Goal: Task Accomplishment & Management: Manage account settings

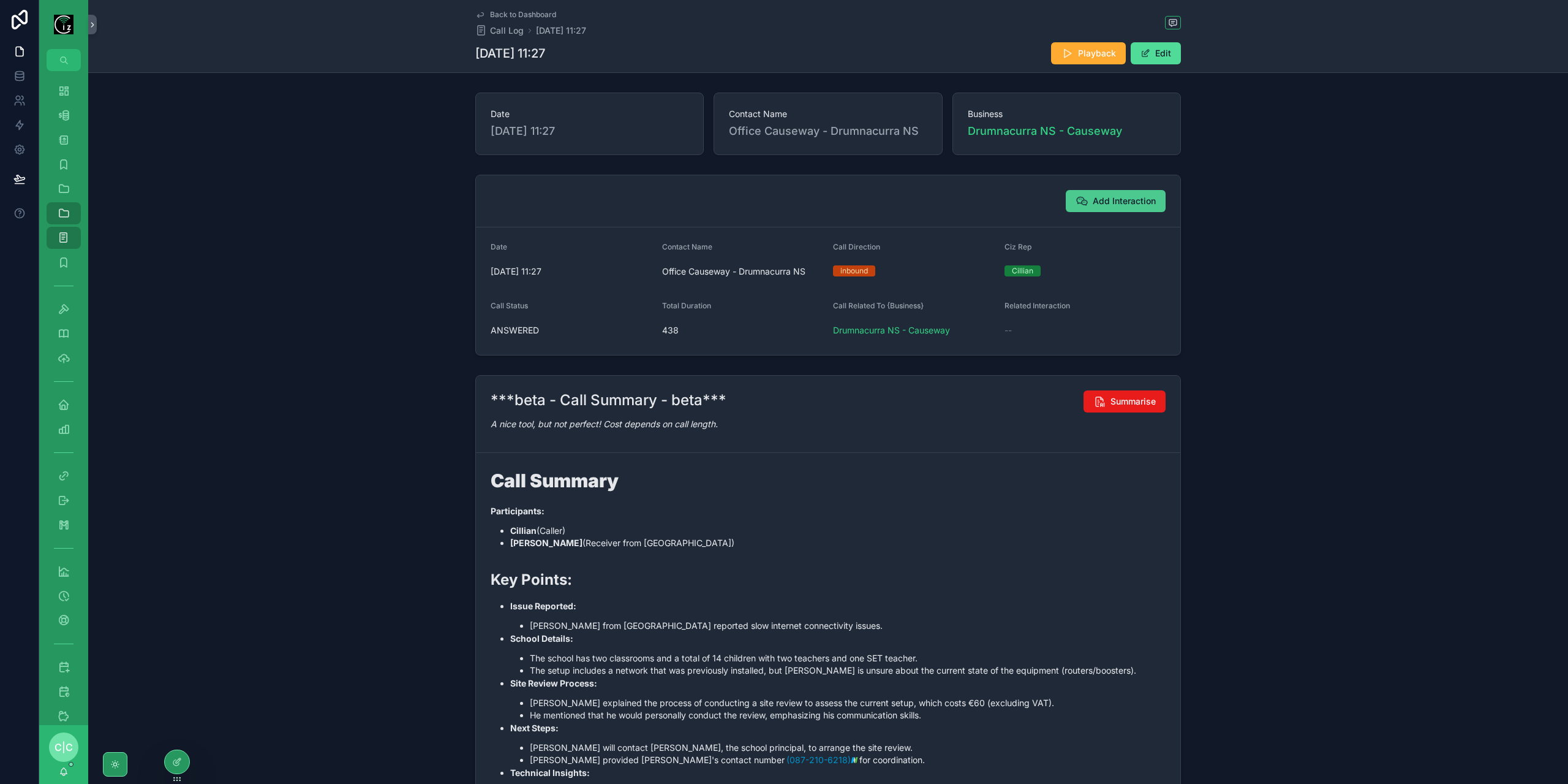
click at [1106, 203] on span "Add Interaction" at bounding box center [1124, 201] width 63 height 13
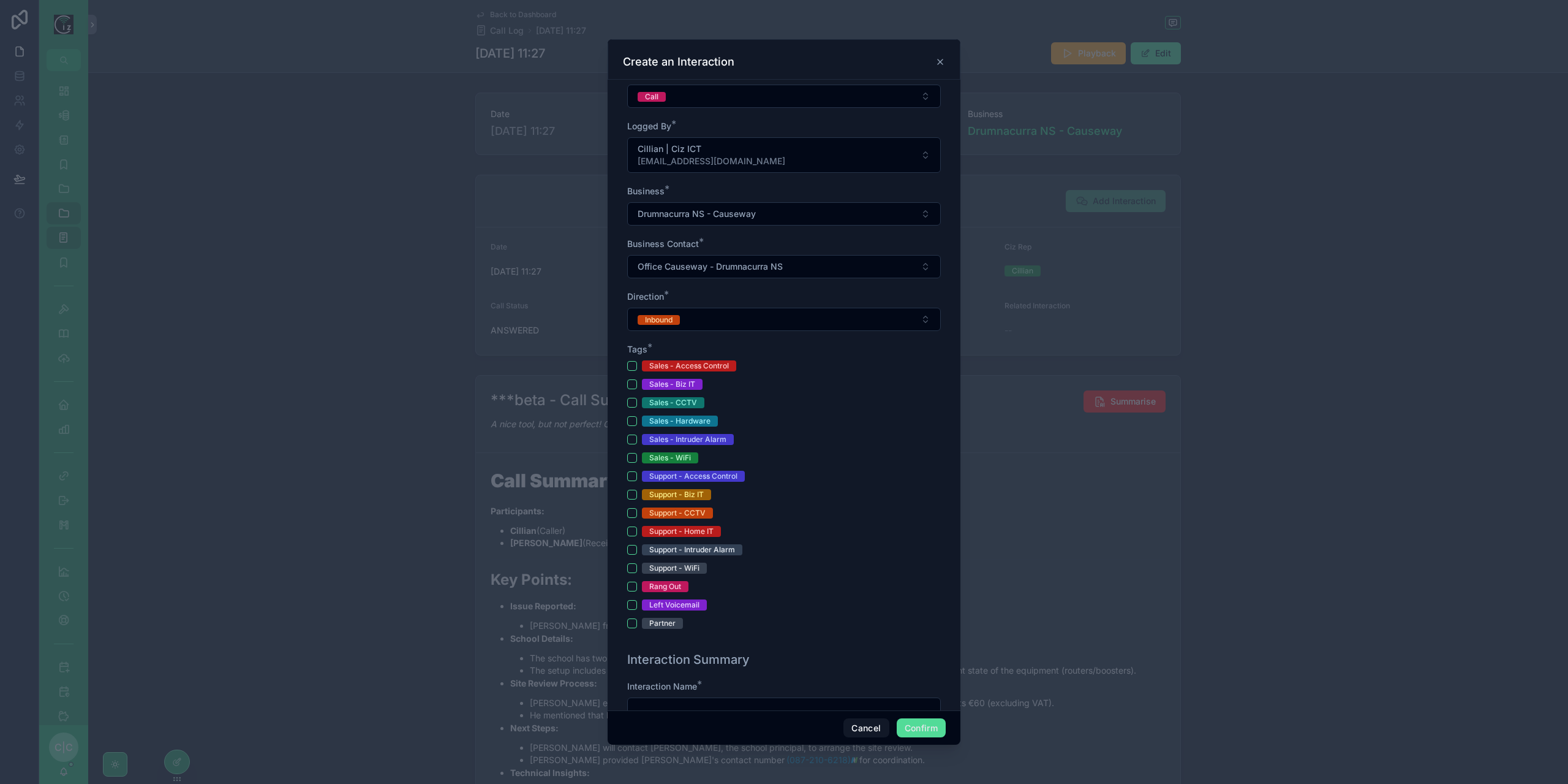
scroll to position [184, 0]
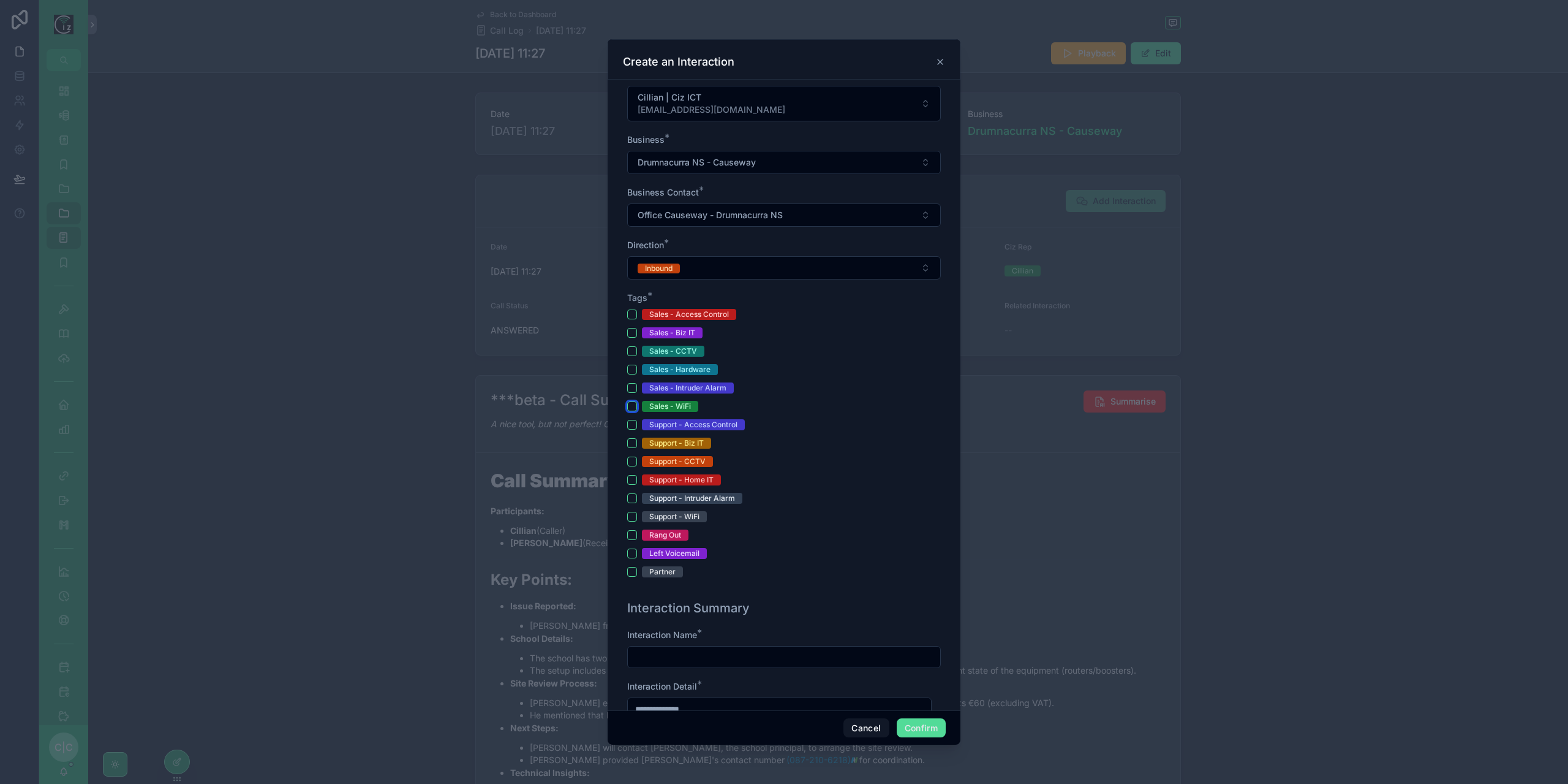
click at [634, 407] on button "Sales - WiFi" at bounding box center [632, 407] width 10 height 10
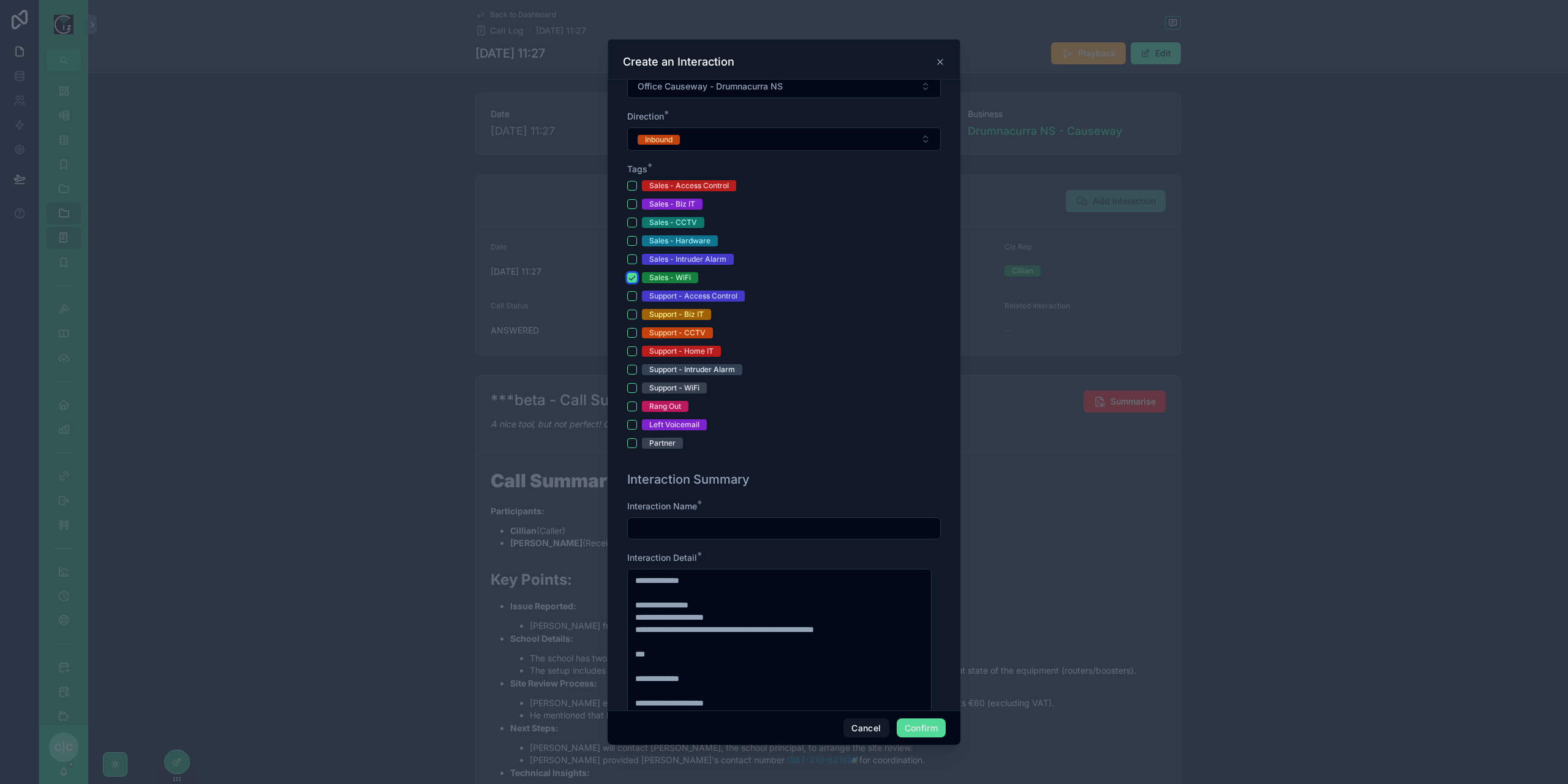
scroll to position [368, 0]
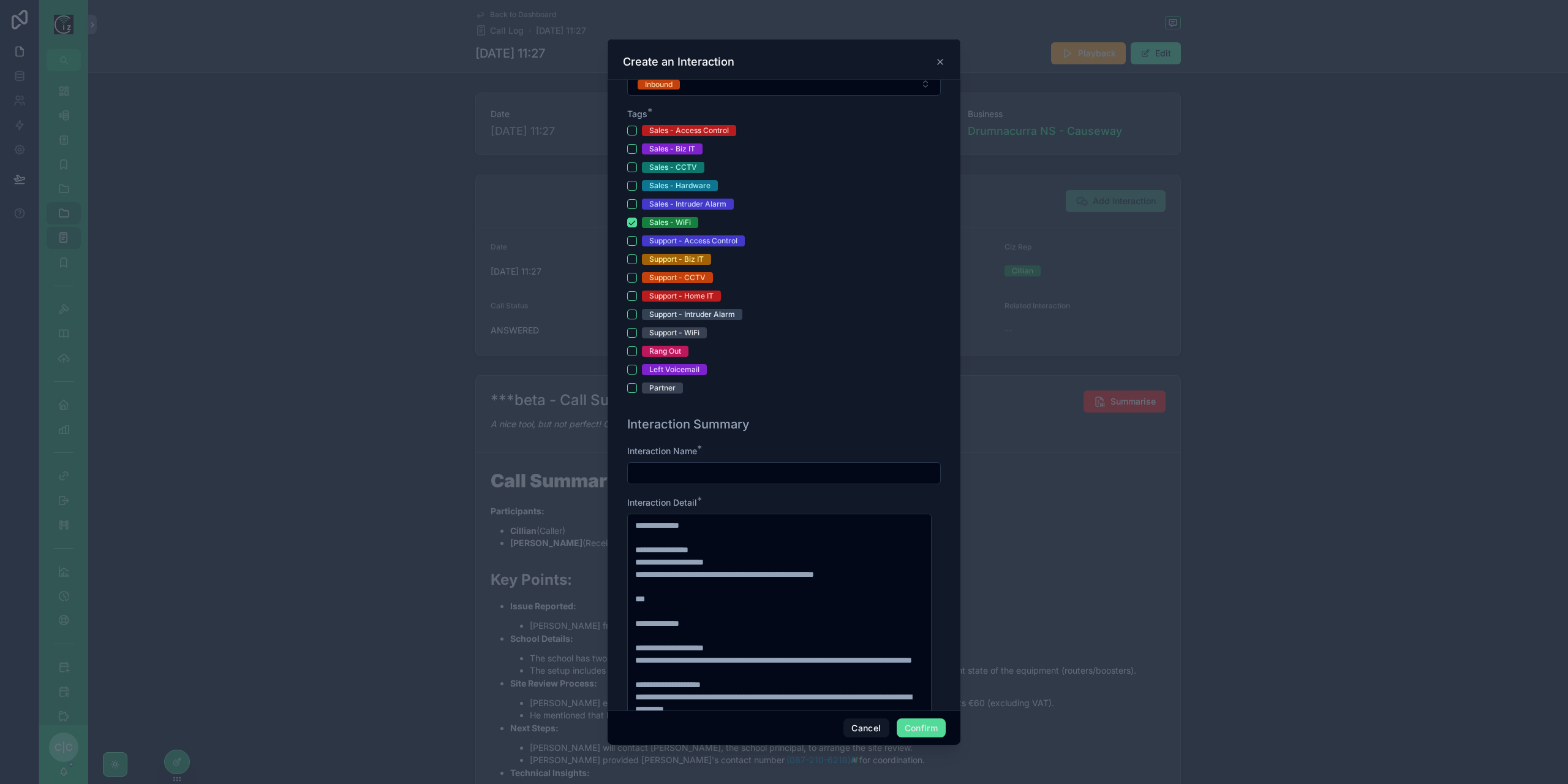
click at [741, 474] on input "text" at bounding box center [784, 474] width 312 height 17
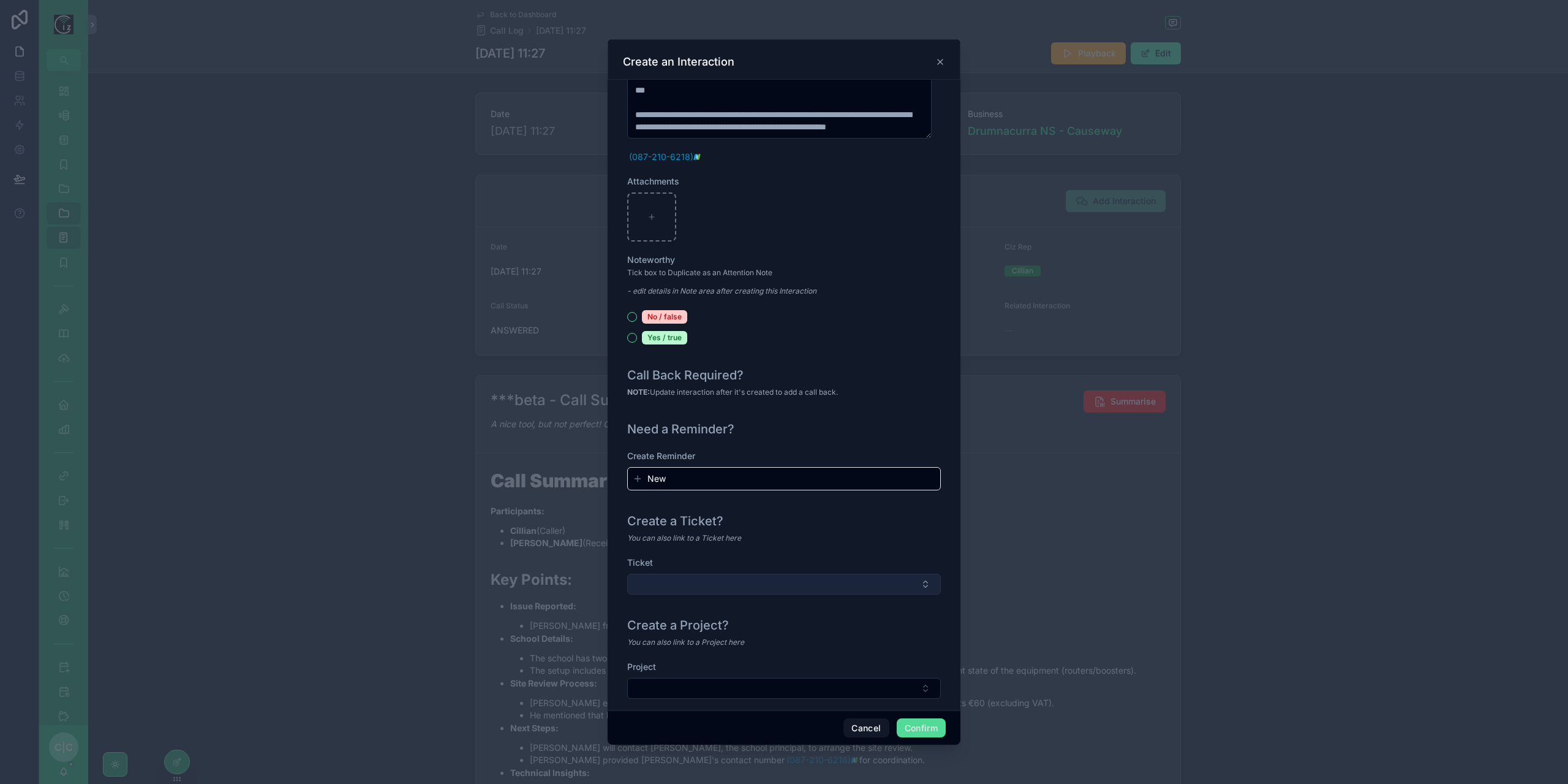
scroll to position [1131, 0]
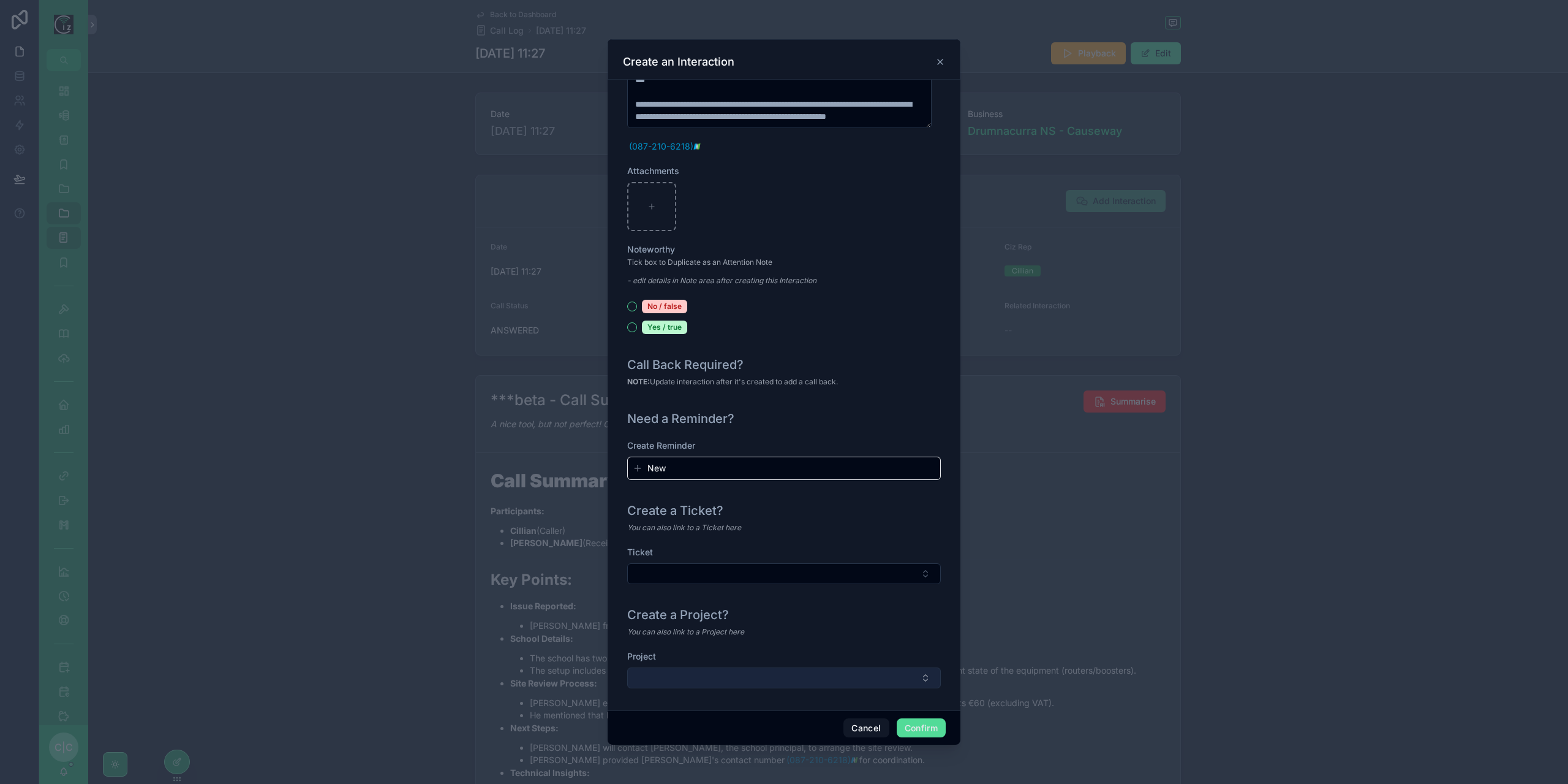
type input "**********"
click at [828, 672] on button "Select Button" at bounding box center [784, 677] width 313 height 20
click at [657, 722] on span "New" at bounding box center [656, 721] width 18 height 13
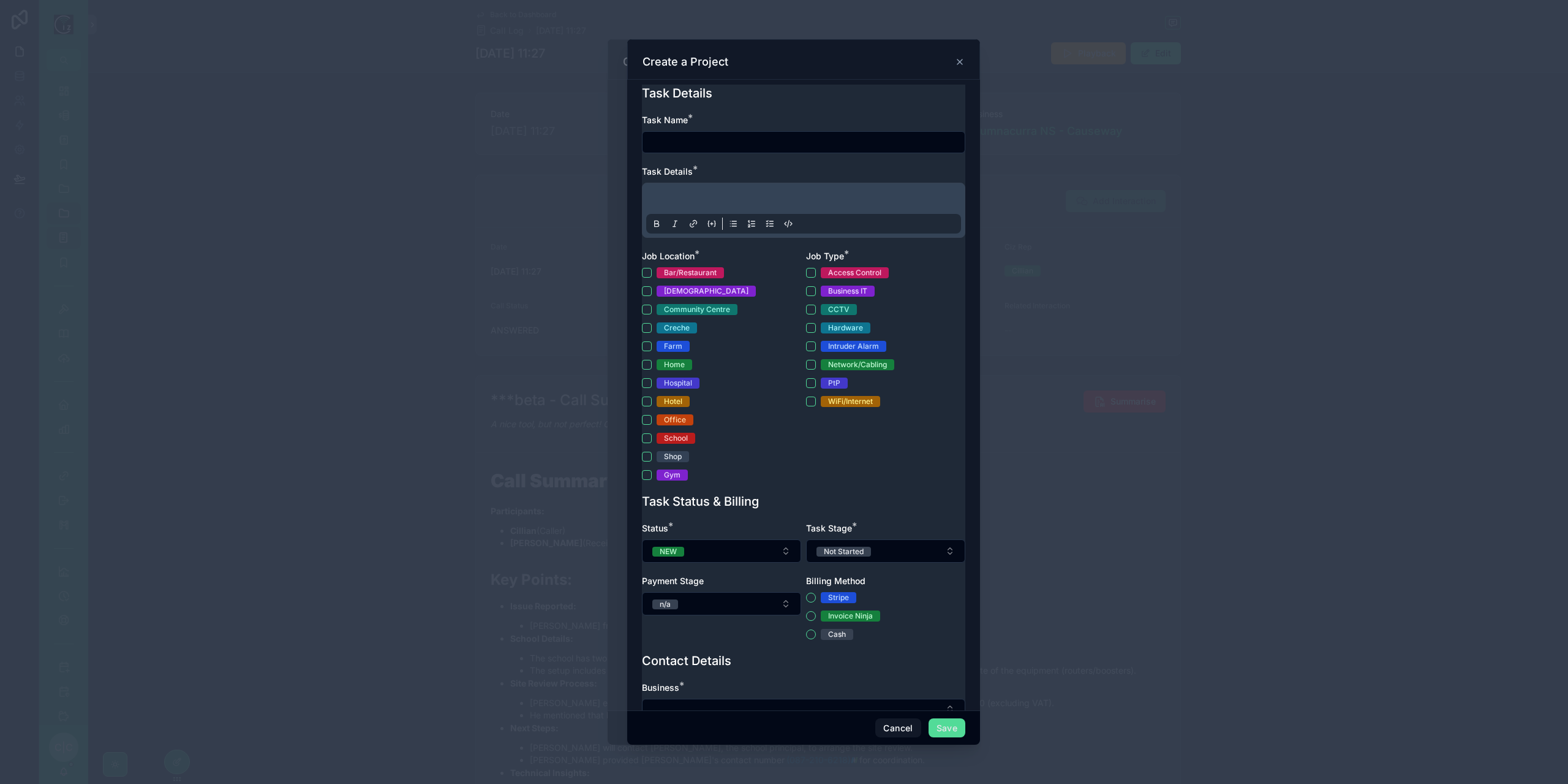
click at [697, 141] on input "text" at bounding box center [804, 143] width 322 height 17
type input "**********"
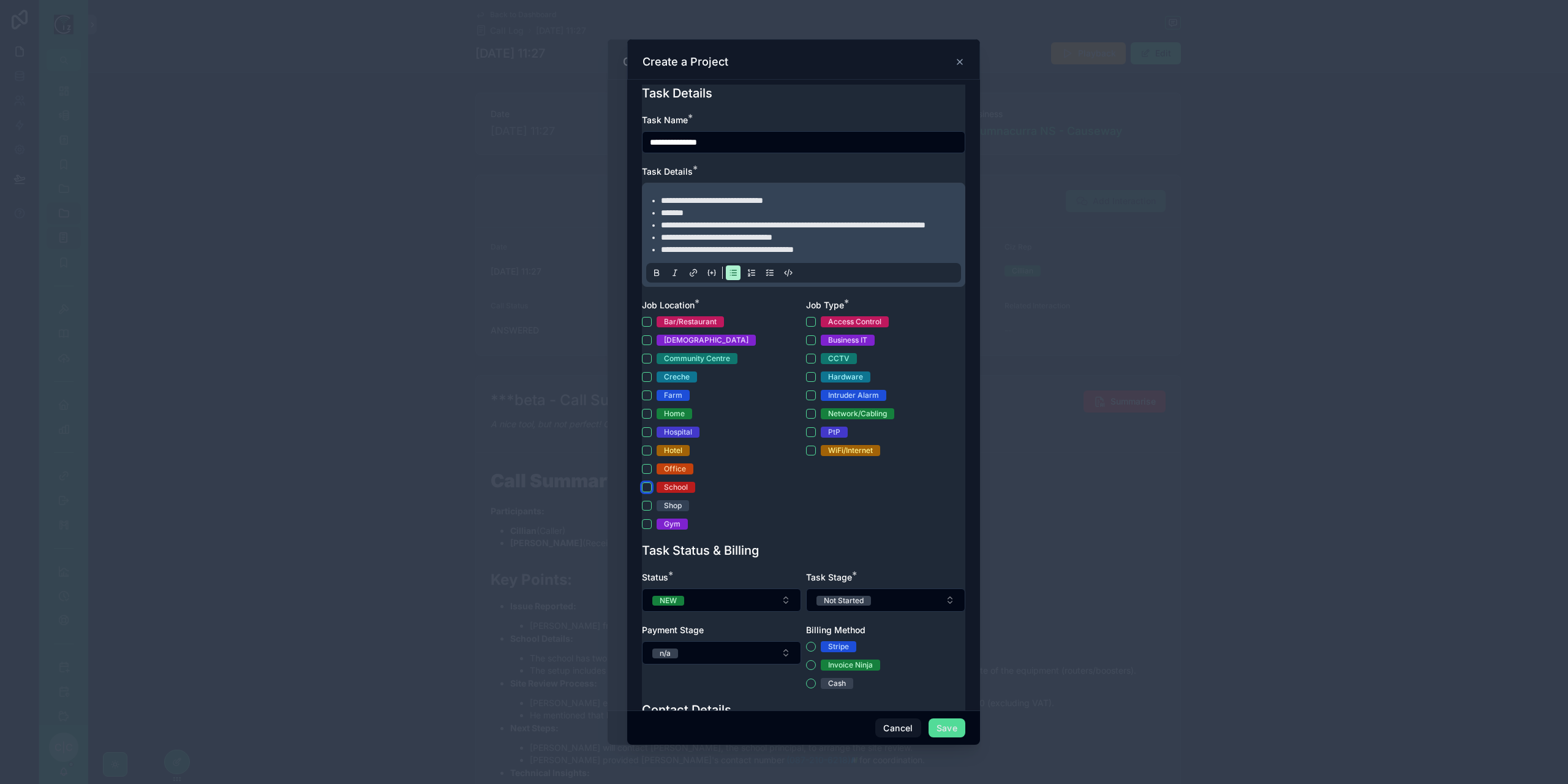
click at [646, 492] on button "School" at bounding box center [647, 487] width 10 height 10
click at [809, 455] on button "WiFi/Internet" at bounding box center [811, 450] width 10 height 10
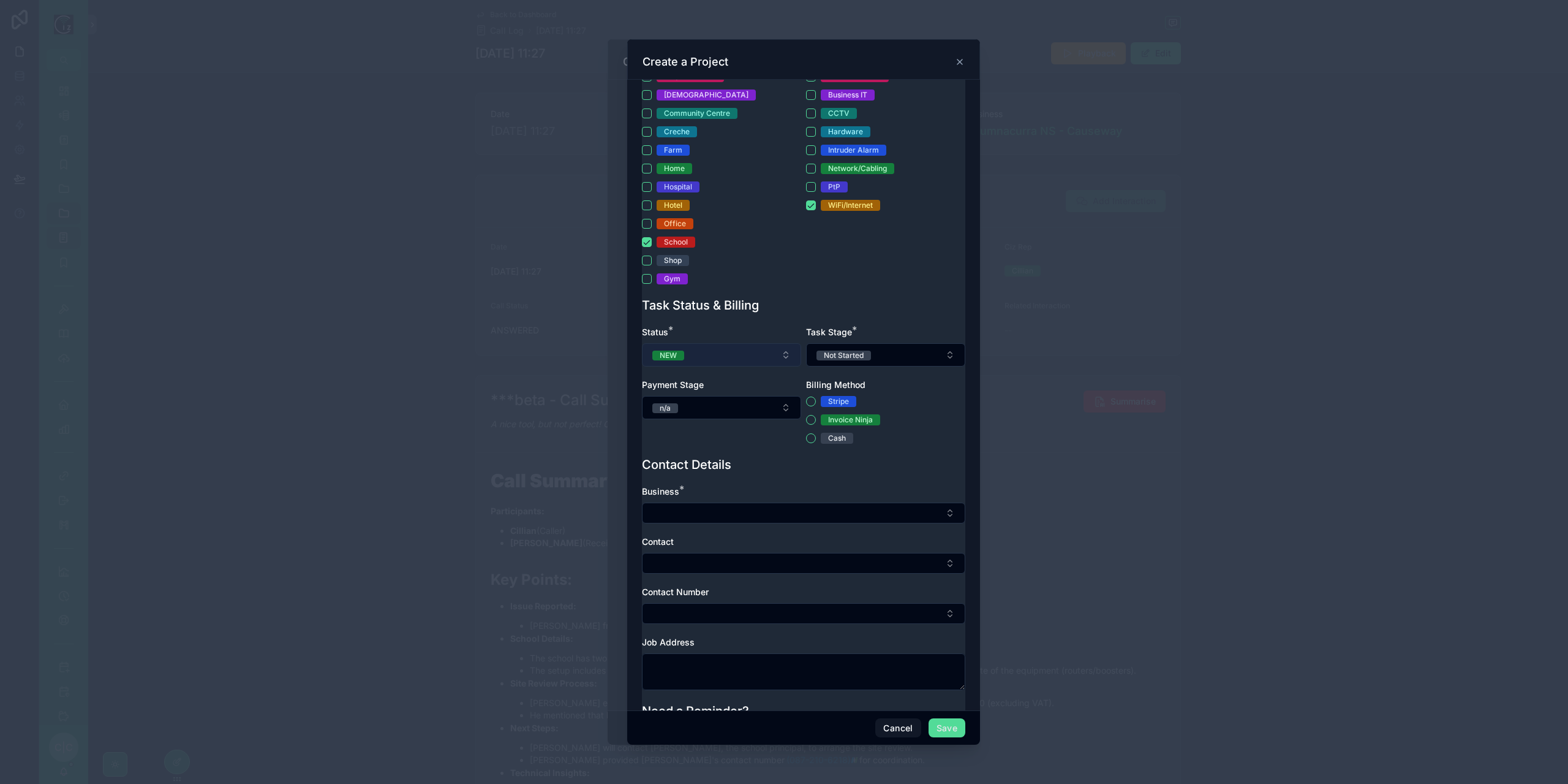
click at [739, 366] on button "NEW" at bounding box center [721, 355] width 159 height 23
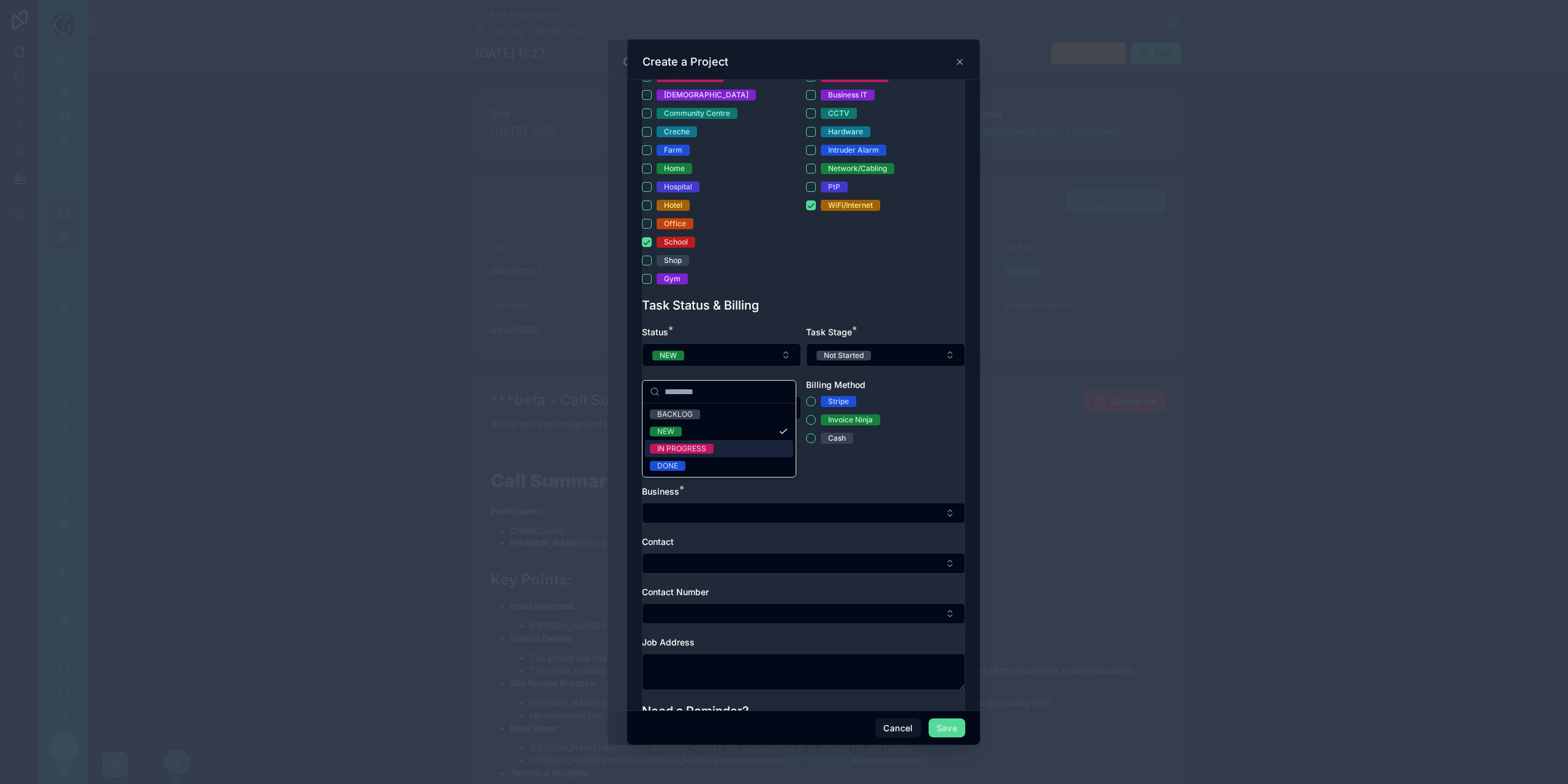
click at [730, 448] on div "IN PROGRESS" at bounding box center [719, 449] width 148 height 17
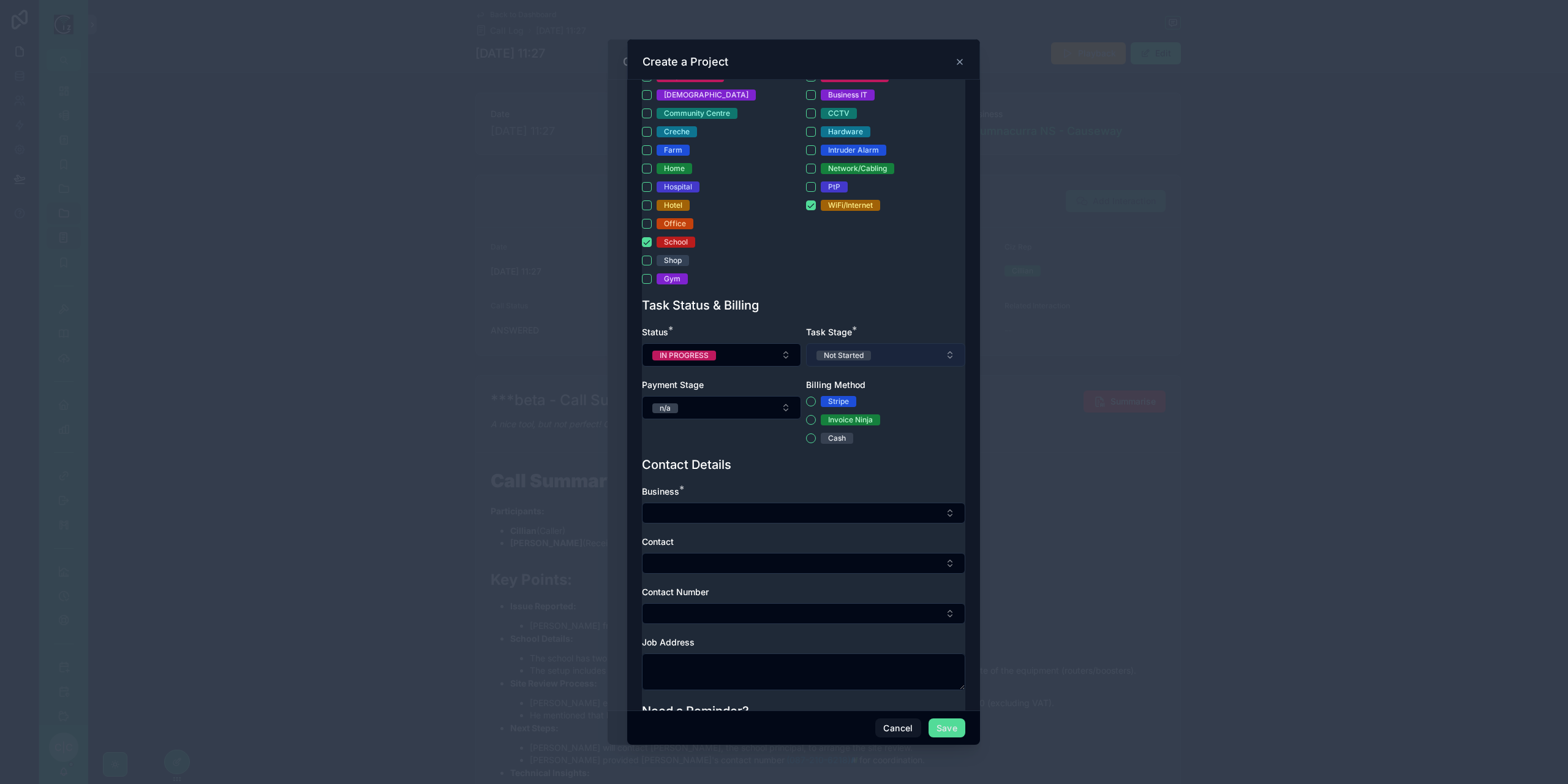
click at [904, 367] on button "Not Started" at bounding box center [885, 355] width 159 height 23
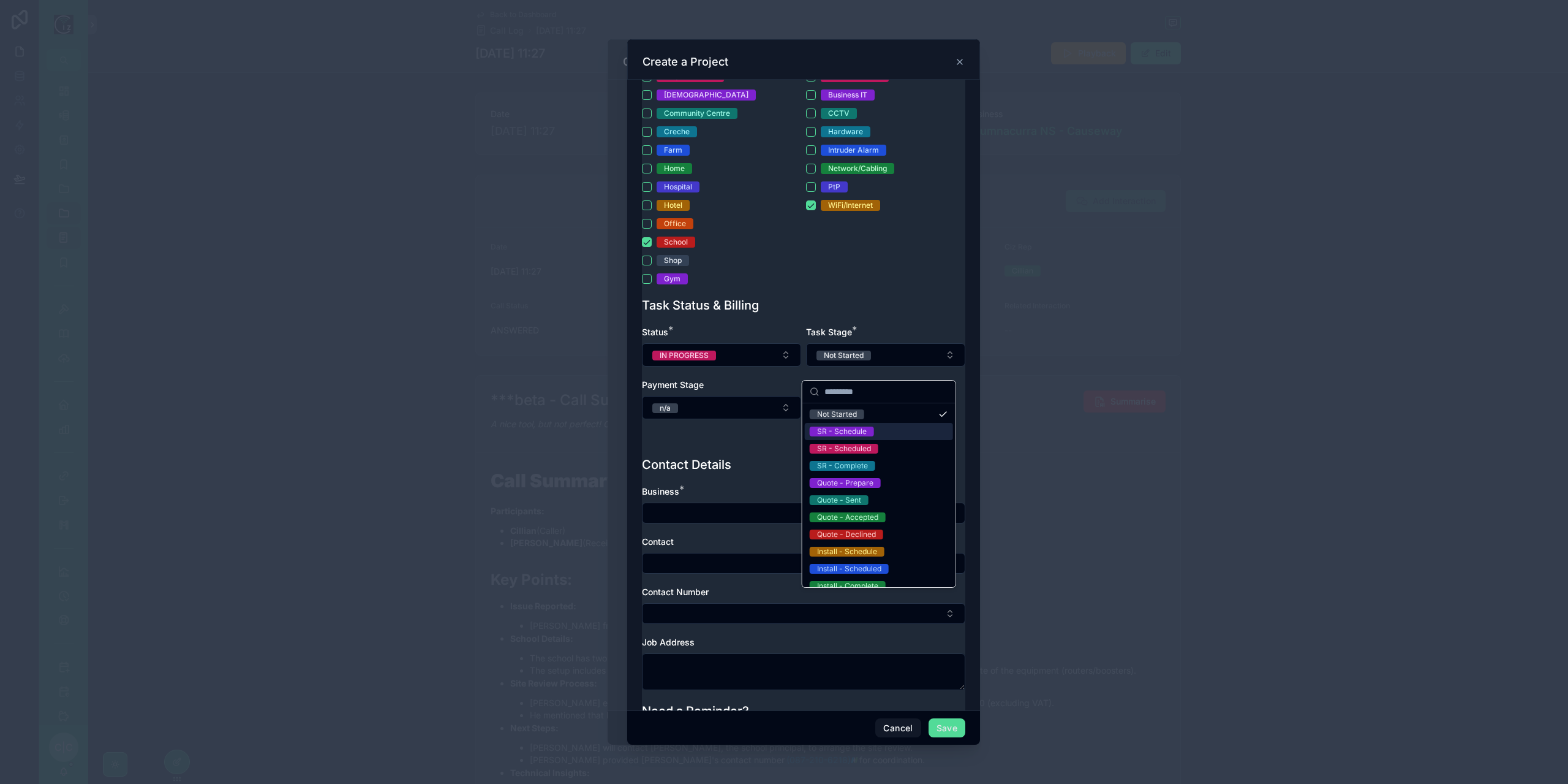
click at [869, 432] on span "SR - Schedule" at bounding box center [842, 432] width 64 height 10
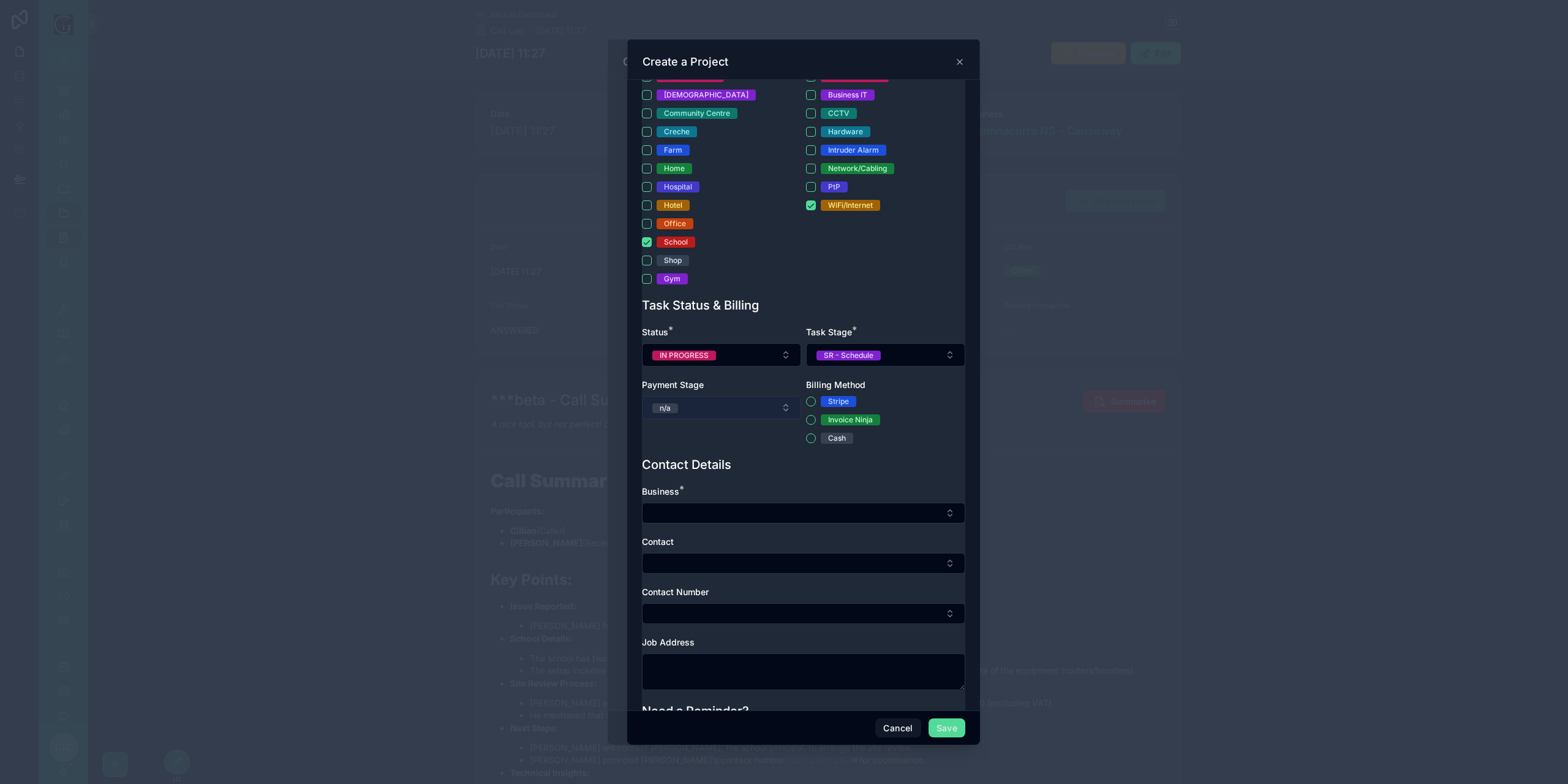
click at [702, 411] on button "n/a" at bounding box center [721, 408] width 159 height 23
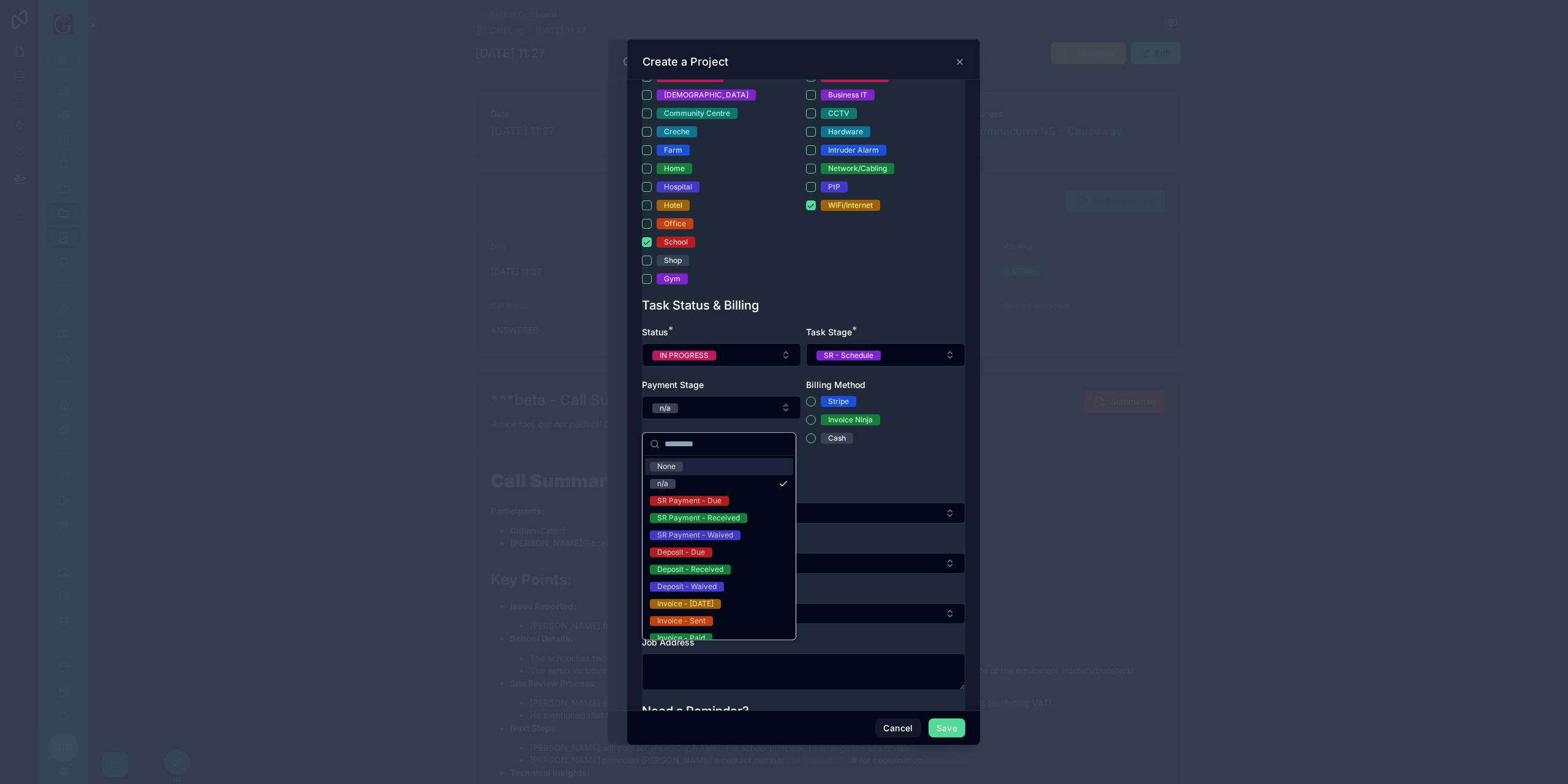
click at [941, 443] on div "Cash" at bounding box center [885, 438] width 159 height 11
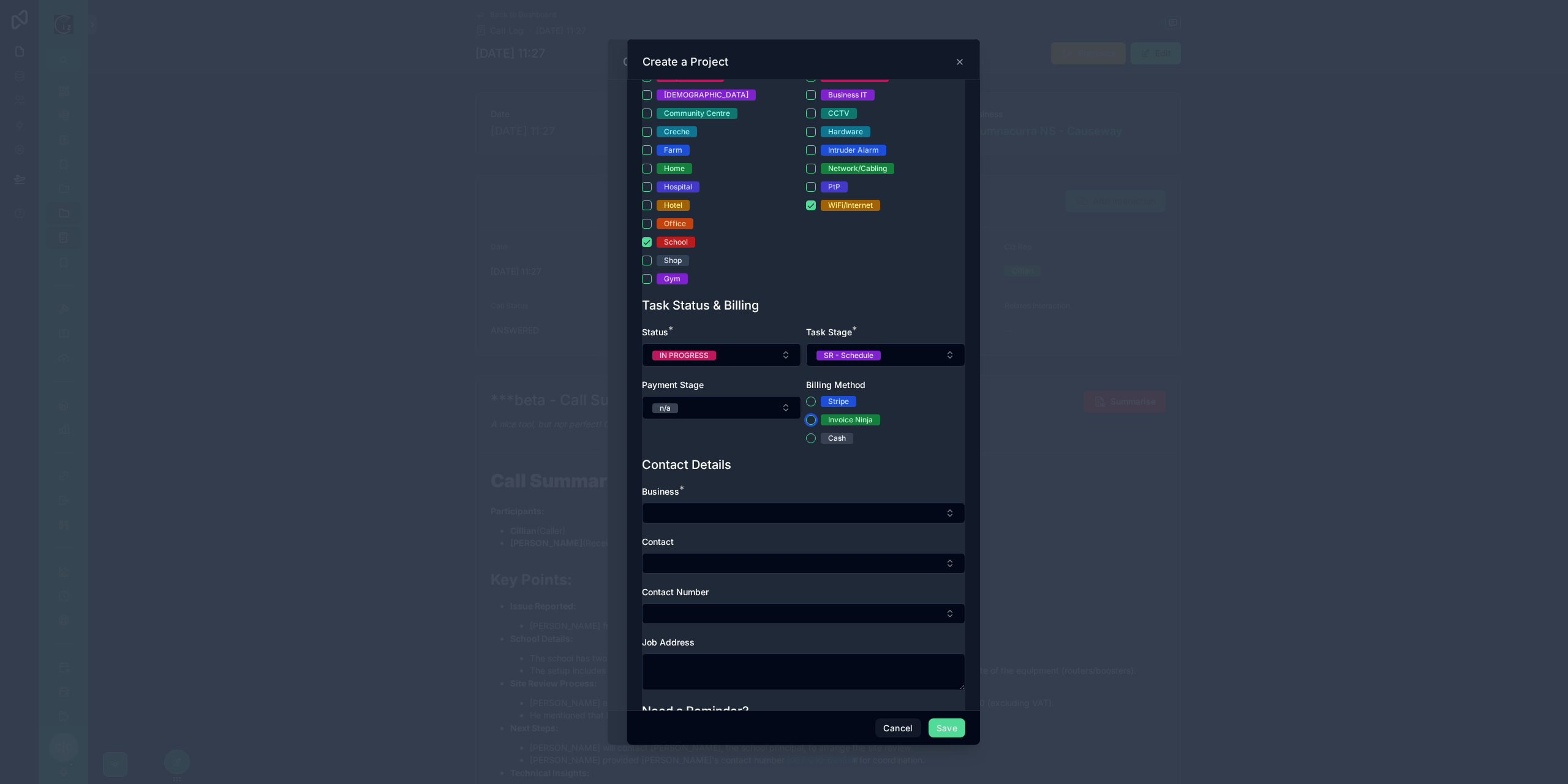
click at [809, 425] on button "Invoice Ninja" at bounding box center [811, 420] width 10 height 10
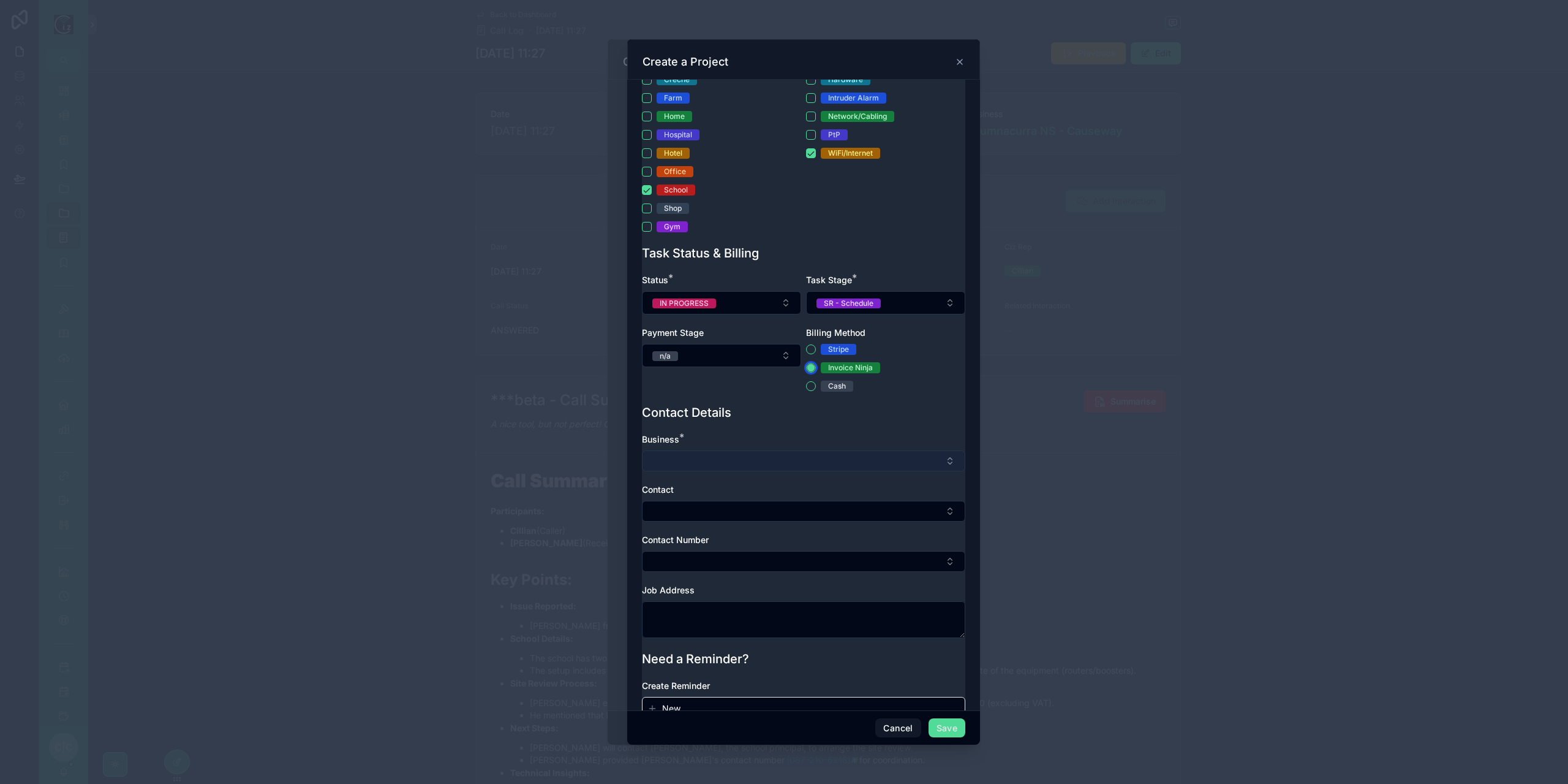
scroll to position [338, 0]
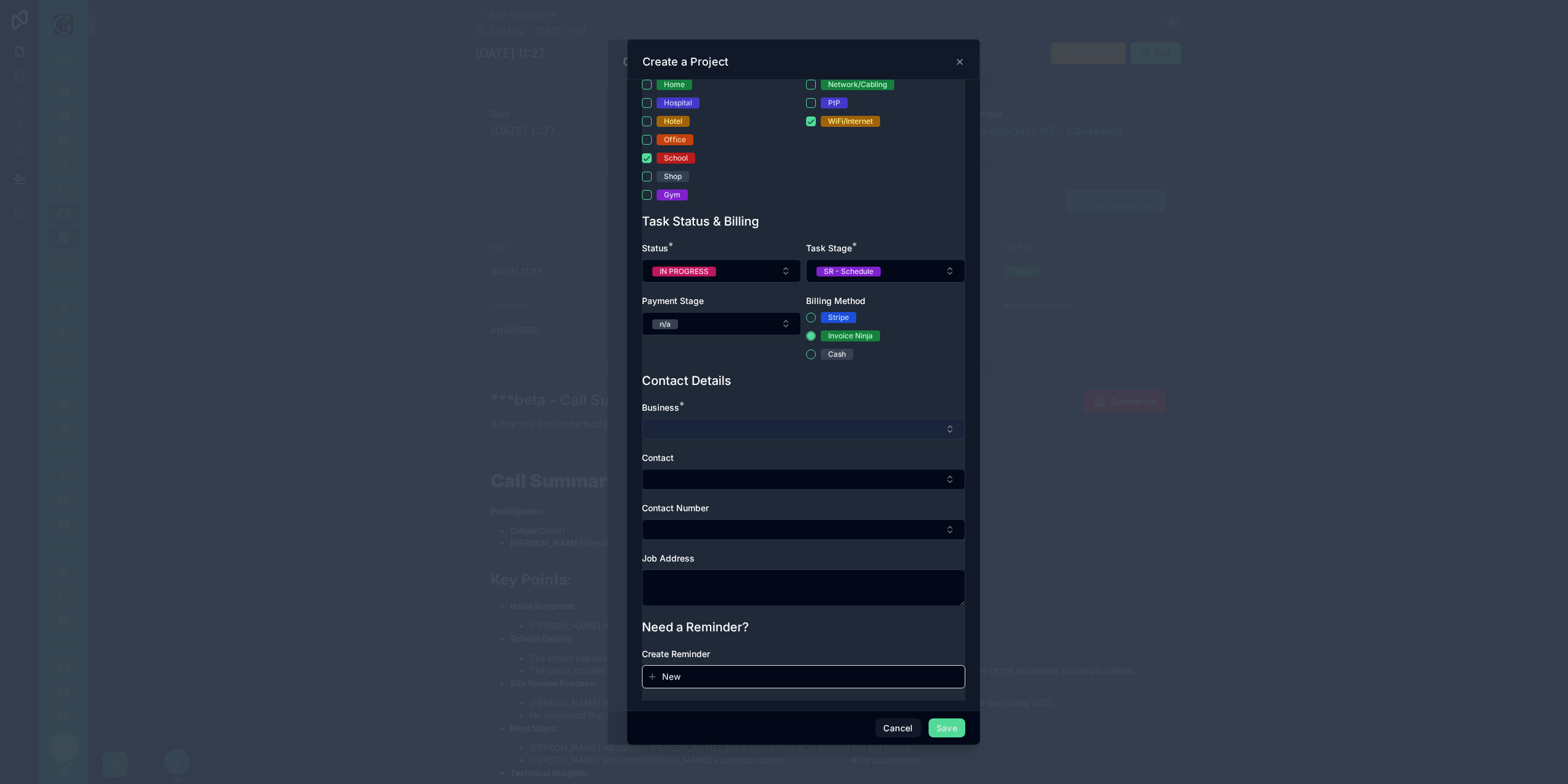
click at [744, 434] on button "Select Button" at bounding box center [804, 428] width 324 height 20
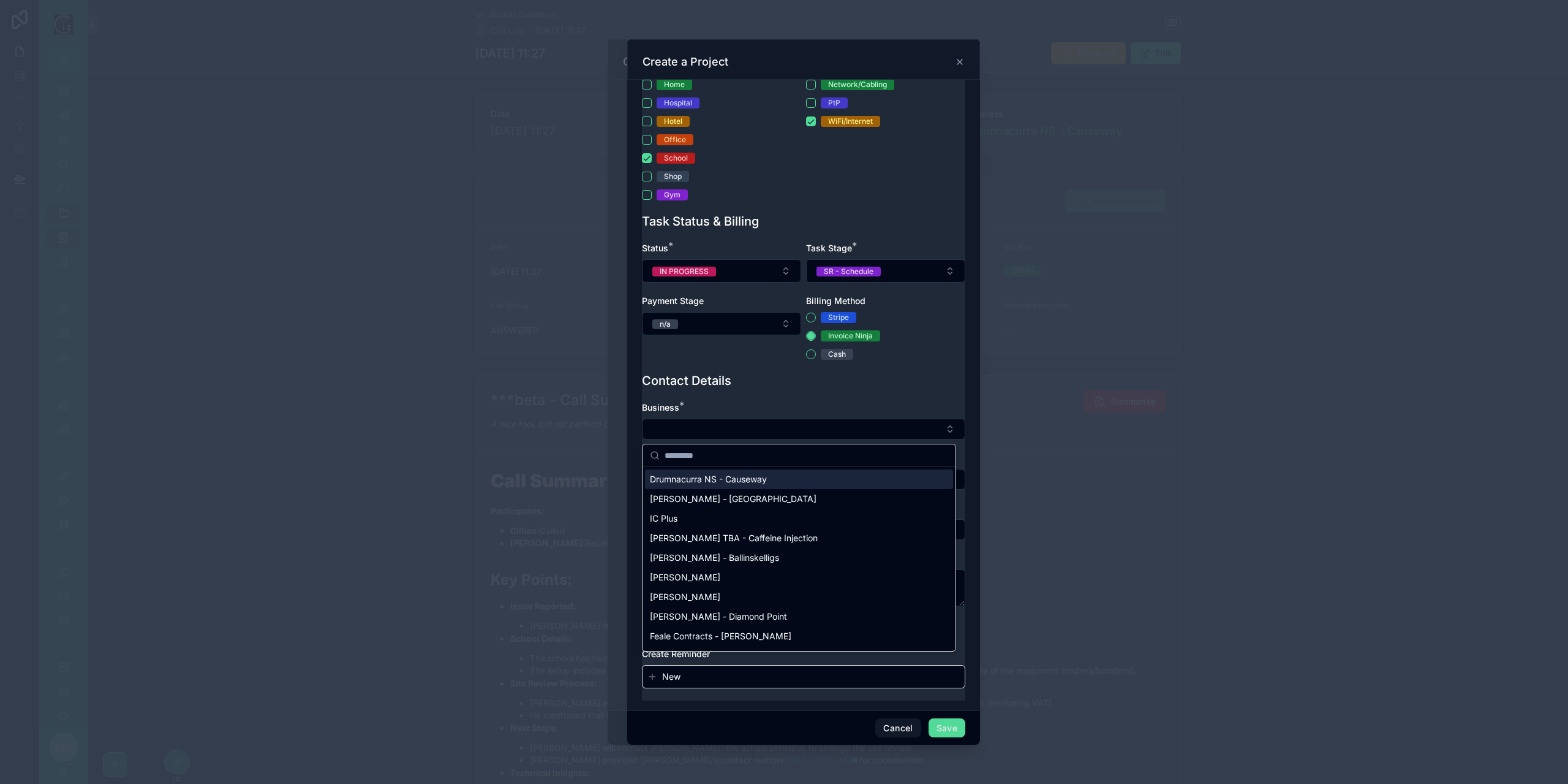
click at [739, 478] on span "Drumnacurra NS - Causeway" at bounding box center [708, 479] width 117 height 13
type textarea "**********"
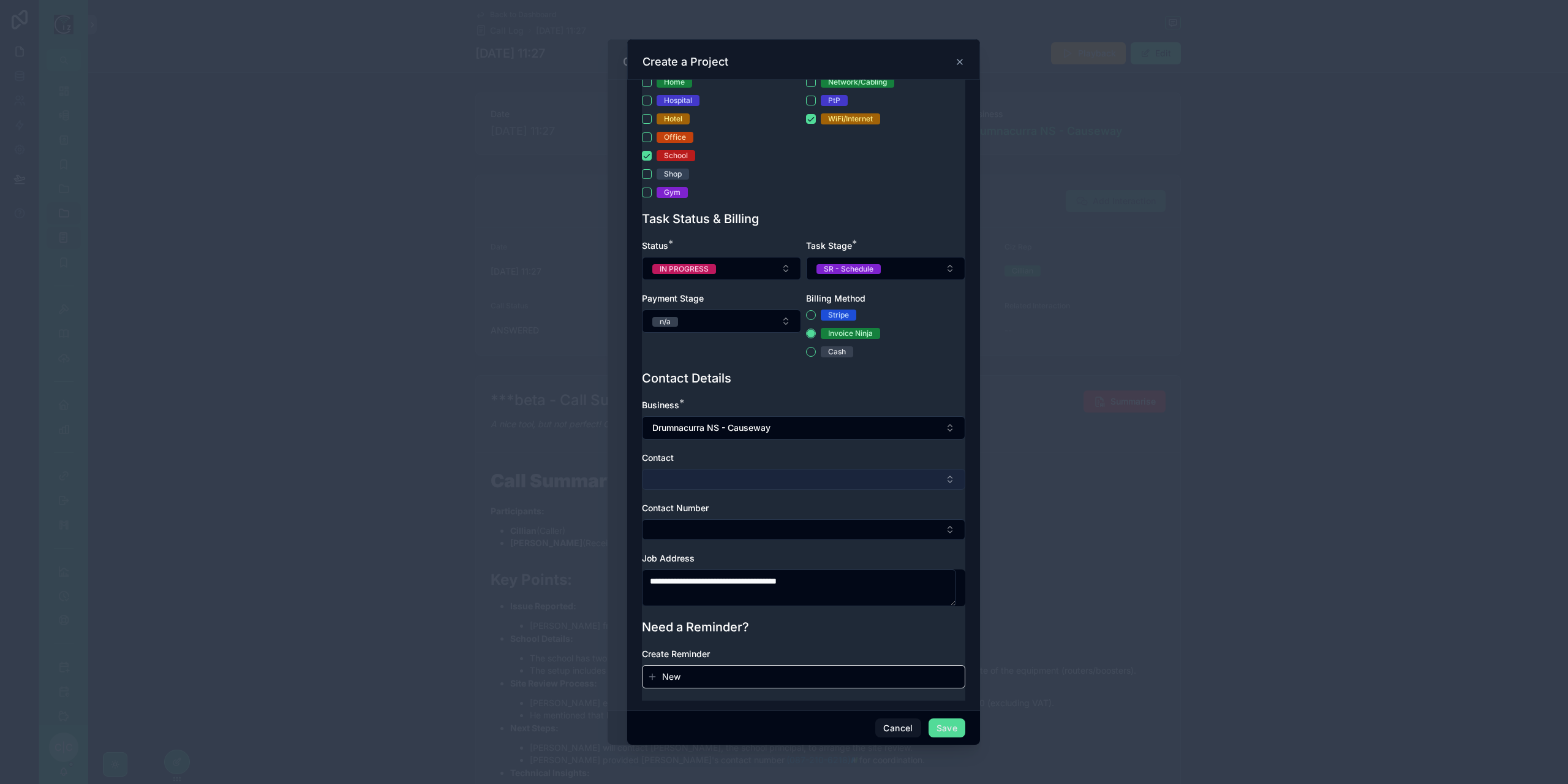
click at [738, 473] on button "Select Button" at bounding box center [804, 478] width 324 height 20
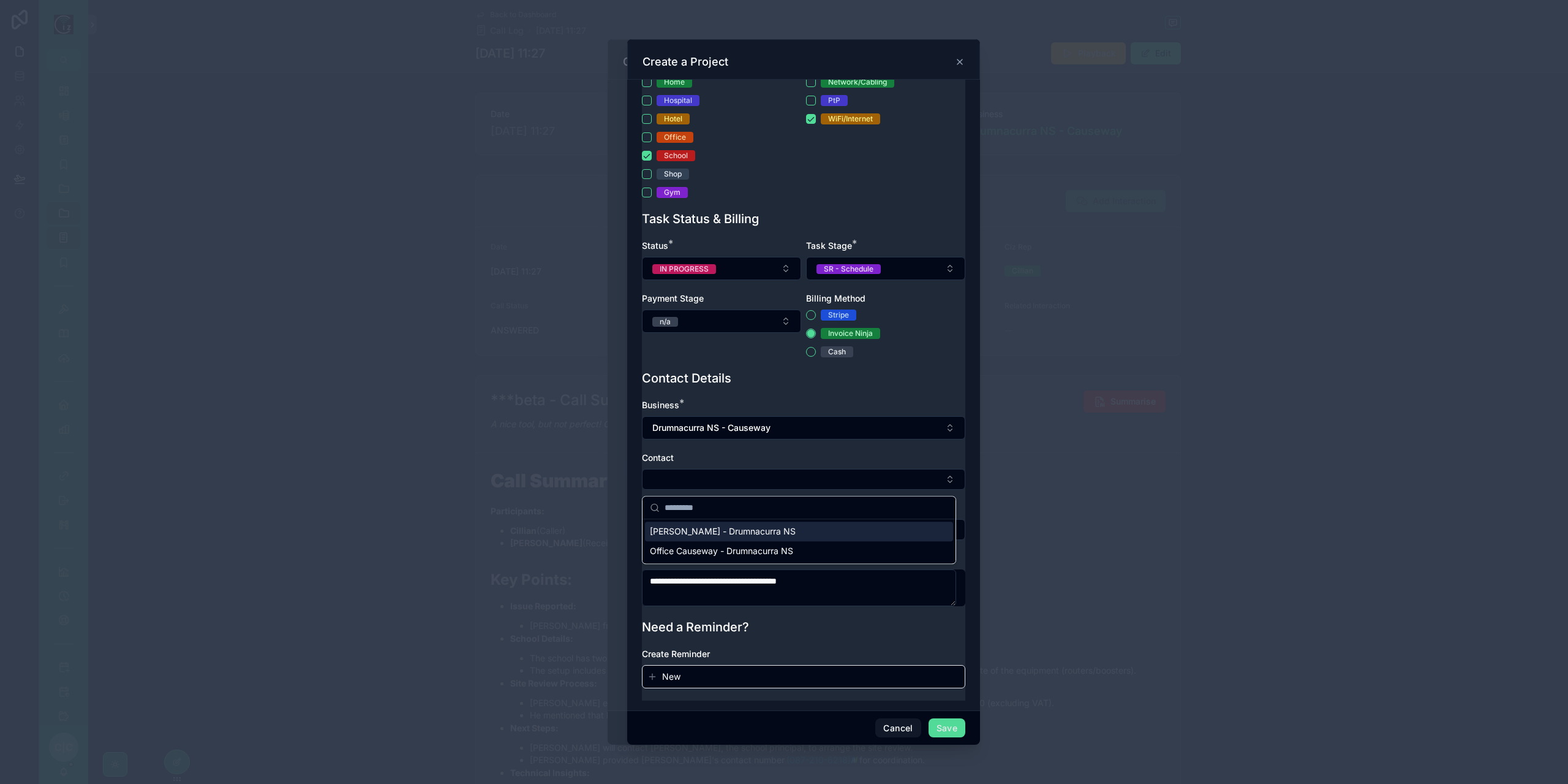
click at [740, 533] on span "[PERSON_NAME] - Drumnacurra NS" at bounding box center [722, 531] width 145 height 13
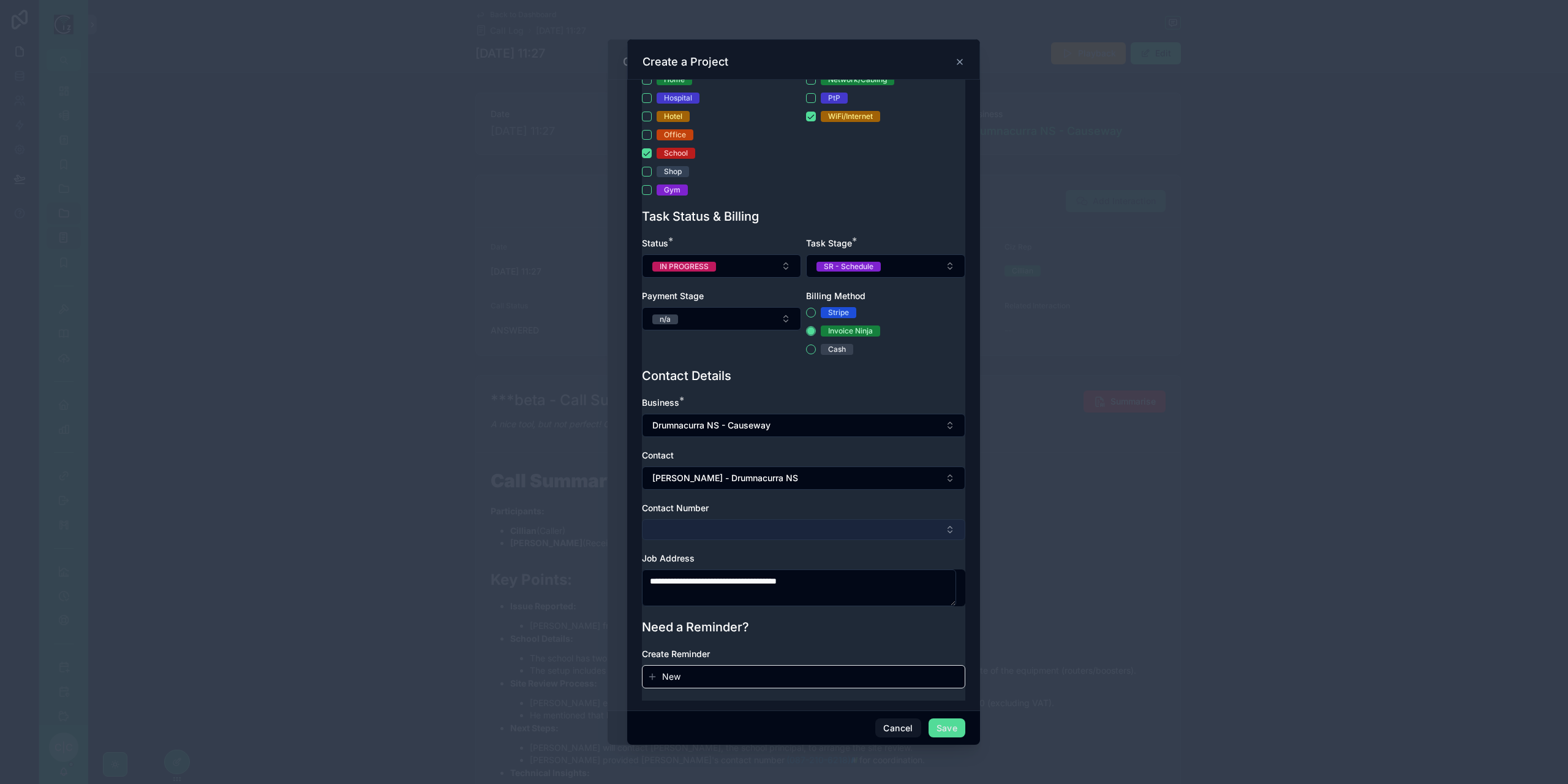
click at [740, 534] on button "Select Button" at bounding box center [804, 529] width 324 height 20
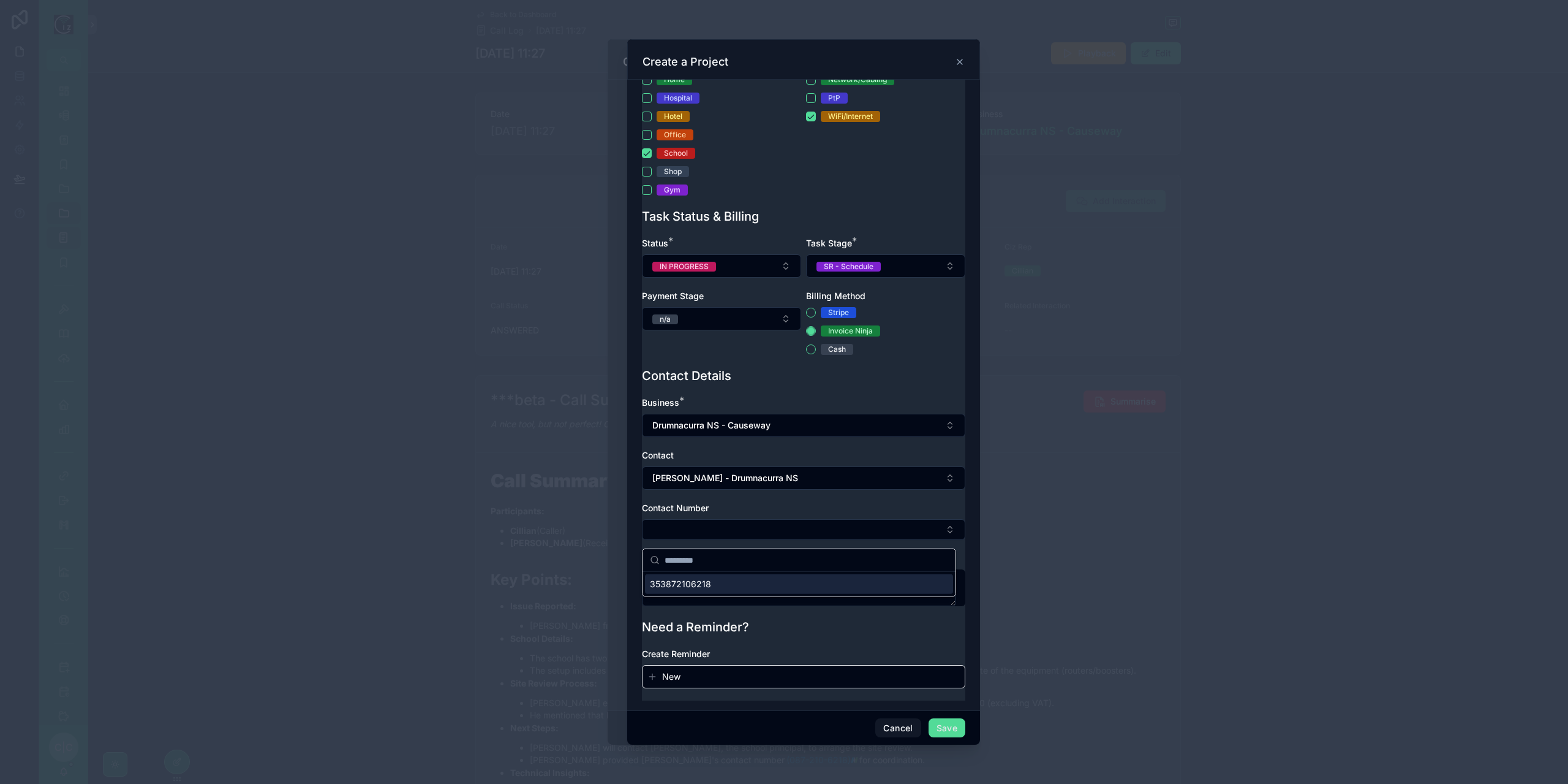
click at [735, 578] on div "353872106218" at bounding box center [799, 584] width 308 height 19
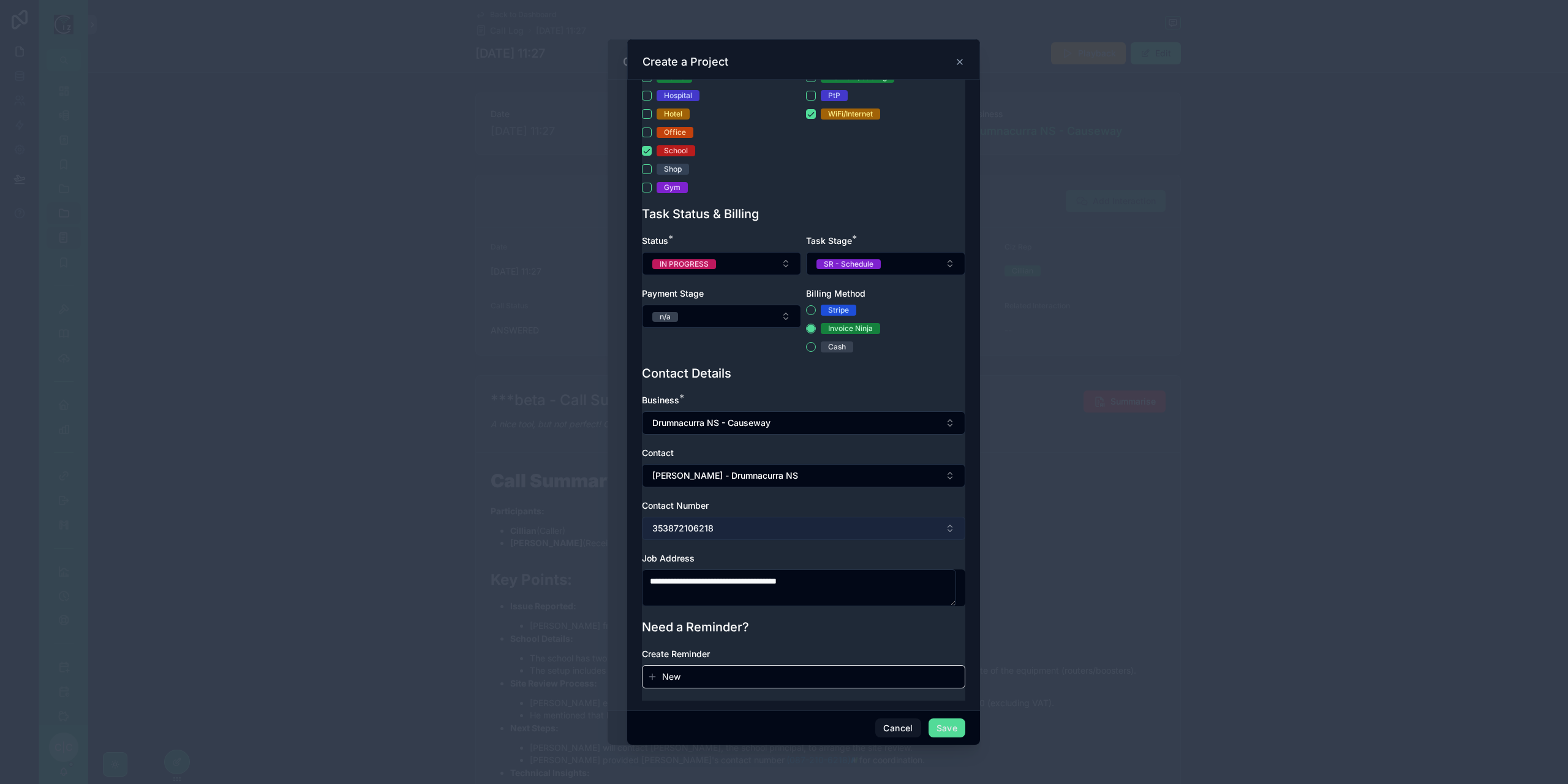
scroll to position [345, 0]
click at [953, 730] on button "Save" at bounding box center [947, 728] width 37 height 19
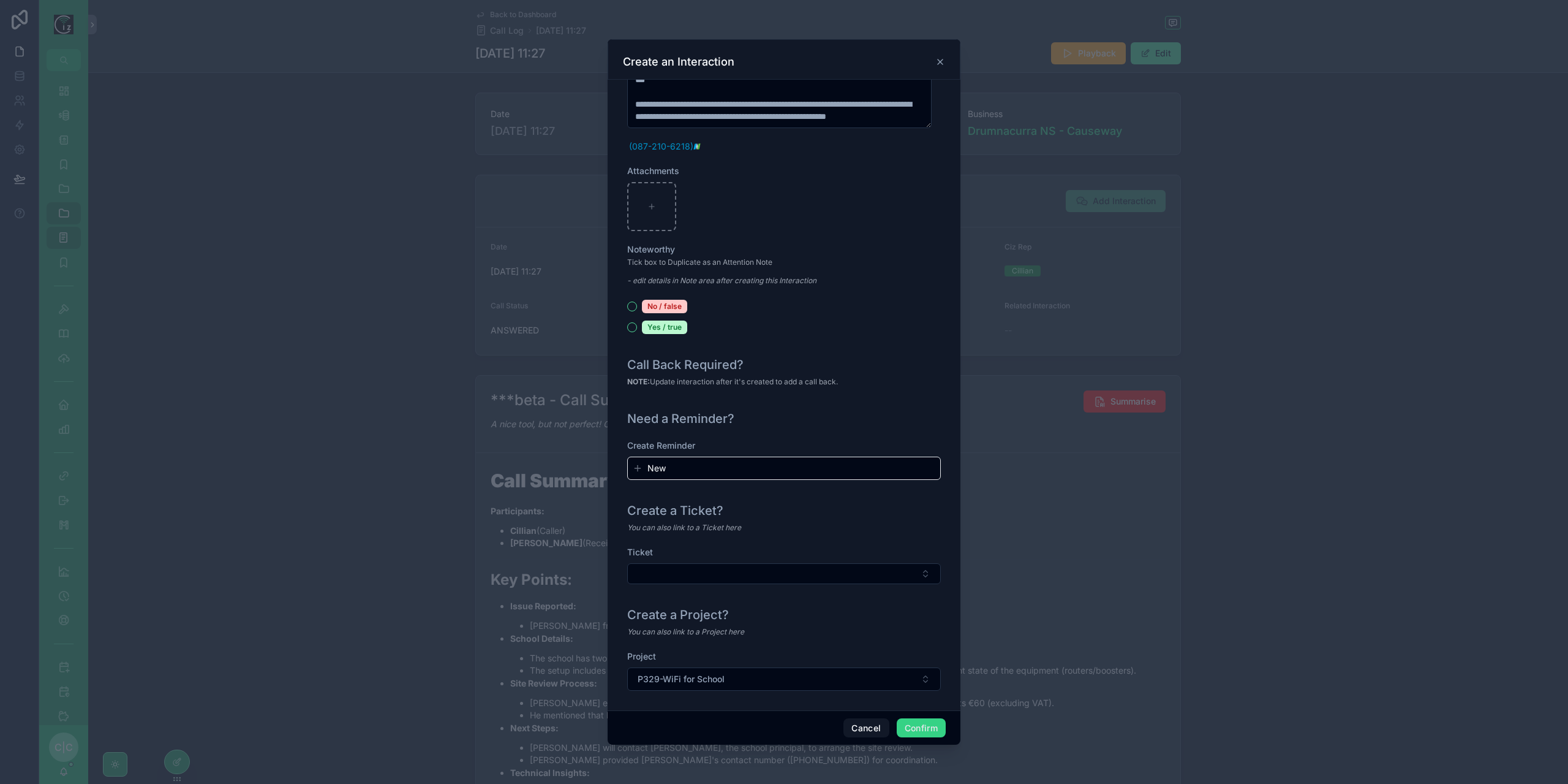
click at [916, 727] on button "Confirm" at bounding box center [921, 728] width 49 height 19
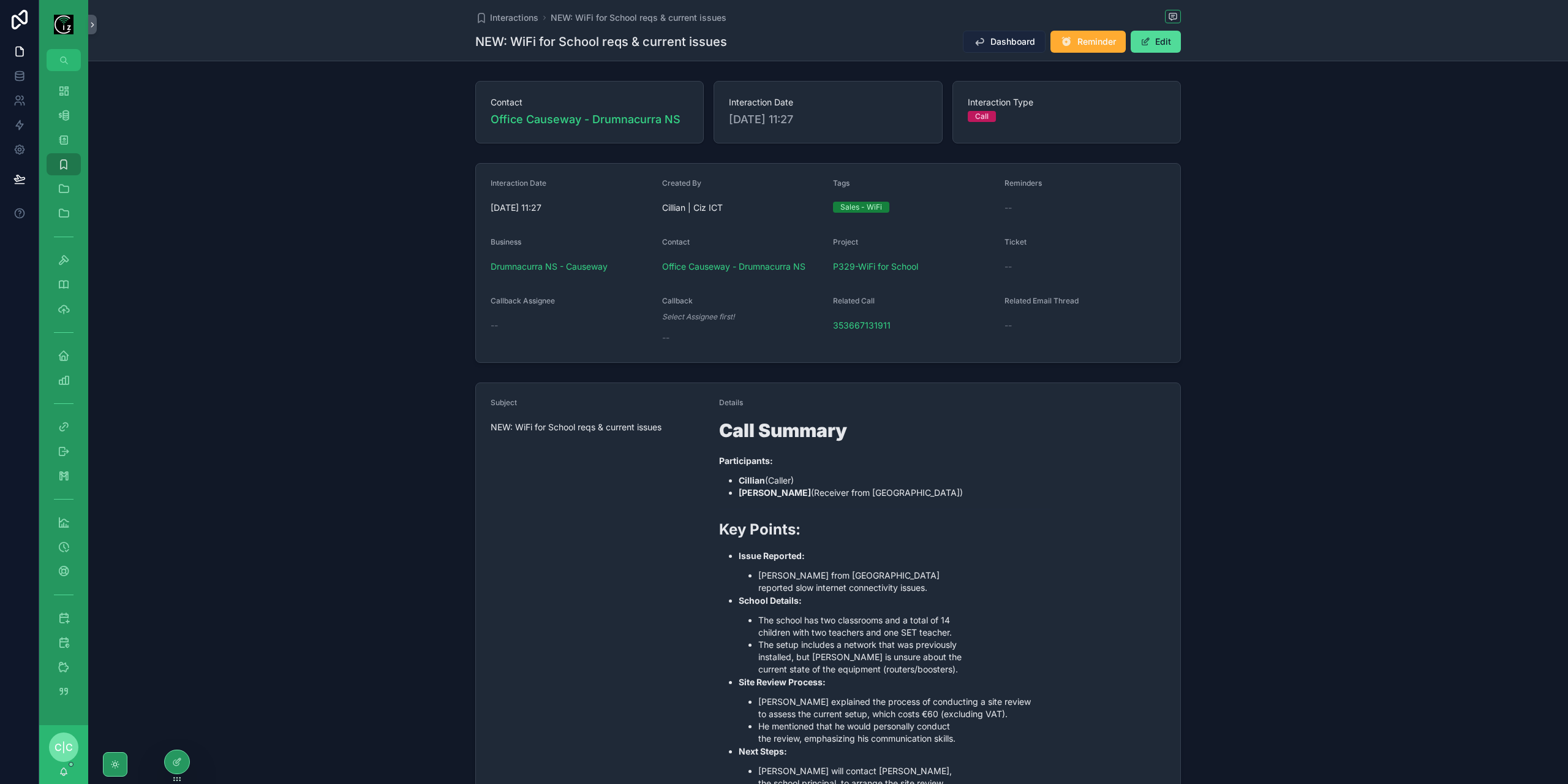
click at [1015, 39] on span "Dashboard" at bounding box center [1012, 42] width 45 height 13
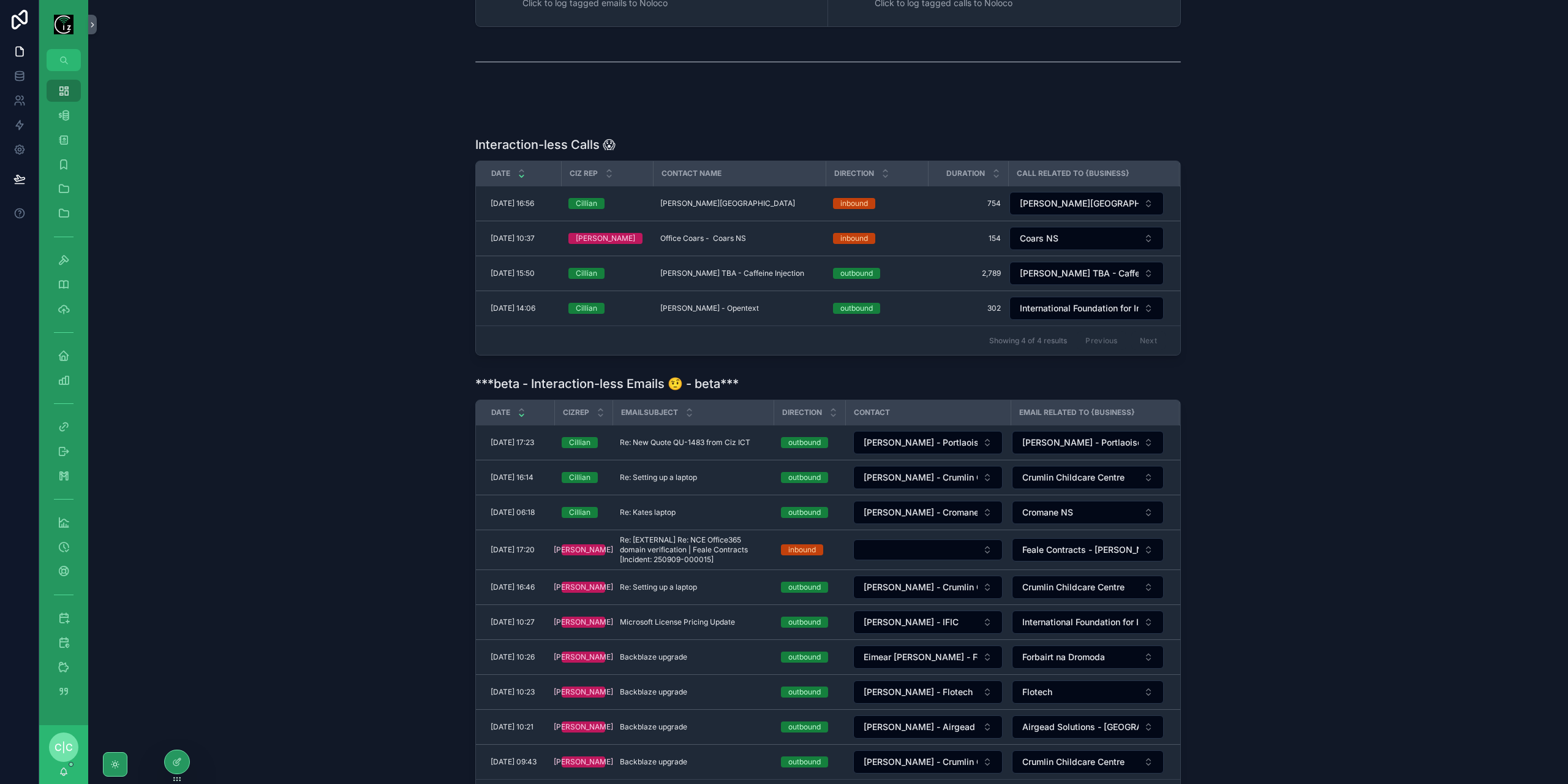
scroll to position [245, 0]
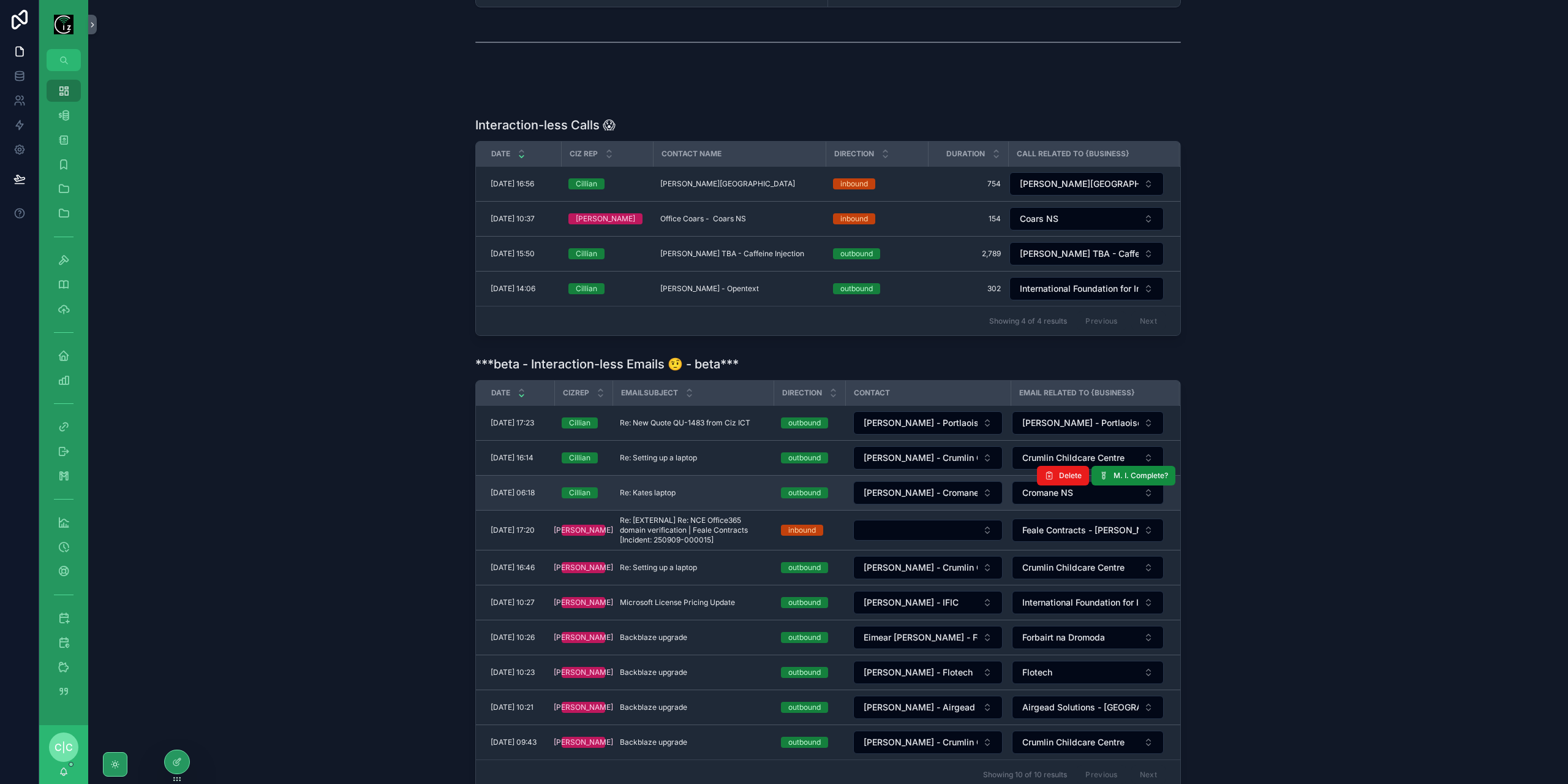
click at [688, 488] on div "Re: Kates laptop Re: Kates laptop" at bounding box center [692, 493] width 146 height 10
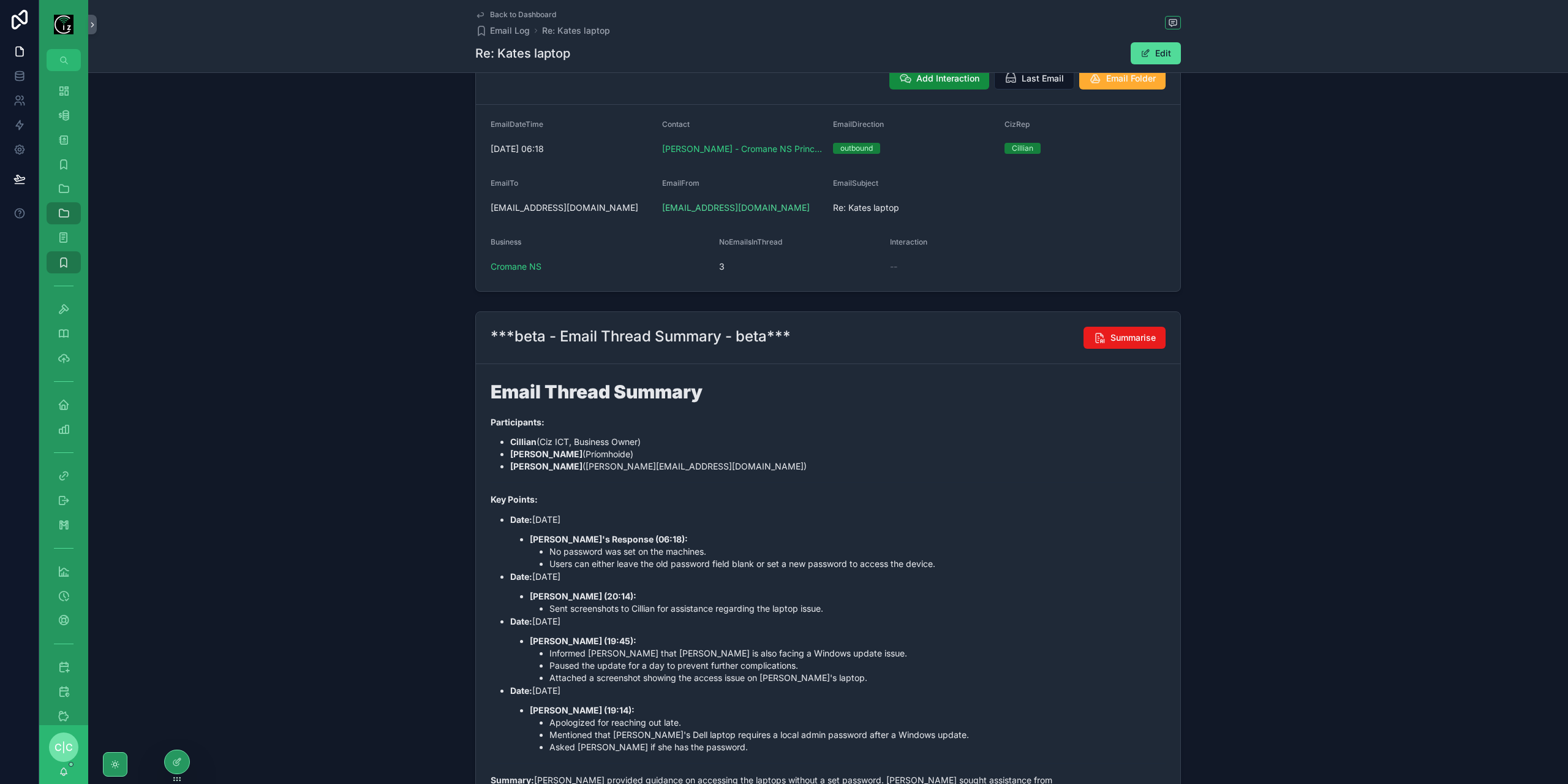
scroll to position [245, 0]
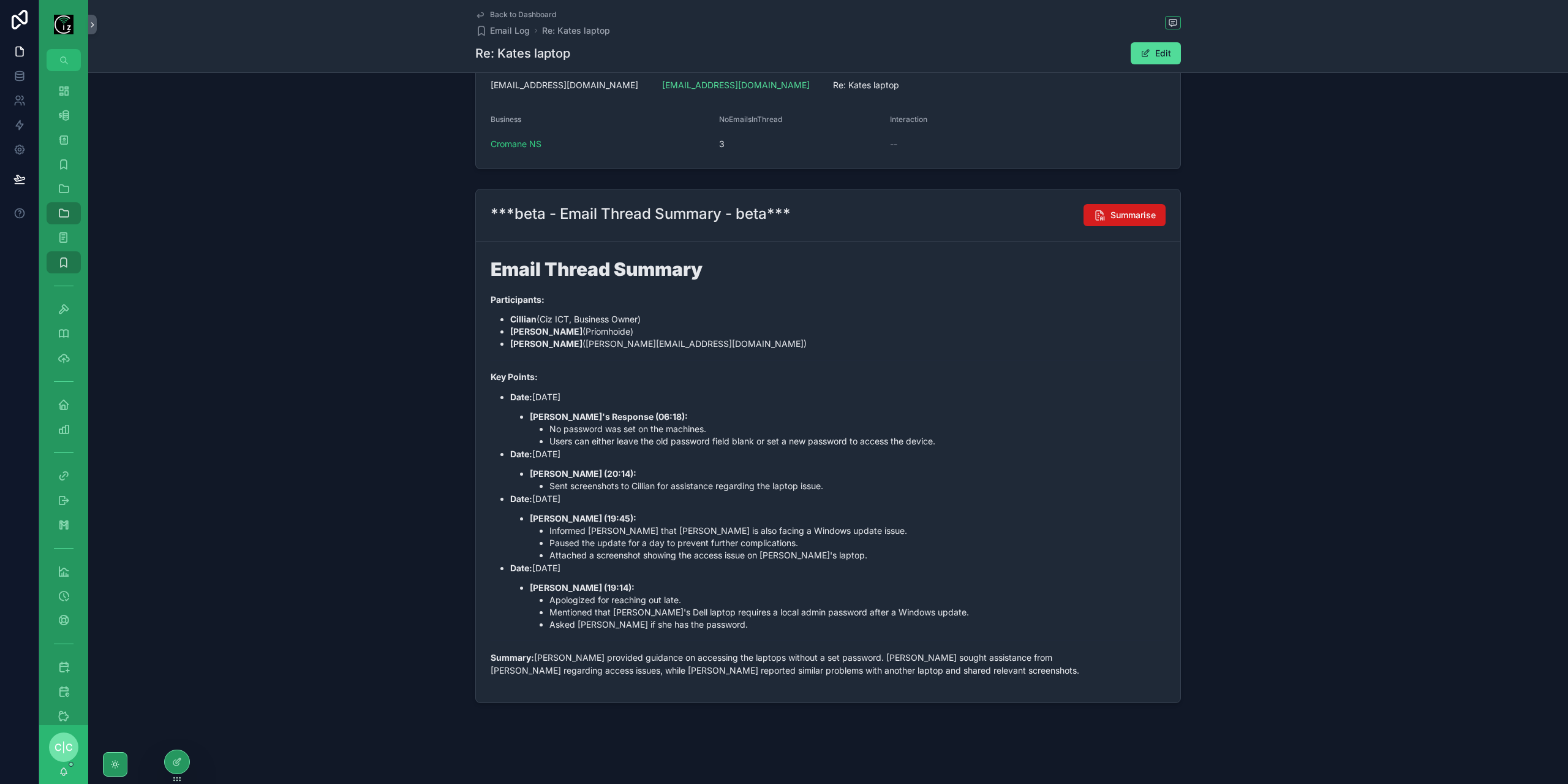
click at [1115, 212] on span "Summarise" at bounding box center [1133, 214] width 46 height 13
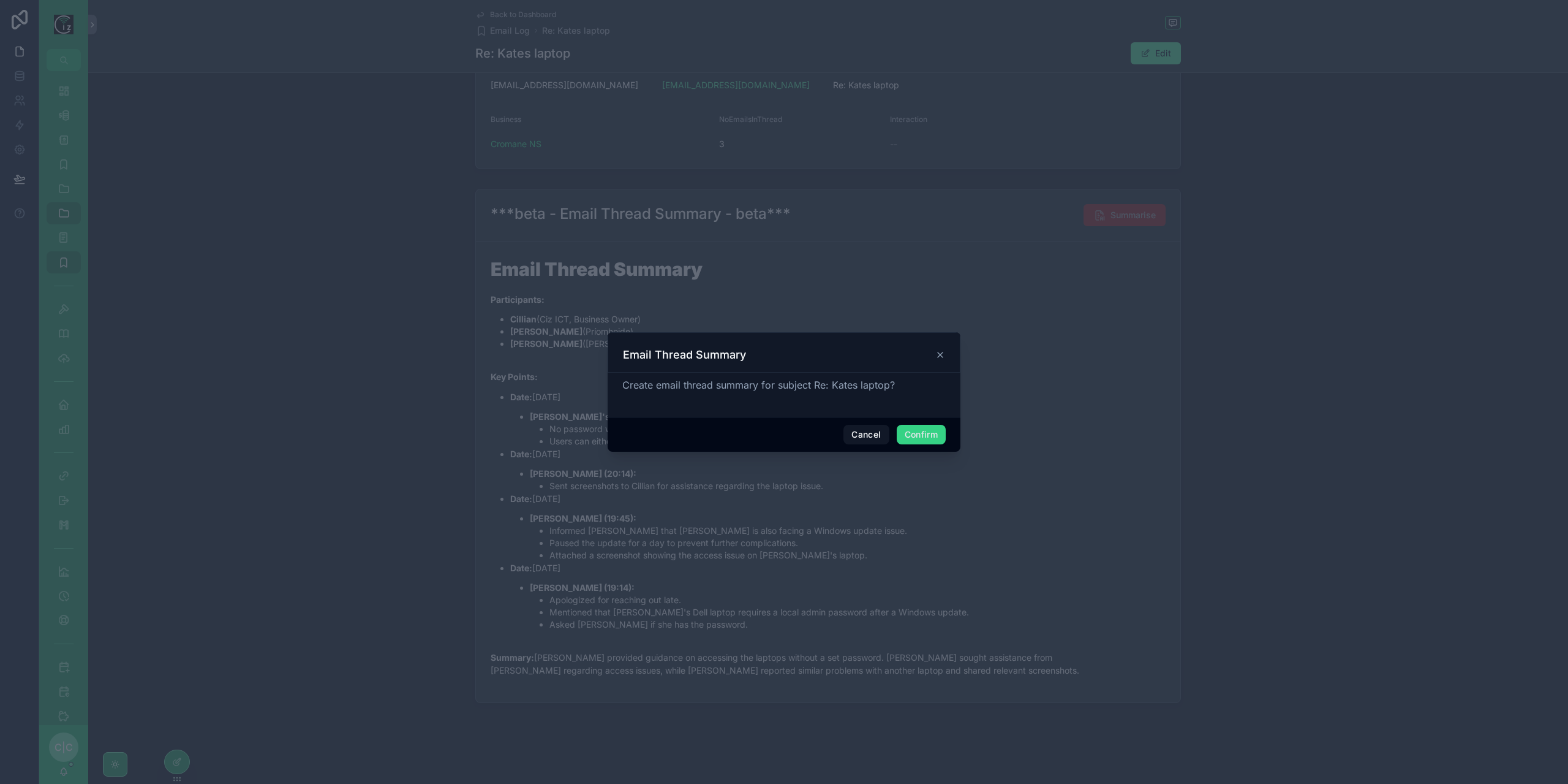
click at [917, 432] on button "Confirm" at bounding box center [921, 435] width 49 height 19
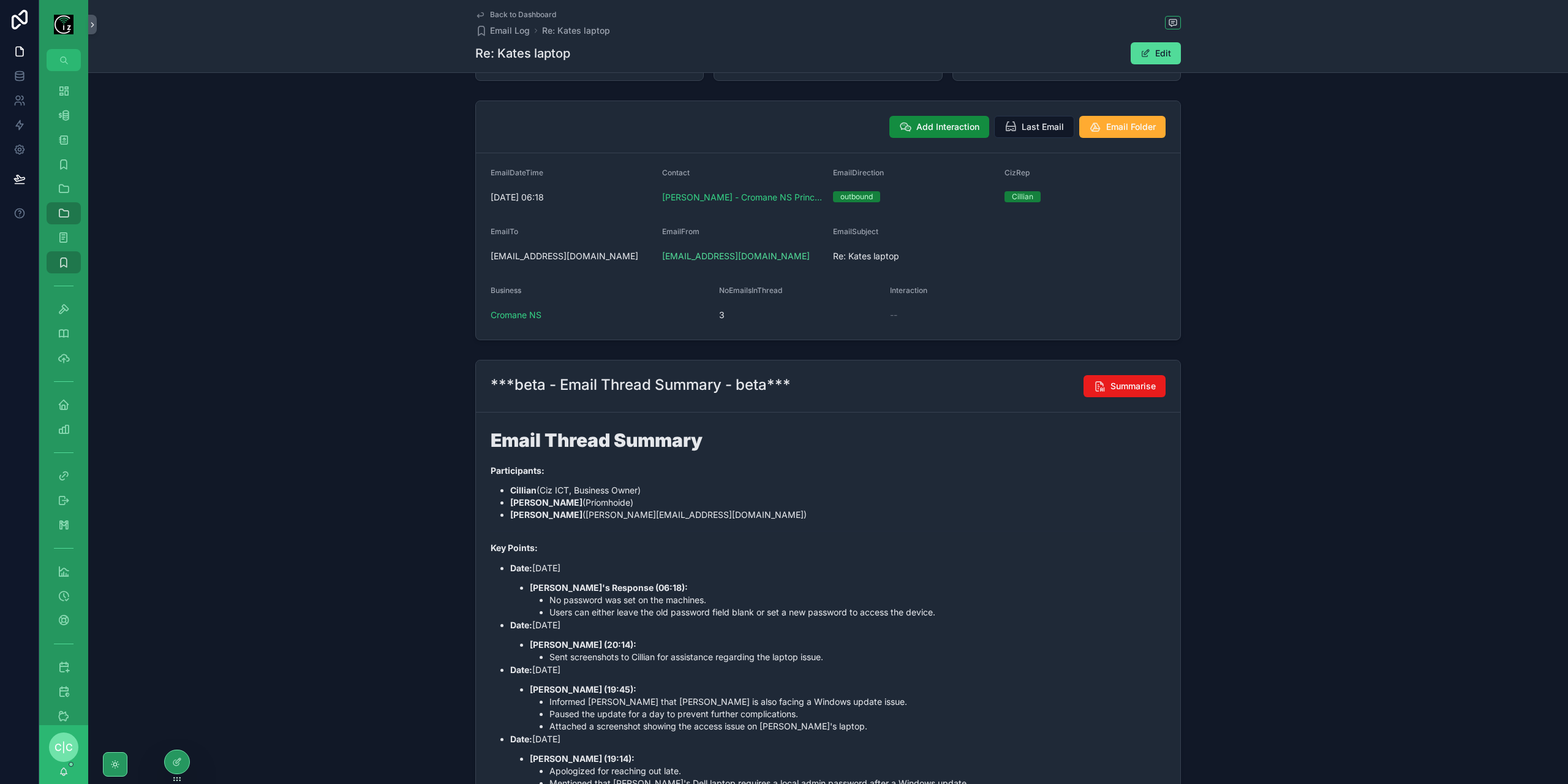
scroll to position [0, 0]
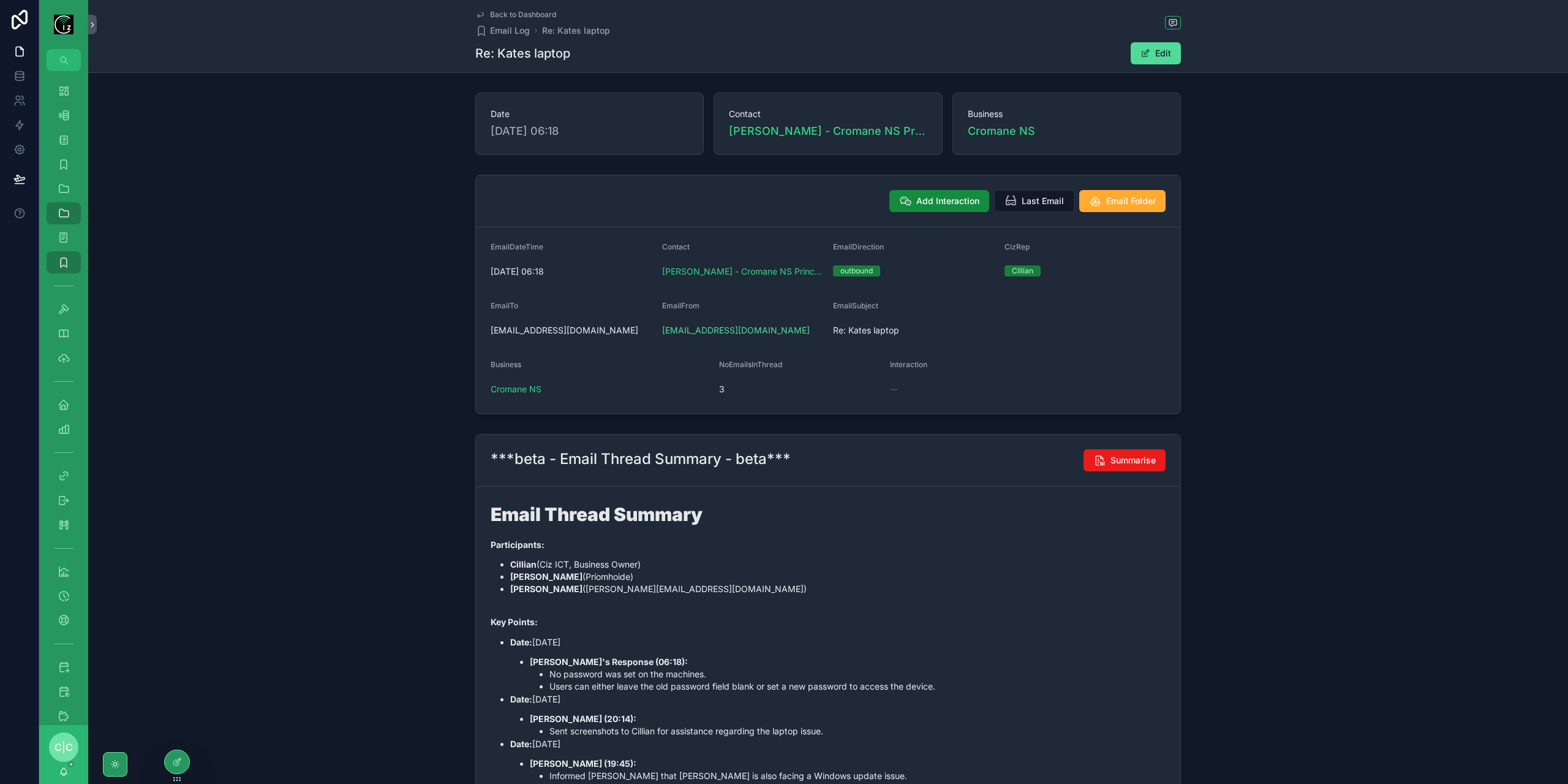
click at [501, 17] on span "Back to Dashboard" at bounding box center [523, 15] width 66 height 10
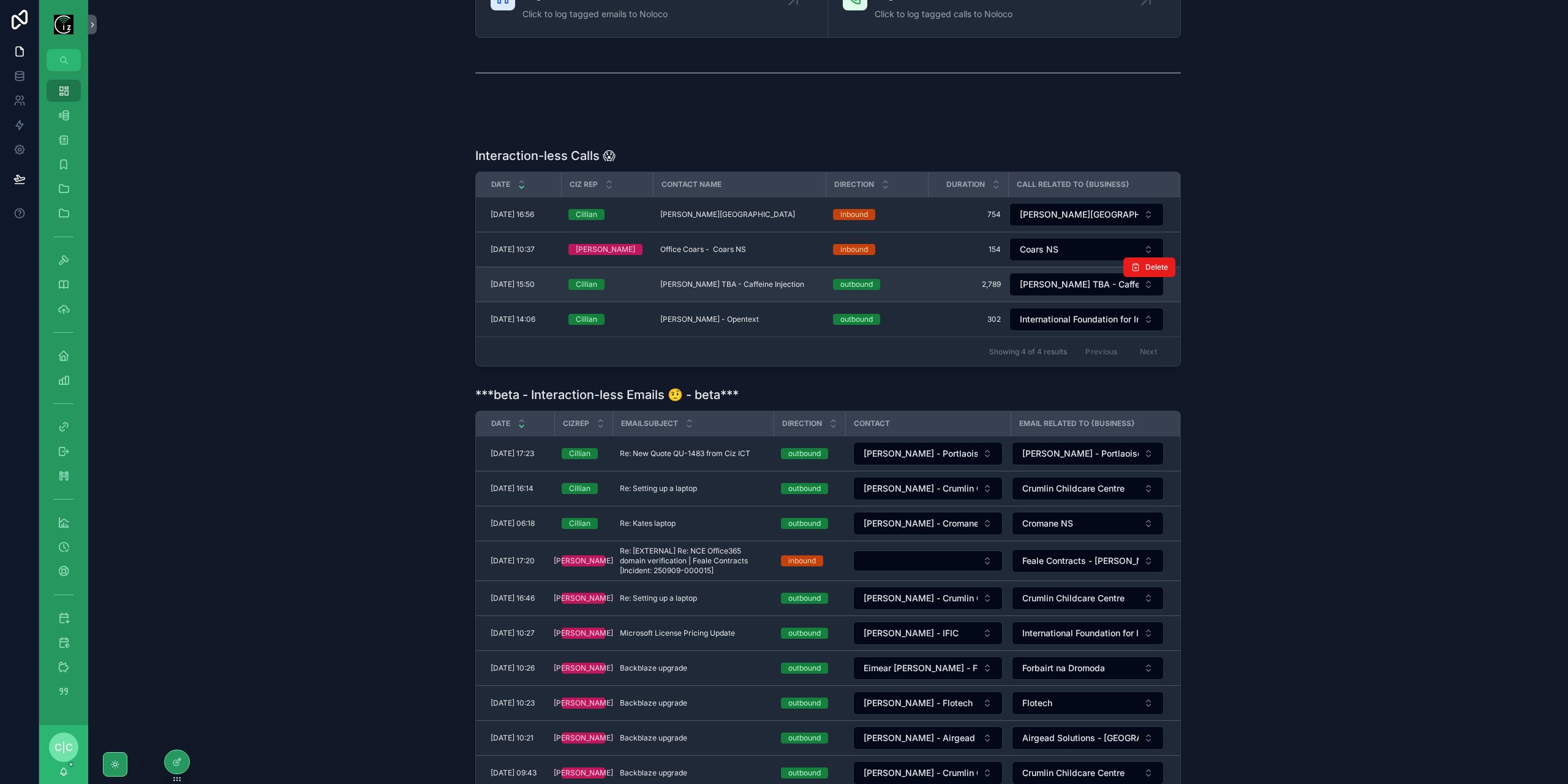
scroll to position [307, 0]
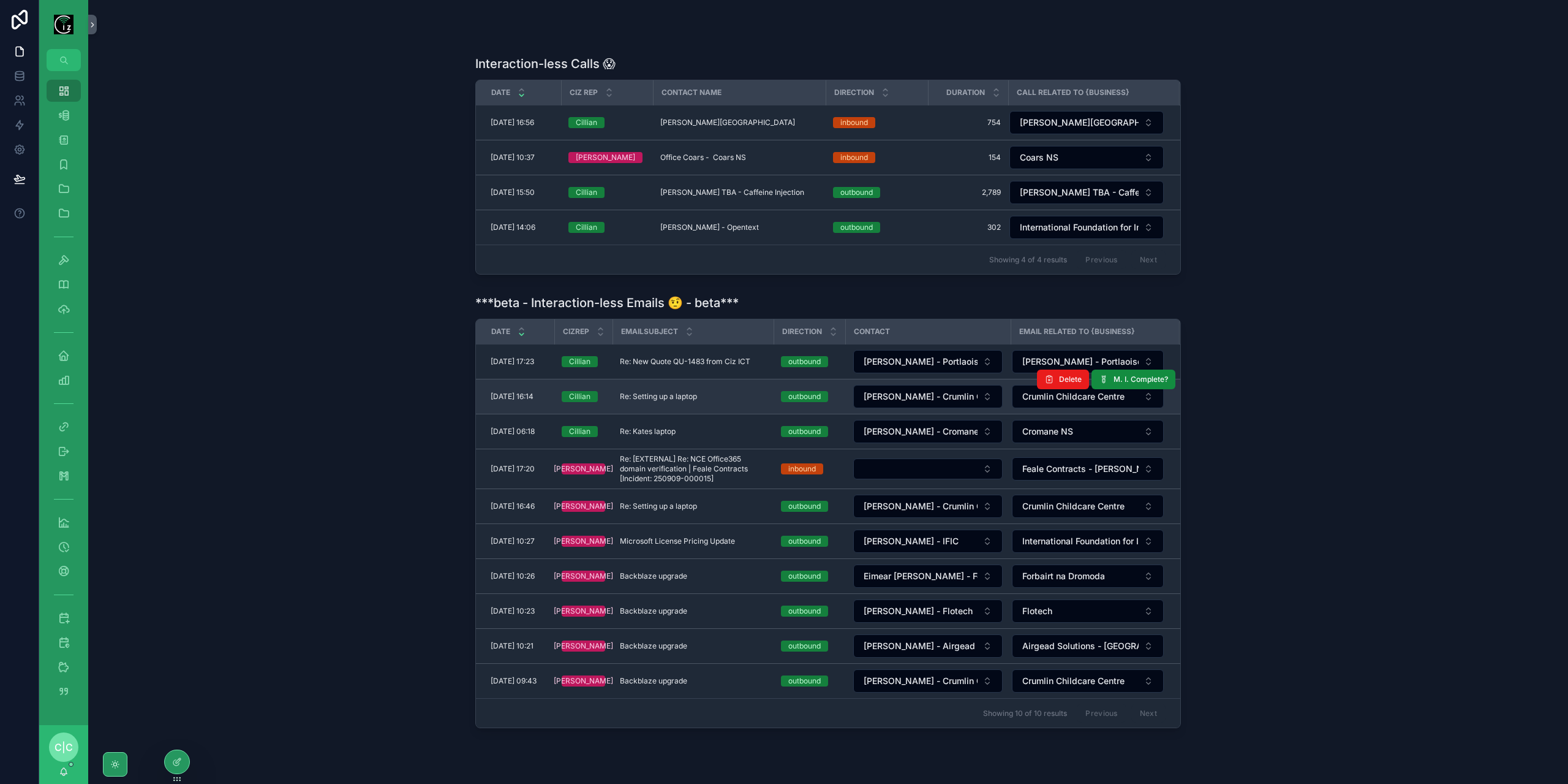
click at [696, 392] on span "Re: Setting up a laptop" at bounding box center [658, 397] width 78 height 10
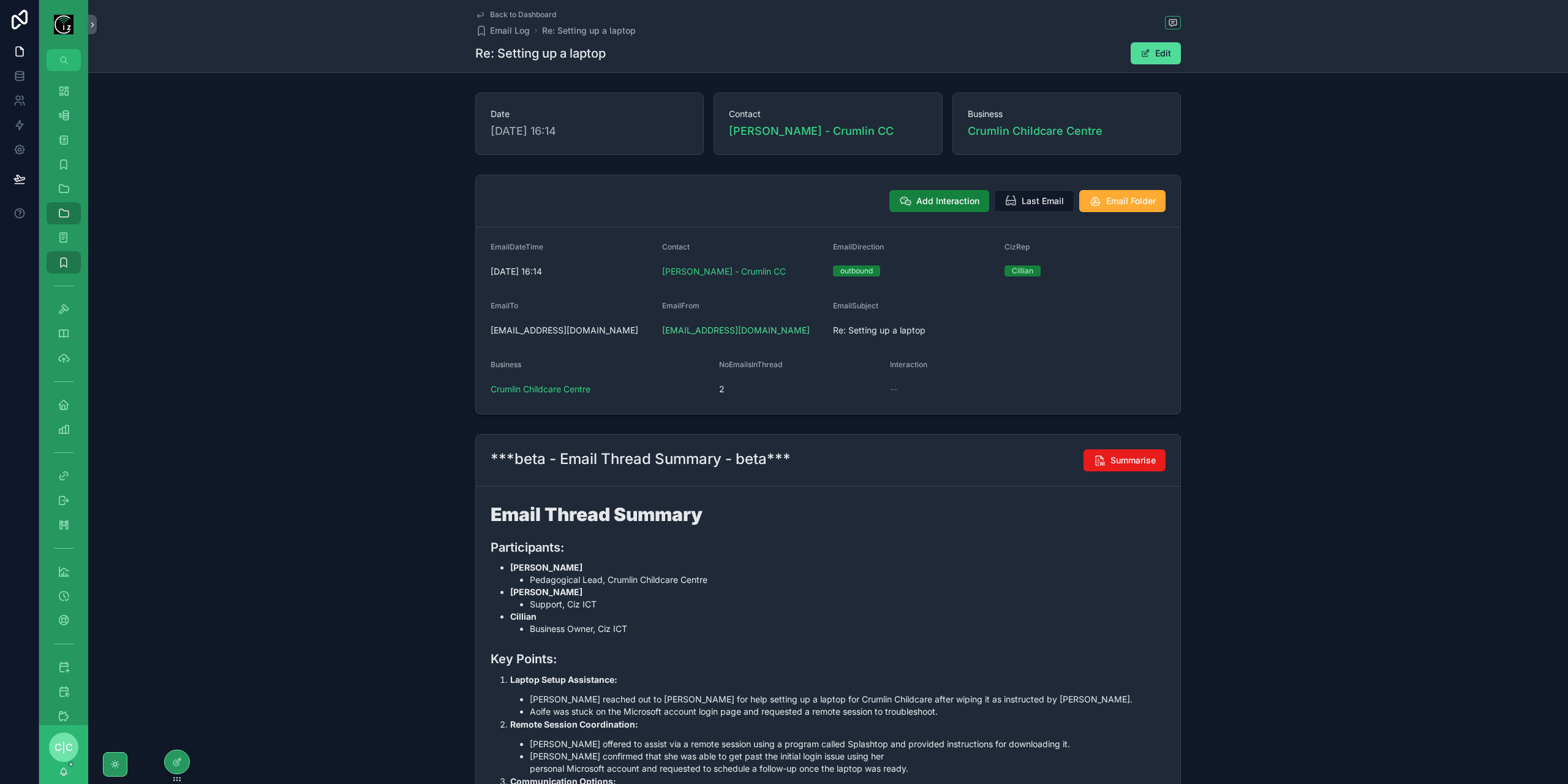
click at [969, 201] on span "Add Interaction" at bounding box center [947, 201] width 63 height 13
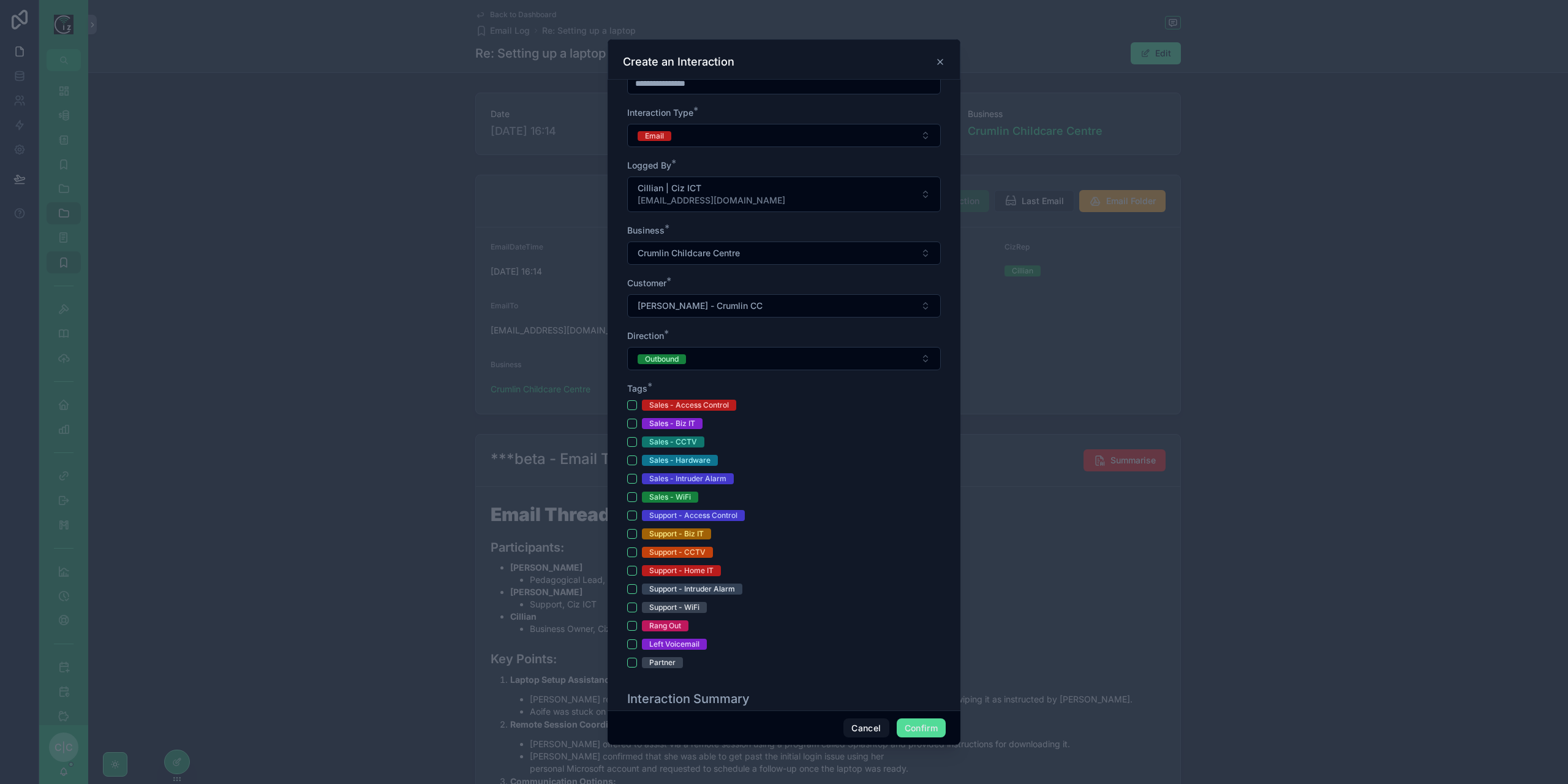
scroll to position [184, 0]
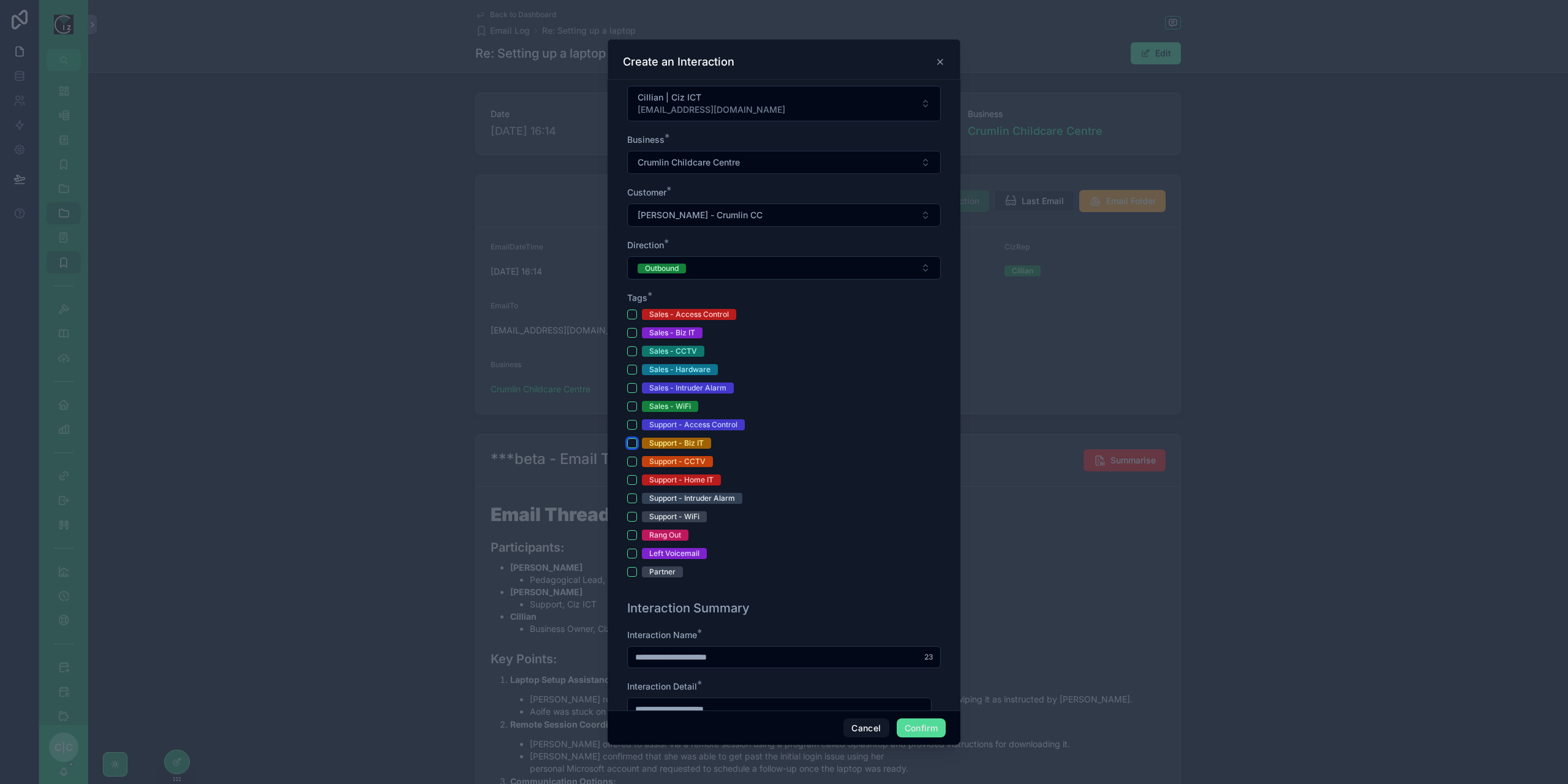
click at [634, 439] on button "Support - Biz IT" at bounding box center [632, 443] width 10 height 10
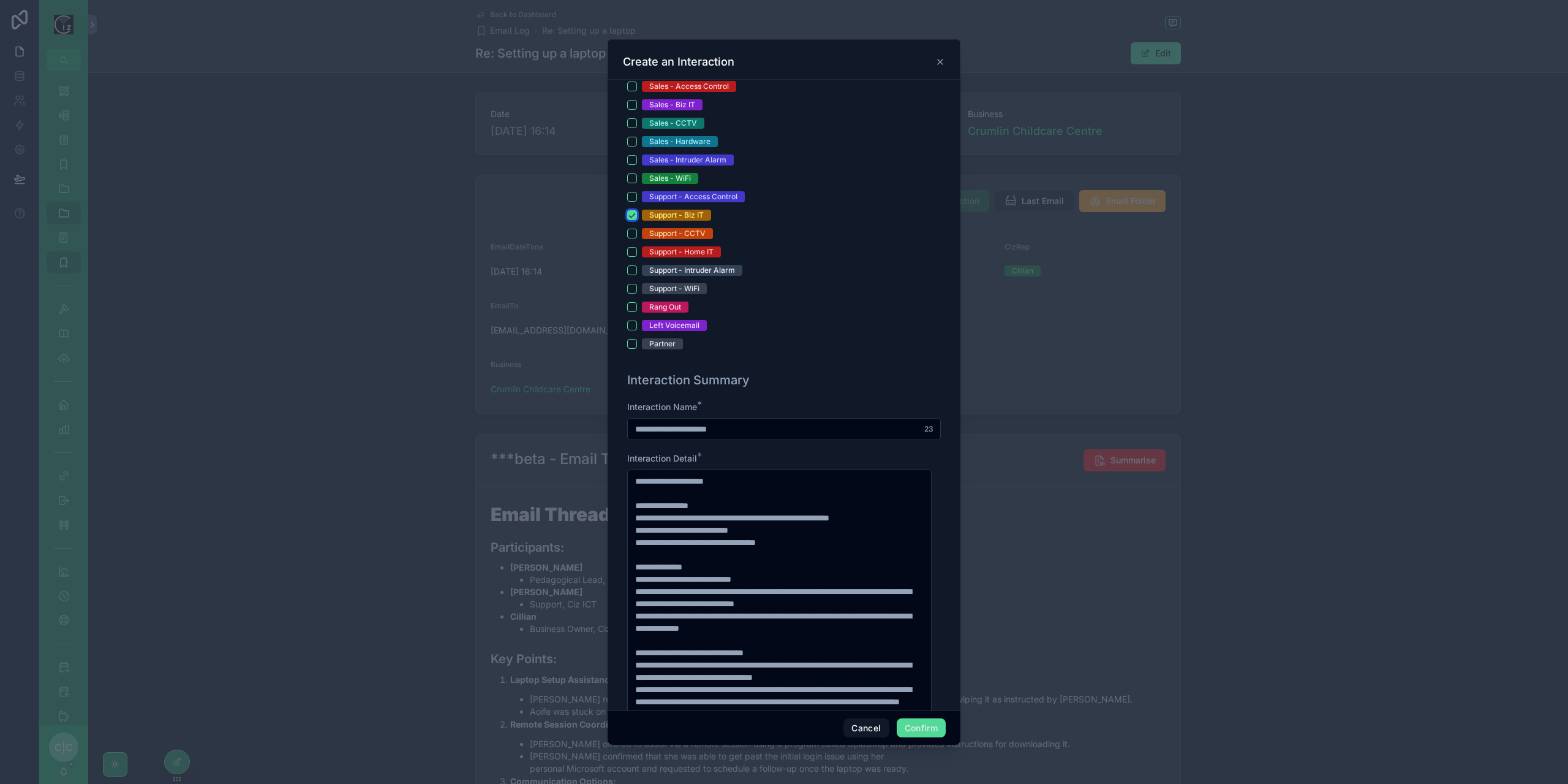
scroll to position [429, 0]
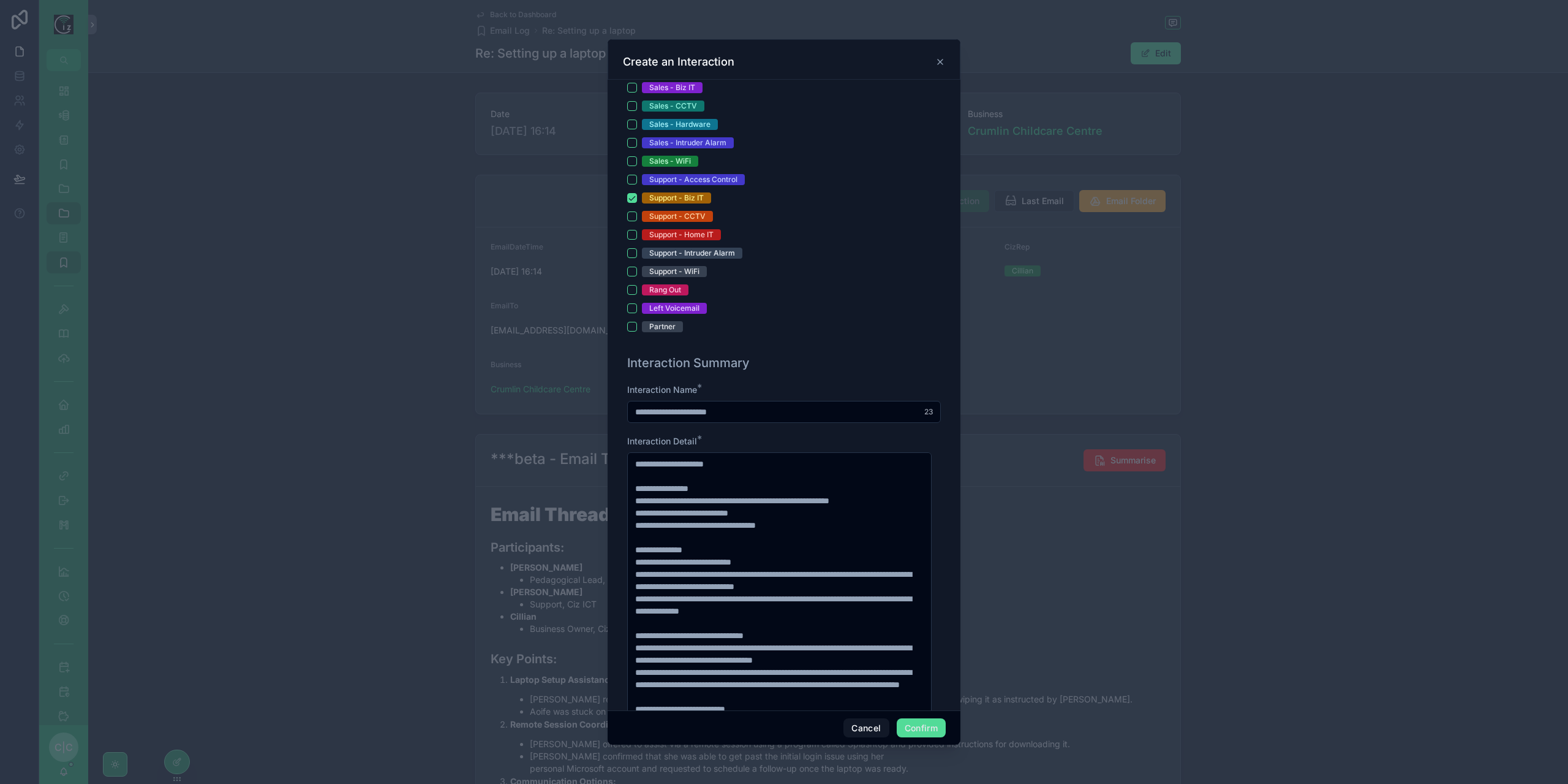
drag, startPoint x: 646, startPoint y: 410, endPoint x: 620, endPoint y: 411, distance: 26.0
click at [620, 411] on div "**********" at bounding box center [784, 395] width 353 height 631
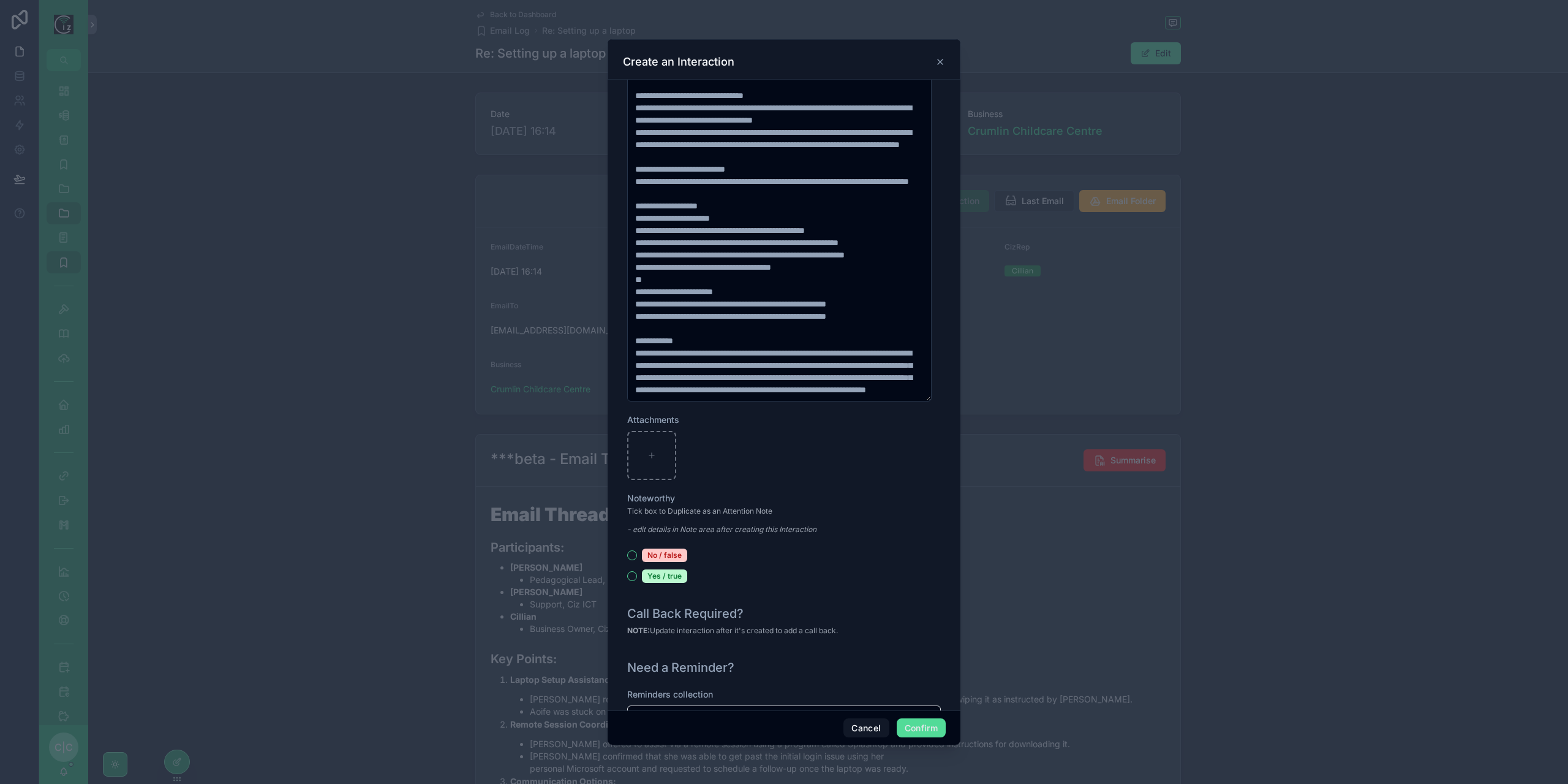
scroll to position [1107, 0]
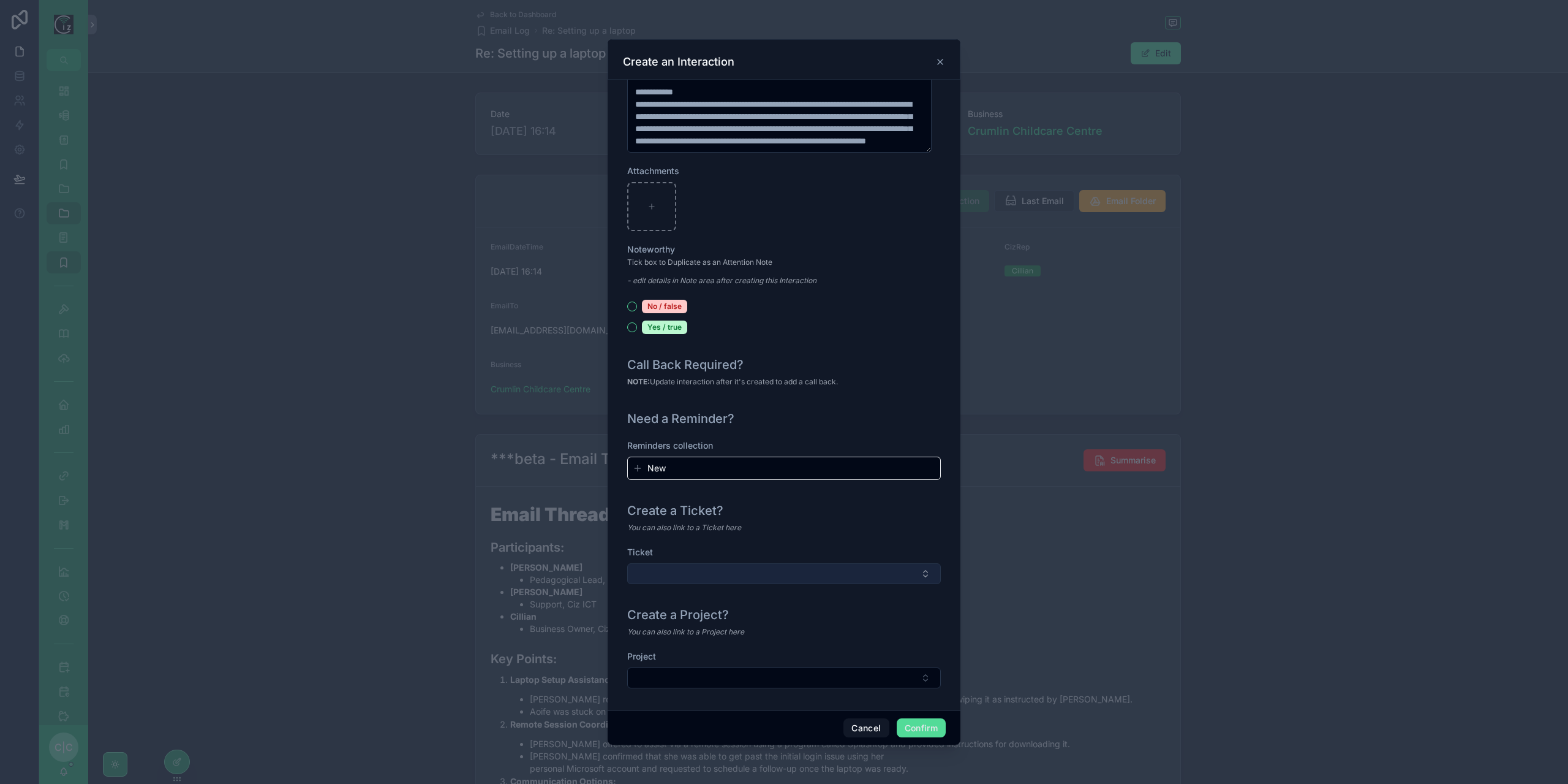
type input "**********"
click at [854, 564] on button "Select Button" at bounding box center [784, 573] width 313 height 20
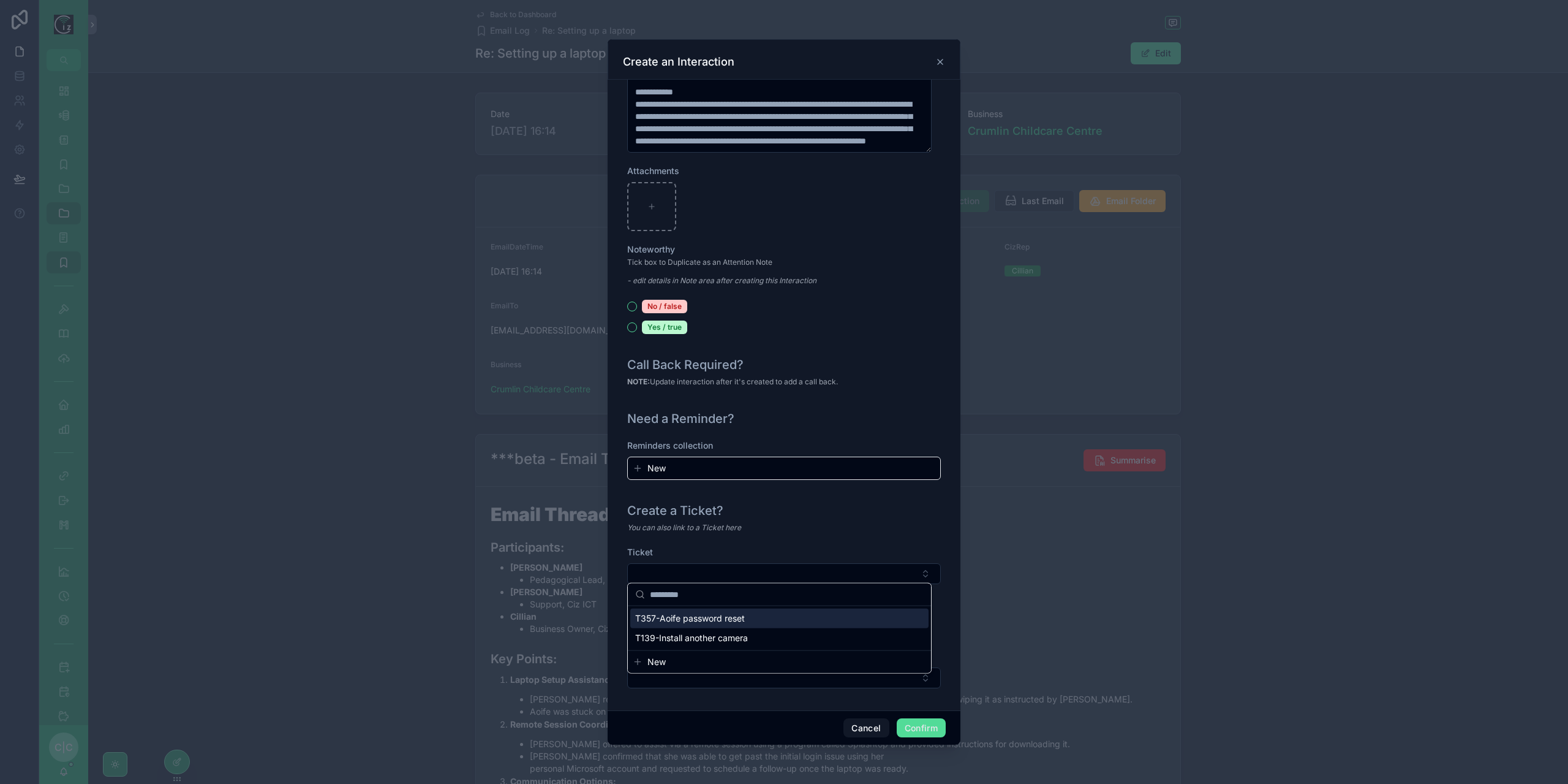
click at [716, 620] on span "T357-Aoife password reset" at bounding box center [689, 618] width 110 height 13
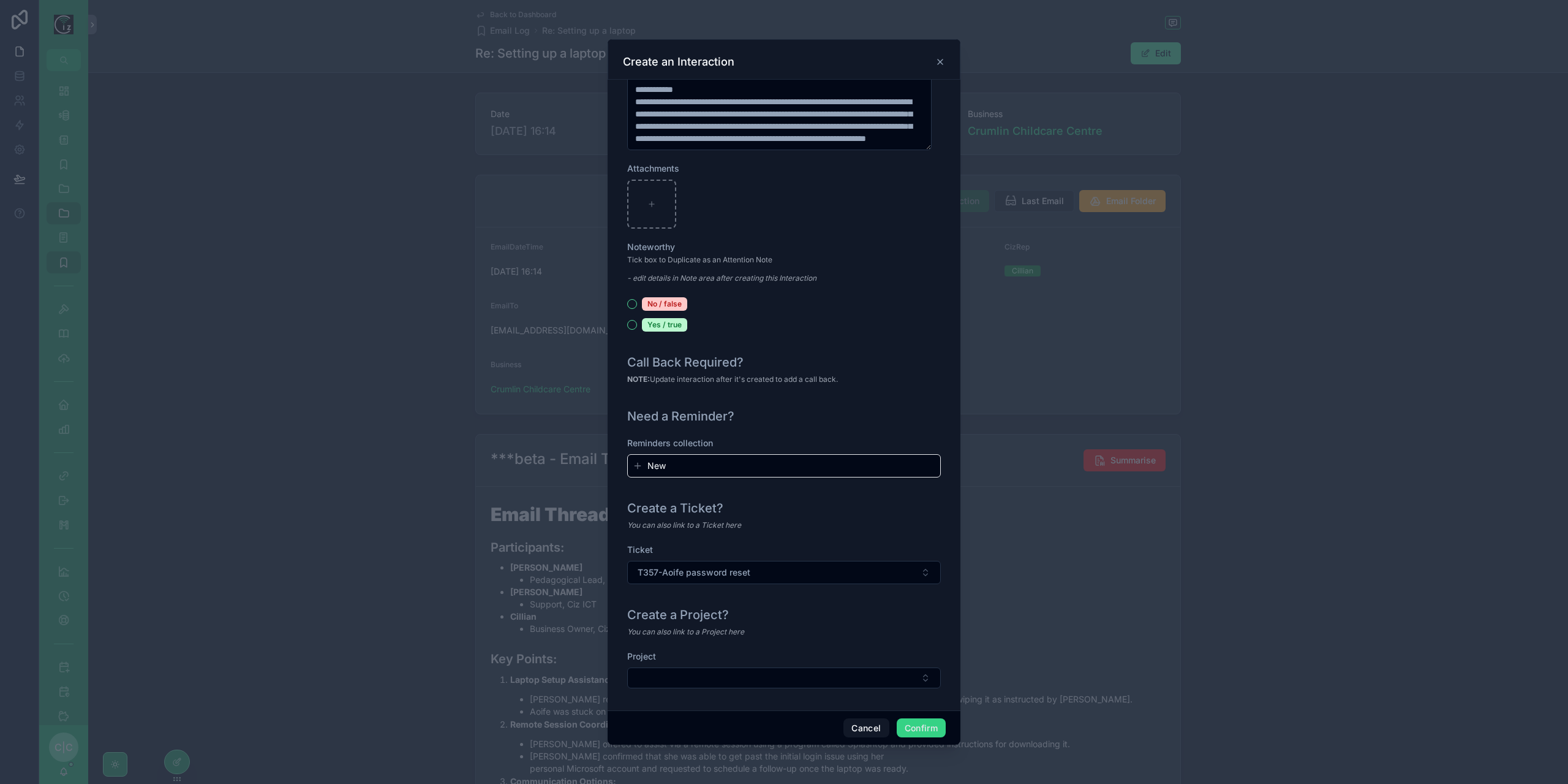
click at [922, 724] on button "Confirm" at bounding box center [921, 728] width 49 height 19
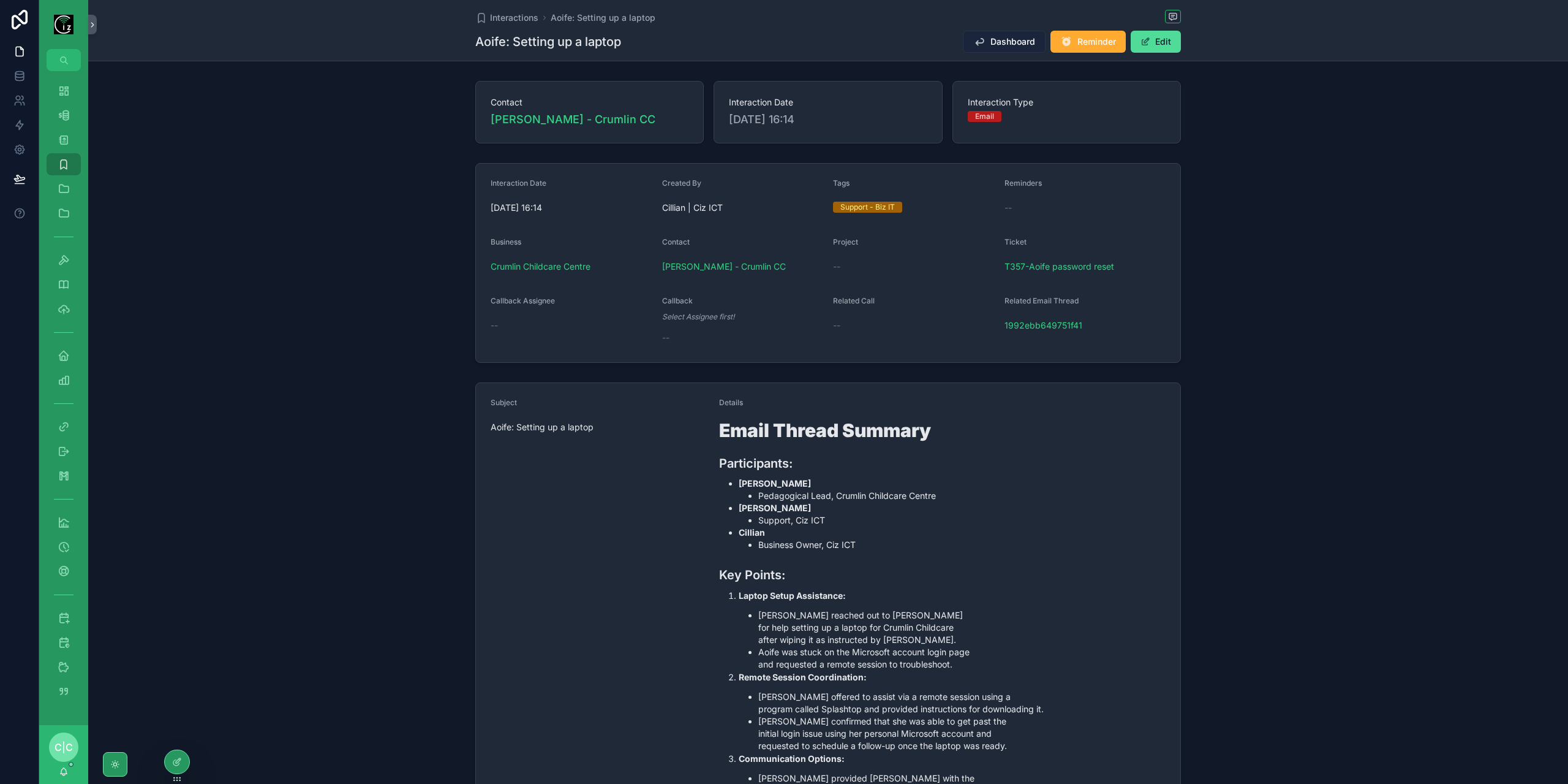
click at [991, 43] on span "Dashboard" at bounding box center [1012, 42] width 45 height 13
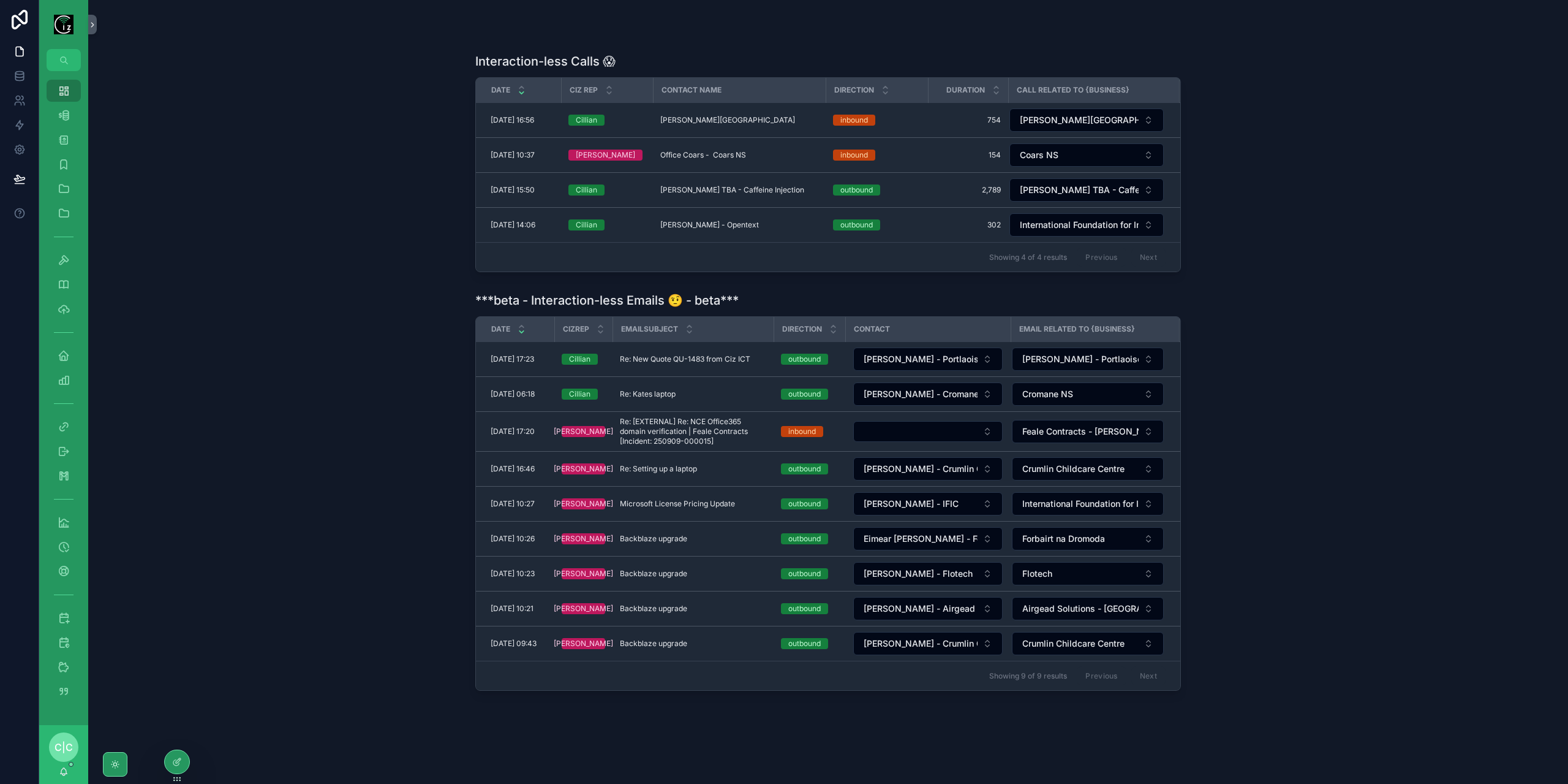
scroll to position [64, 0]
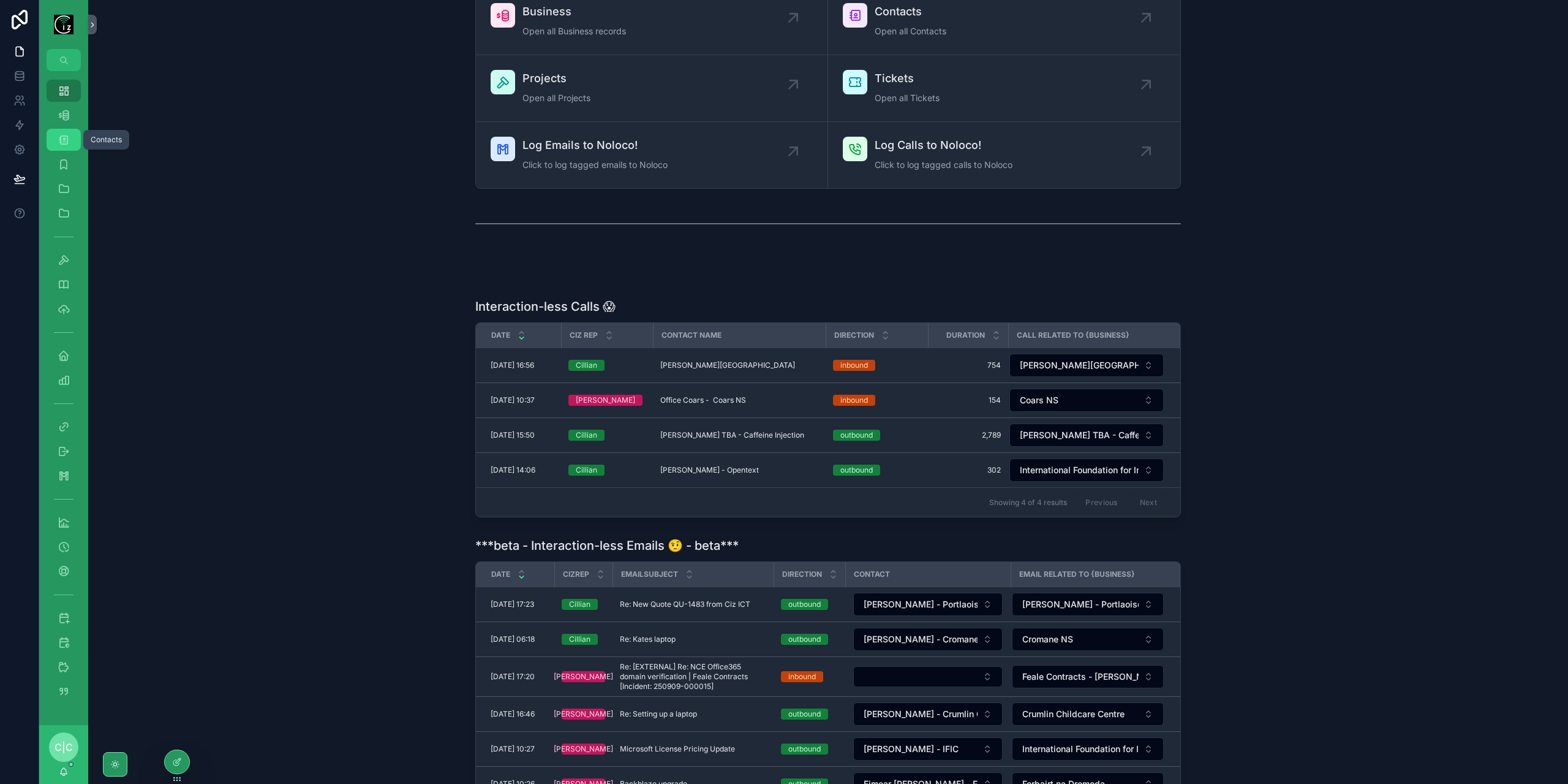
click at [62, 146] on icon "scrollable content" at bounding box center [63, 140] width 13 height 13
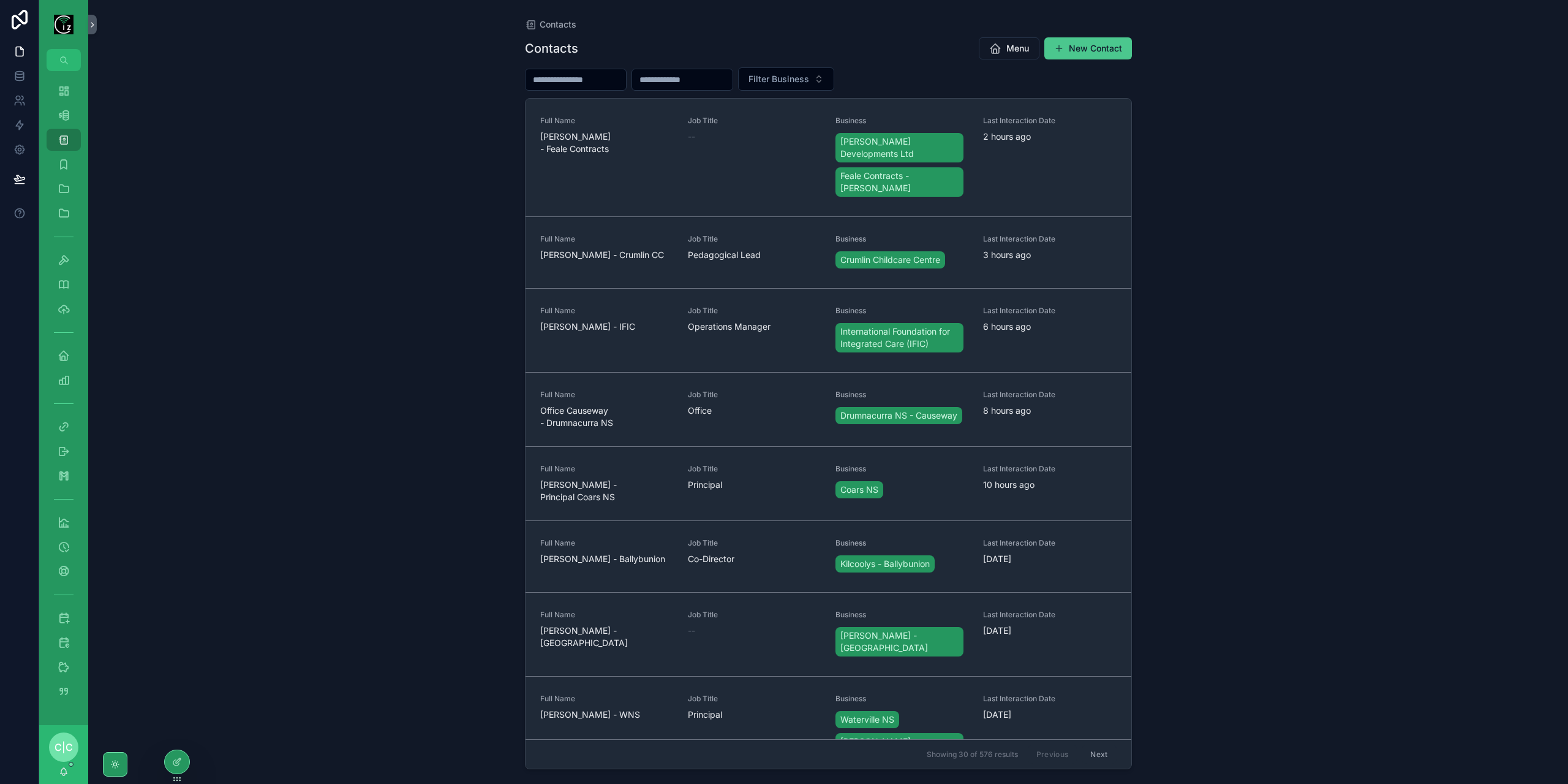
click at [1103, 48] on button "New Contact" at bounding box center [1088, 49] width 87 height 22
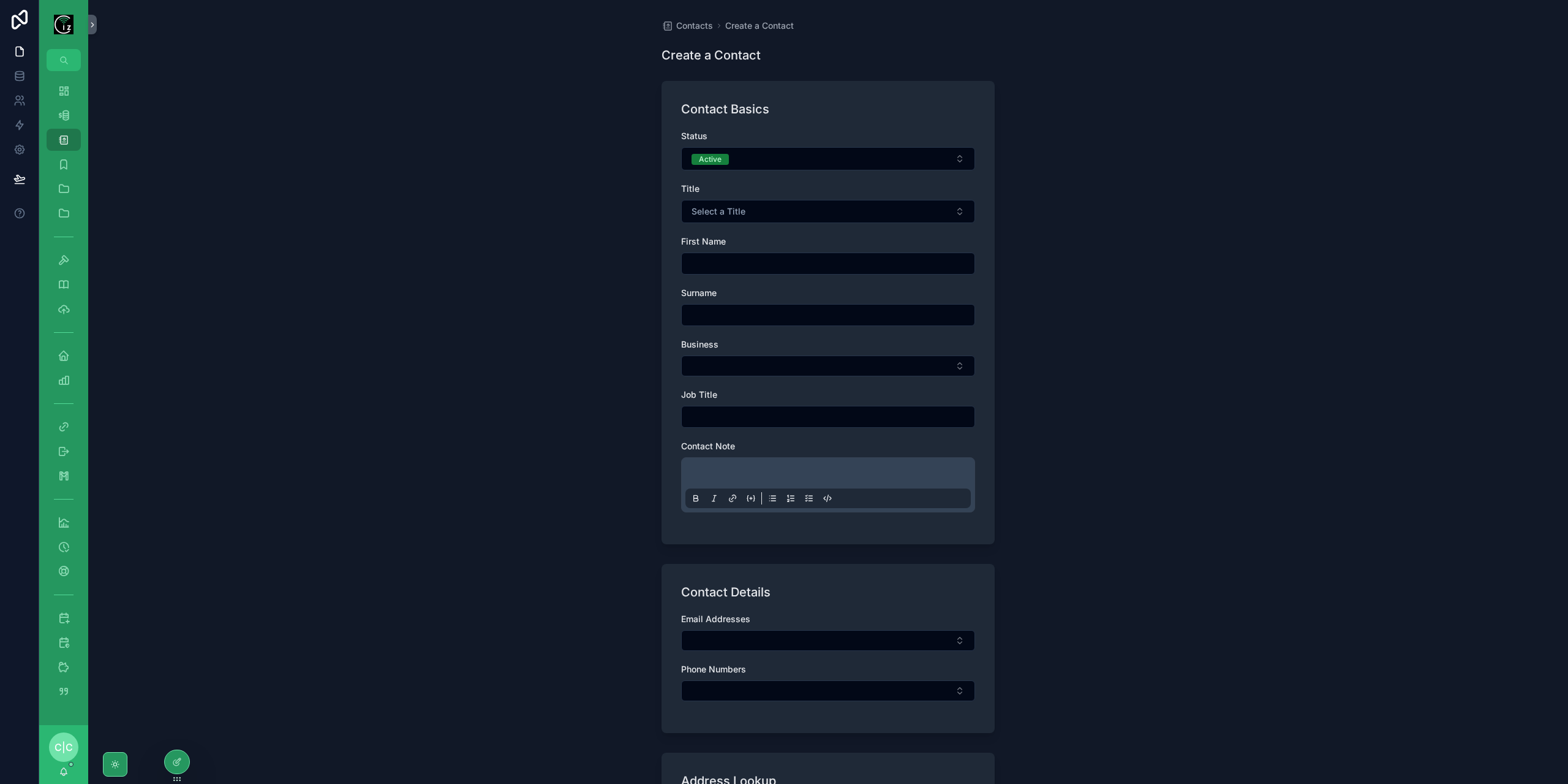
click at [738, 266] on input "scrollable content" at bounding box center [828, 264] width 293 height 17
type input "****"
paste input "**********"
type input "**********"
click at [777, 365] on button "Select Button" at bounding box center [827, 365] width 294 height 20
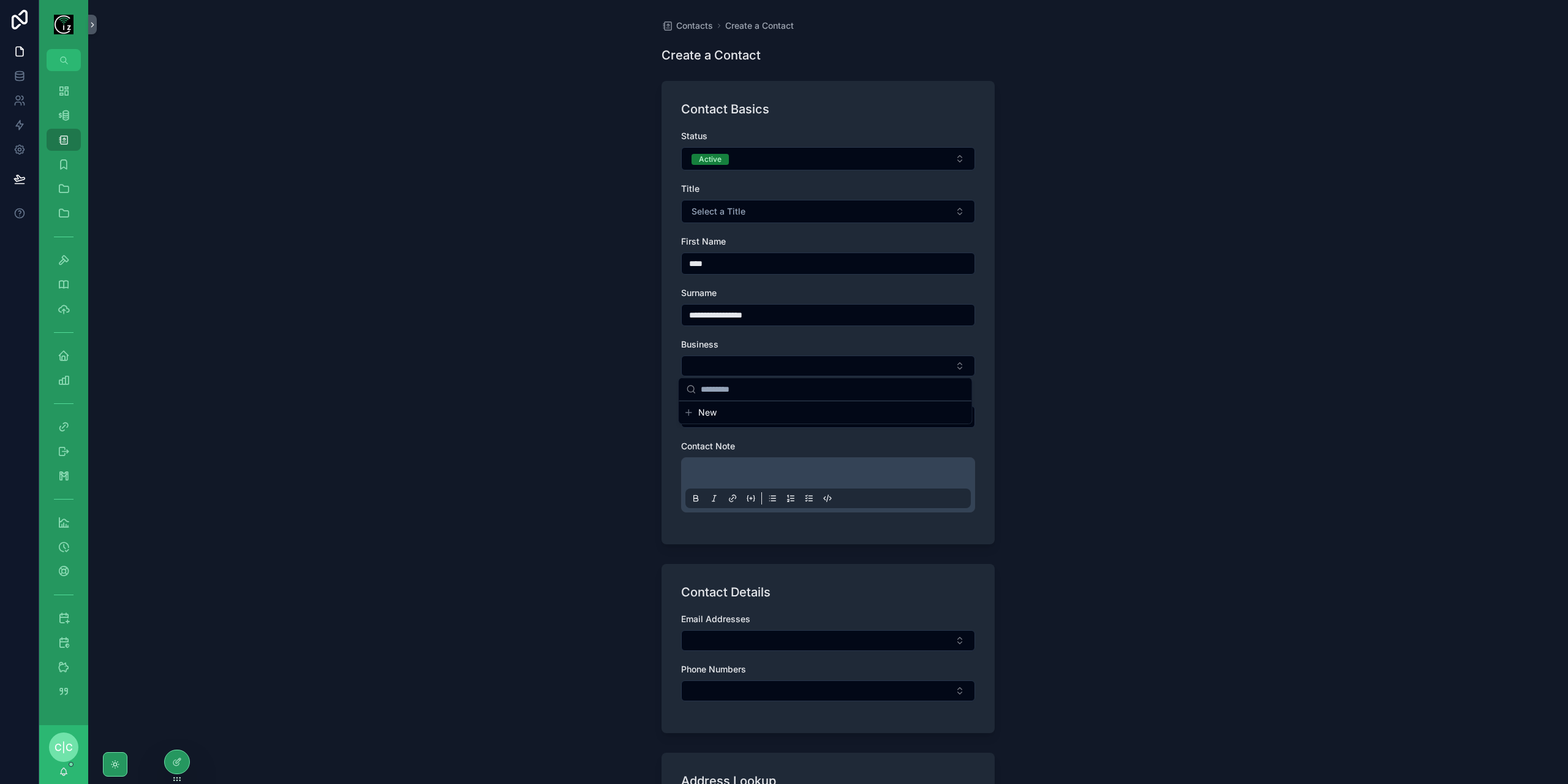
click at [803, 339] on div "Business" at bounding box center [827, 344] width 294 height 13
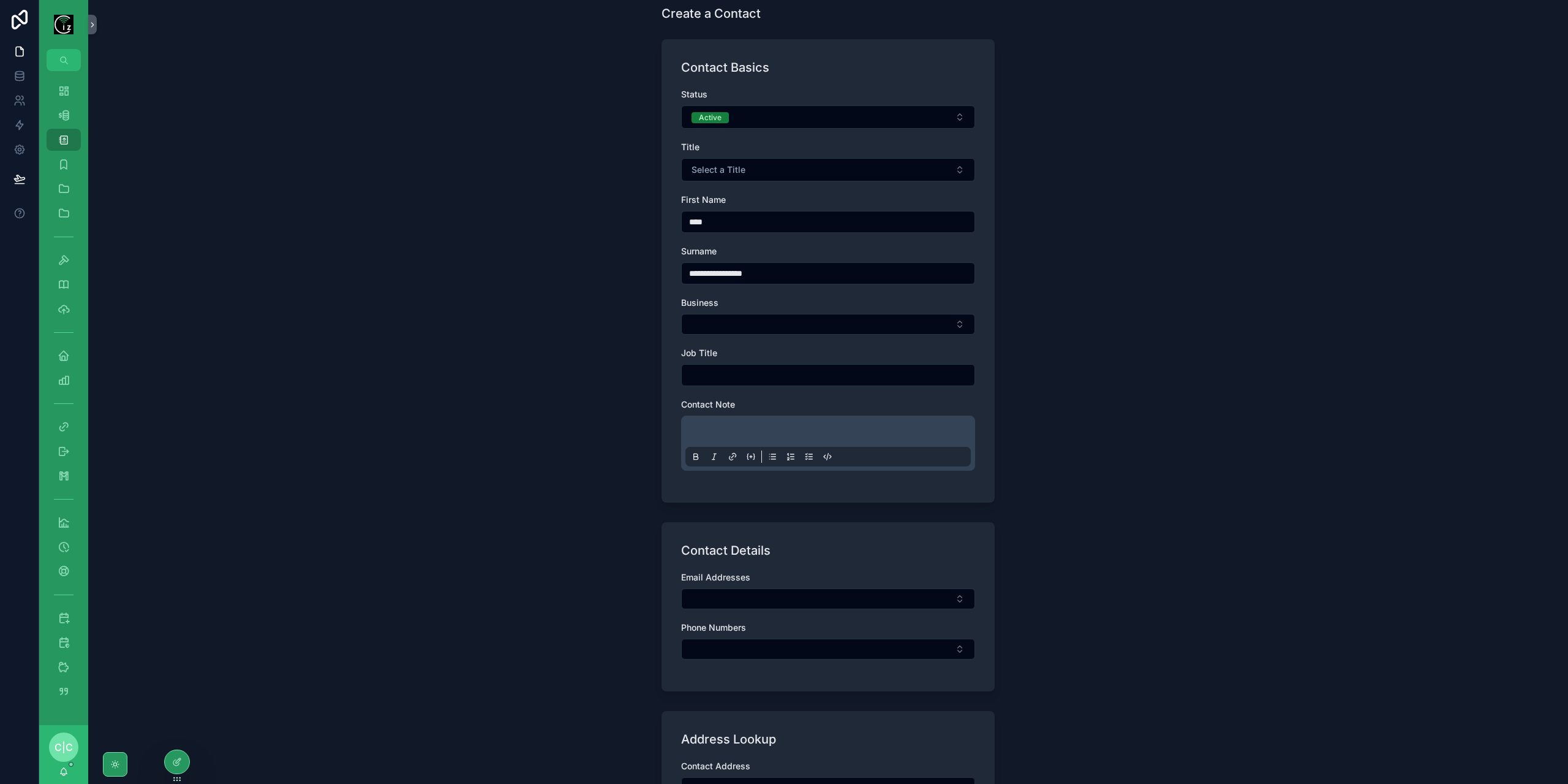
scroll to position [61, 0]
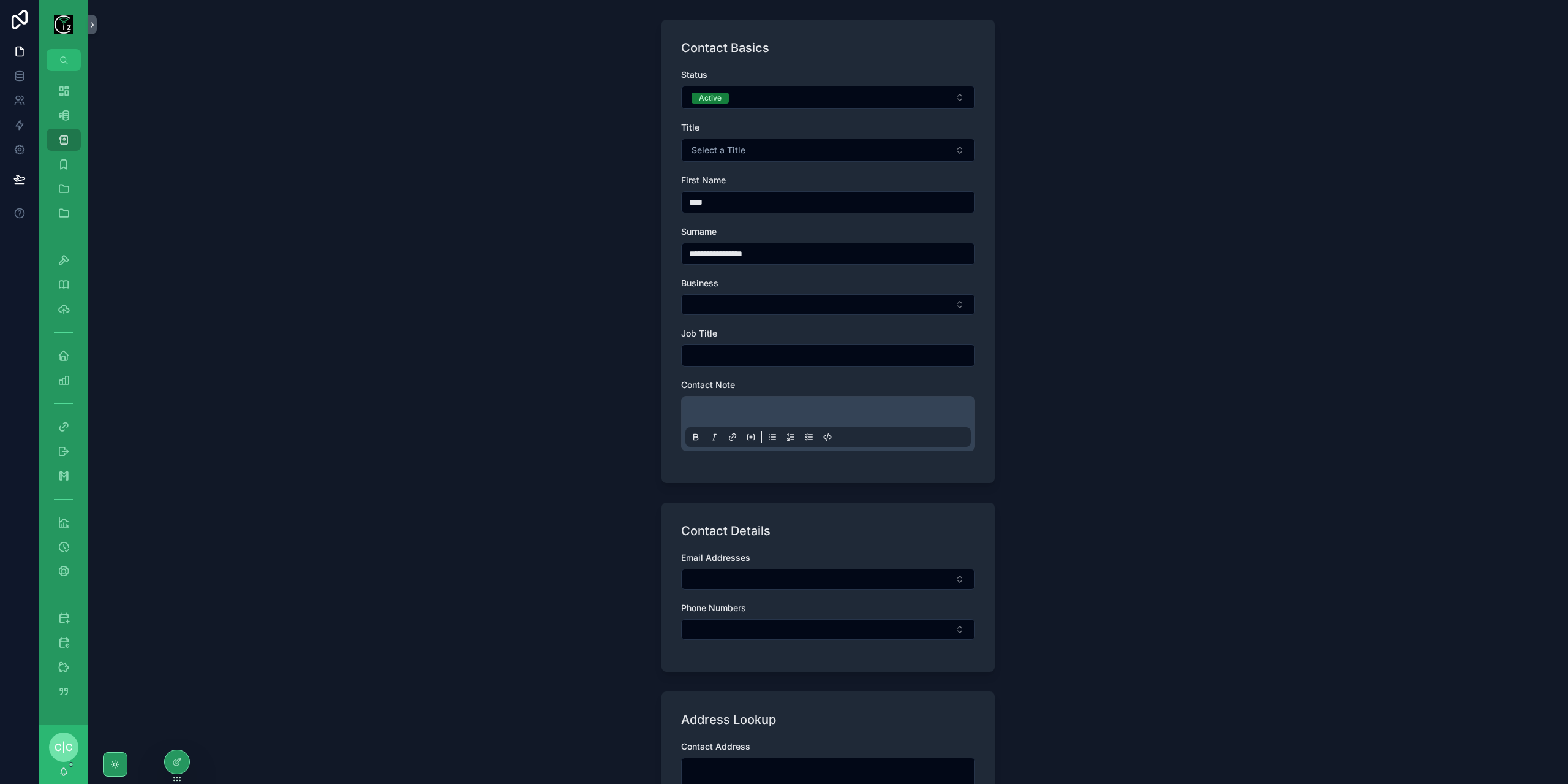
click at [760, 356] on input "scrollable content" at bounding box center [828, 356] width 293 height 17
type input "******"
click at [774, 408] on p "scrollable content" at bounding box center [830, 413] width 285 height 13
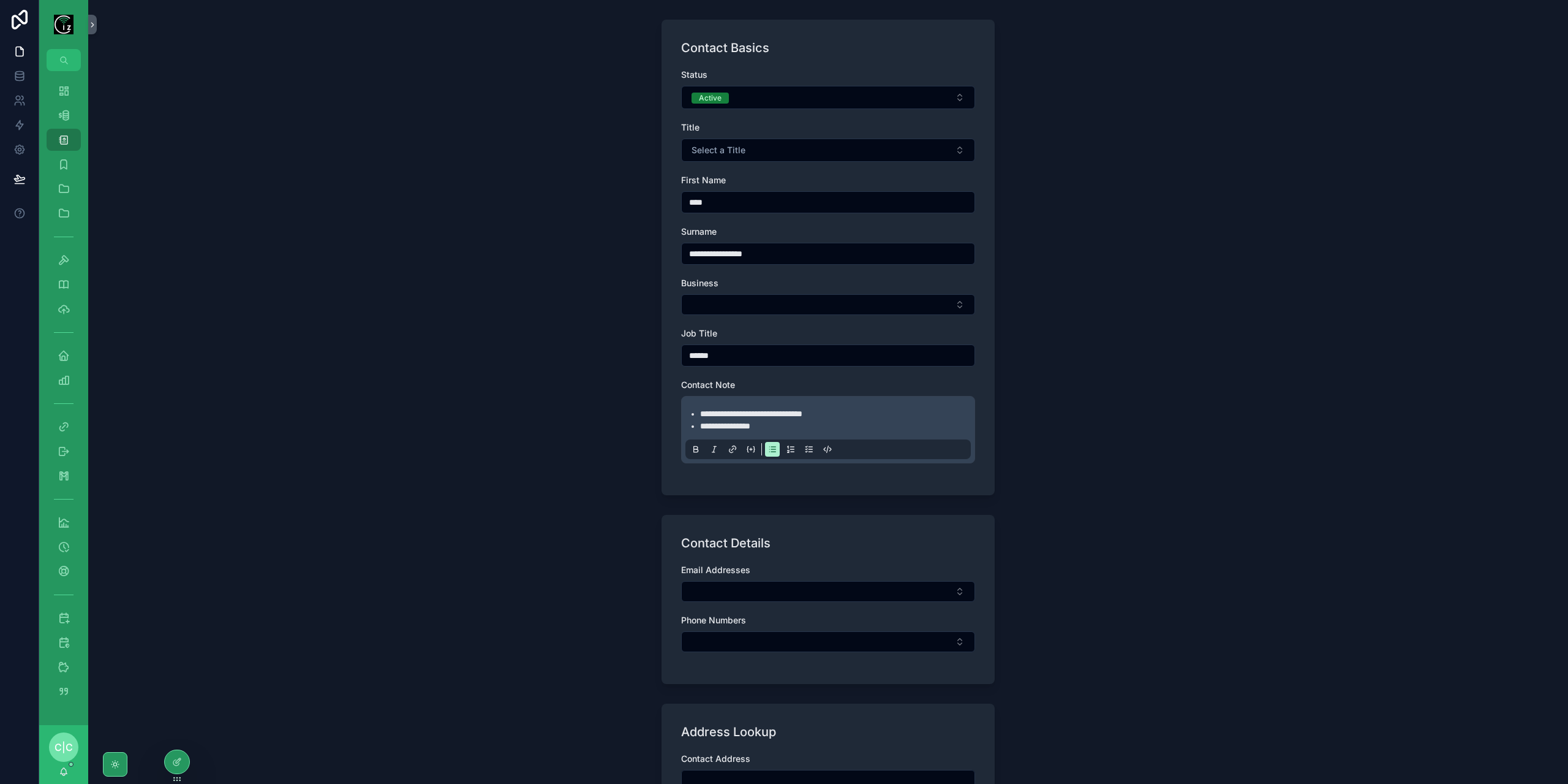
click at [711, 422] on span "**********" at bounding box center [725, 426] width 50 height 9
copy span "*********"
click at [724, 420] on li "**********" at bounding box center [837, 426] width 273 height 13
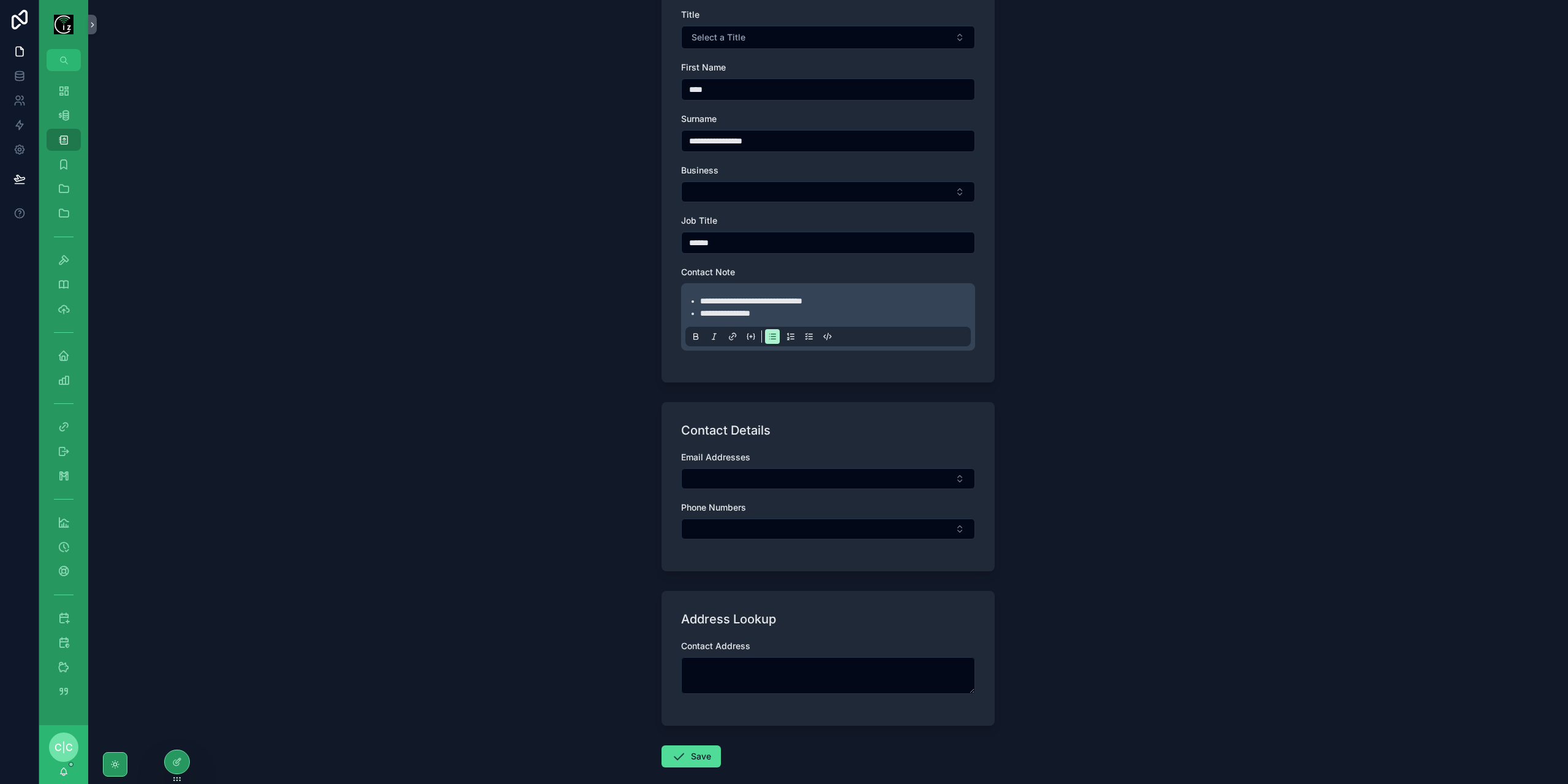
scroll to position [233, 0]
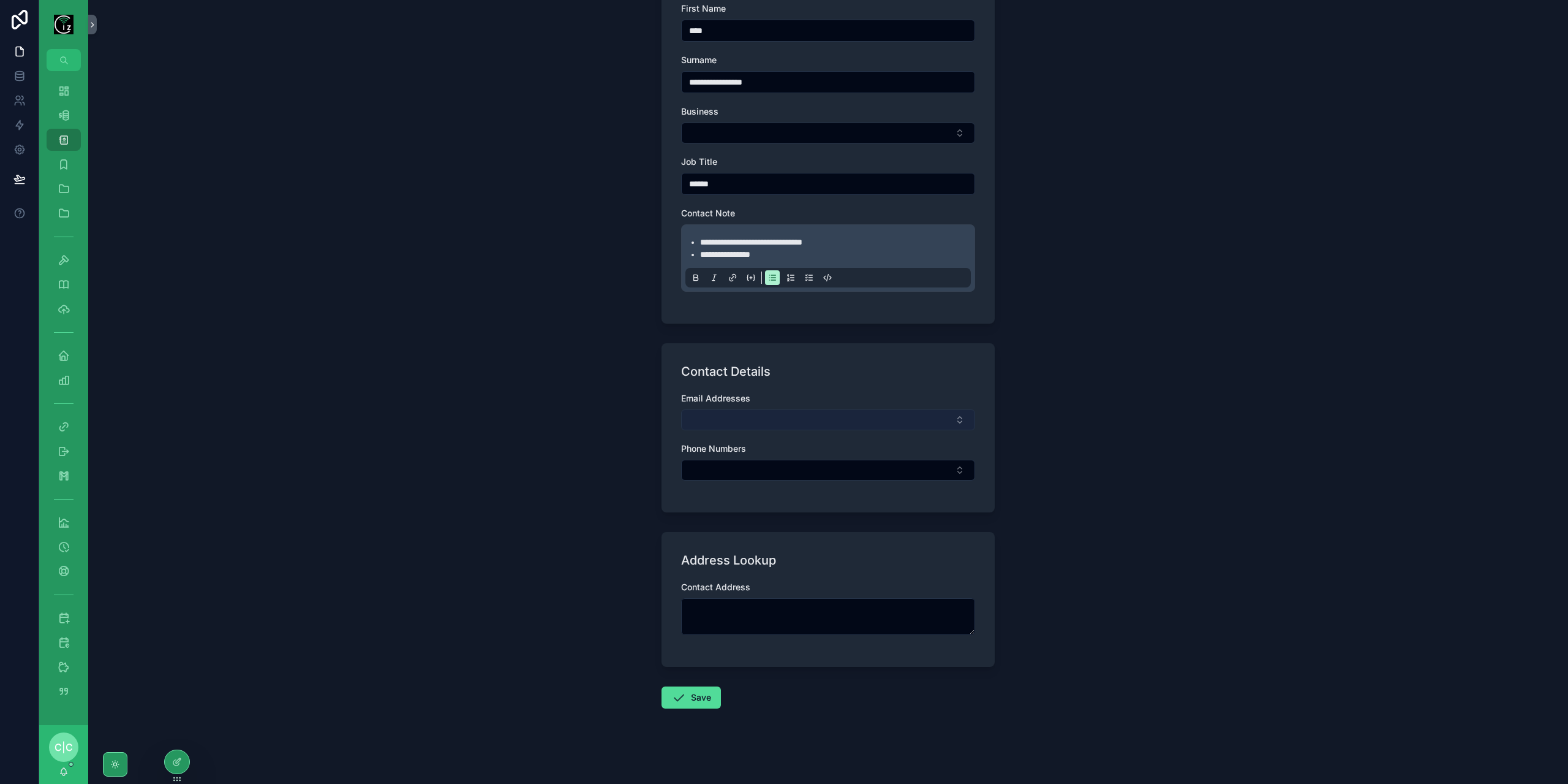
click at [851, 413] on button "Select Button" at bounding box center [827, 419] width 294 height 20
type input "**********"
click at [692, 467] on icon "scrollable content" at bounding box center [688, 465] width 10 height 10
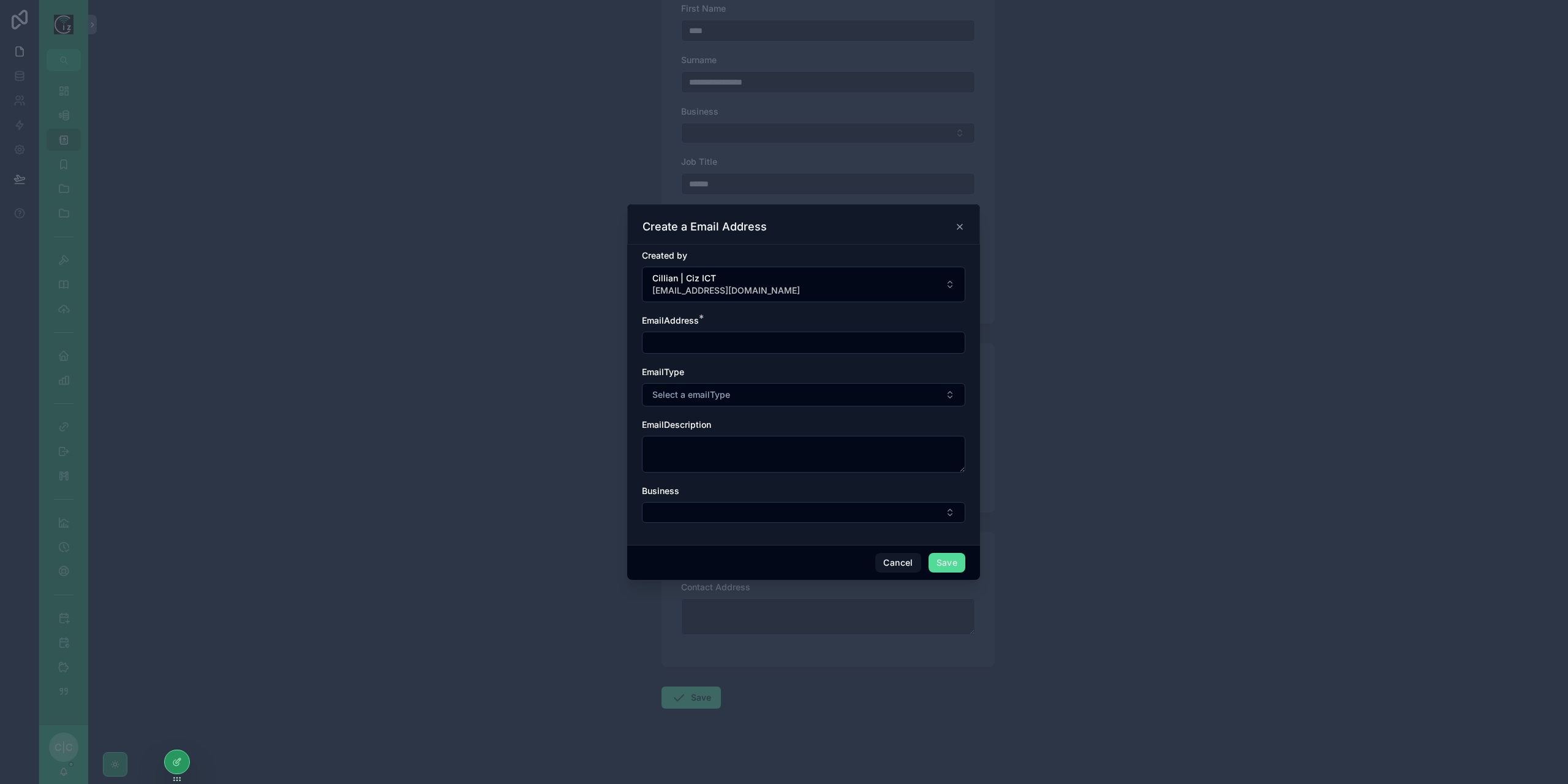
click at [751, 335] on input "scrollable content" at bounding box center [804, 343] width 322 height 17
paste input "**********"
type input "**********"
click at [734, 402] on button "Select a emailType" at bounding box center [804, 395] width 324 height 23
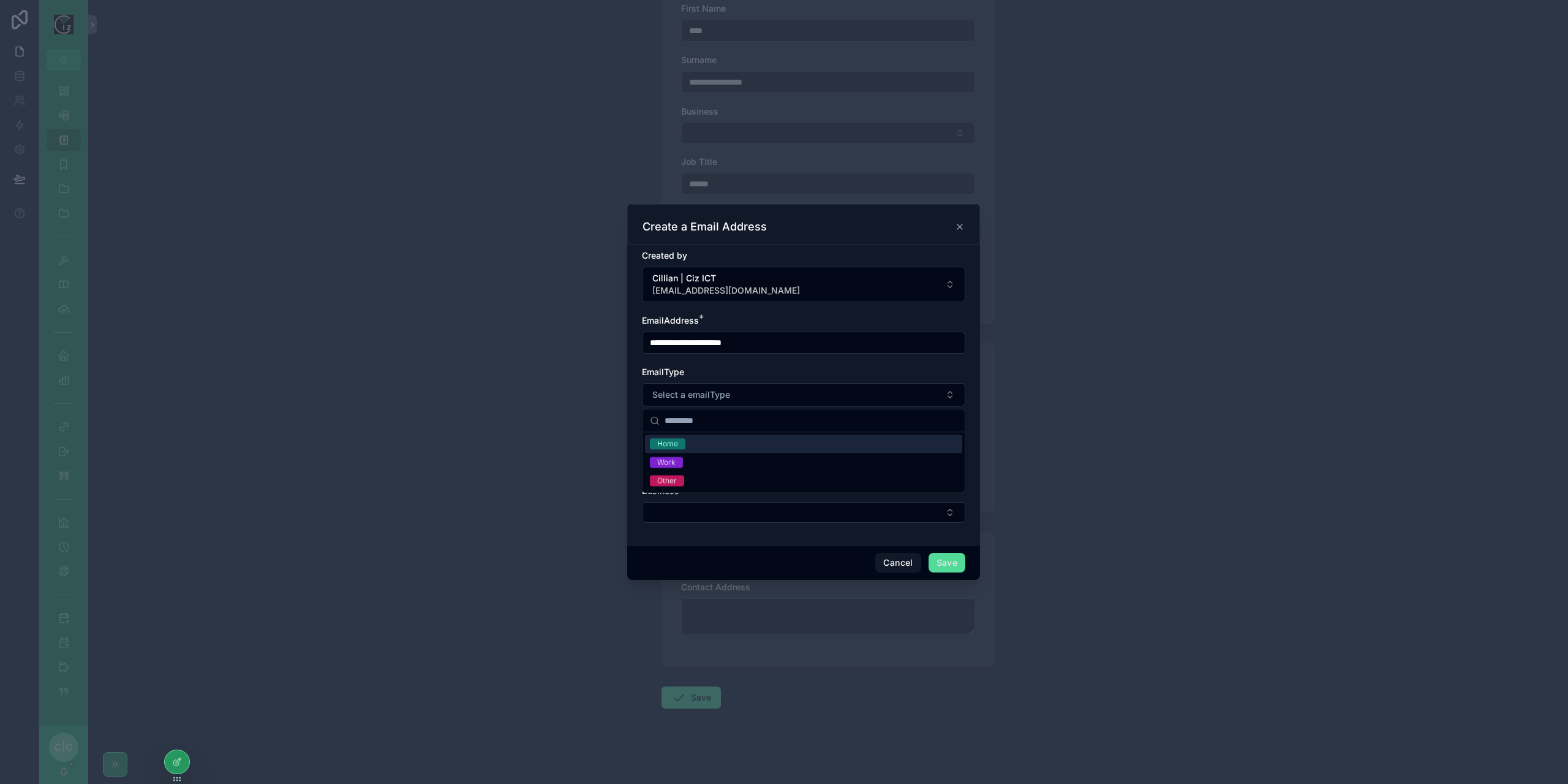
click at [702, 445] on div "Home" at bounding box center [803, 443] width 317 height 18
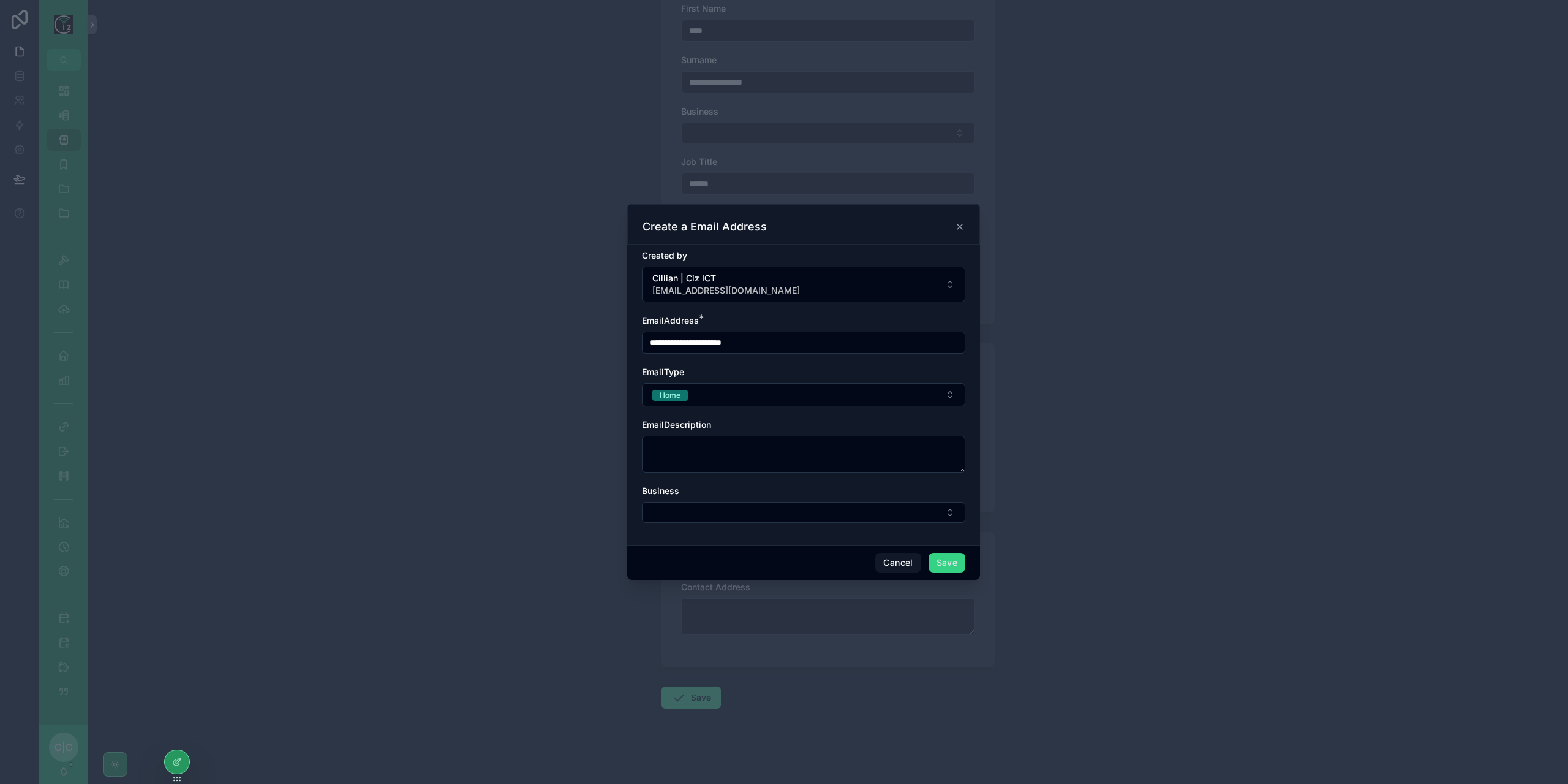
click at [960, 564] on button "Save" at bounding box center [947, 563] width 37 height 19
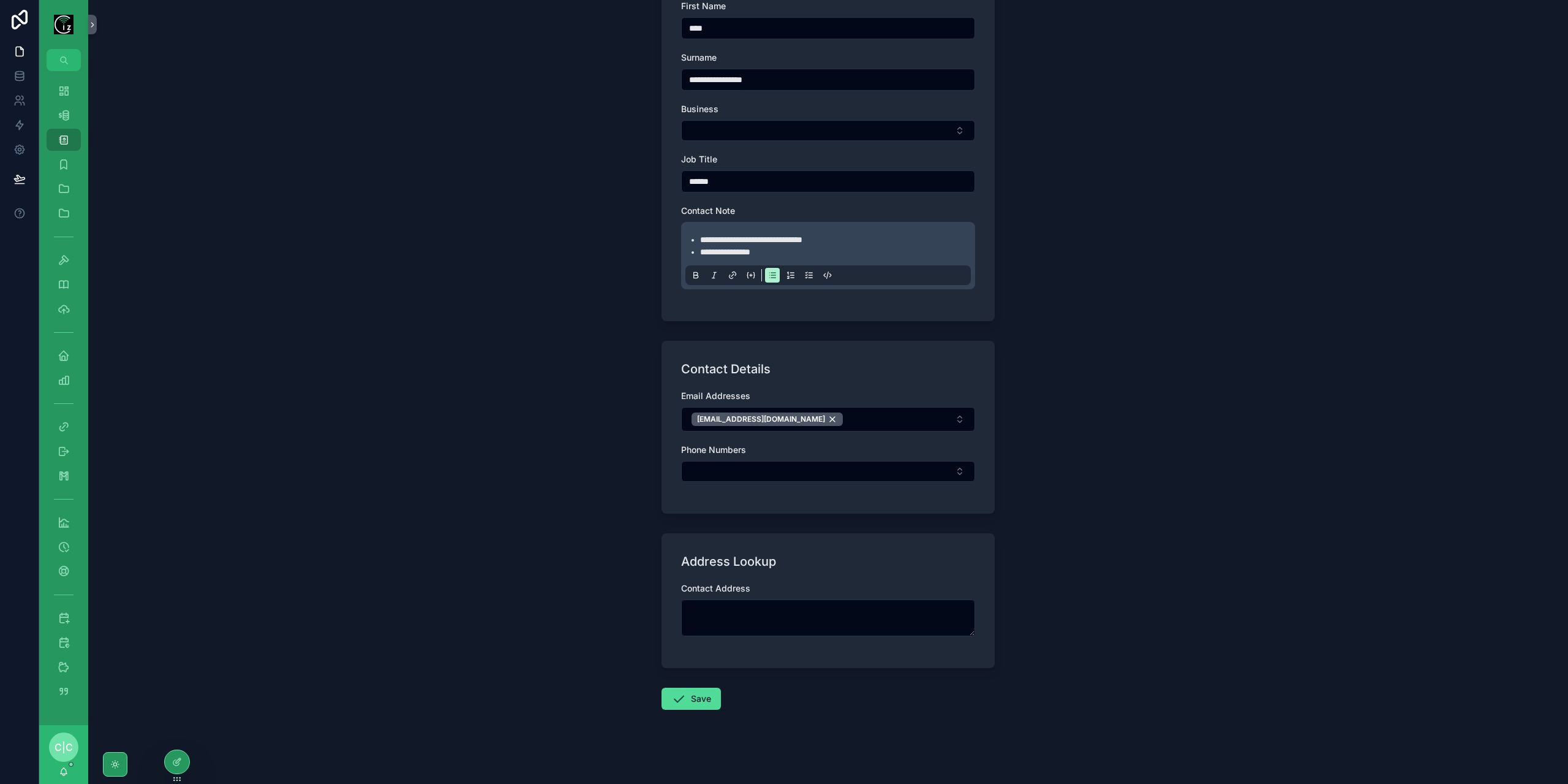
scroll to position [237, 0]
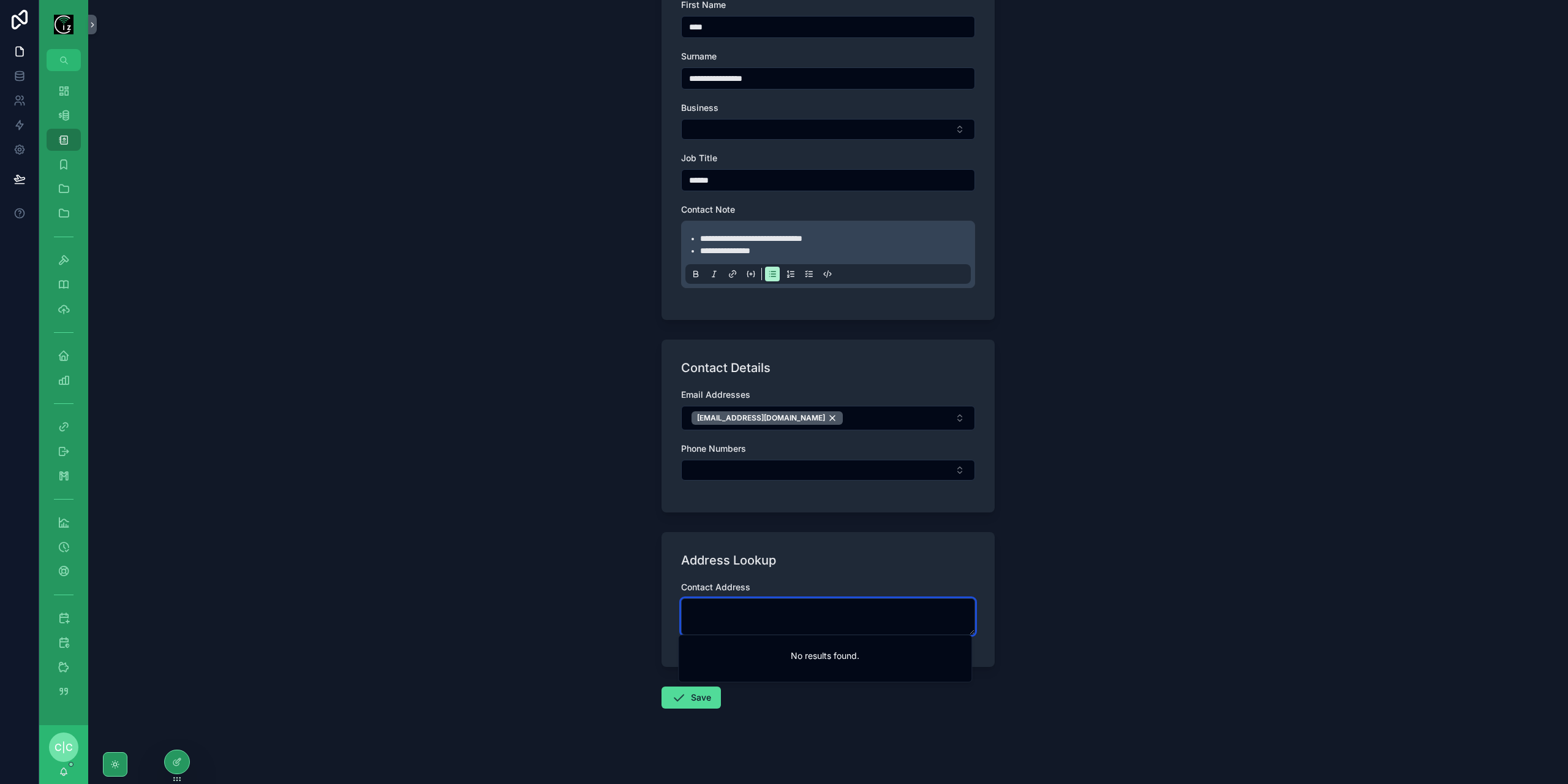
click at [773, 612] on textarea "scrollable content" at bounding box center [827, 617] width 294 height 37
paste textarea "**********"
click at [779, 643] on div "Boola, Co. [STREET_ADDRESS]" at bounding box center [824, 647] width 288 height 19
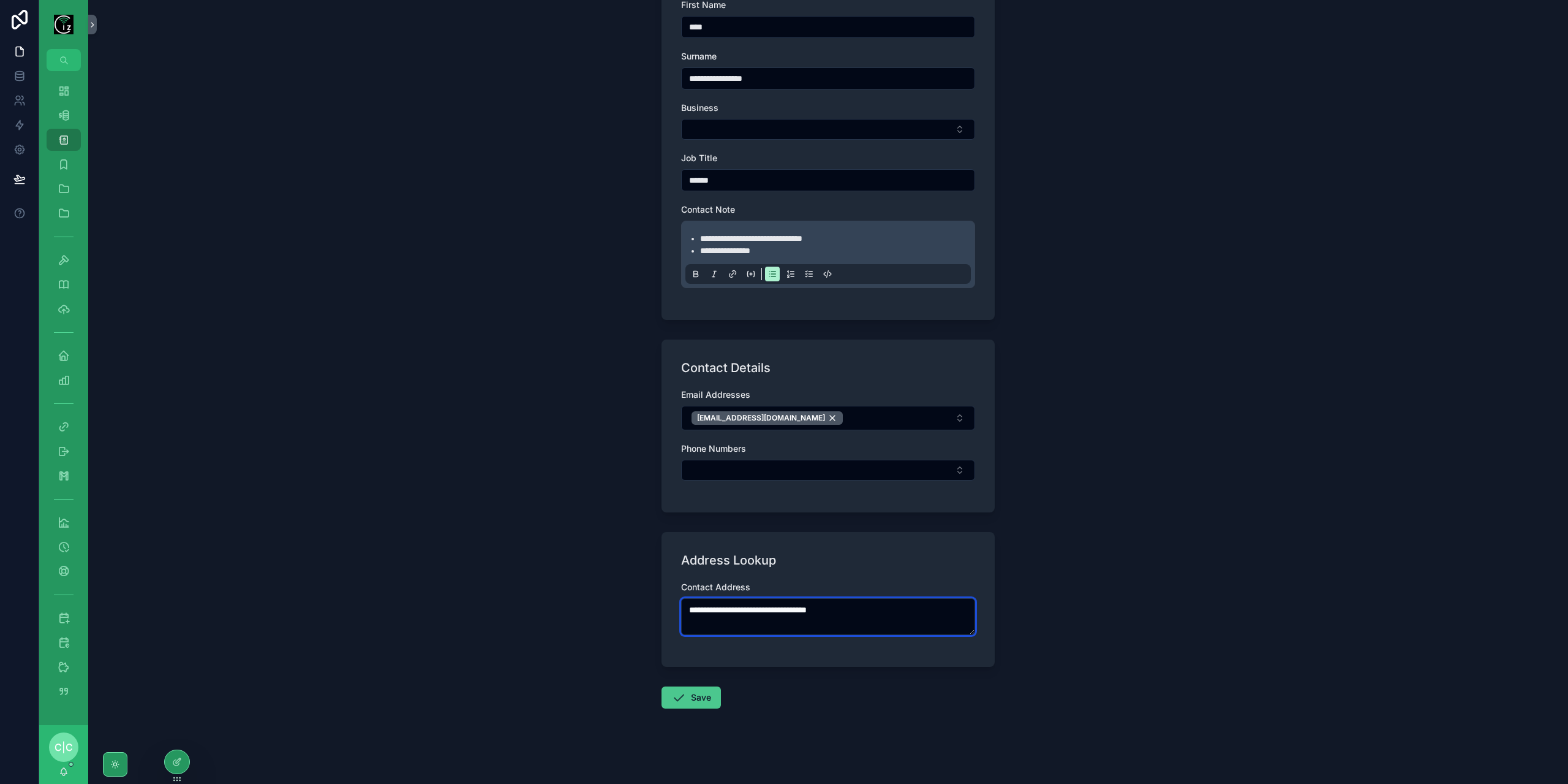
type textarea "**********"
click at [704, 695] on button "Save" at bounding box center [690, 697] width 59 height 22
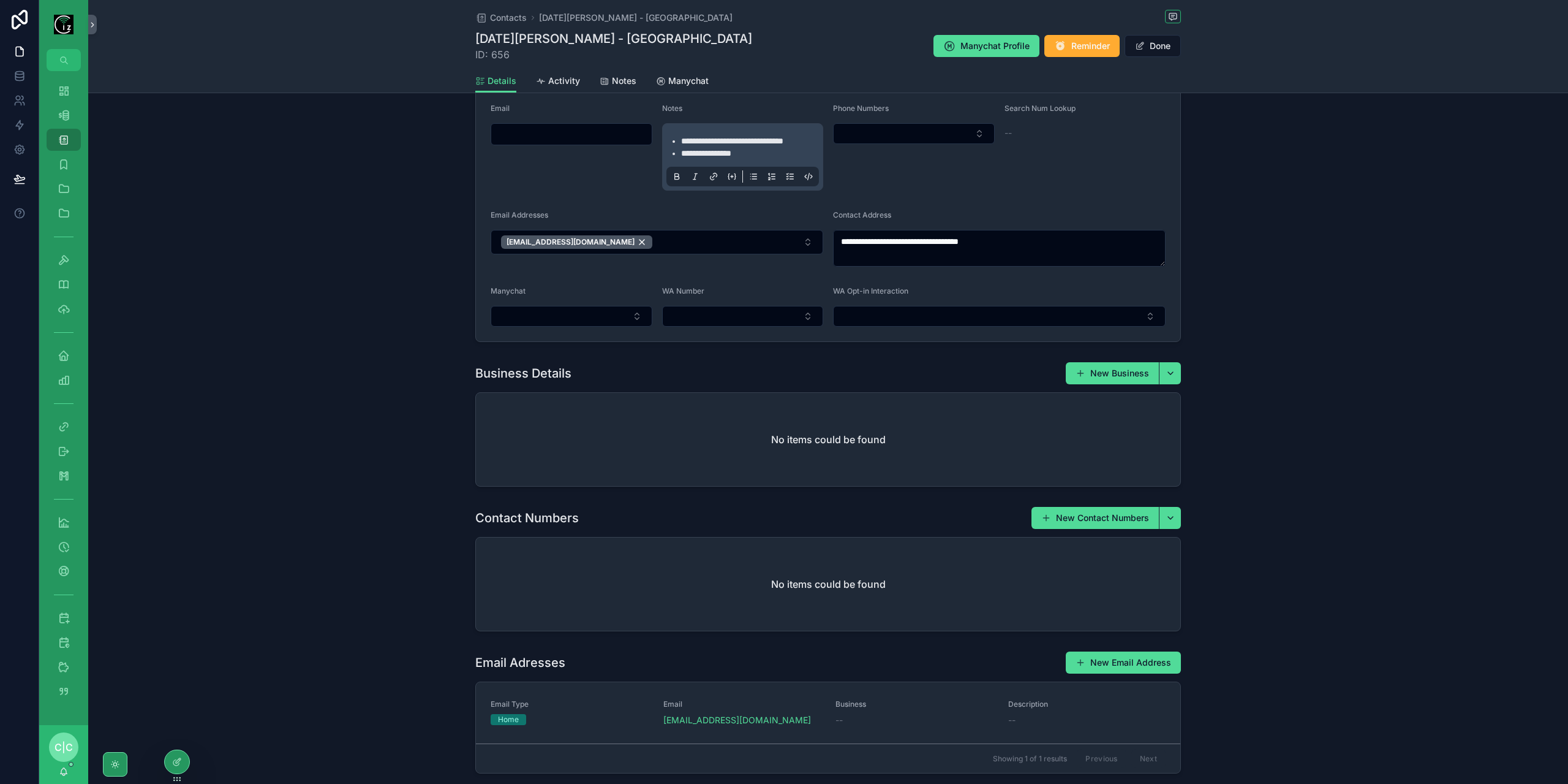
scroll to position [289, 0]
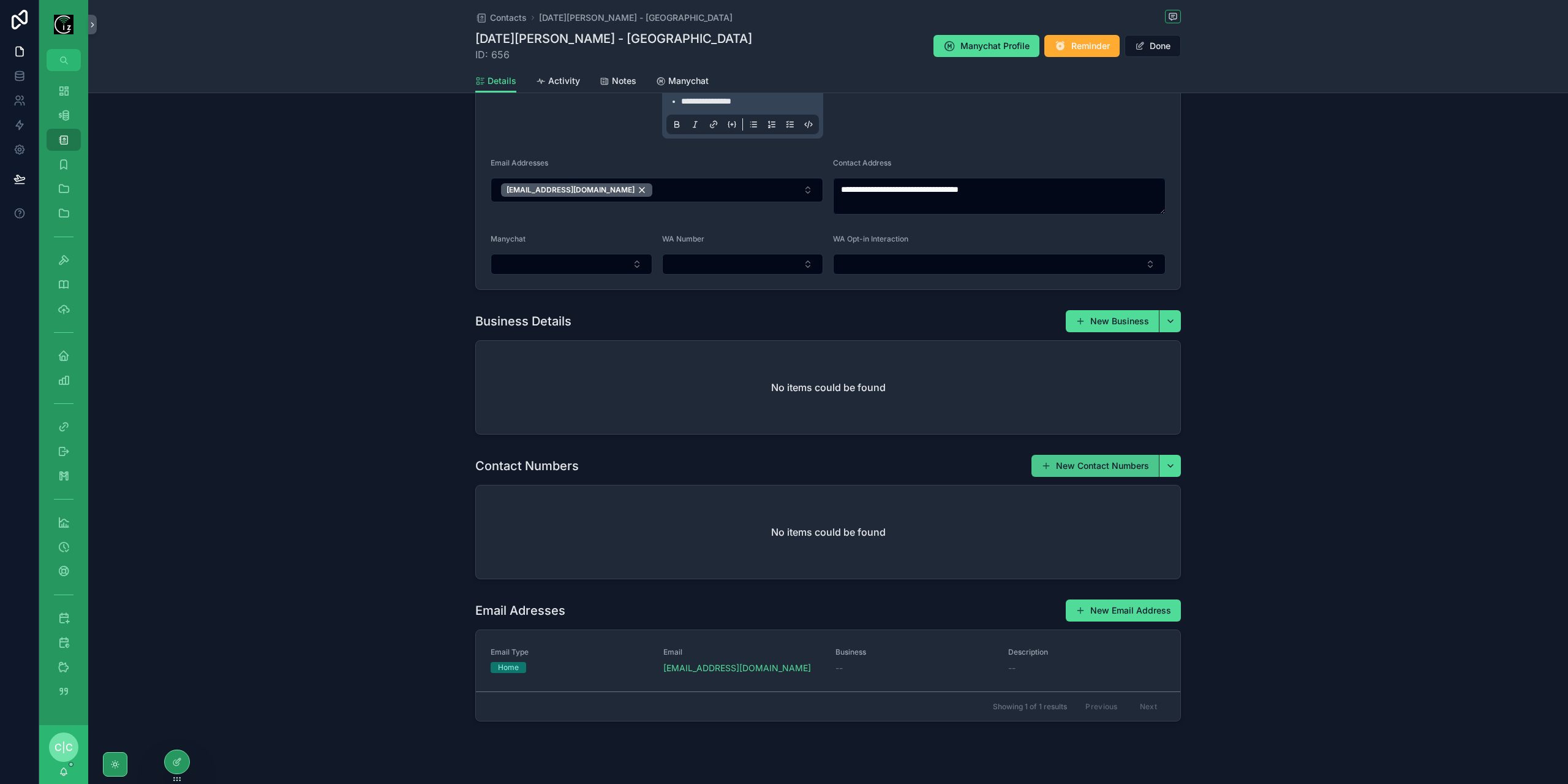
click at [1108, 455] on button "New Contact Numbers" at bounding box center [1095, 466] width 127 height 22
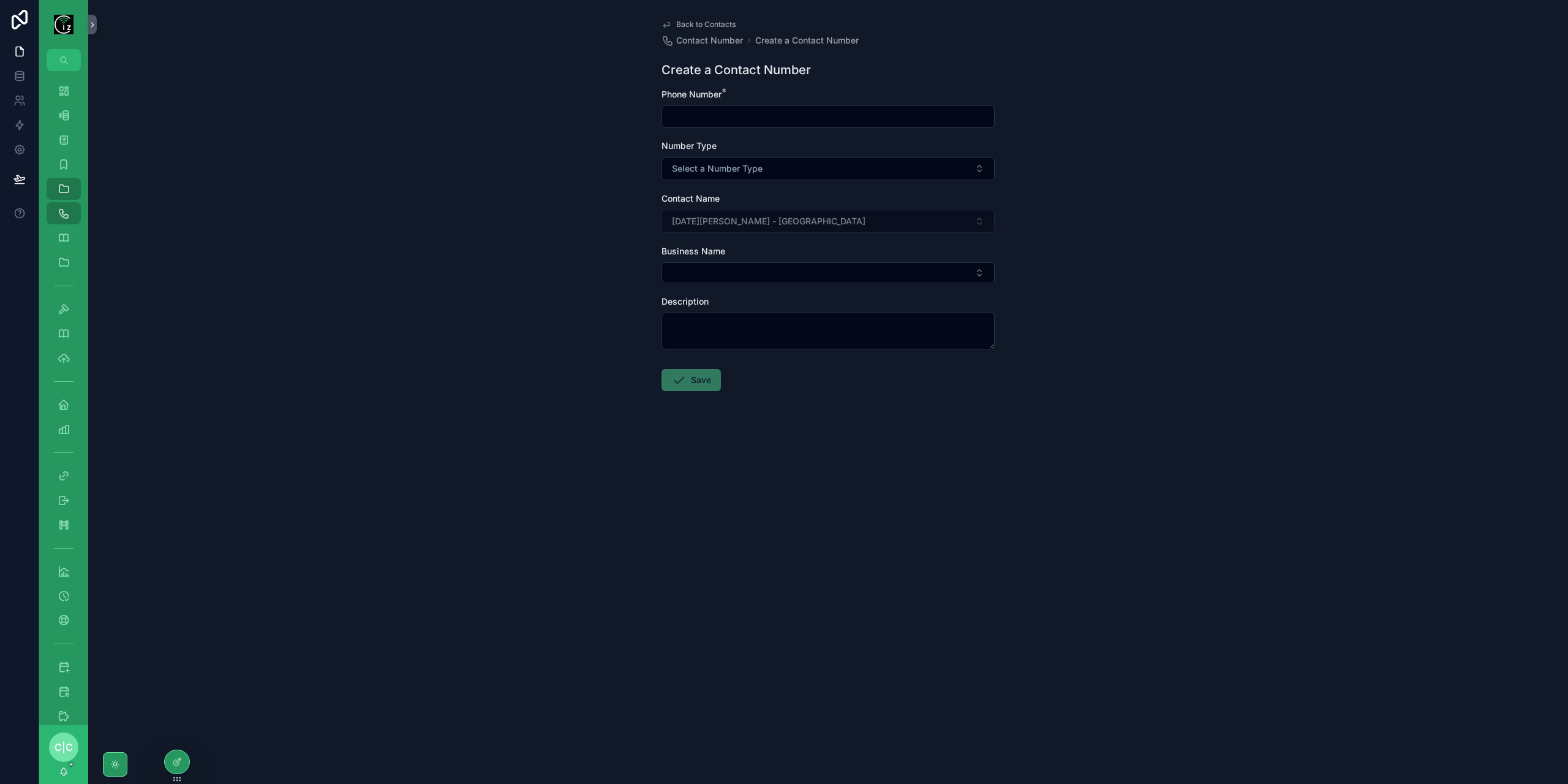
click at [741, 120] on input "scrollable content" at bounding box center [828, 116] width 332 height 17
paste input "**********"
type input "**********"
click at [783, 176] on button "Select a Number Type" at bounding box center [828, 169] width 334 height 23
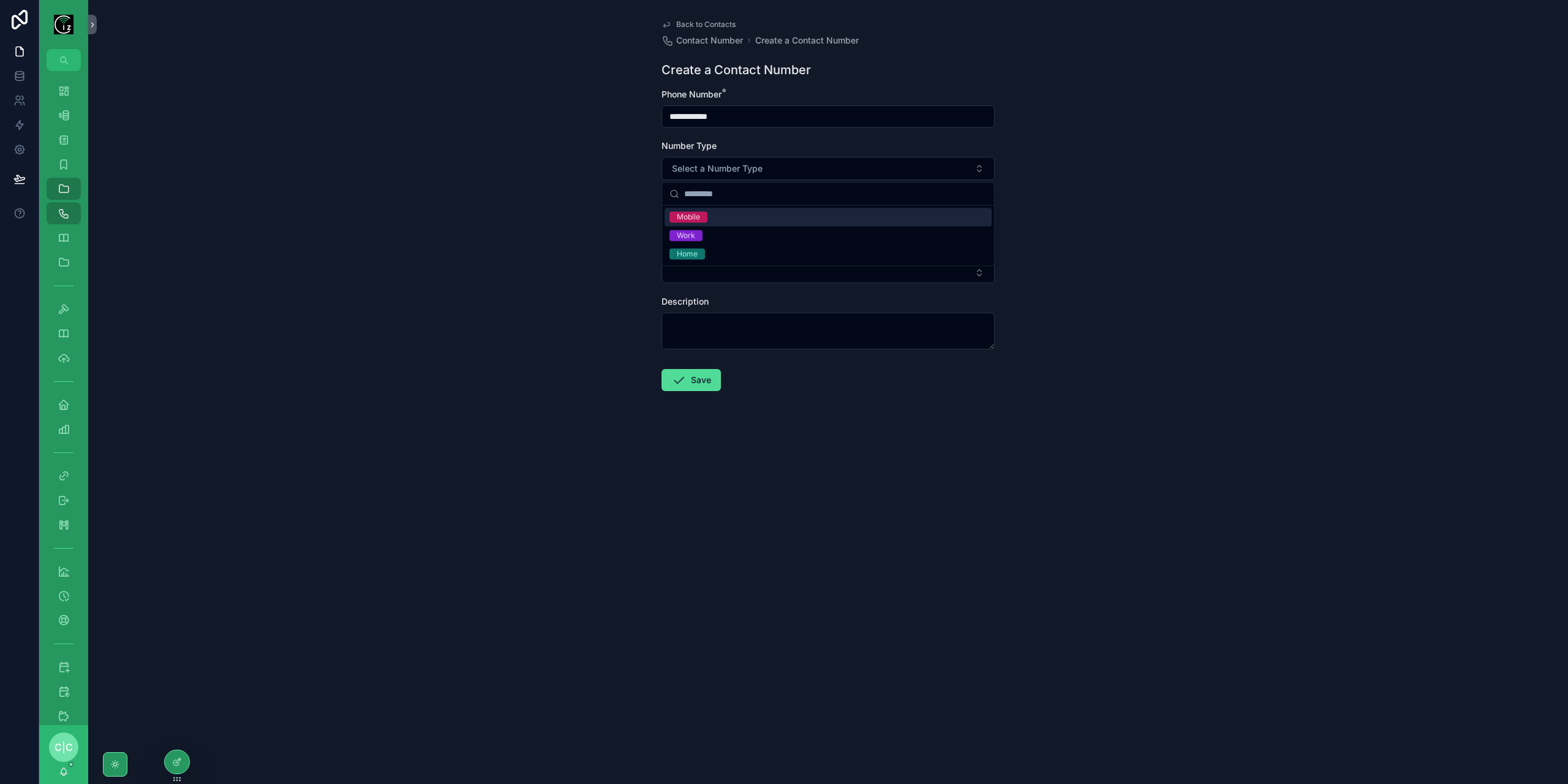
click at [737, 219] on div "Mobile" at bounding box center [827, 216] width 327 height 18
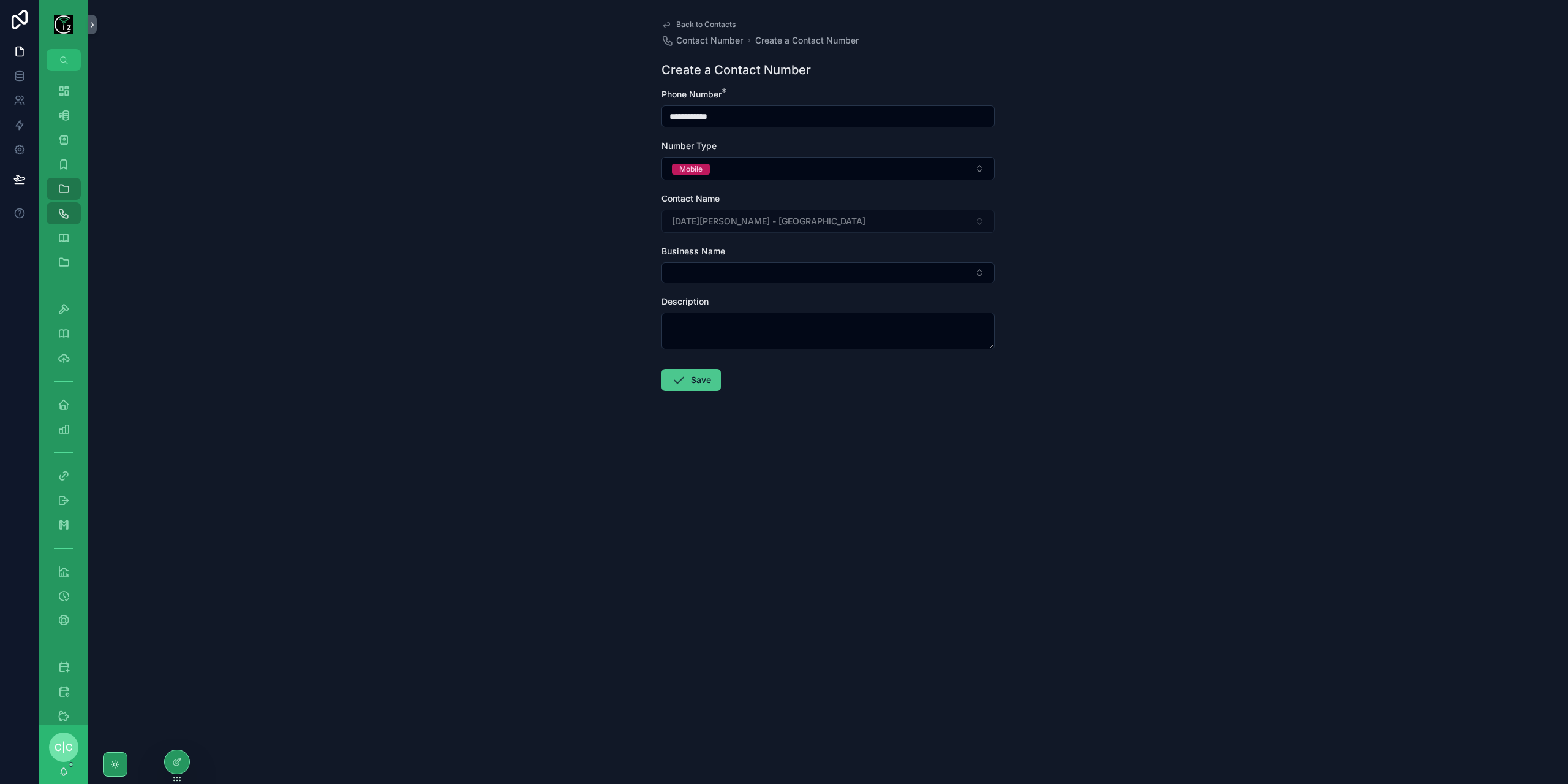
click at [705, 388] on button "Save" at bounding box center [690, 379] width 59 height 22
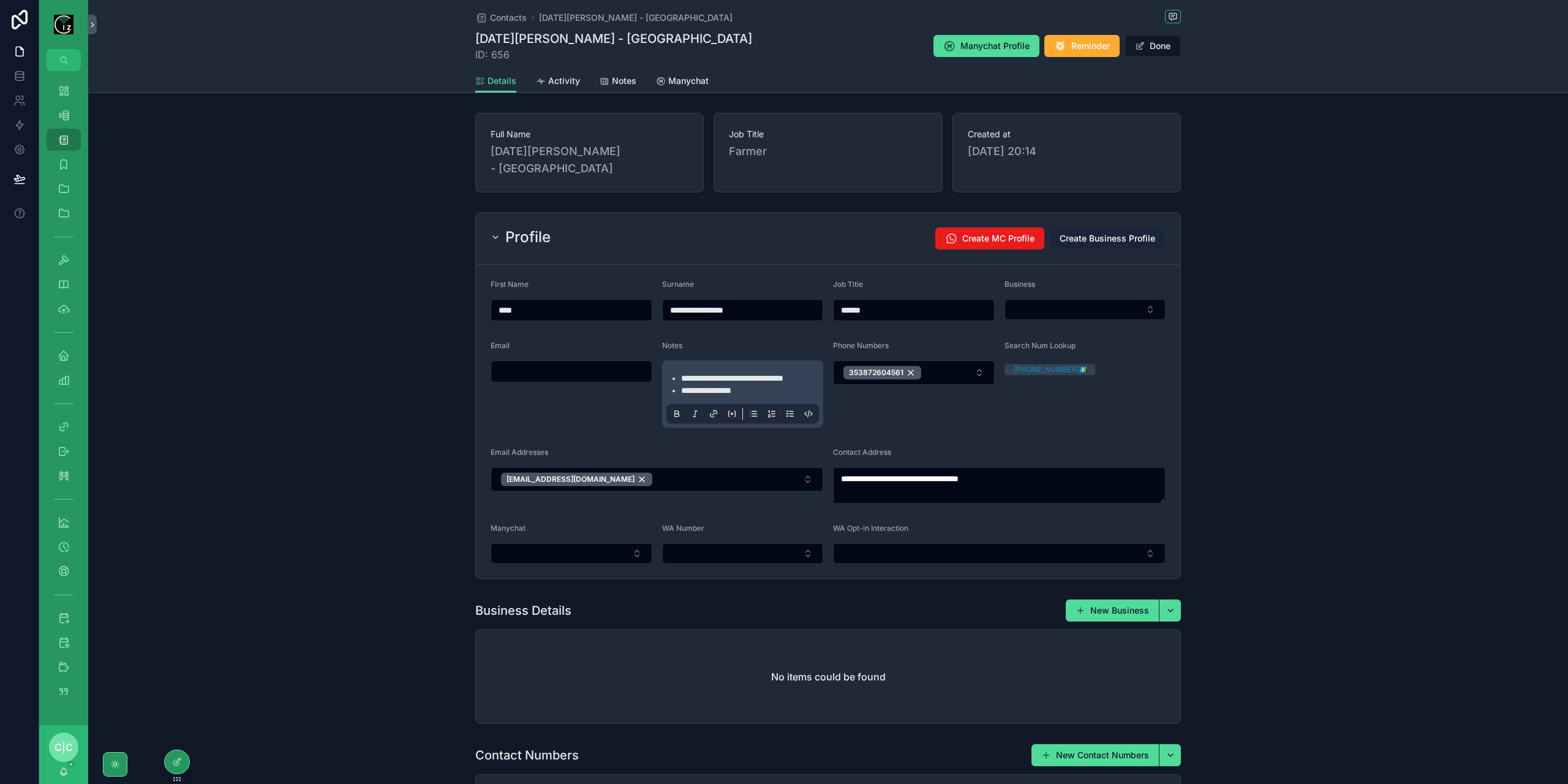
click at [1124, 232] on span "Create Business Profile" at bounding box center [1107, 238] width 96 height 13
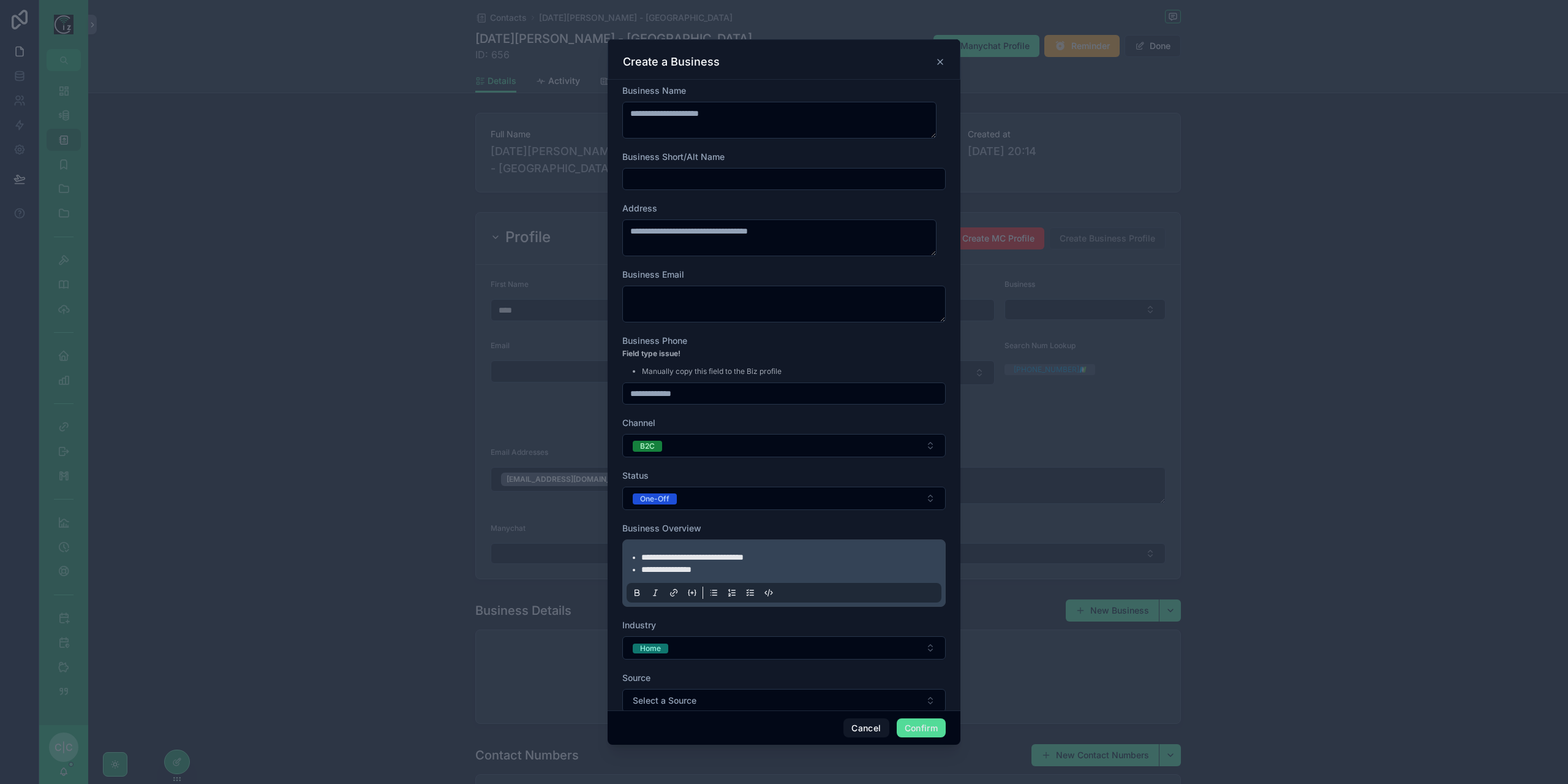
drag, startPoint x: 722, startPoint y: 397, endPoint x: 560, endPoint y: 403, distance: 162.1
click at [560, 403] on div "**********" at bounding box center [784, 392] width 1568 height 784
type input "**"
click at [784, 353] on div "Field type issue! Manually copy this field to the Biz profile" at bounding box center [784, 363] width 324 height 31
click at [694, 180] on input "text" at bounding box center [784, 180] width 322 height 17
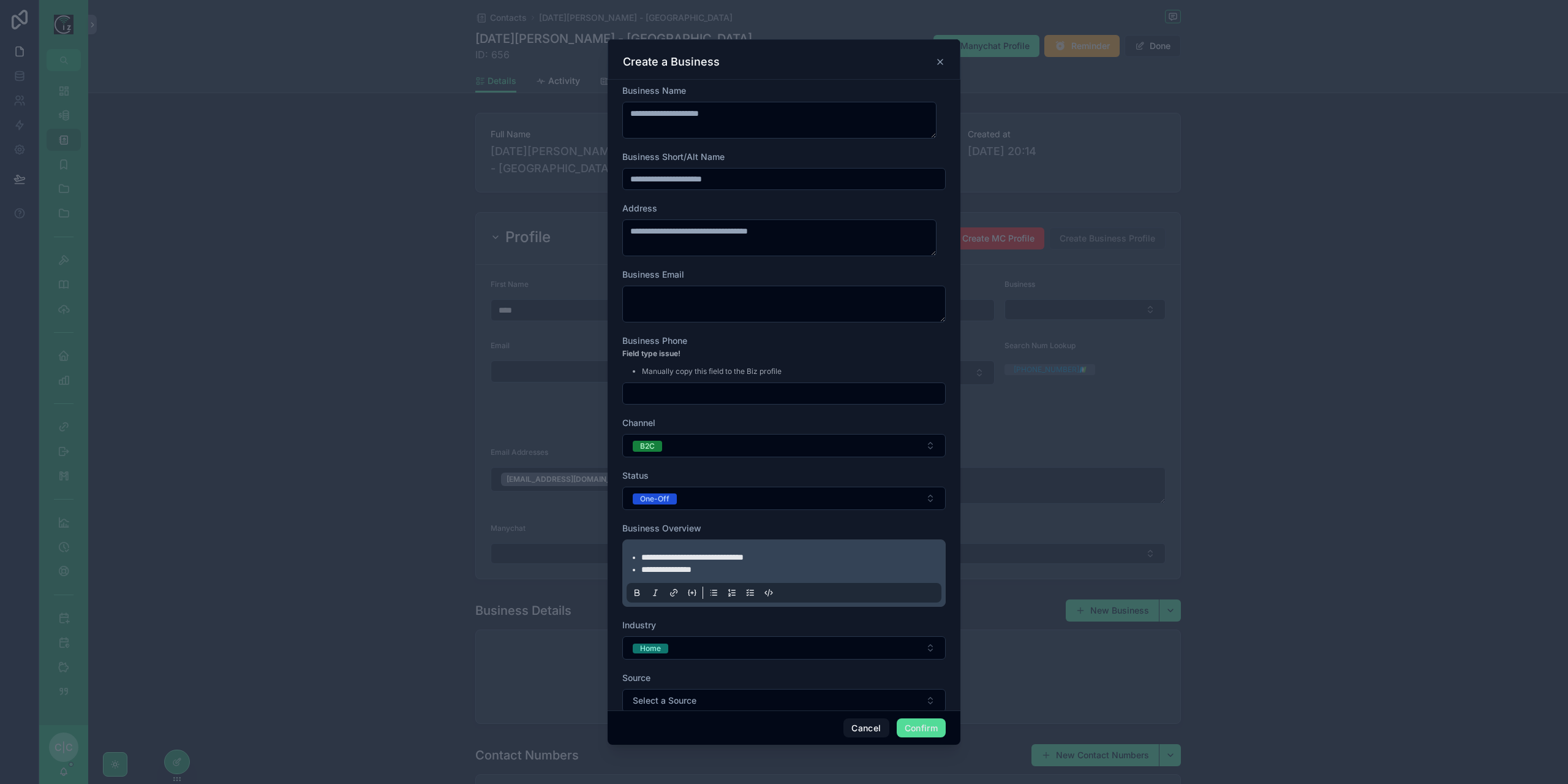
type input "**********"
click at [767, 300] on textarea at bounding box center [784, 304] width 324 height 37
paste textarea "**********"
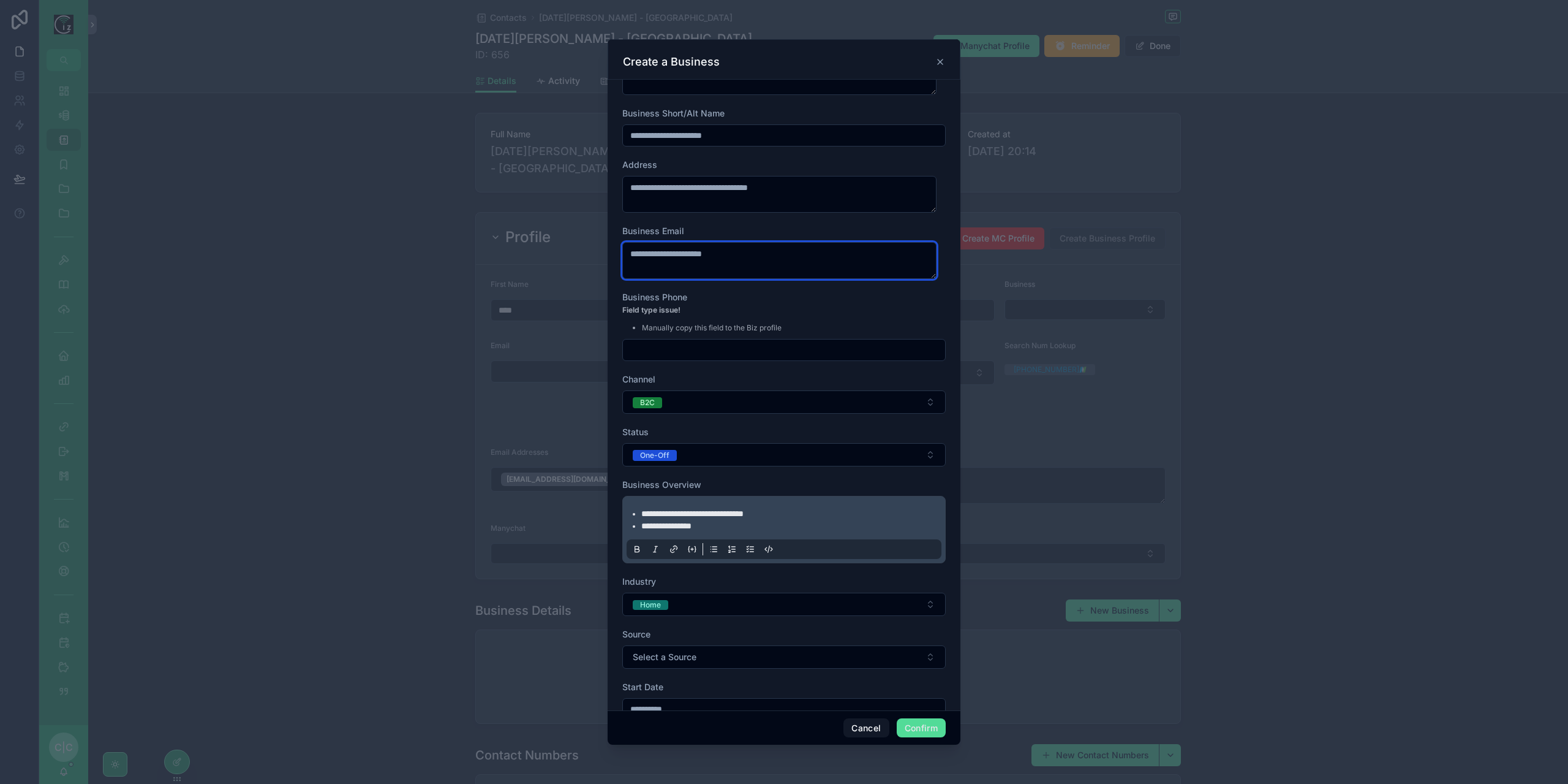
scroll to position [61, 0]
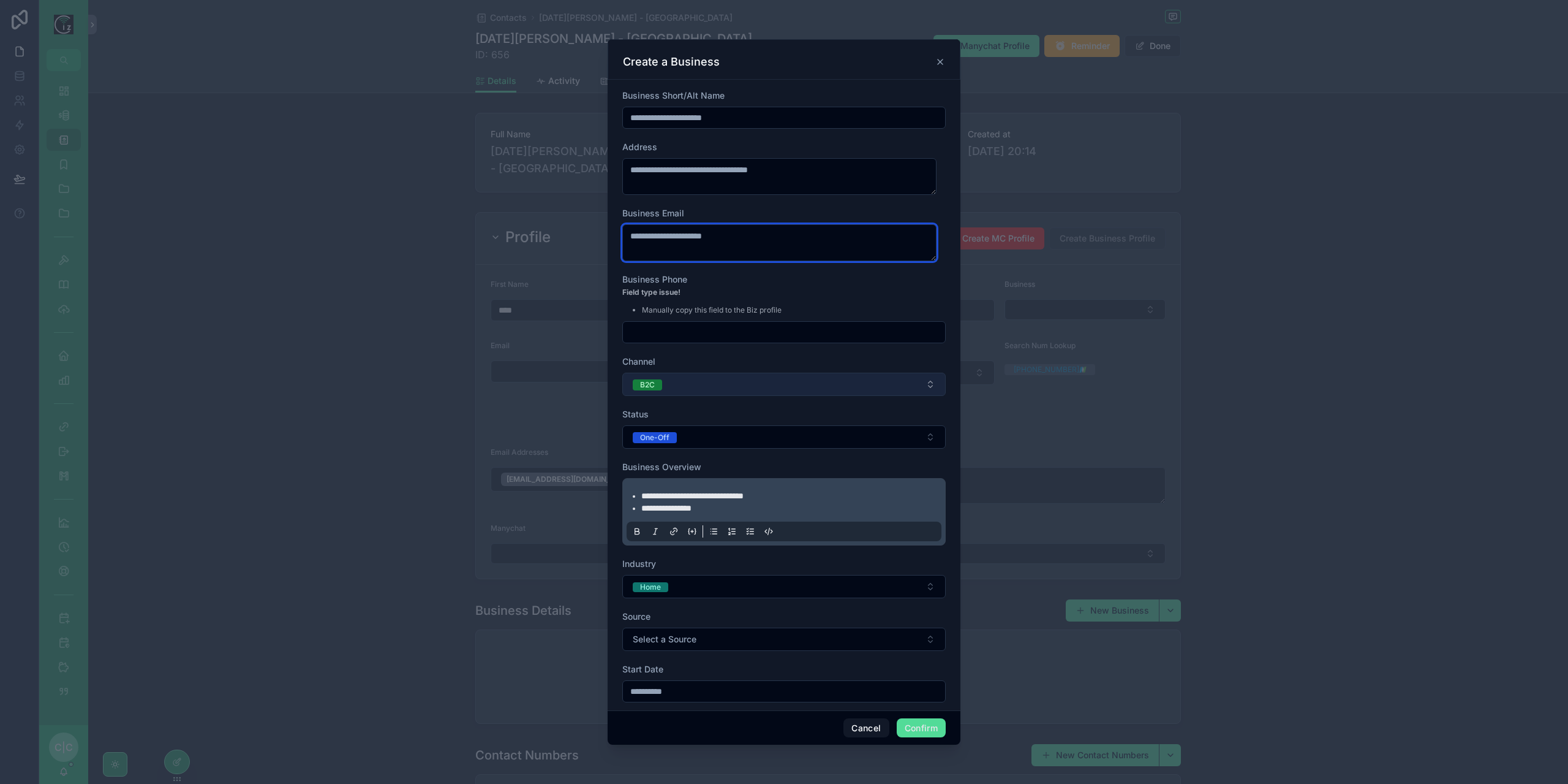
type textarea "**********"
click at [713, 385] on button "B2C" at bounding box center [784, 384] width 324 height 23
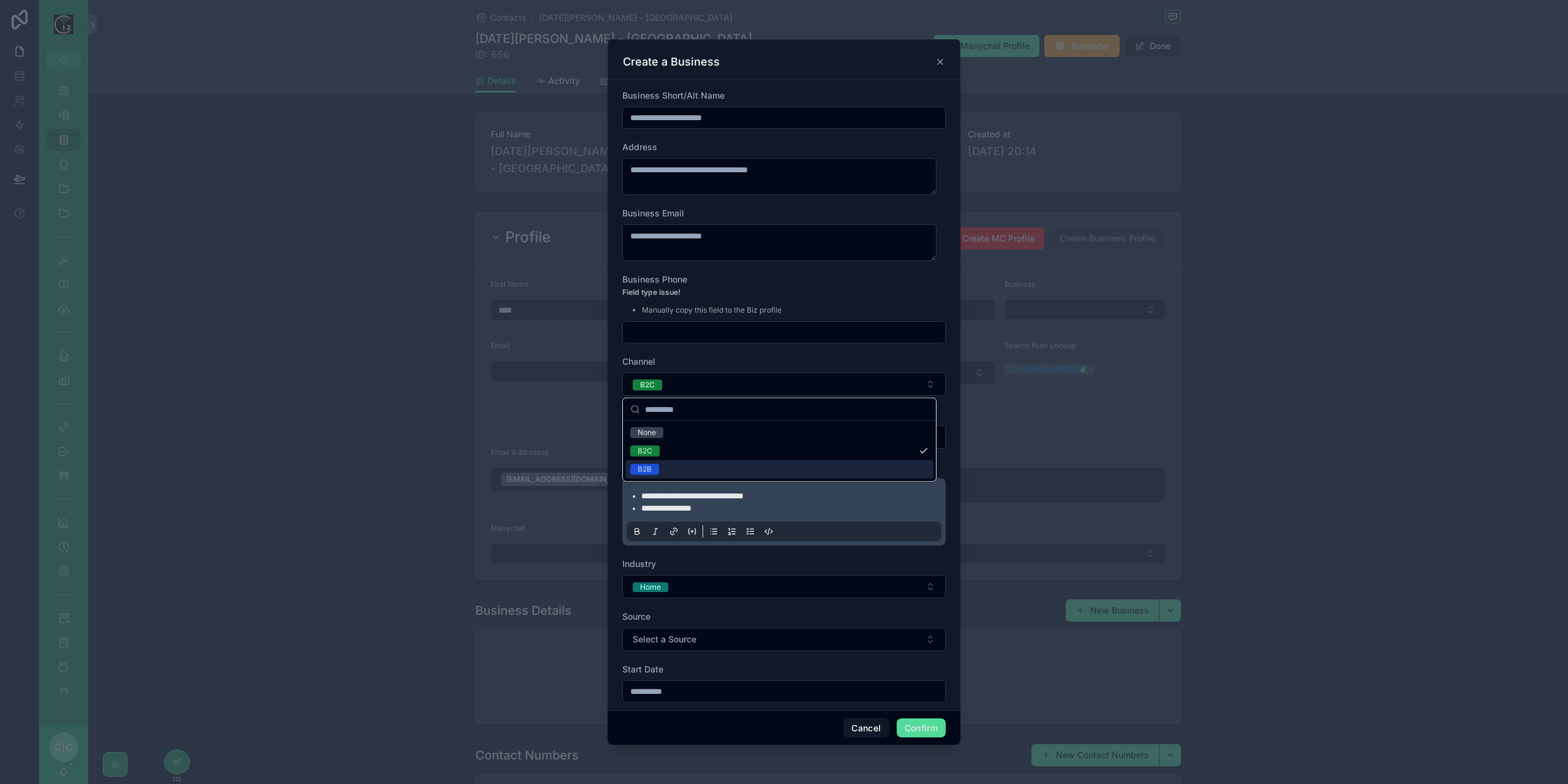
click at [651, 469] on div "B2B" at bounding box center [645, 469] width 15 height 11
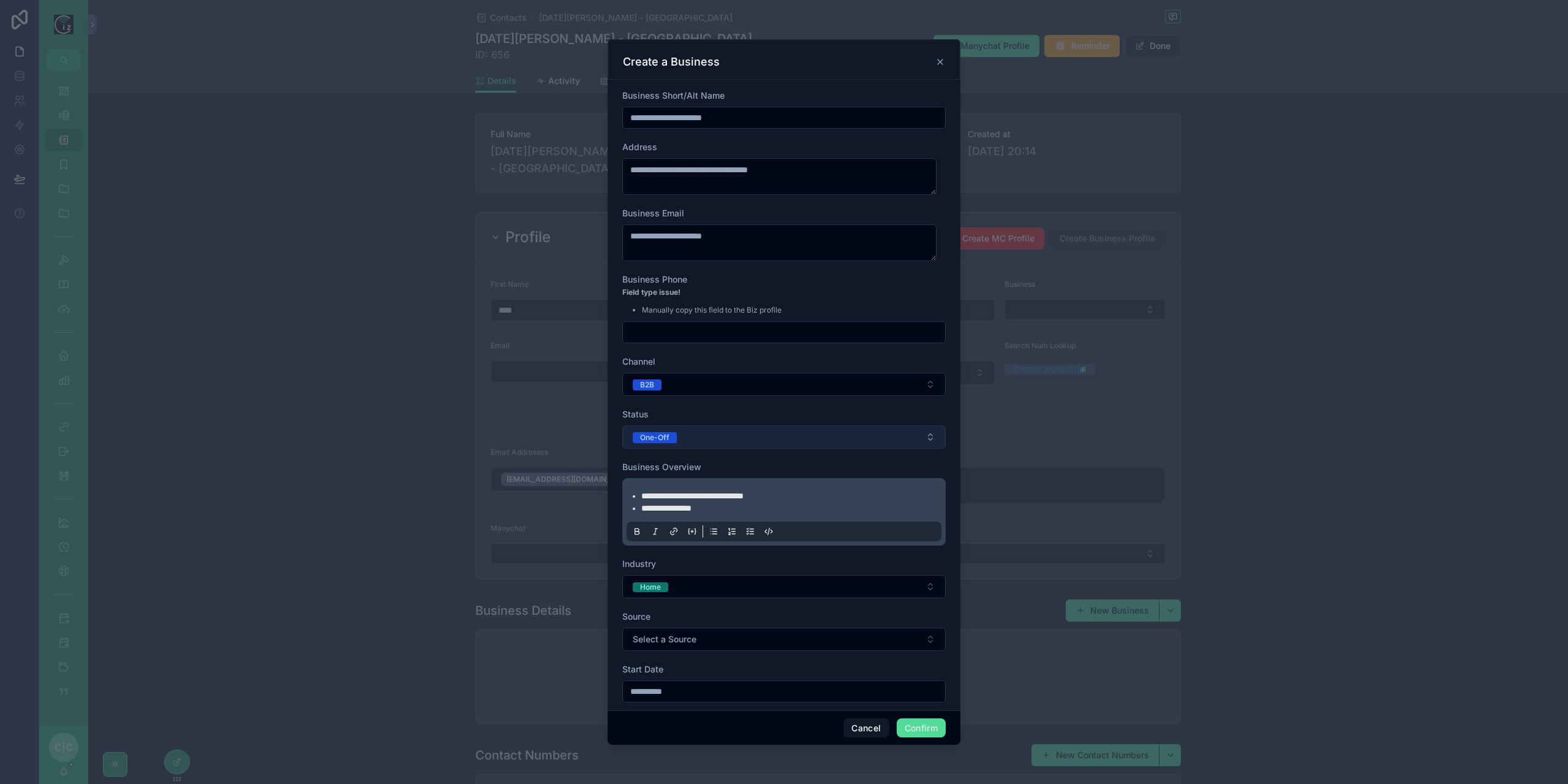
click at [722, 435] on button "One-Off" at bounding box center [784, 437] width 324 height 23
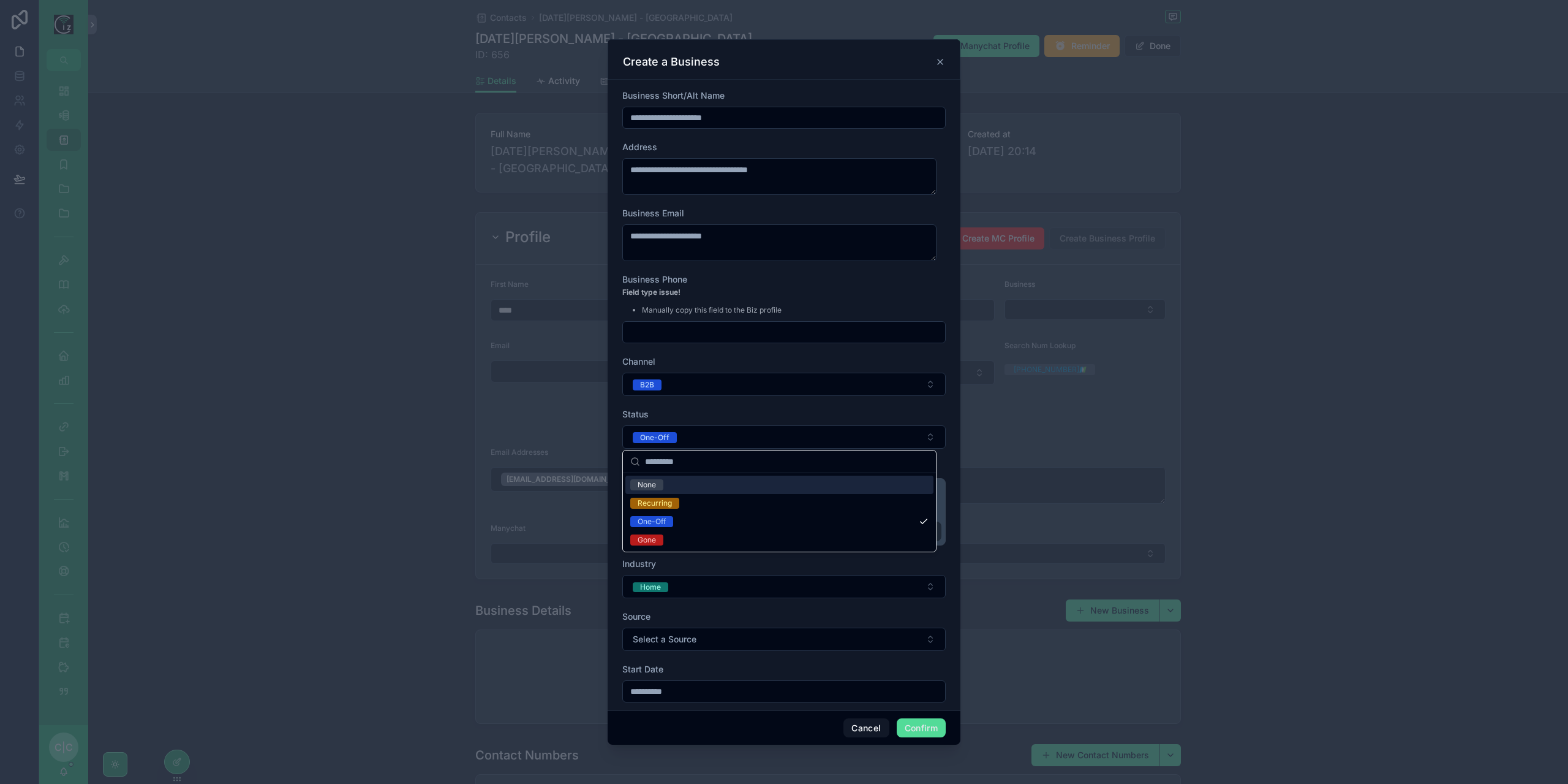
click at [766, 398] on form "**********" at bounding box center [784, 369] width 324 height 692
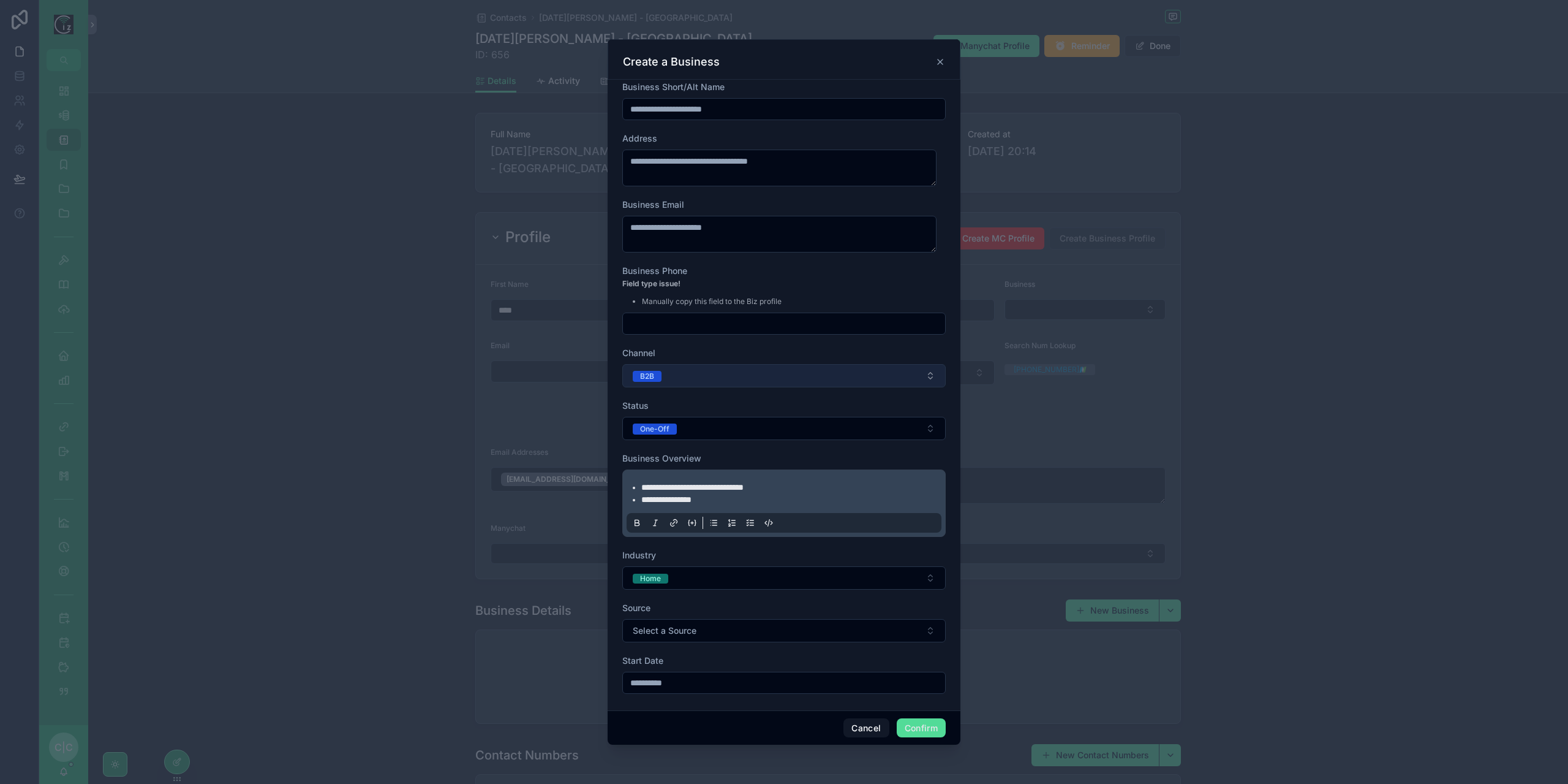
scroll to position [73, 0]
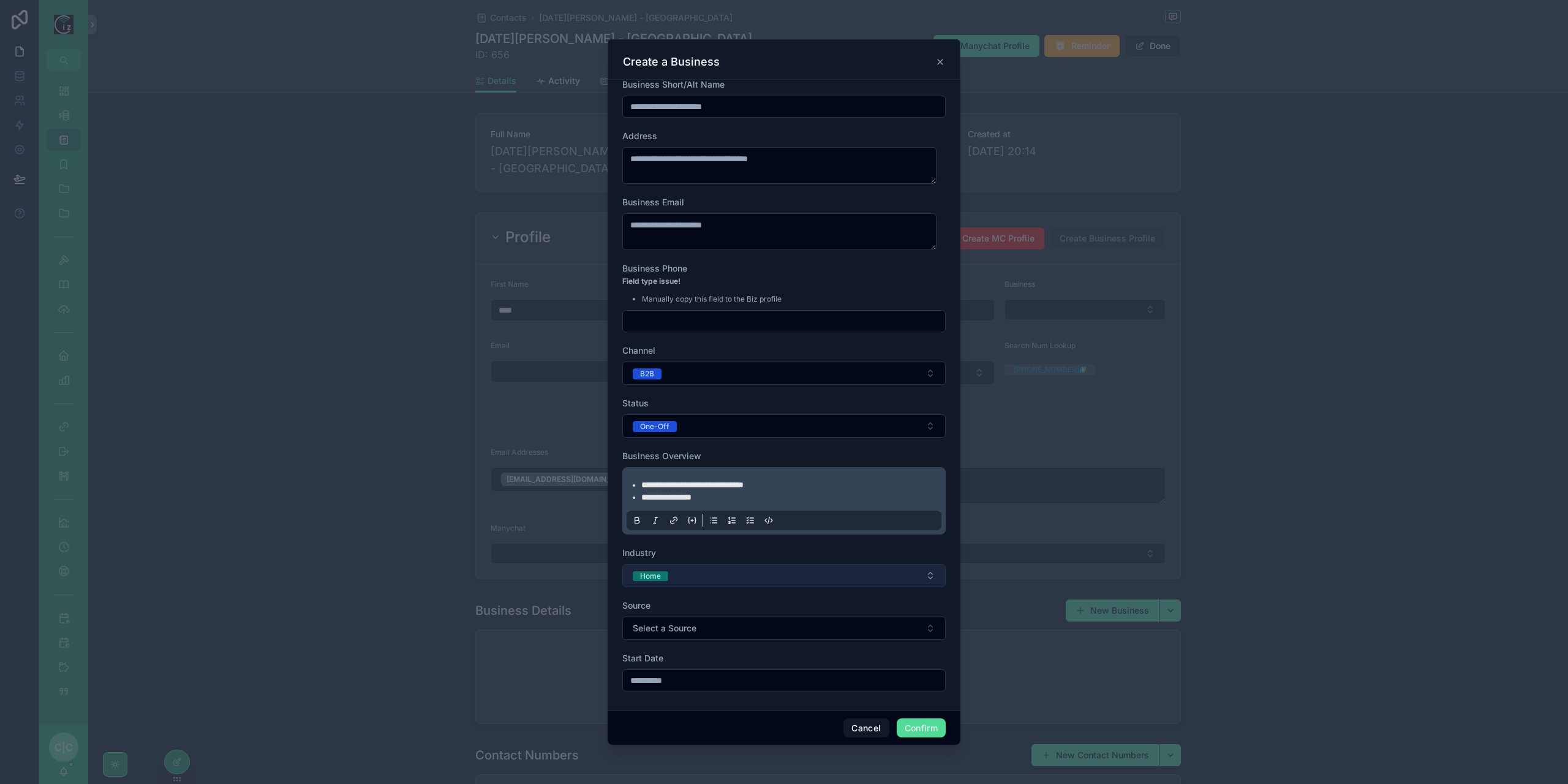
click at [730, 585] on button "Home" at bounding box center [784, 575] width 324 height 23
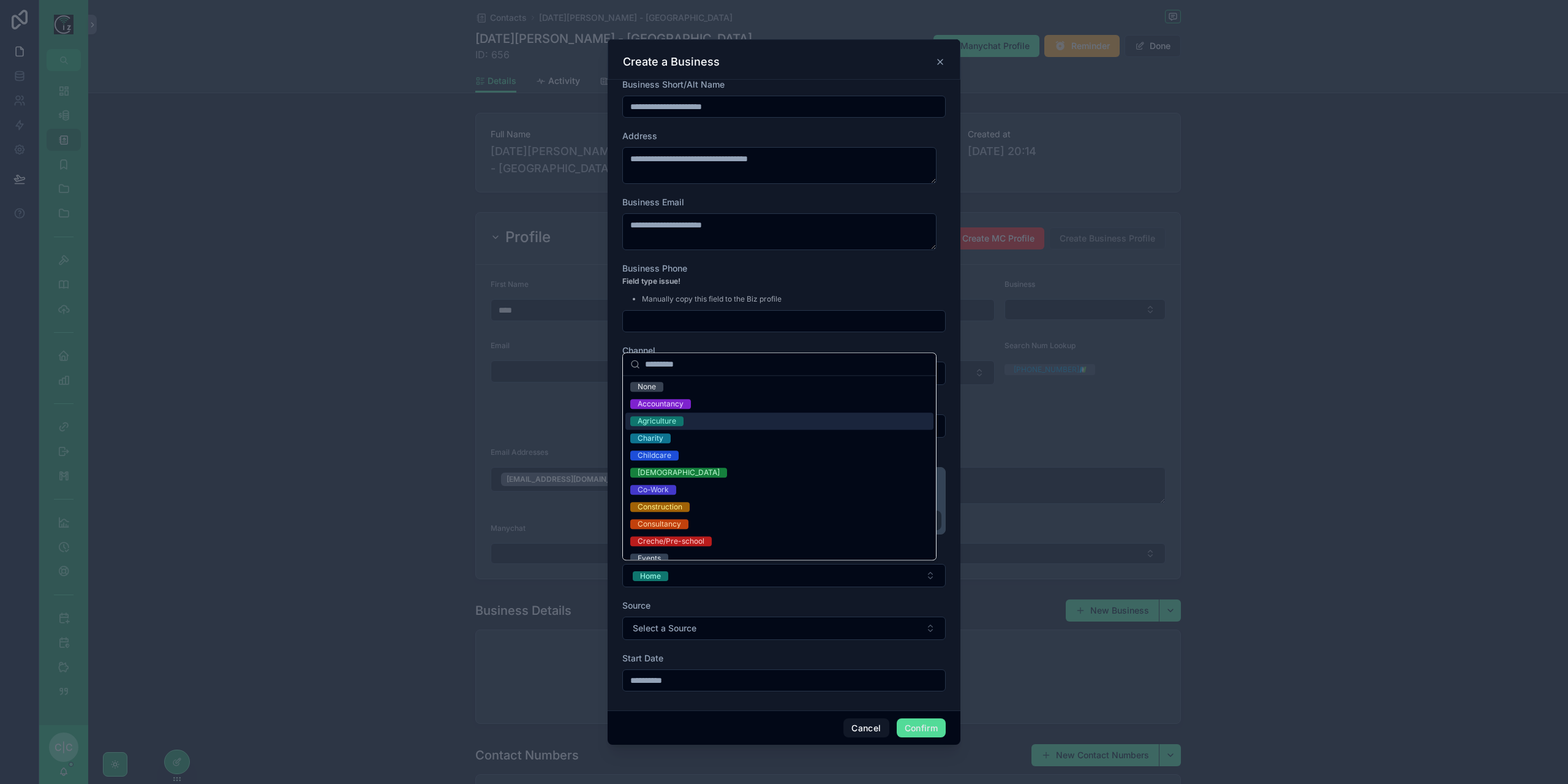
click at [708, 420] on div "Agriculture" at bounding box center [780, 421] width 308 height 17
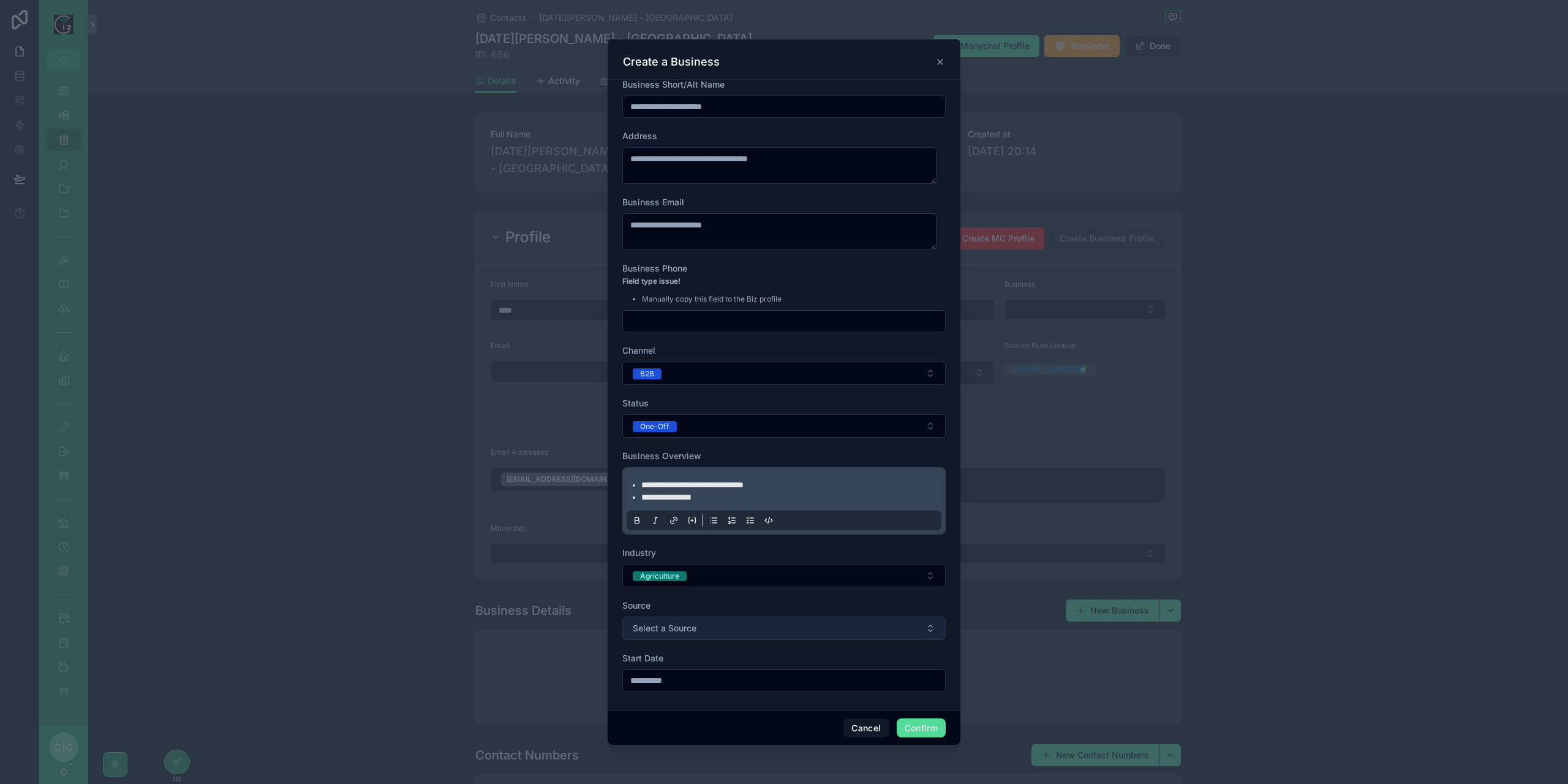
click at [759, 625] on button "Select a Source" at bounding box center [784, 628] width 324 height 23
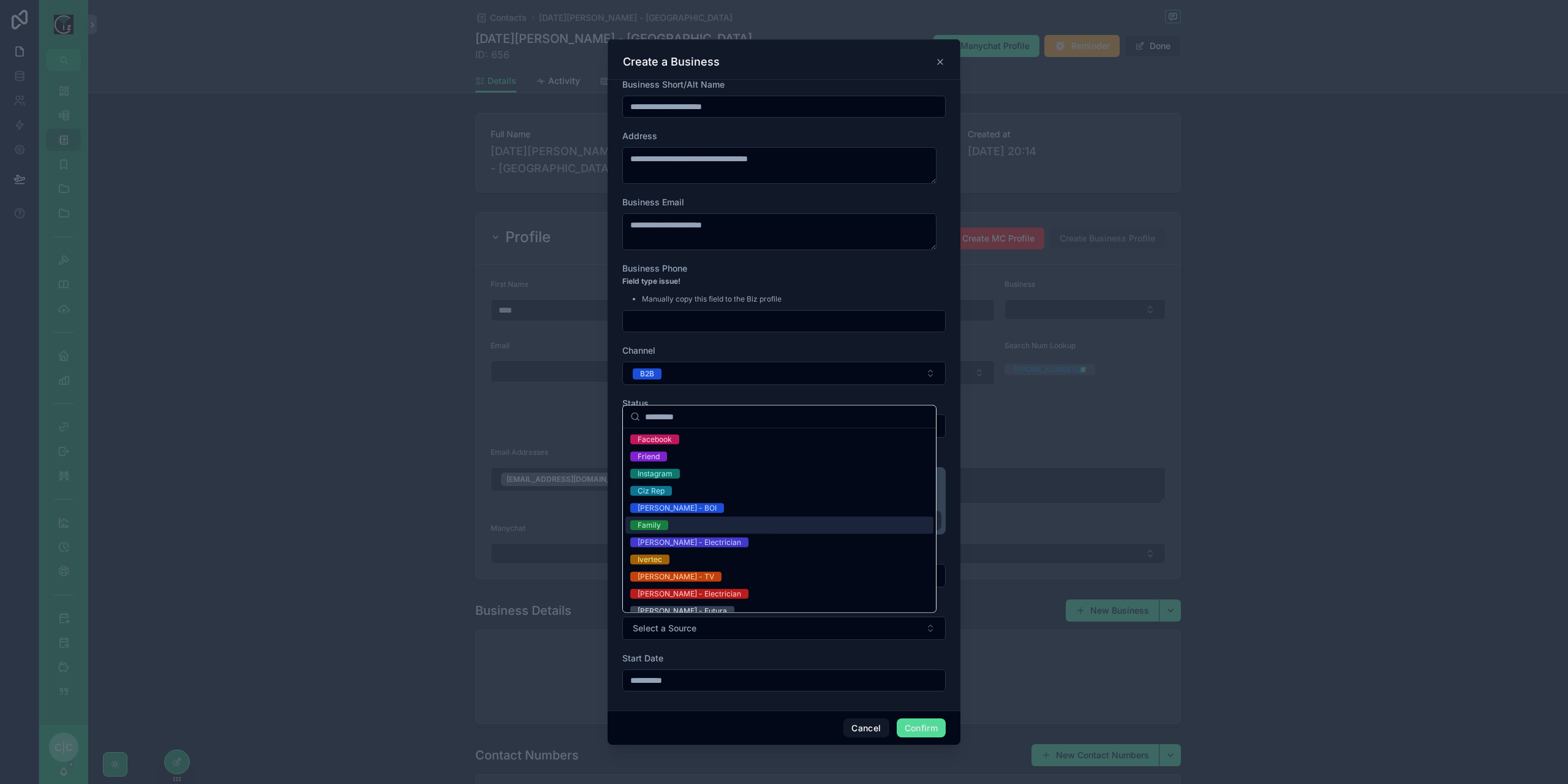
click at [669, 520] on div "Family" at bounding box center [780, 526] width 308 height 17
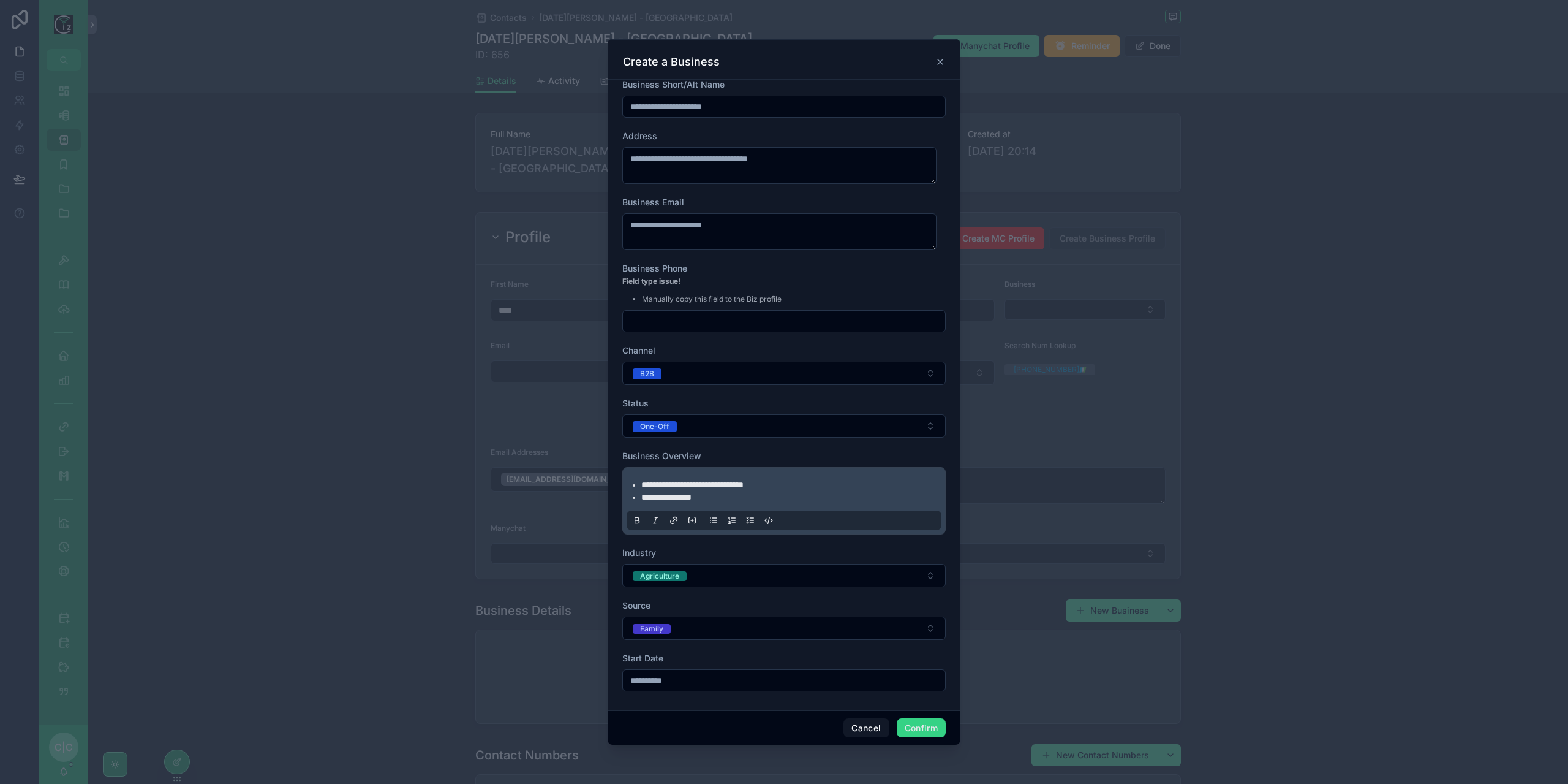
click at [912, 732] on button "Confirm" at bounding box center [921, 728] width 49 height 19
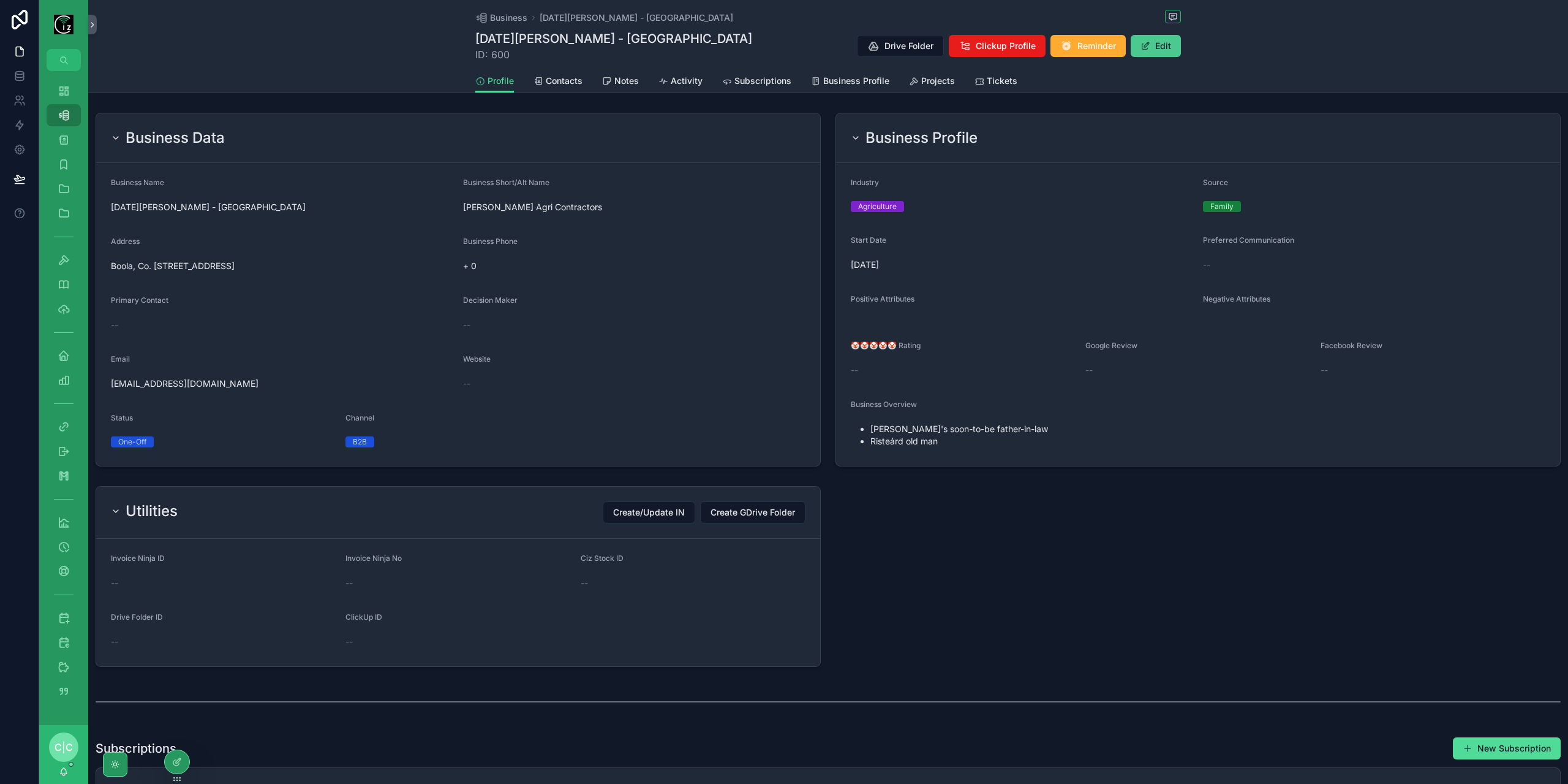
click at [1153, 46] on button "Edit" at bounding box center [1156, 46] width 50 height 22
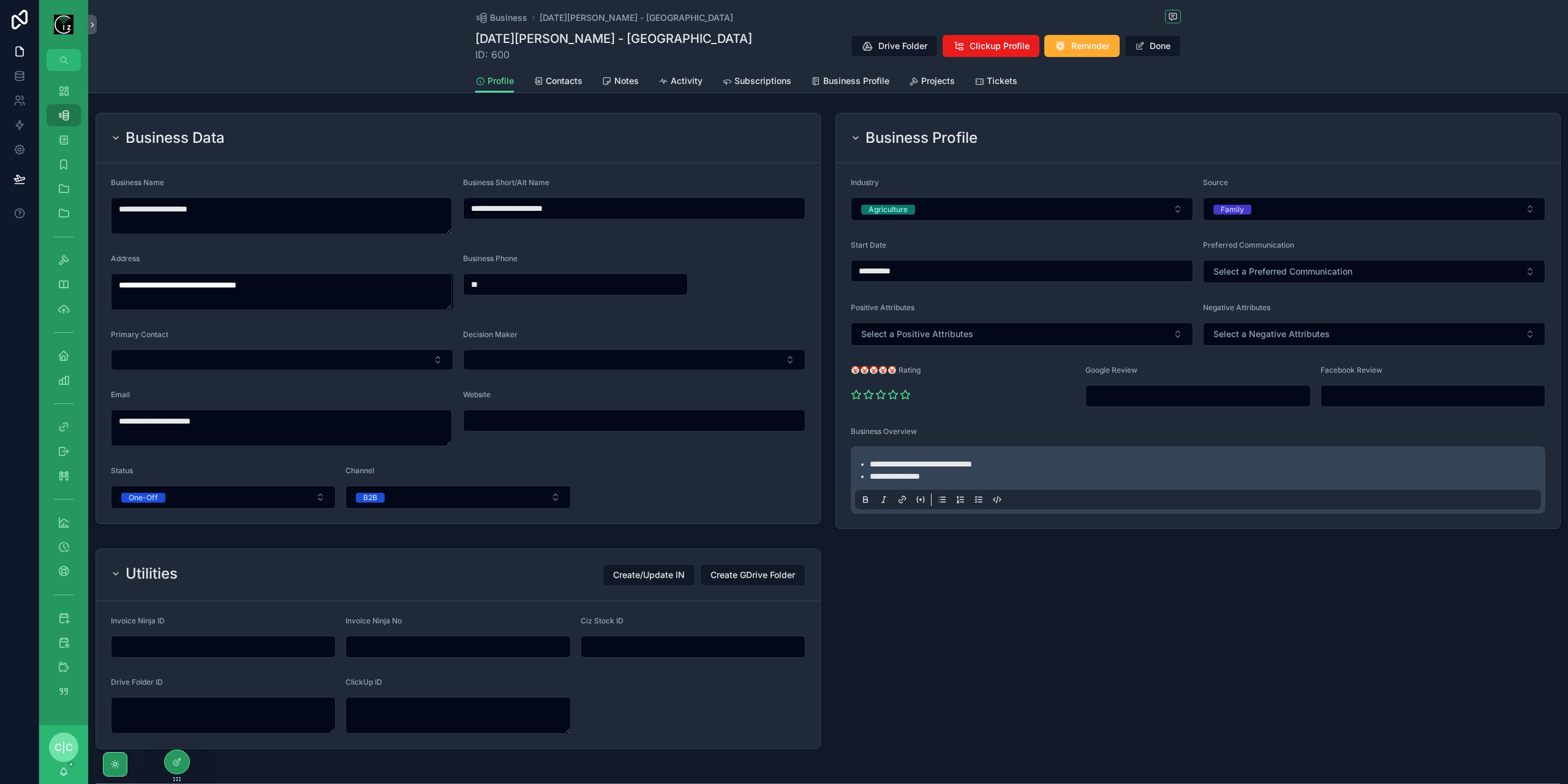
drag, startPoint x: 535, startPoint y: 286, endPoint x: 439, endPoint y: 293, distance: 96.3
click at [439, 293] on form "**********" at bounding box center [458, 343] width 724 height 360
paste input "**********"
type input "**********"
click at [291, 371] on form "**********" at bounding box center [458, 343] width 724 height 360
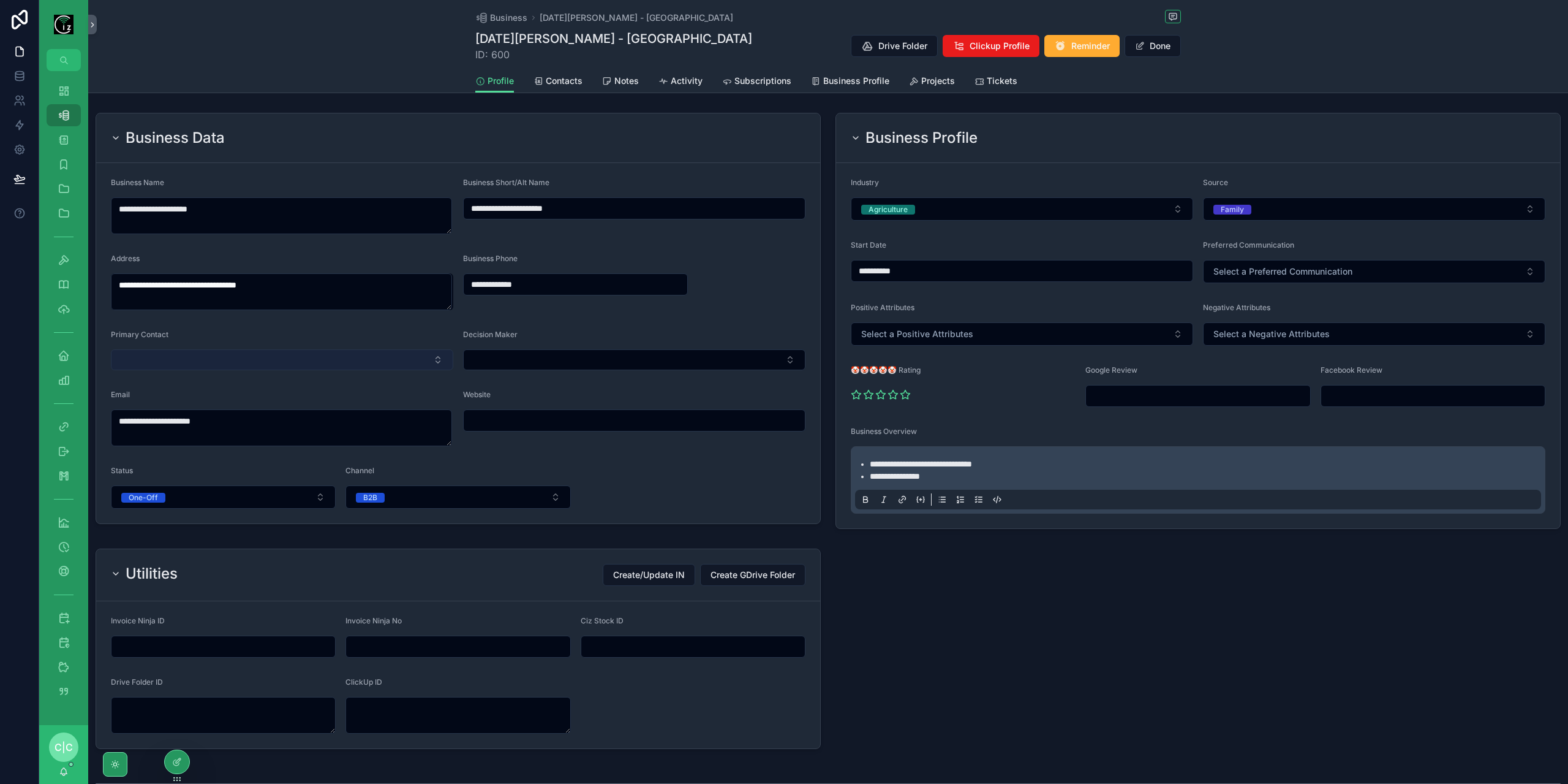
click at [300, 361] on button "Select Button" at bounding box center [281, 359] width 342 height 20
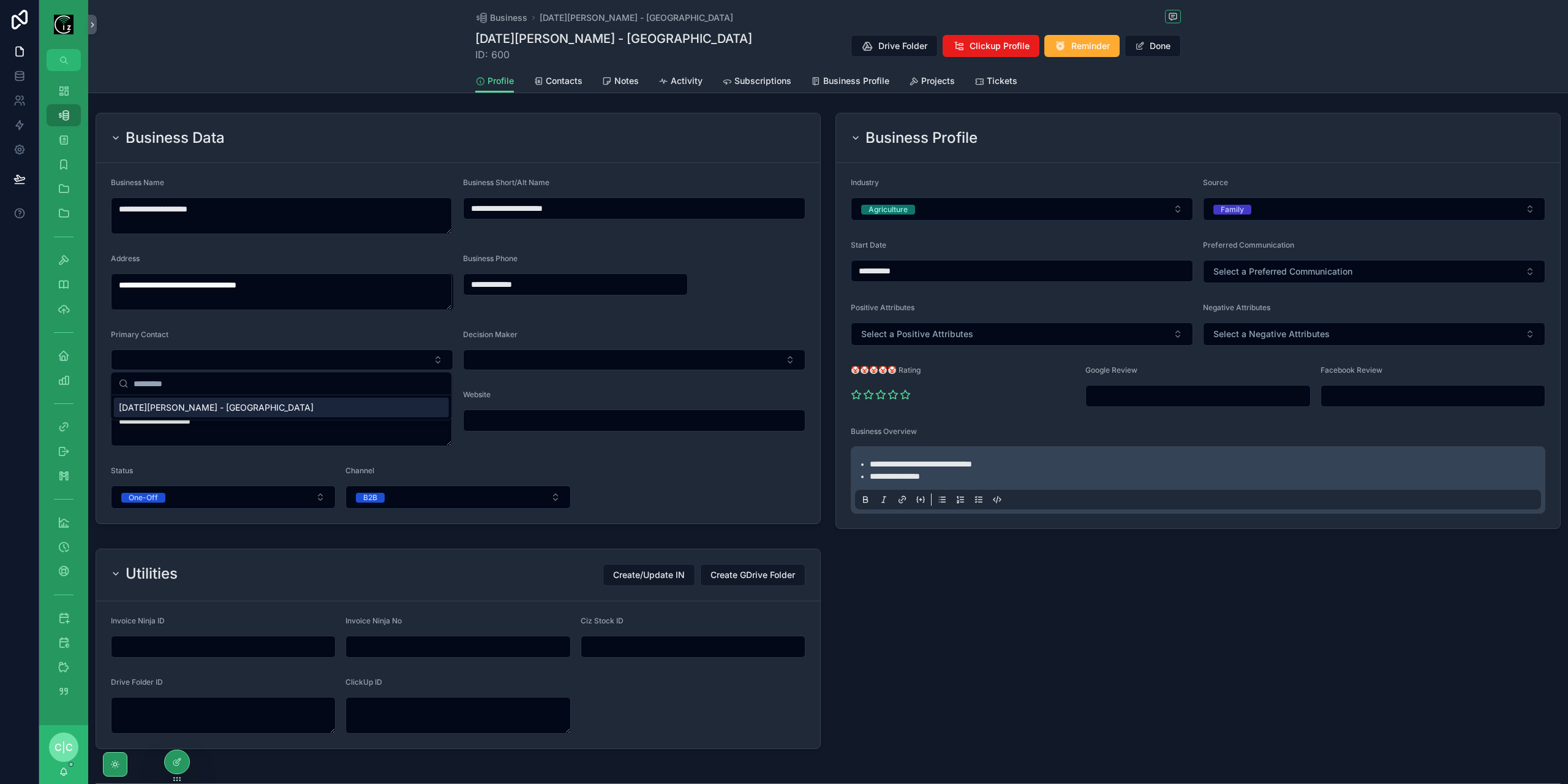
click at [211, 403] on span "[DATE][PERSON_NAME] - [GEOGRAPHIC_DATA]" at bounding box center [216, 408] width 195 height 13
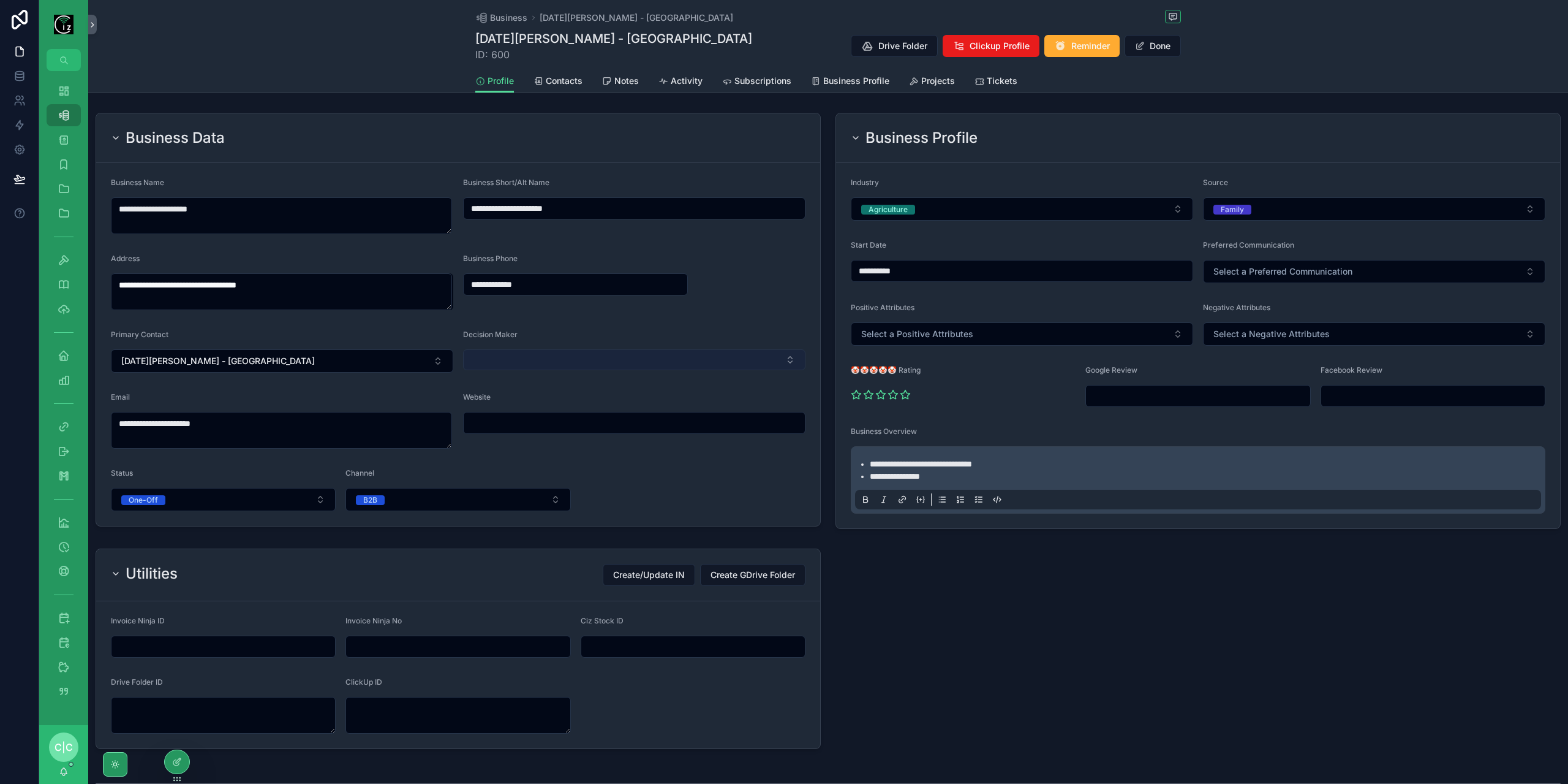
click at [591, 352] on button "Select Button" at bounding box center [634, 359] width 342 height 20
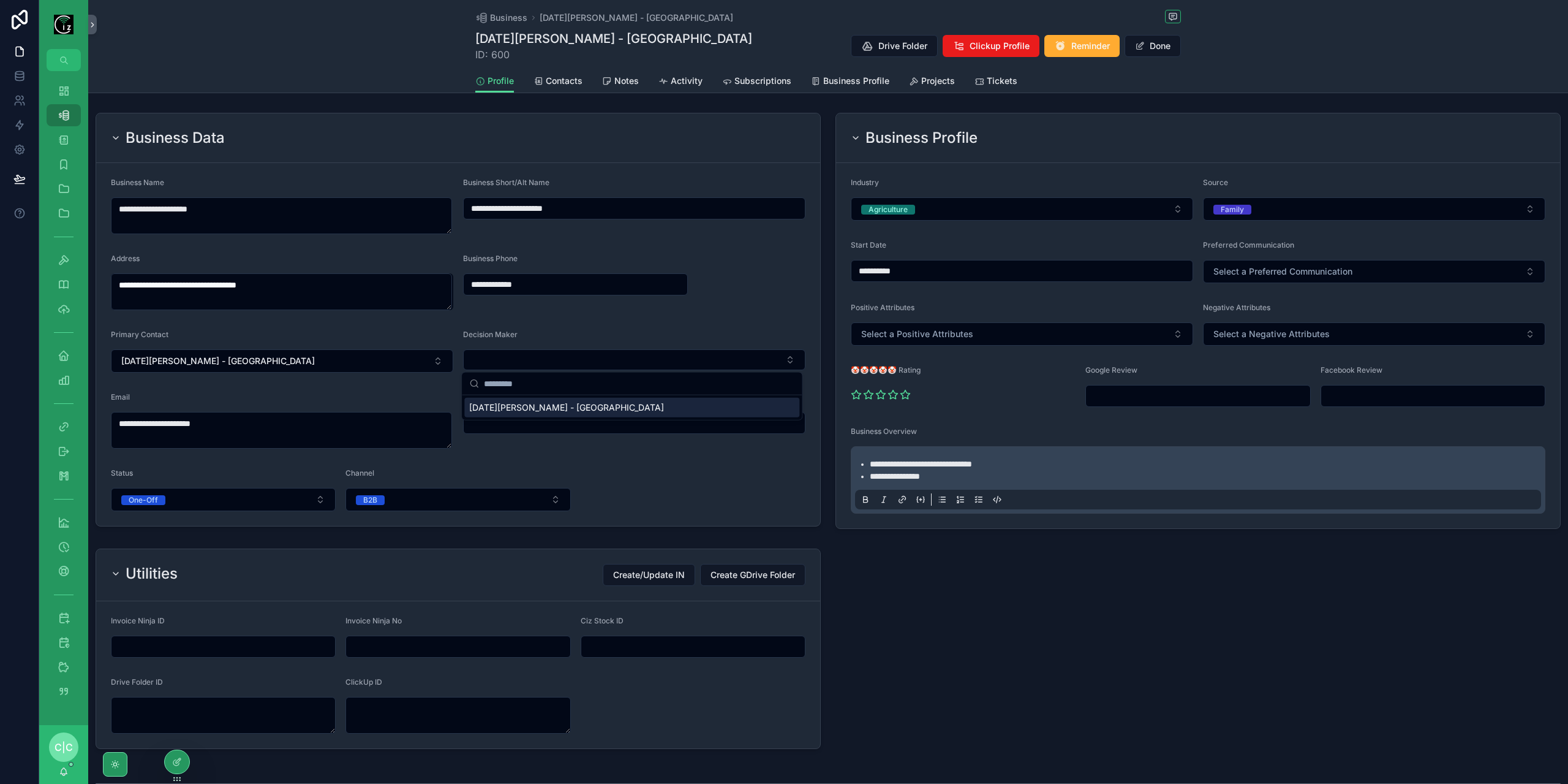
click at [564, 408] on div "[DATE][PERSON_NAME] - [GEOGRAPHIC_DATA]" at bounding box center [632, 408] width 336 height 19
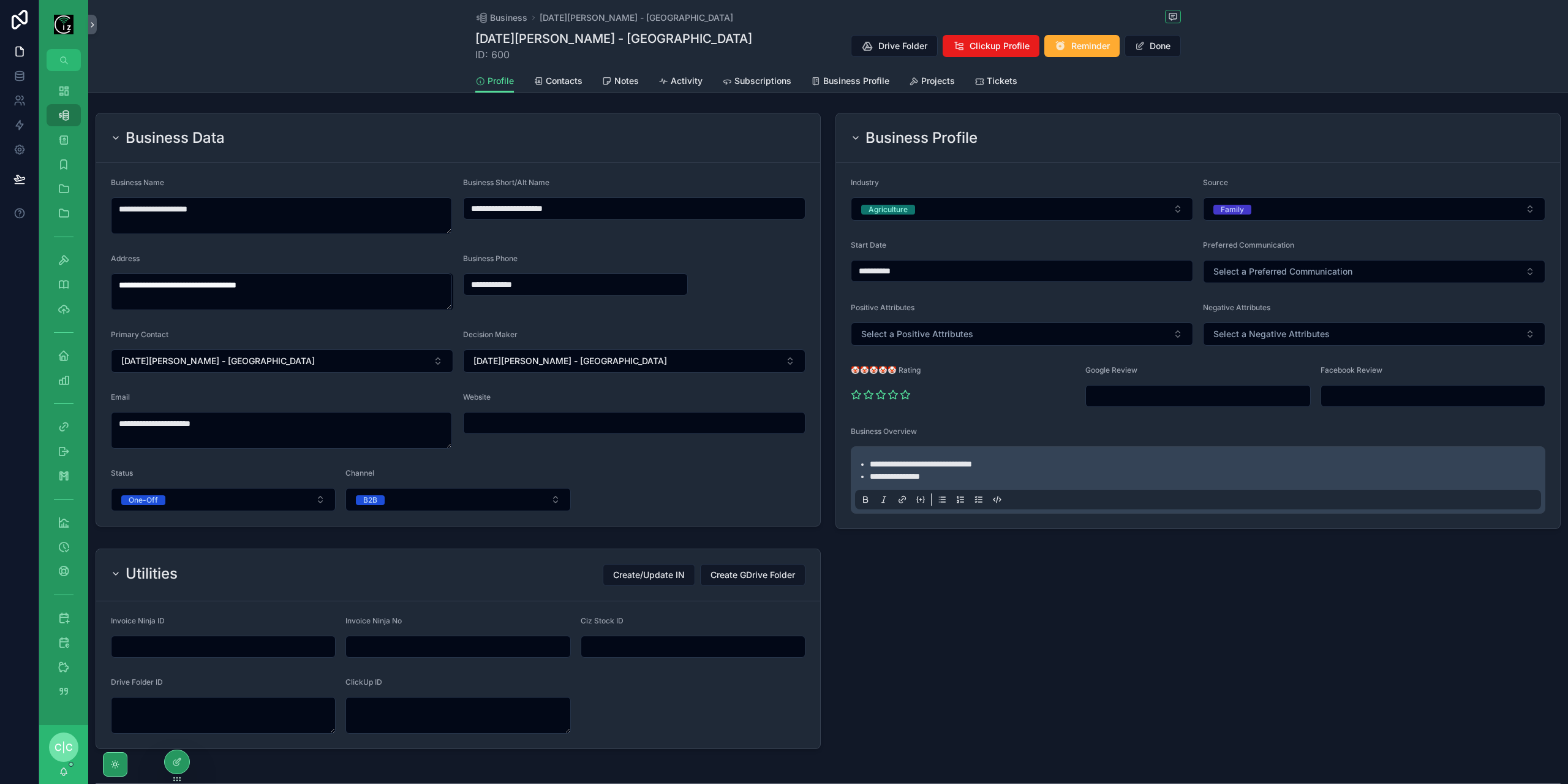
click at [1003, 643] on div "scrollable content" at bounding box center [1198, 648] width 740 height 211
click at [560, 78] on span "Contacts" at bounding box center [564, 81] width 37 height 13
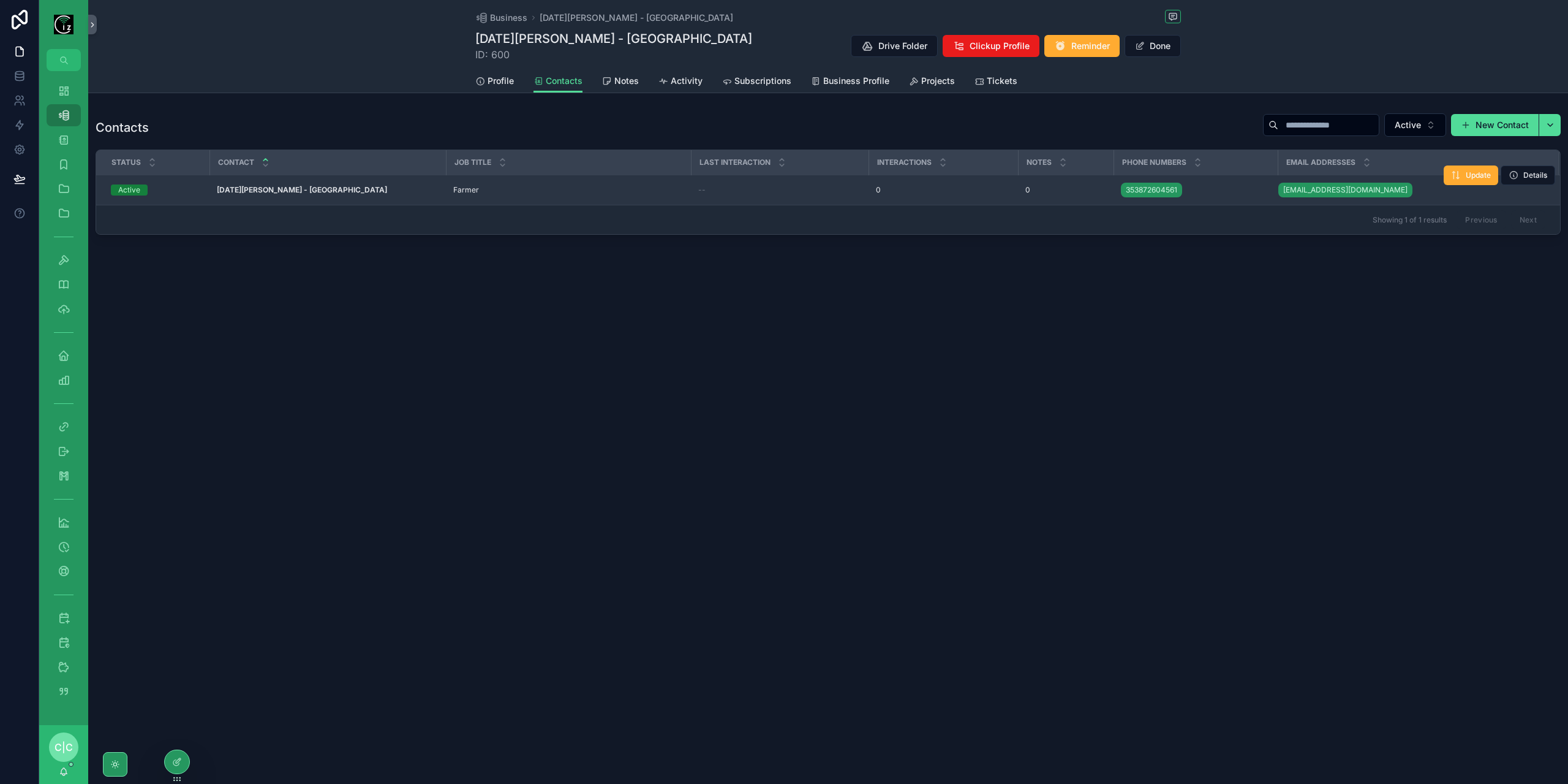
click at [261, 187] on strong "[DATE][PERSON_NAME] - [GEOGRAPHIC_DATA]" at bounding box center [303, 189] width 171 height 9
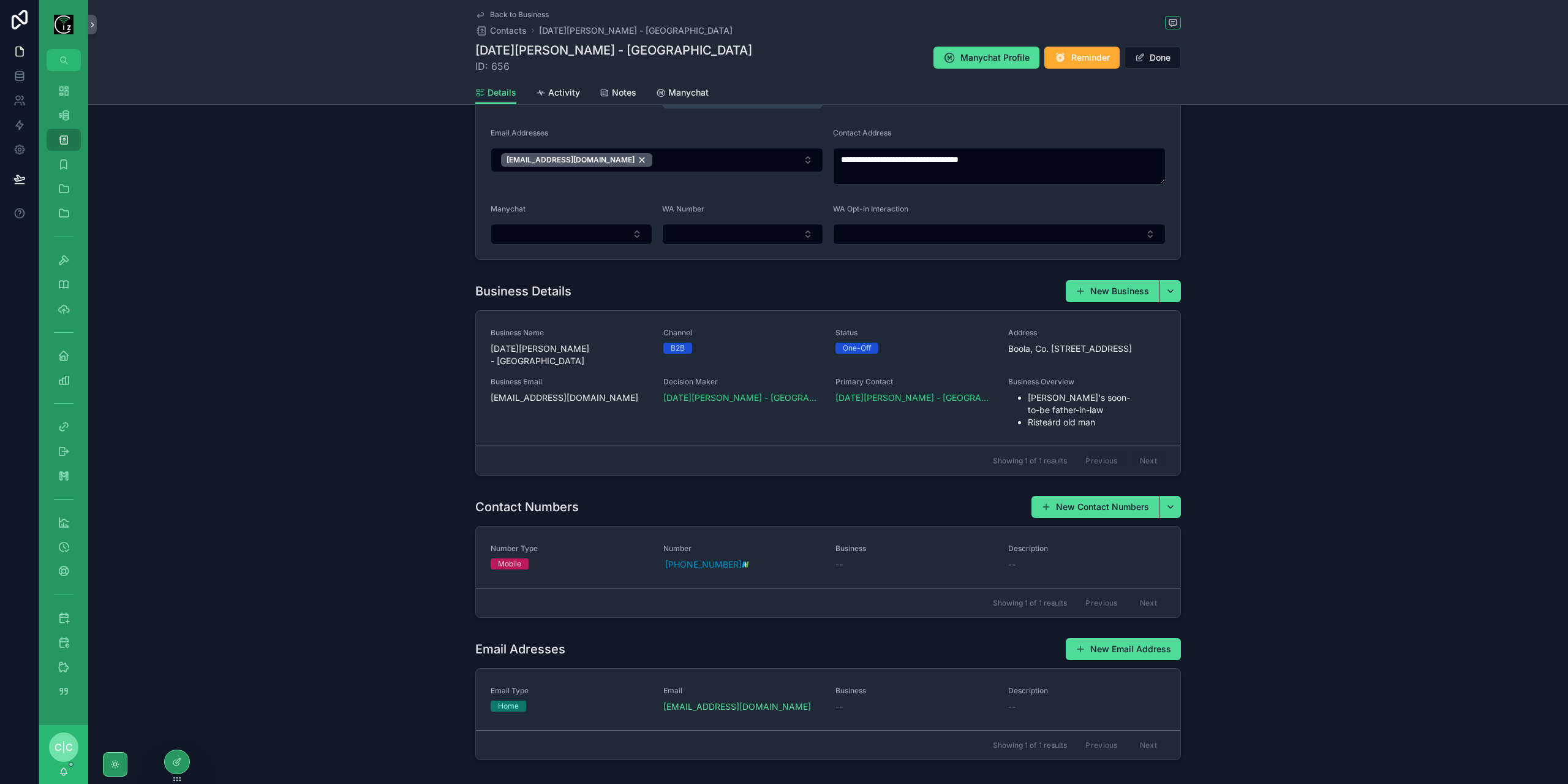
scroll to position [346, 0]
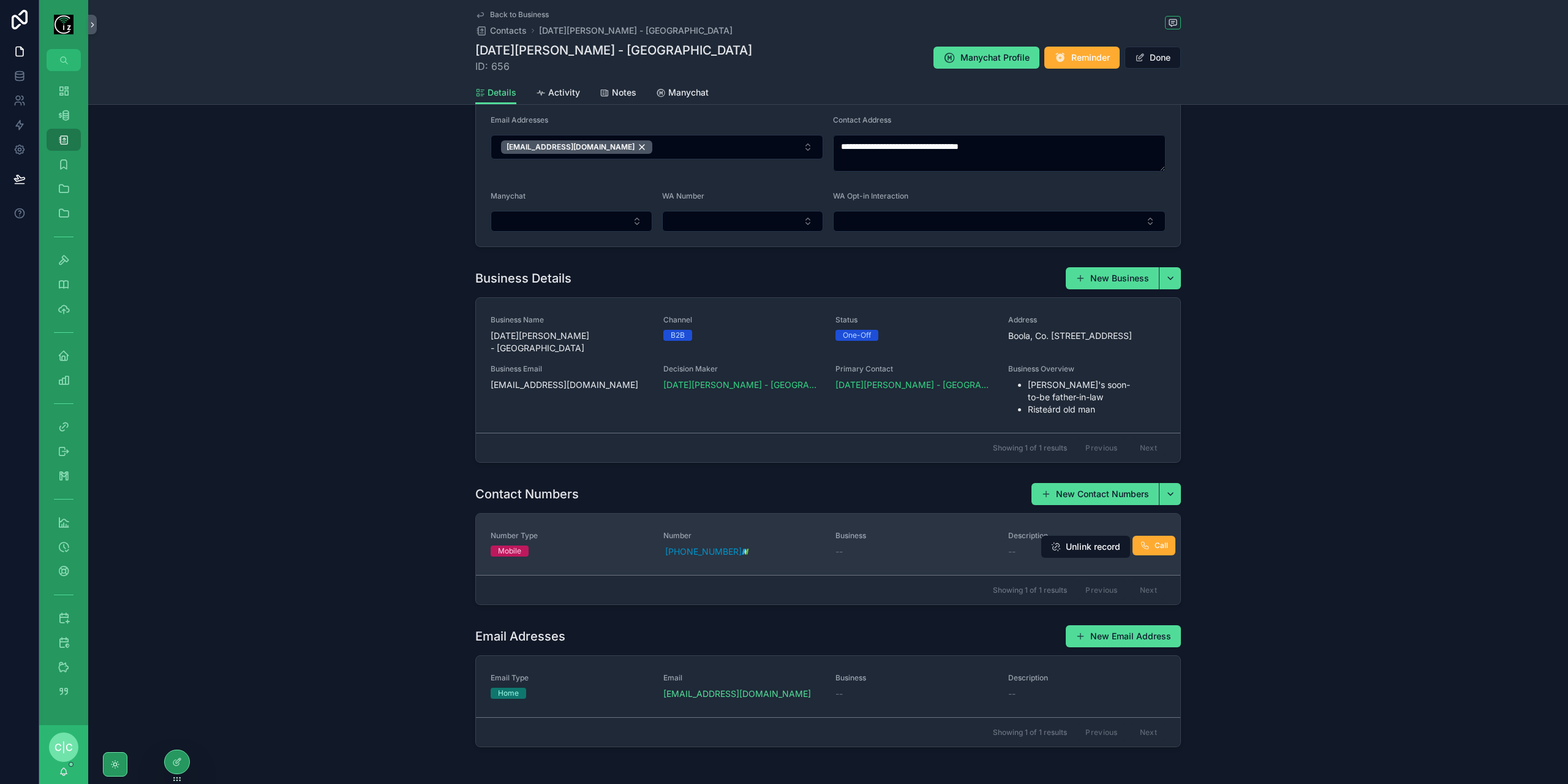
click at [798, 531] on span "Number" at bounding box center [742, 536] width 158 height 10
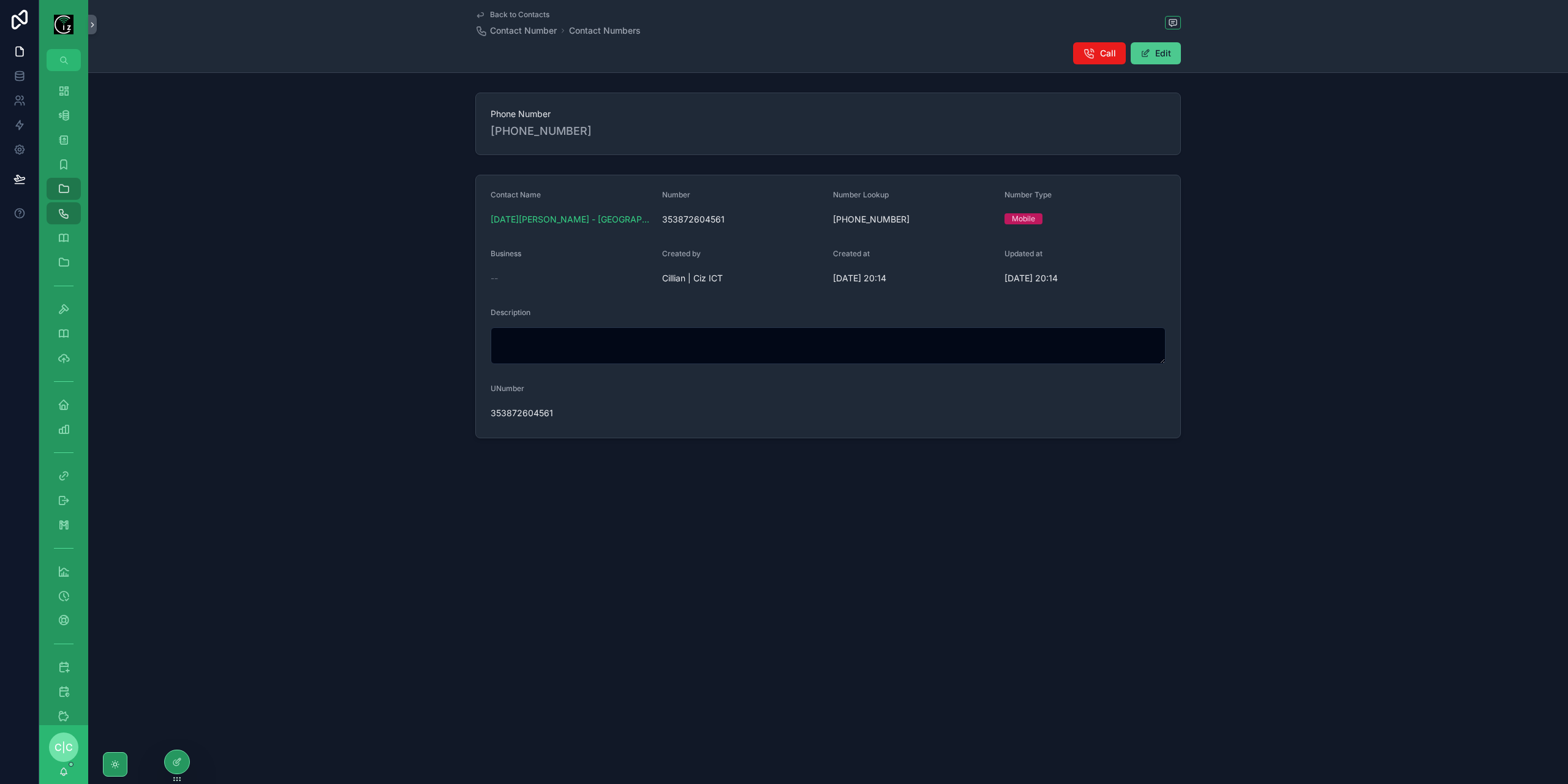
click at [1141, 49] on span "scrollable content" at bounding box center [1145, 53] width 10 height 10
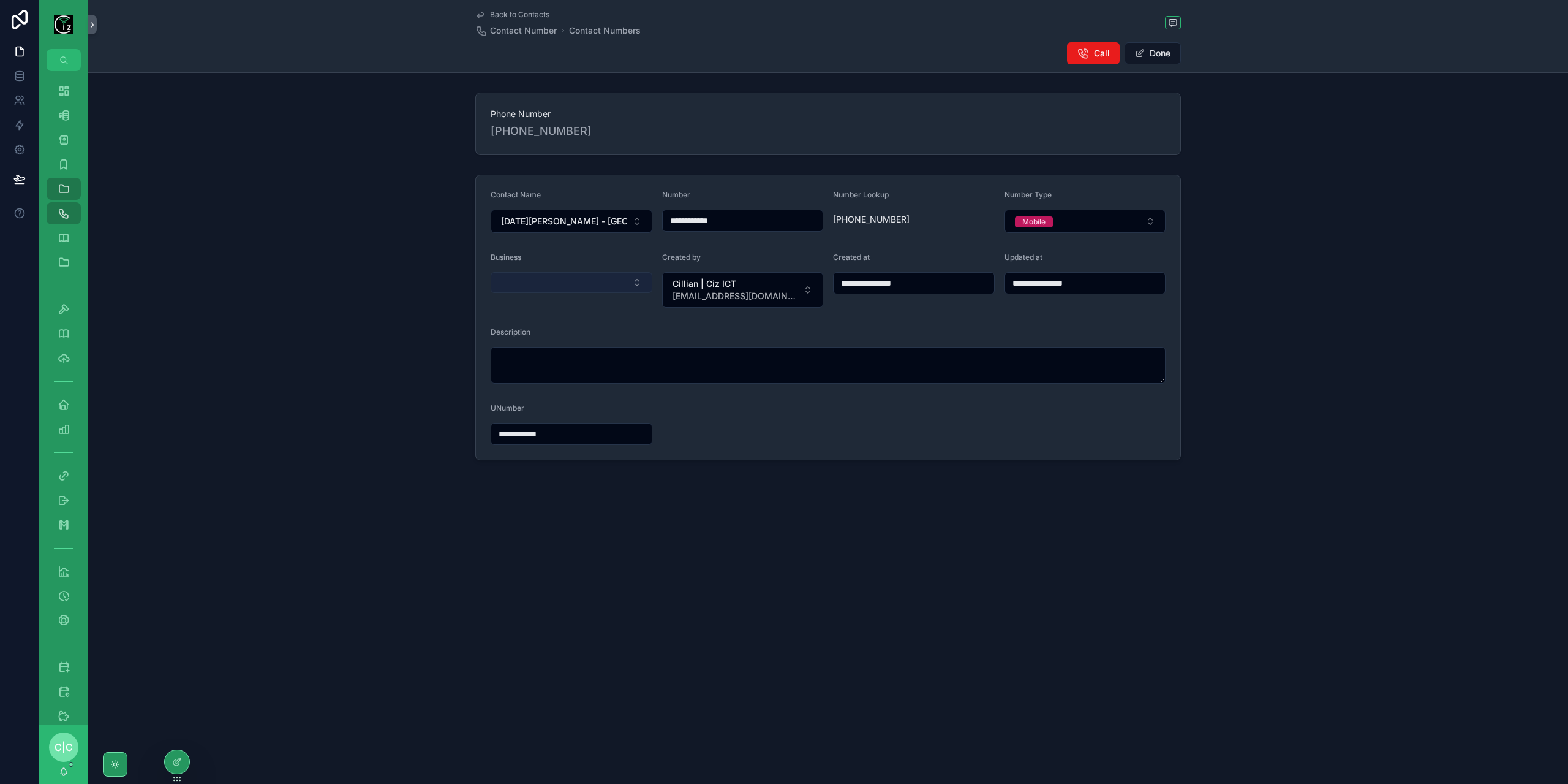
click at [587, 274] on button "Select Button" at bounding box center [571, 281] width 162 height 20
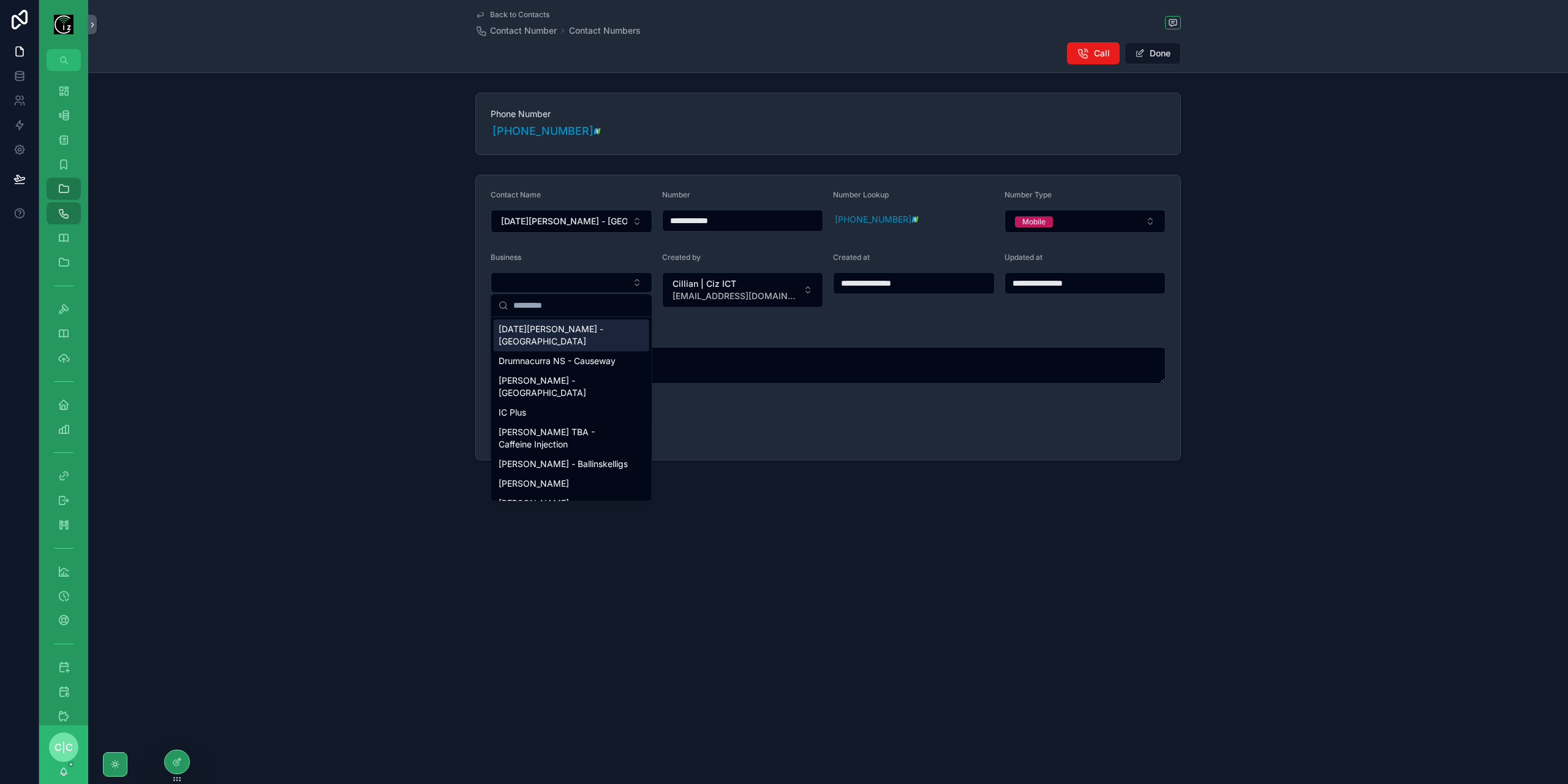
click at [574, 334] on span "[DATE][PERSON_NAME] - [GEOGRAPHIC_DATA]" at bounding box center [563, 335] width 131 height 24
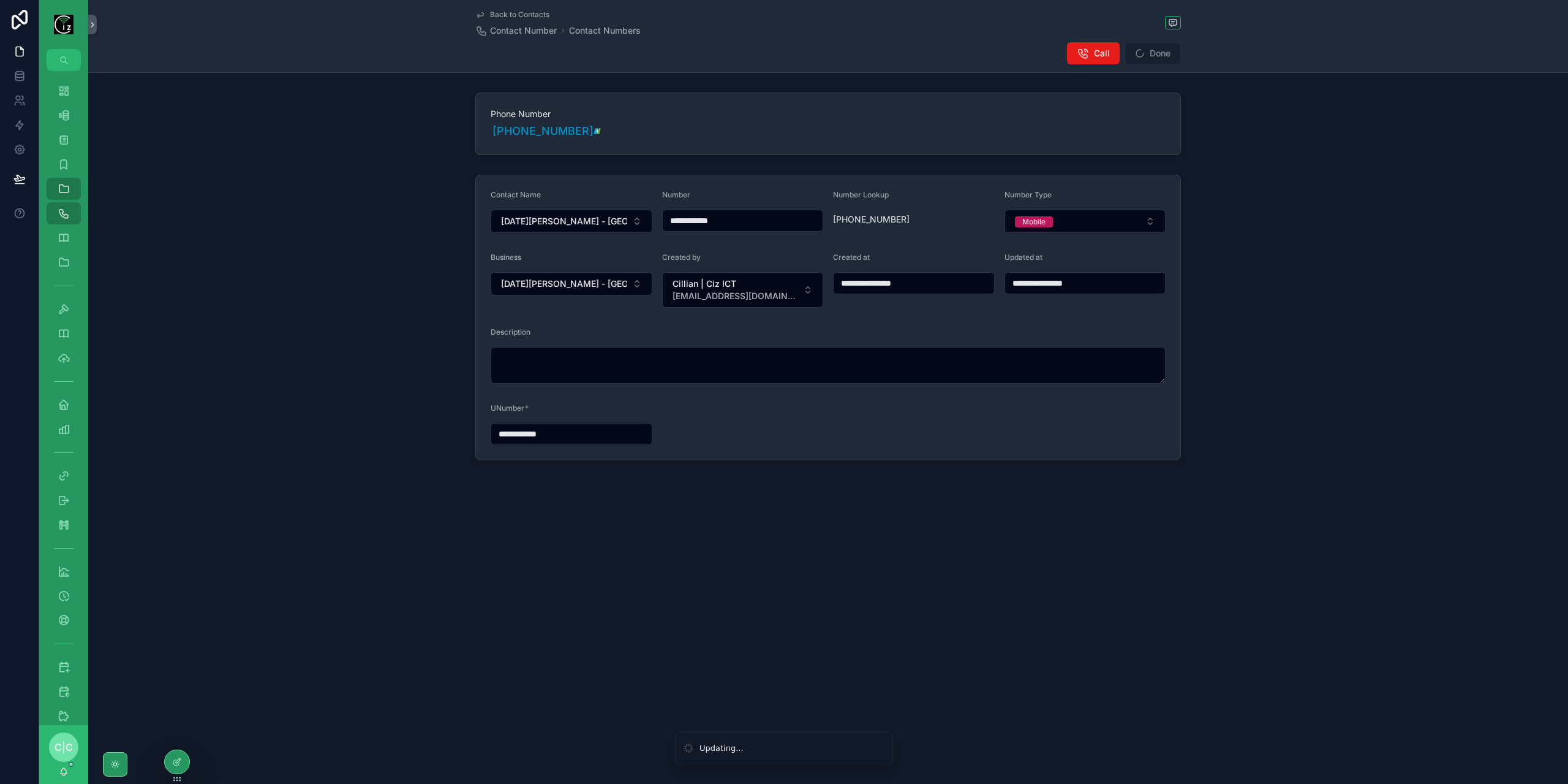
type input "**********"
click at [517, 16] on span "Back to Contacts" at bounding box center [519, 15] width 59 height 10
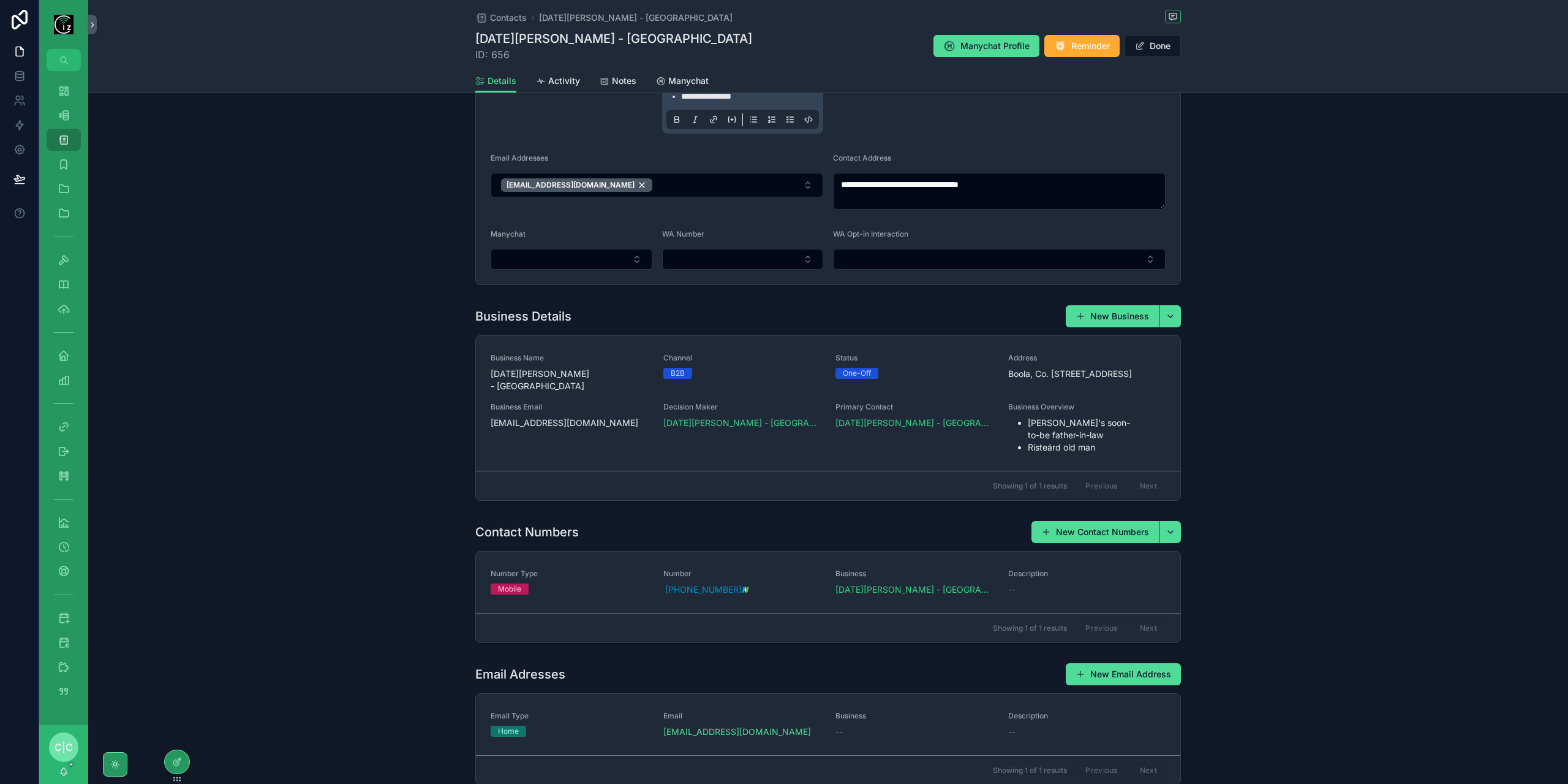
scroll to position [335, 0]
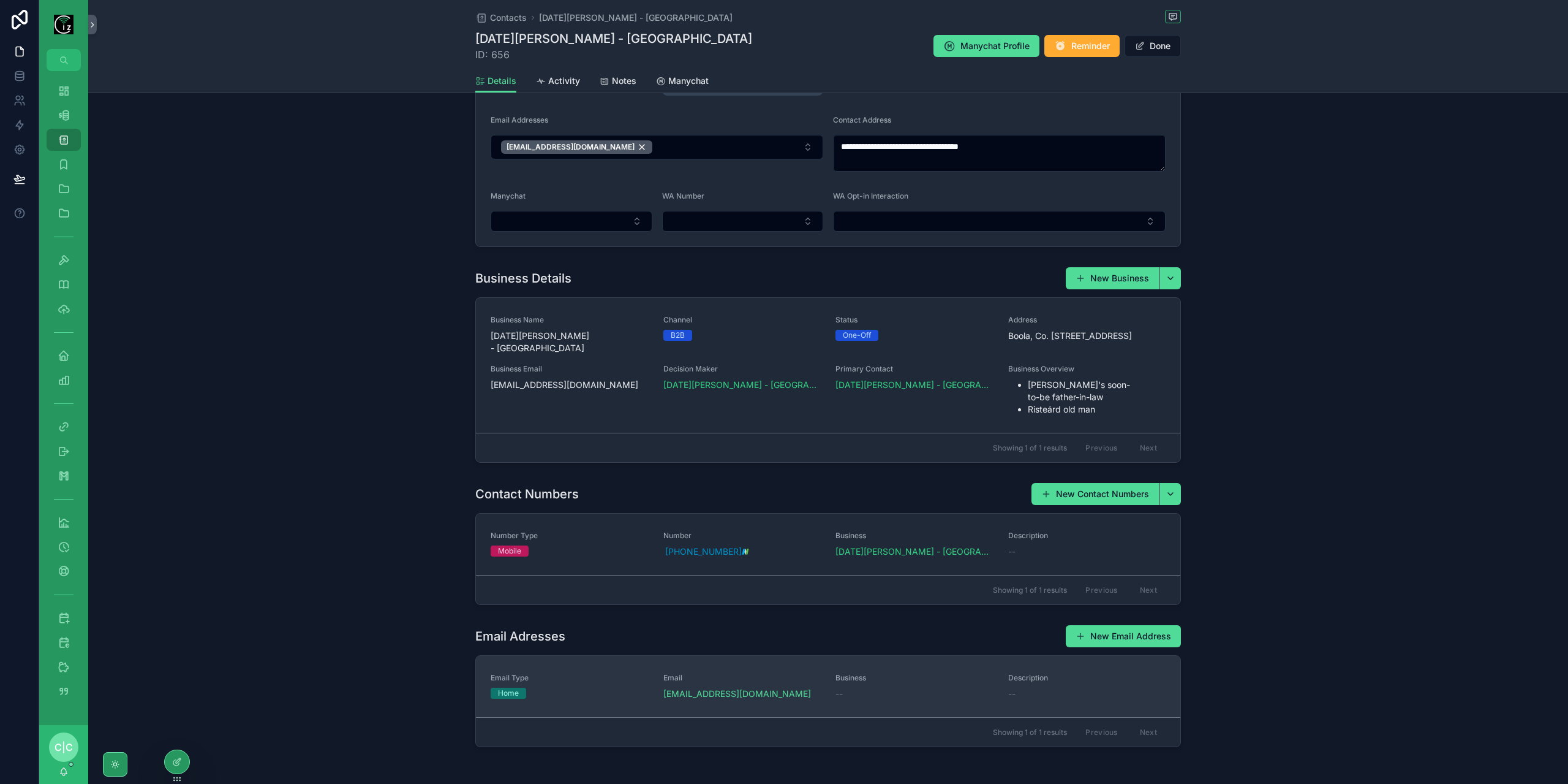
click at [922, 673] on span "Business" at bounding box center [914, 678] width 158 height 10
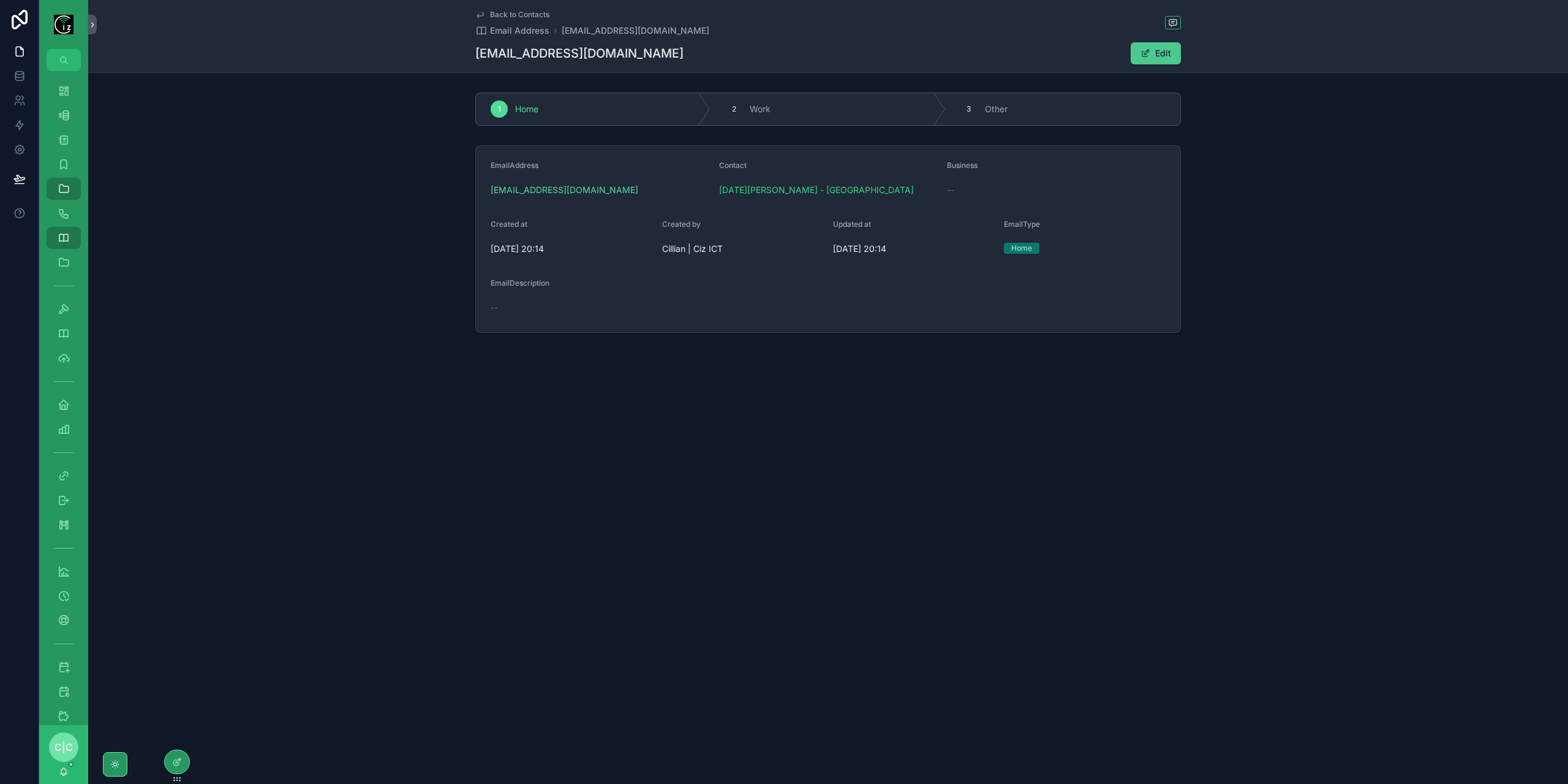
click at [1168, 58] on button "Edit" at bounding box center [1156, 53] width 50 height 22
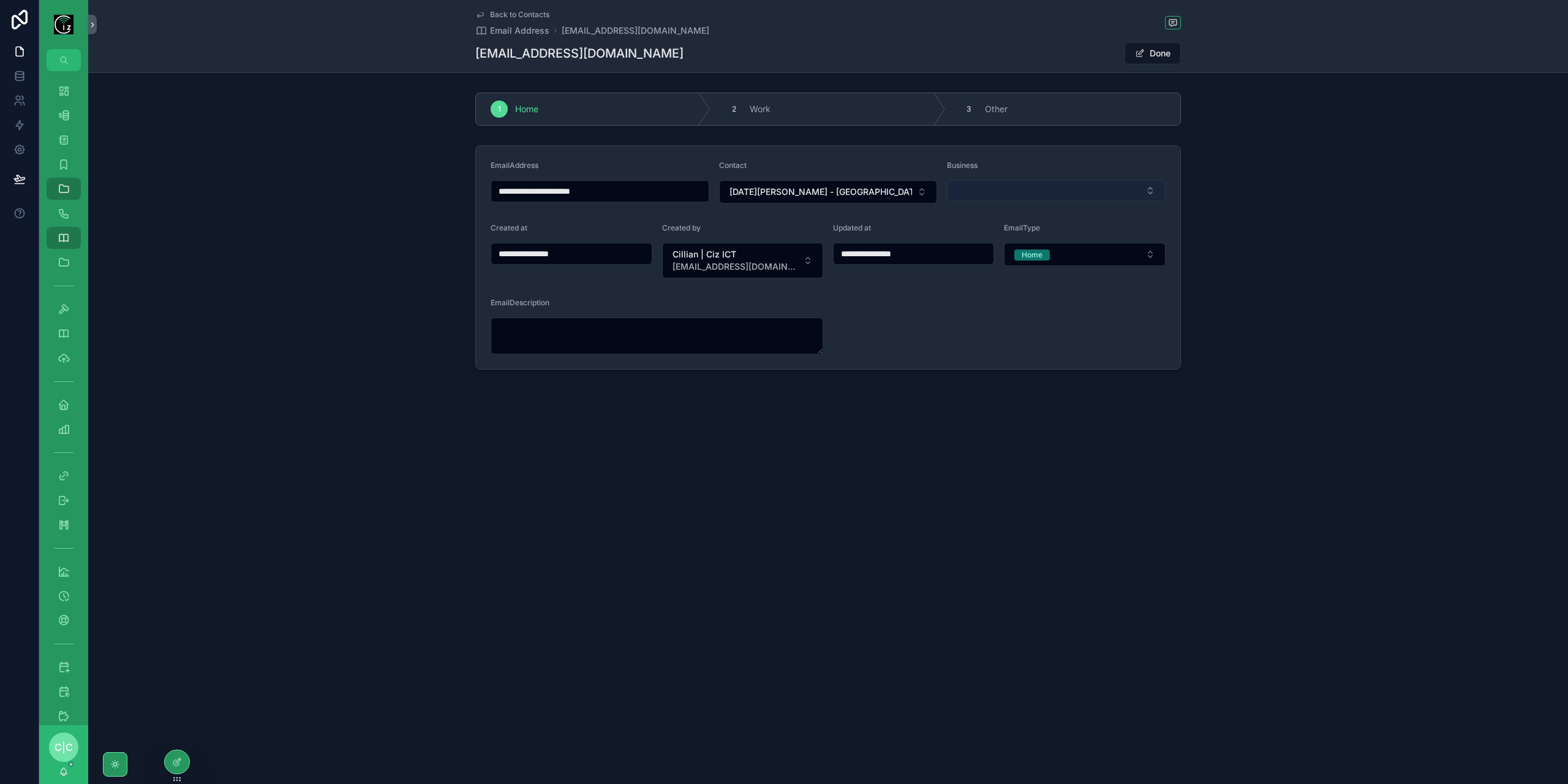
click at [1017, 188] on button "Select Button" at bounding box center [1057, 190] width 219 height 20
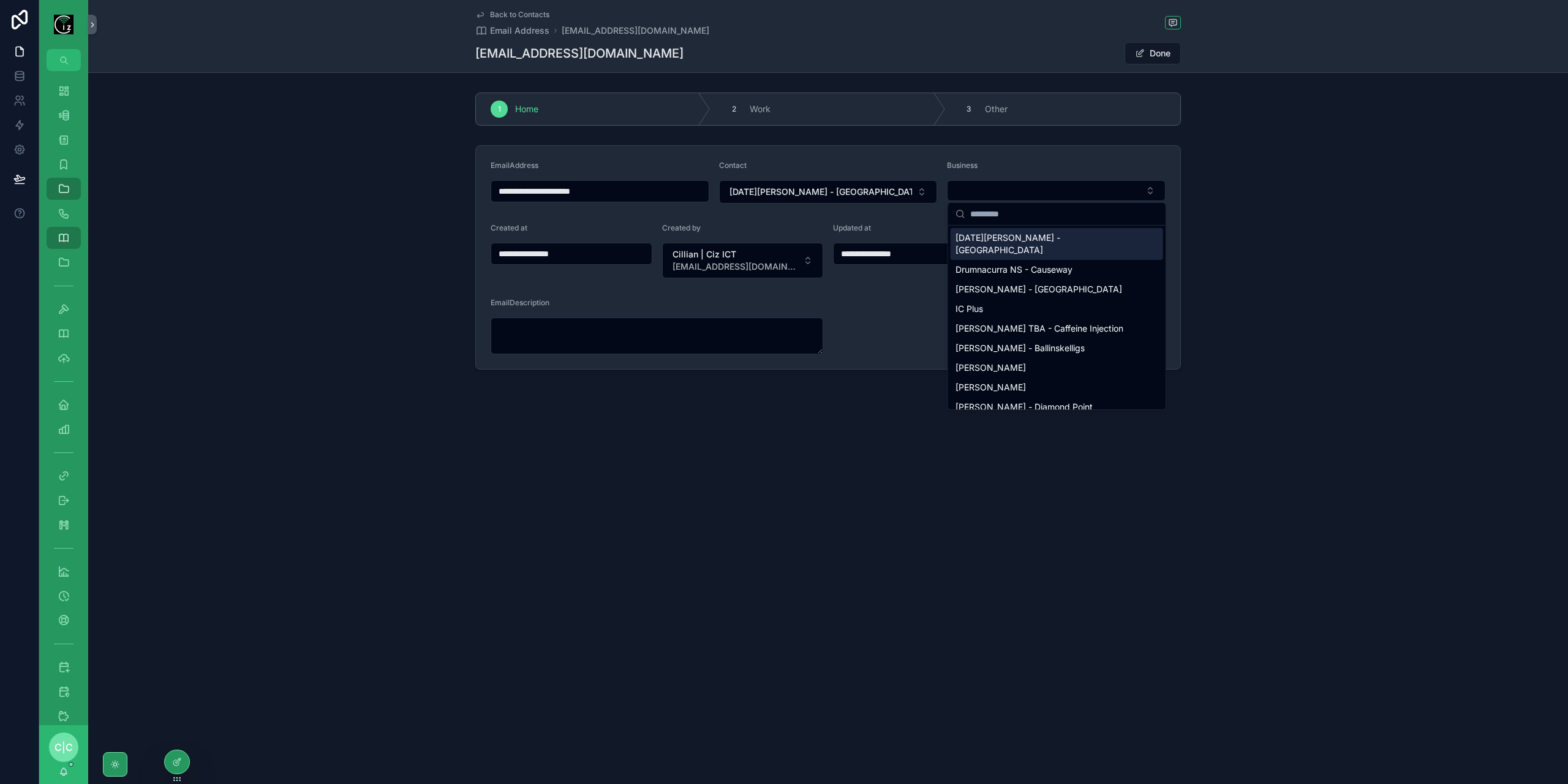
click at [1028, 235] on span "[DATE][PERSON_NAME] - [GEOGRAPHIC_DATA]" at bounding box center [1049, 244] width 188 height 24
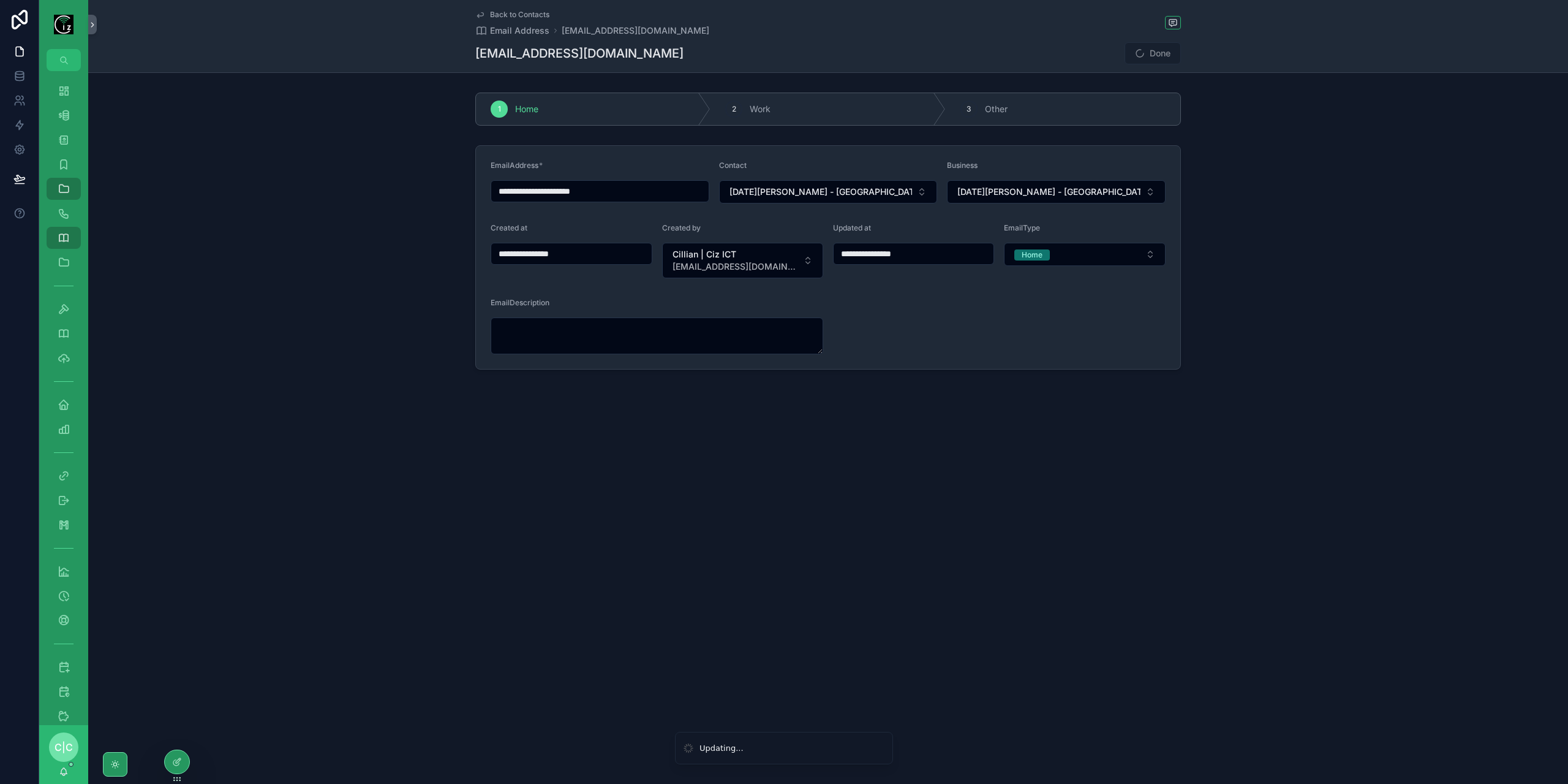
type input "**********"
click at [1160, 52] on button "Done" at bounding box center [1153, 53] width 56 height 22
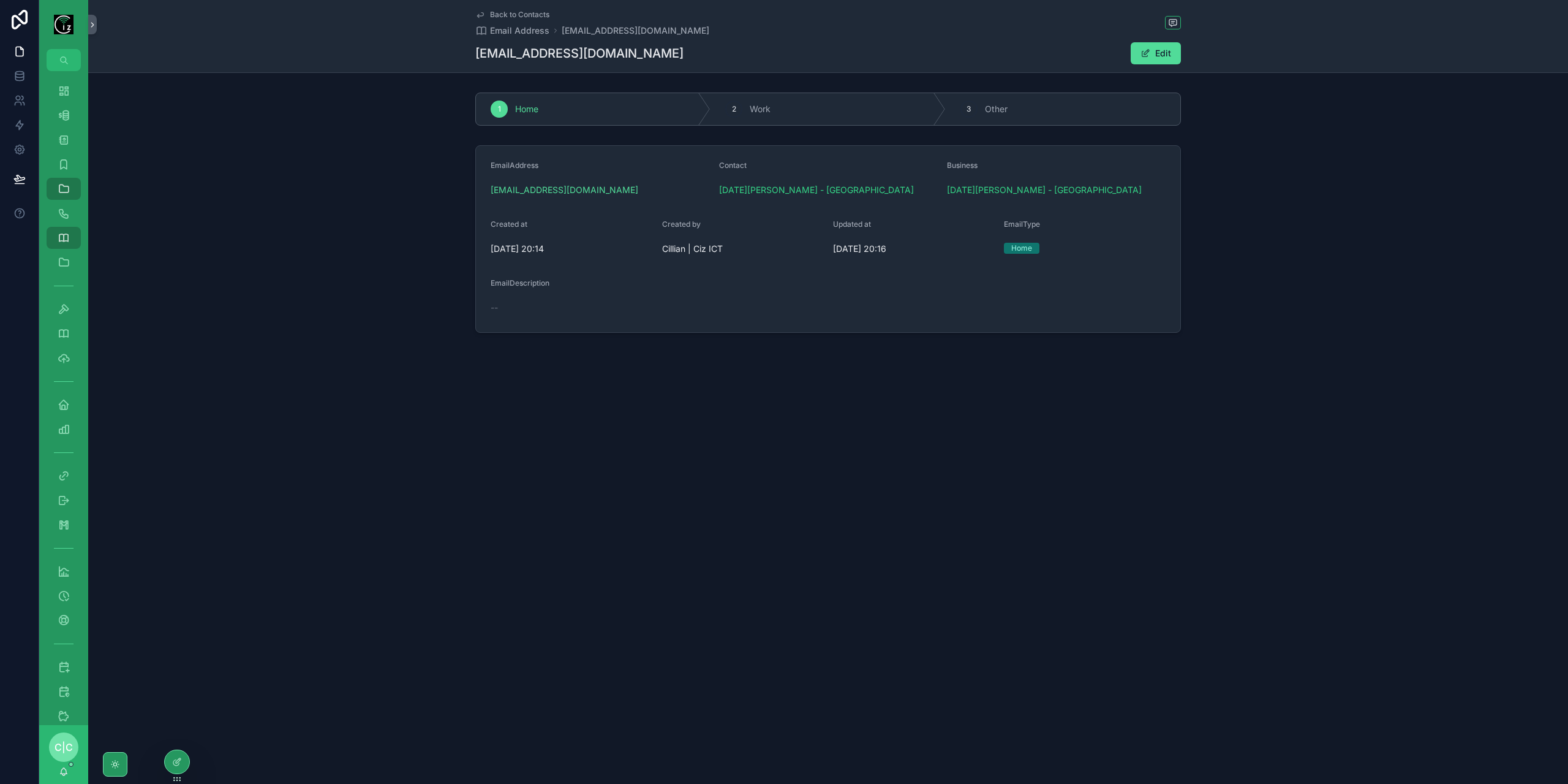
click at [507, 15] on span "Back to Contacts" at bounding box center [519, 15] width 59 height 10
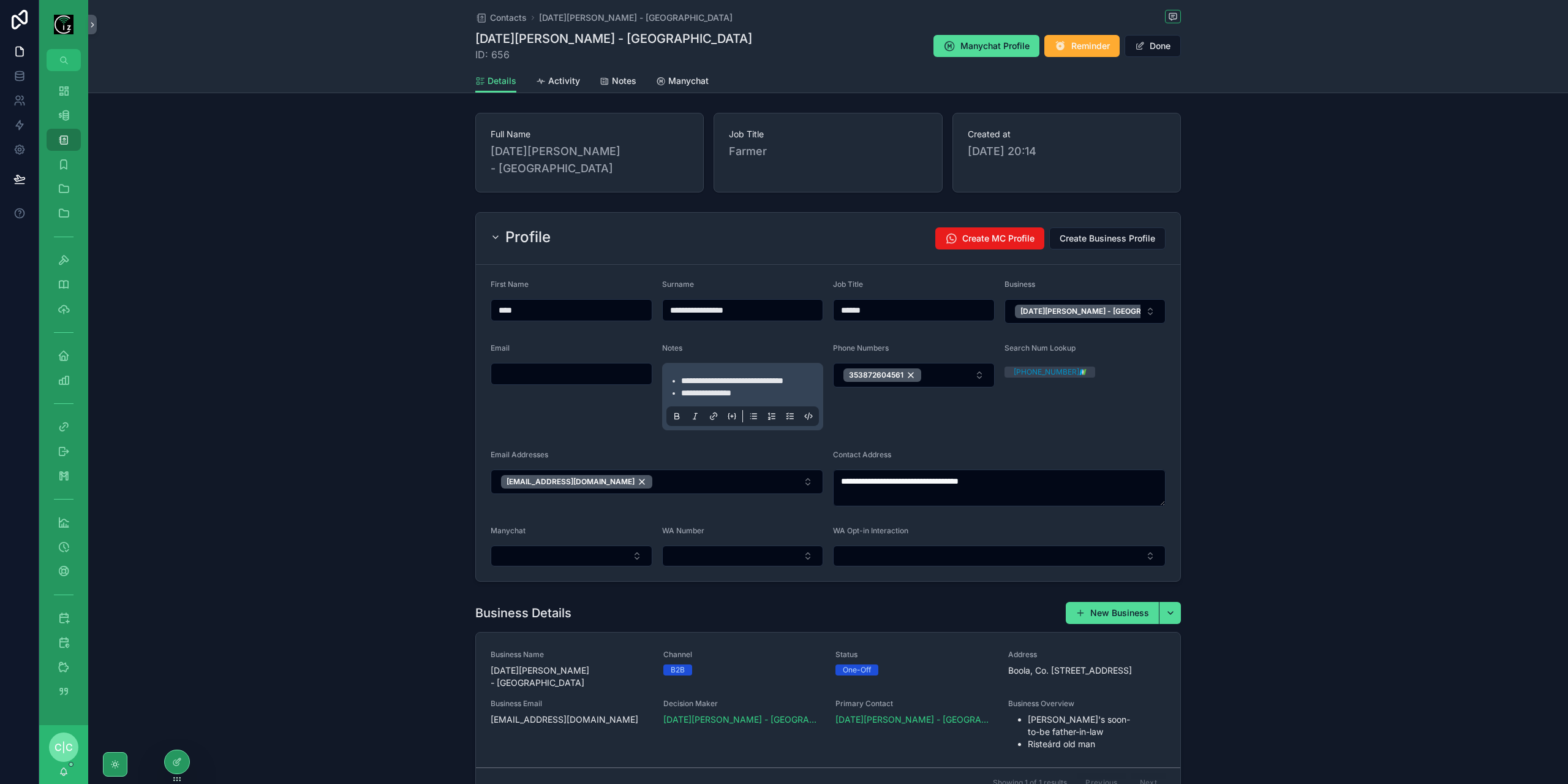
click at [510, 365] on input "scrollable content" at bounding box center [572, 374] width 161 height 17
paste input "**********"
type input "**********"
click at [1282, 321] on div "**********" at bounding box center [828, 397] width 1480 height 379
click at [1160, 50] on button "Done" at bounding box center [1153, 46] width 56 height 22
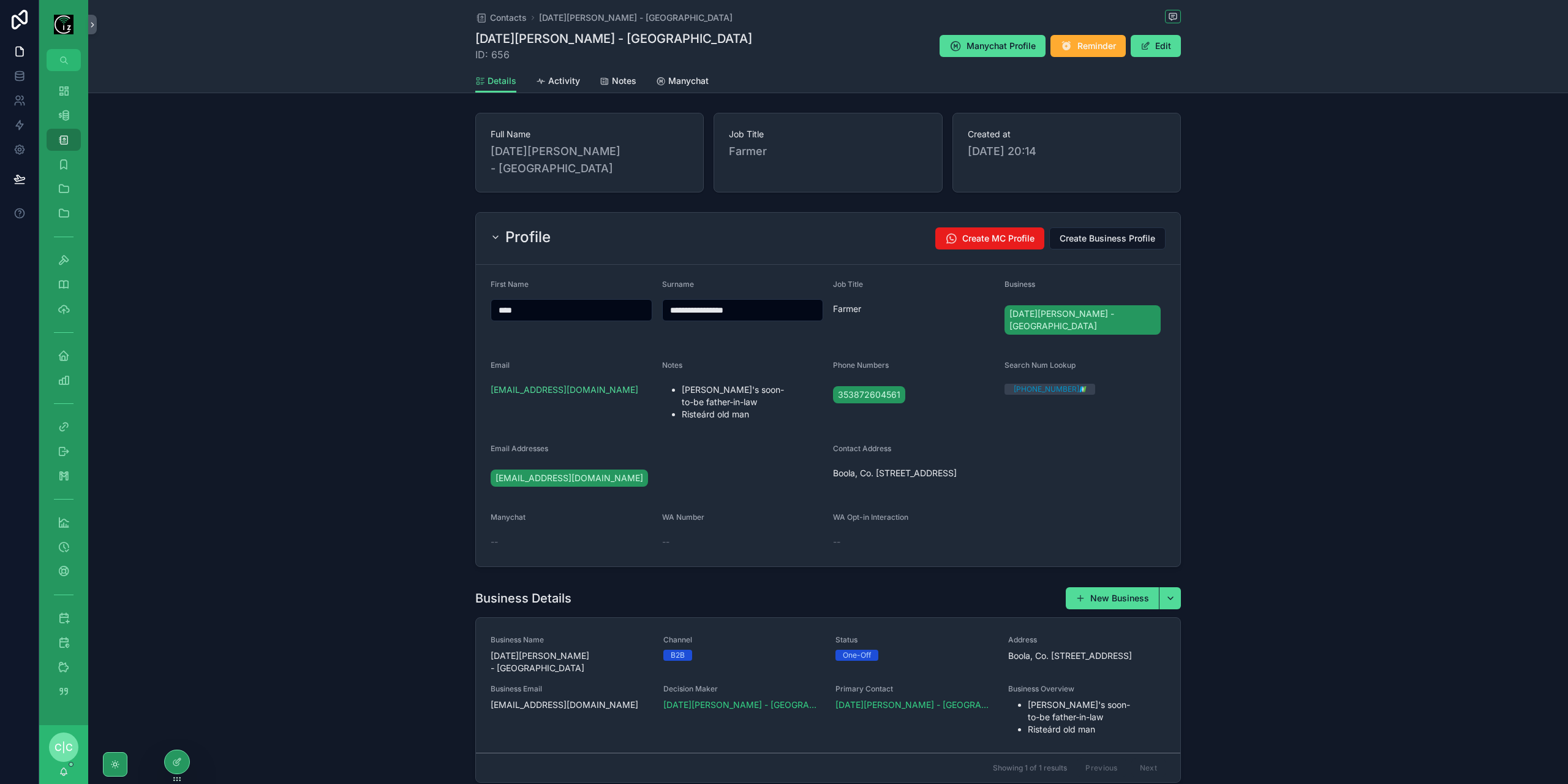
click at [1064, 308] on span "[DATE][PERSON_NAME] - [GEOGRAPHIC_DATA]" at bounding box center [1083, 319] width 147 height 24
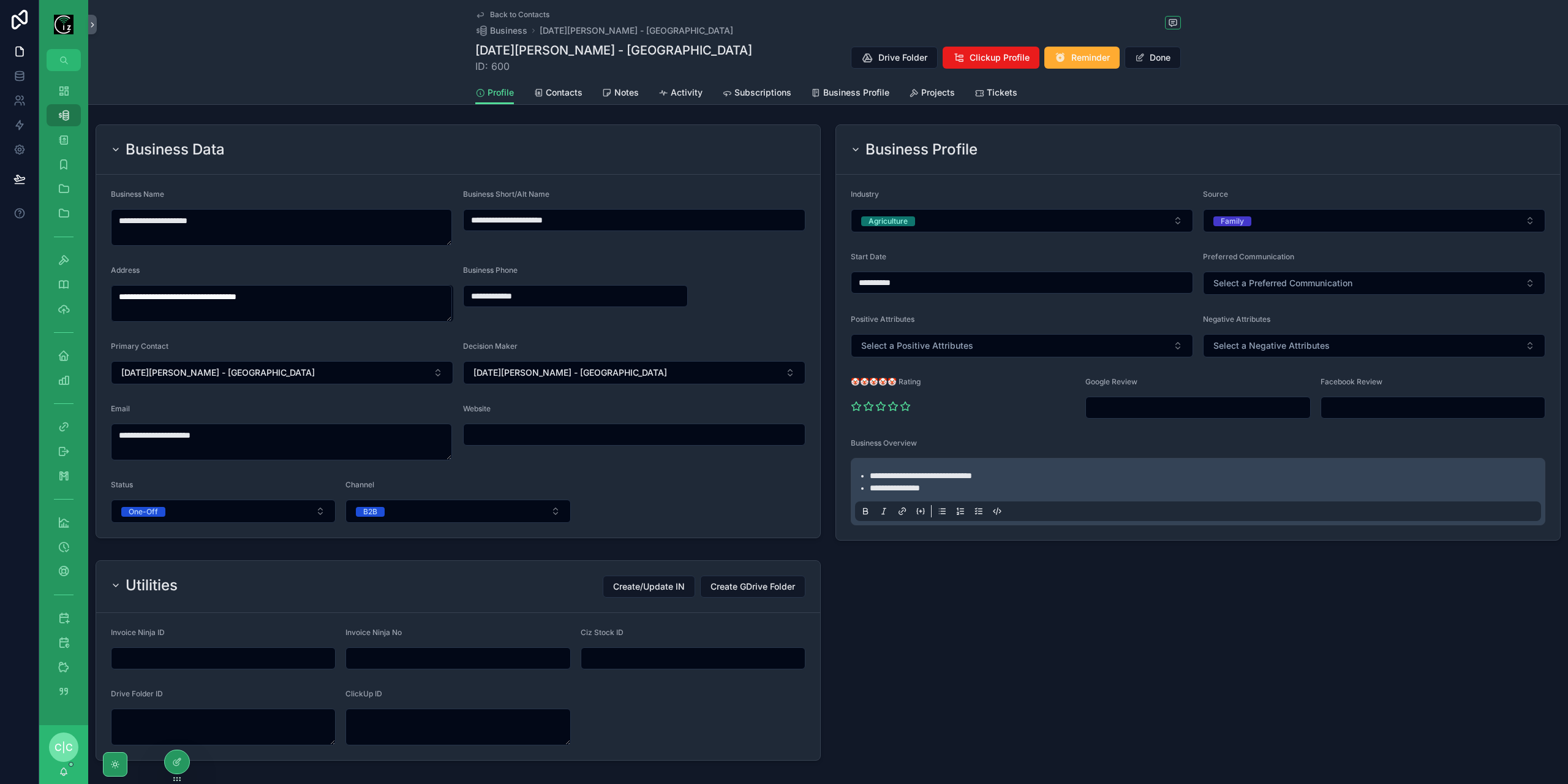
click at [1065, 657] on div "scrollable content" at bounding box center [1198, 660] width 740 height 211
click at [921, 95] on span "Projects" at bounding box center [938, 92] width 34 height 13
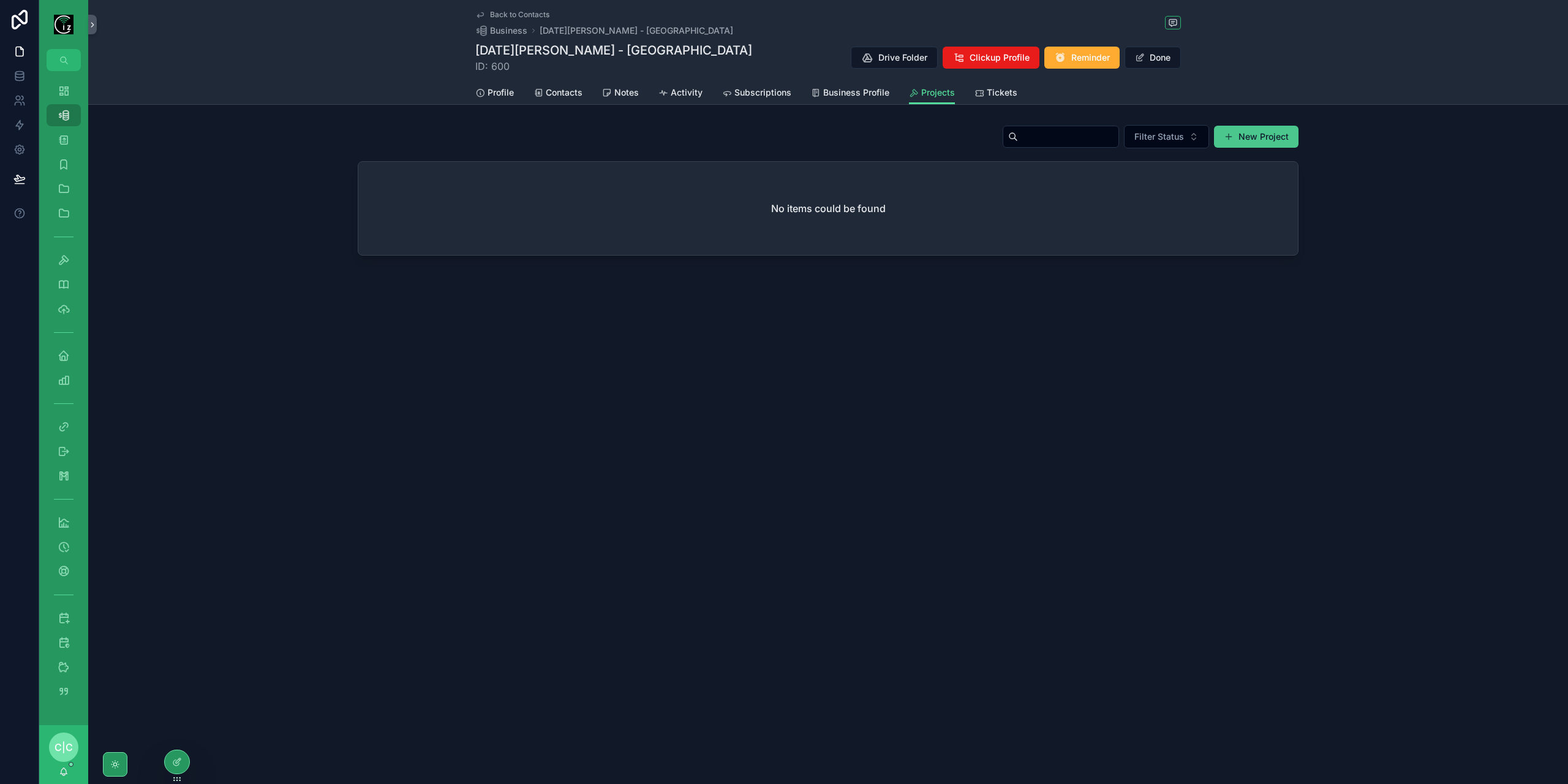
click at [1257, 140] on button "New Project" at bounding box center [1256, 136] width 84 height 22
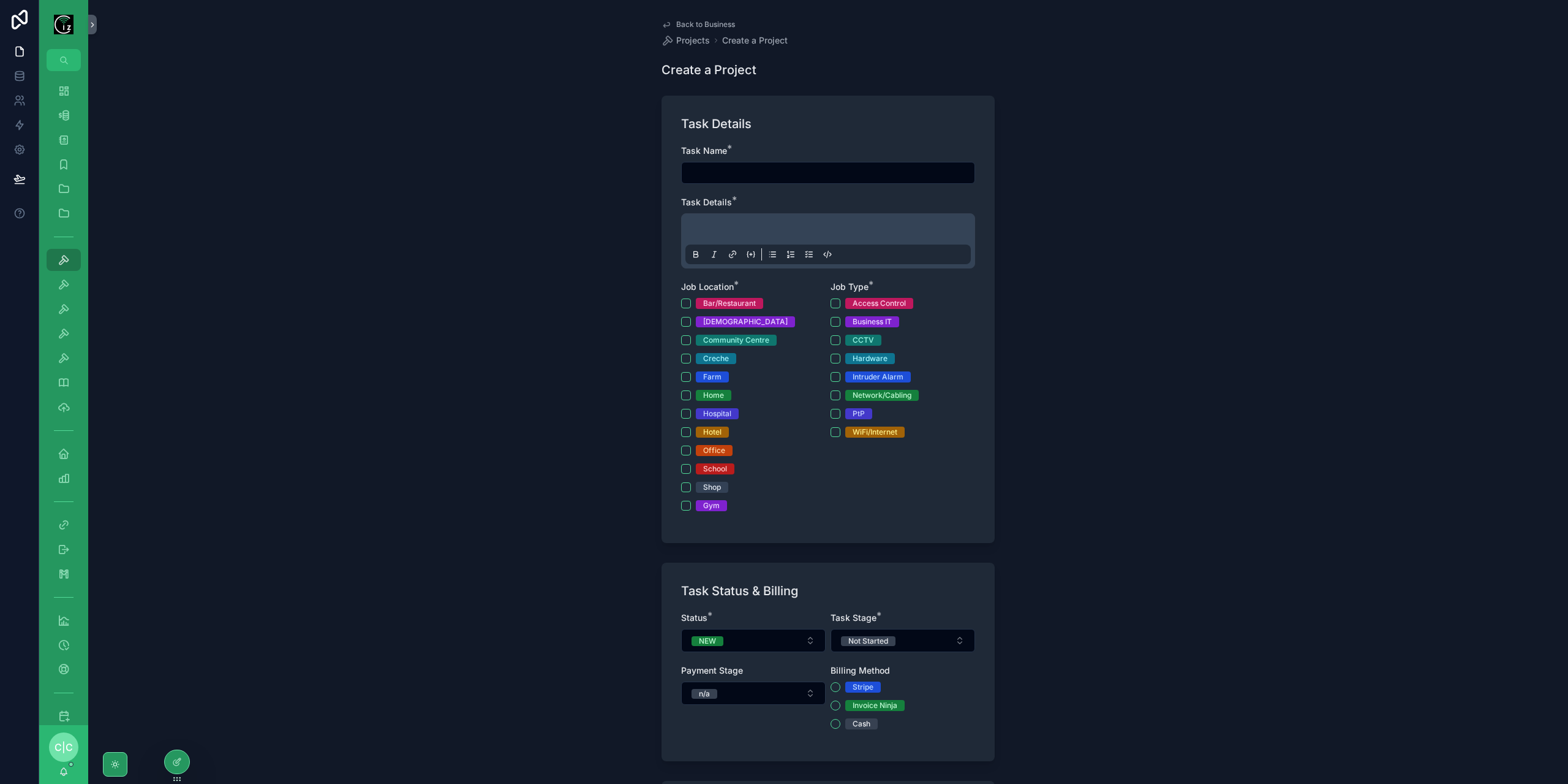
type textarea "**********"
click at [771, 170] on input "scrollable content" at bounding box center [828, 173] width 293 height 17
type input "**********"
click at [801, 219] on div "scrollable content" at bounding box center [828, 241] width 285 height 47
click at [780, 222] on div "scrollable content" at bounding box center [828, 241] width 285 height 47
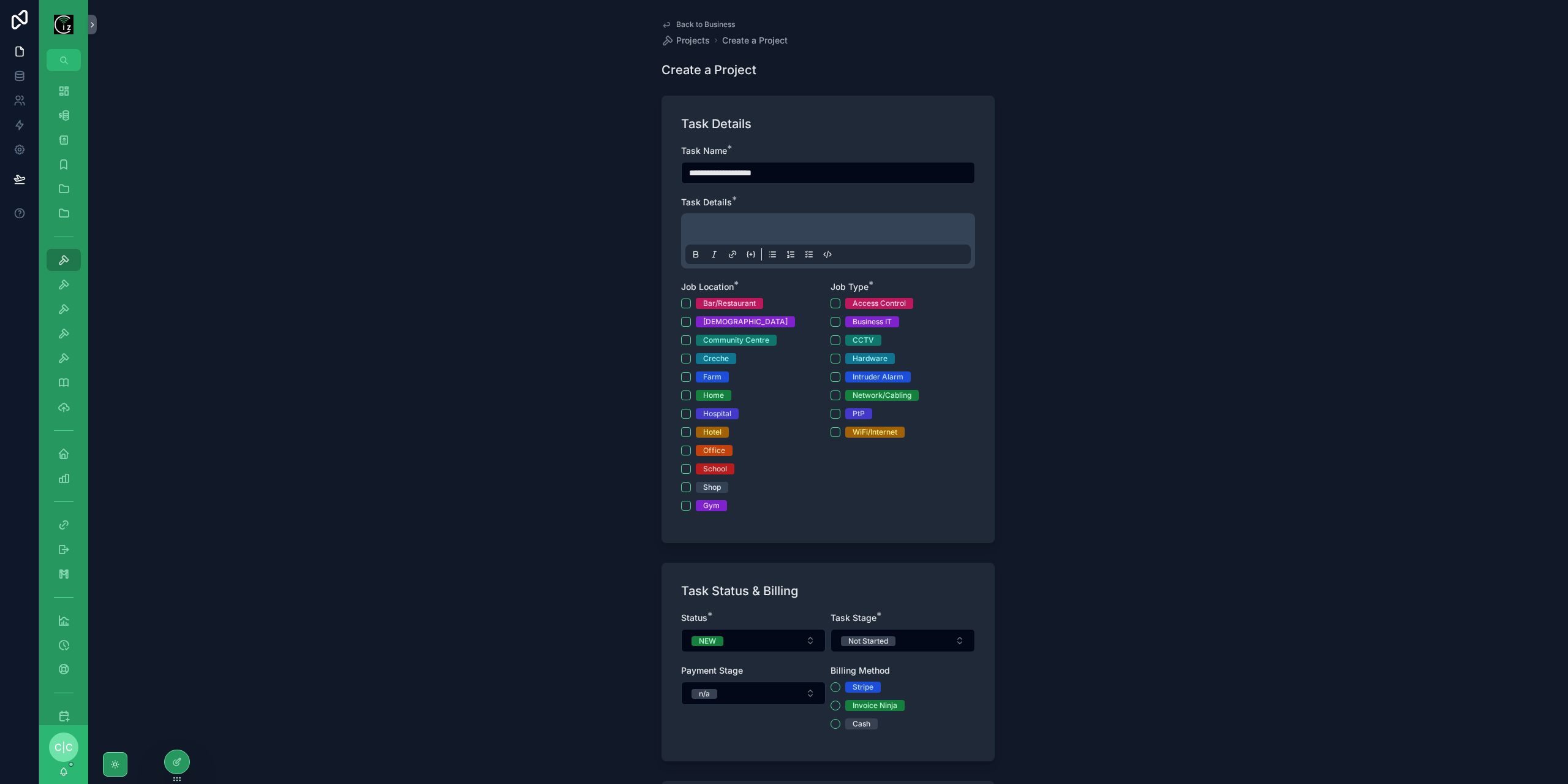
click at [781, 232] on p "scrollable content" at bounding box center [830, 231] width 285 height 13
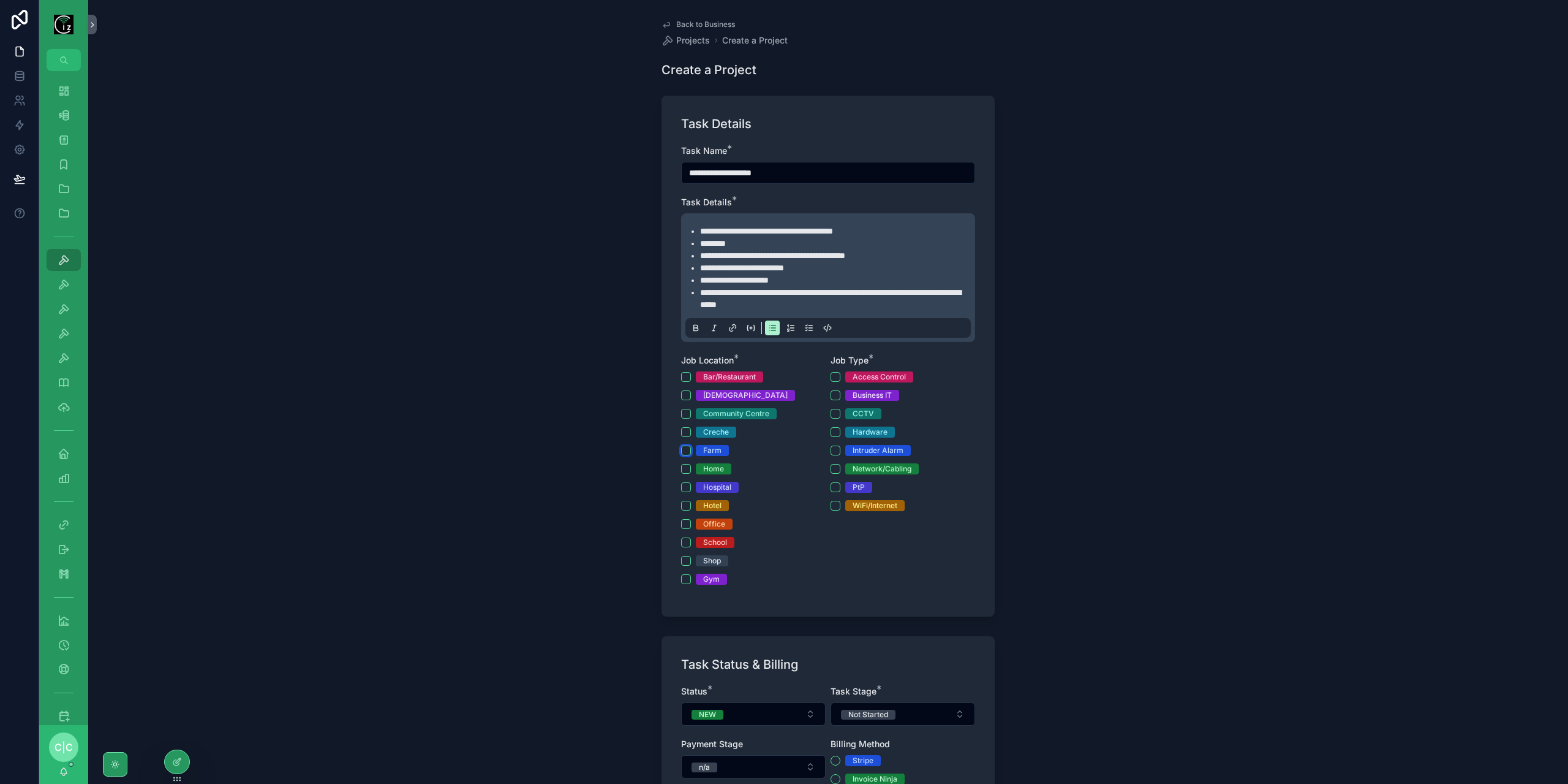
click at [681, 449] on button "Farm" at bounding box center [686, 450] width 10 height 10
click at [688, 467] on button "Home" at bounding box center [686, 469] width 10 height 10
click at [883, 230] on li "**********" at bounding box center [837, 231] width 273 height 13
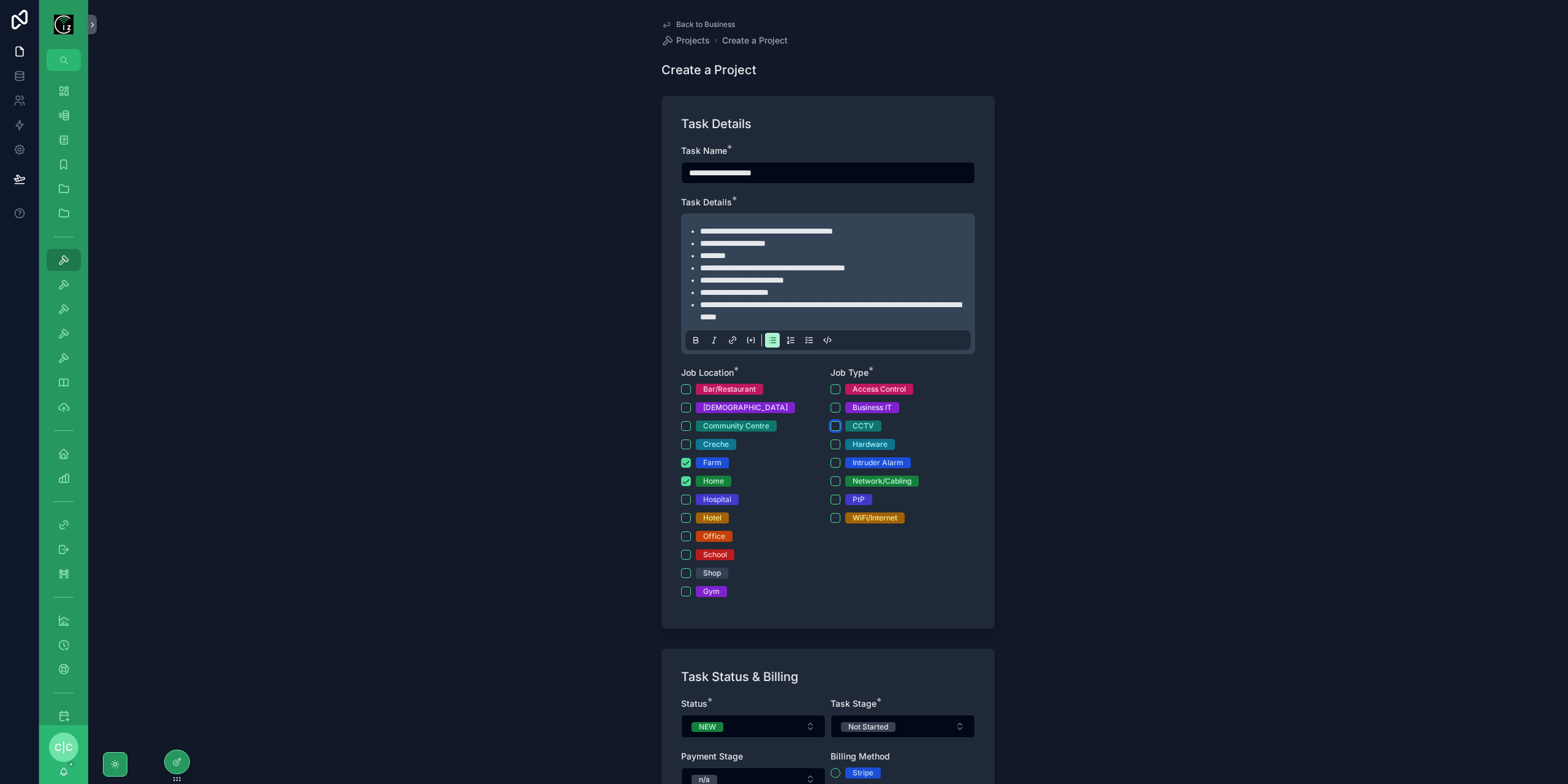
click at [831, 427] on button "CCTV" at bounding box center [836, 426] width 10 height 10
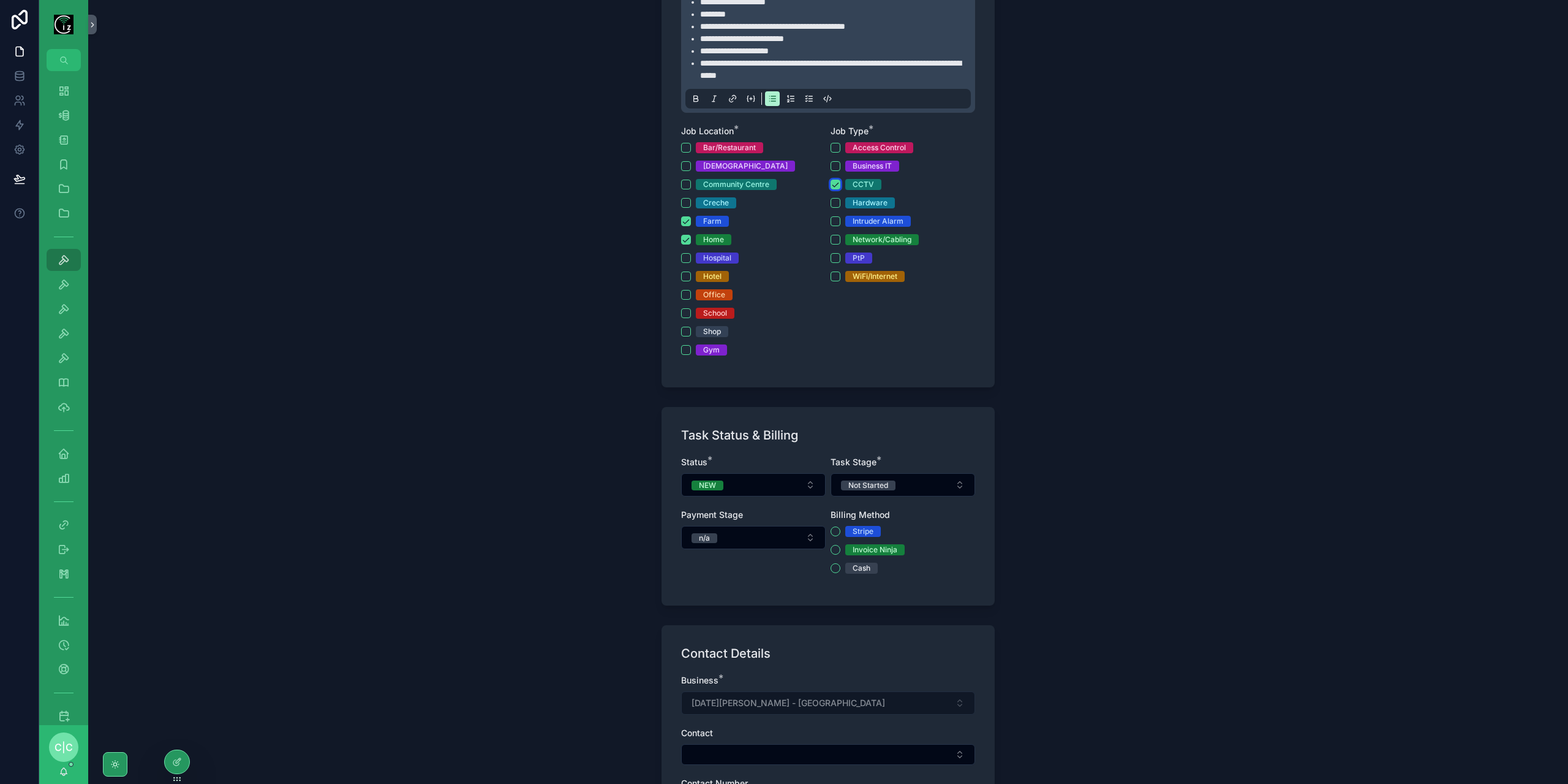
scroll to position [368, 0]
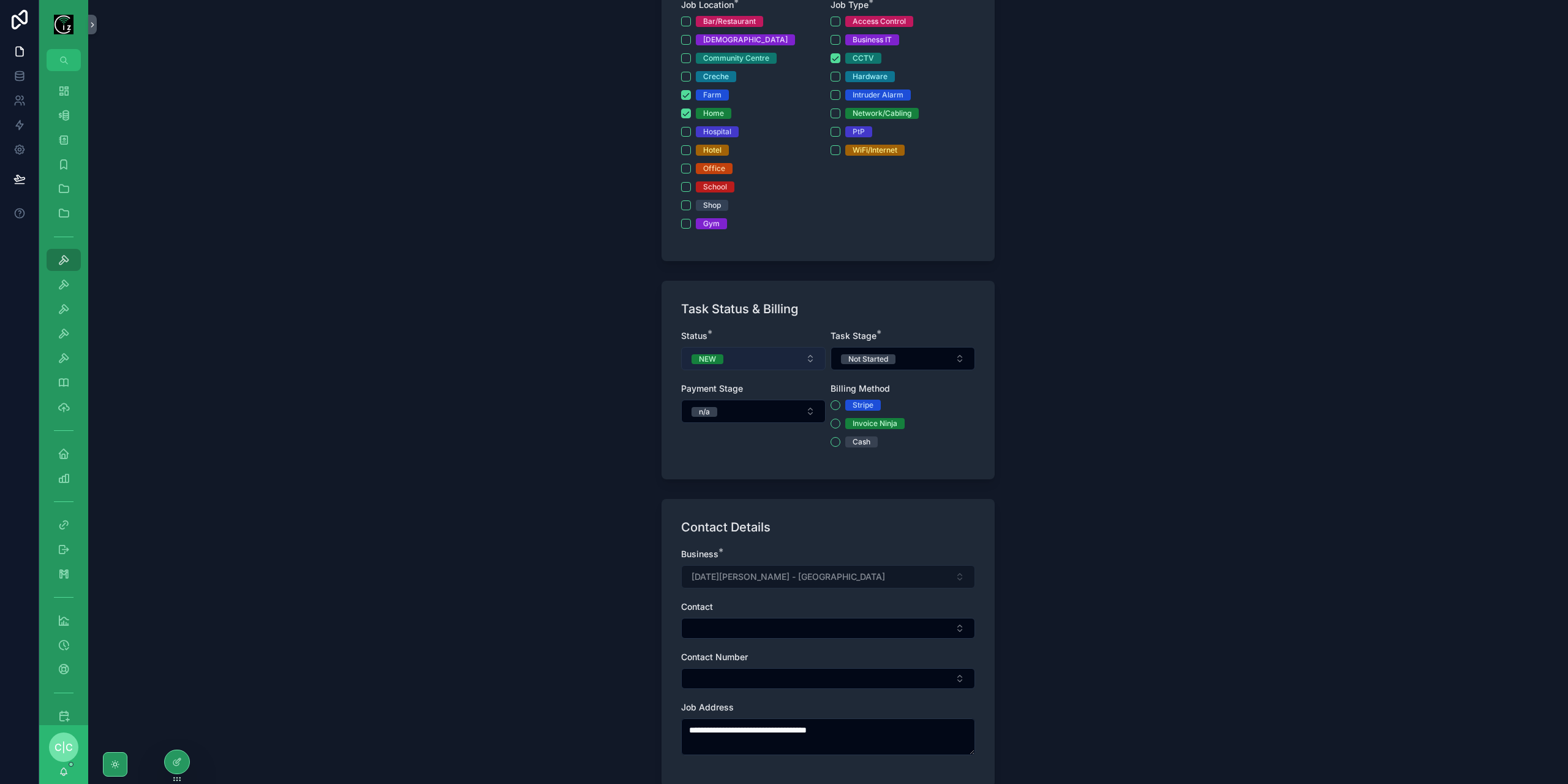
click at [802, 365] on button "NEW" at bounding box center [752, 359] width 144 height 23
click at [726, 441] on div "IN PROGRESS" at bounding box center [714, 441] width 49 height 10
click at [935, 367] on button "Not Started" at bounding box center [903, 359] width 144 height 23
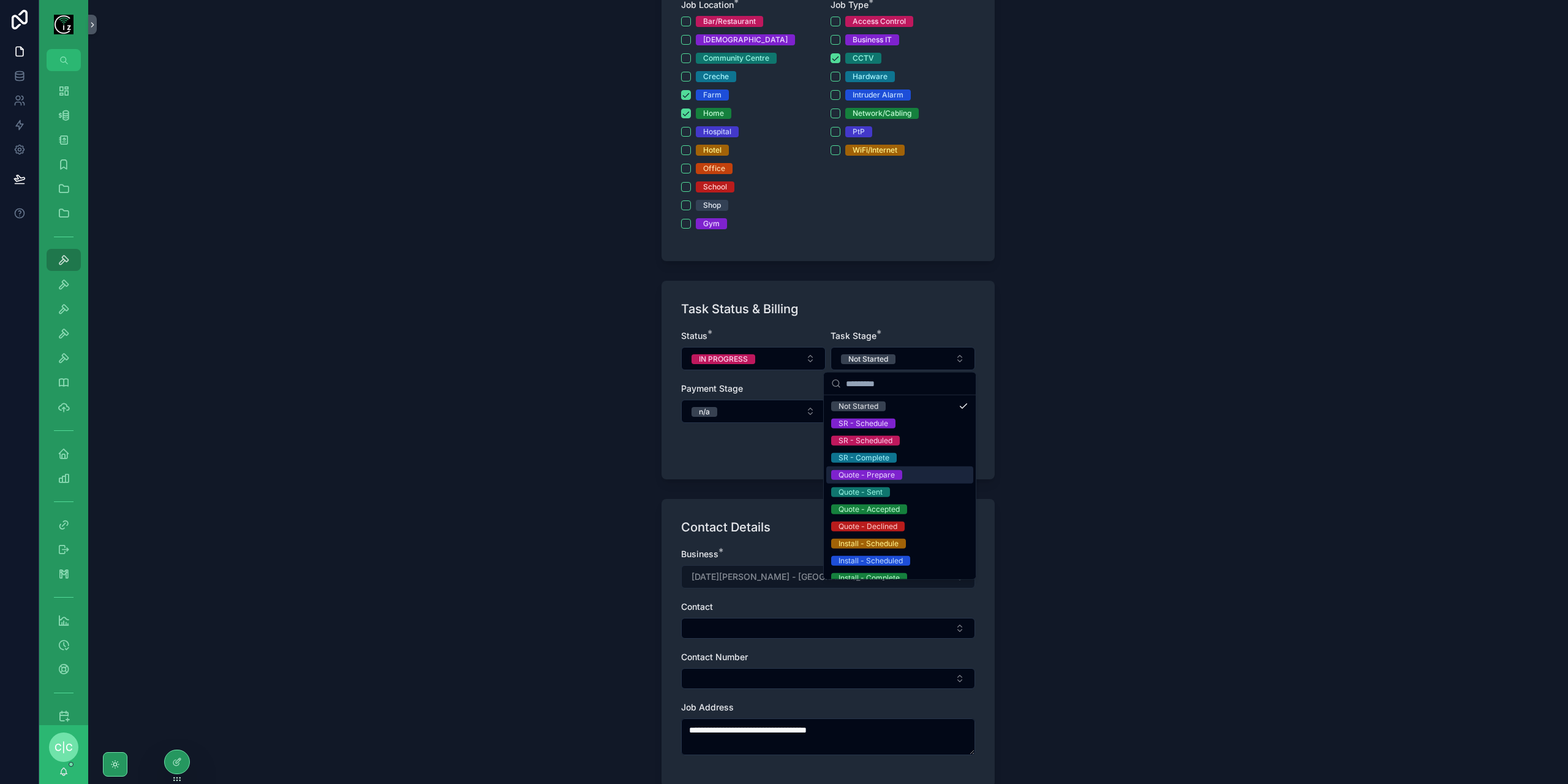
click at [889, 475] on div "Quote - Prepare" at bounding box center [867, 475] width 56 height 10
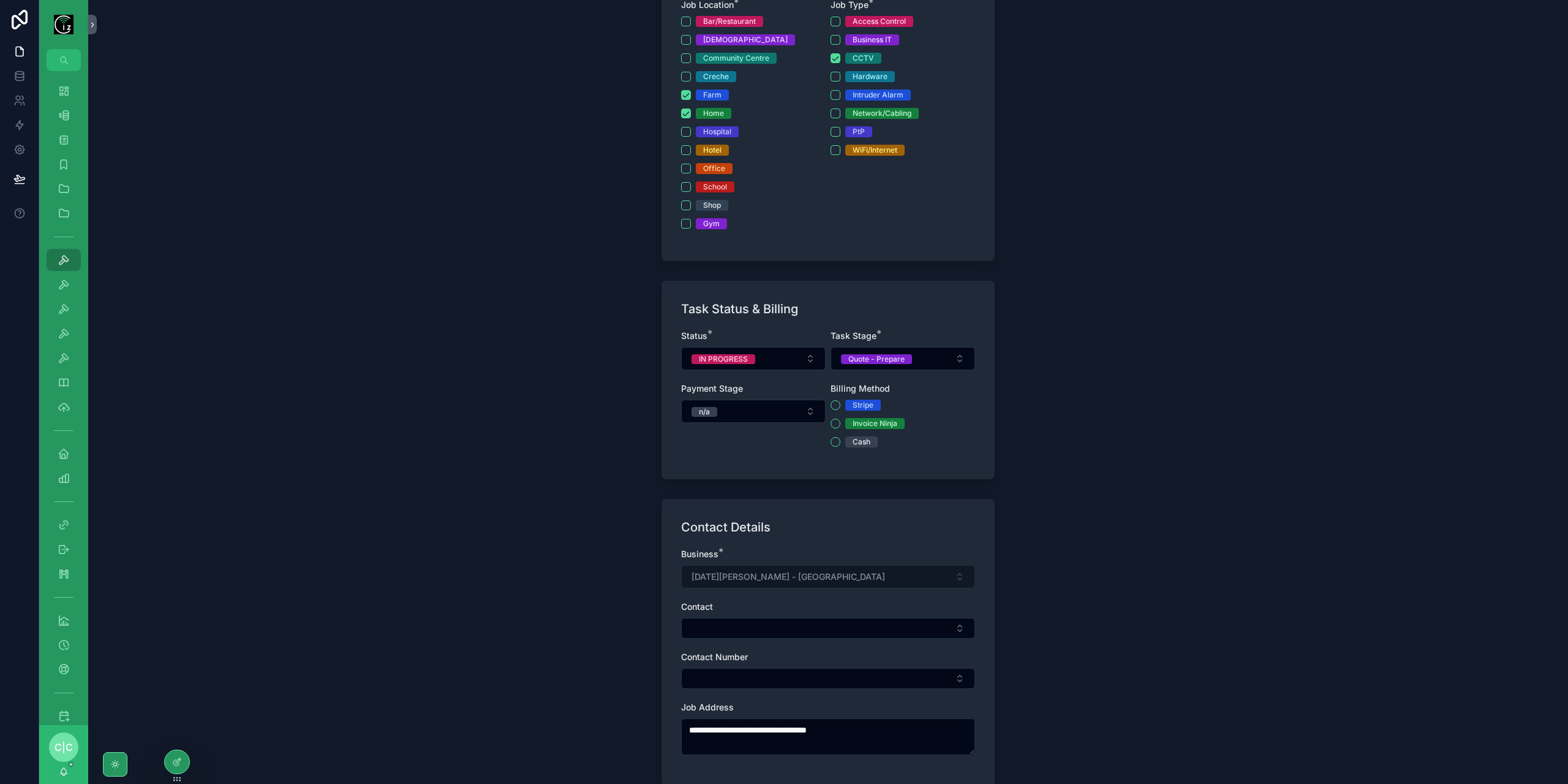
click at [831, 426] on div "Invoice Ninja" at bounding box center [903, 423] width 144 height 11
click at [832, 422] on button "Invoice Ninja" at bounding box center [836, 423] width 10 height 10
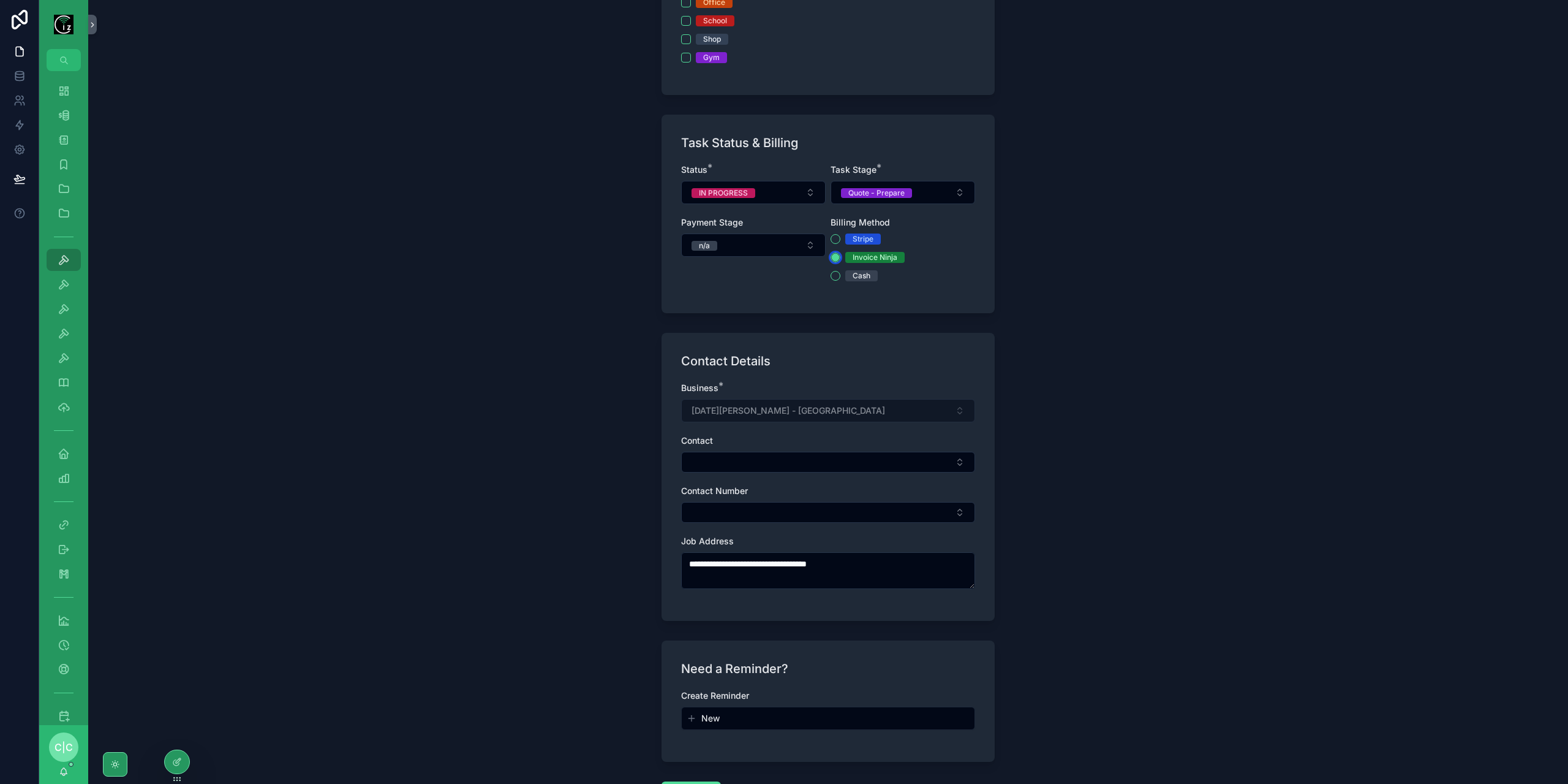
scroll to position [552, 0]
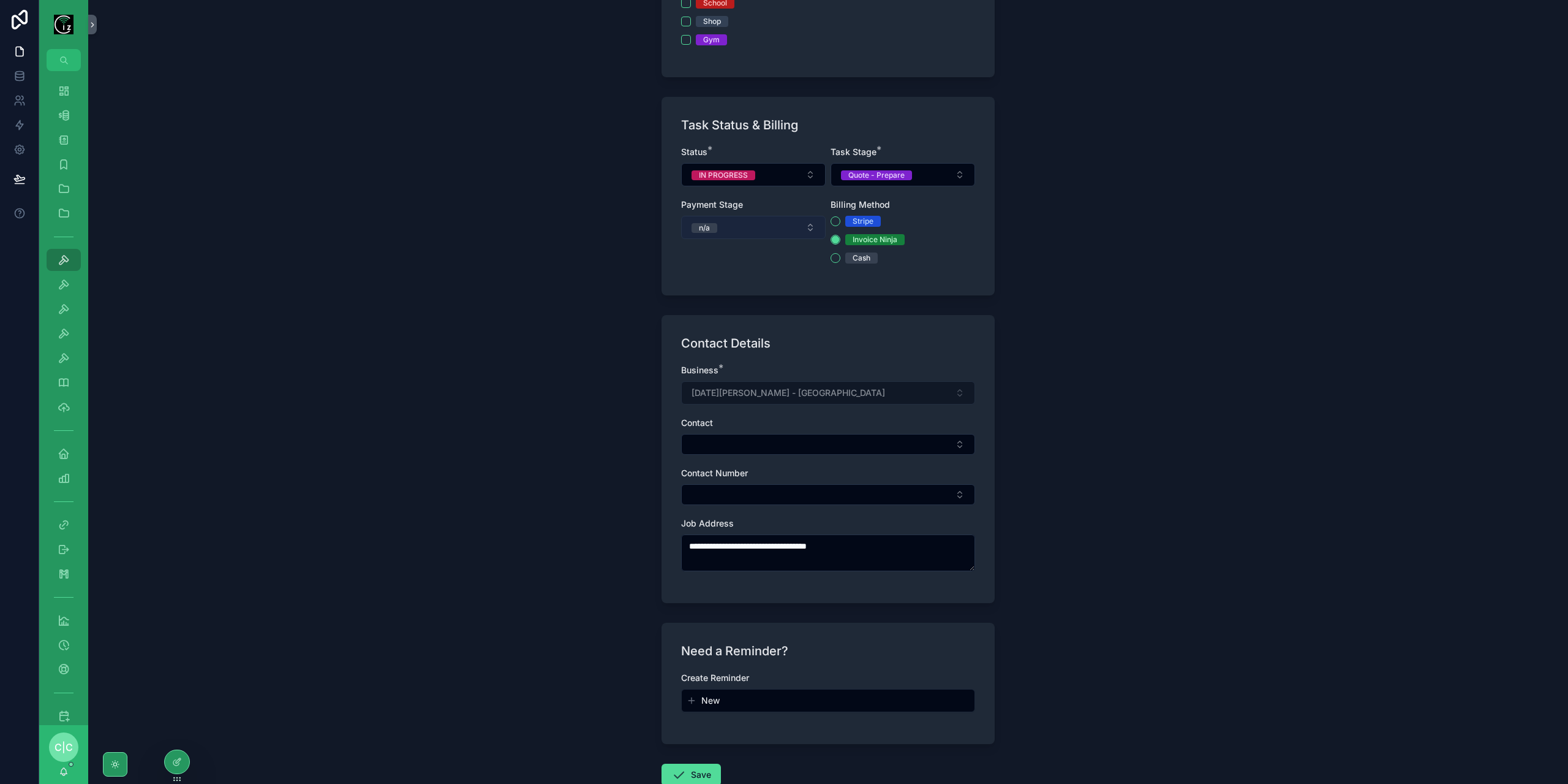
click at [747, 229] on button "n/a" at bounding box center [752, 227] width 144 height 23
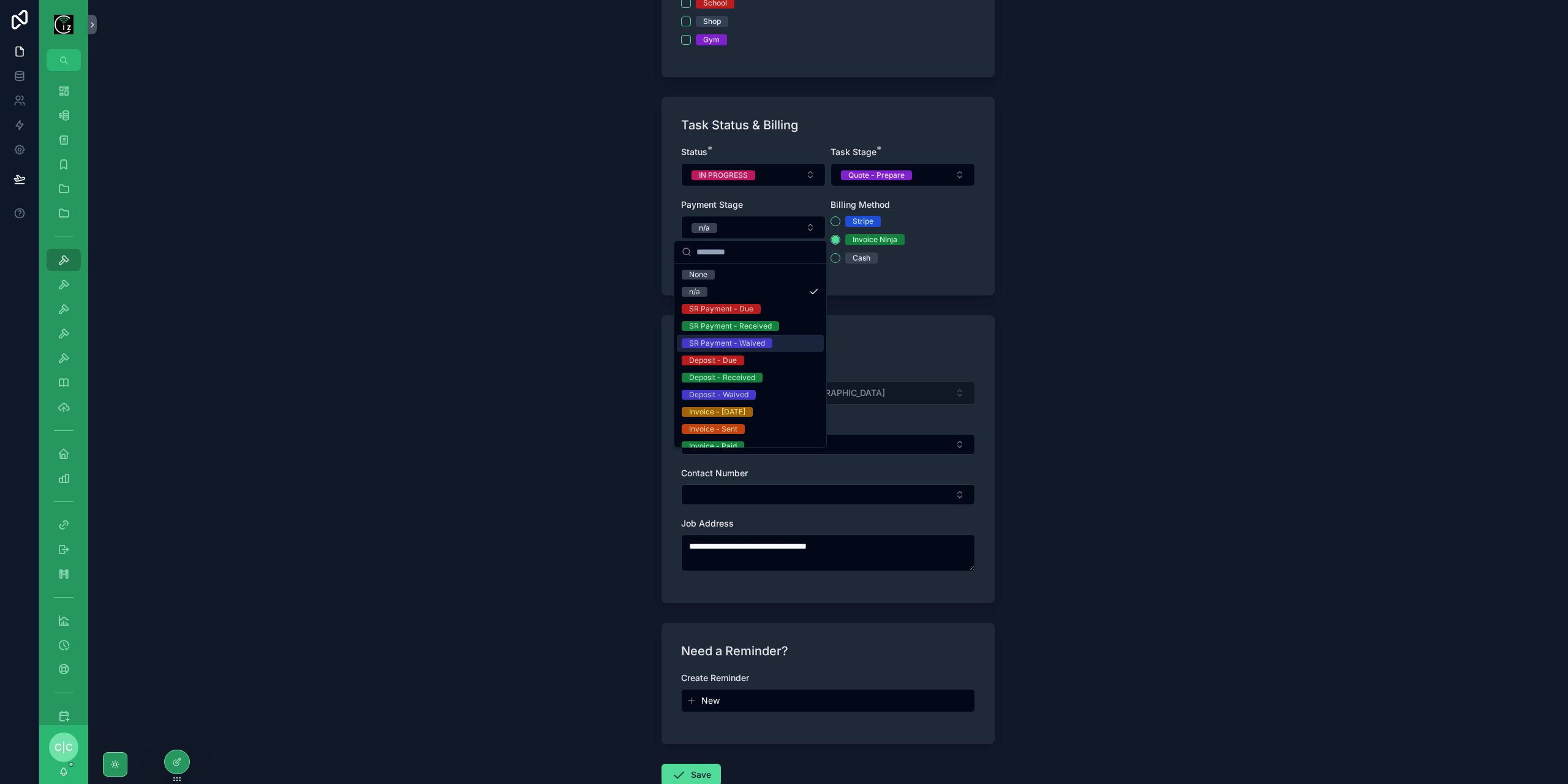
click at [770, 340] on span "SR Payment - Waived" at bounding box center [726, 343] width 90 height 10
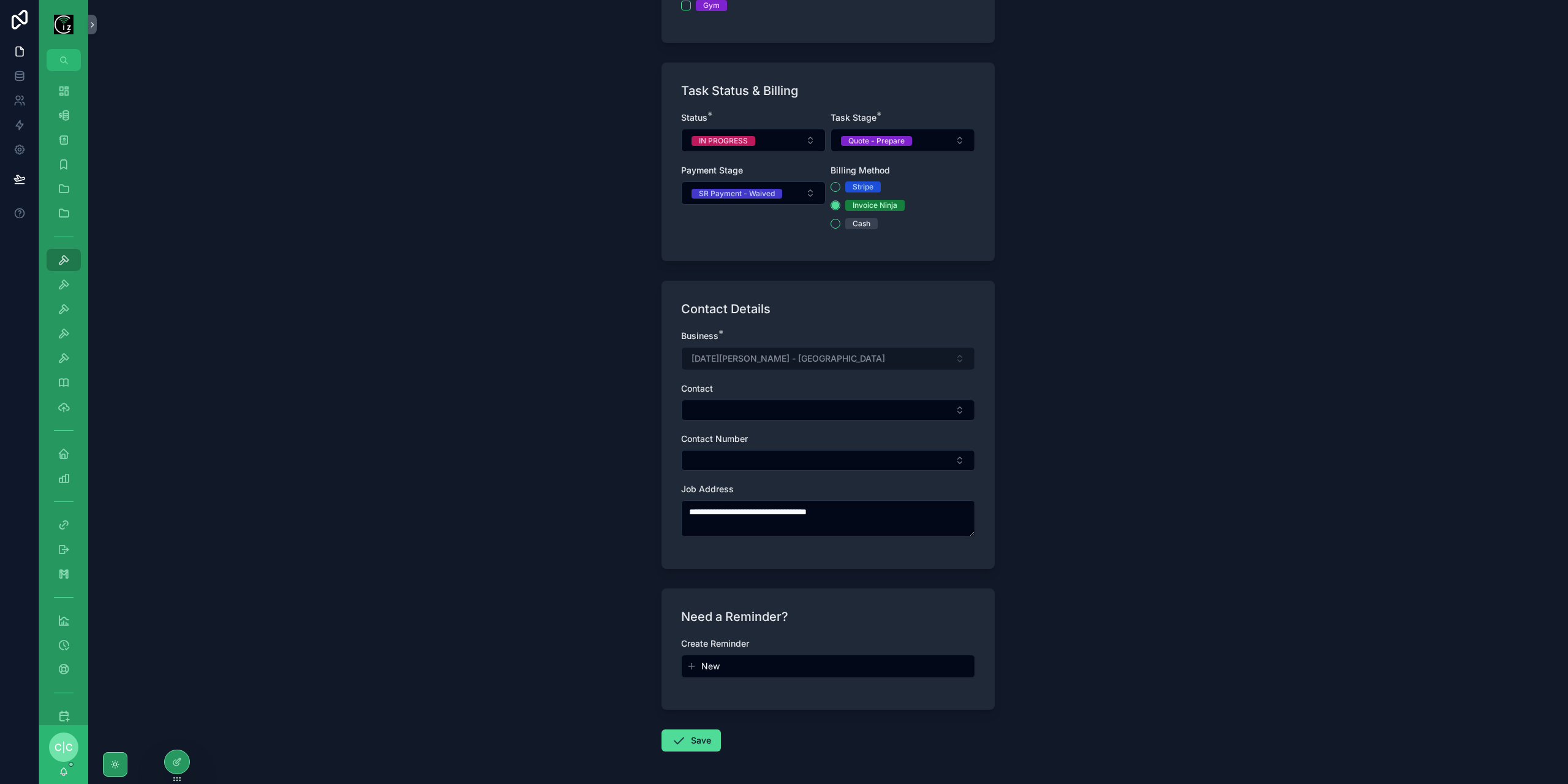
scroll to position [629, 0]
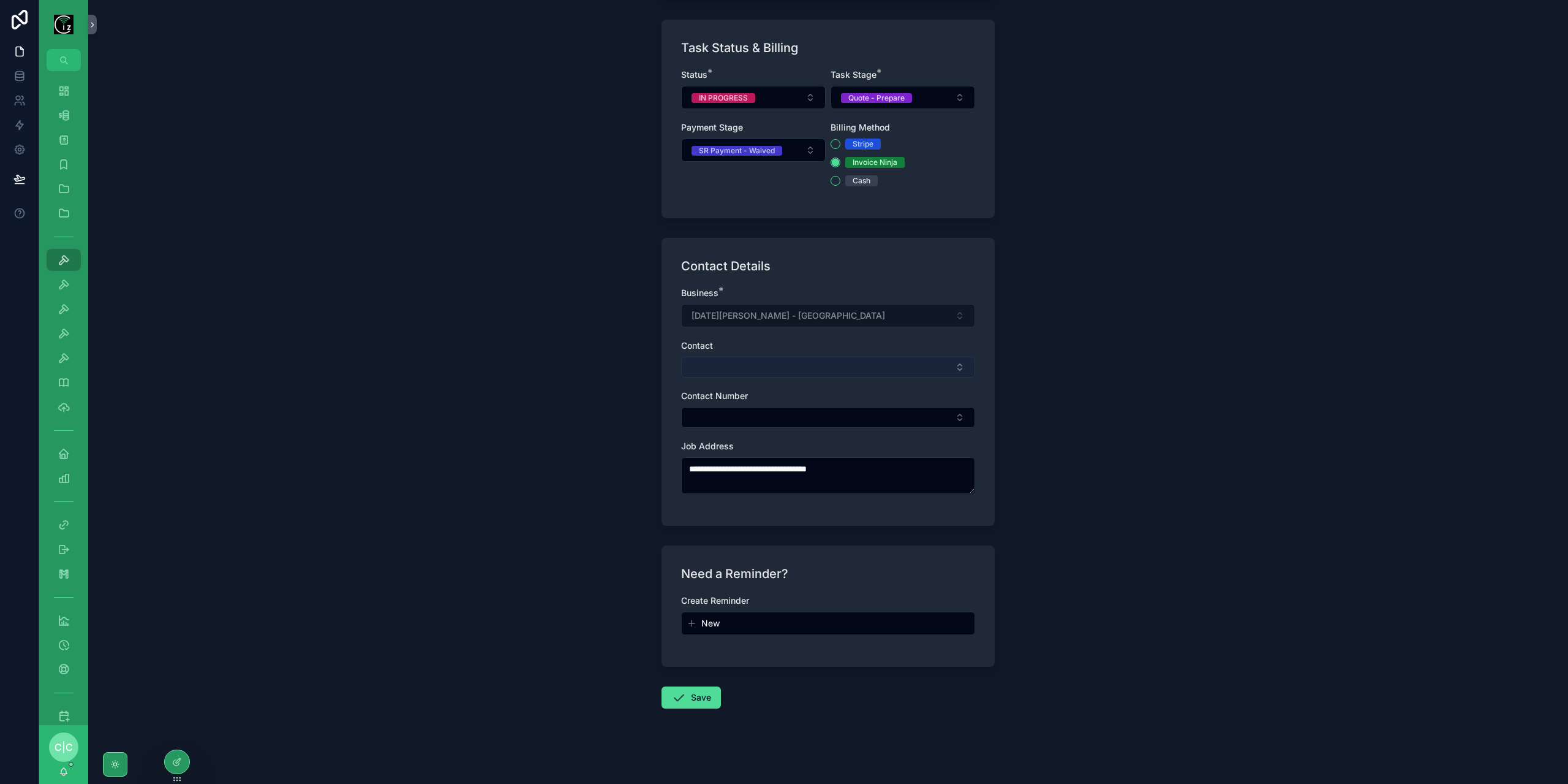
click at [795, 357] on button "Select Button" at bounding box center [827, 367] width 294 height 20
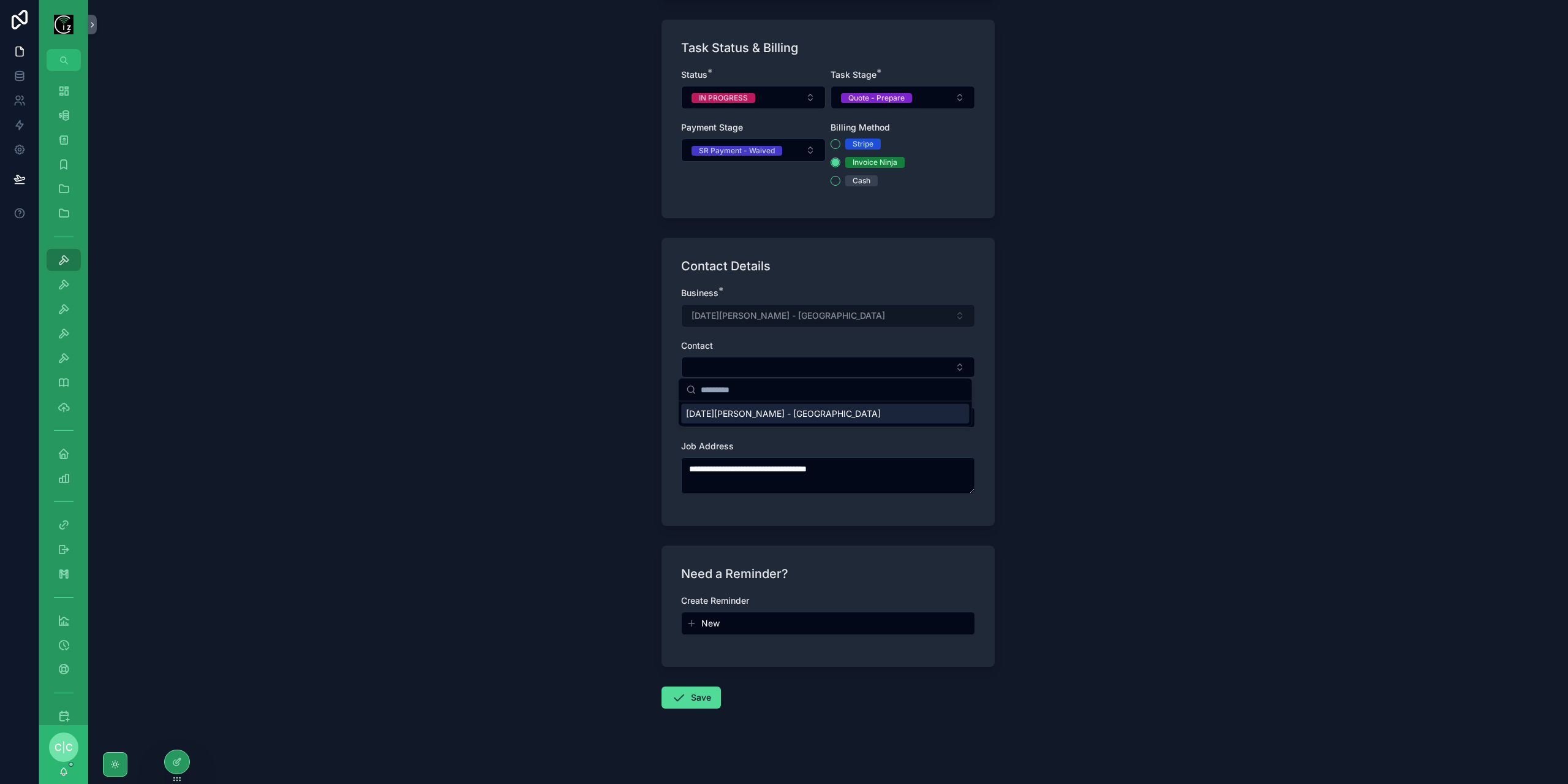
click at [757, 413] on span "[DATE][PERSON_NAME] - [GEOGRAPHIC_DATA]" at bounding box center [783, 413] width 195 height 13
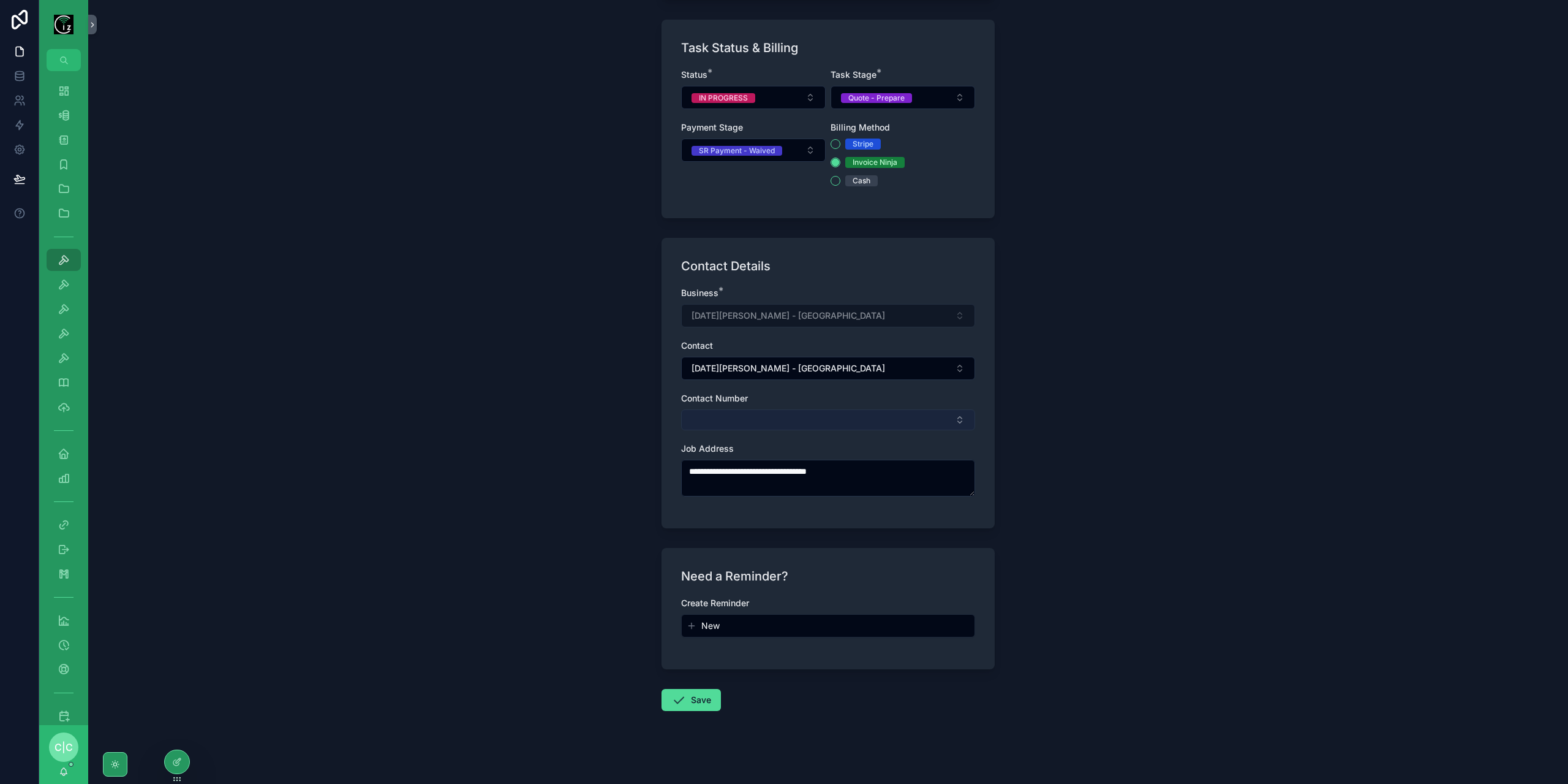
click at [766, 414] on button "Select Button" at bounding box center [827, 419] width 294 height 20
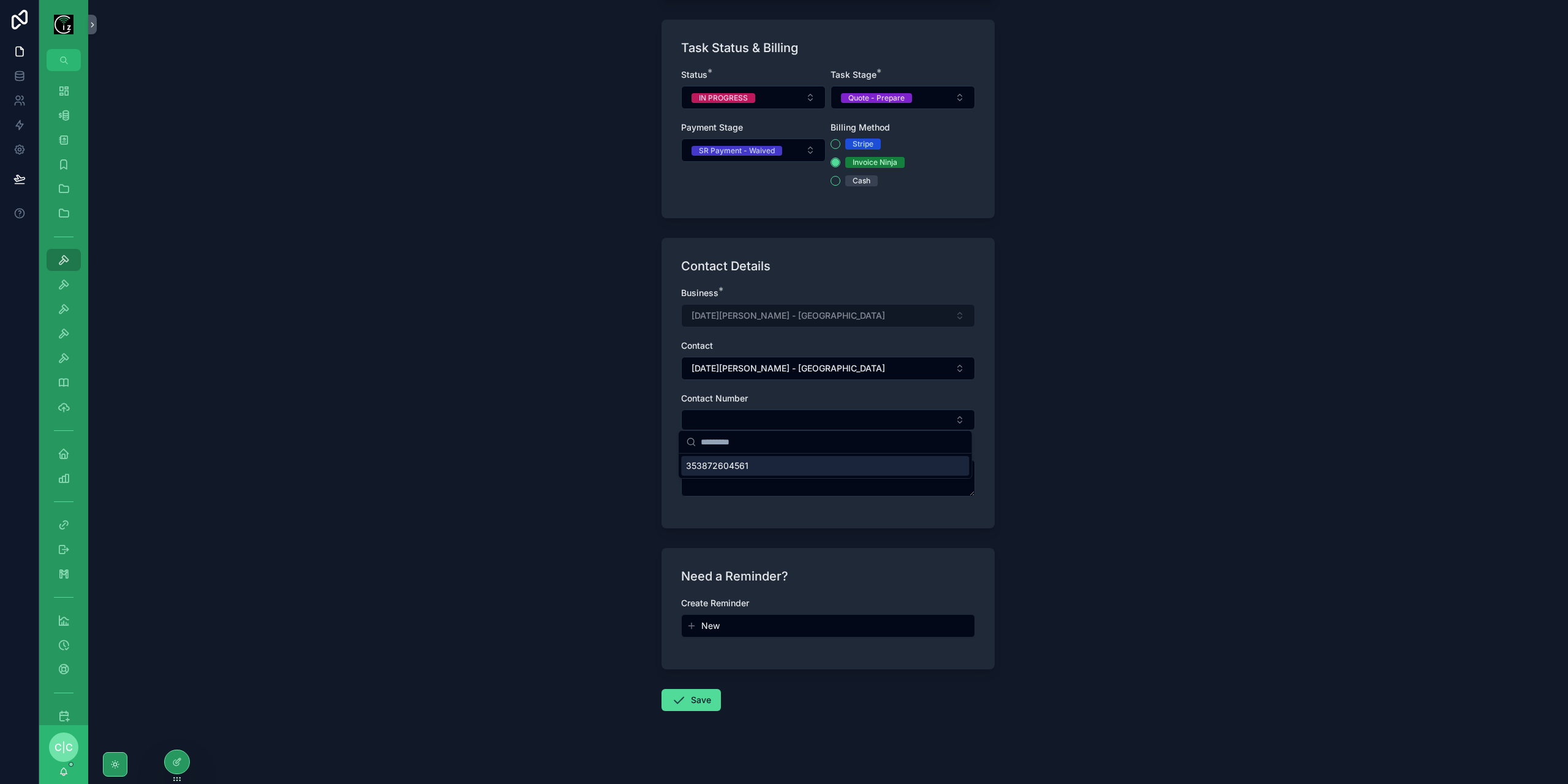
click at [768, 469] on div "353872604561" at bounding box center [824, 466] width 288 height 19
click at [707, 704] on button "Save" at bounding box center [690, 702] width 59 height 22
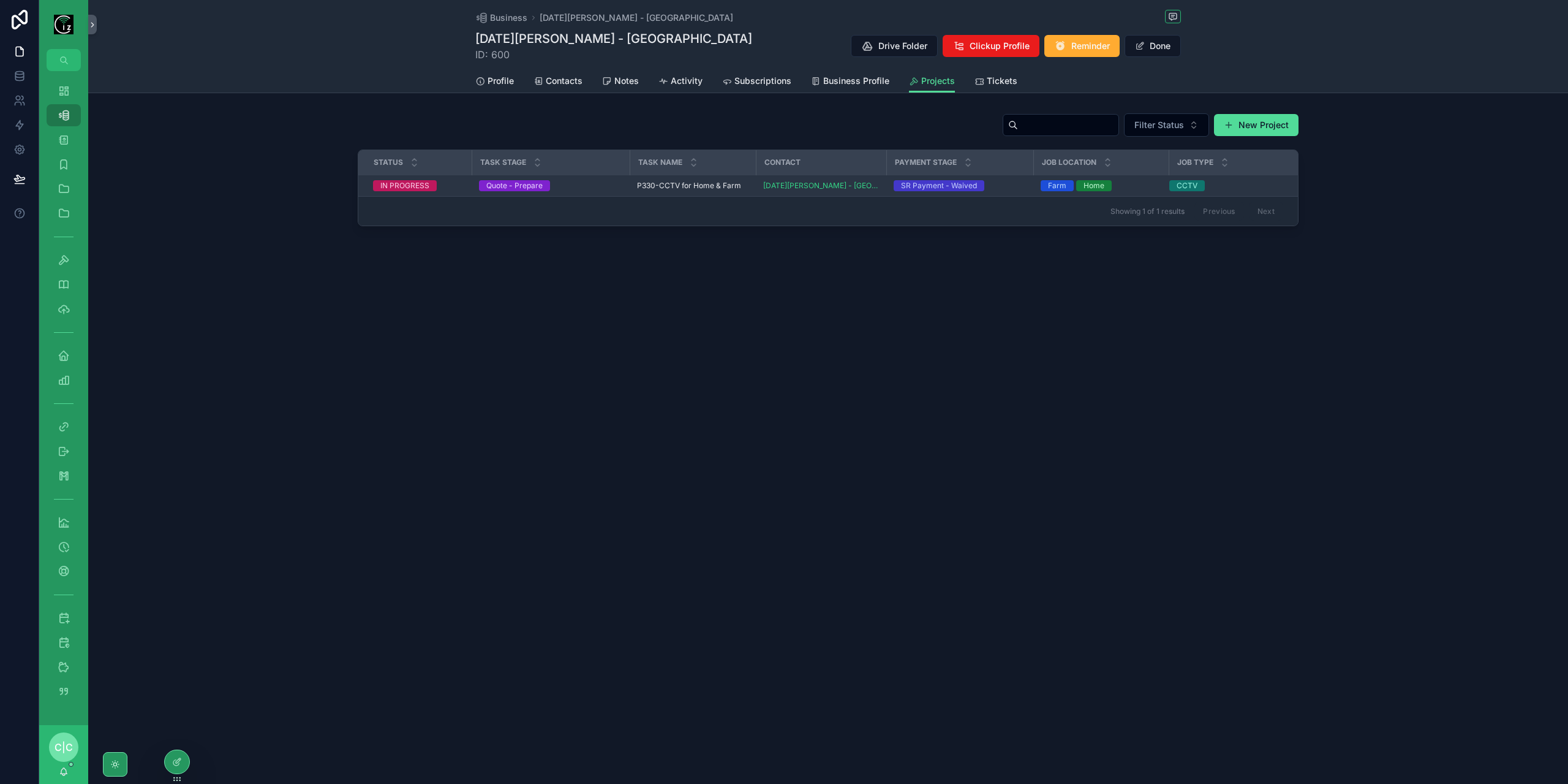
click at [697, 194] on td "P330-CCTV for Home & Farm P330-CCTV for Home & Farm" at bounding box center [692, 186] width 126 height 21
click at [696, 192] on td "P330-CCTV for Home & Farm P330-CCTV for Home & Farm" at bounding box center [692, 186] width 126 height 21
click at [691, 180] on span "P330-CCTV for Home & Farm" at bounding box center [688, 185] width 104 height 10
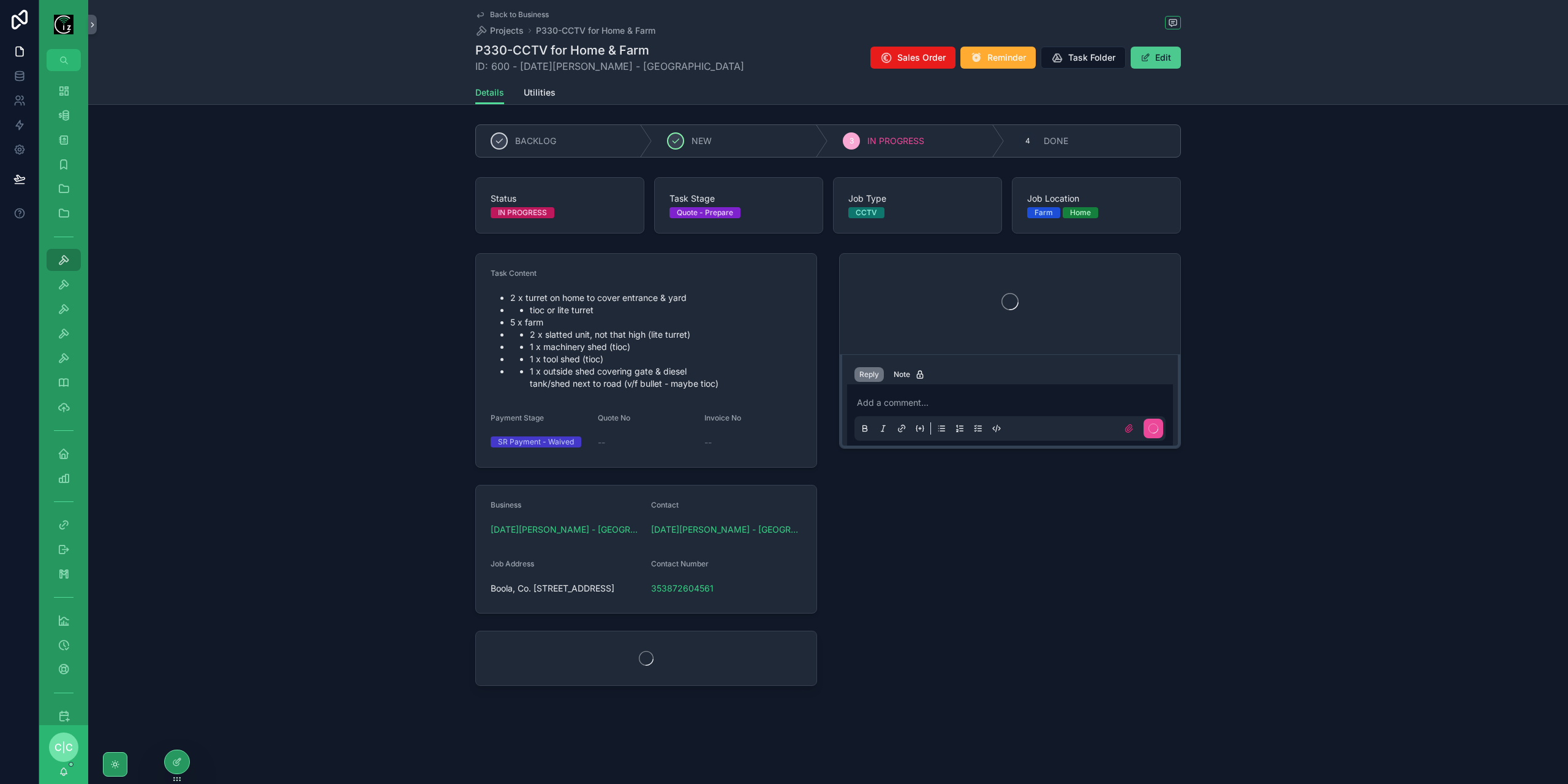
click at [1180, 58] on button "Edit" at bounding box center [1156, 57] width 50 height 22
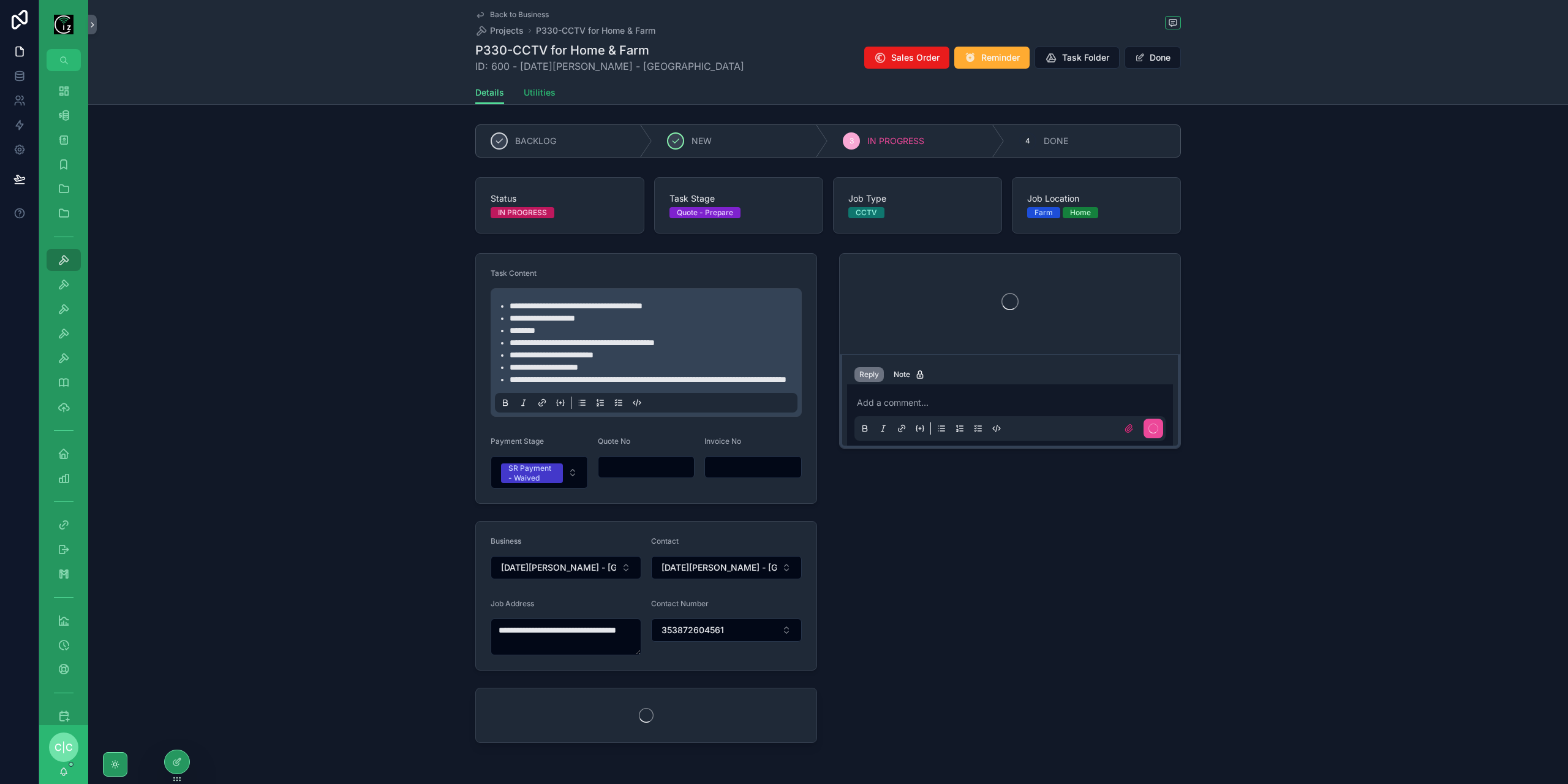
click at [543, 90] on span "Utilities" at bounding box center [539, 92] width 32 height 13
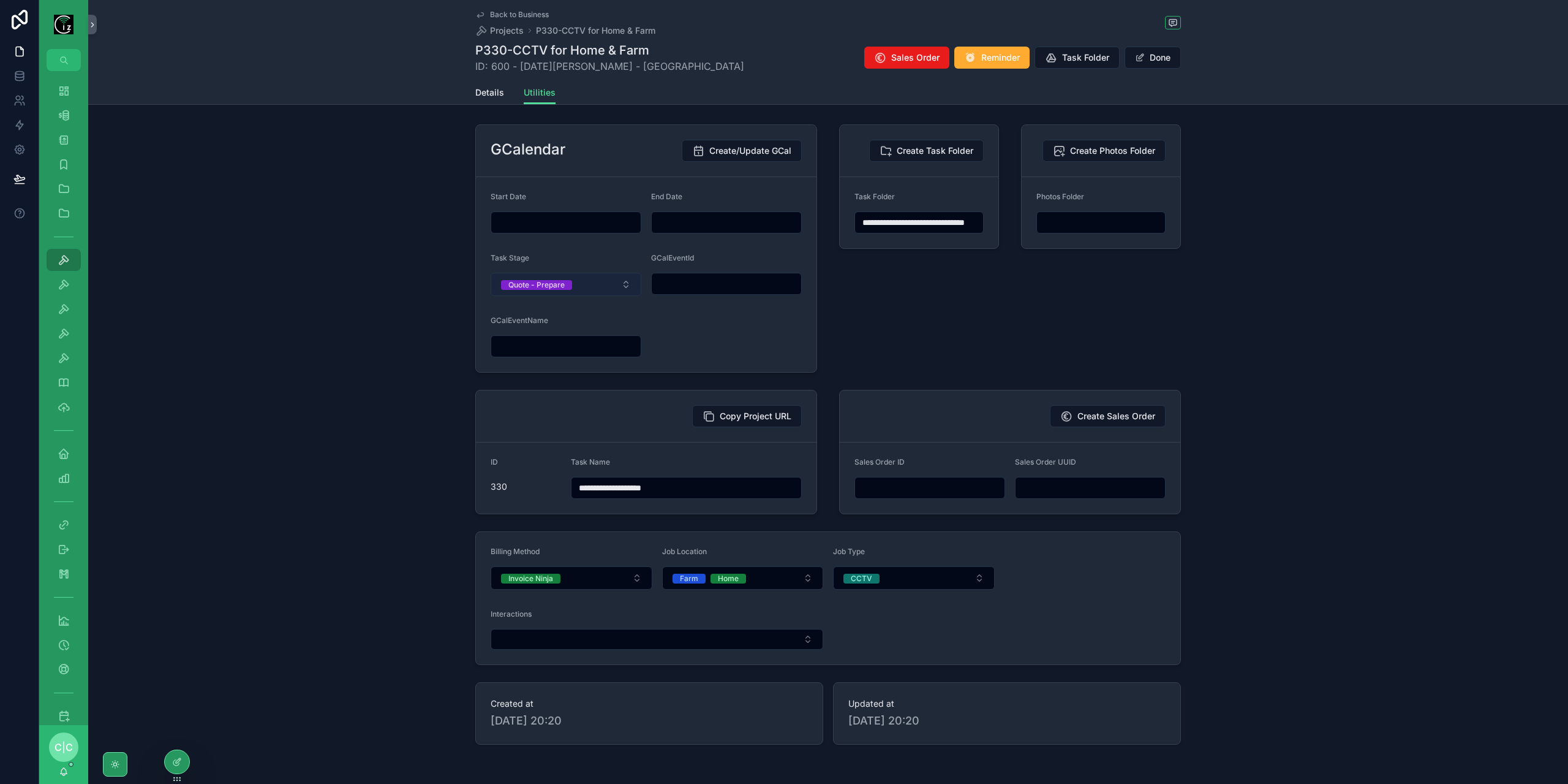
click at [575, 289] on button "Quote - Prepare" at bounding box center [565, 284] width 150 height 23
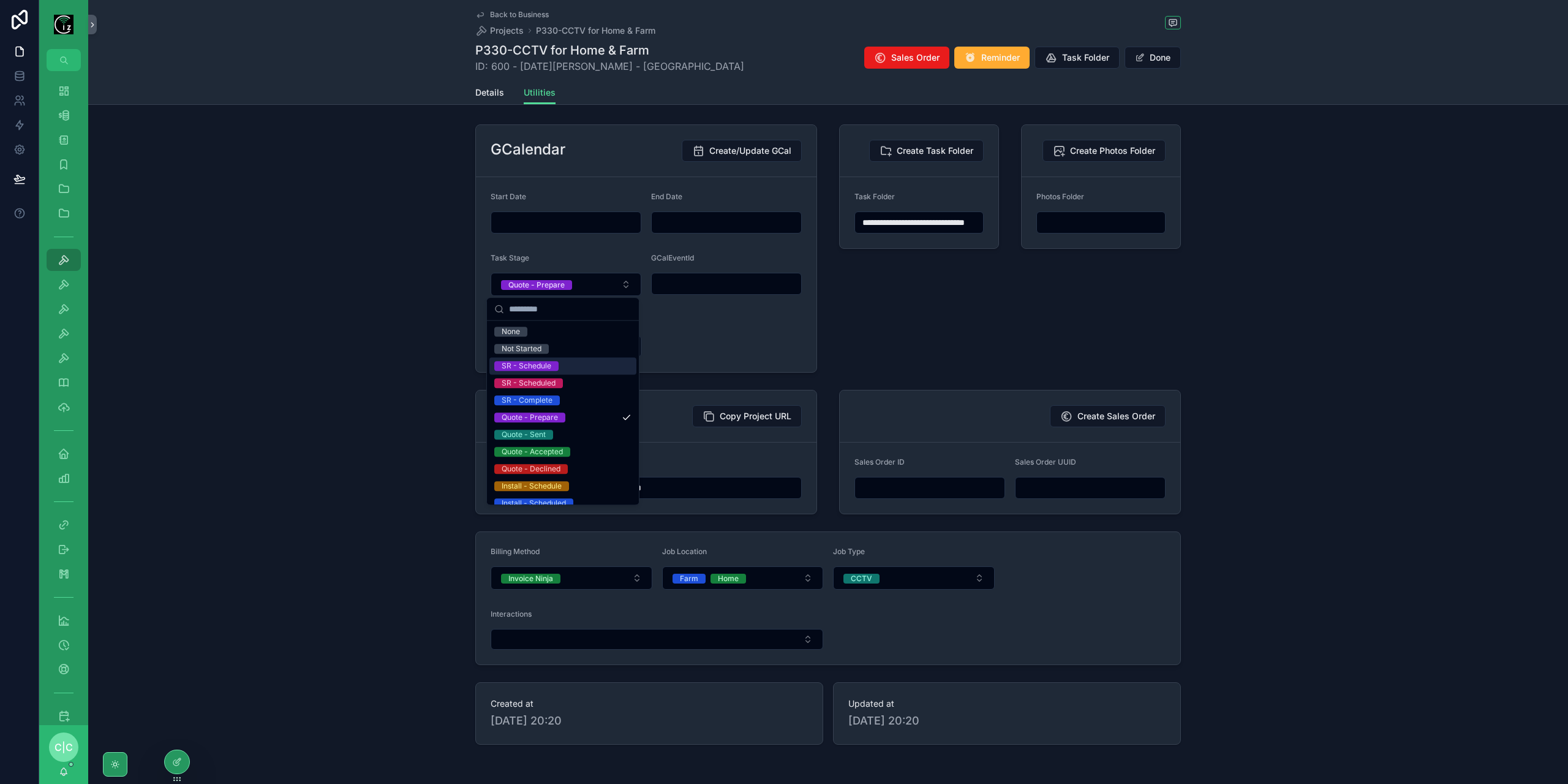
click at [564, 362] on div "SR - Schedule" at bounding box center [563, 366] width 147 height 17
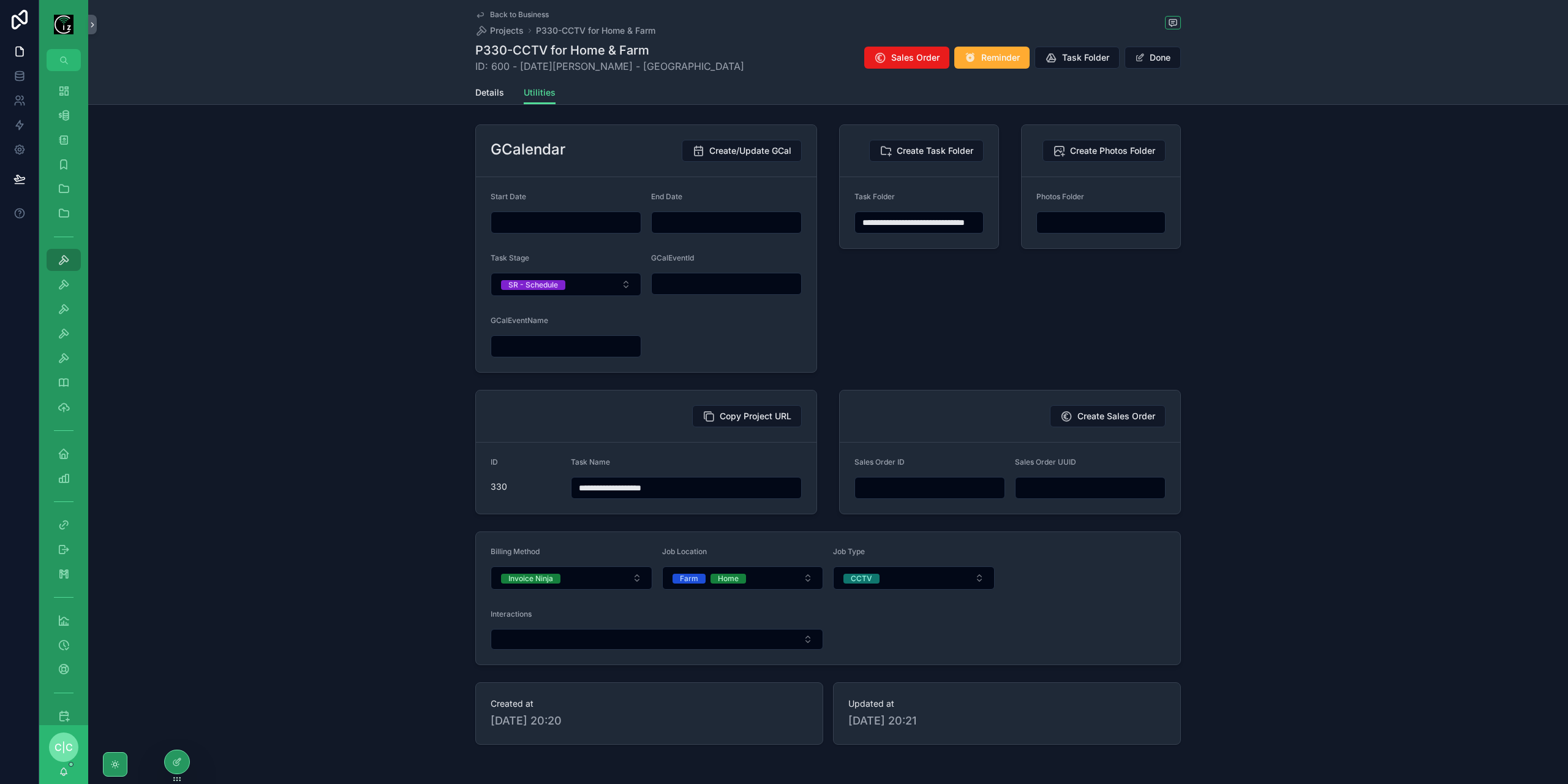
click at [561, 213] on input "scrollable content" at bounding box center [566, 222] width 149 height 17
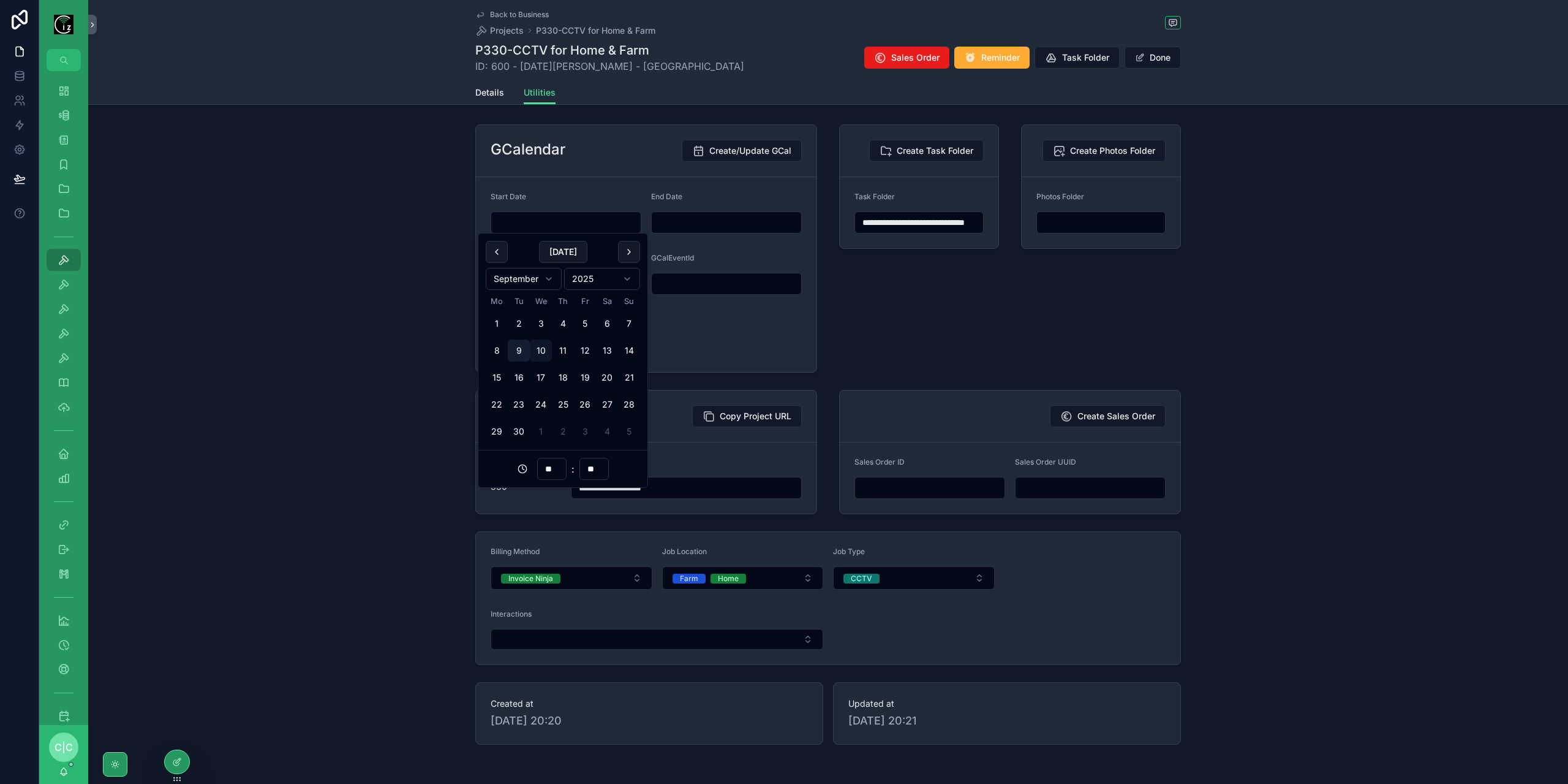
click at [517, 353] on button "9" at bounding box center [519, 350] width 22 height 22
click at [553, 470] on input "**" at bounding box center [552, 469] width 28 height 17
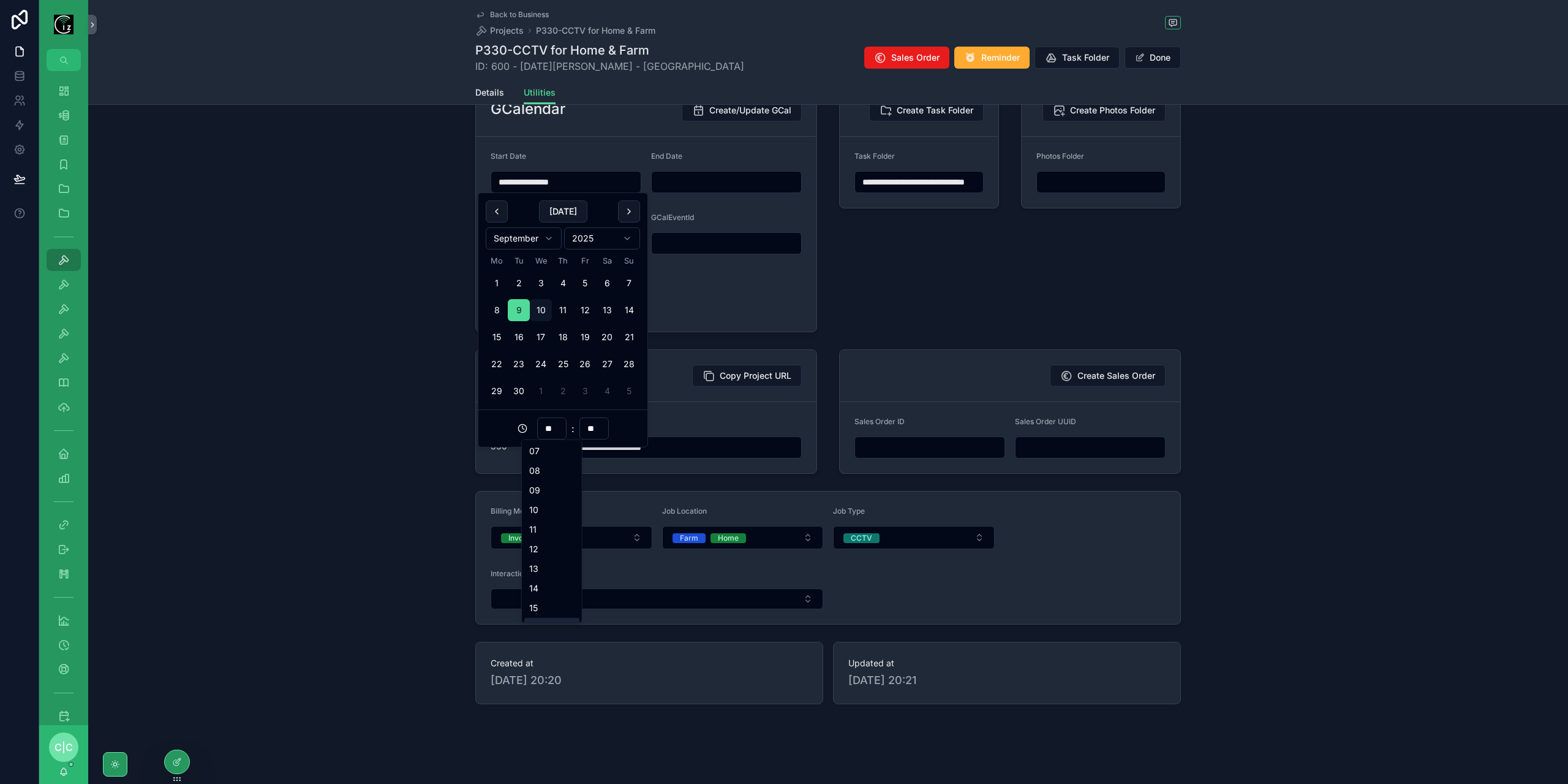
scroll to position [122, 0]
click at [538, 582] on div "13" at bounding box center [552, 585] width 55 height 19
type input "**********"
type input "**"
click at [697, 182] on input "scrollable content" at bounding box center [726, 182] width 149 height 17
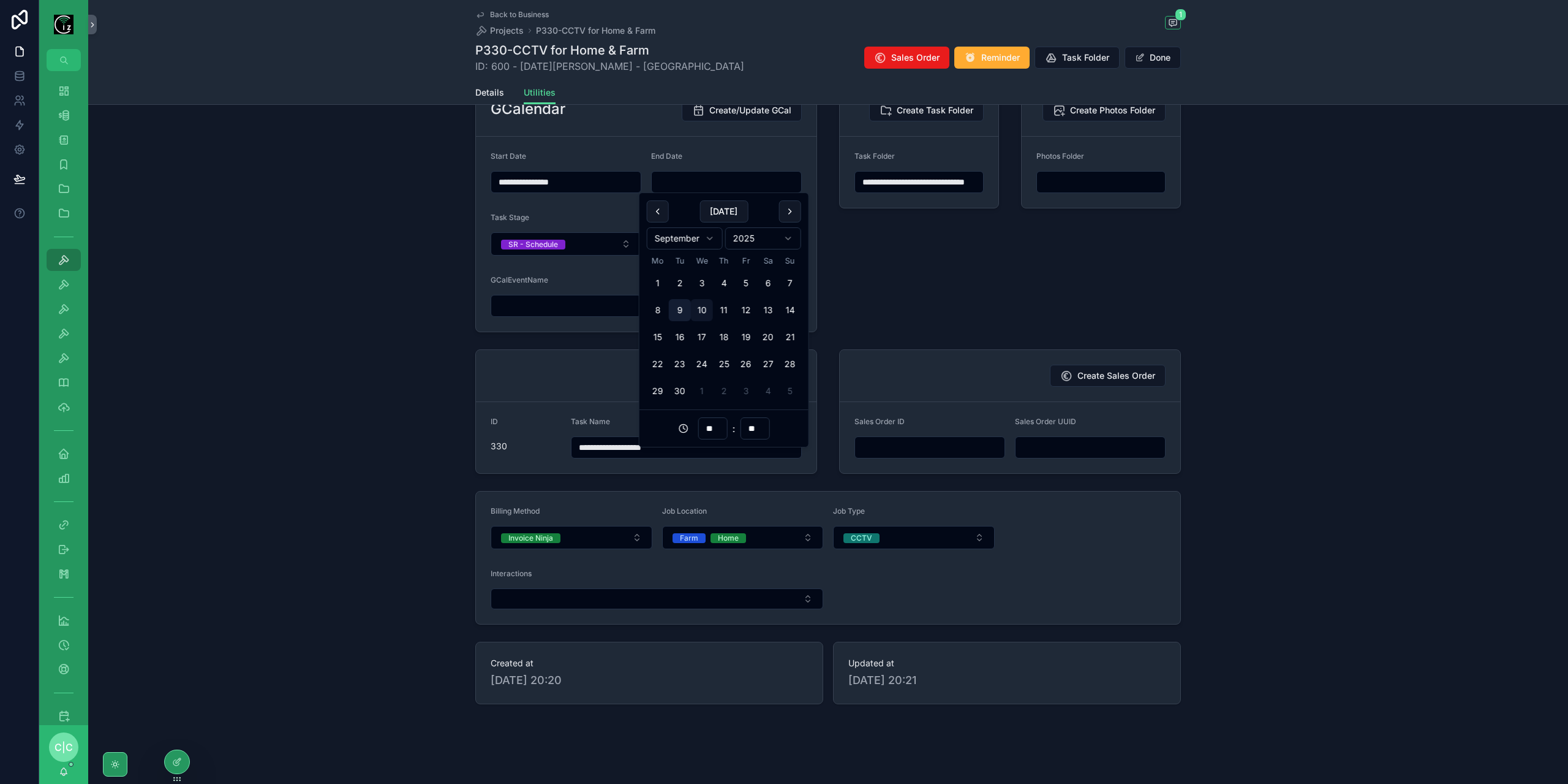
click at [680, 304] on button "9" at bounding box center [680, 310] width 22 height 22
click at [708, 425] on input "**" at bounding box center [712, 429] width 28 height 17
click at [706, 602] on div "14" at bounding box center [712, 604] width 55 height 19
type input "**********"
type input "**"
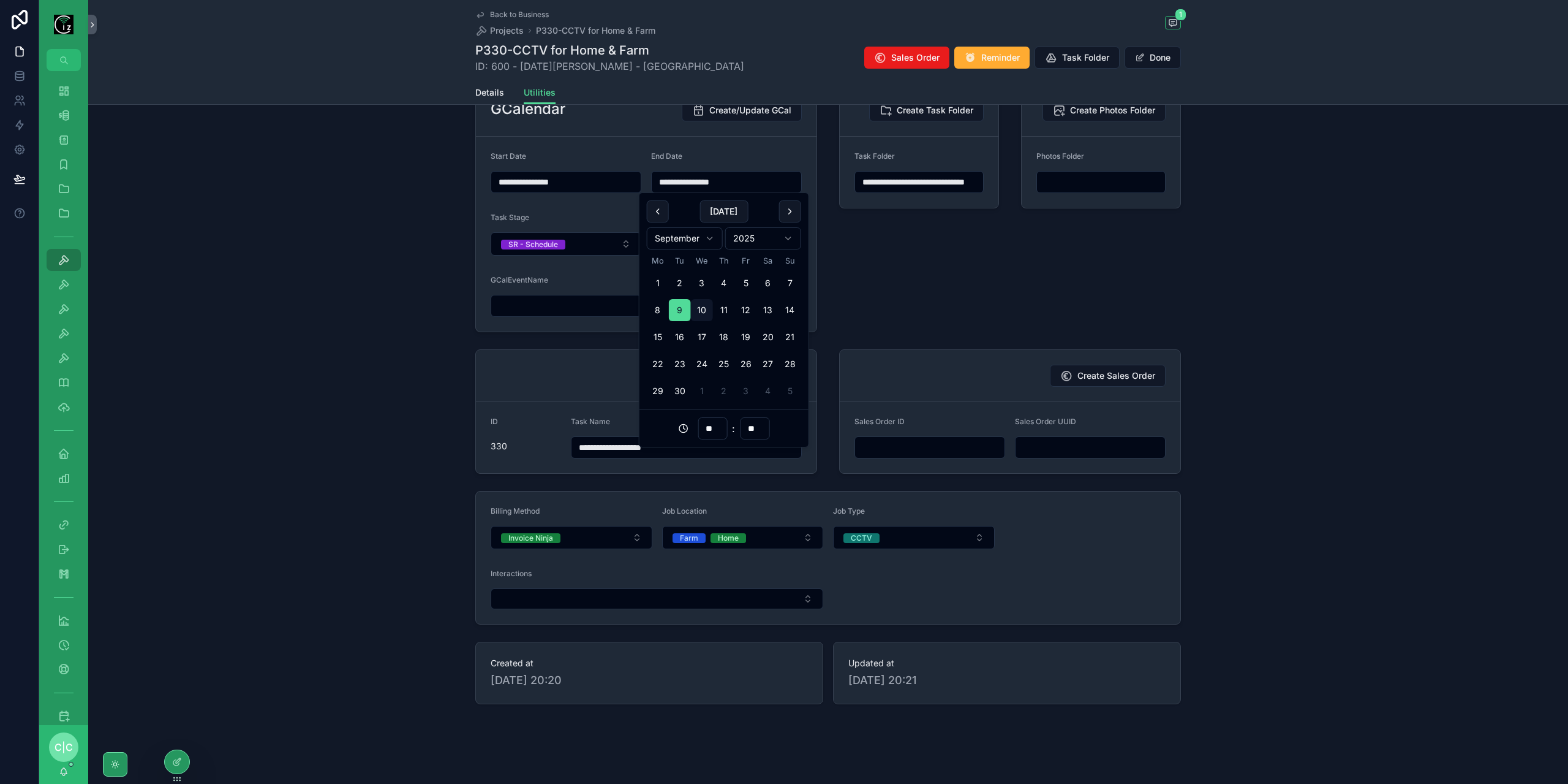
click at [898, 289] on div "**********" at bounding box center [919, 208] width 175 height 258
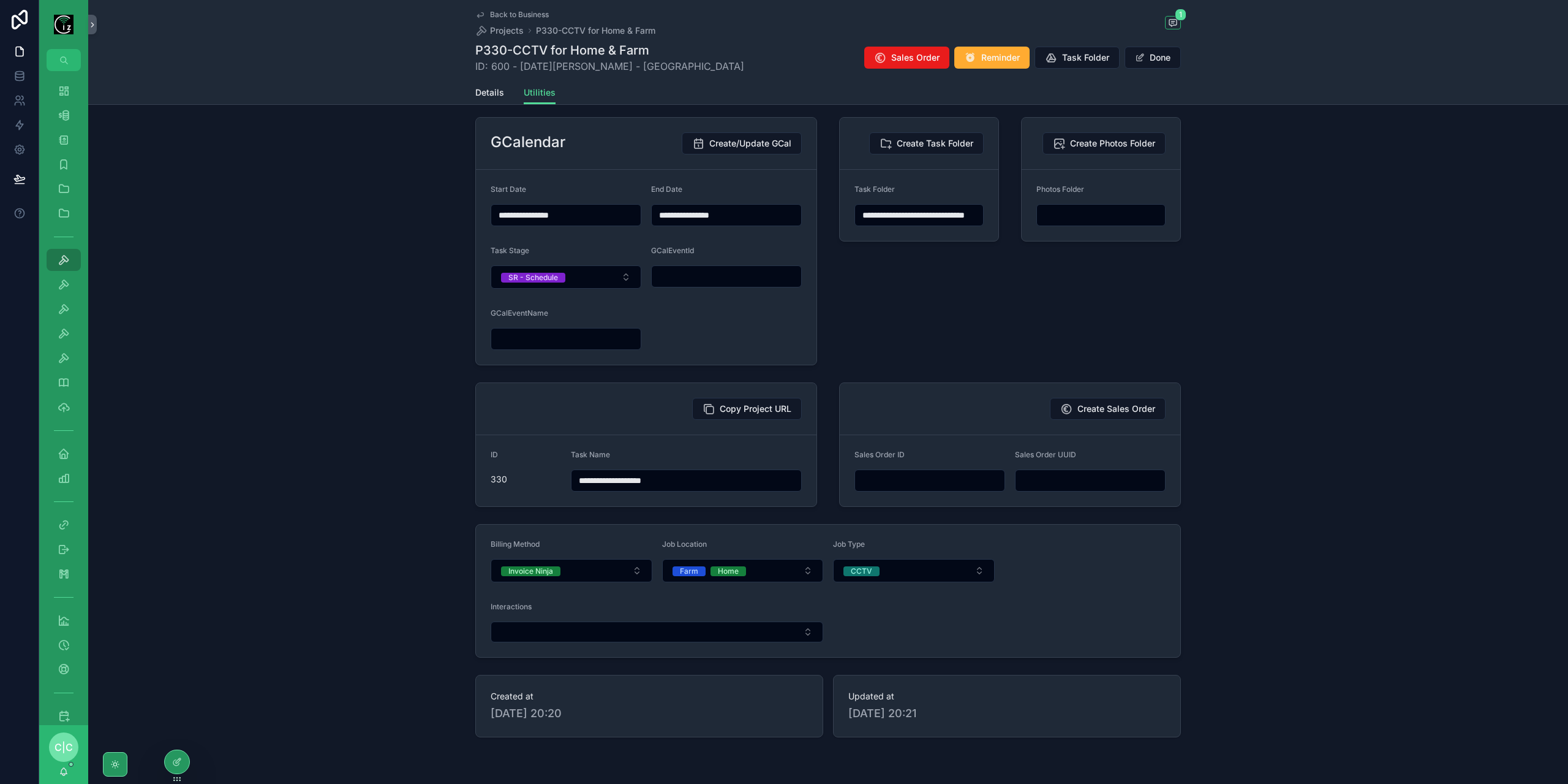
scroll to position [0, 0]
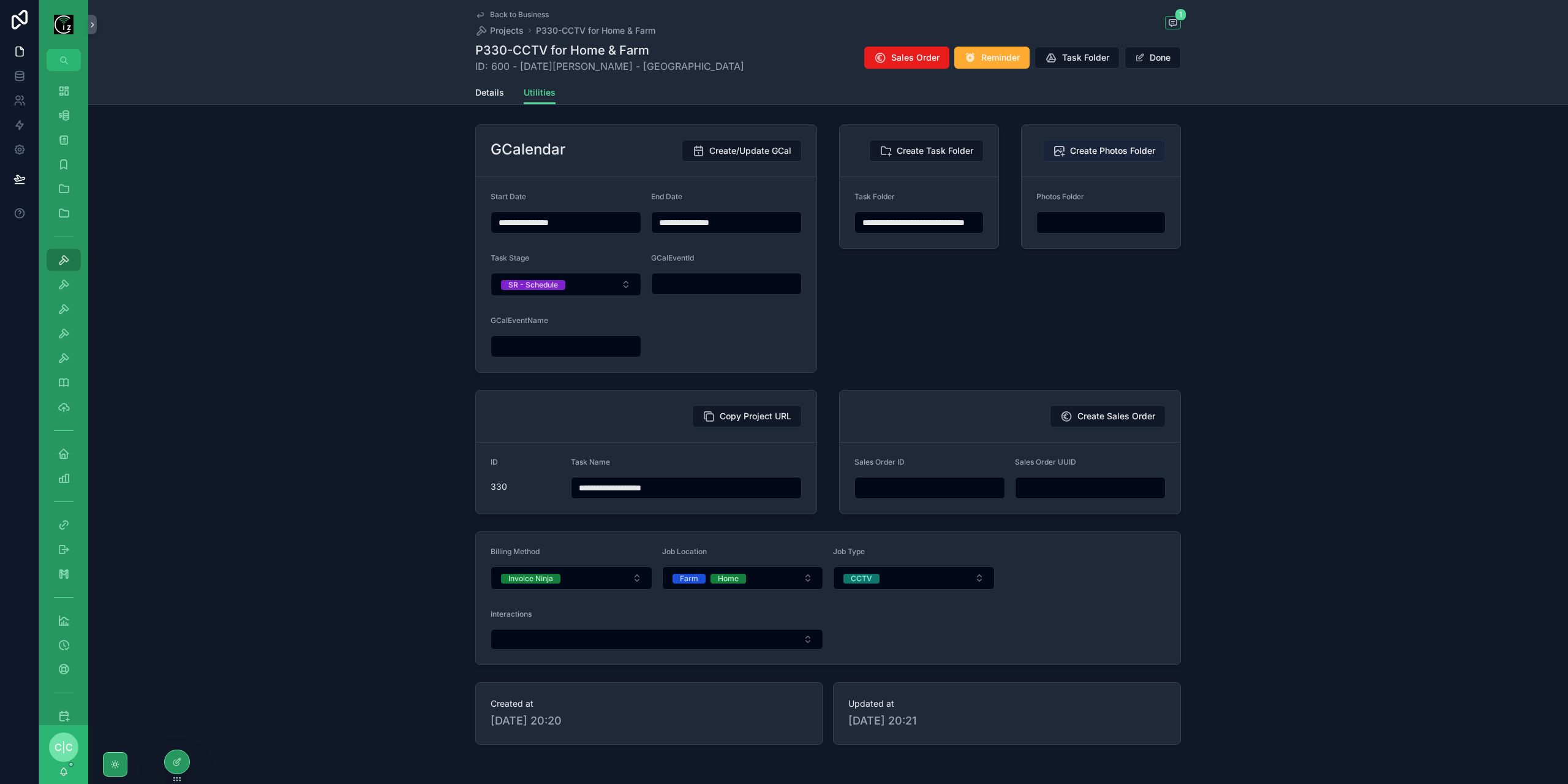
click at [1149, 150] on span "Create Photos Folder" at bounding box center [1113, 150] width 85 height 13
type input "**********"
click at [754, 147] on span "Create/Update GCal" at bounding box center [750, 150] width 82 height 13
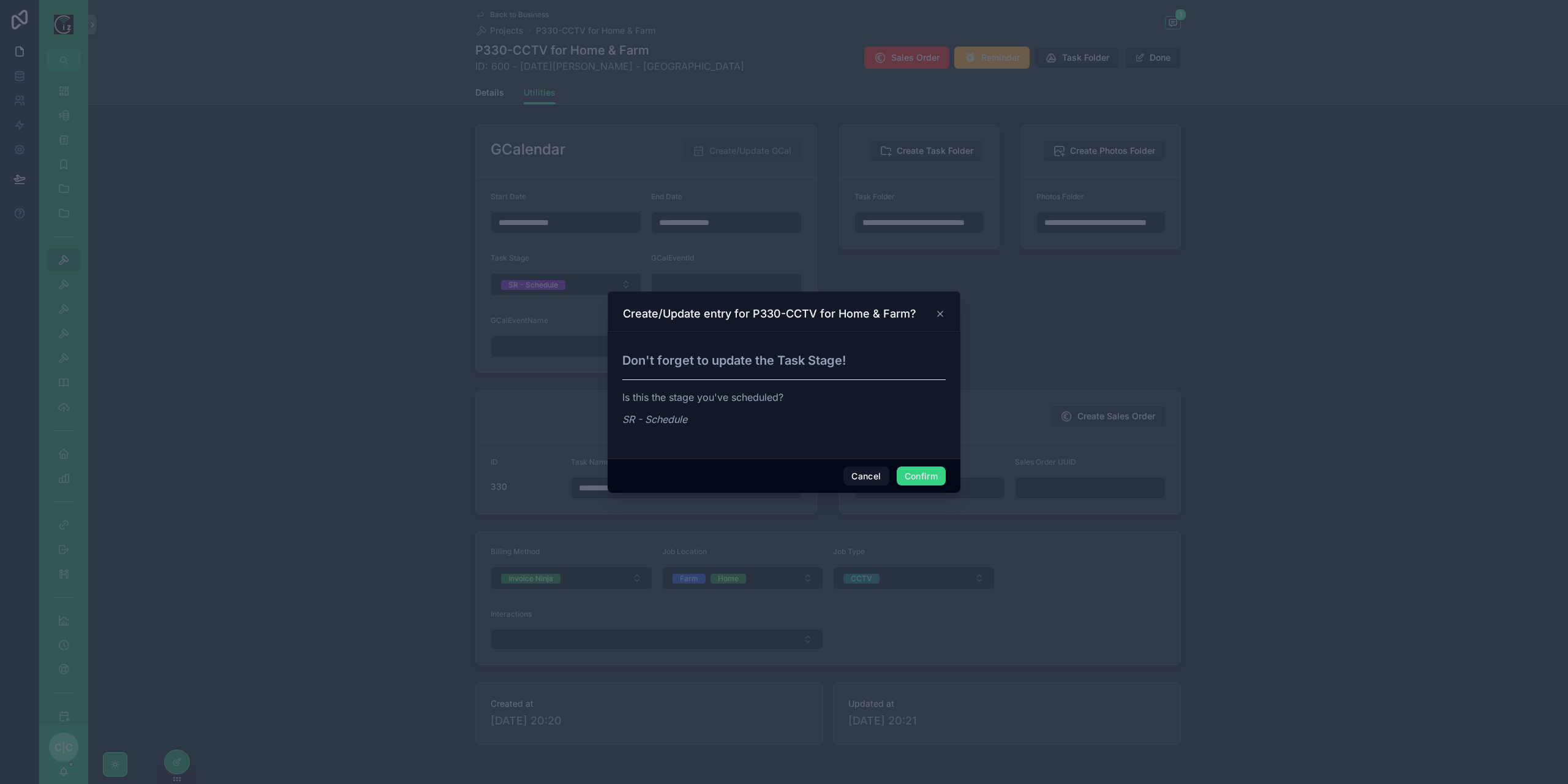
click at [925, 476] on button "Confirm" at bounding box center [921, 476] width 49 height 19
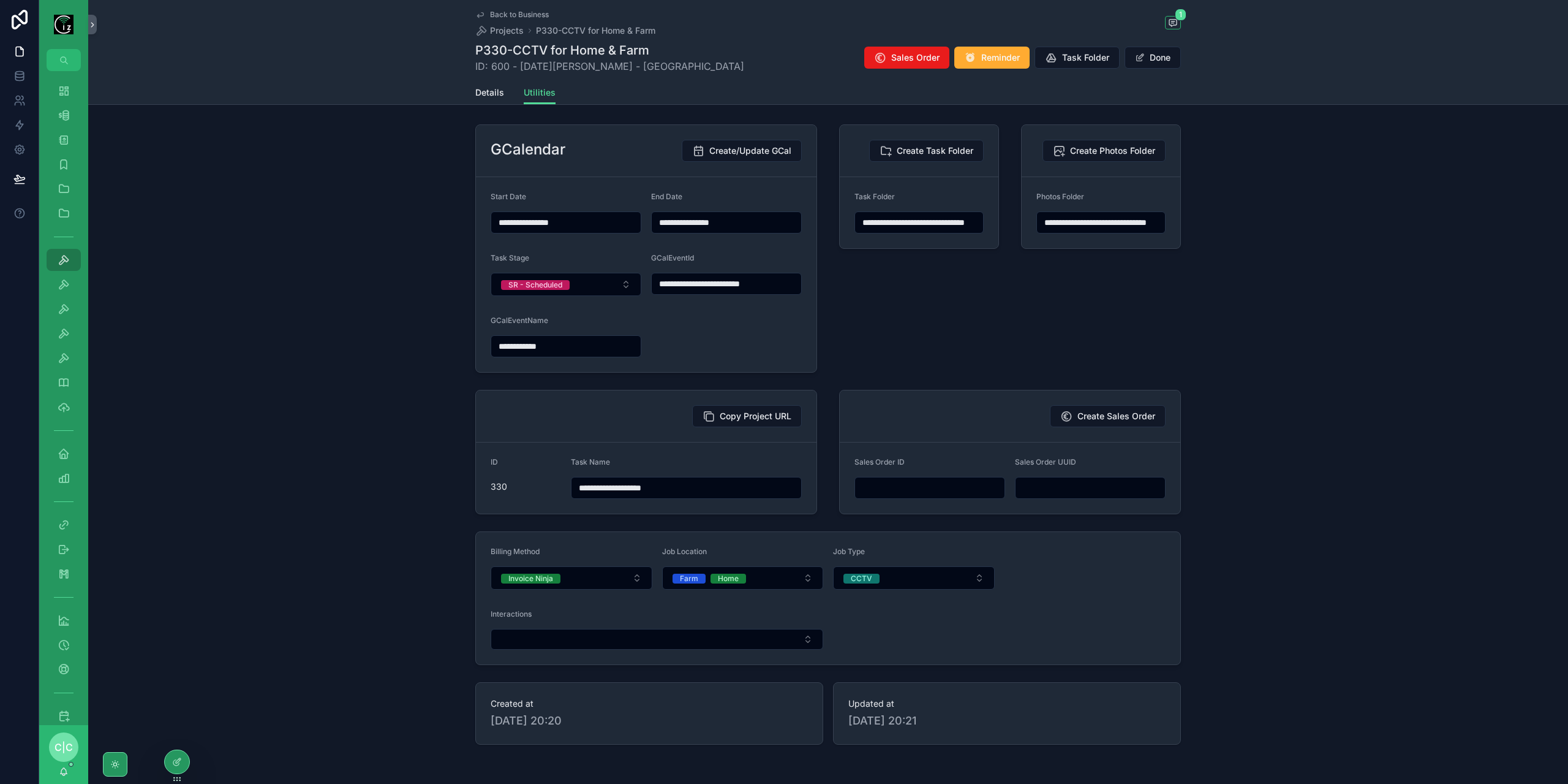
type input "**********"
click at [1157, 63] on button "Done" at bounding box center [1153, 57] width 56 height 22
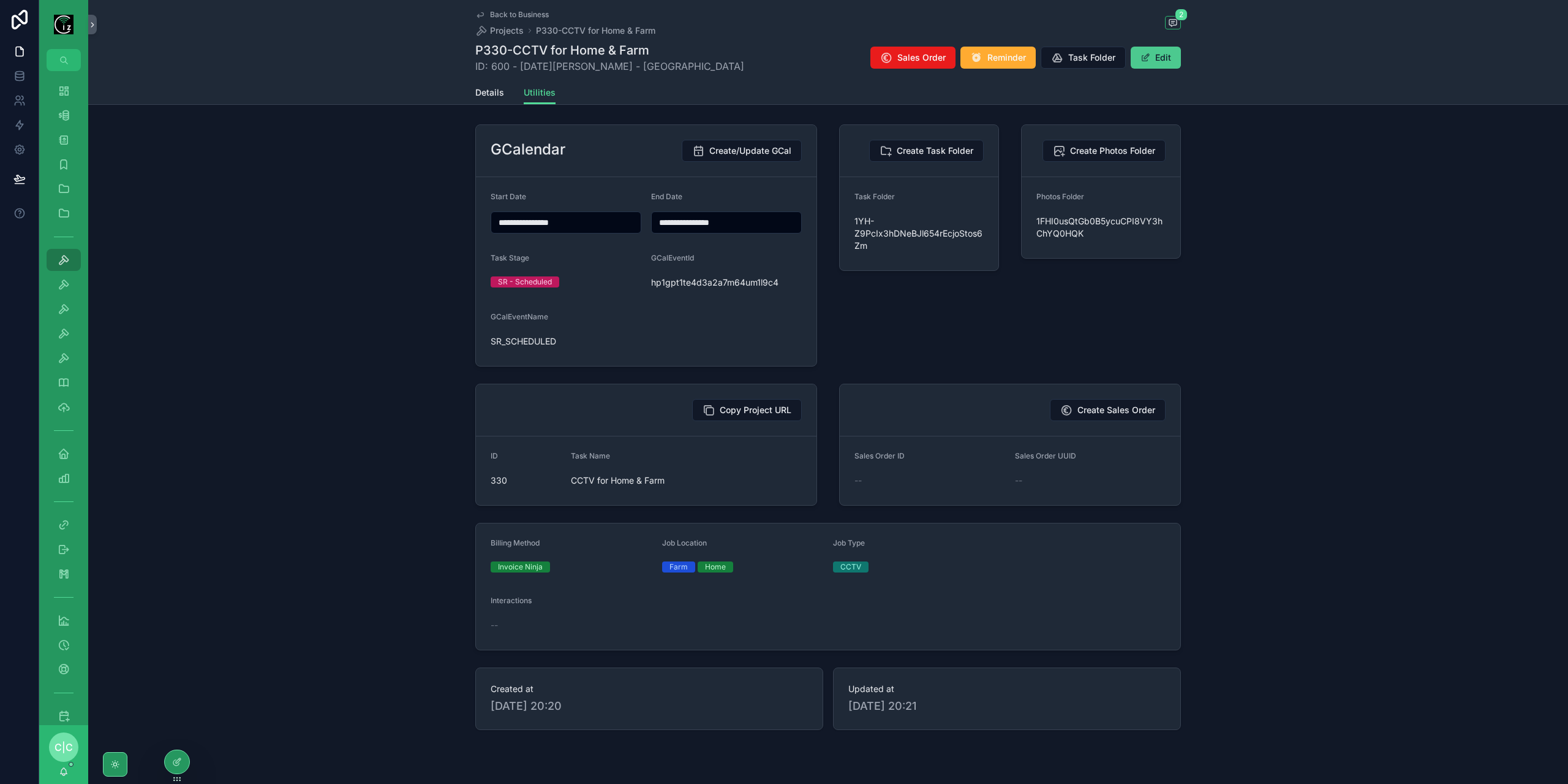
click at [1168, 57] on button "Edit" at bounding box center [1156, 57] width 50 height 22
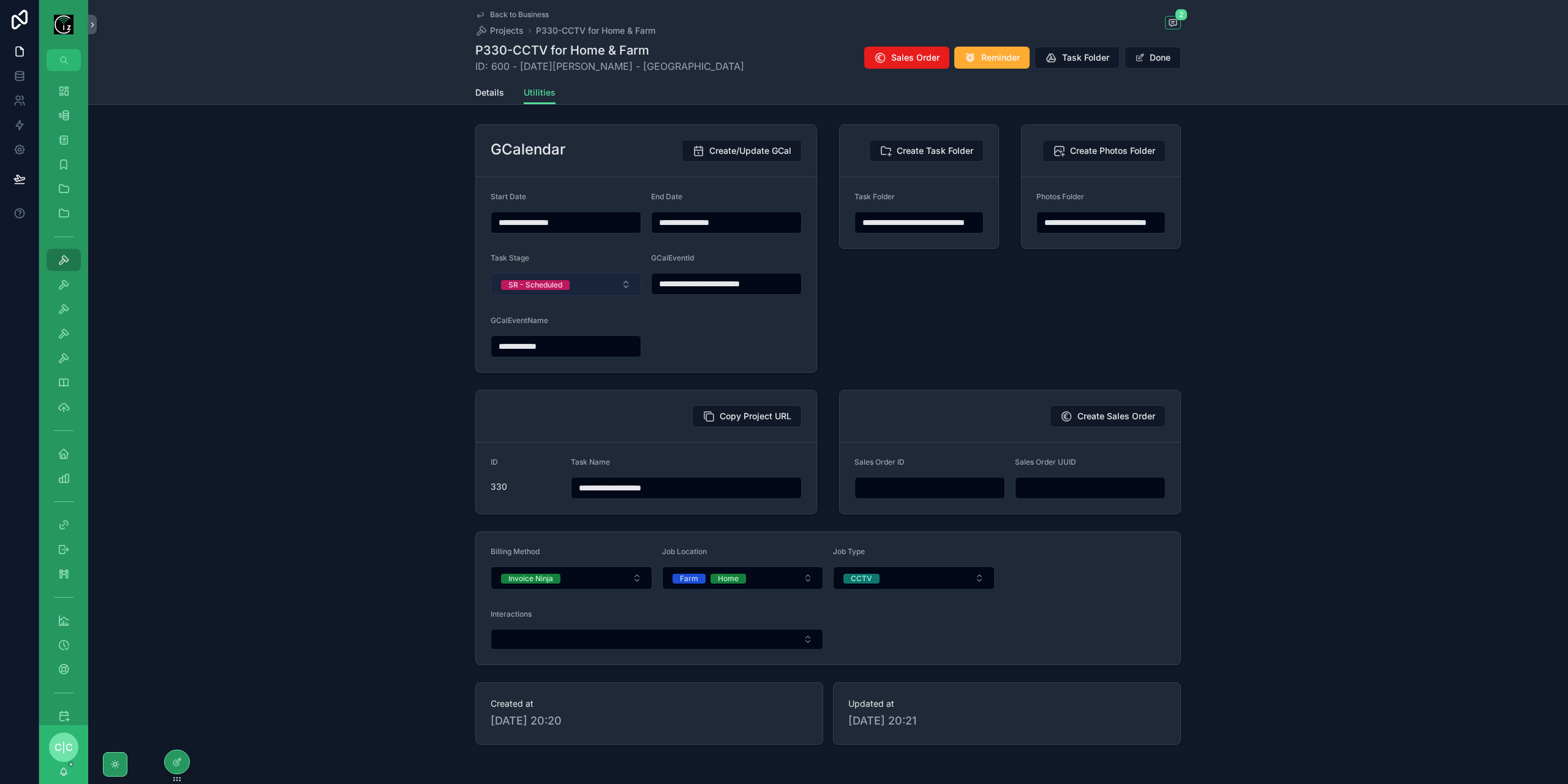
click at [580, 282] on button "SR - Scheduled" at bounding box center [565, 284] width 150 height 23
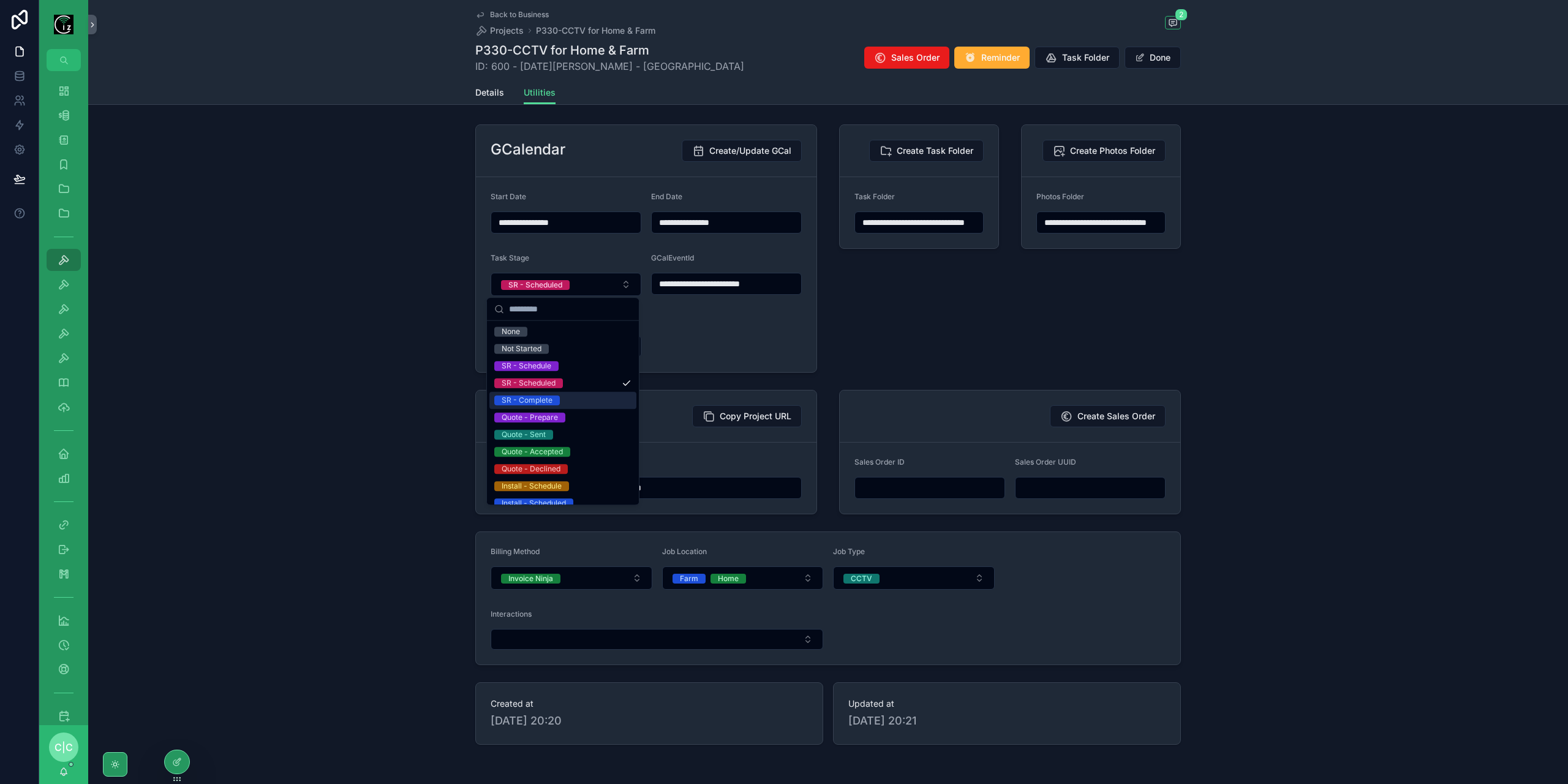
click at [571, 393] on div "SR - Complete" at bounding box center [563, 401] width 147 height 17
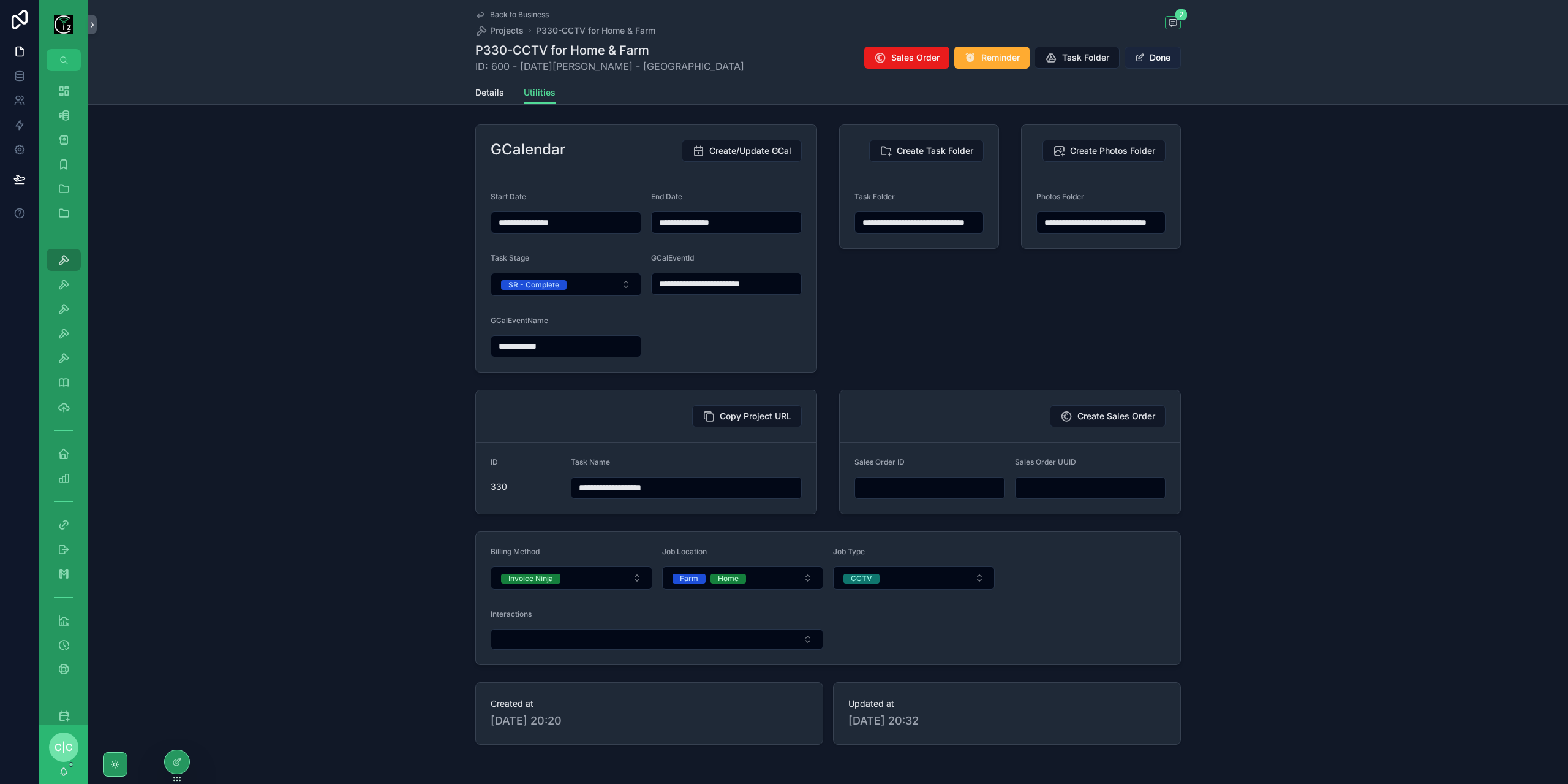
click at [1164, 53] on button "Done" at bounding box center [1153, 57] width 56 height 22
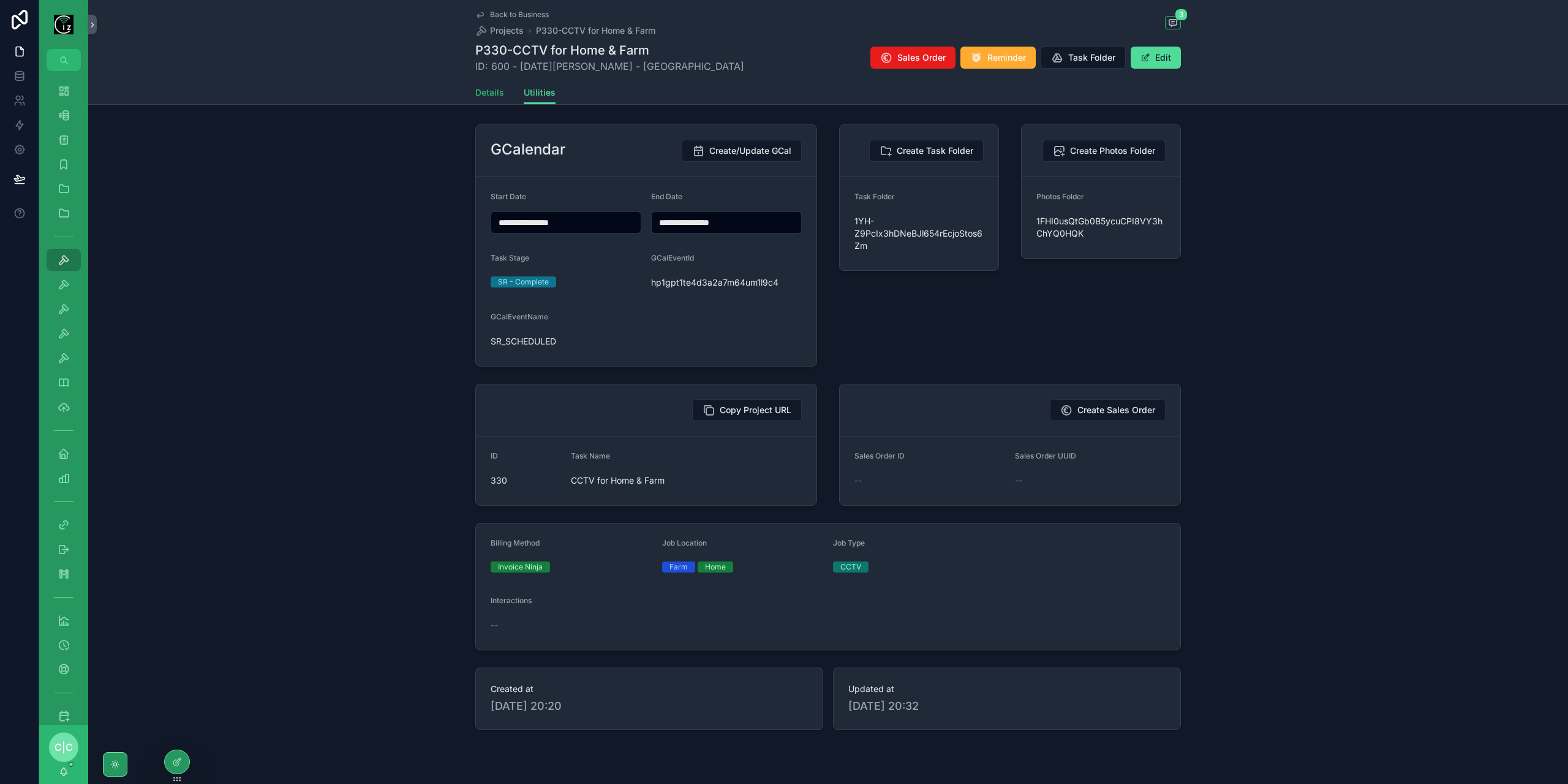
click at [475, 85] on link "Details" at bounding box center [490, 93] width 29 height 24
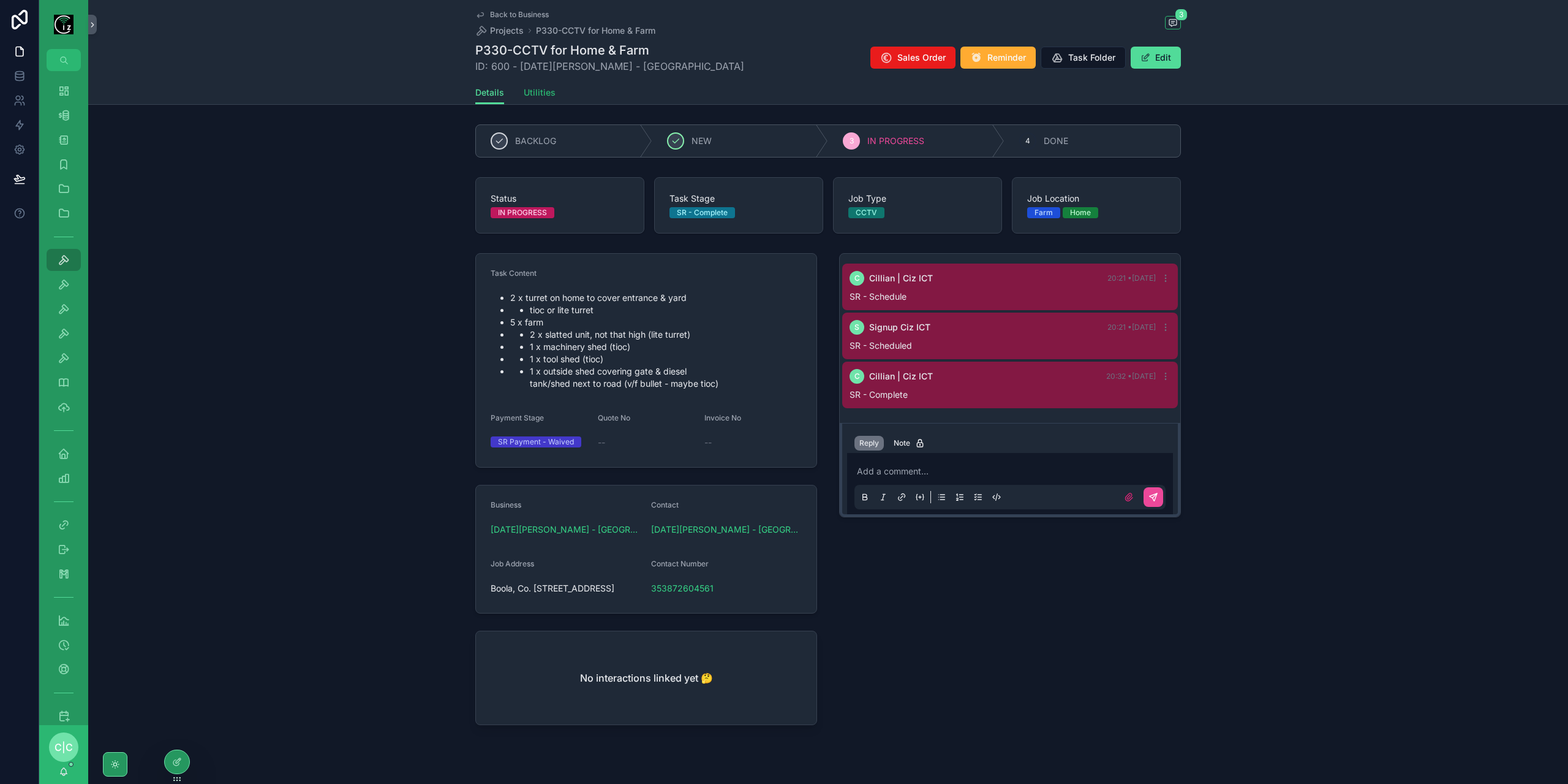
click at [534, 100] on link "Utilities" at bounding box center [539, 93] width 32 height 24
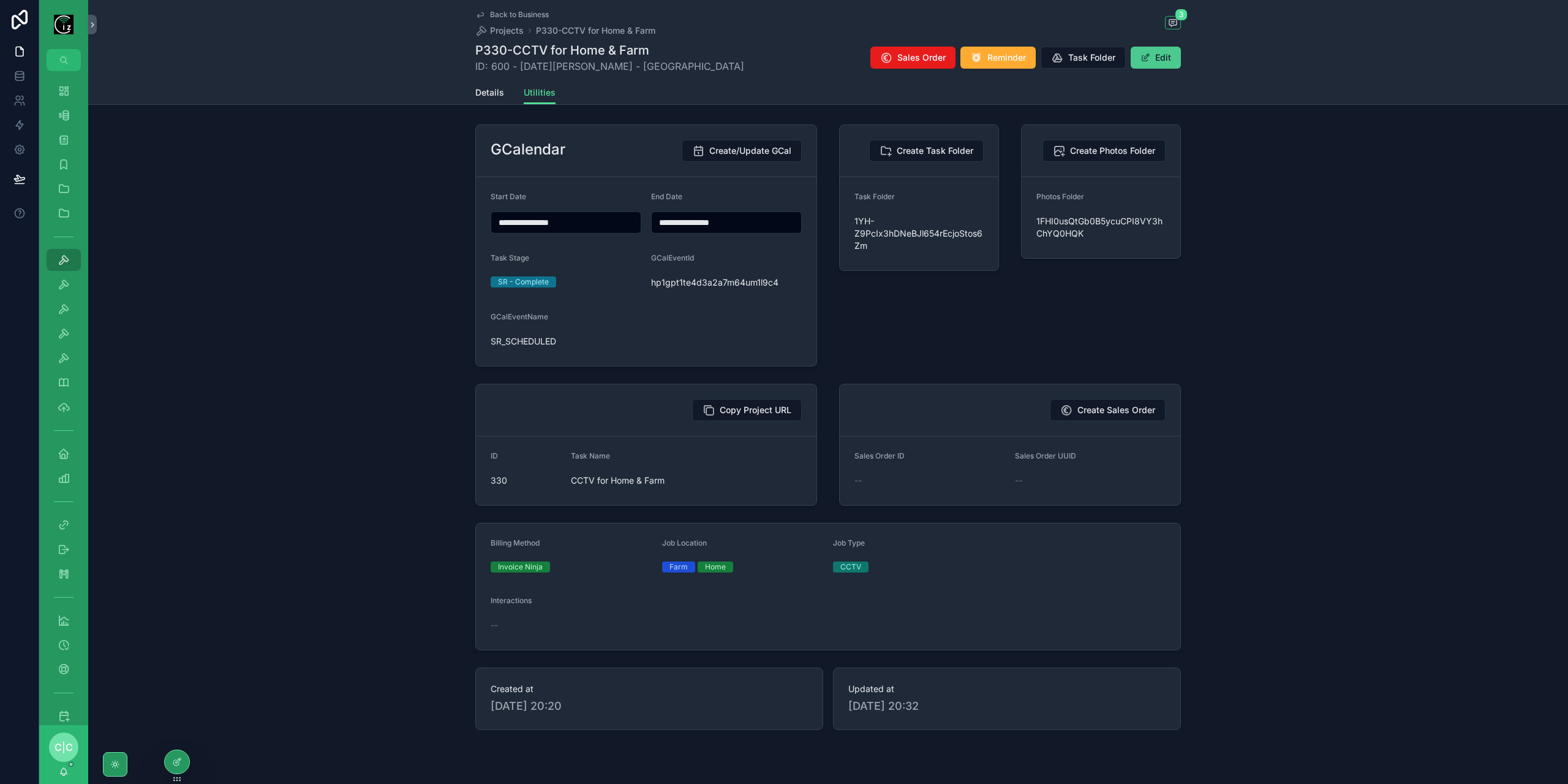
click at [1158, 63] on button "Edit" at bounding box center [1156, 57] width 50 height 22
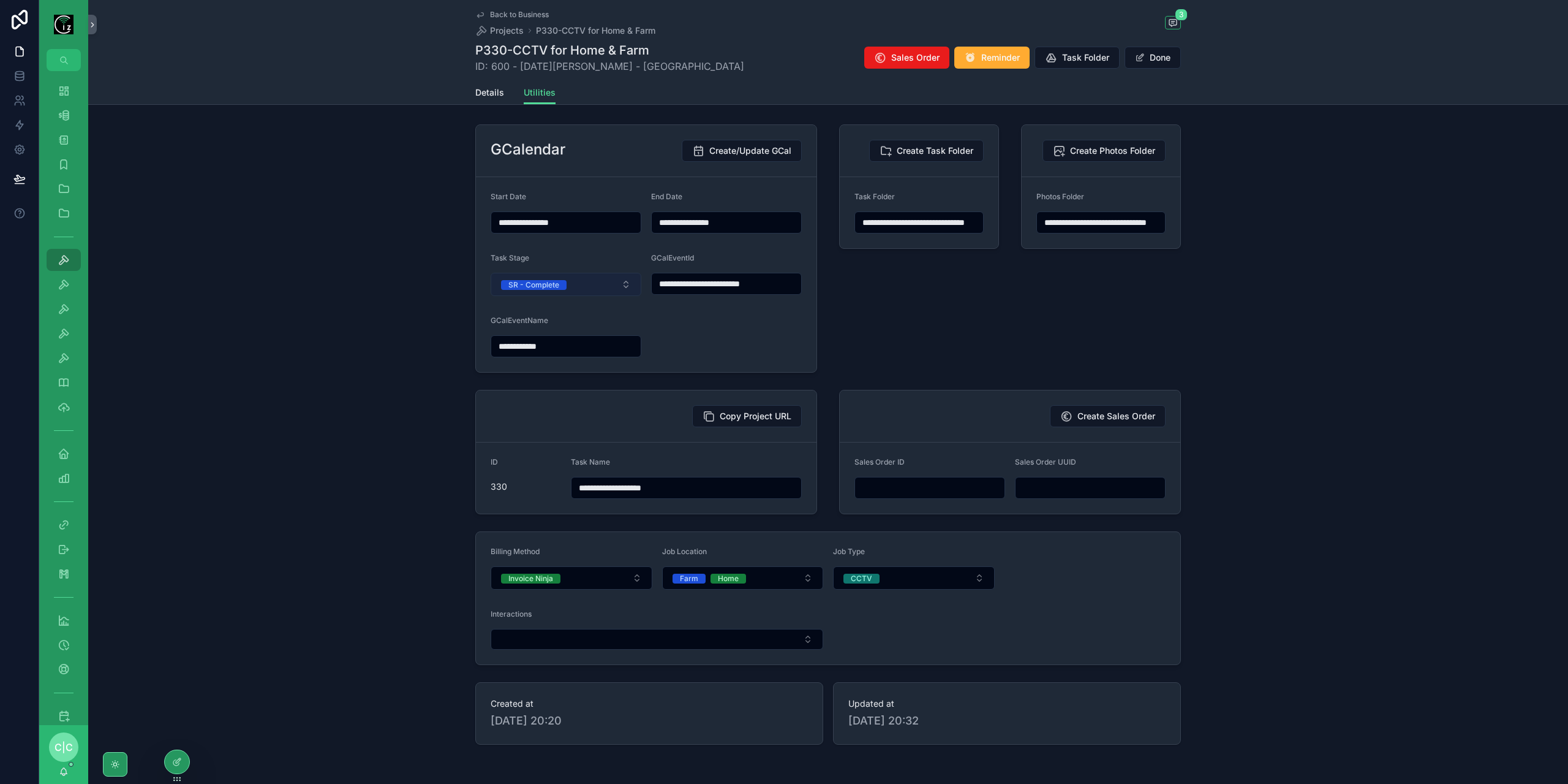
click at [596, 282] on button "SR - Complete" at bounding box center [565, 284] width 150 height 23
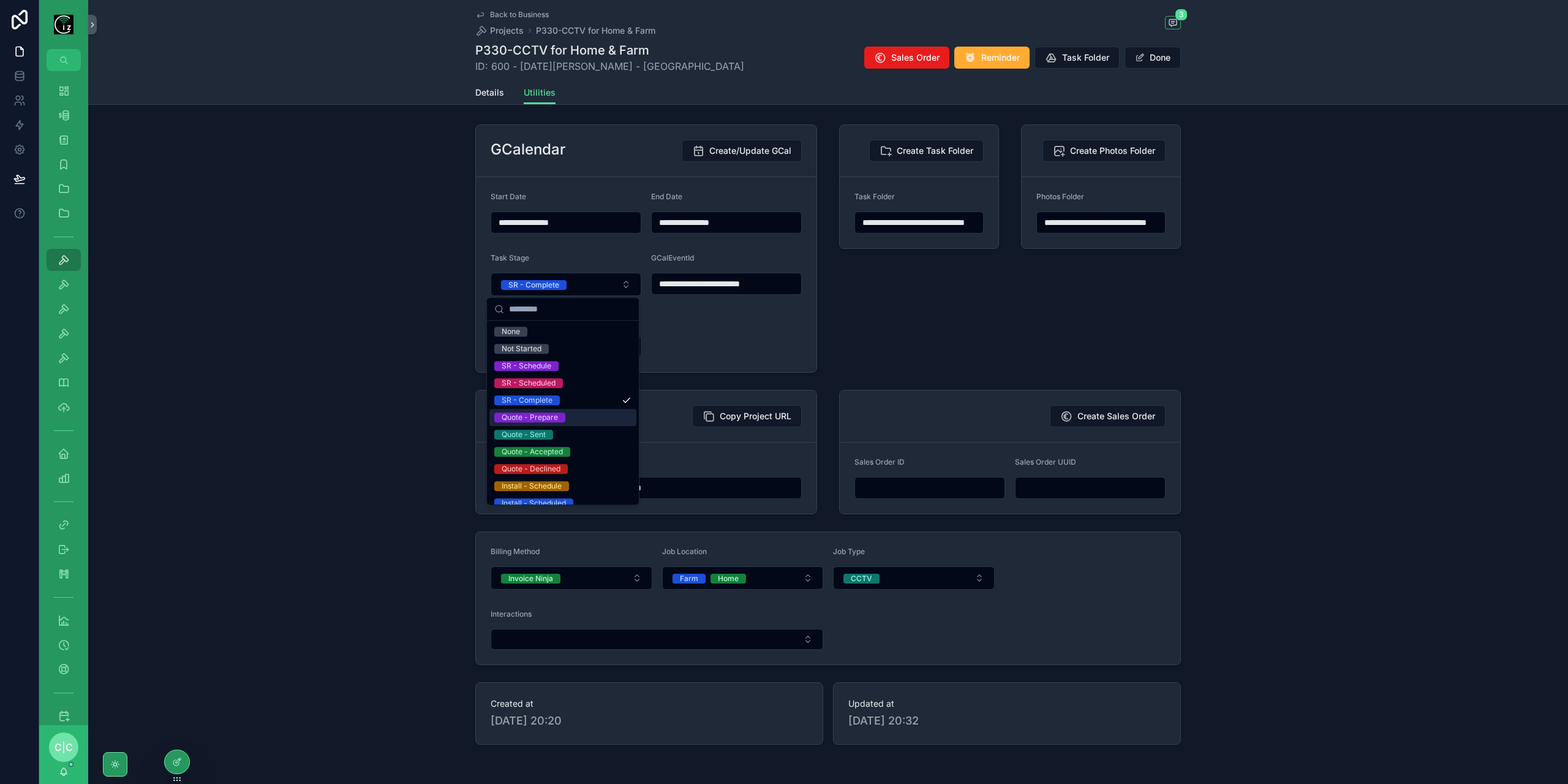
click at [569, 418] on div "Quote - Prepare" at bounding box center [563, 417] width 147 height 17
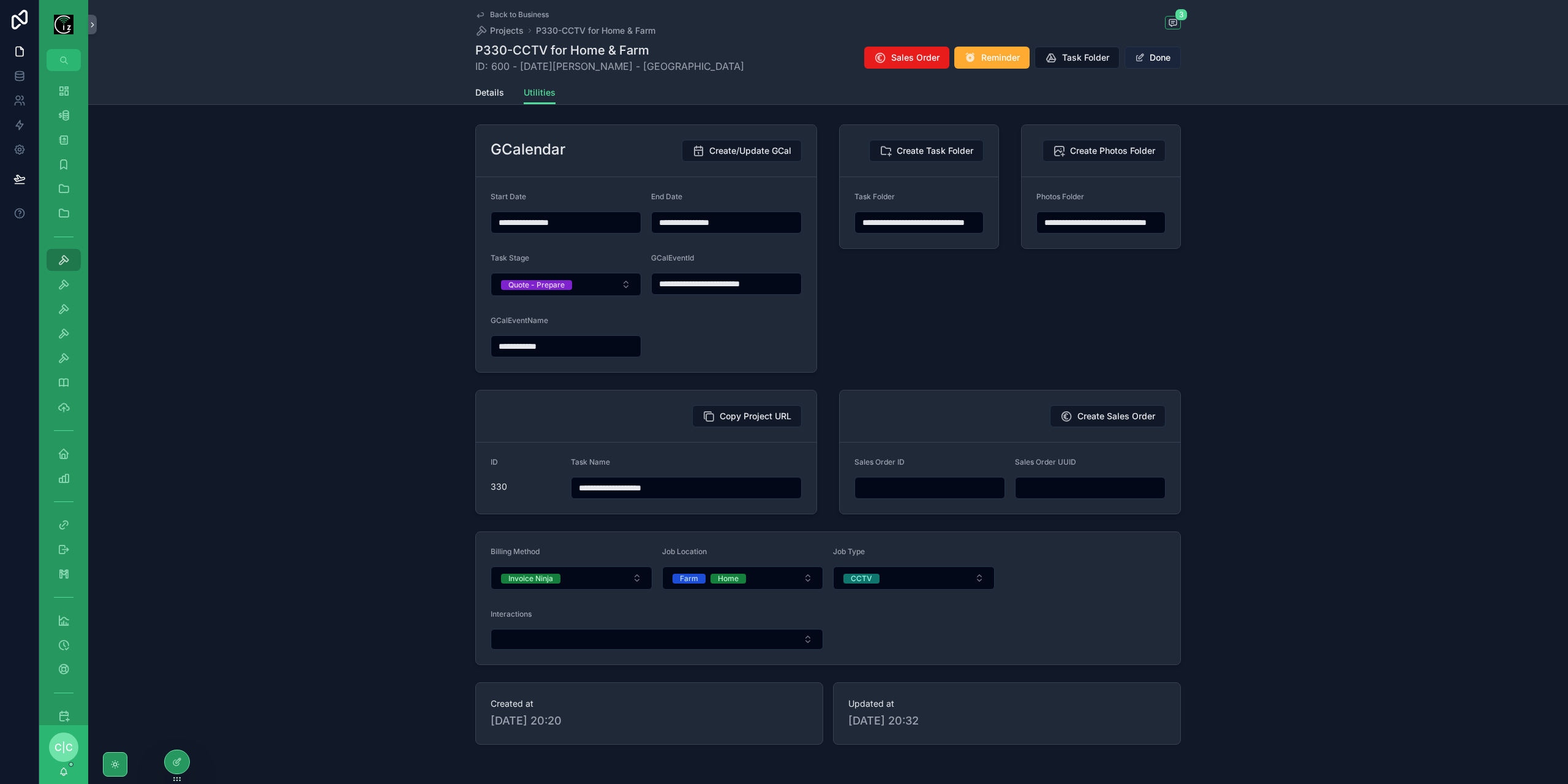
click at [1156, 59] on button "Done" at bounding box center [1153, 57] width 56 height 22
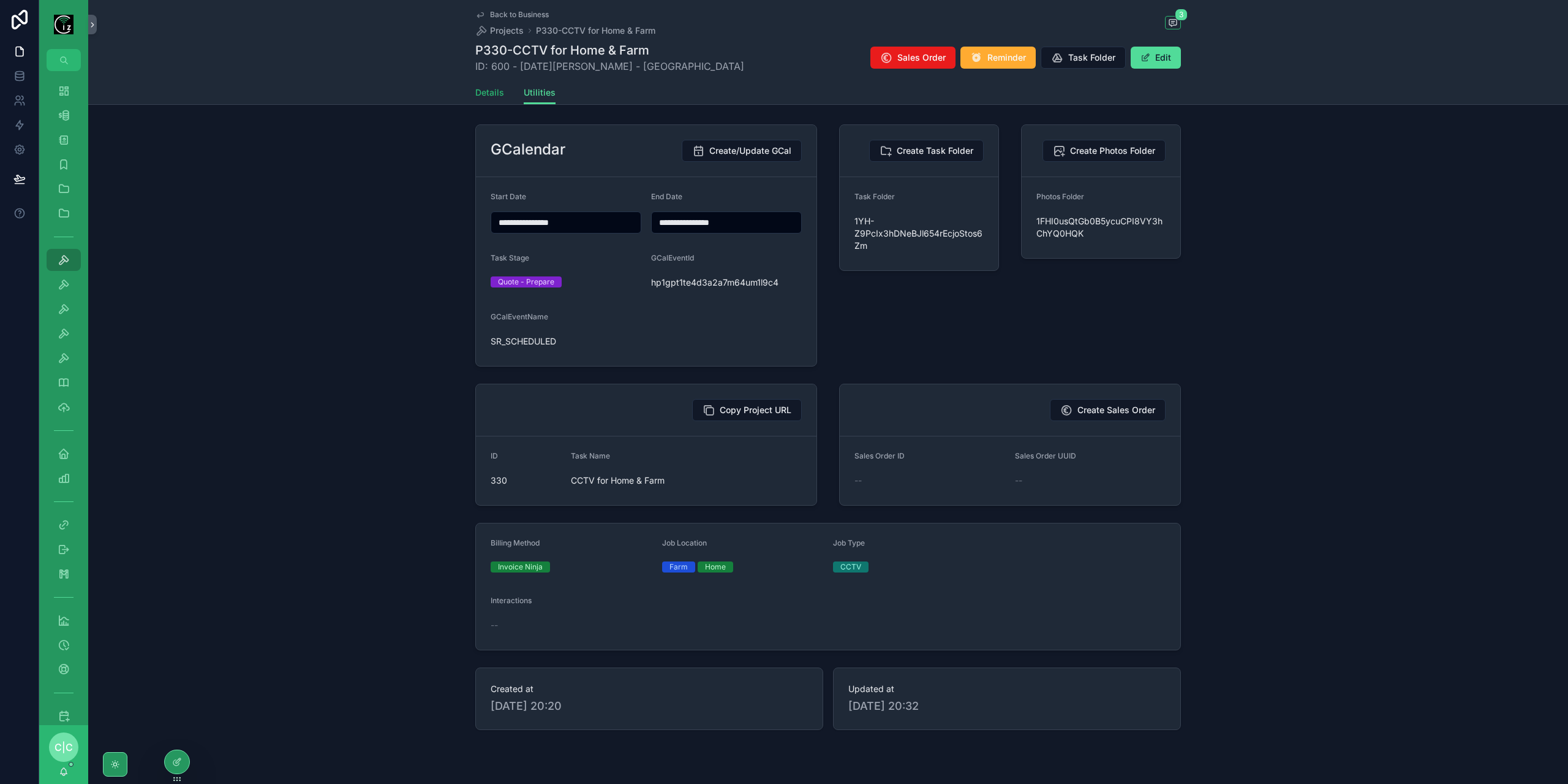
click at [476, 96] on span "Details" at bounding box center [490, 92] width 29 height 13
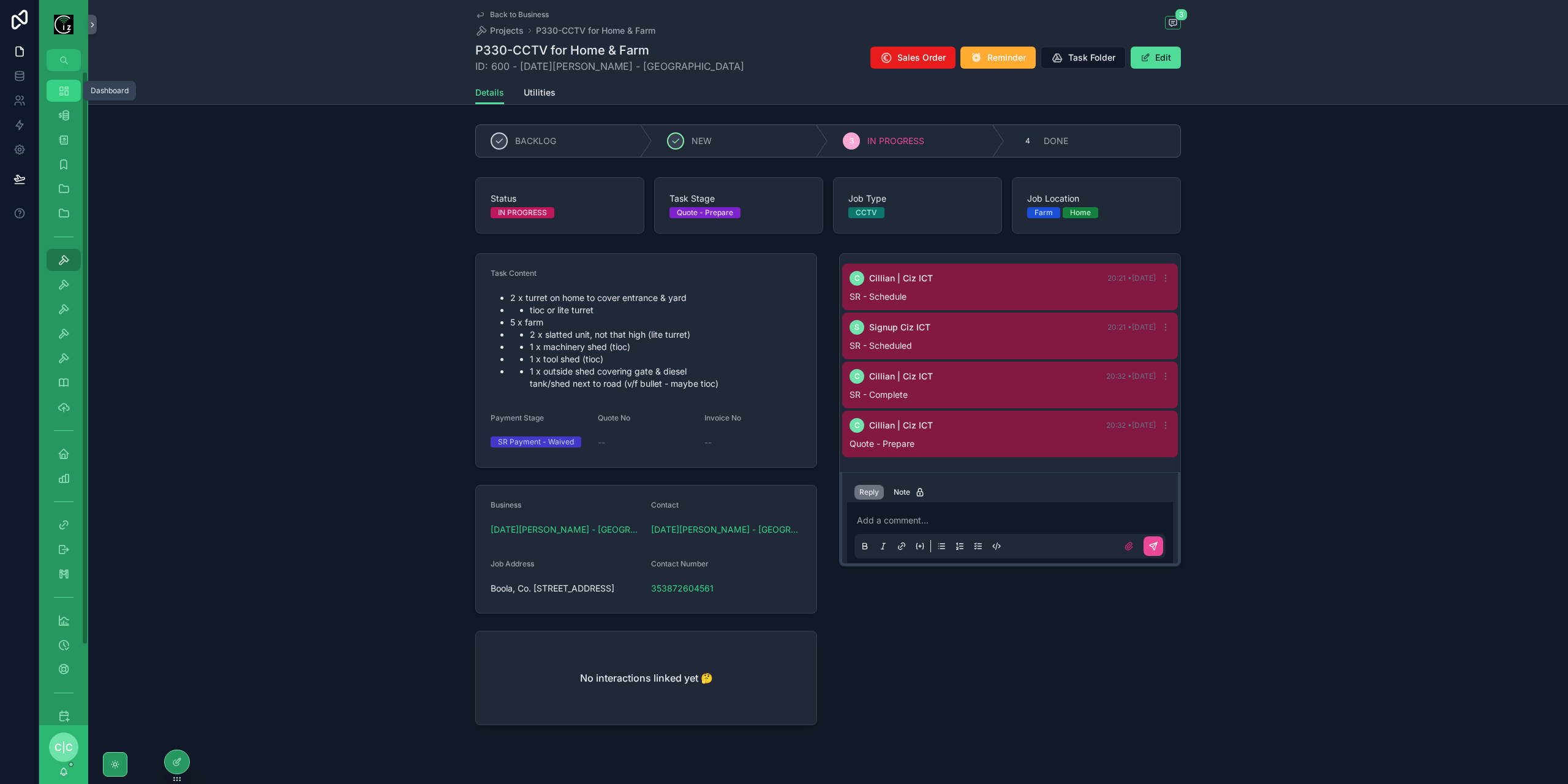
click at [69, 94] on icon "scrollable content" at bounding box center [63, 90] width 13 height 13
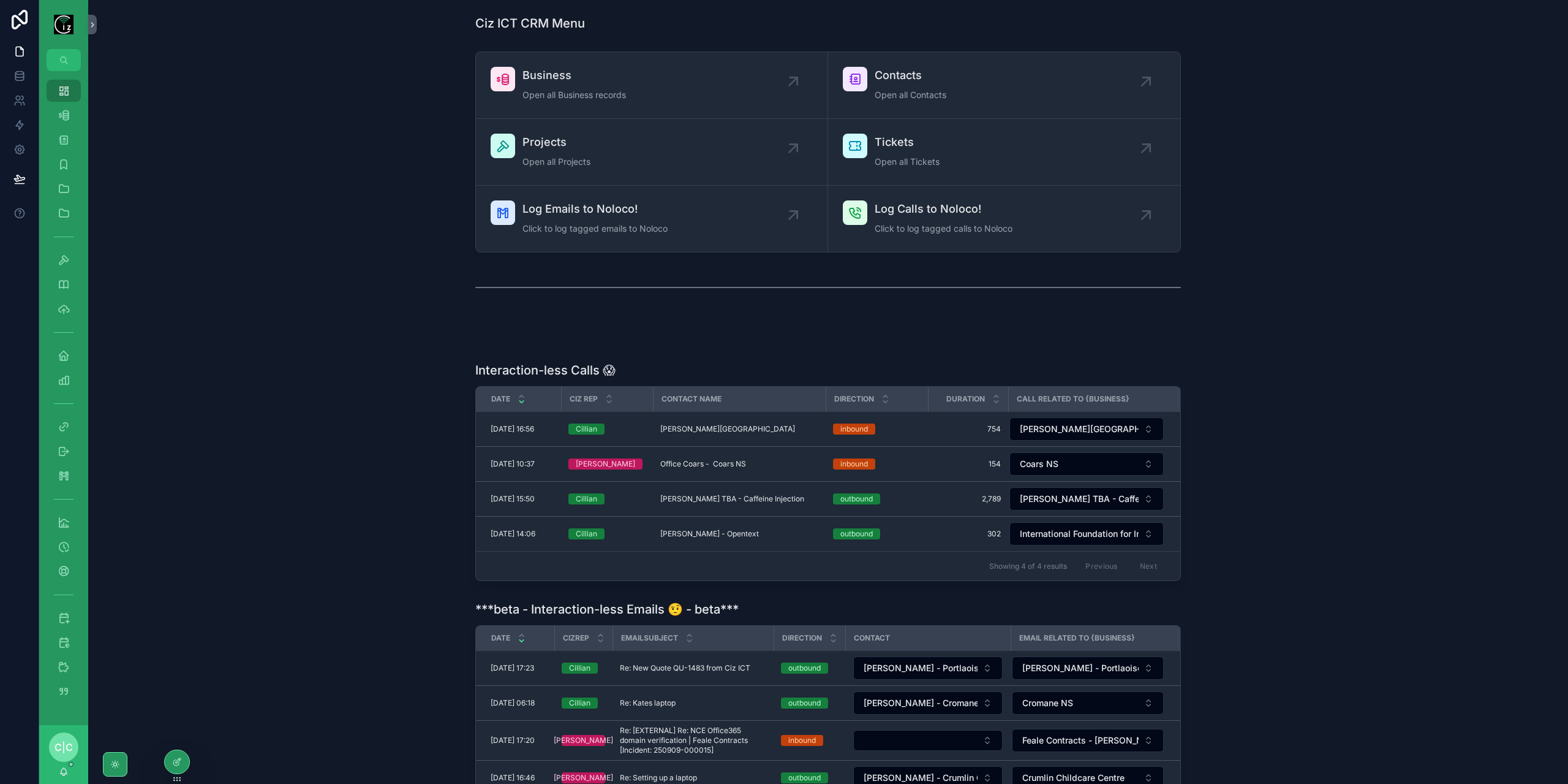
scroll to position [184, 0]
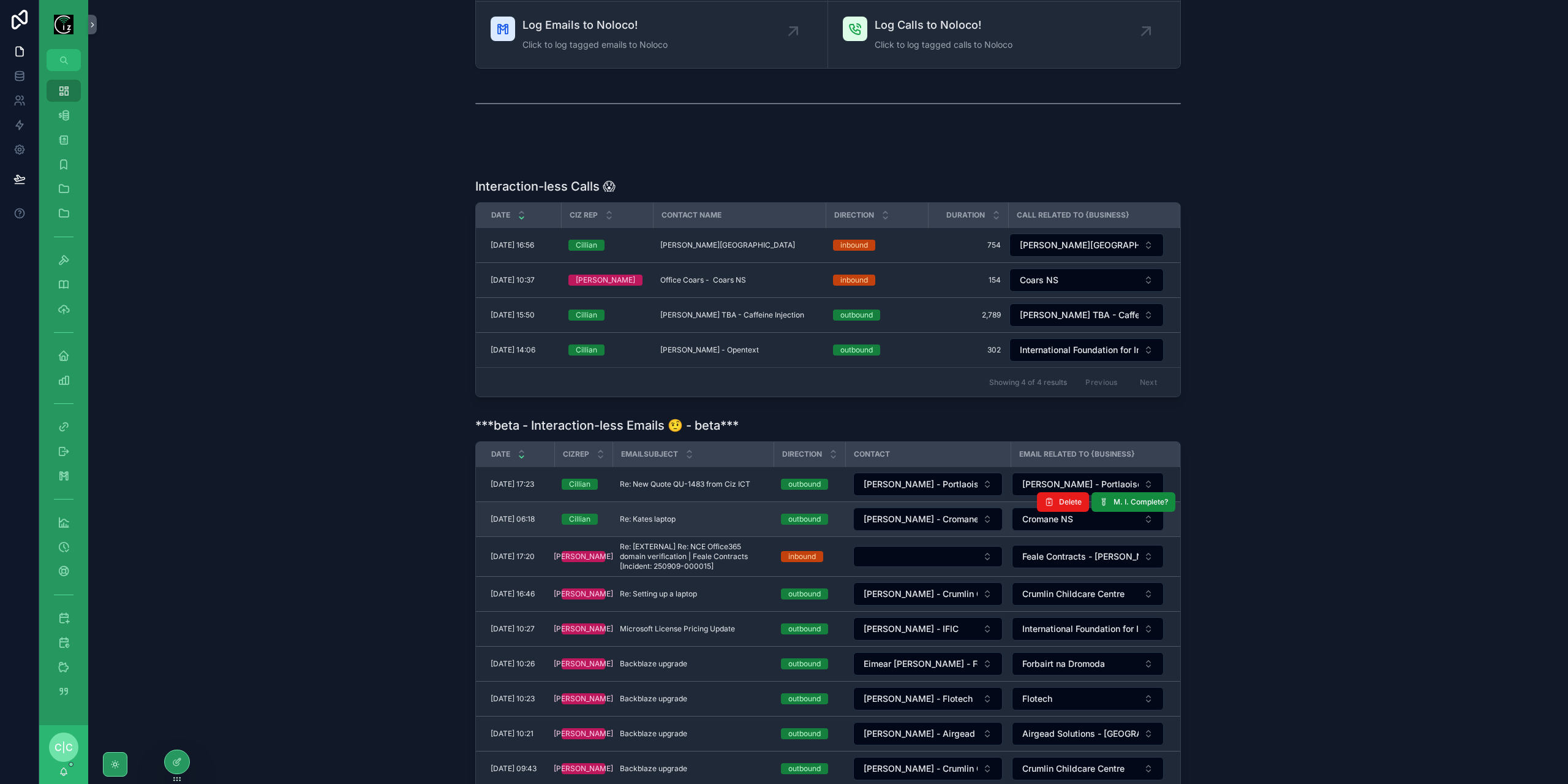
click at [689, 508] on td "Re: Kates laptop Re: Kates laptop" at bounding box center [693, 519] width 161 height 35
click at [682, 514] on div "Re: Kates laptop Re: Kates laptop" at bounding box center [692, 519] width 146 height 10
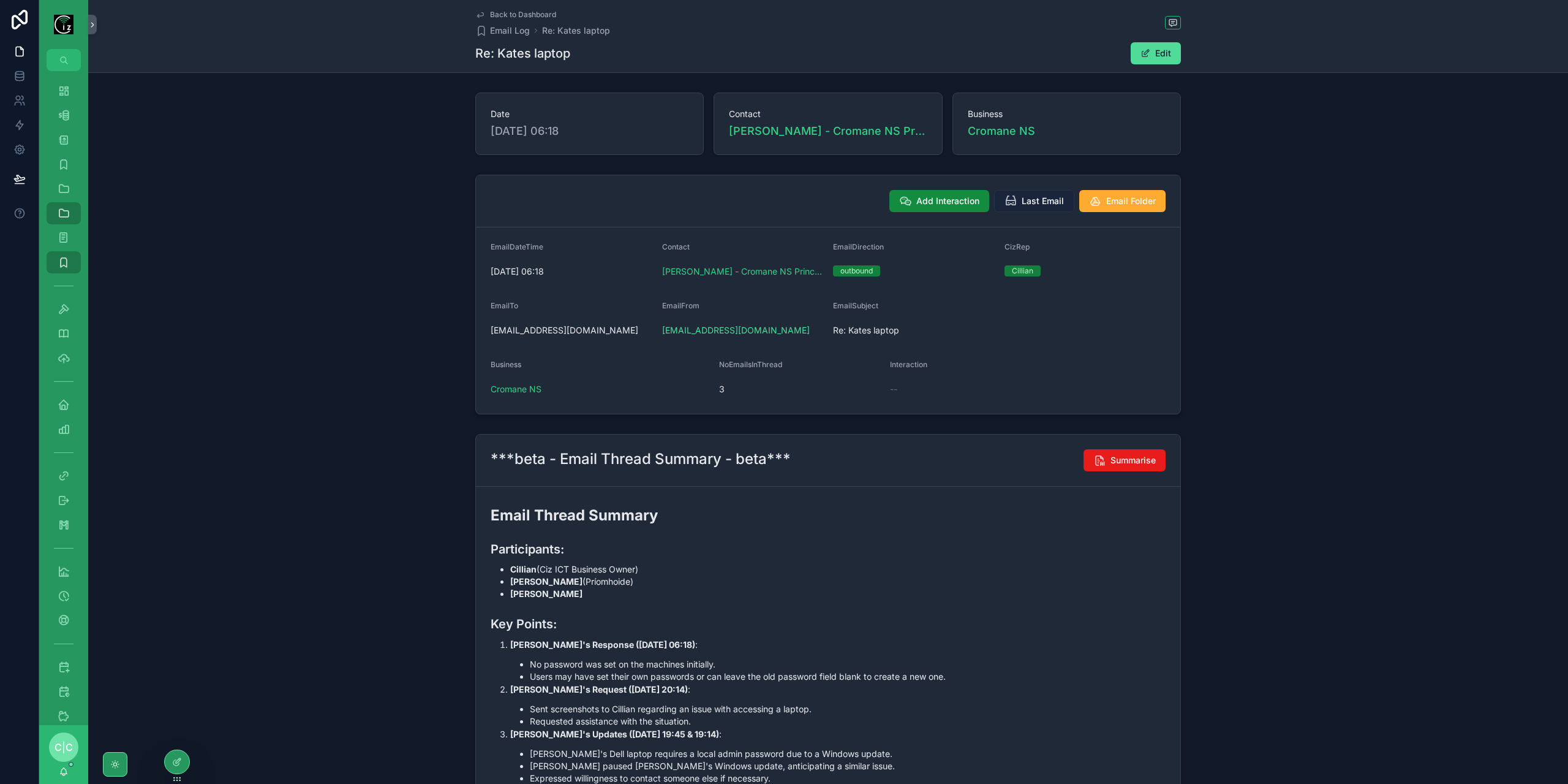
click at [1041, 200] on span "Last Email" at bounding box center [1043, 201] width 43 height 13
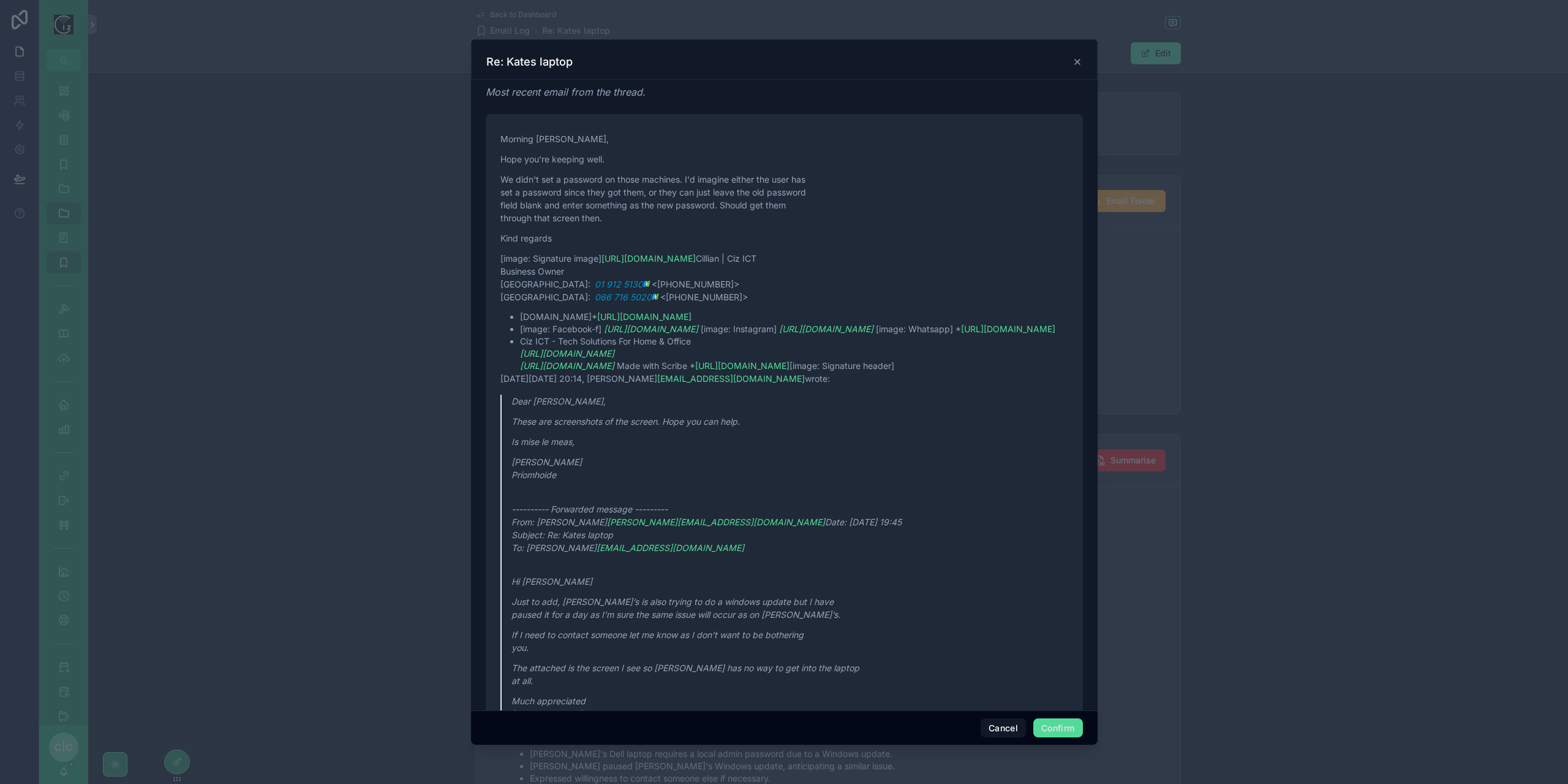
click at [254, 375] on div at bounding box center [784, 392] width 1568 height 784
click at [1073, 57] on div "Re: Kates laptop" at bounding box center [784, 61] width 596 height 15
click at [1077, 59] on icon at bounding box center [1077, 62] width 10 height 10
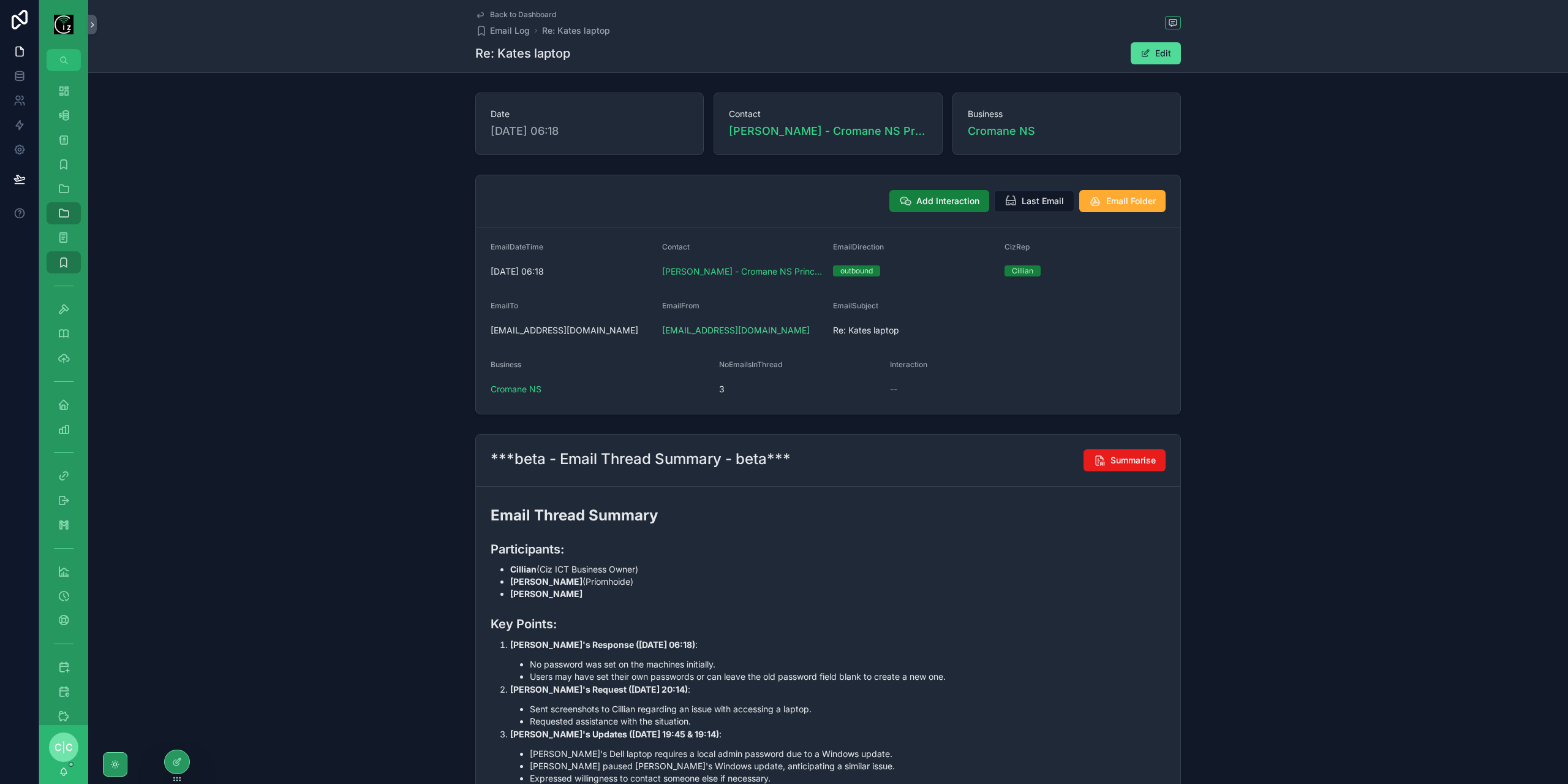
click at [947, 202] on span "Add Interaction" at bounding box center [947, 201] width 63 height 13
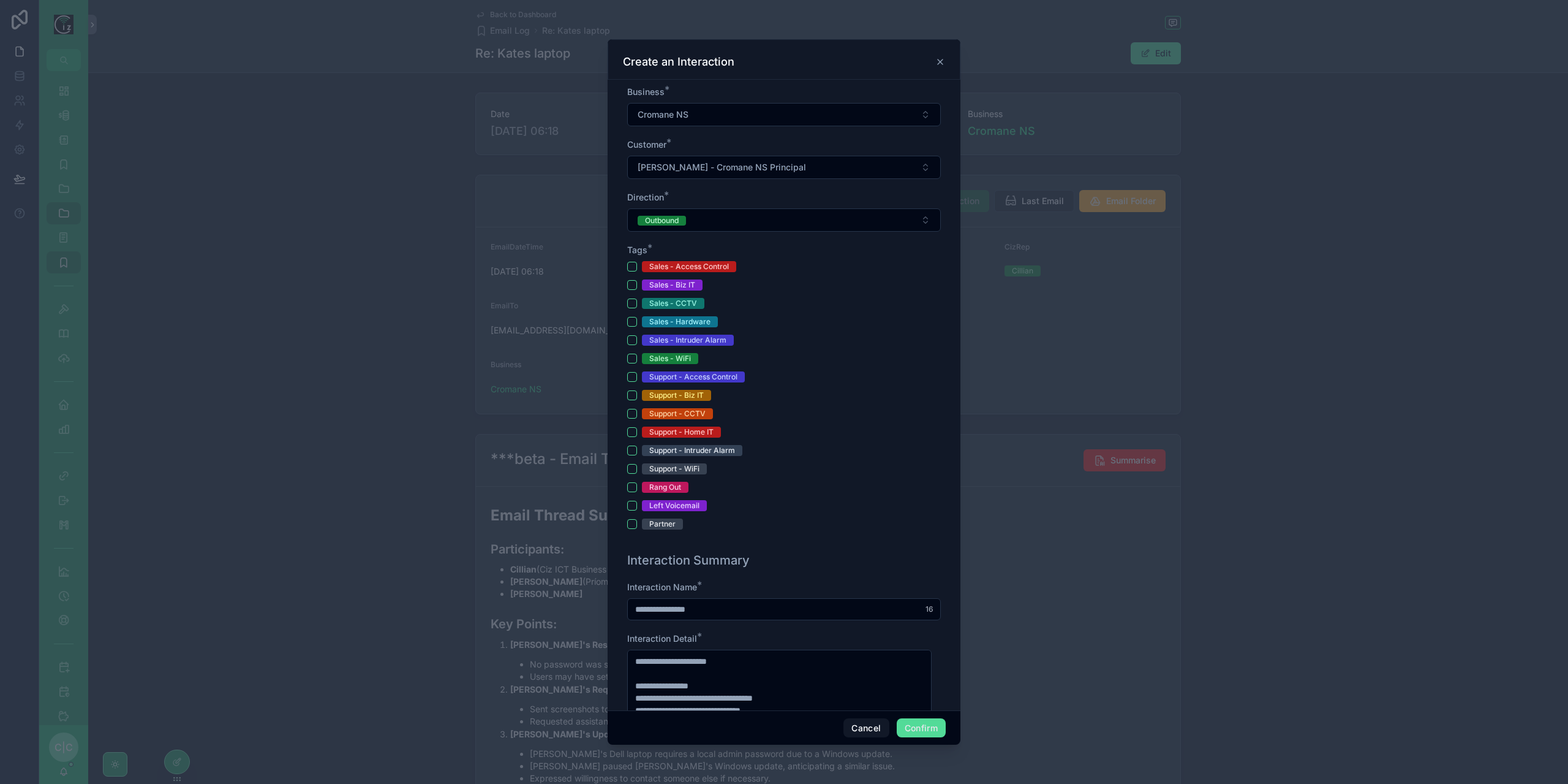
scroll to position [368, 0]
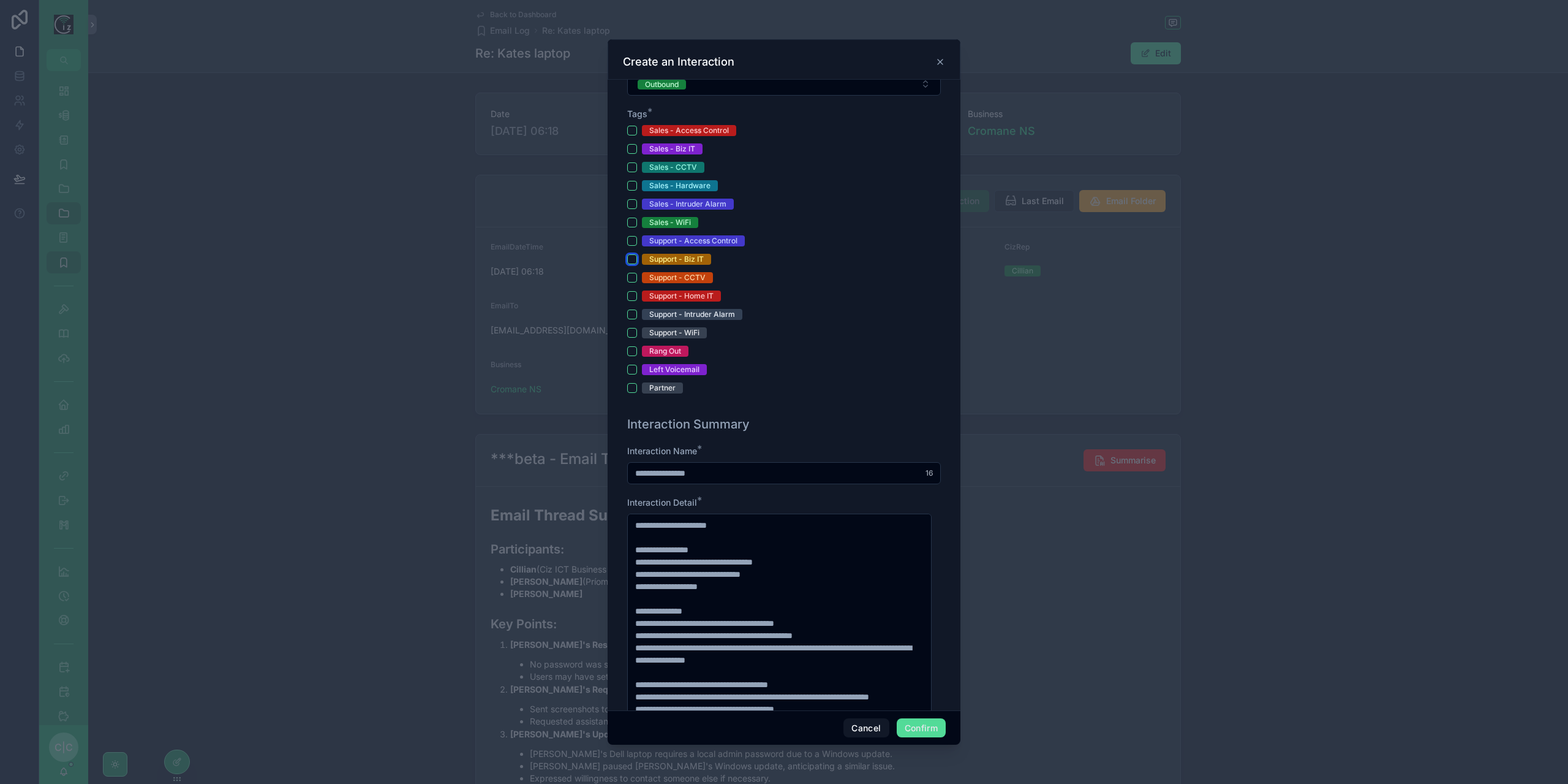
click at [628, 257] on button "Support - Biz IT" at bounding box center [632, 259] width 10 height 10
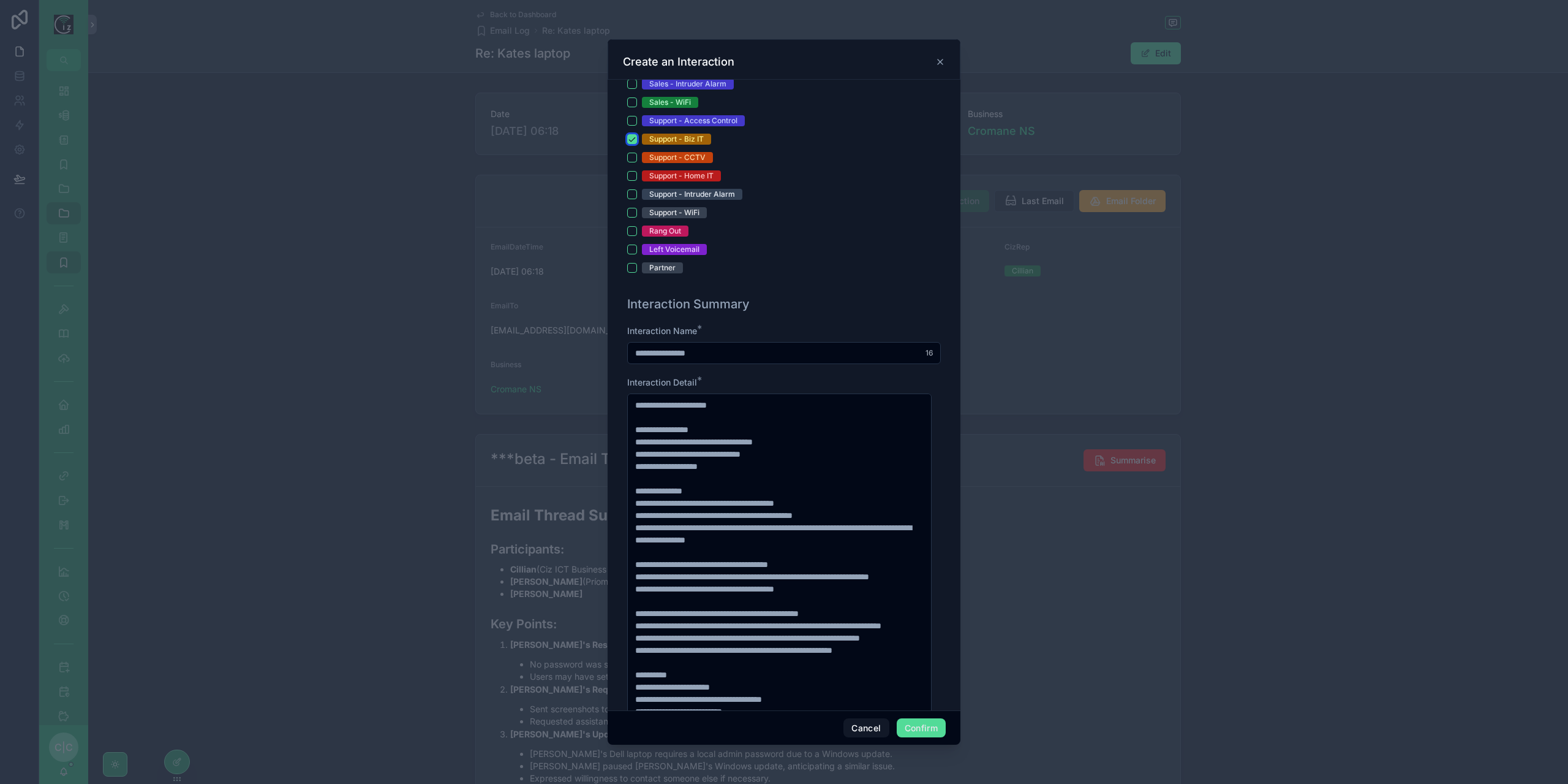
scroll to position [490, 0]
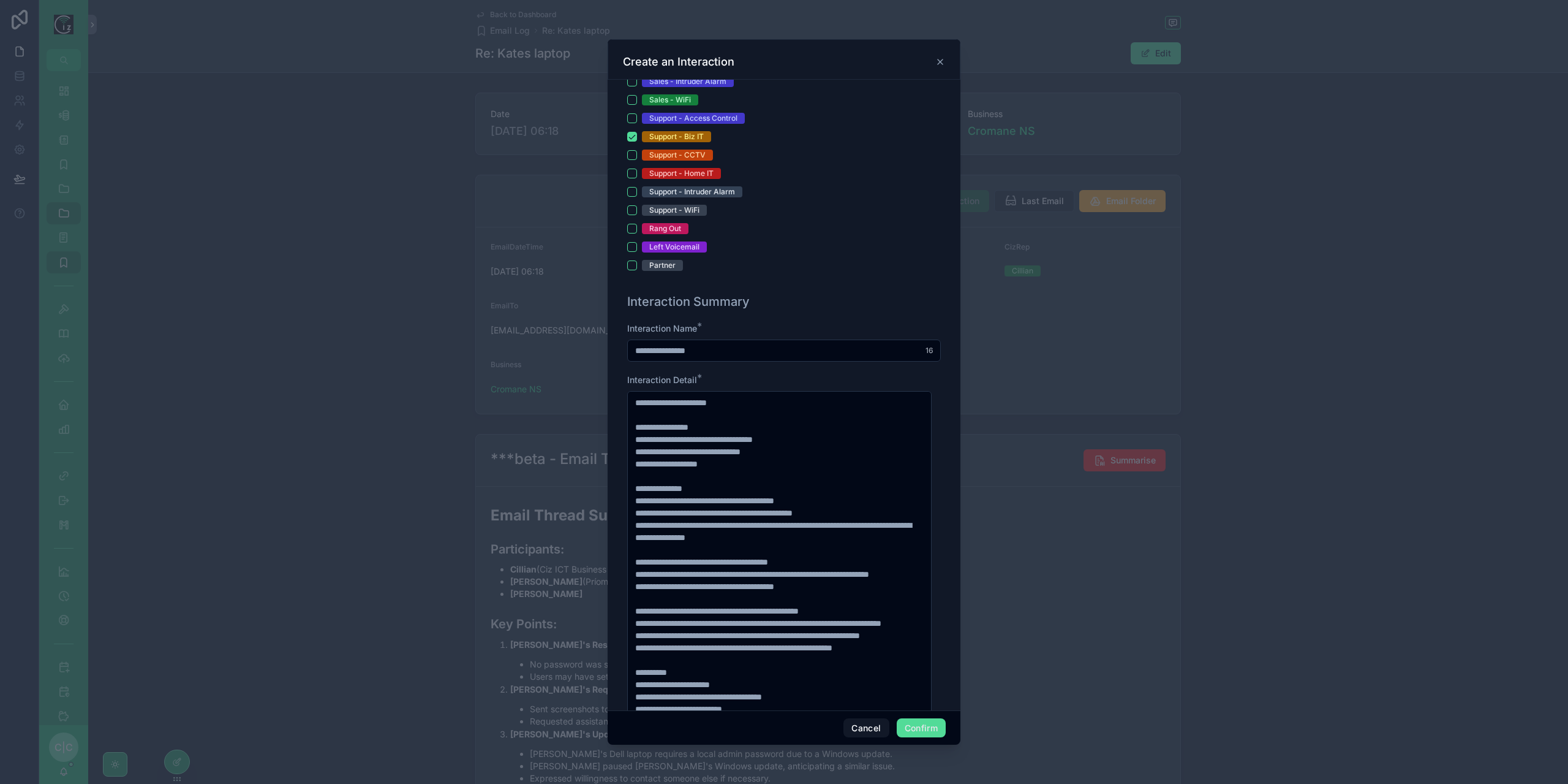
click at [649, 348] on input "**********" at bounding box center [784, 350] width 312 height 17
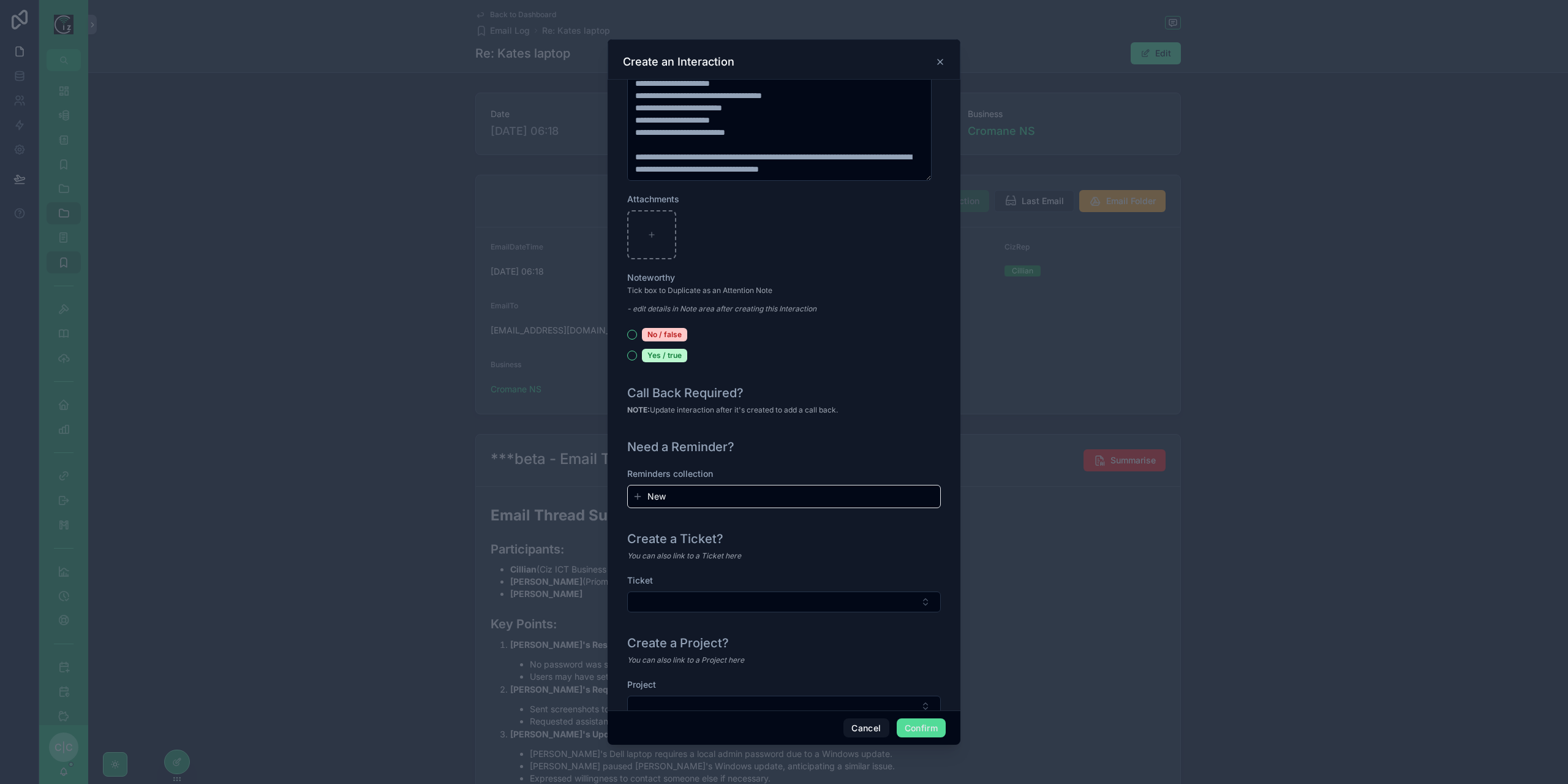
scroll to position [1107, 0]
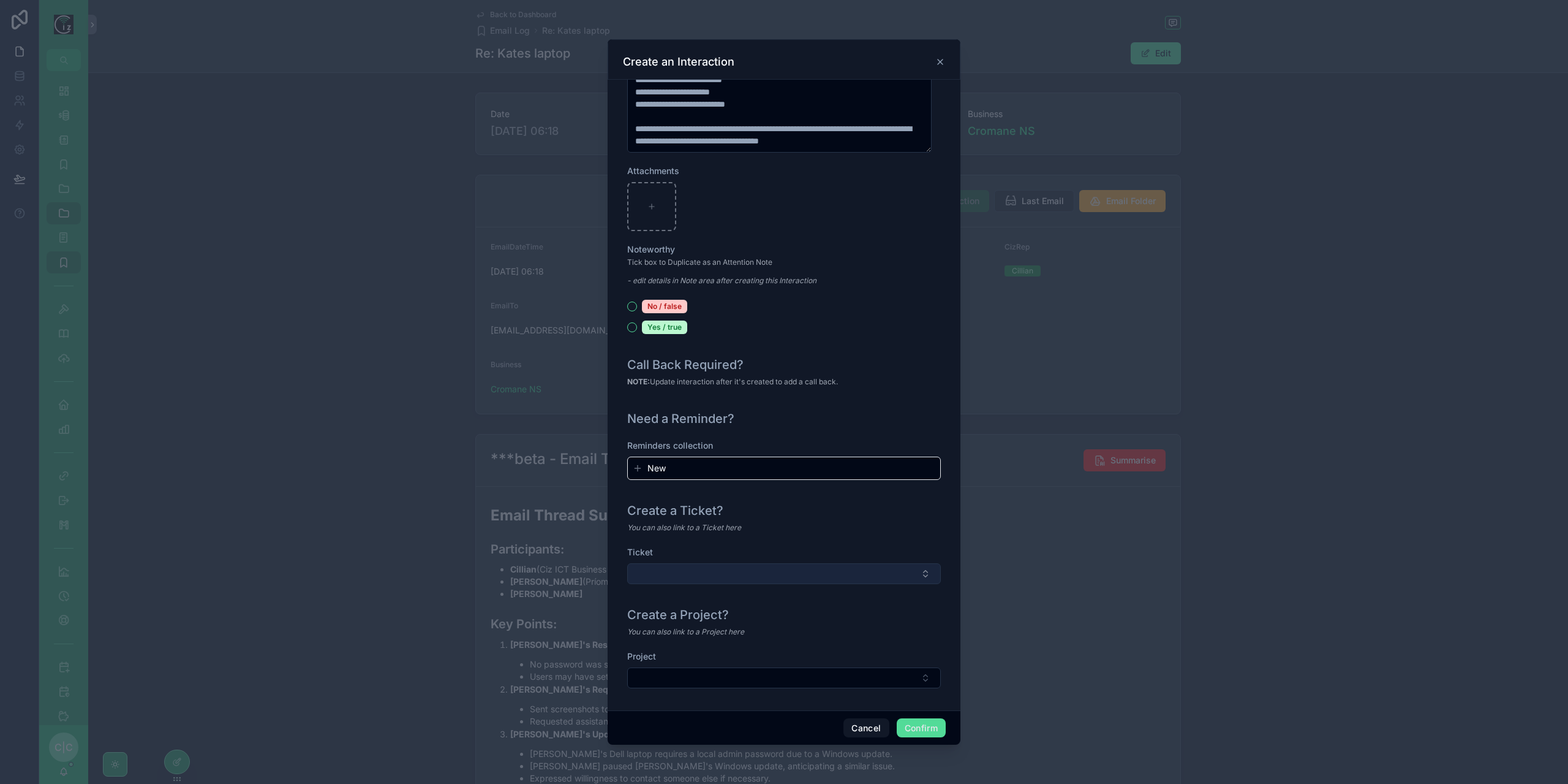
type input "**********"
click at [847, 579] on button "Select Button" at bounding box center [784, 573] width 313 height 20
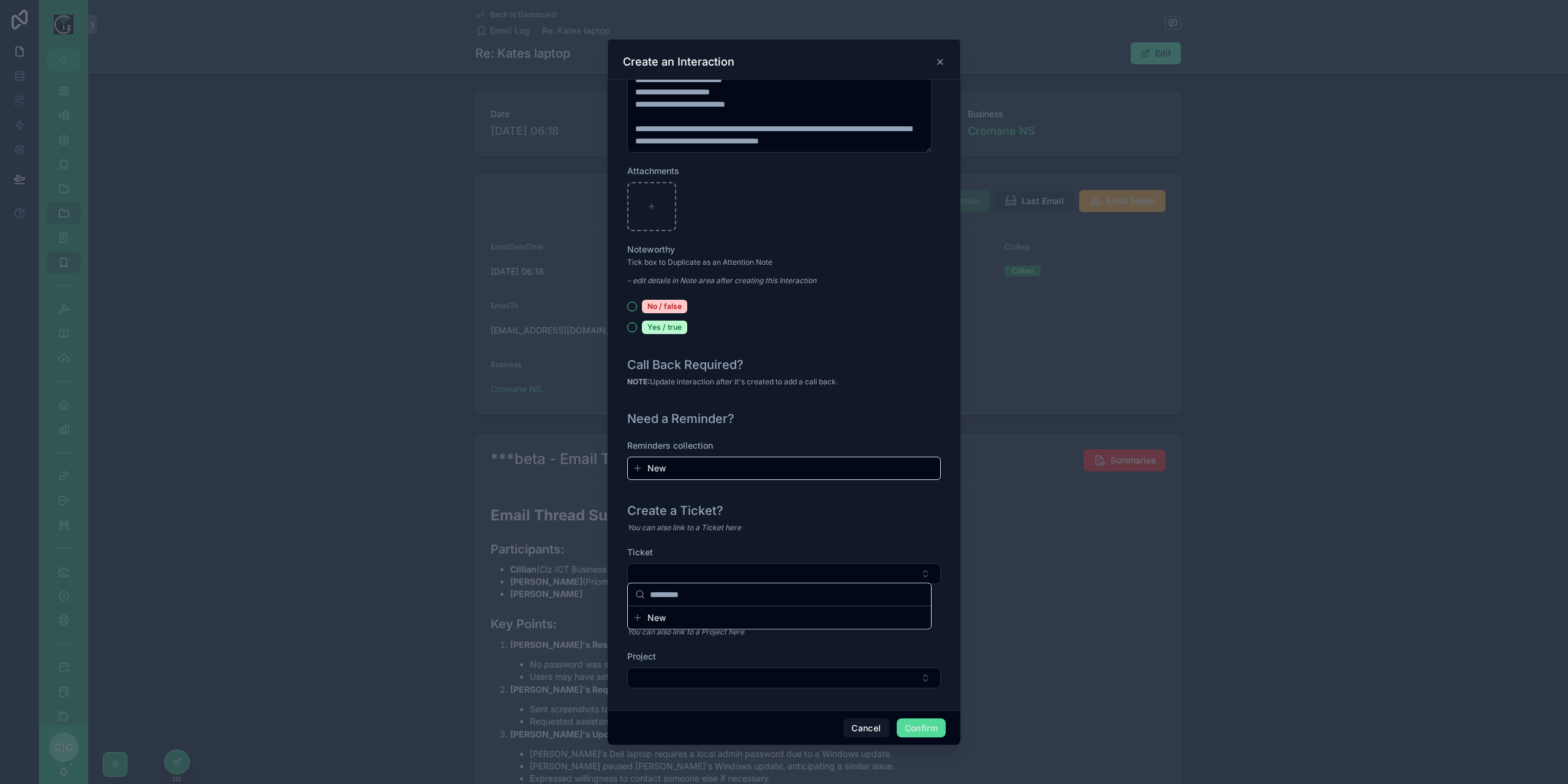
click at [871, 514] on div "Create a Ticket?" at bounding box center [784, 510] width 313 height 17
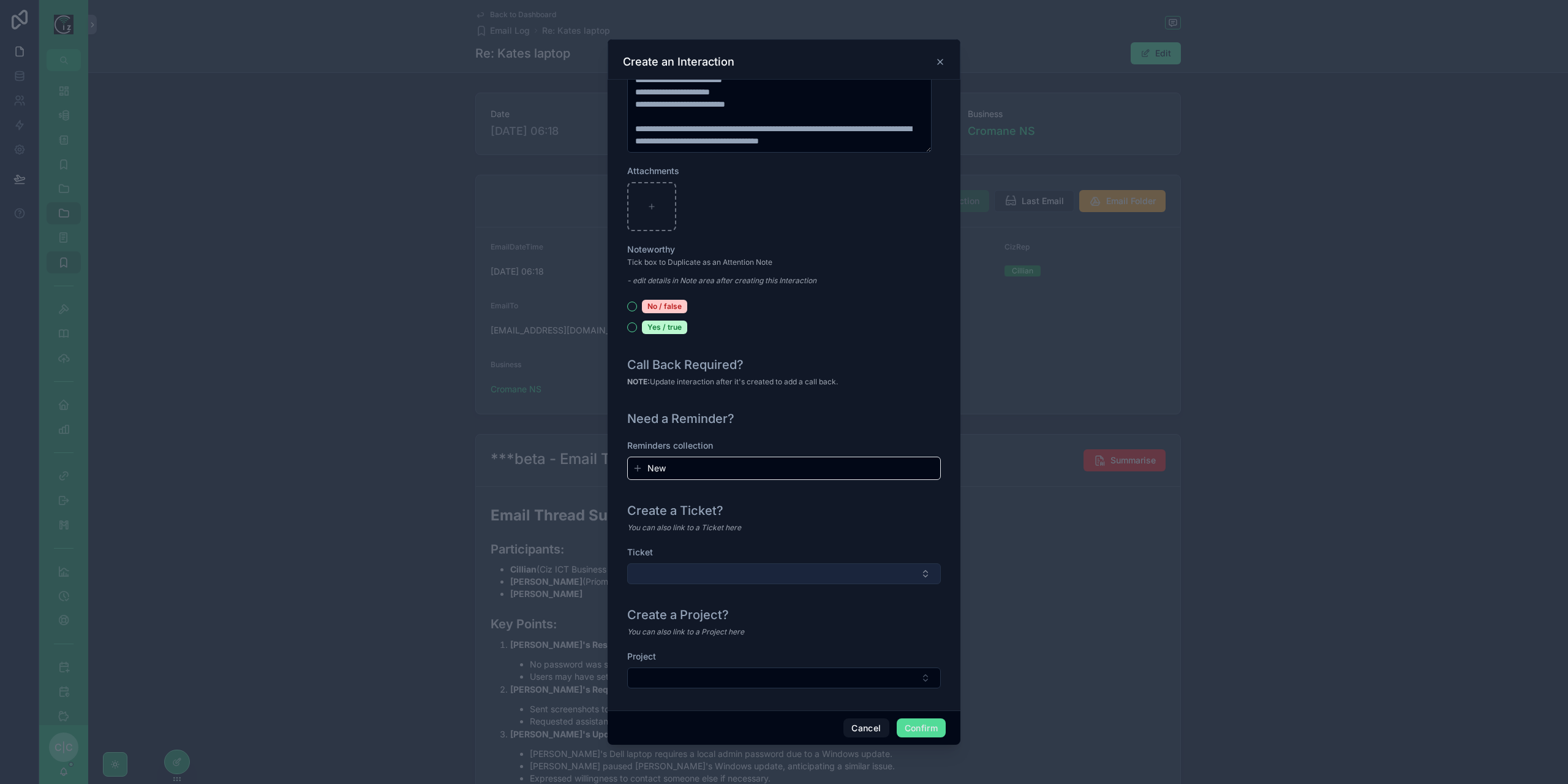
click at [845, 564] on button "Select Button" at bounding box center [784, 573] width 313 height 20
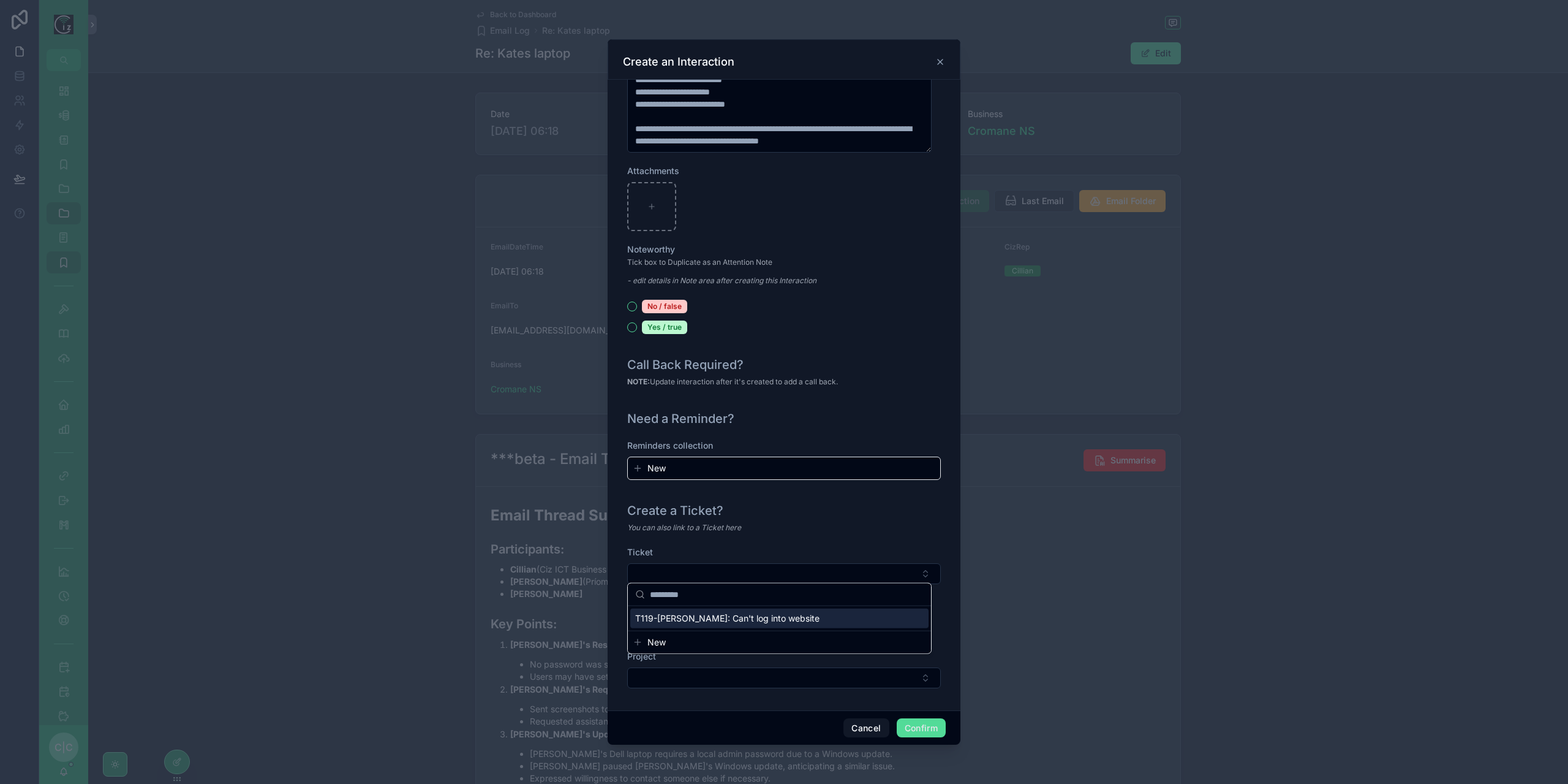
click at [861, 526] on div "You can also link to a Ticket here" at bounding box center [784, 528] width 313 height 13
click at [852, 669] on button "Select Button" at bounding box center [784, 677] width 313 height 20
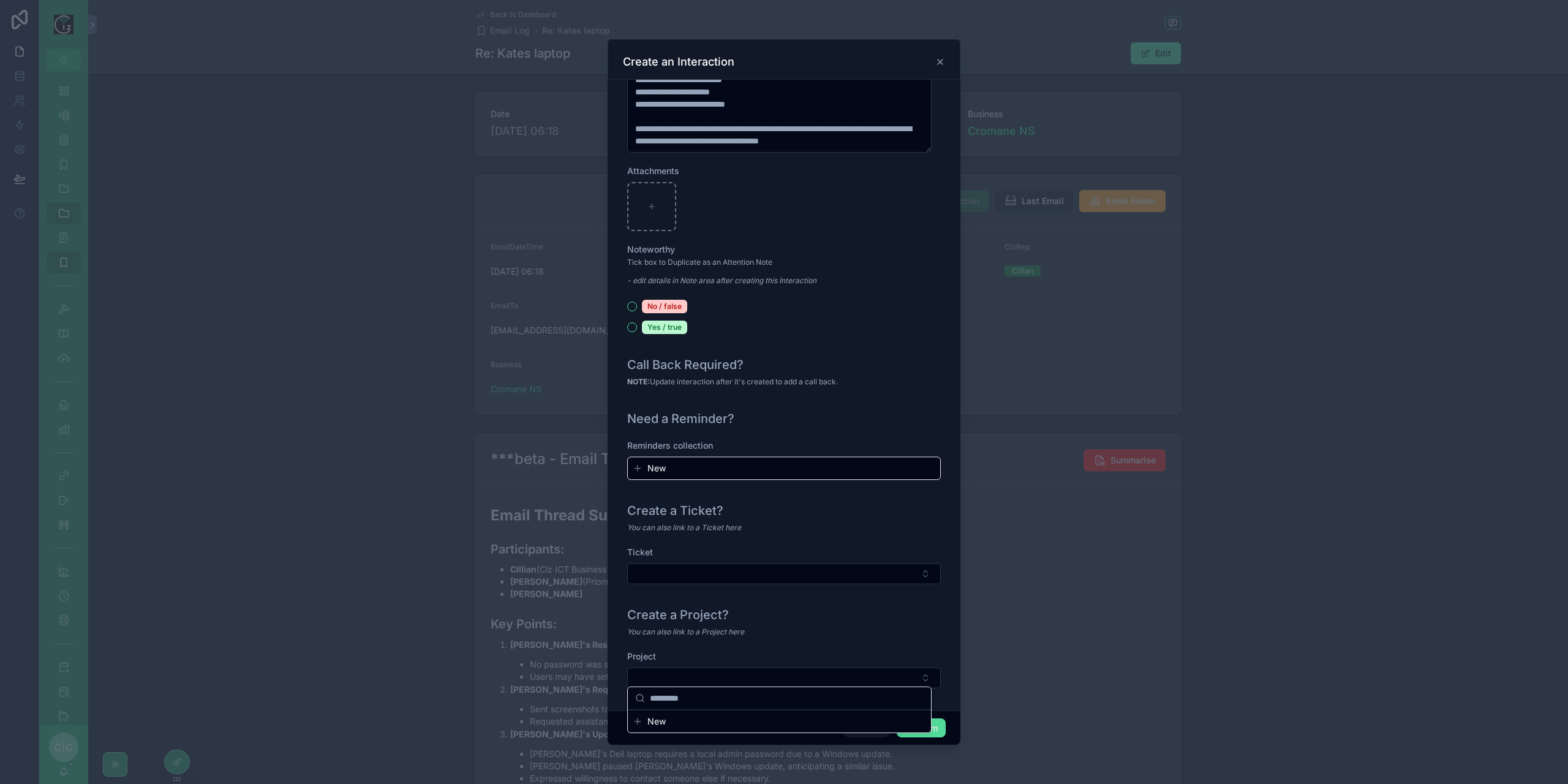
click at [864, 606] on div "Create a Project?" at bounding box center [784, 615] width 313 height 17
click at [934, 729] on button "Confirm" at bounding box center [921, 728] width 49 height 19
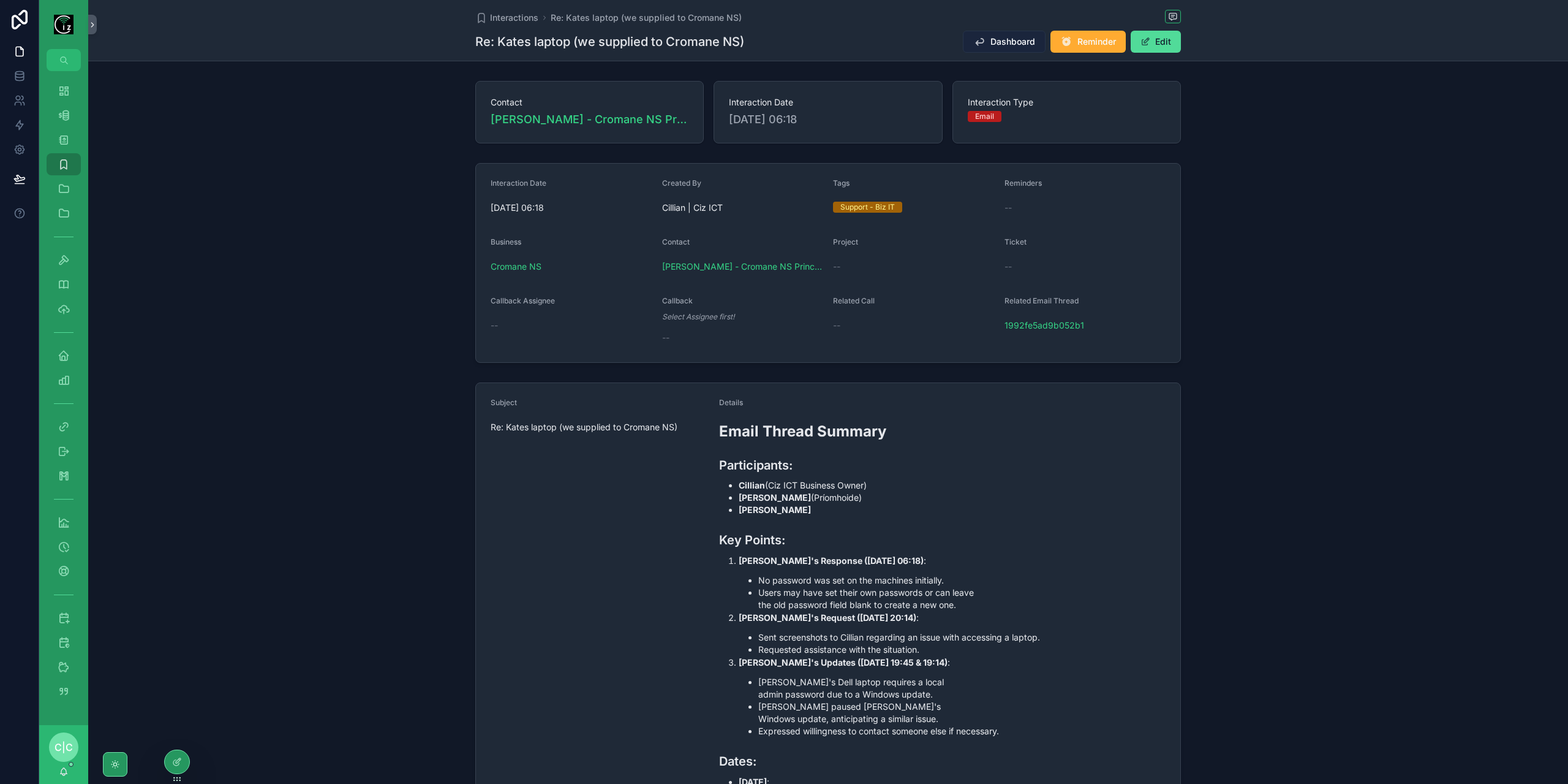
click at [1001, 43] on span "Dashboard" at bounding box center [1012, 42] width 45 height 13
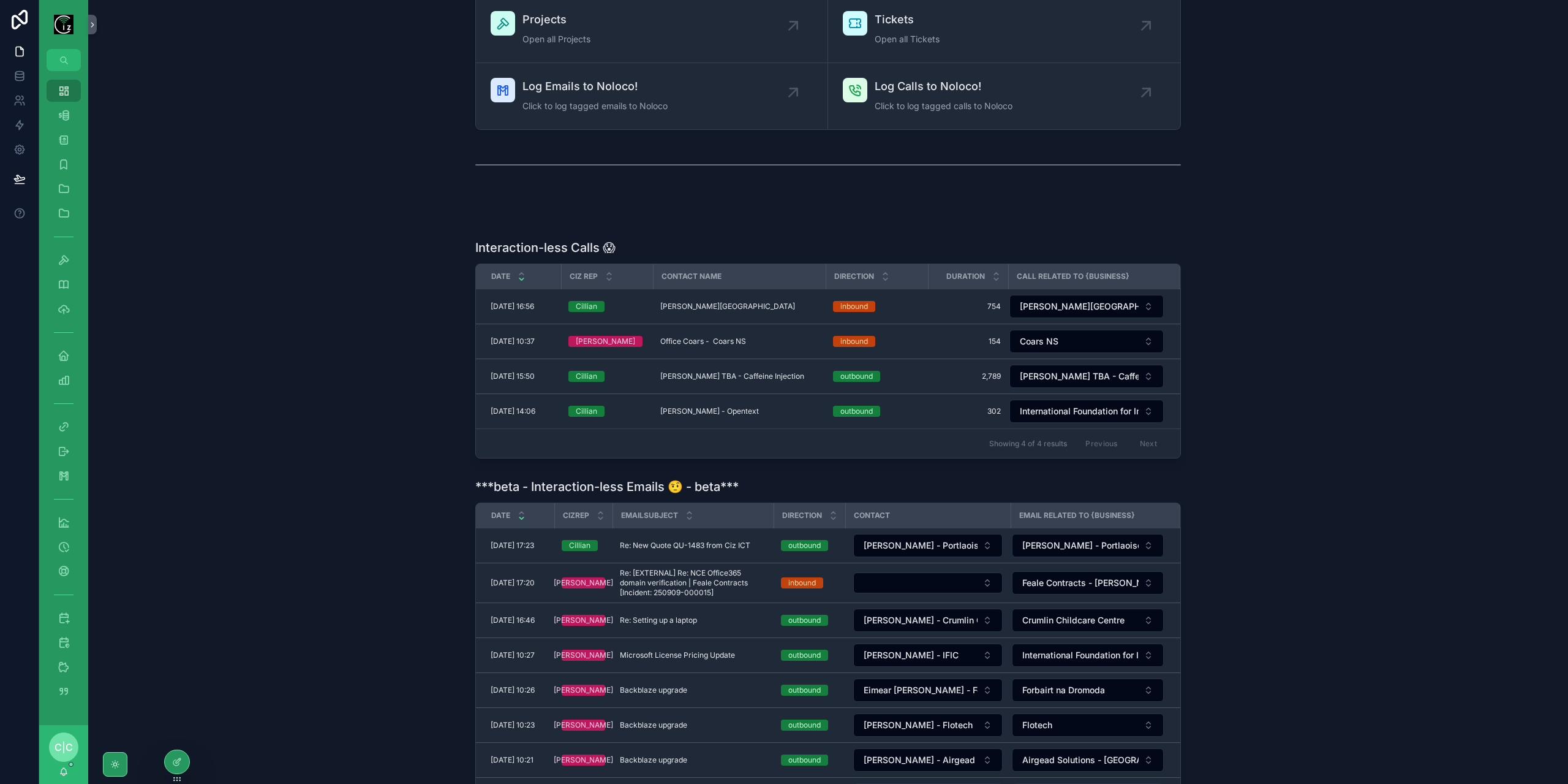
scroll to position [245, 0]
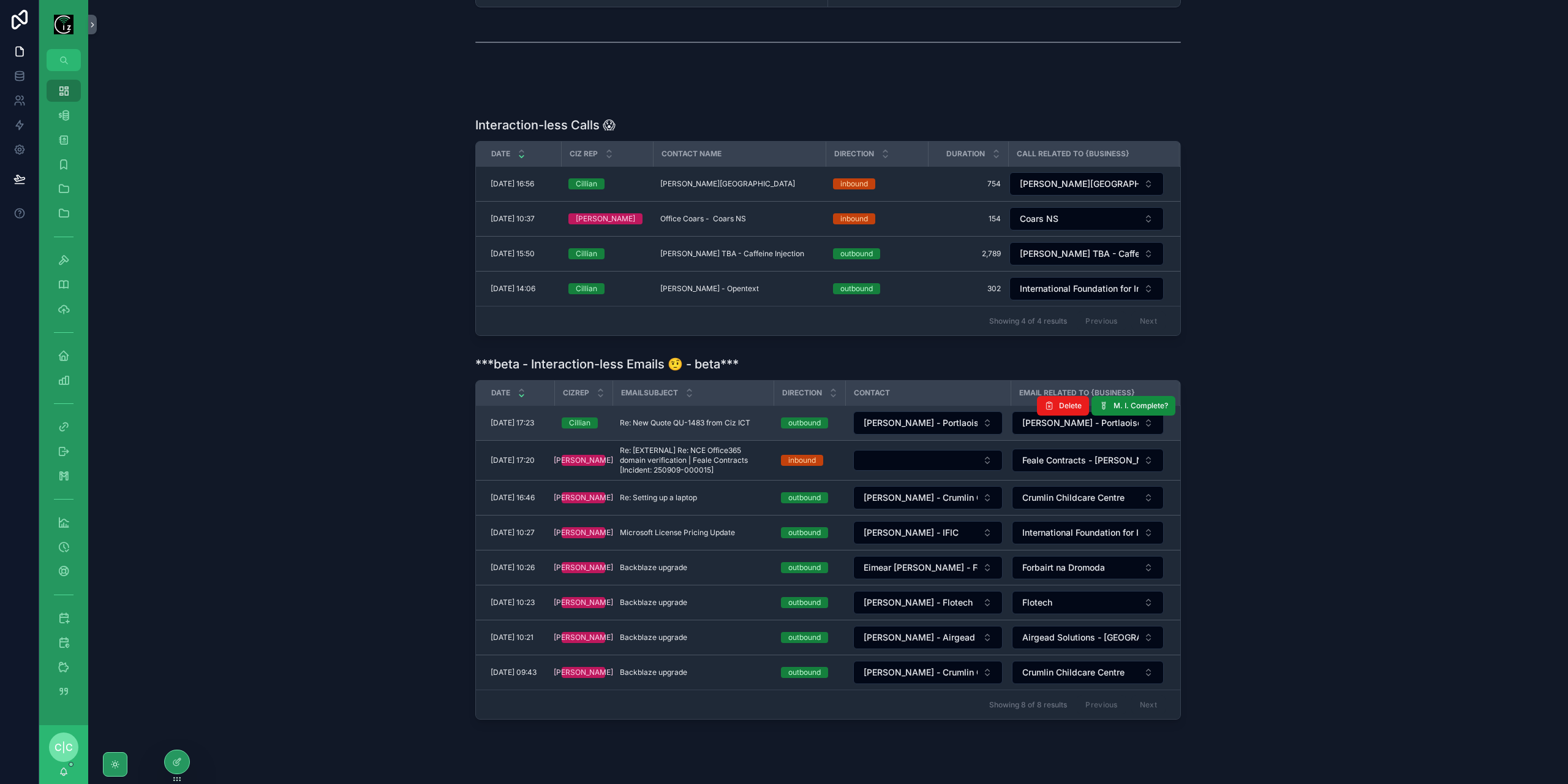
click at [697, 422] on span "Re: New Quote QU-1483 from Ciz ICT" at bounding box center [685, 423] width 131 height 10
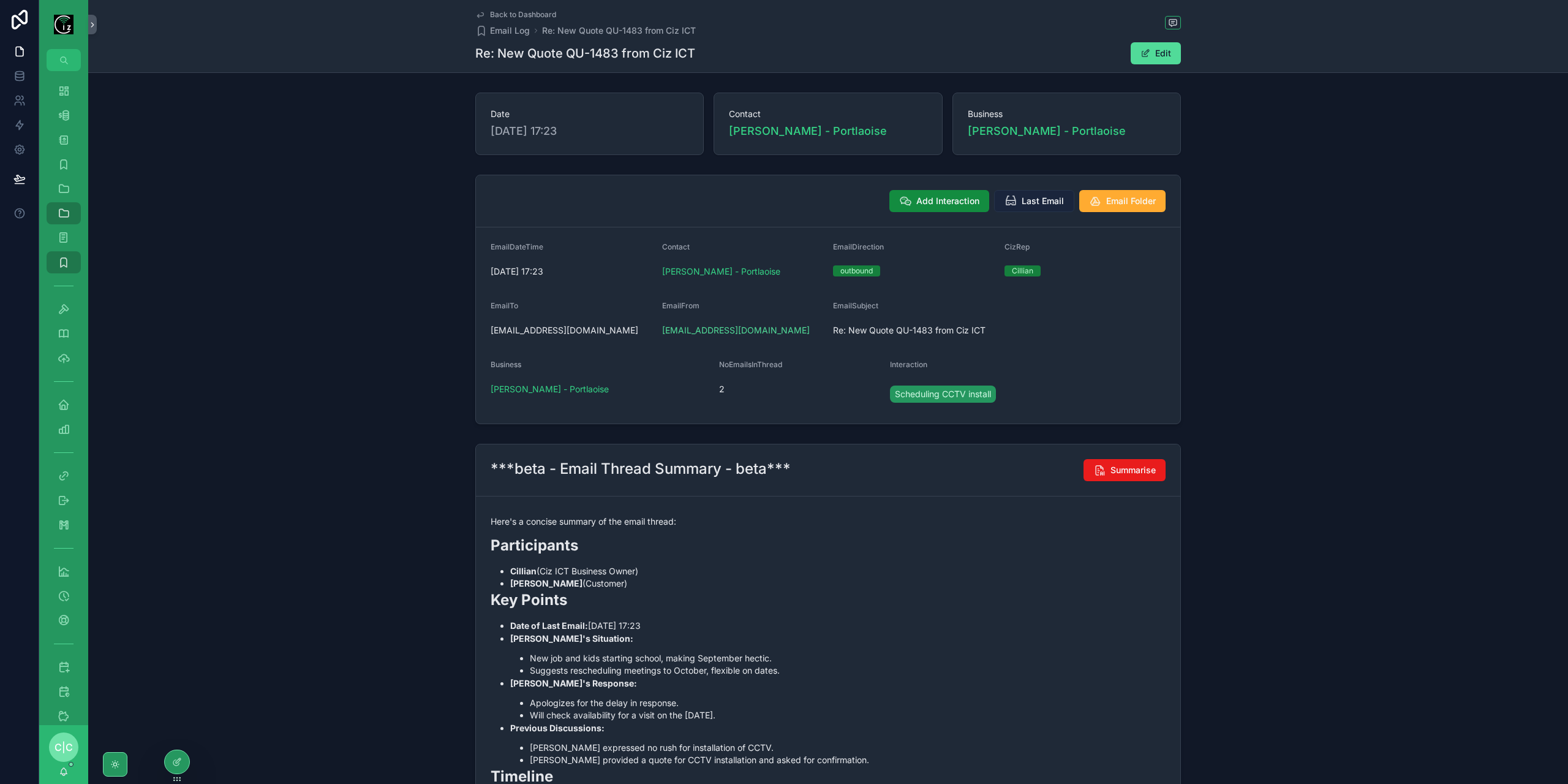
click at [1019, 198] on button "Last Email" at bounding box center [1034, 201] width 80 height 22
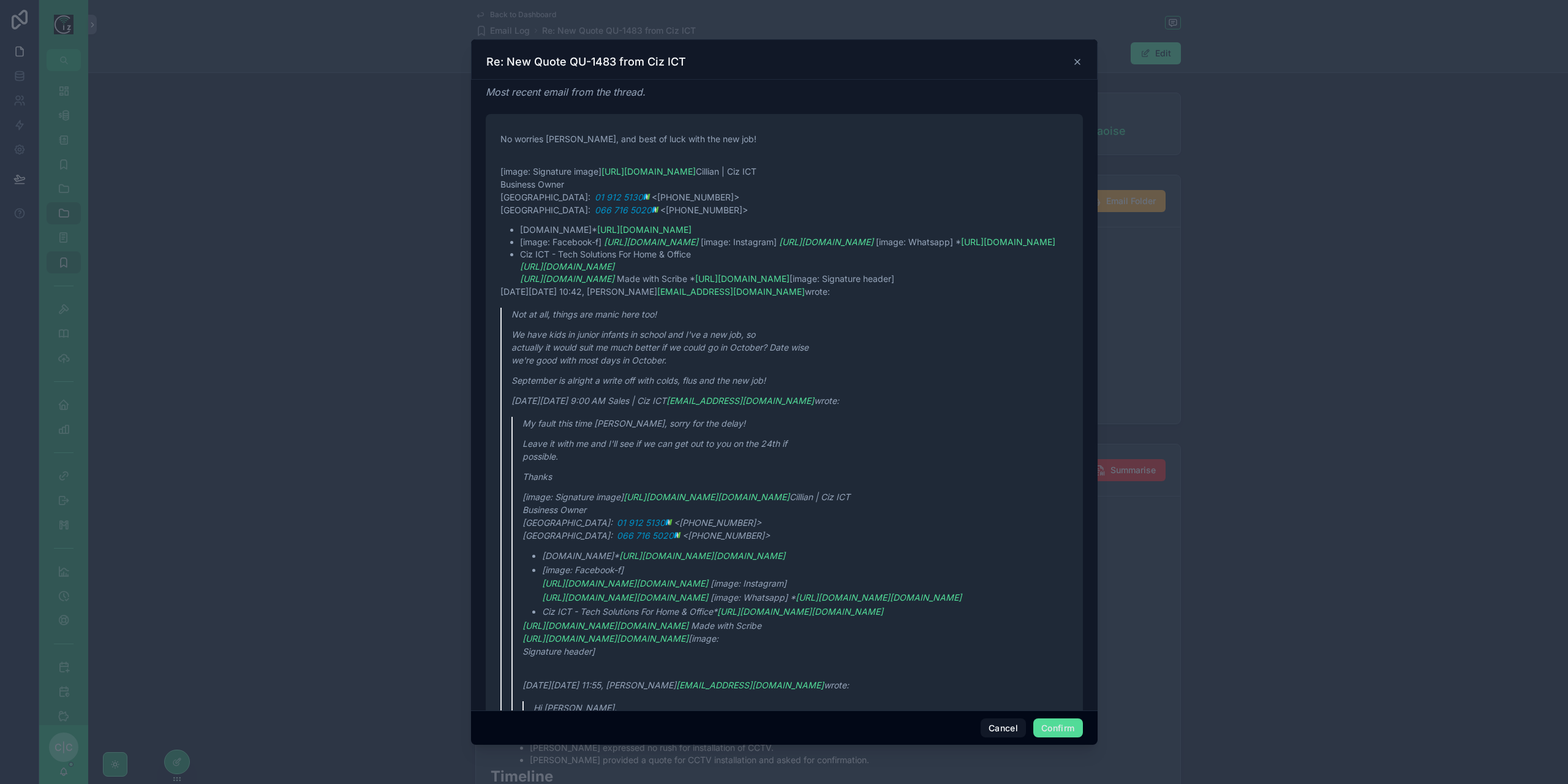
click at [1411, 395] on div at bounding box center [784, 392] width 1568 height 784
click at [1077, 65] on icon at bounding box center [1077, 62] width 10 height 10
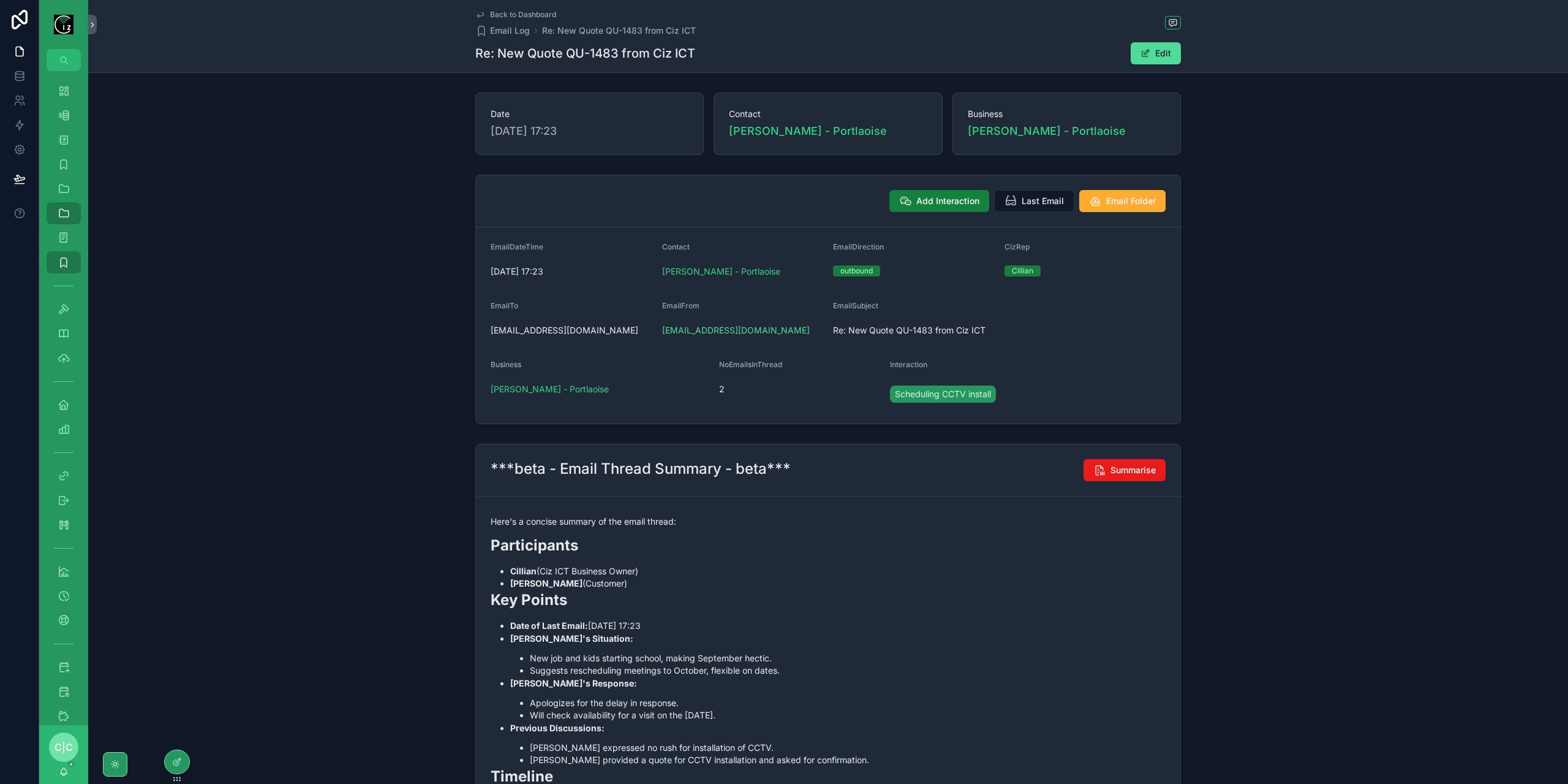
click at [935, 197] on span "Add Interaction" at bounding box center [947, 201] width 63 height 13
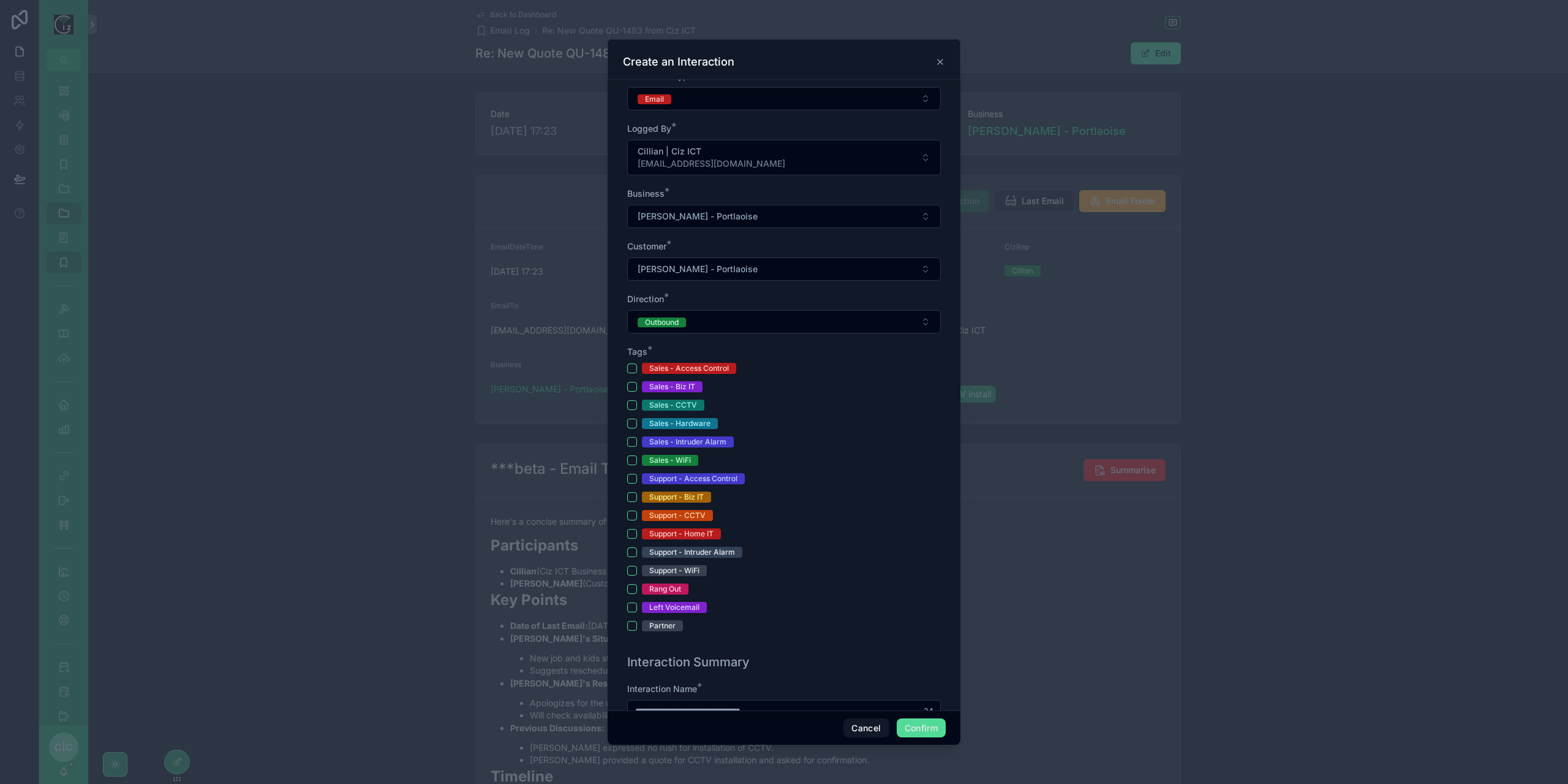
scroll to position [184, 0]
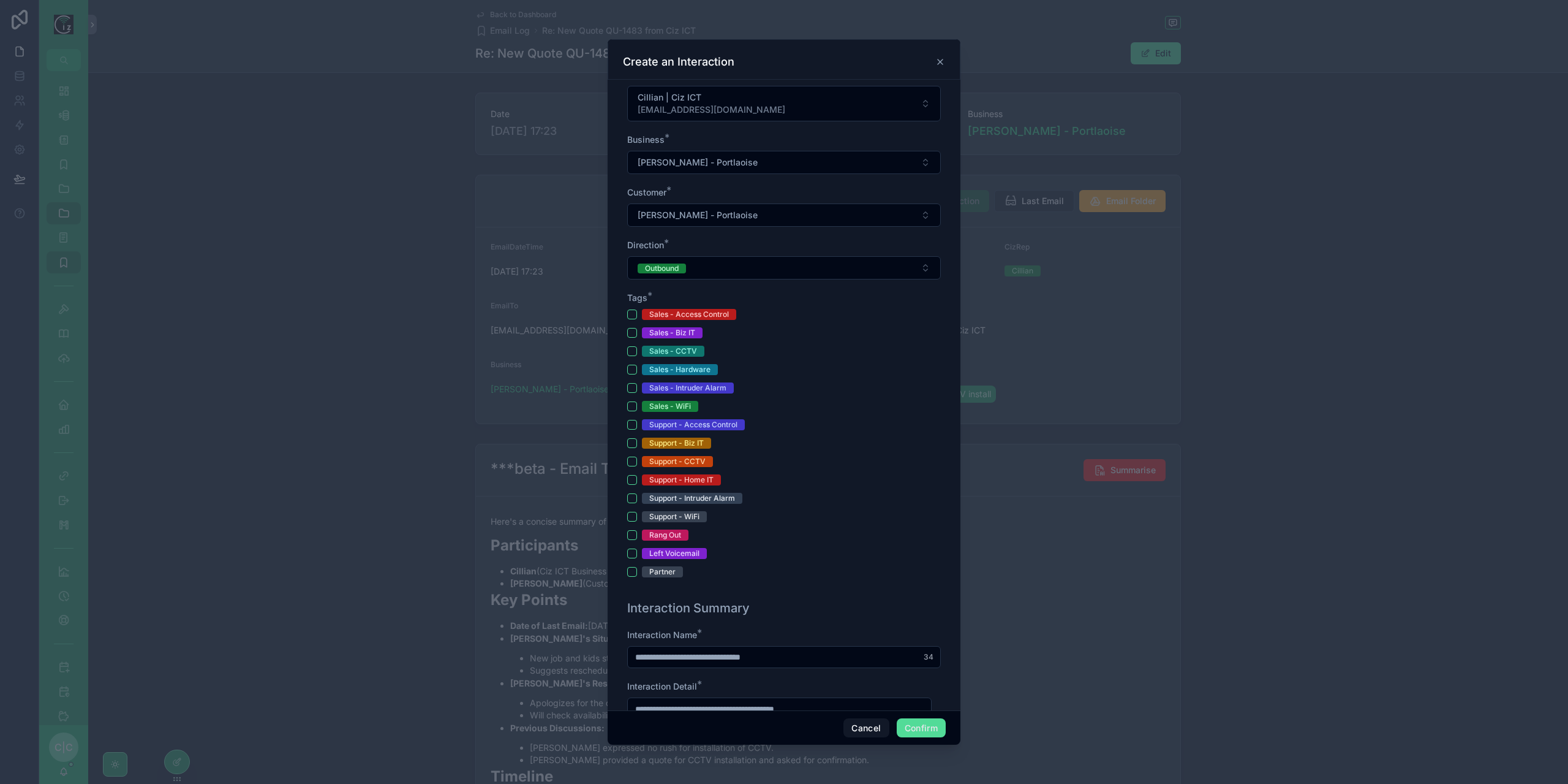
click at [631, 353] on div "Sales - CCTV" at bounding box center [784, 350] width 313 height 11
click at [631, 347] on button "Sales - CCTV" at bounding box center [632, 351] width 10 height 10
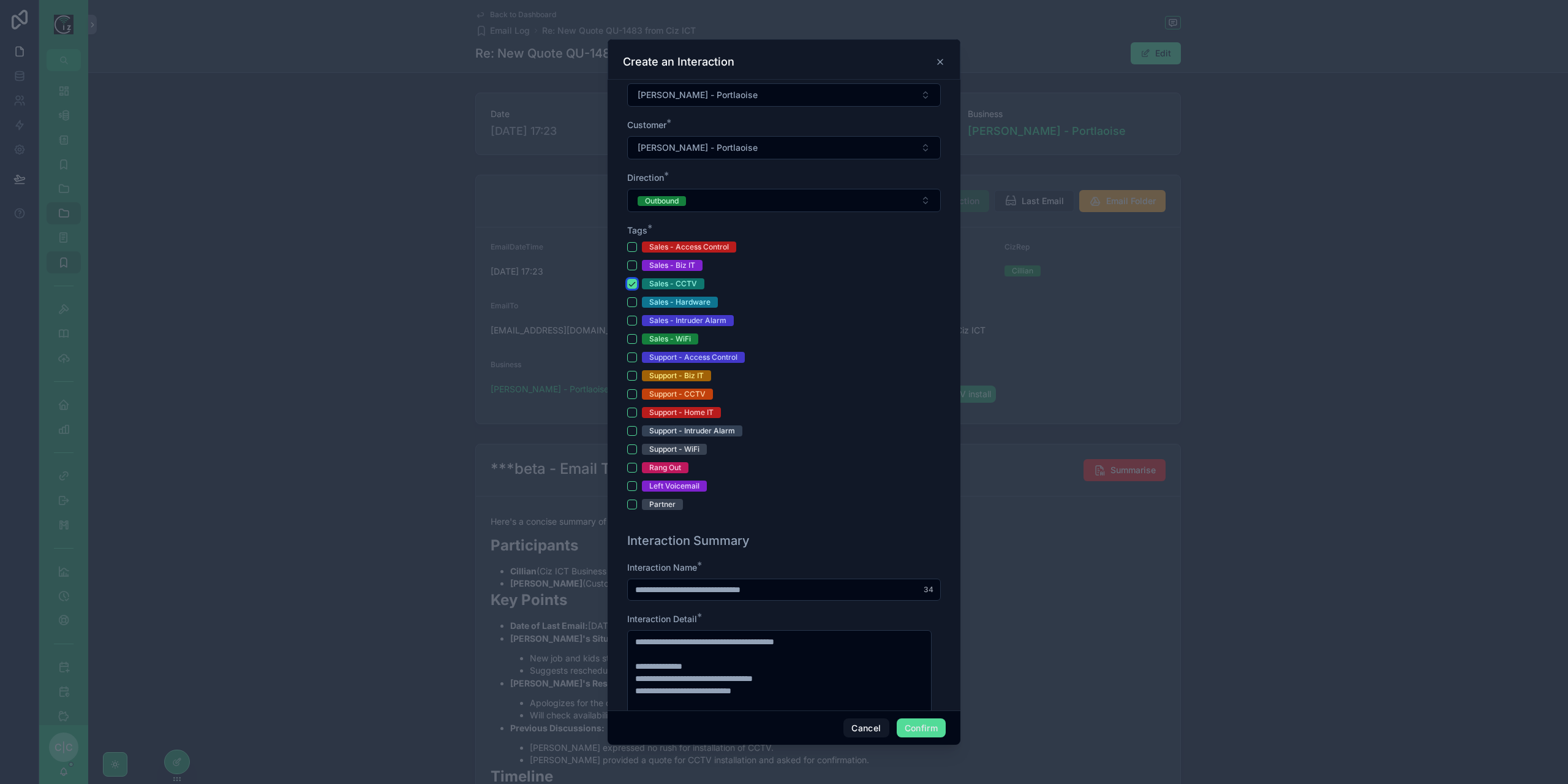
scroll to position [307, 0]
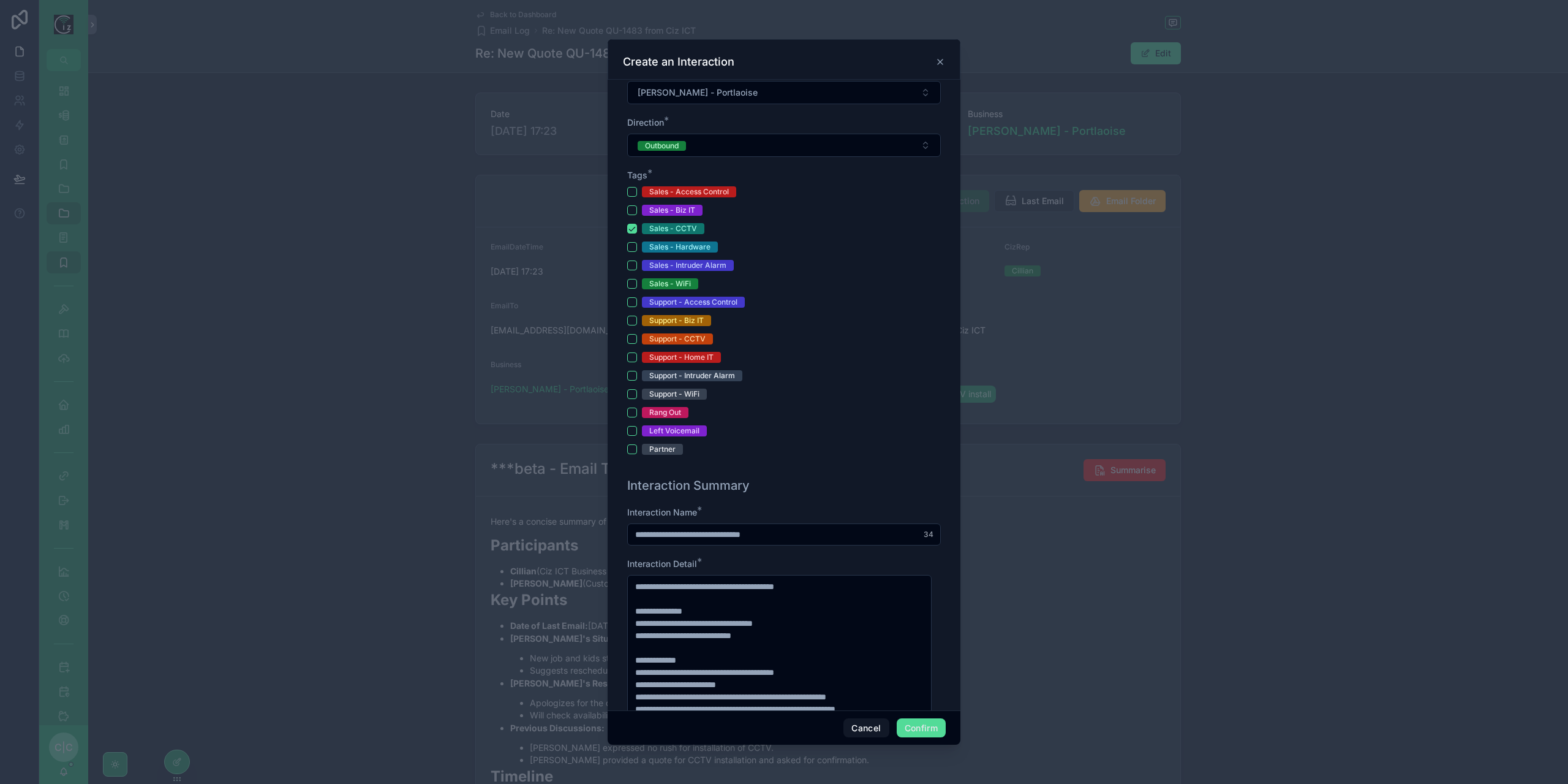
drag, startPoint x: 668, startPoint y: 530, endPoint x: 616, endPoint y: 532, distance: 52.0
click at [616, 532] on div "**********" at bounding box center [784, 395] width 353 height 631
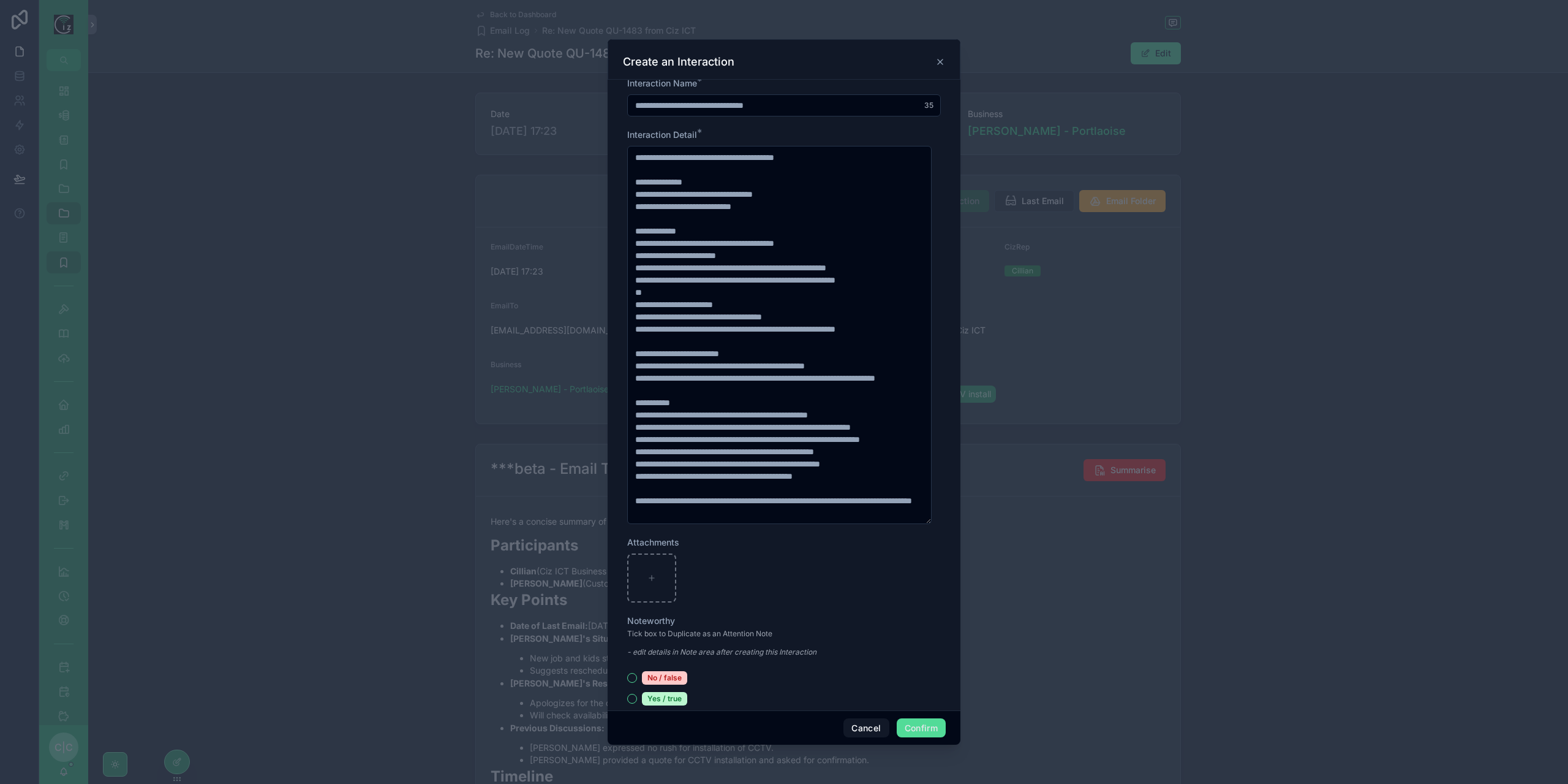
scroll to position [1107, 0]
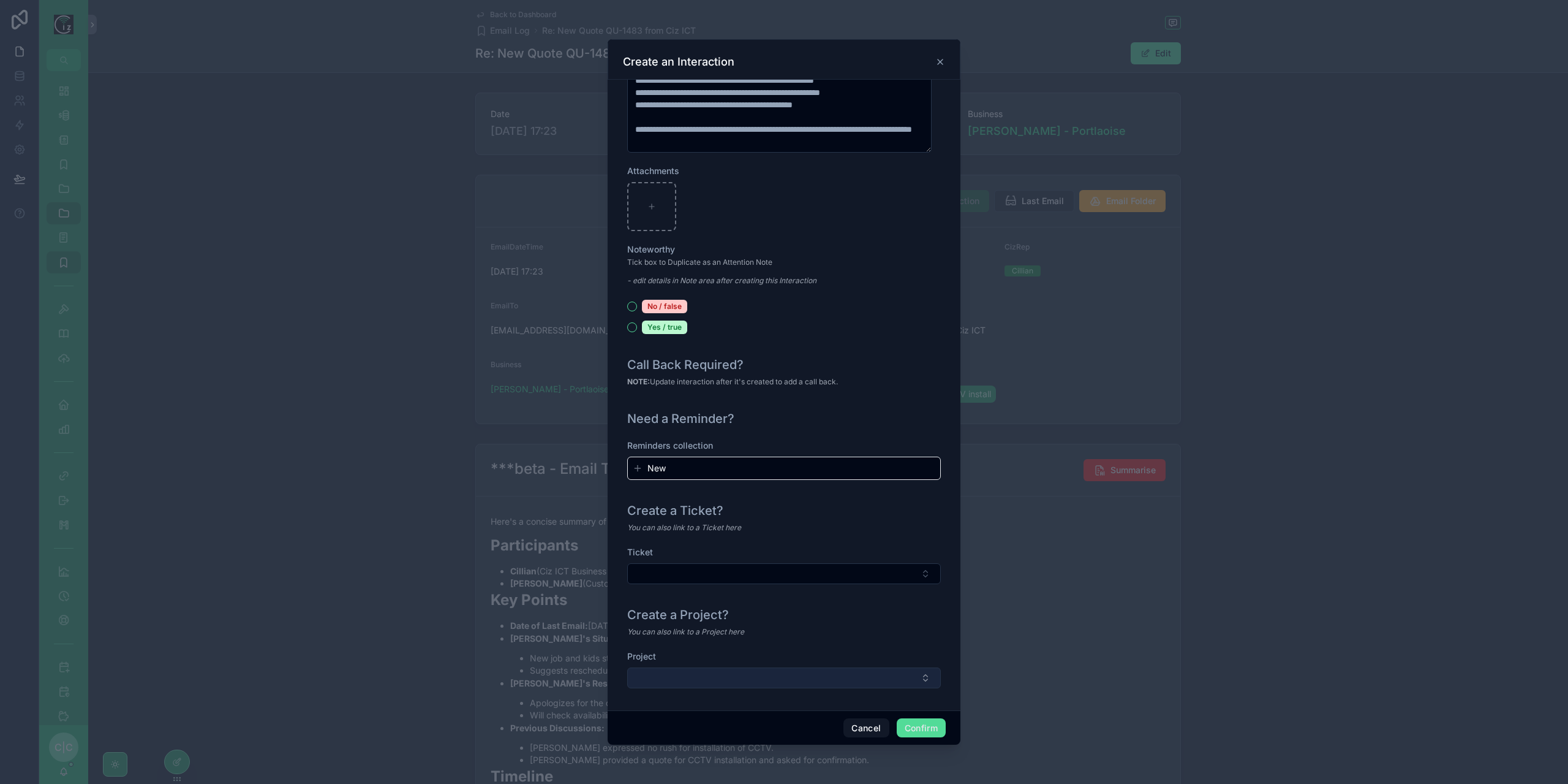
type input "**********"
click at [829, 673] on button "Select Button" at bounding box center [784, 677] width 313 height 20
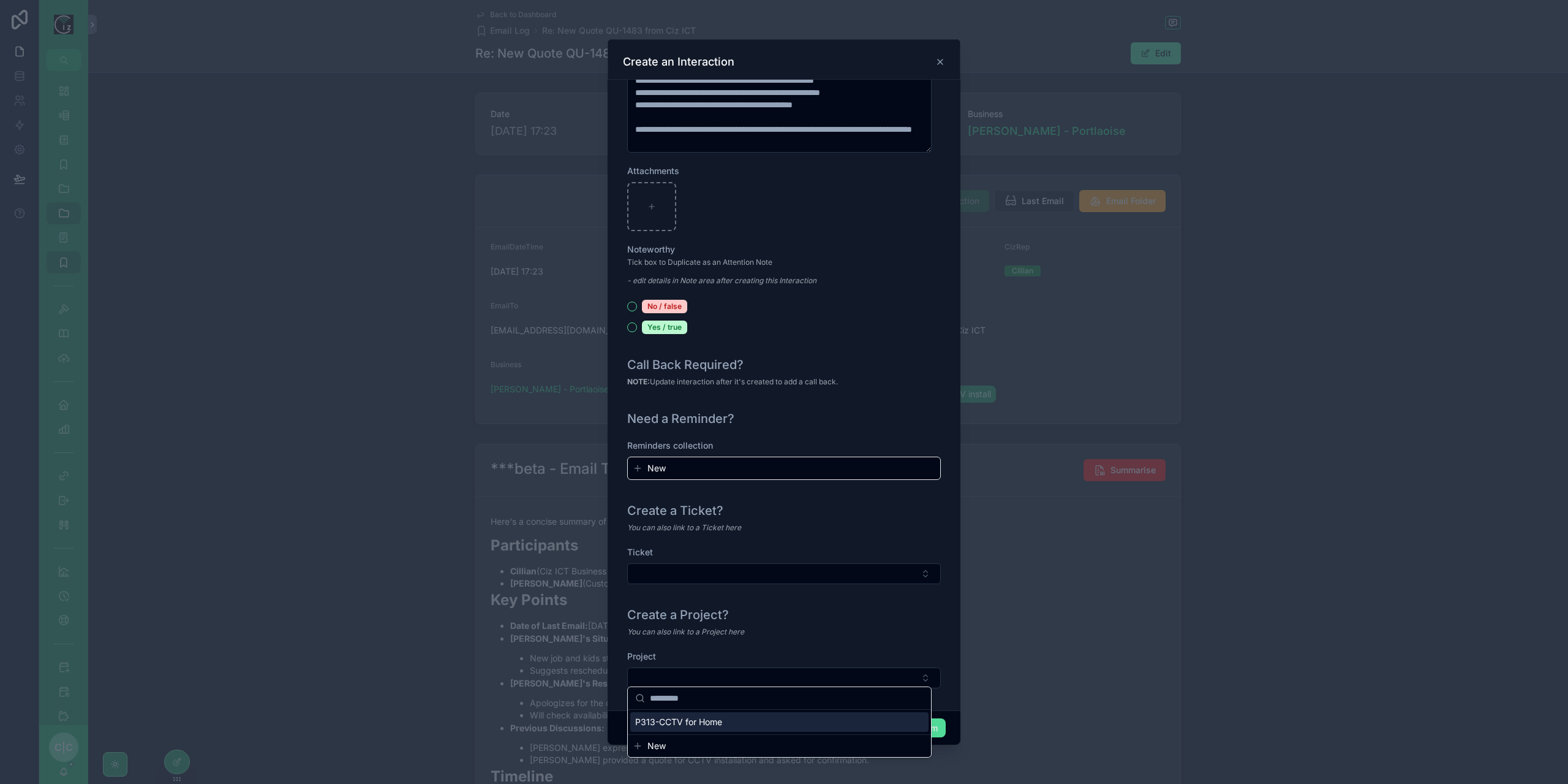
click at [743, 724] on div "P313-CCTV for Home" at bounding box center [780, 722] width 299 height 19
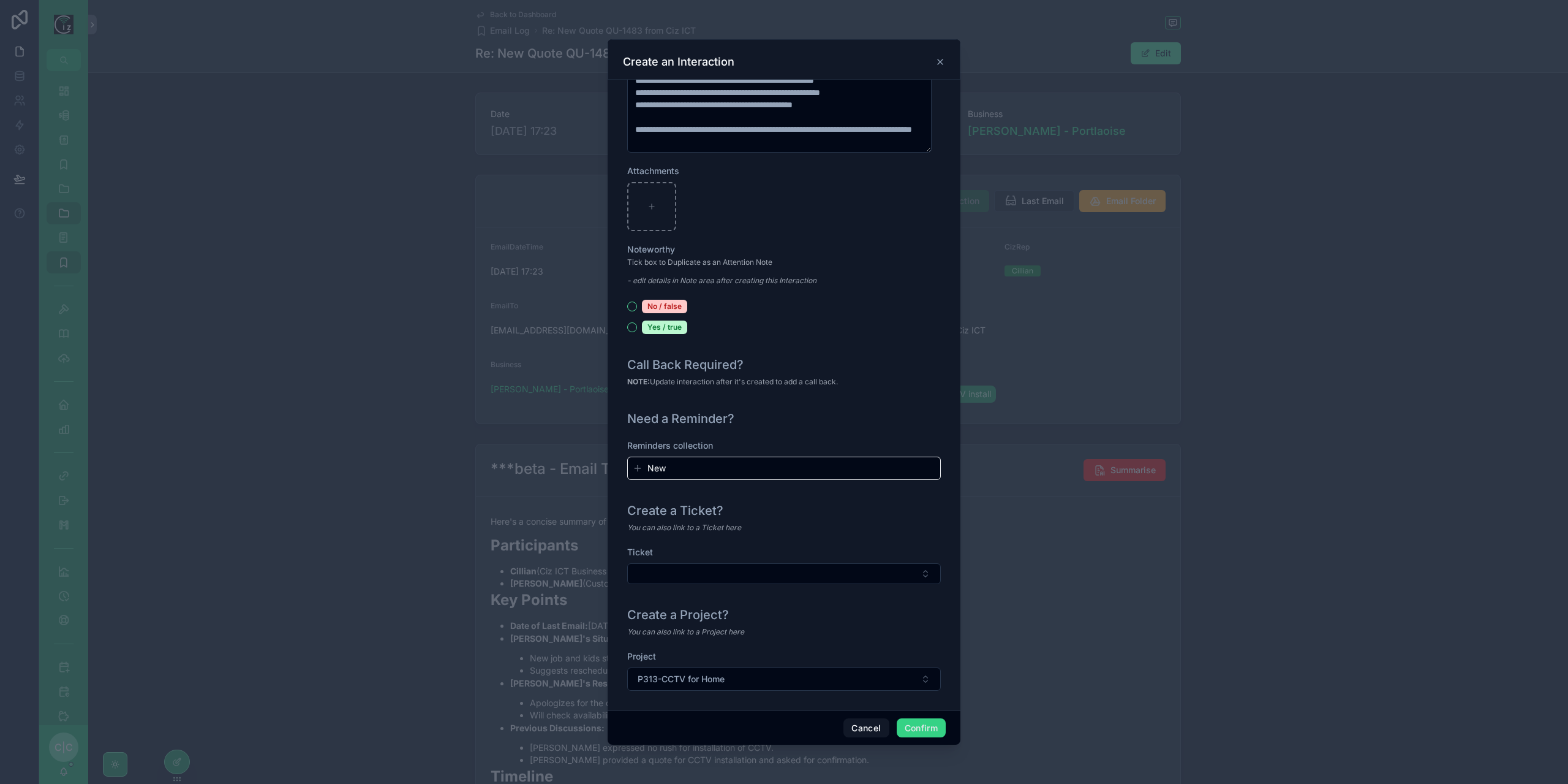
click at [917, 730] on button "Confirm" at bounding box center [921, 728] width 49 height 19
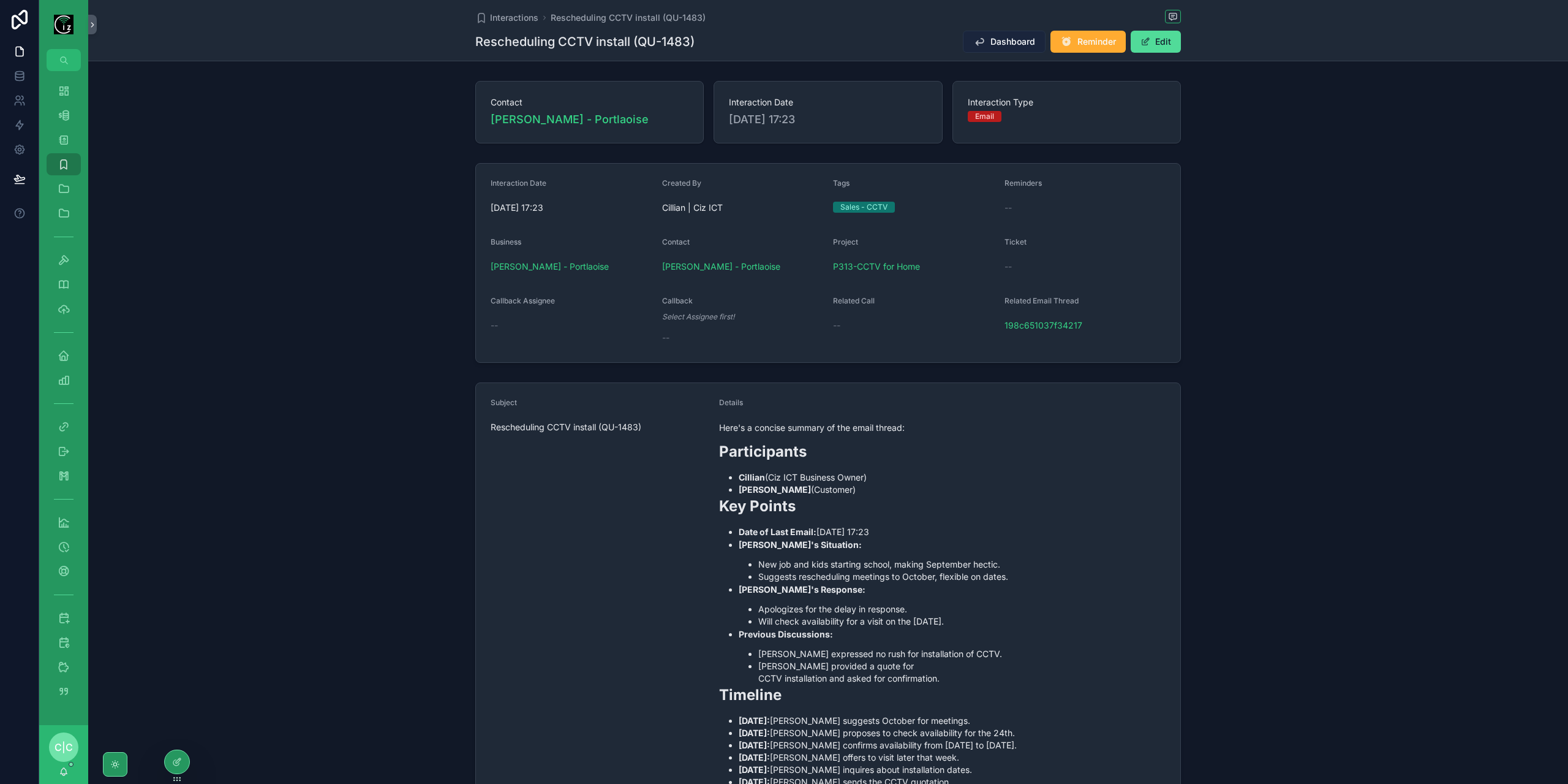
click at [990, 40] on span "Dashboard" at bounding box center [1012, 42] width 45 height 13
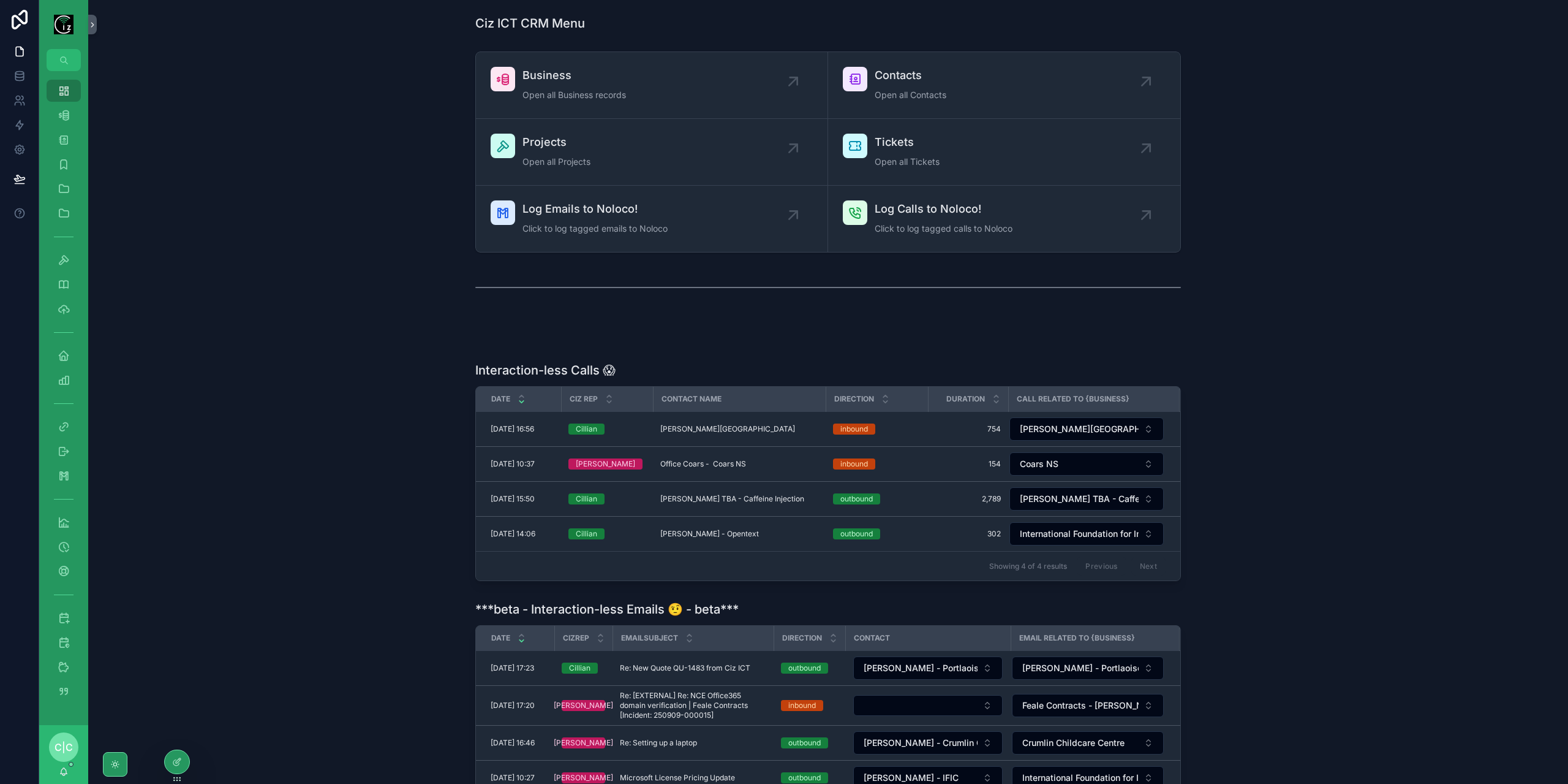
scroll to position [122, 0]
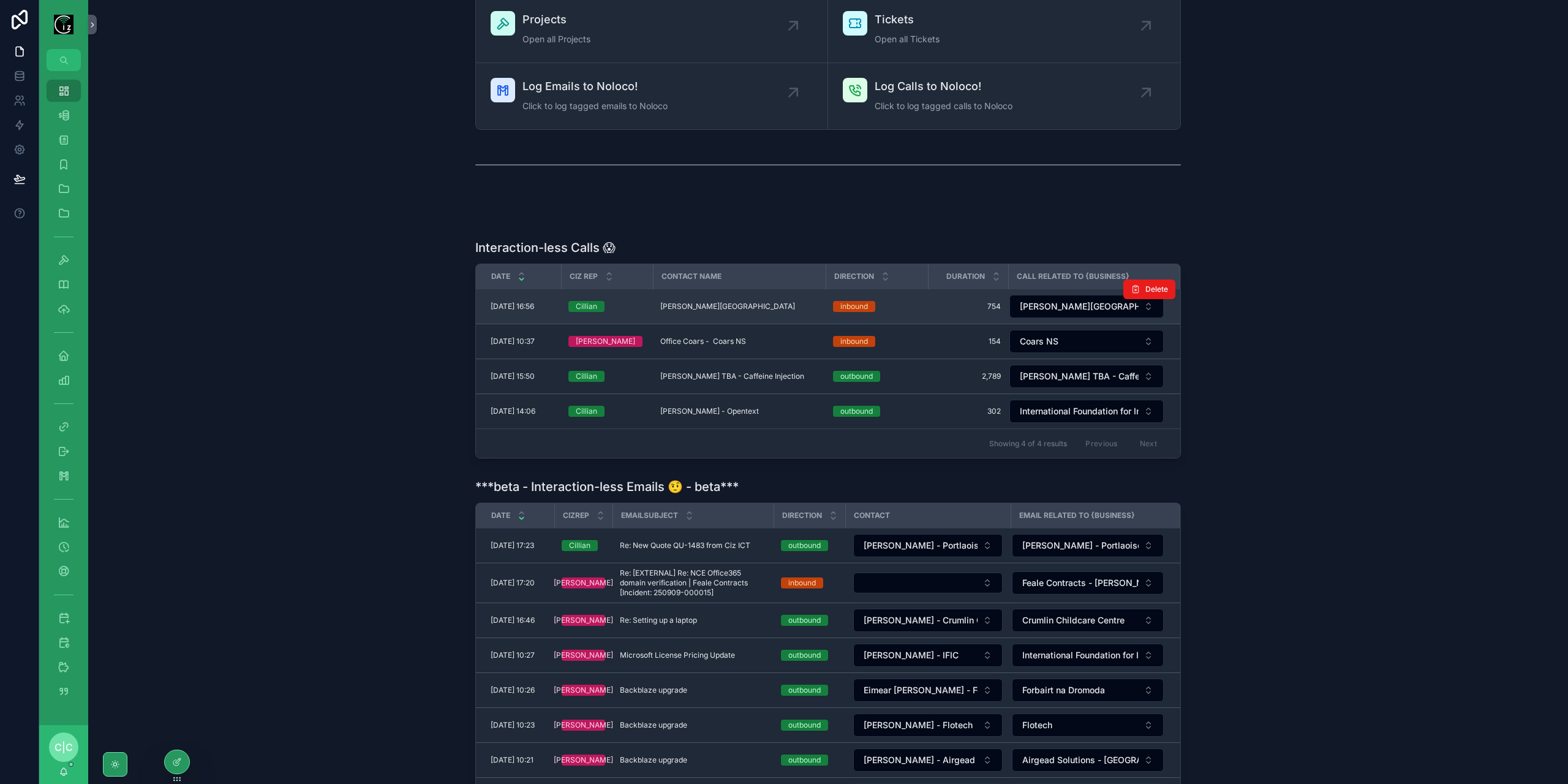
click at [752, 302] on div "Cormac Joy - Beaufort [PERSON_NAME]" at bounding box center [739, 307] width 158 height 10
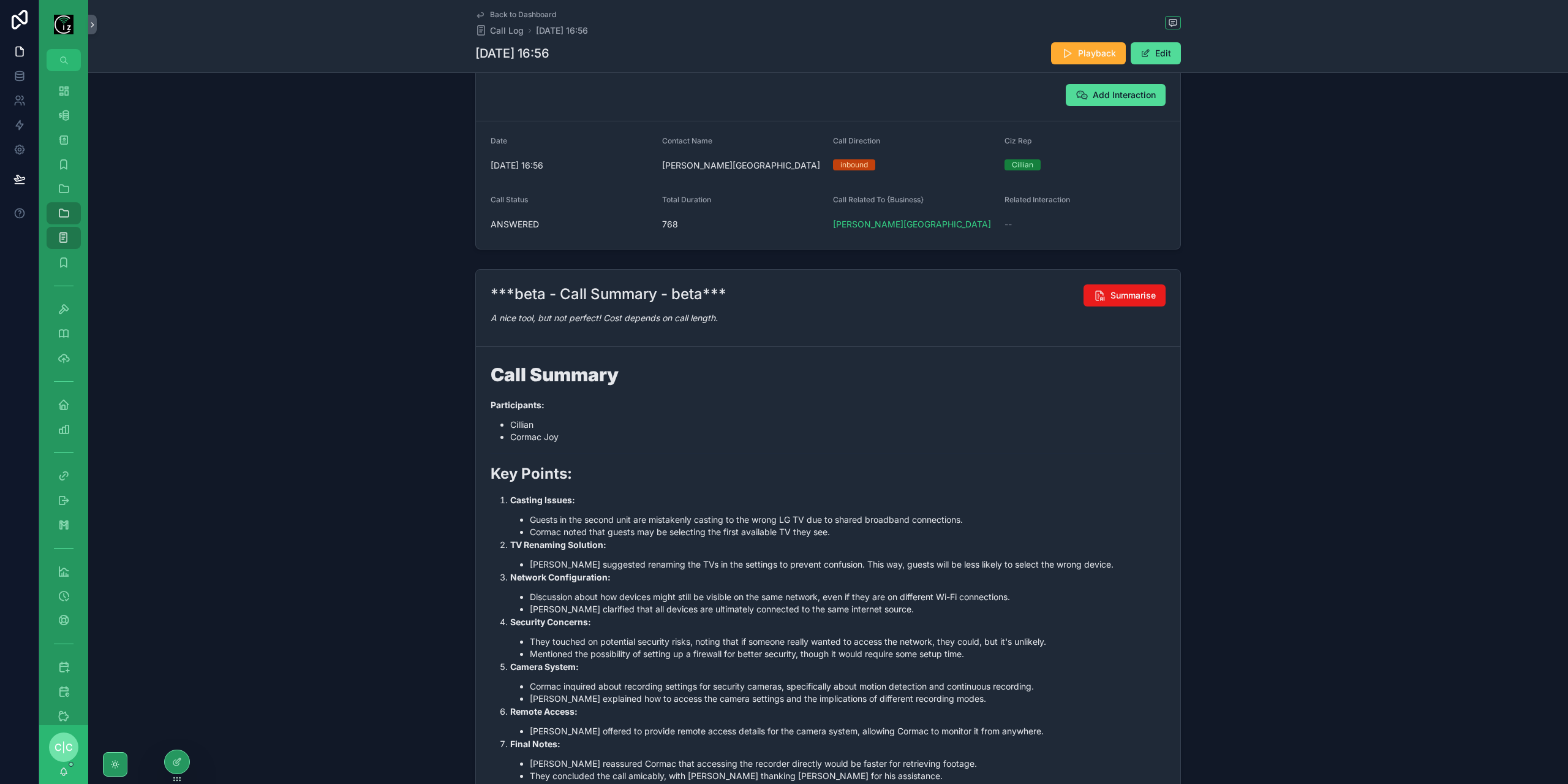
scroll to position [245, 0]
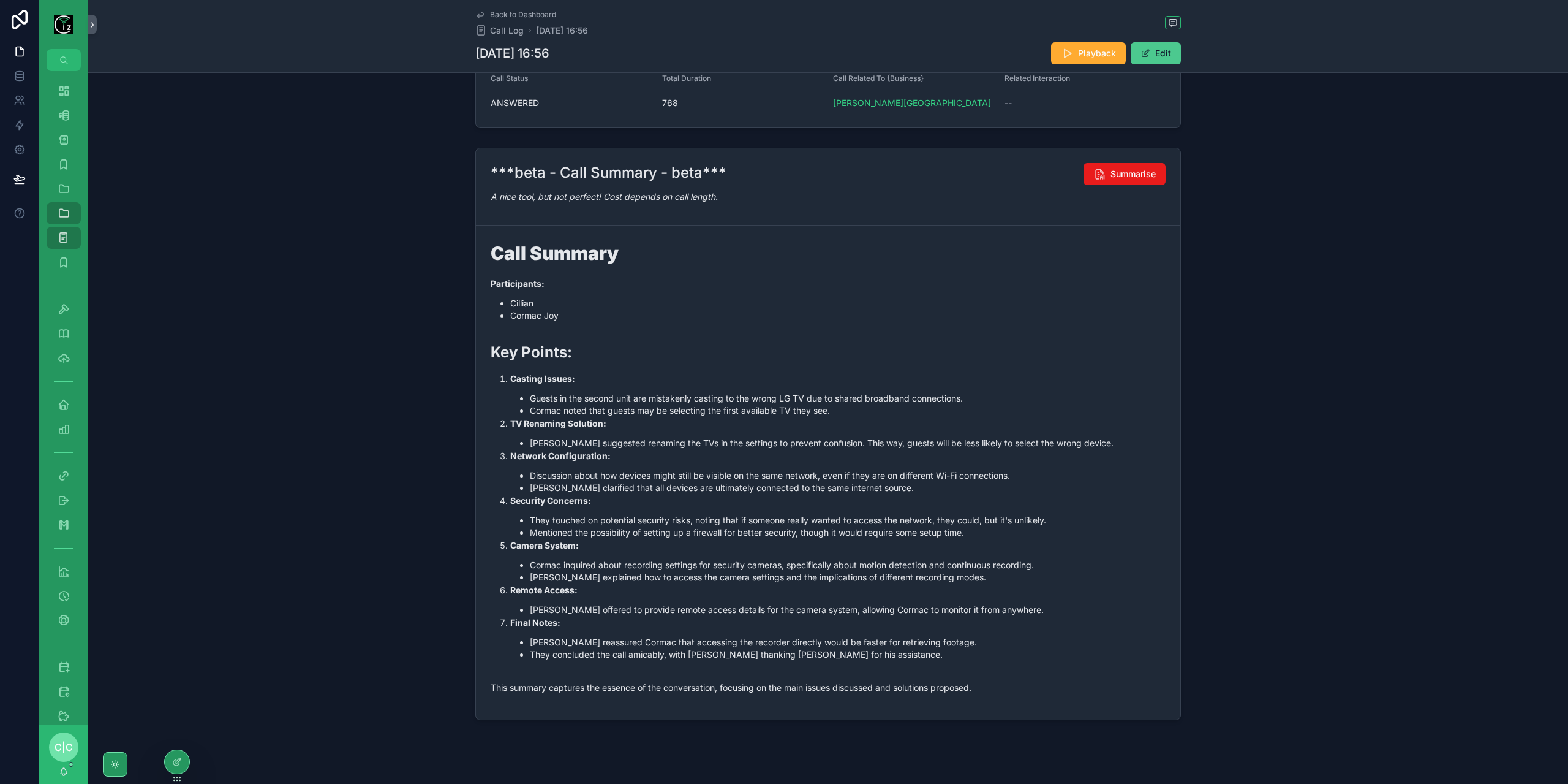
click at [1147, 50] on span "scrollable content" at bounding box center [1145, 53] width 10 height 10
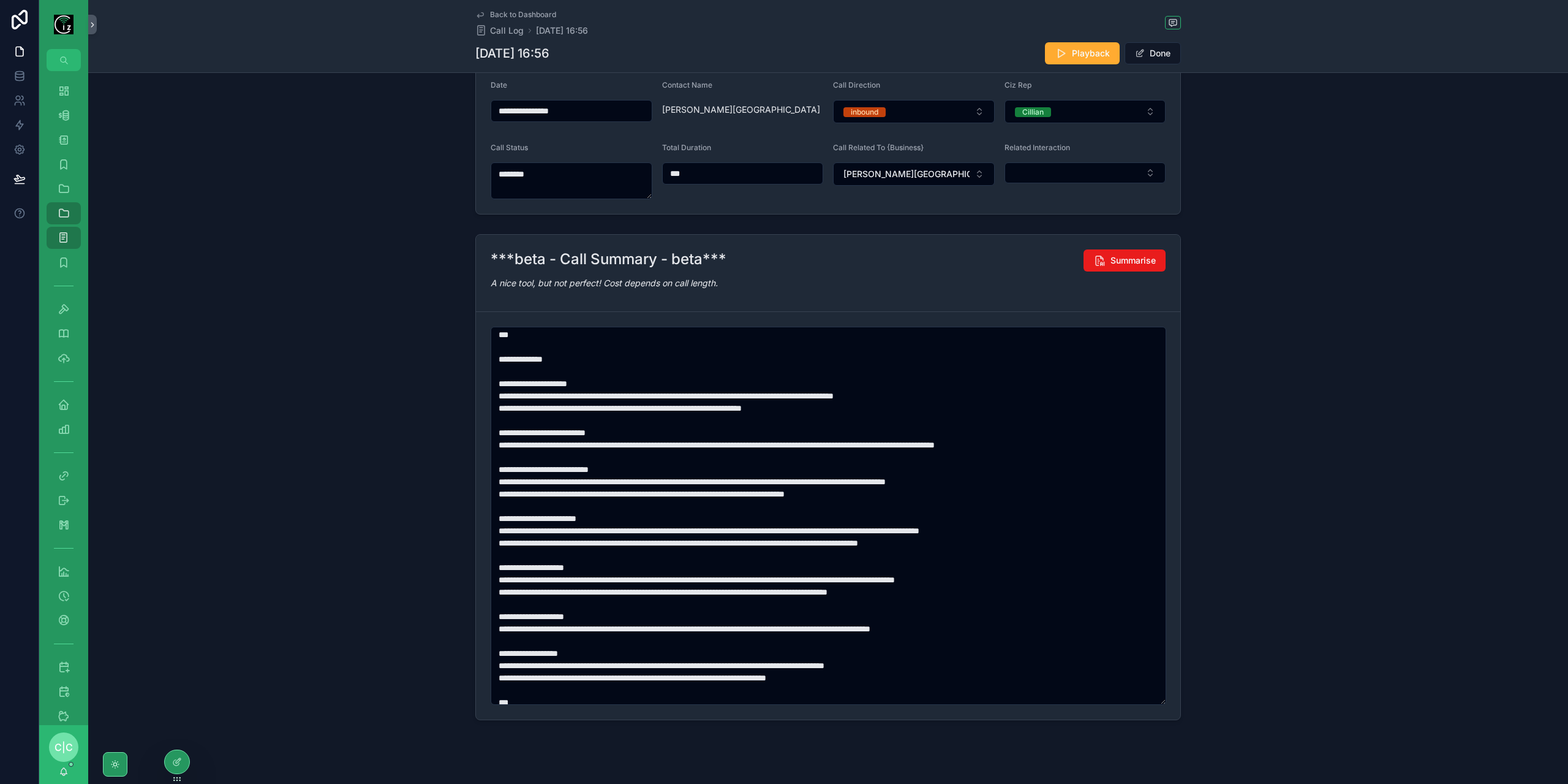
scroll to position [49, 0]
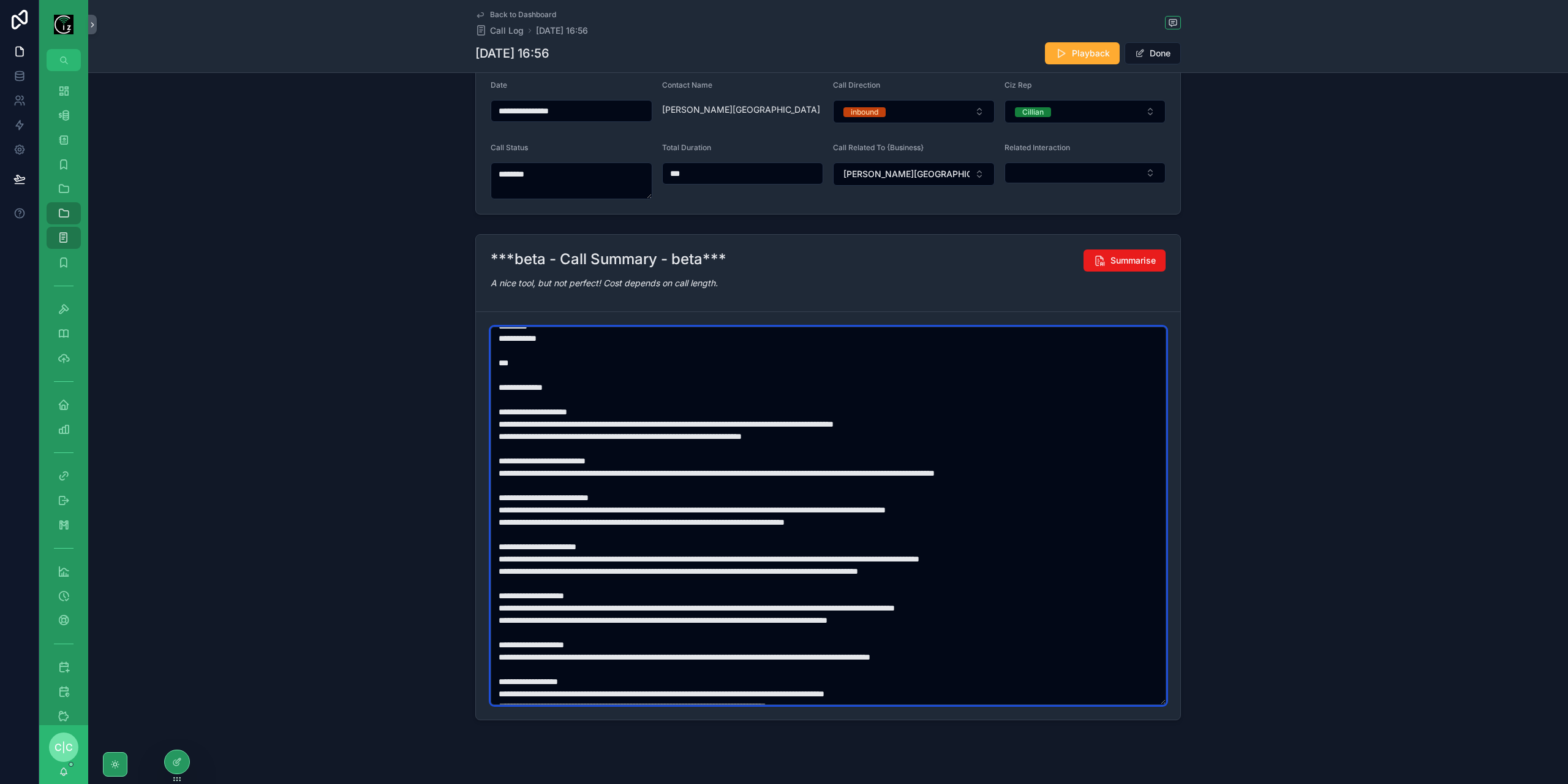
click at [522, 416] on textarea "scrollable content" at bounding box center [828, 516] width 676 height 378
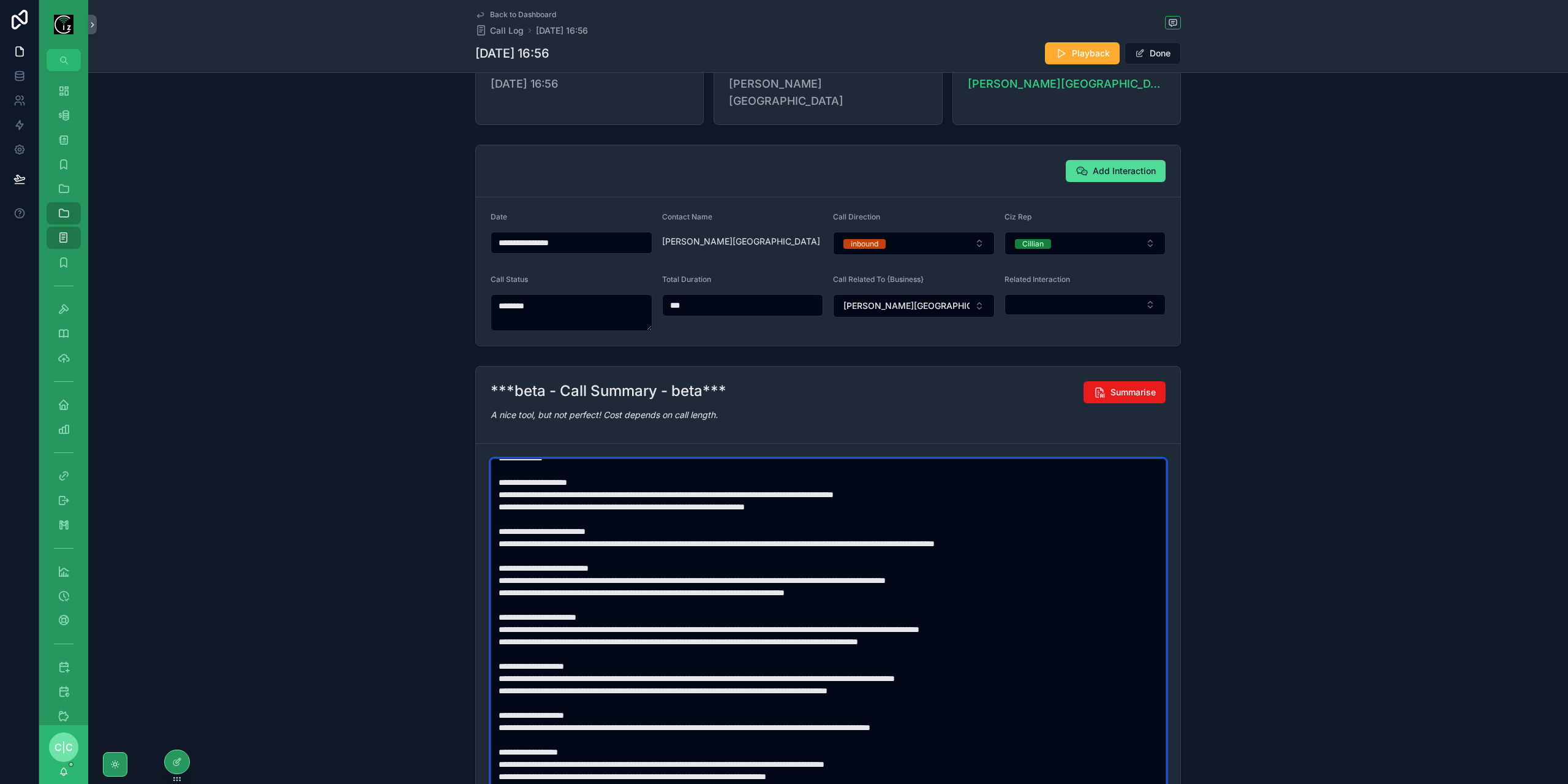
scroll to position [0, 0]
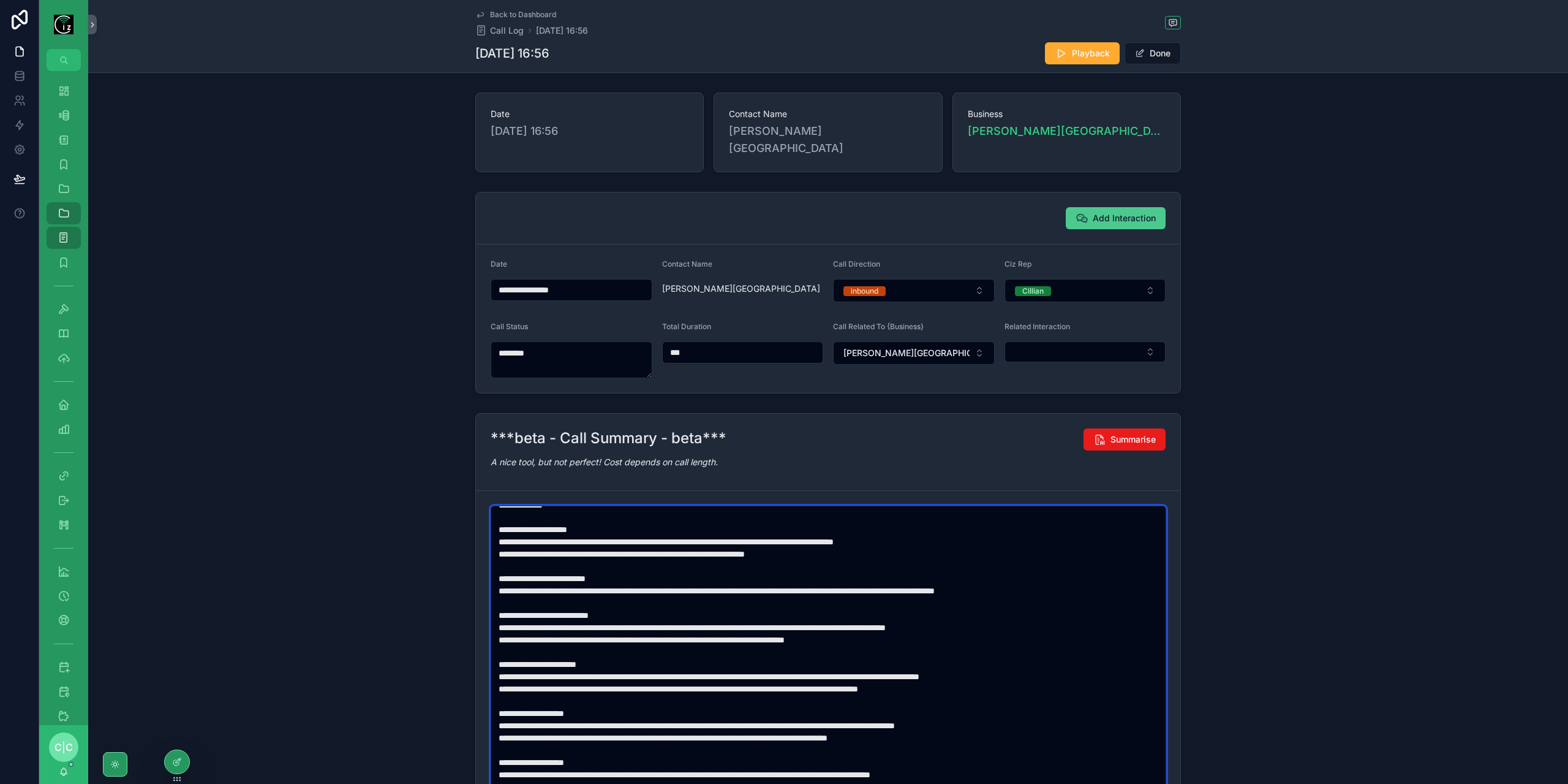
type textarea "**********"
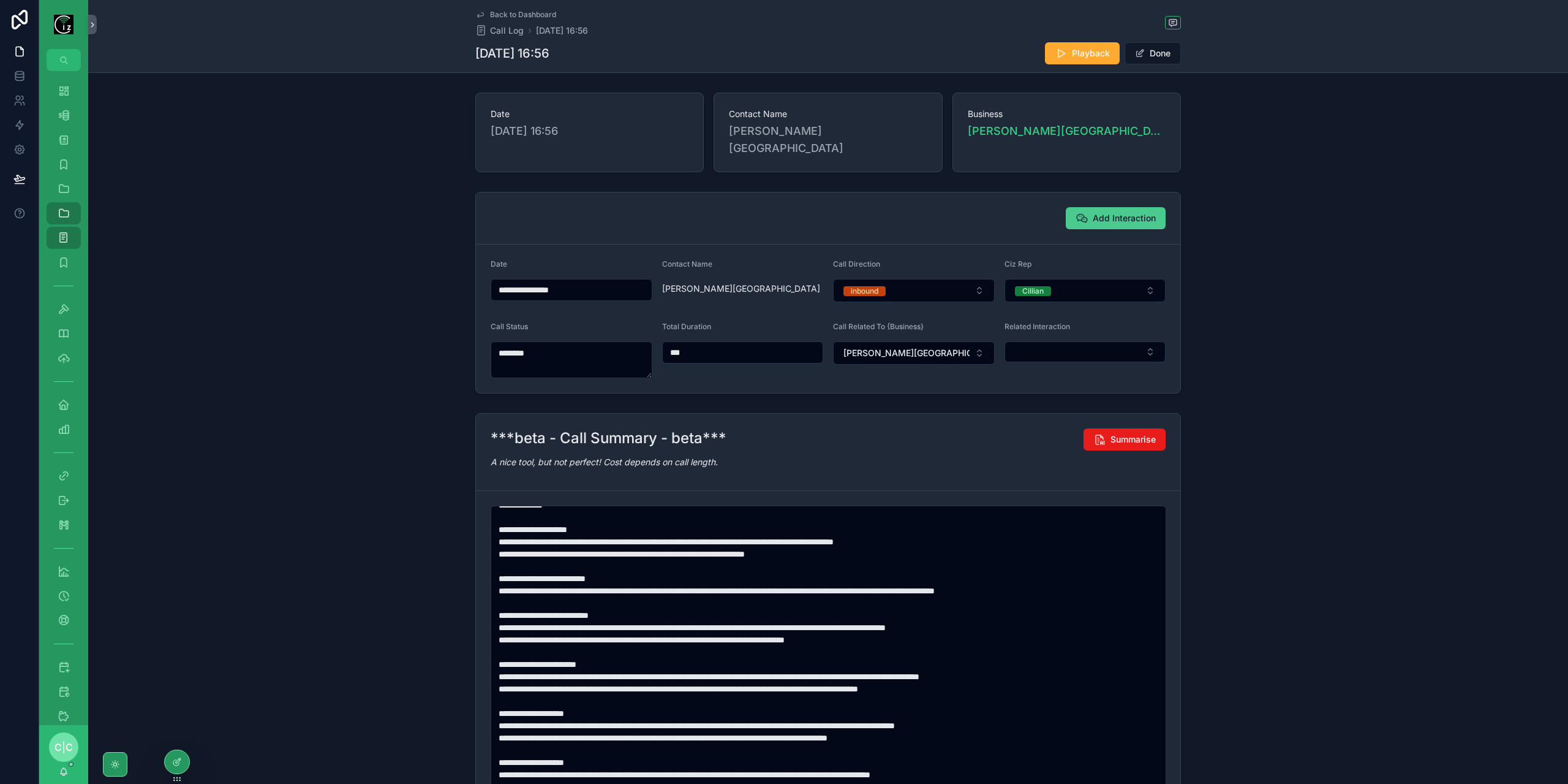
click at [1118, 212] on span "Add Interaction" at bounding box center [1124, 218] width 63 height 13
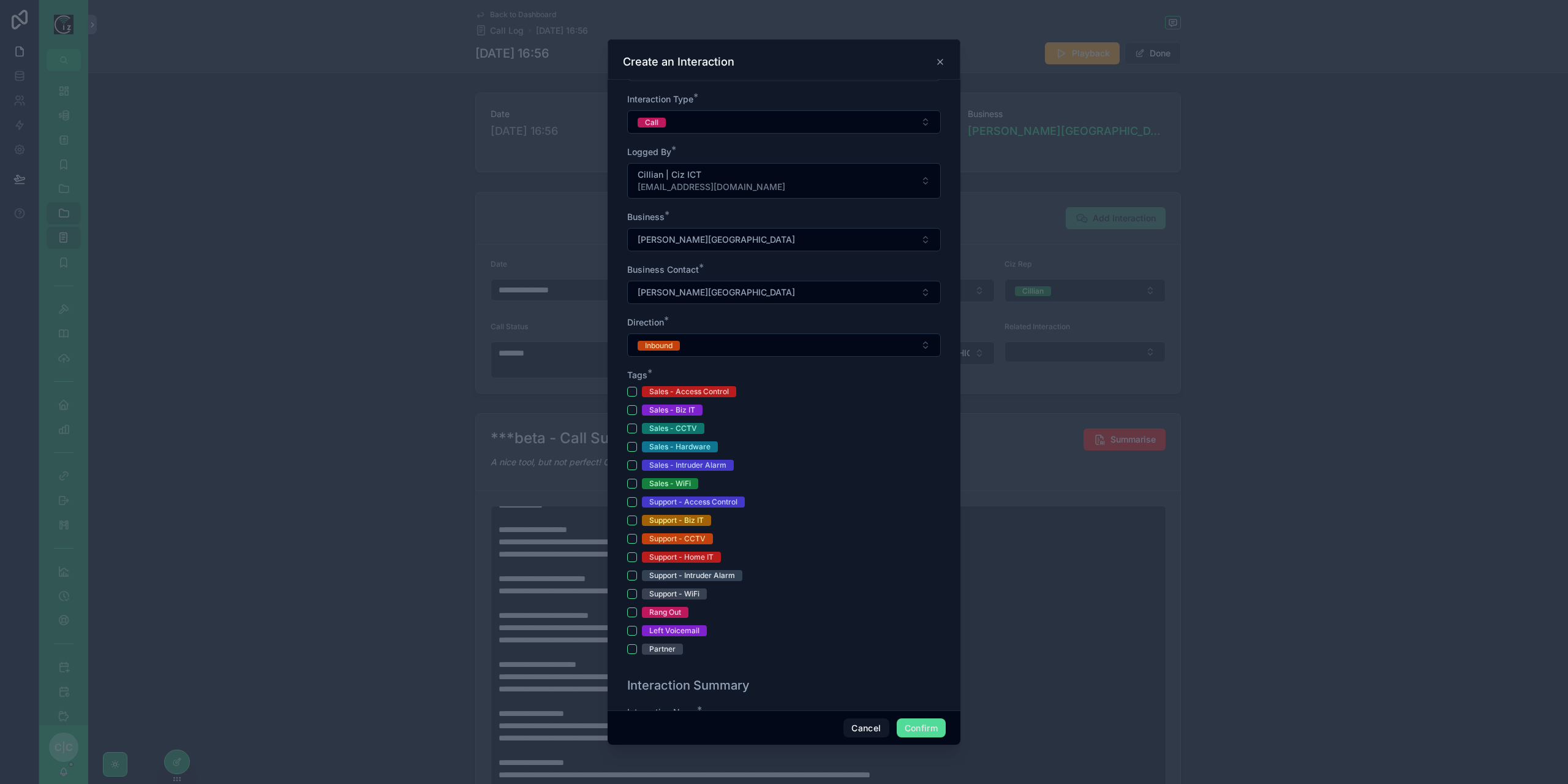
scroll to position [184, 0]
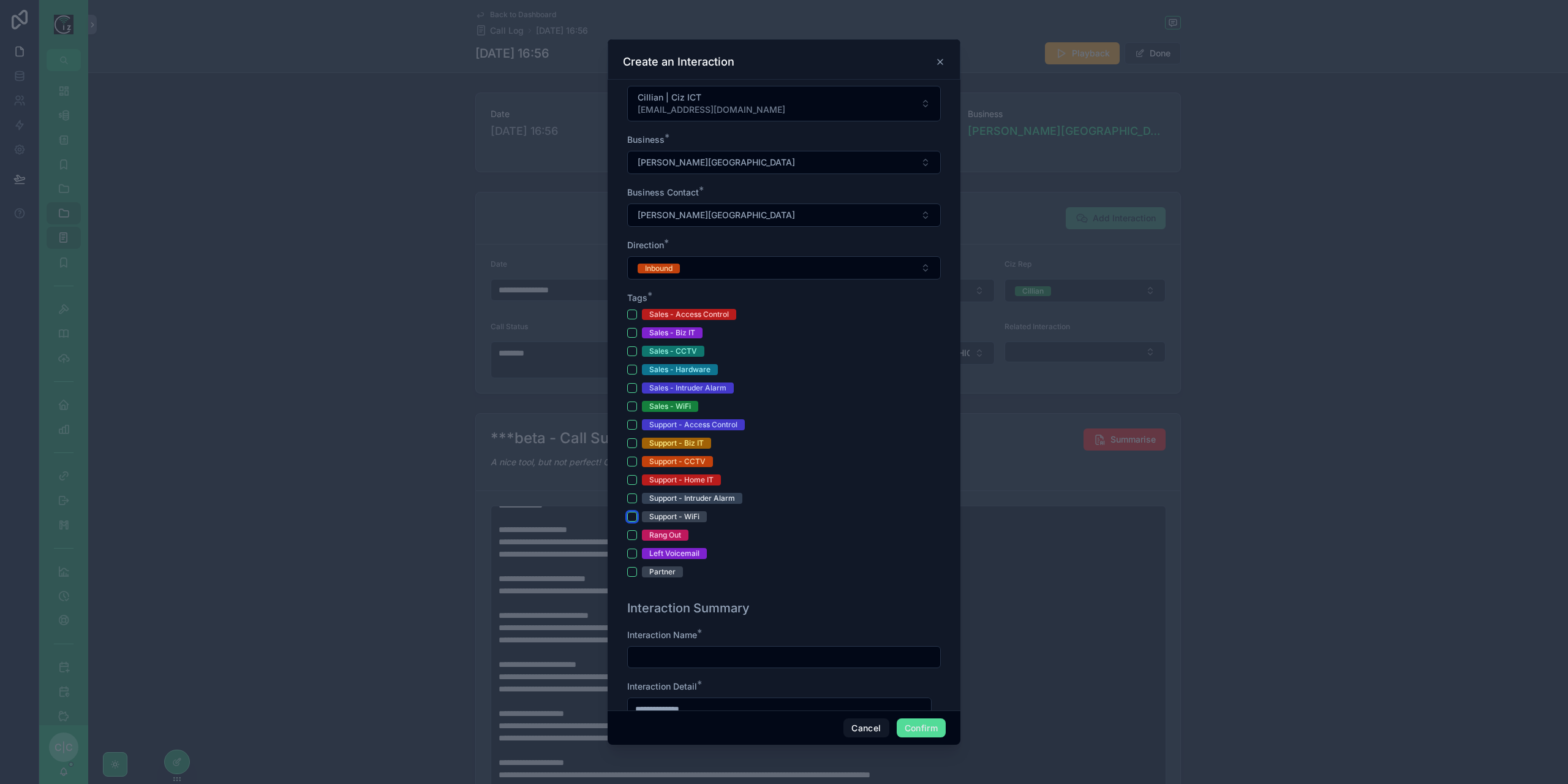
click at [634, 511] on button "Support - WiFi" at bounding box center [632, 516] width 10 height 10
click at [629, 460] on button "Support - CCTV" at bounding box center [632, 462] width 10 height 10
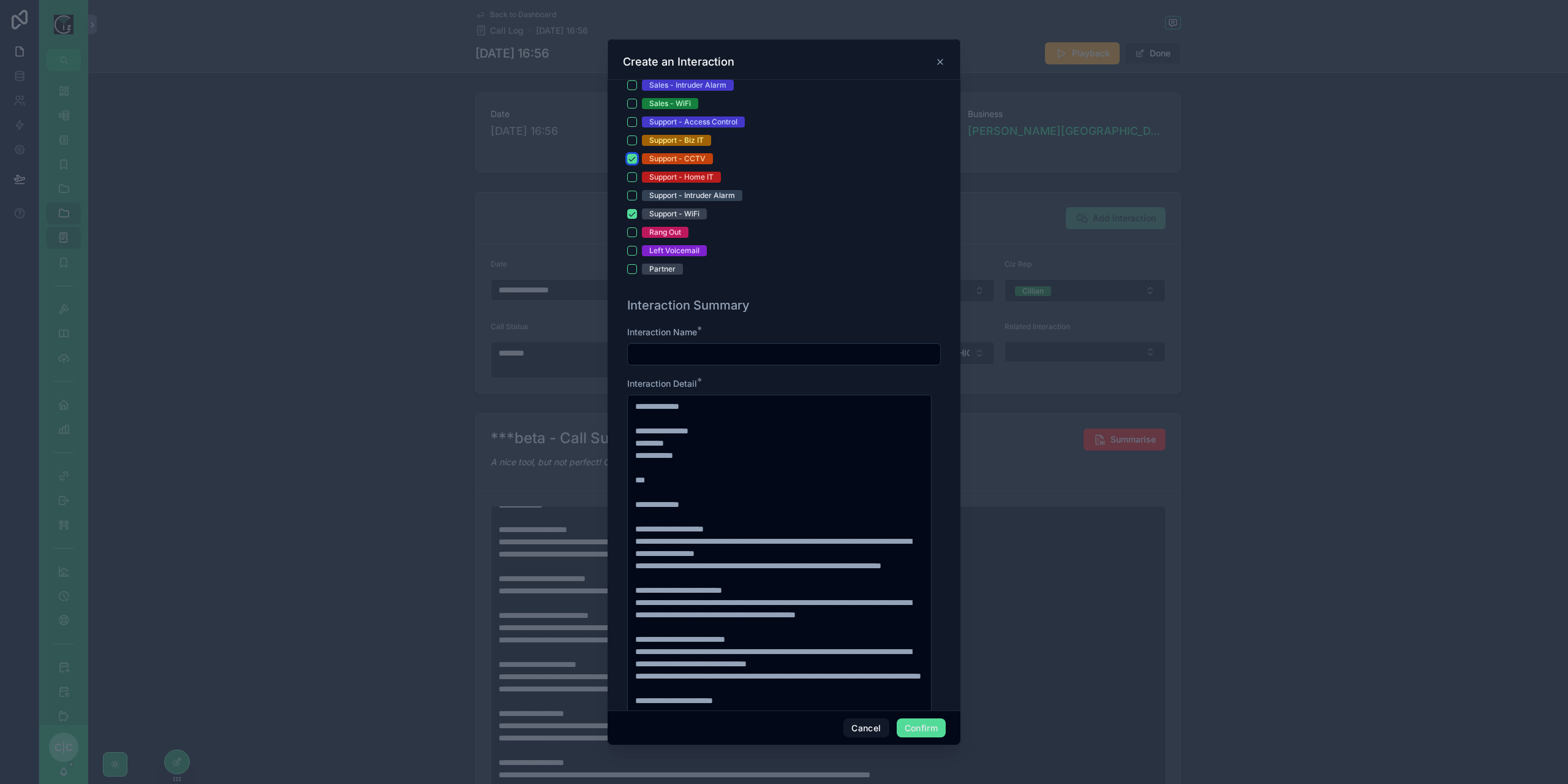
scroll to position [490, 0]
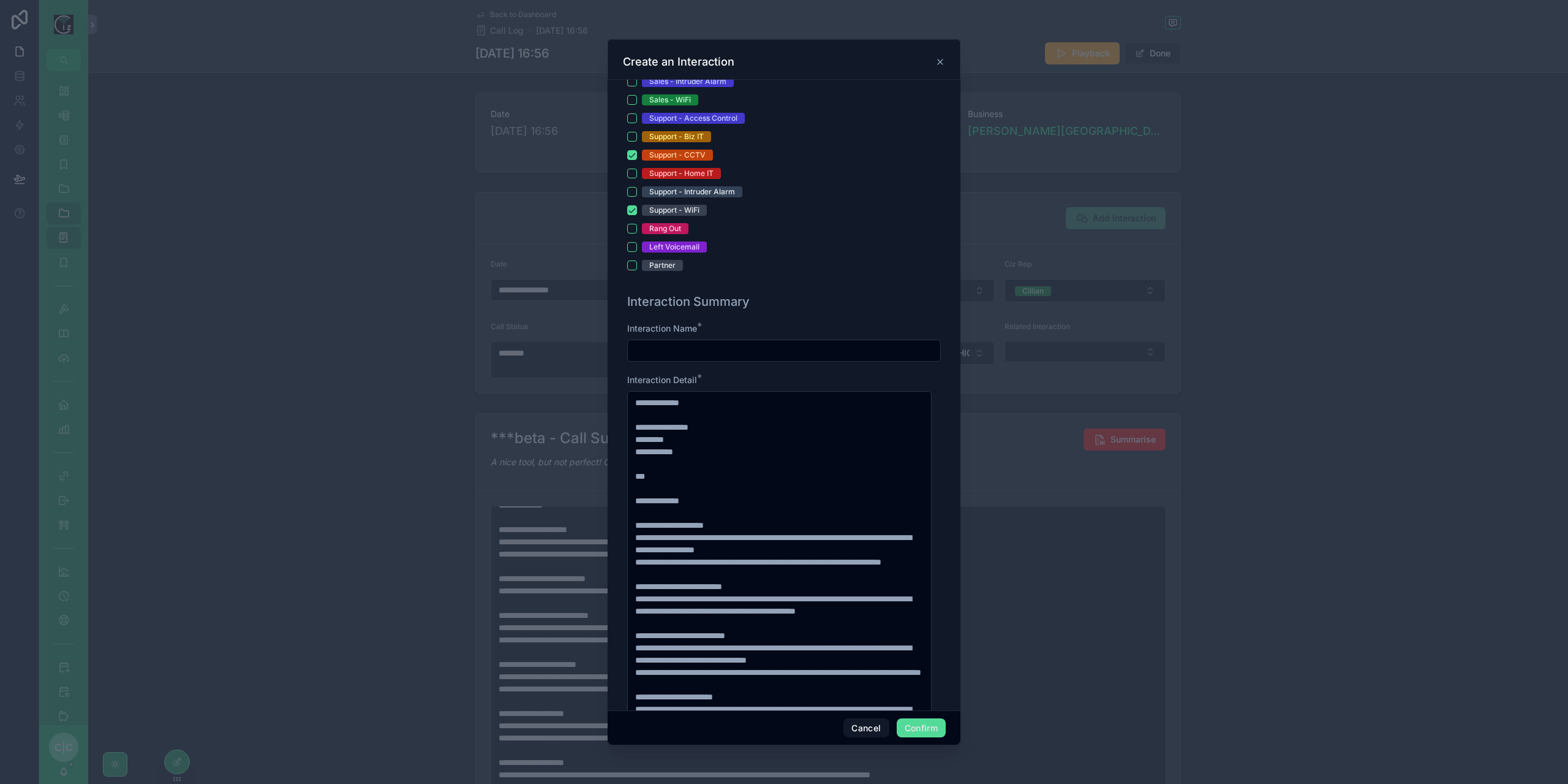
click at [738, 344] on input "text" at bounding box center [784, 350] width 312 height 17
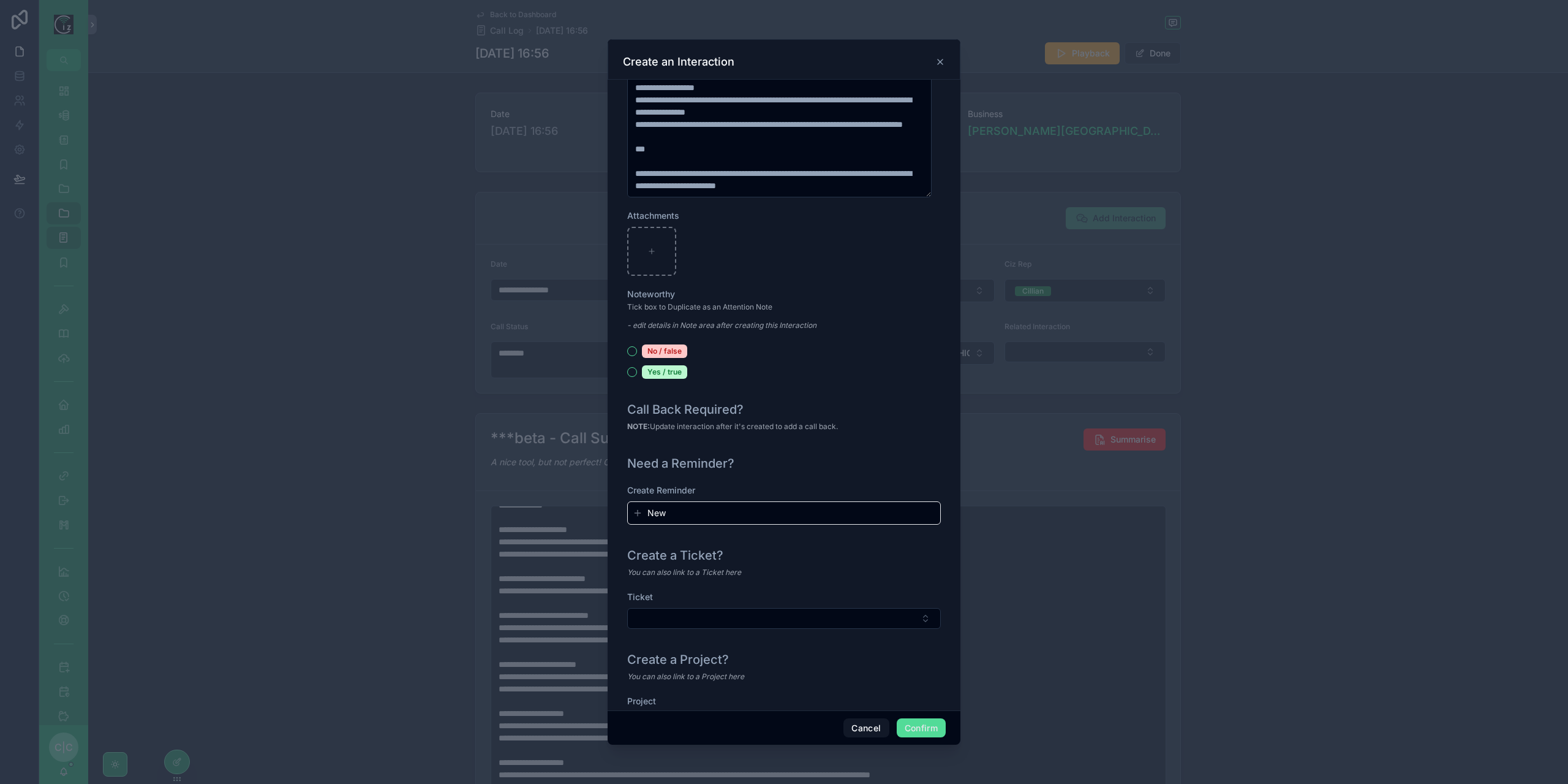
scroll to position [1107, 0]
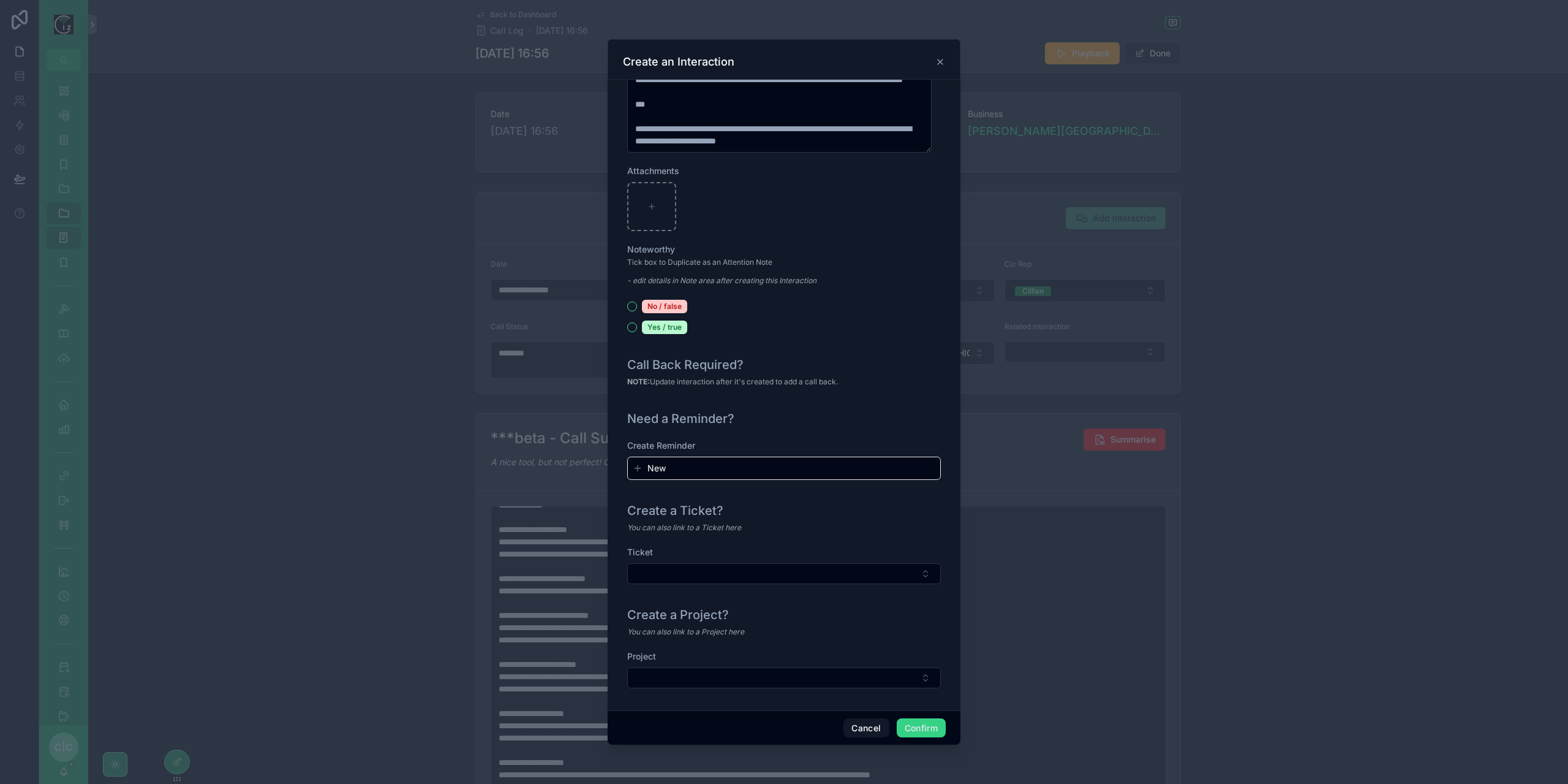
type input "**********"
click at [927, 726] on button "Confirm" at bounding box center [921, 728] width 49 height 19
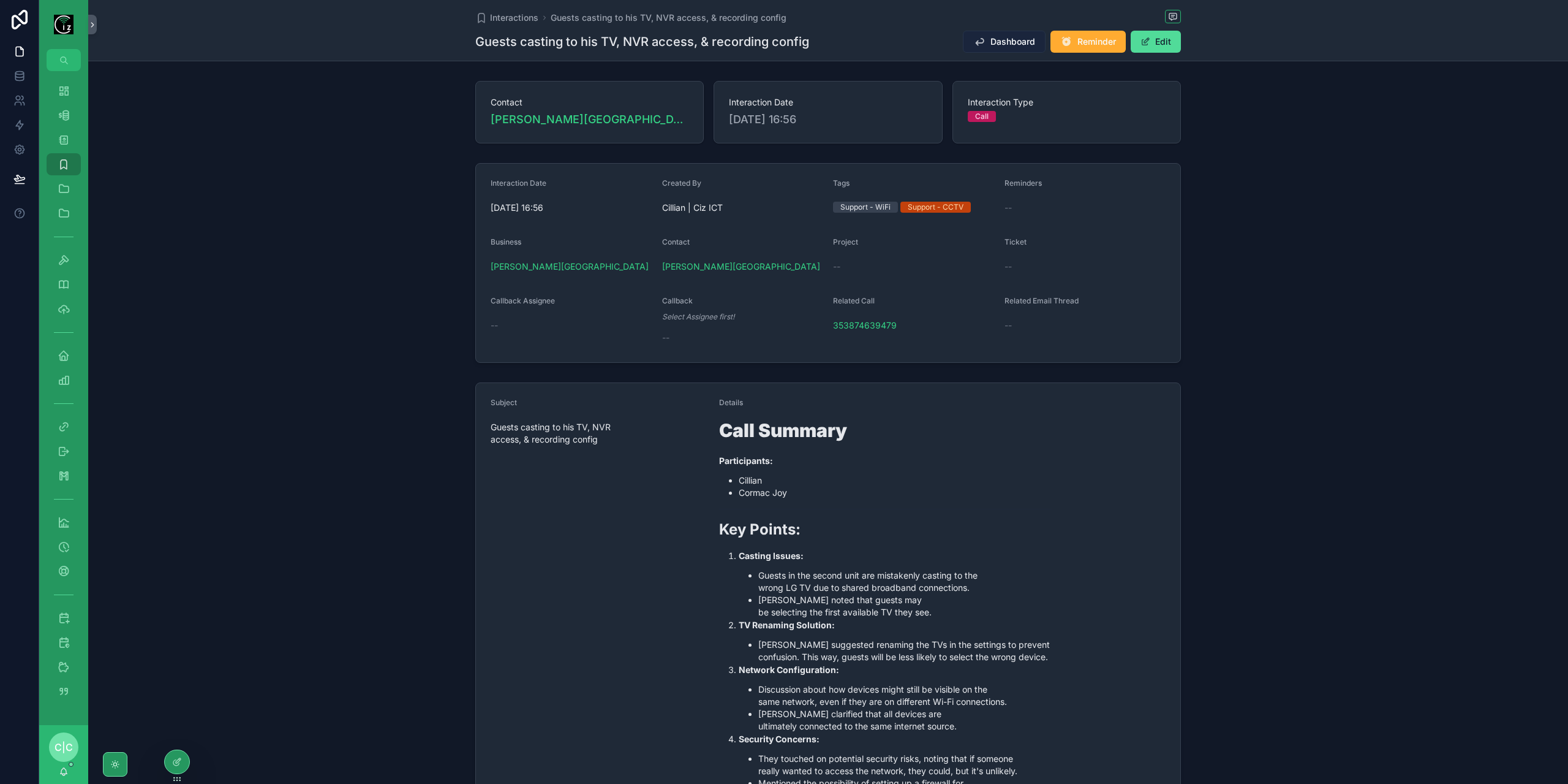
click at [1014, 38] on span "Dashboard" at bounding box center [1012, 42] width 45 height 13
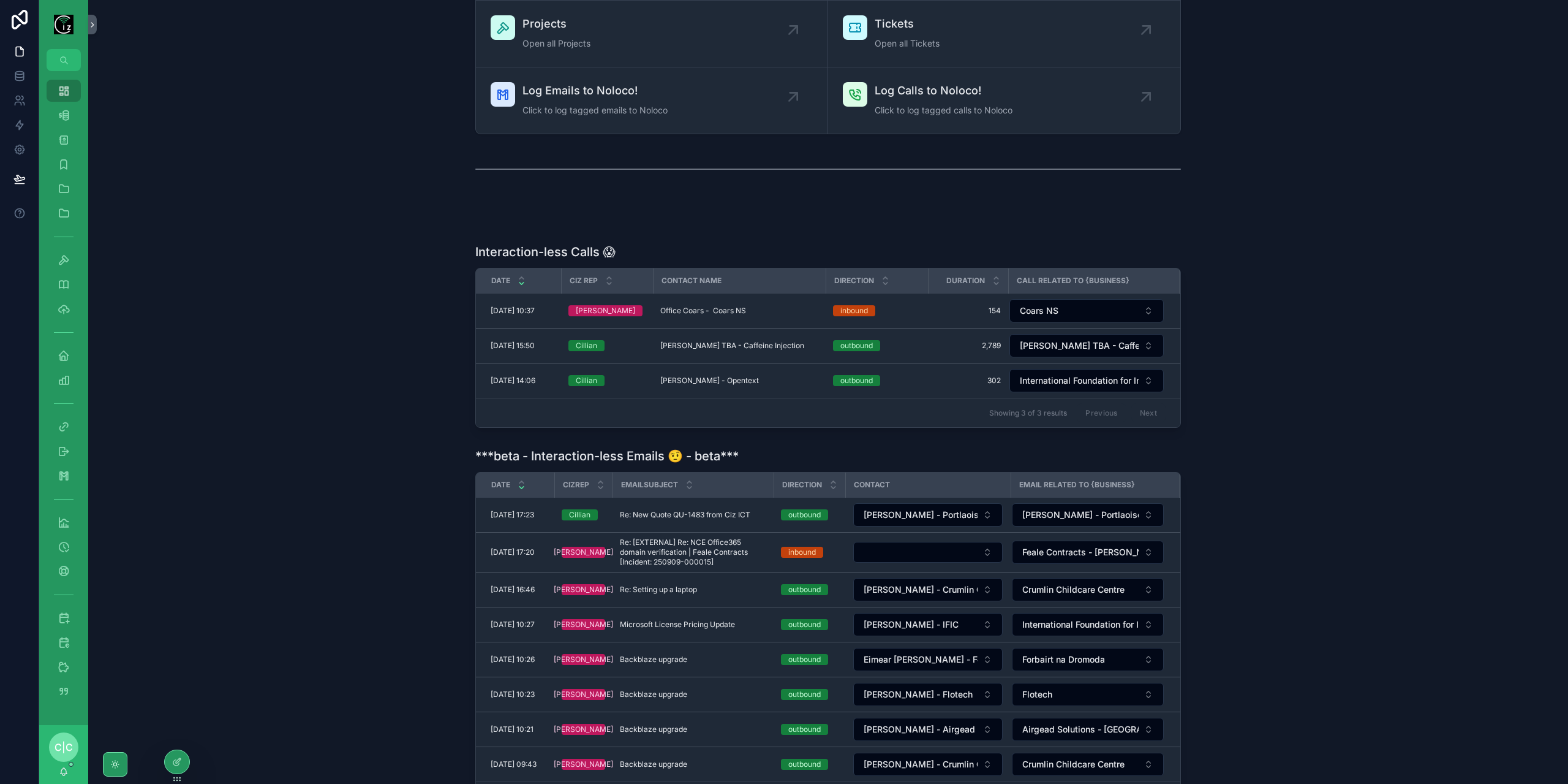
scroll to position [117, 0]
click at [624, 105] on span "Click to log tagged emails to Noloco" at bounding box center [595, 111] width 145 height 13
click at [1138, 494] on span "M. I. Complete?" at bounding box center [1140, 499] width 54 height 10
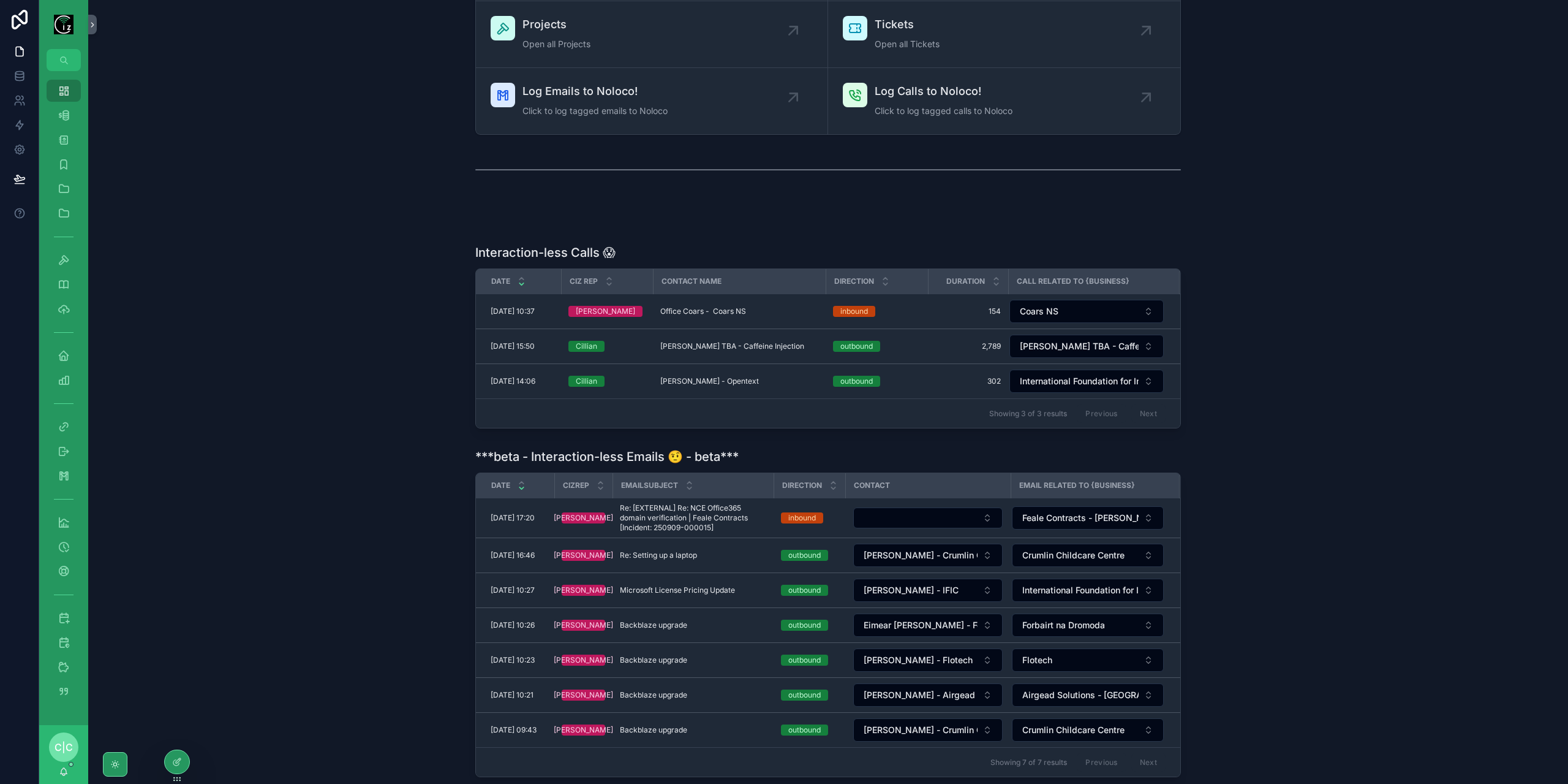
scroll to position [56, 0]
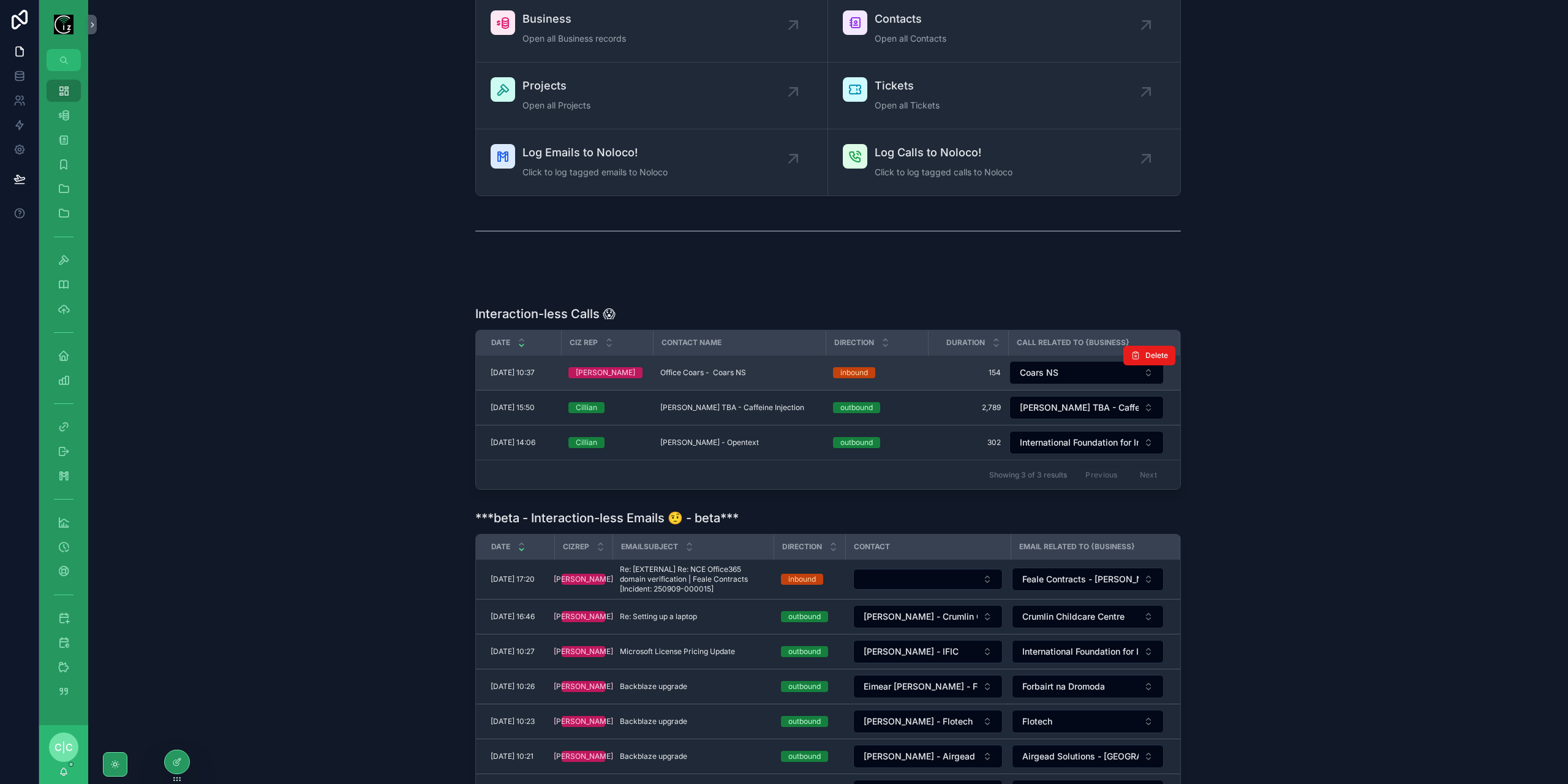
click at [736, 373] on span "Office Coars - Coars NS" at bounding box center [703, 373] width 85 height 10
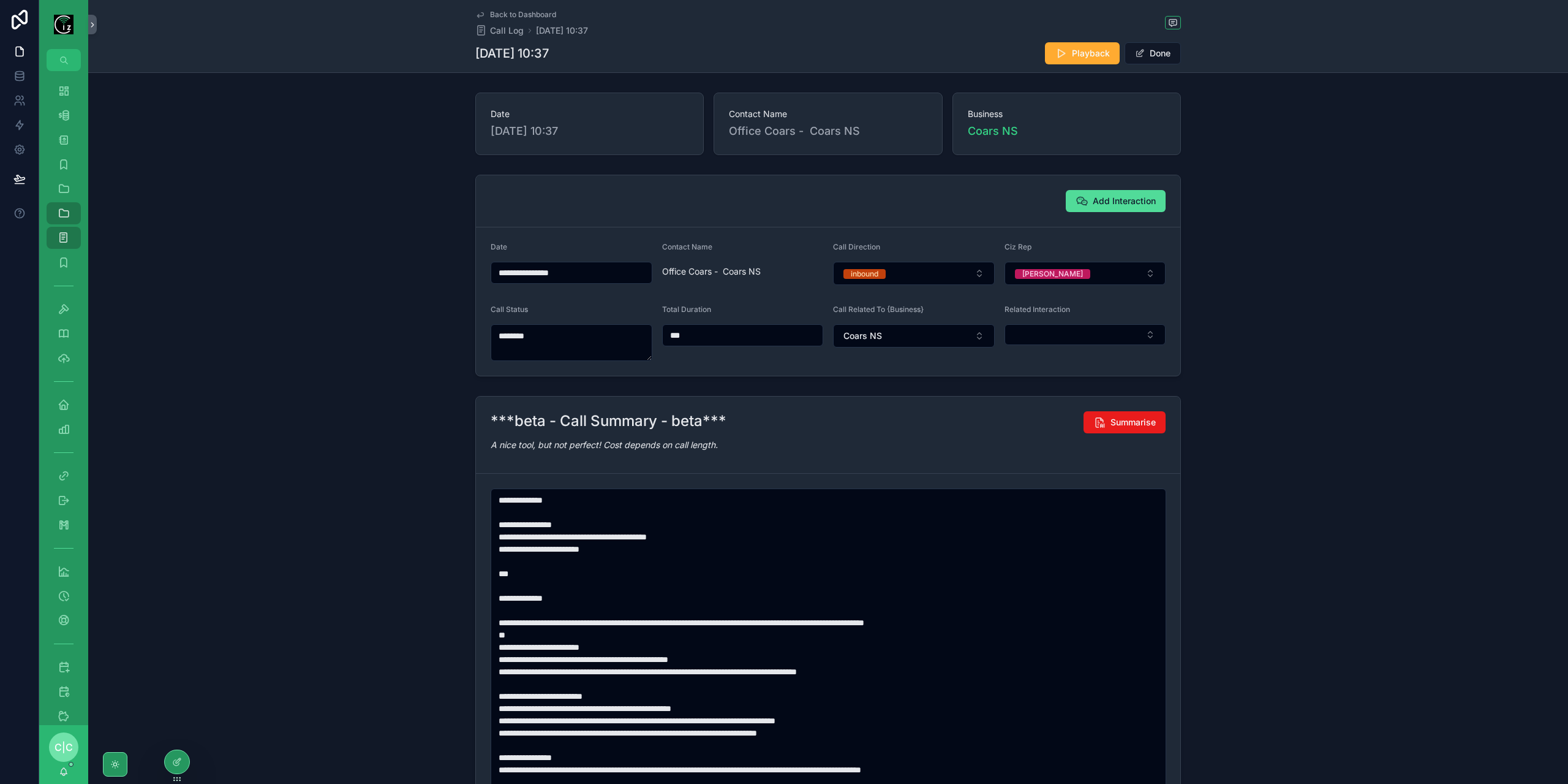
click at [522, 15] on span "Back to Dashboard" at bounding box center [523, 15] width 66 height 10
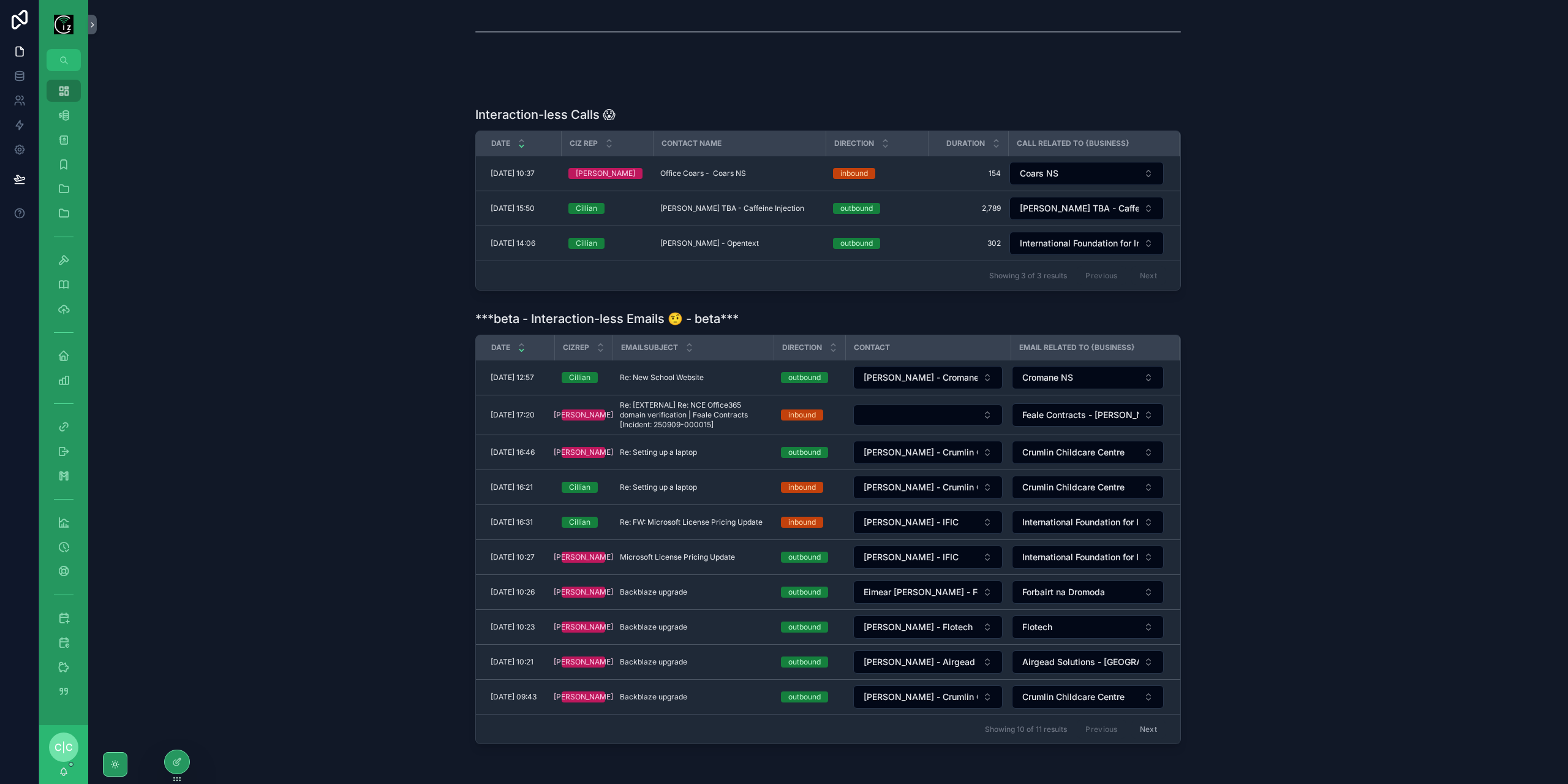
scroll to position [307, 0]
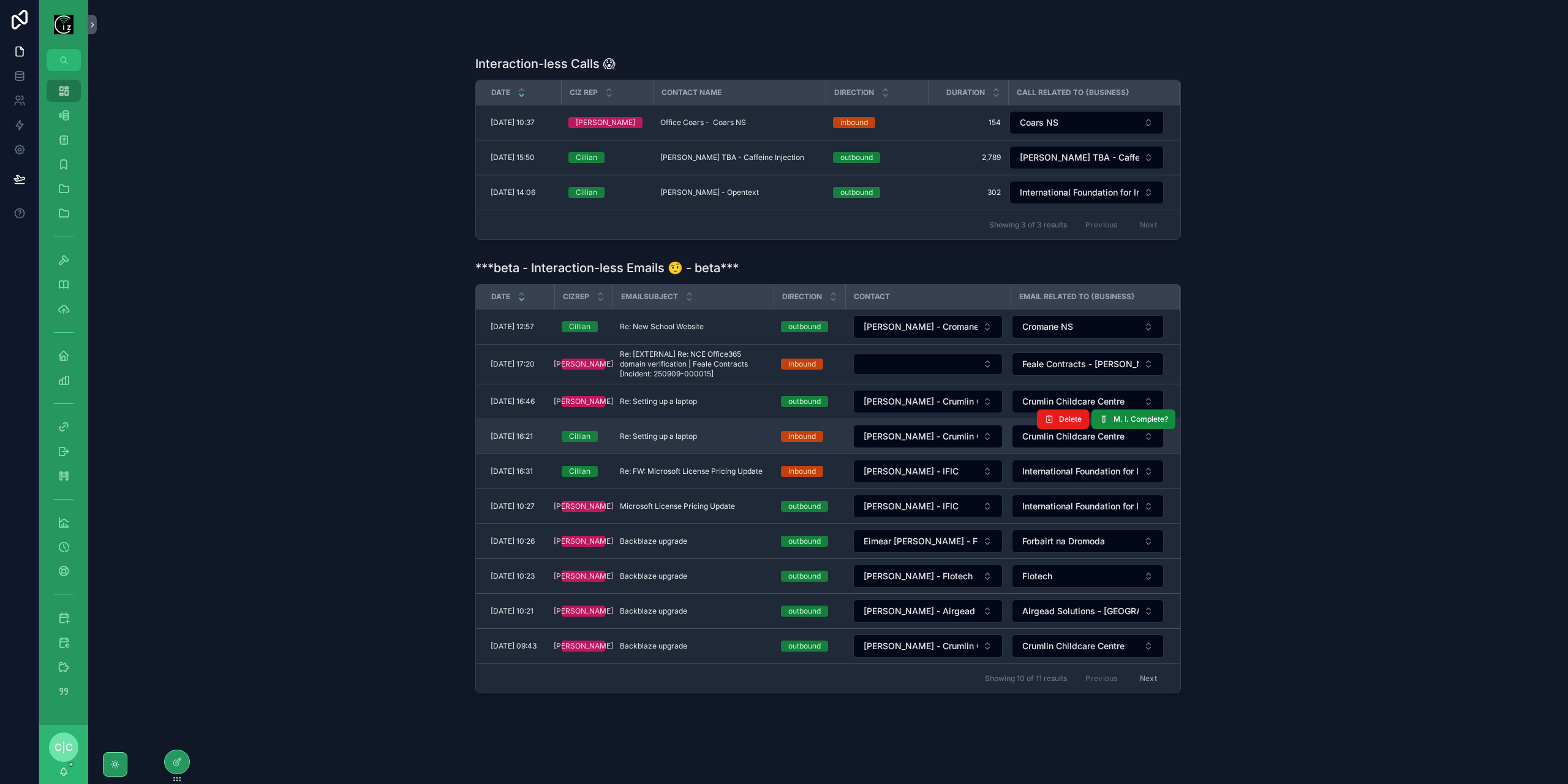
click at [708, 432] on div "Re: Setting up a laptop Re: Setting up a laptop" at bounding box center [692, 437] width 146 height 10
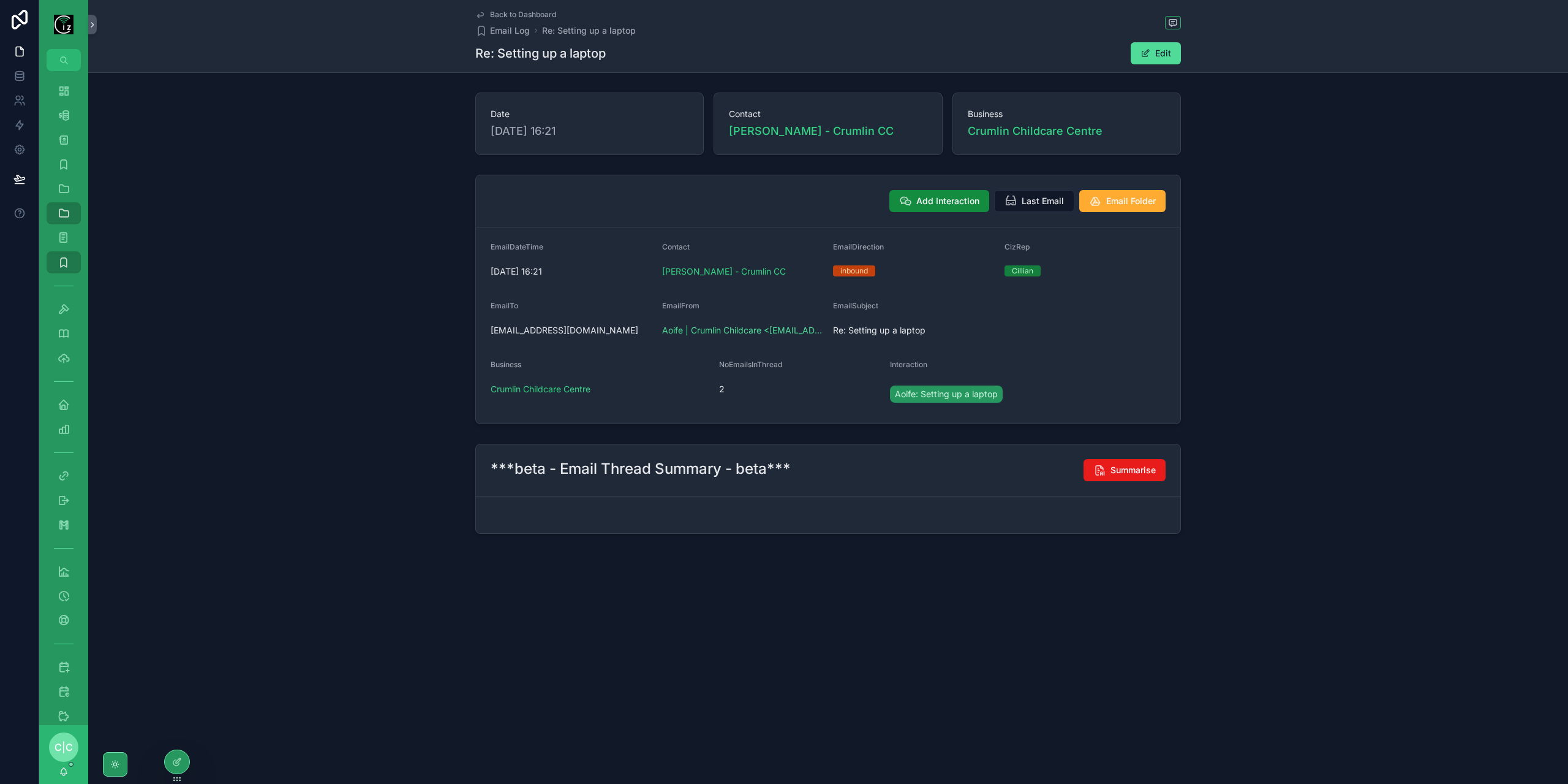
click at [487, 18] on link "Back to Dashboard" at bounding box center [515, 15] width 80 height 10
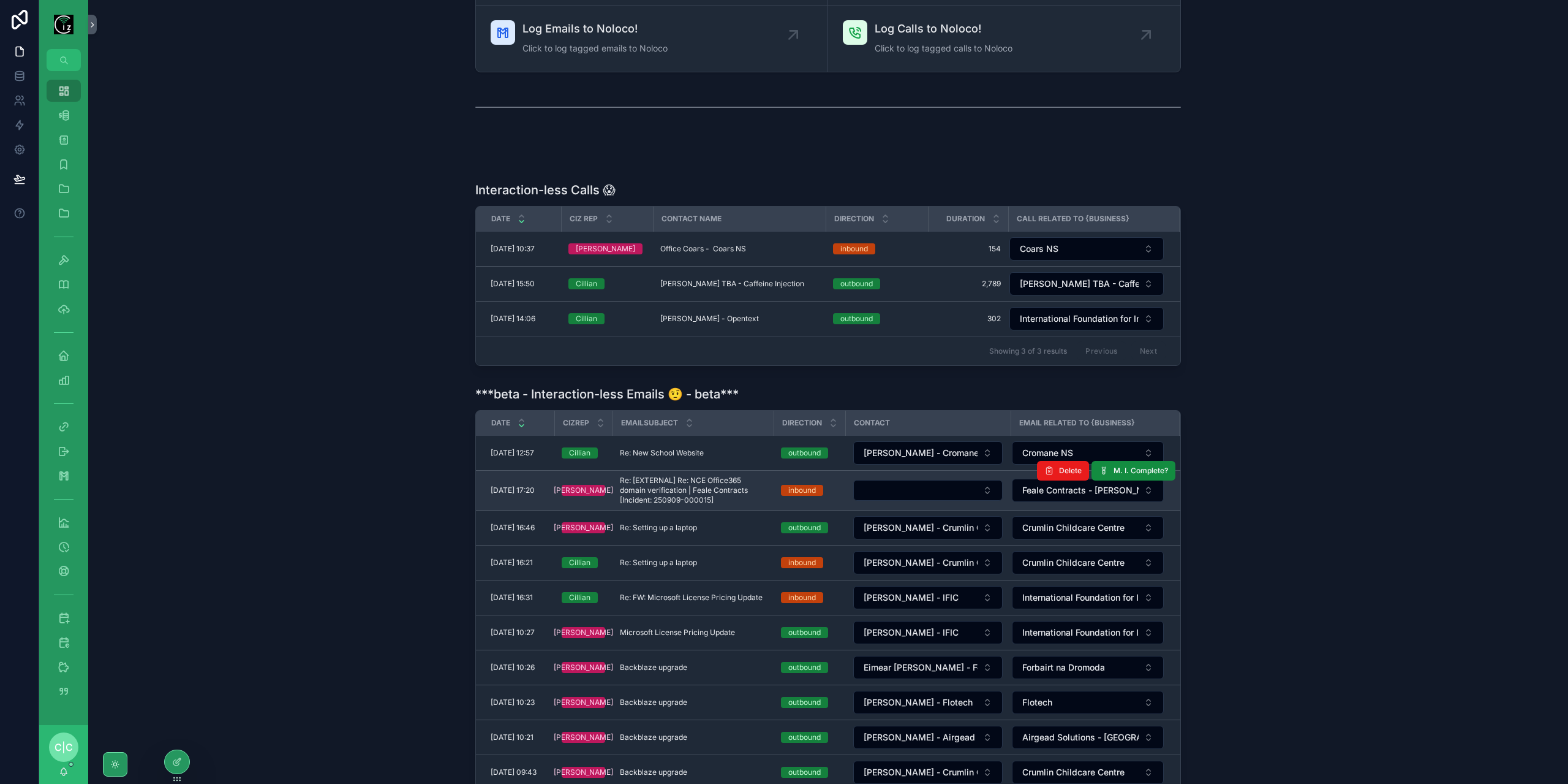
scroll to position [245, 0]
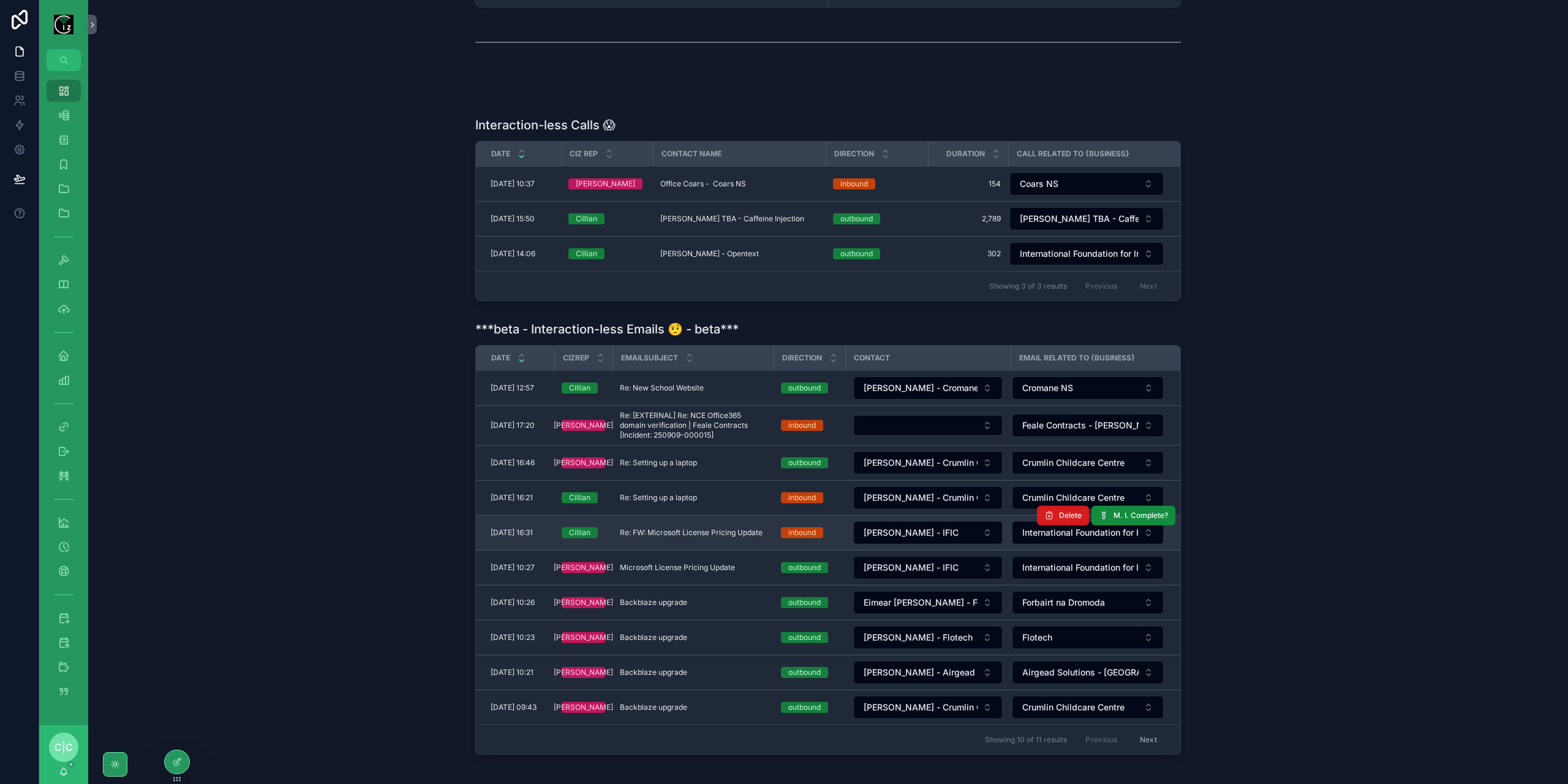
click at [1054, 512] on button "Delete" at bounding box center [1063, 515] width 52 height 19
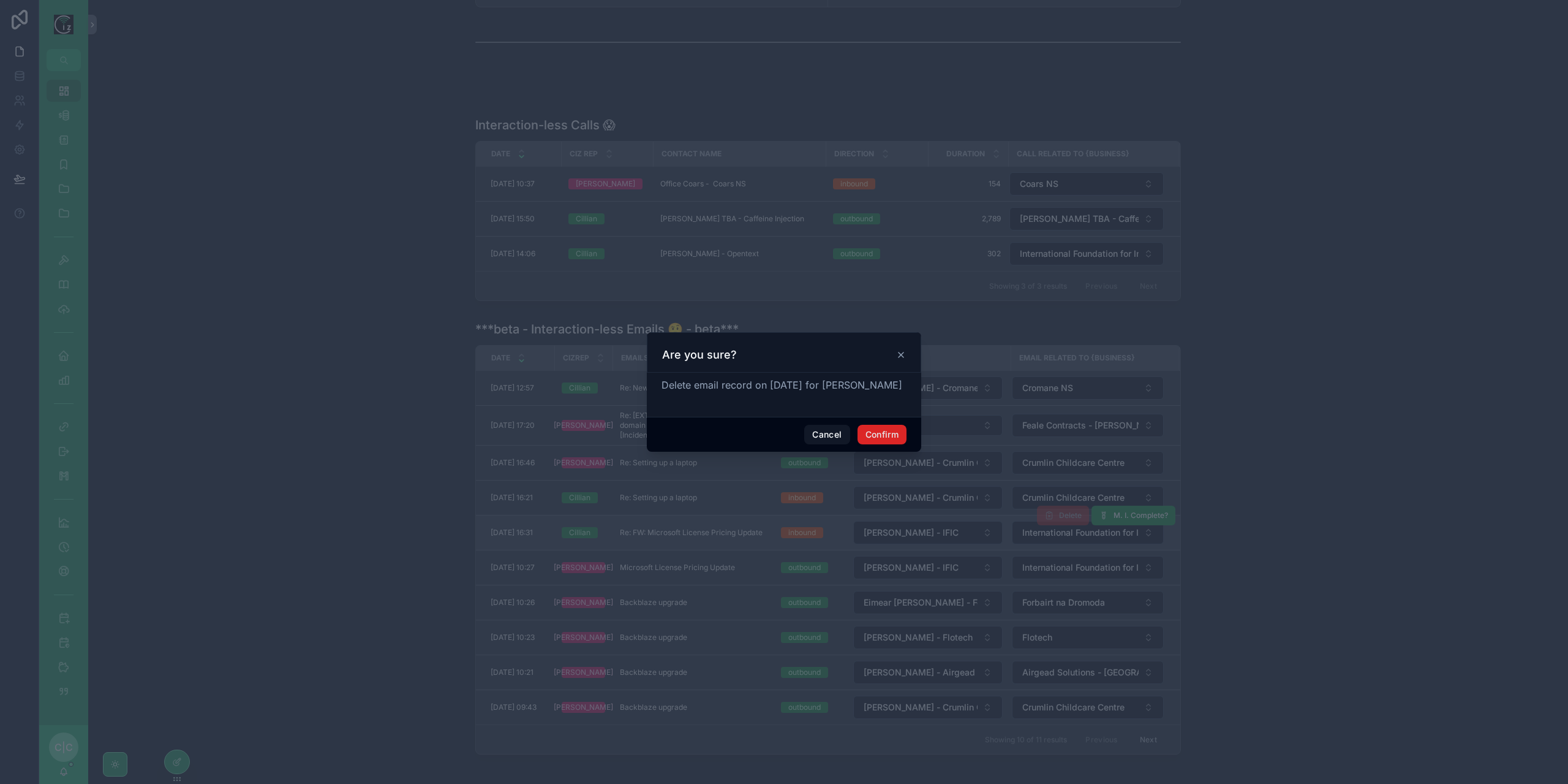
click at [871, 426] on button "Confirm" at bounding box center [881, 435] width 49 height 19
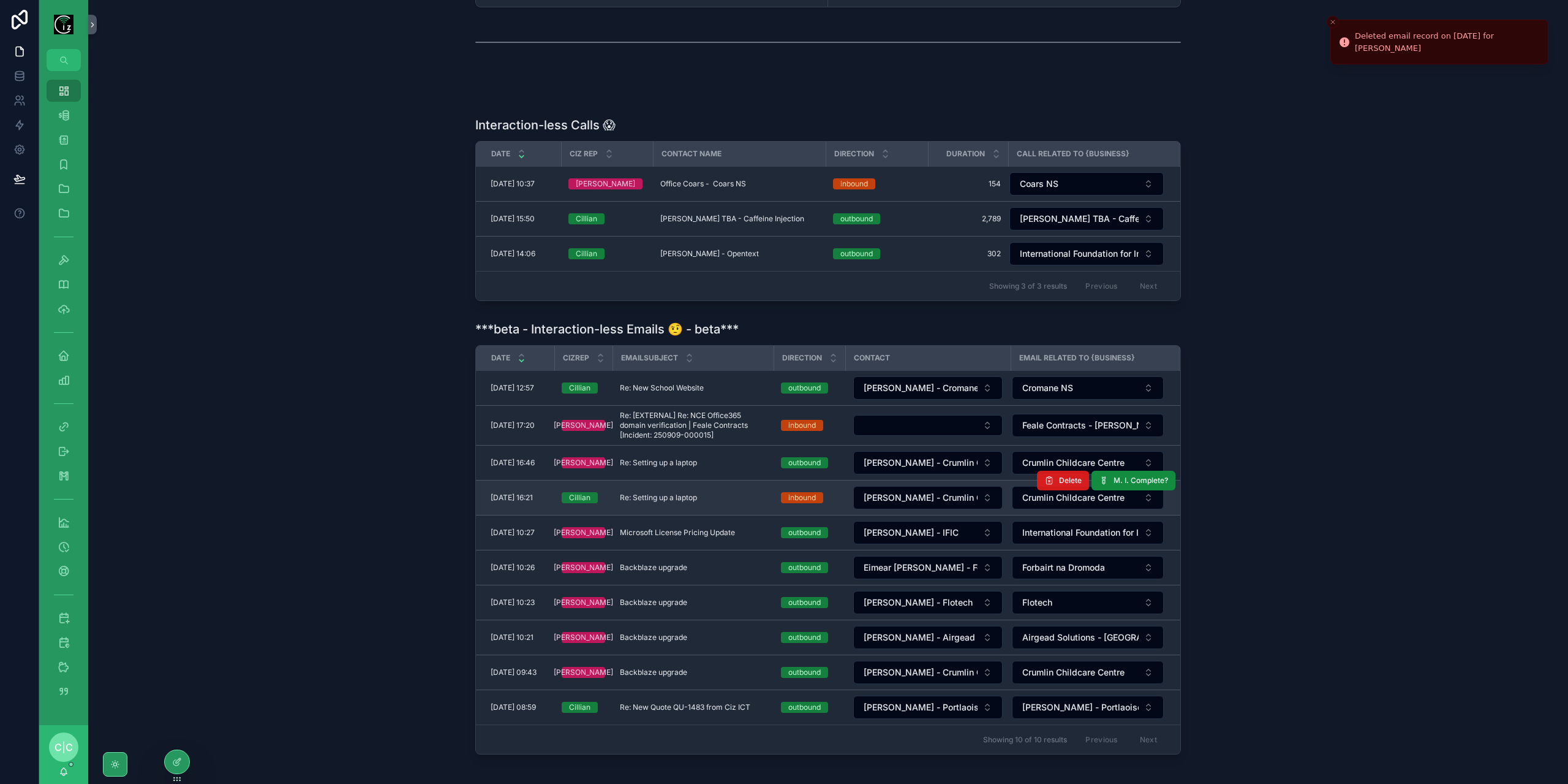
click at [1066, 477] on span "Delete" at bounding box center [1070, 480] width 22 height 10
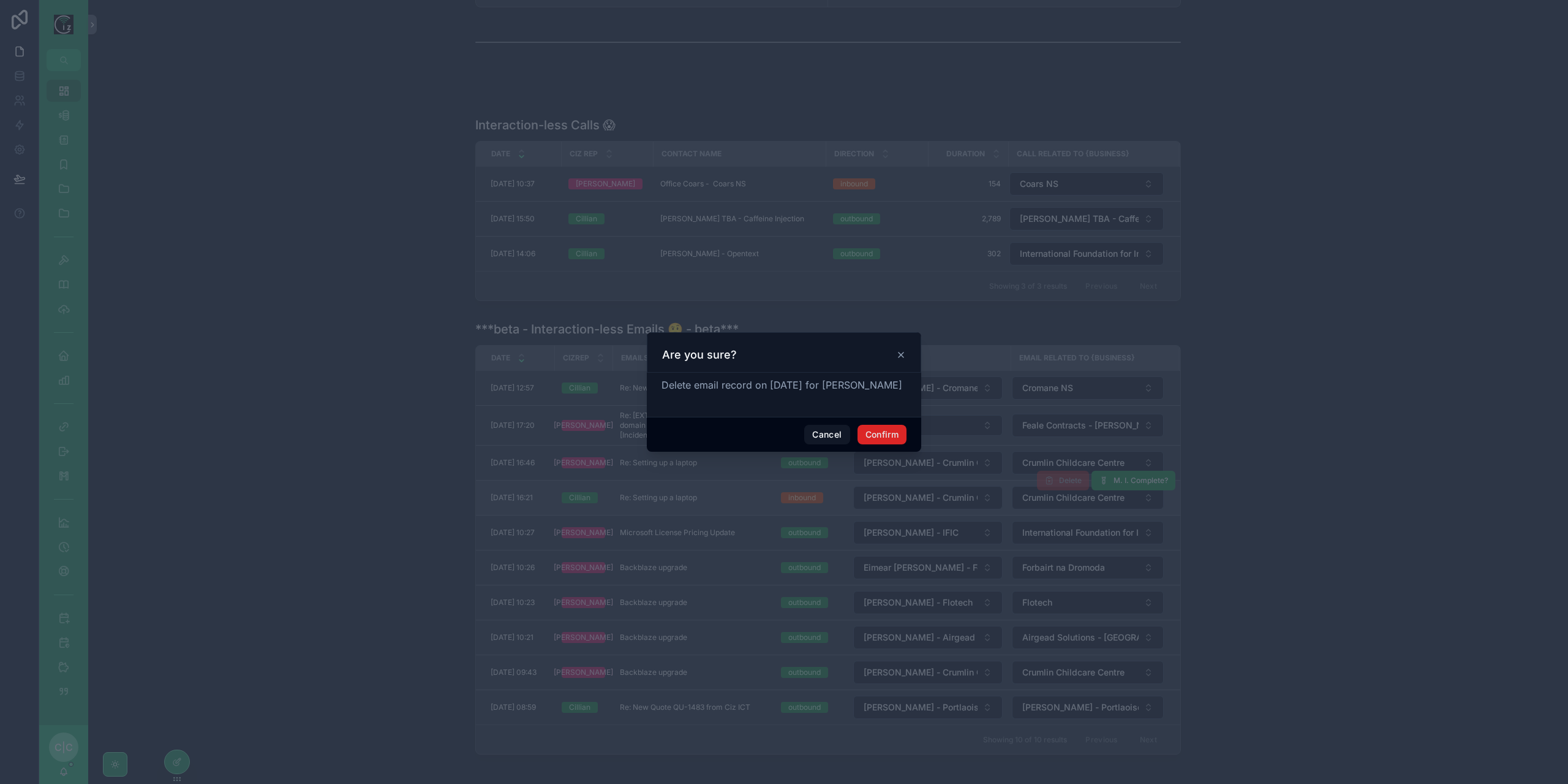
click at [893, 435] on button "Confirm" at bounding box center [881, 435] width 49 height 19
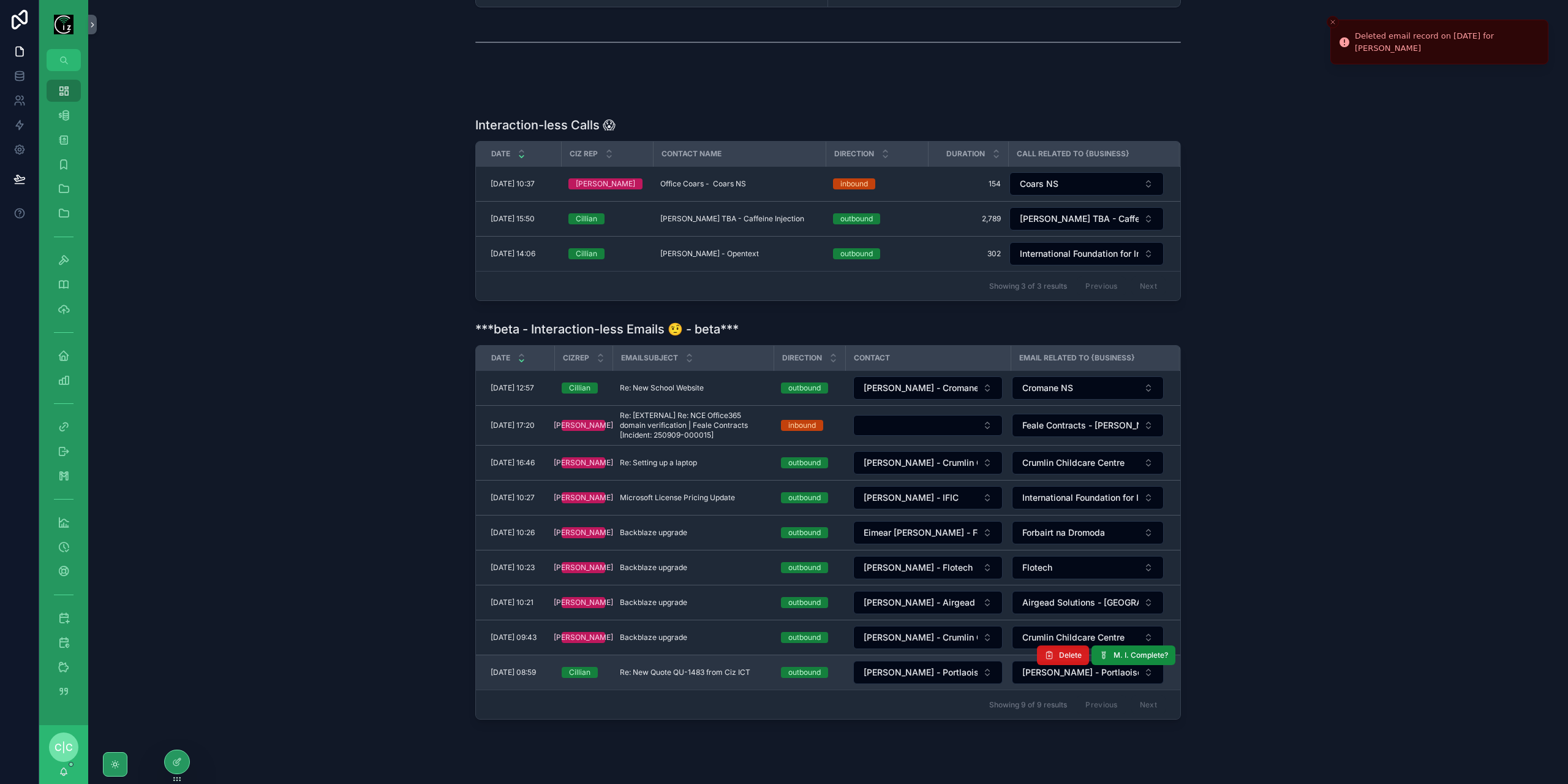
click at [1067, 650] on span "Delete" at bounding box center [1070, 655] width 22 height 10
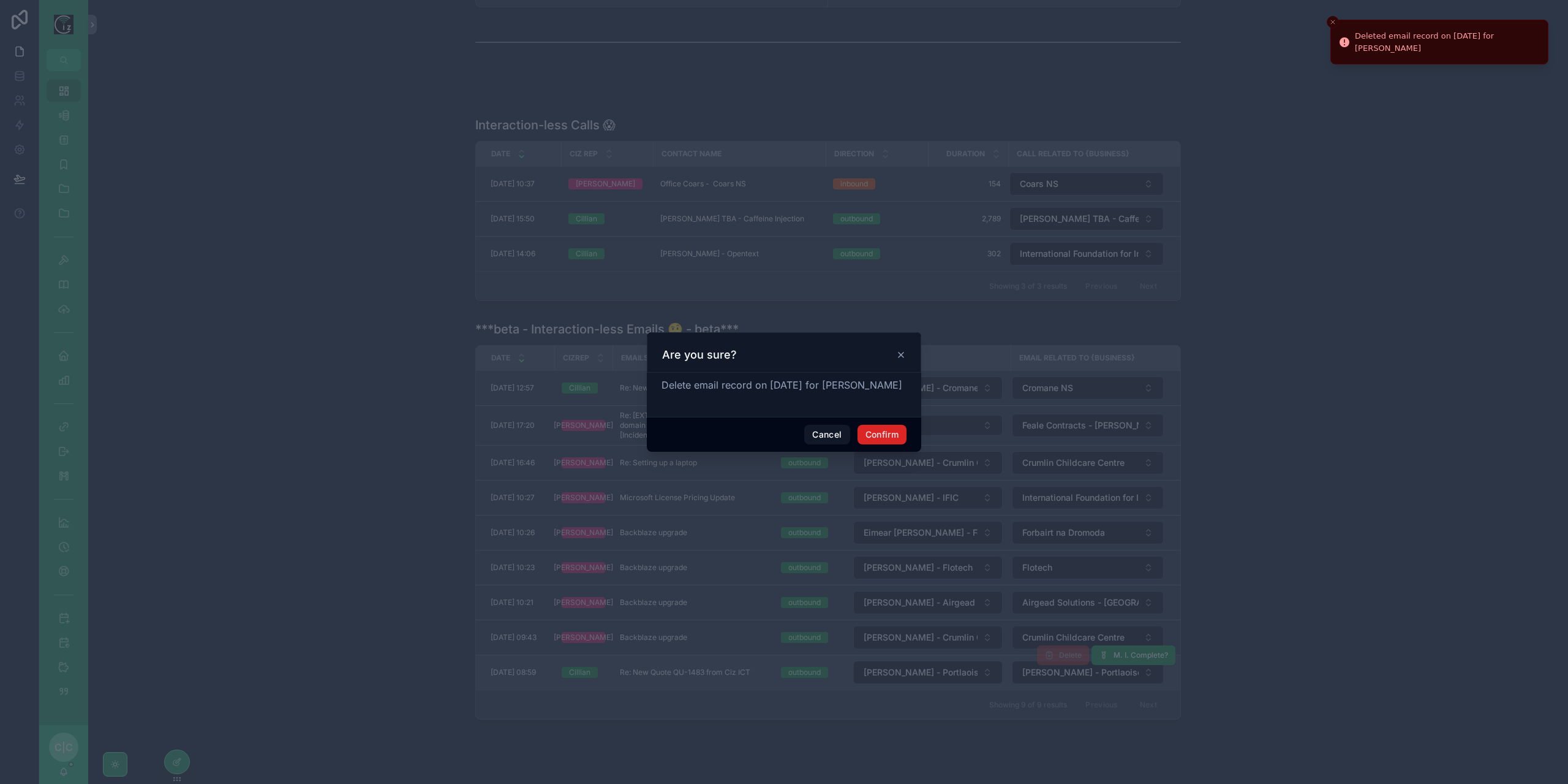
click at [883, 434] on button "Confirm" at bounding box center [881, 435] width 49 height 19
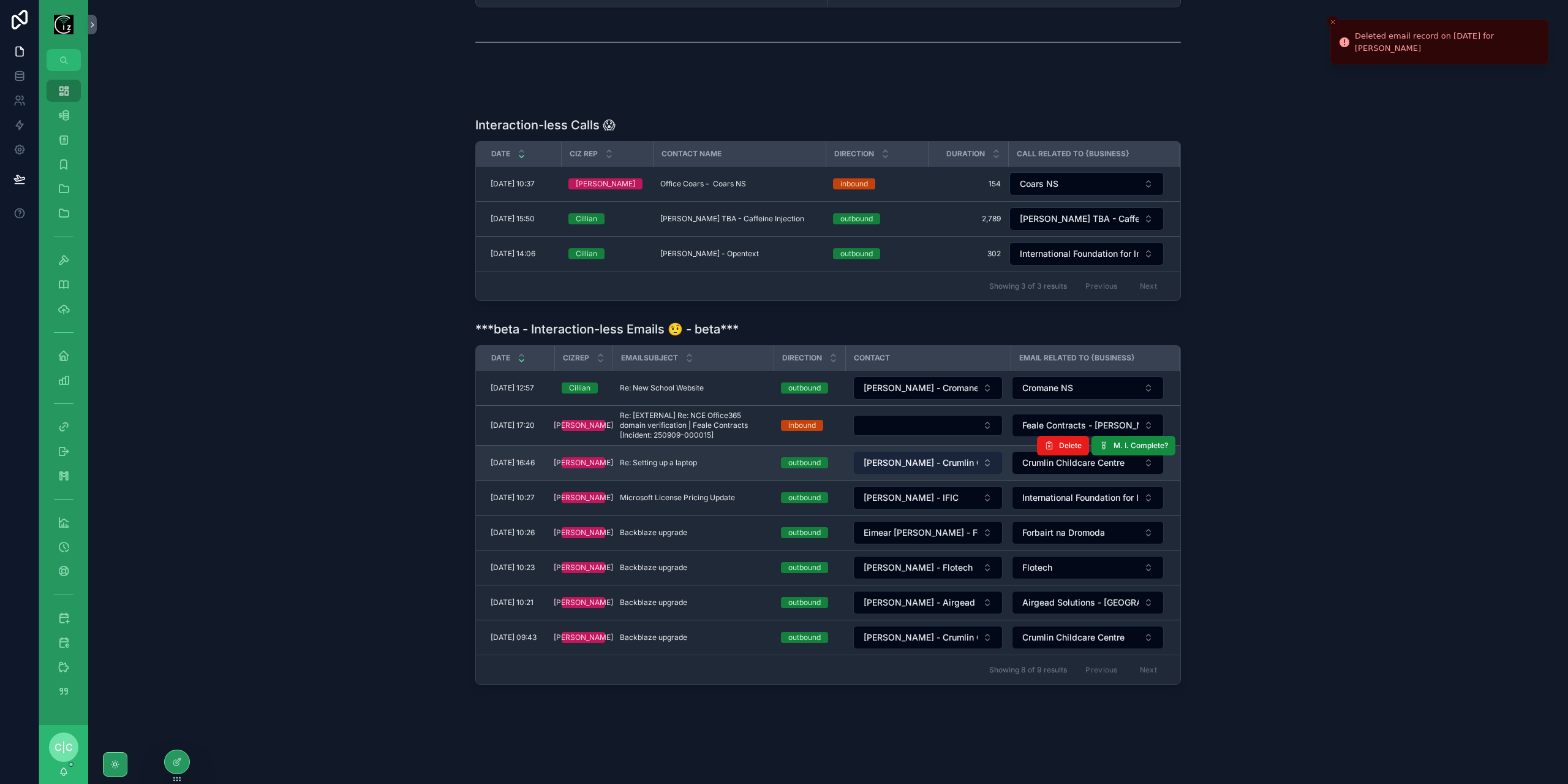
scroll to position [241, 0]
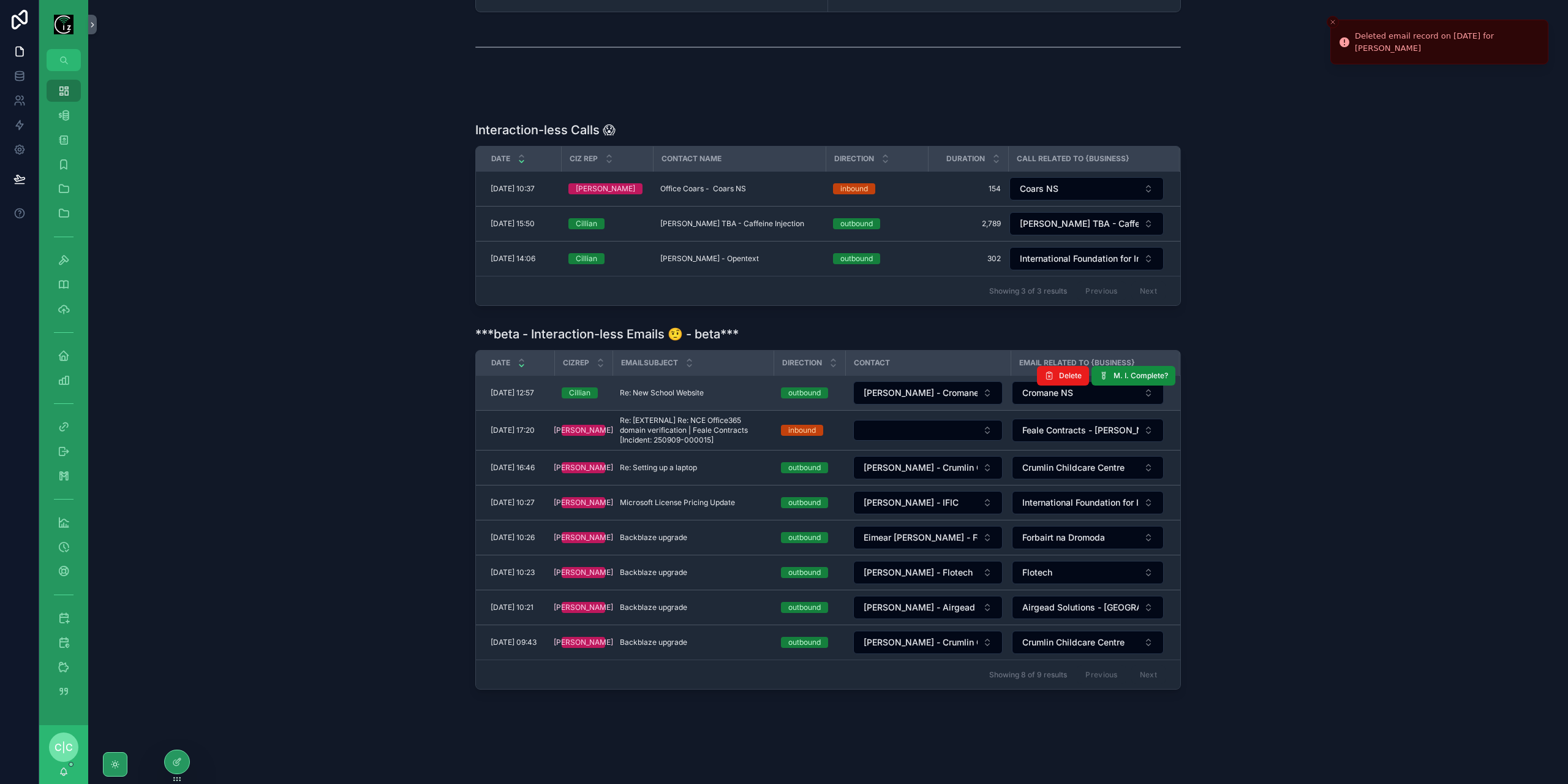
click at [734, 388] on div "Re: New School Website Re: New School Website" at bounding box center [692, 393] width 146 height 10
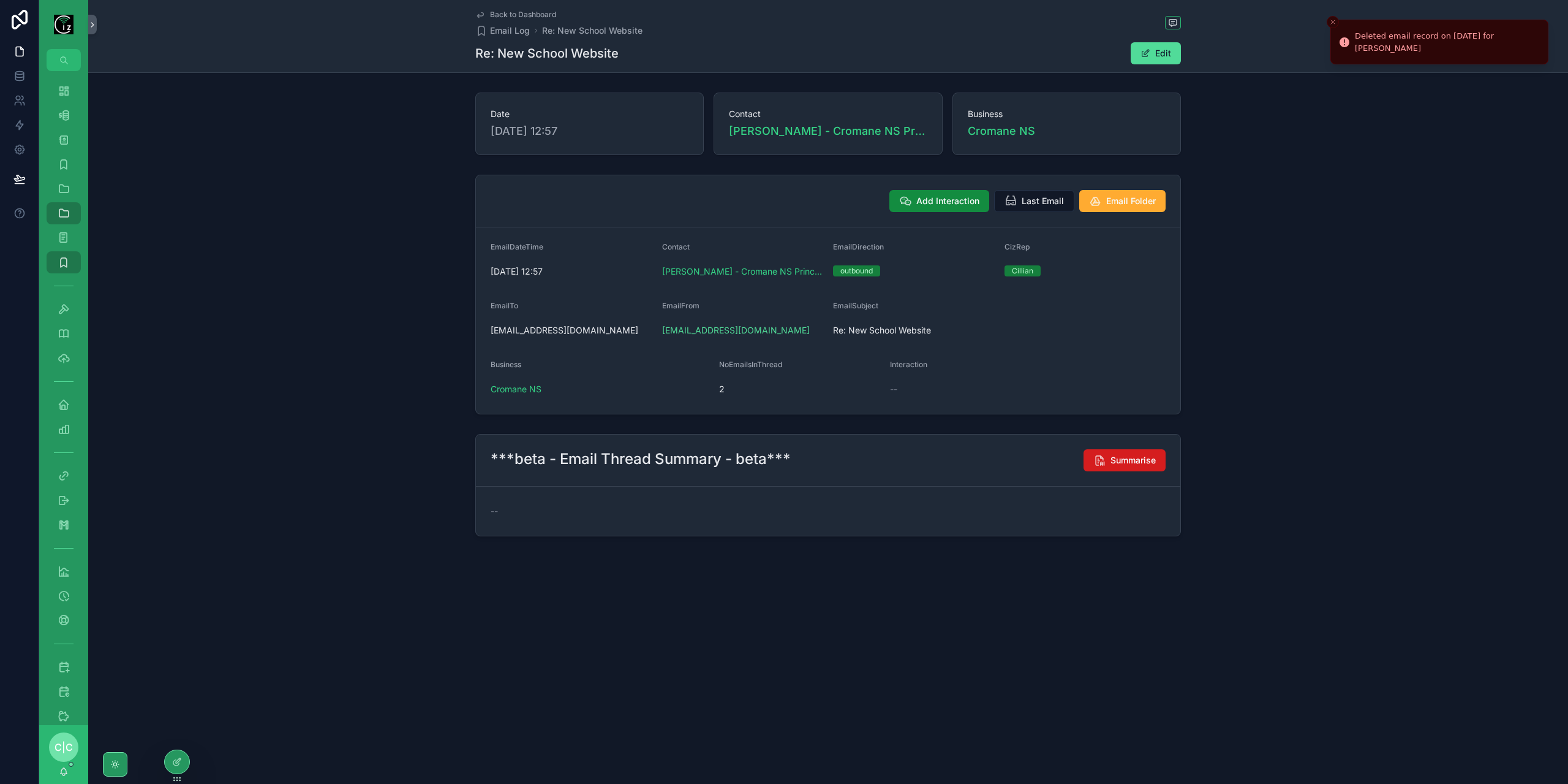
click at [1106, 461] on button "Summarise" at bounding box center [1124, 460] width 82 height 22
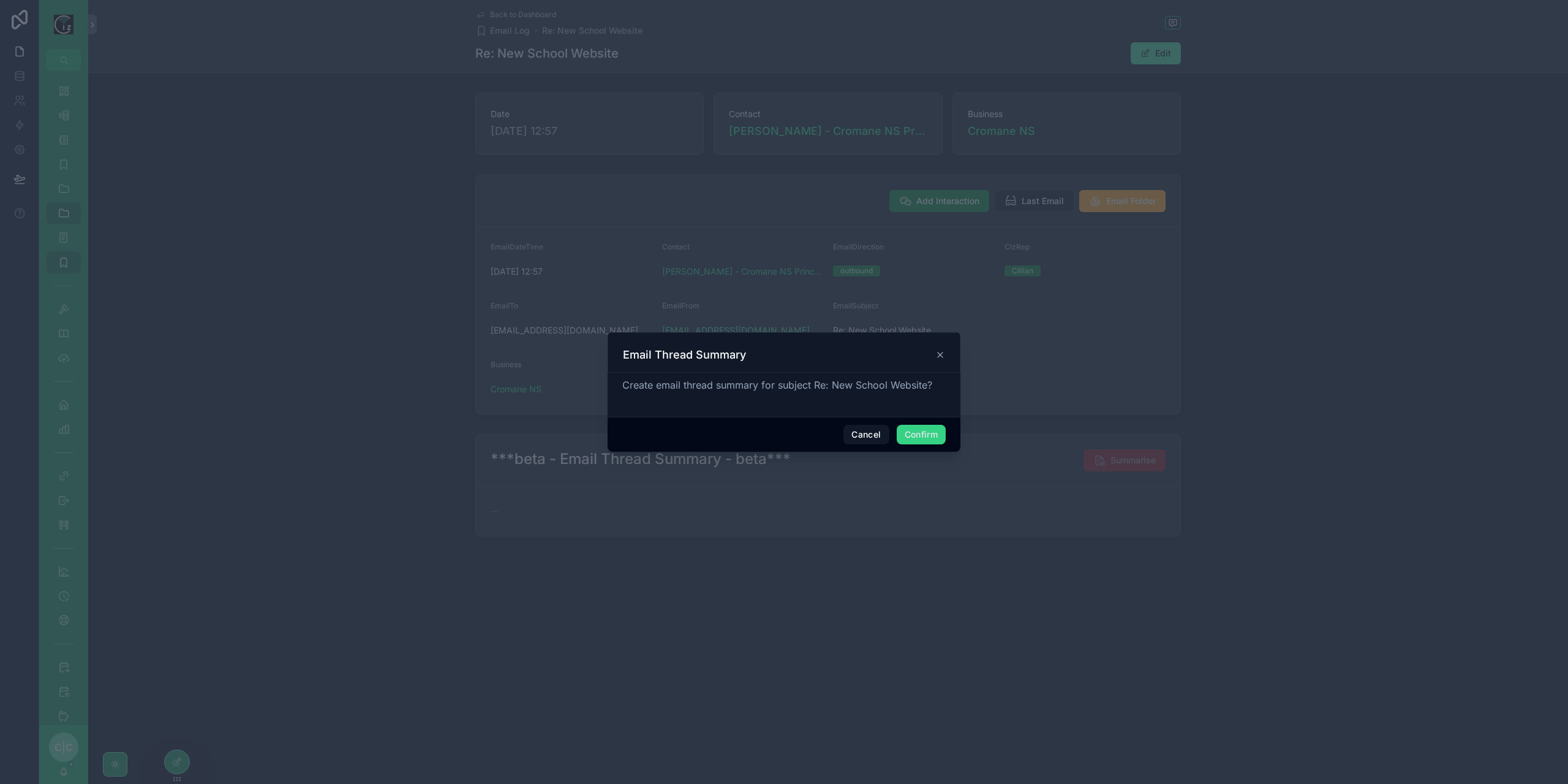
click at [941, 440] on button "Confirm" at bounding box center [921, 435] width 49 height 19
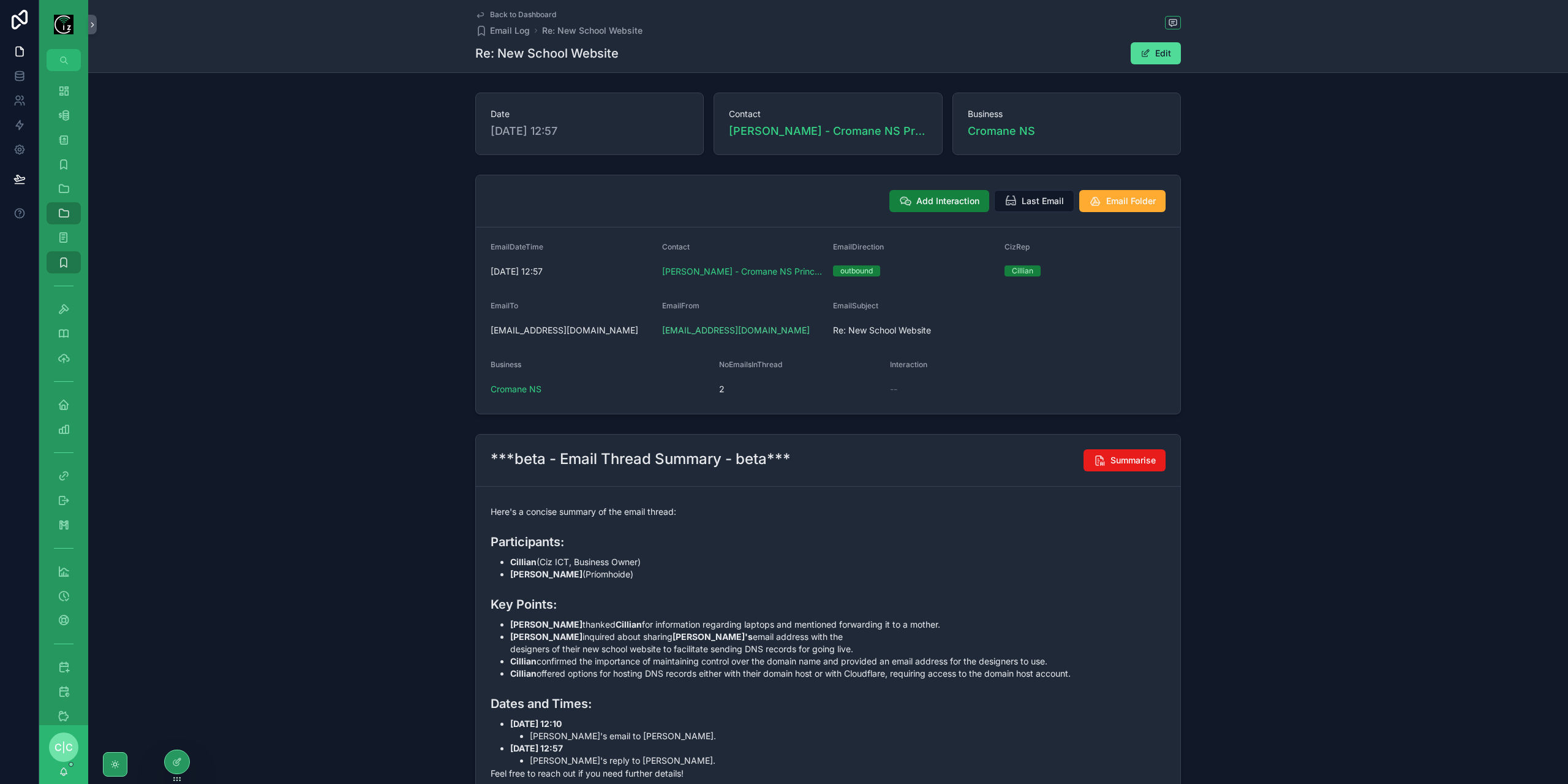
click at [944, 202] on span "Add Interaction" at bounding box center [947, 201] width 63 height 13
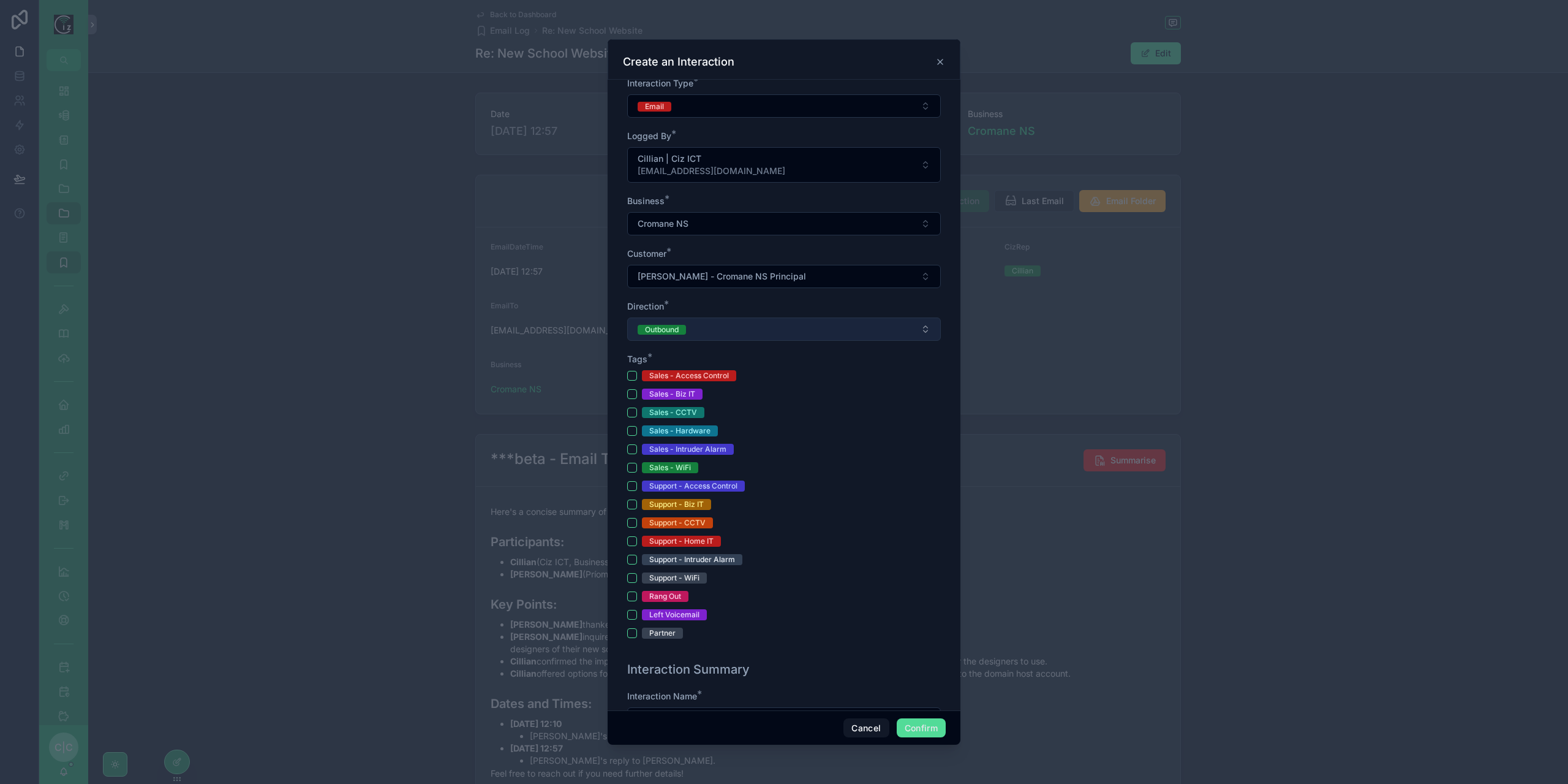
scroll to position [368, 0]
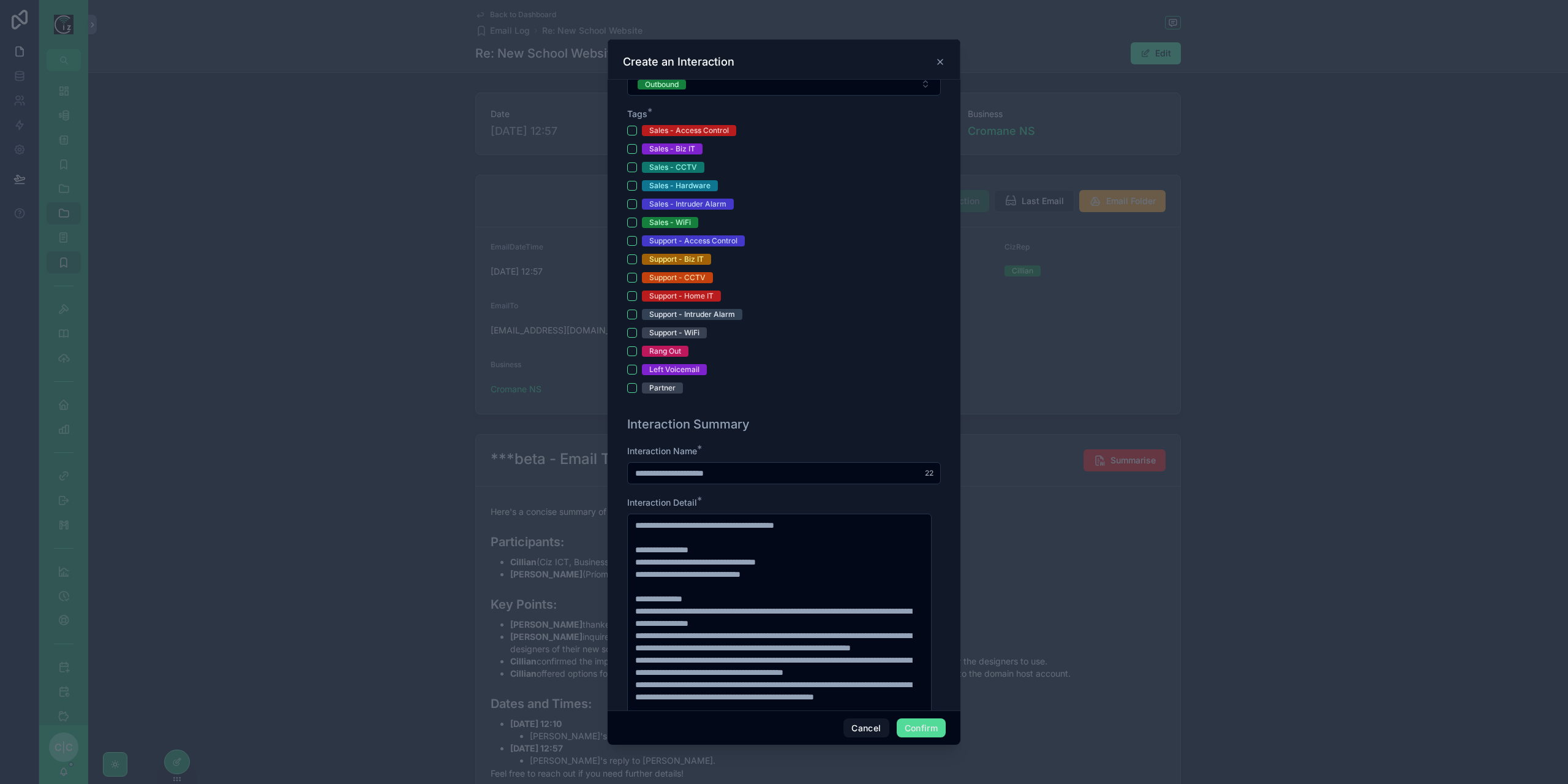
click at [651, 474] on input "**********" at bounding box center [784, 474] width 312 height 17
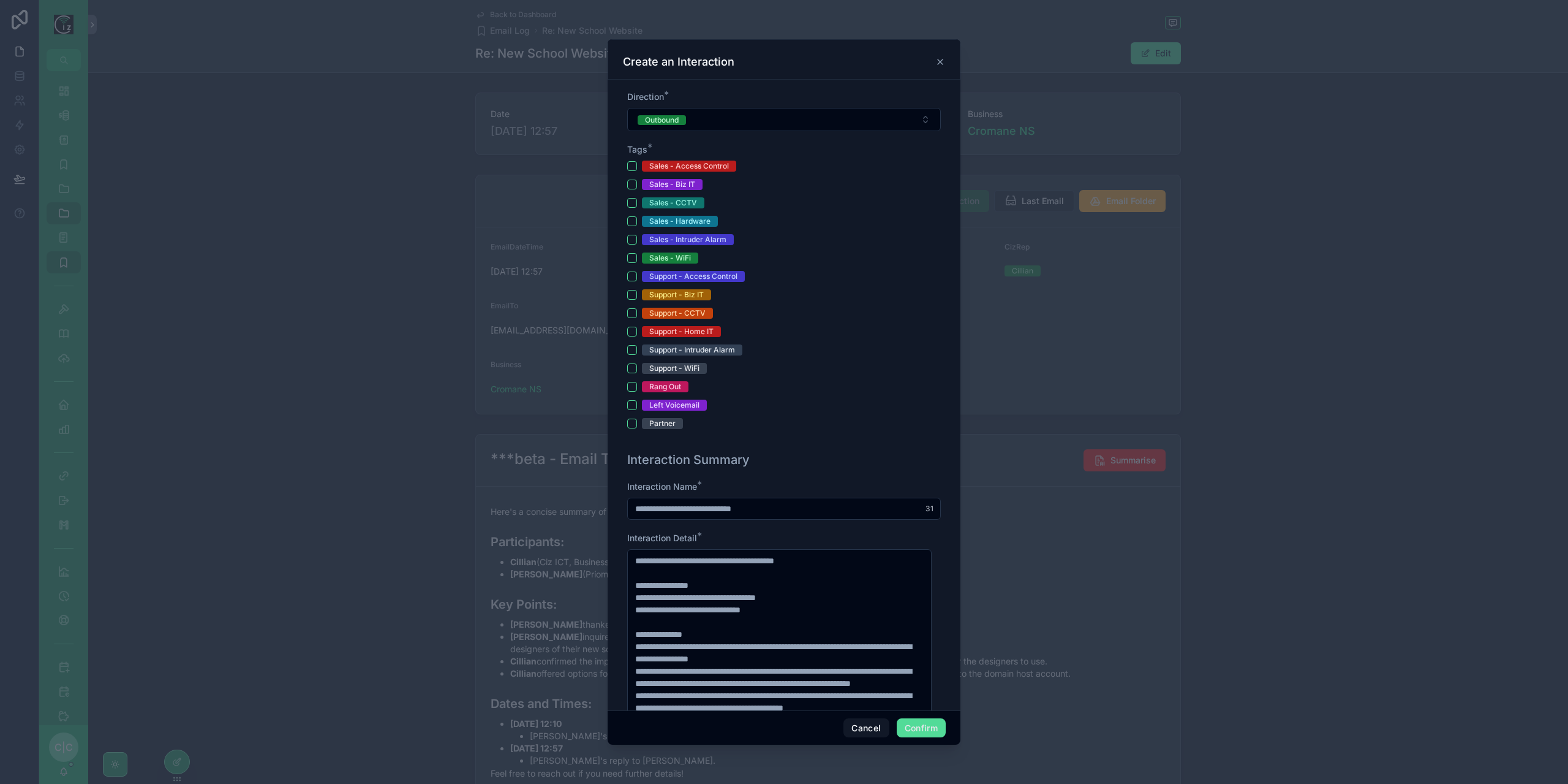
scroll to position [307, 0]
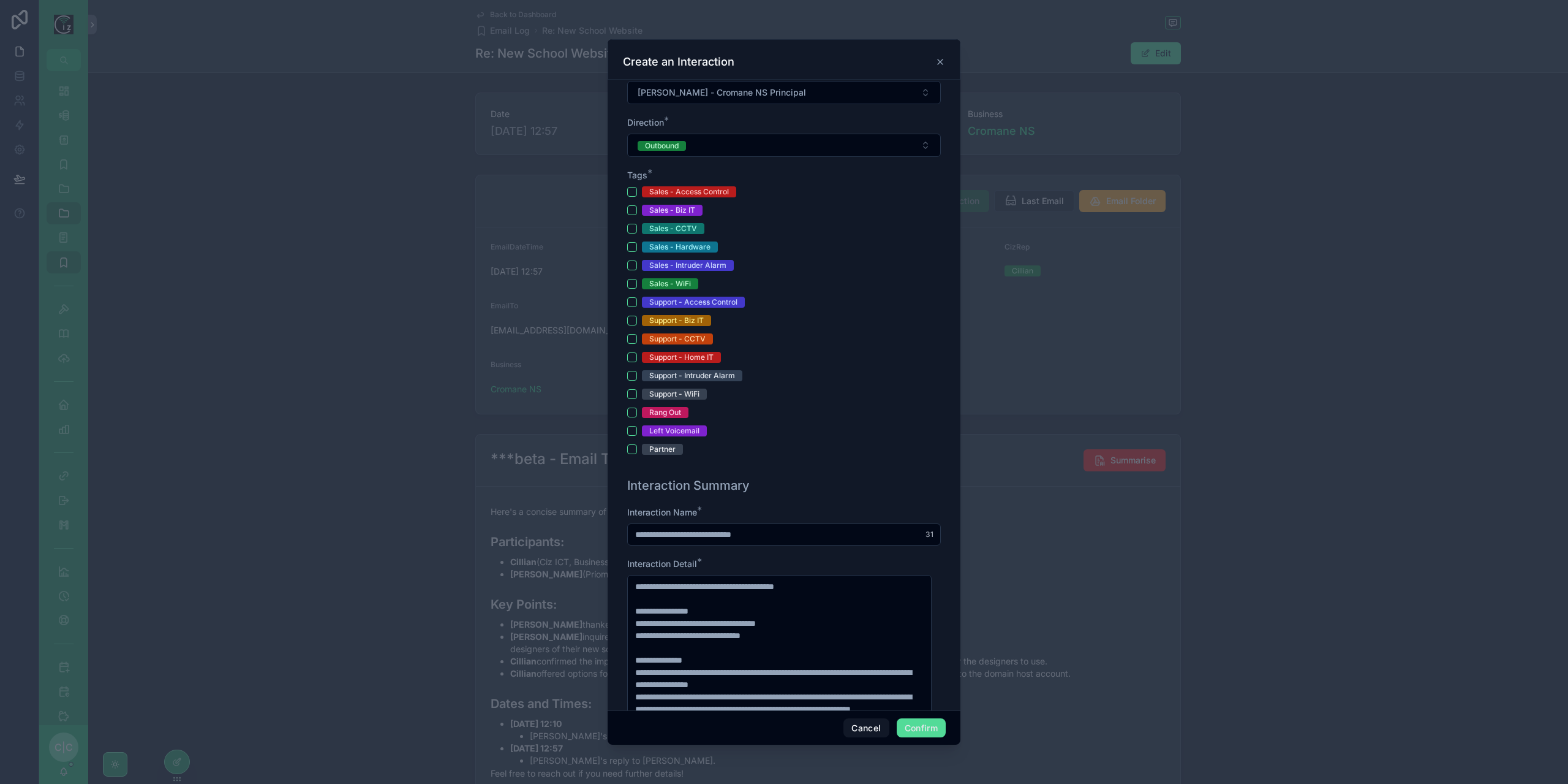
type input "**********"
click at [629, 211] on button "Sales - Biz IT" at bounding box center [632, 211] width 10 height 10
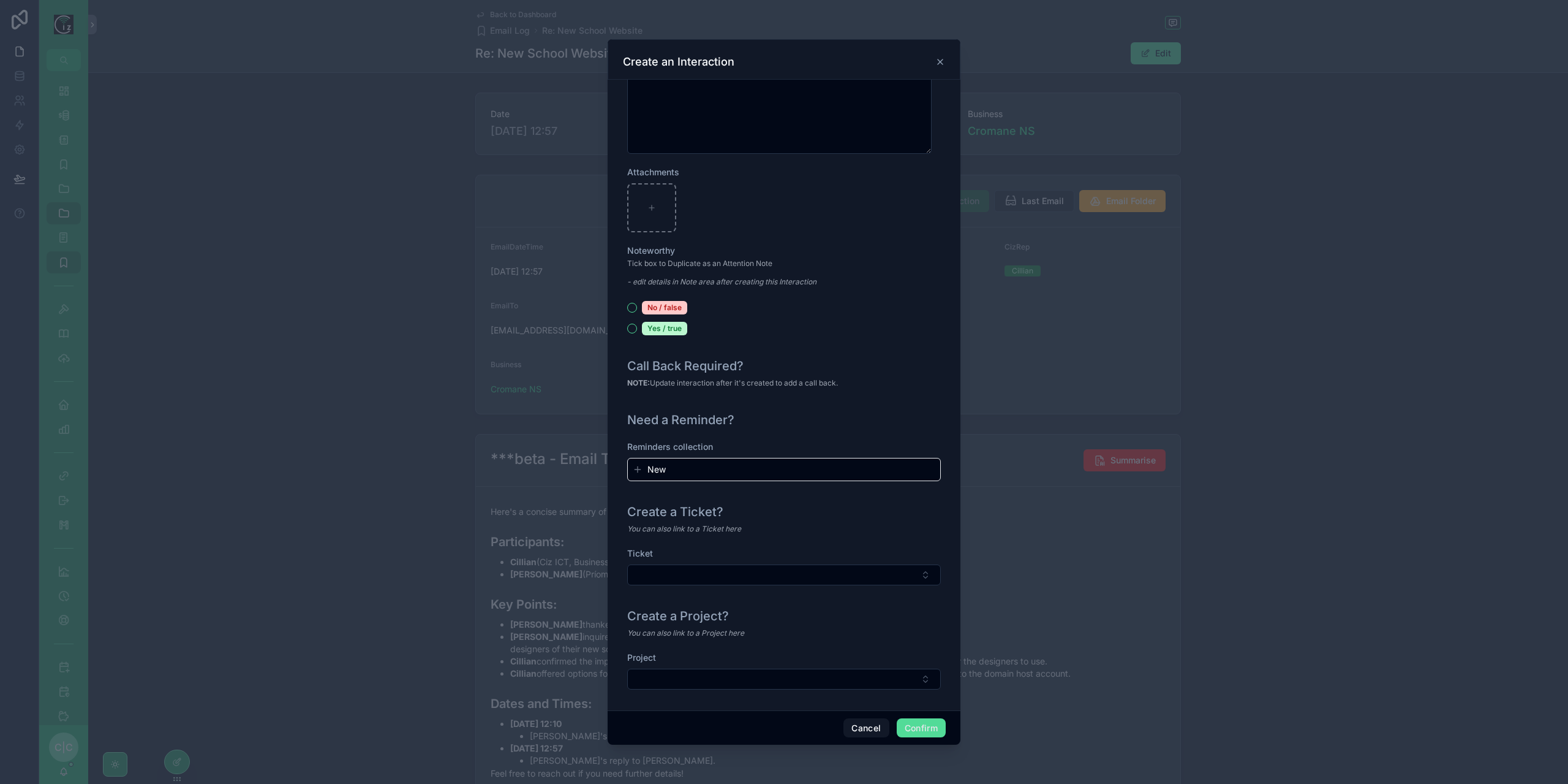
scroll to position [1107, 0]
click at [820, 657] on div "Project" at bounding box center [784, 656] width 313 height 13
click at [838, 578] on button "Select Button" at bounding box center [784, 573] width 313 height 20
click at [859, 546] on div "Ticket" at bounding box center [784, 552] width 313 height 13
click at [832, 674] on button "Select Button" at bounding box center [784, 677] width 313 height 20
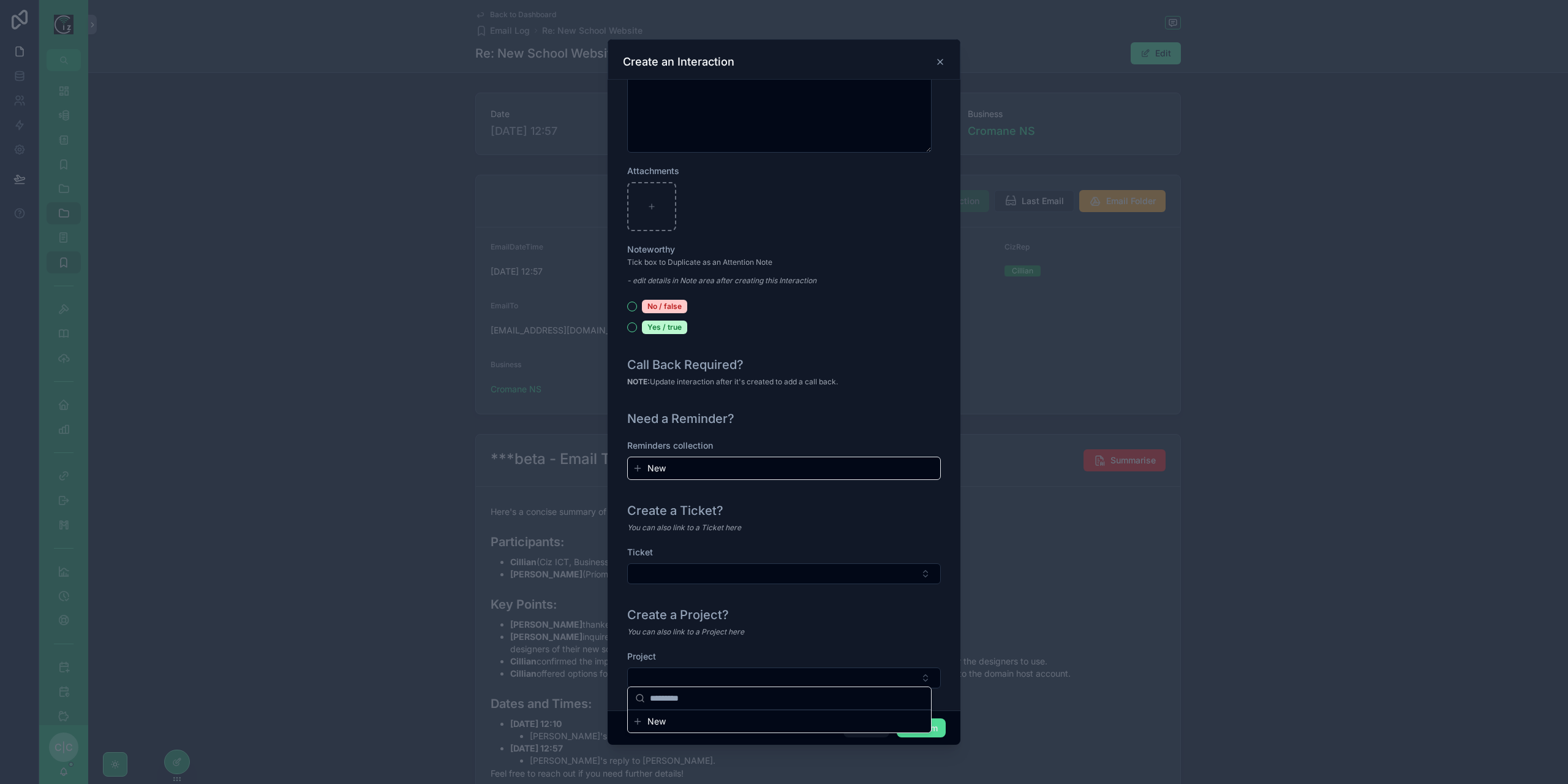
click at [869, 618] on div "Create a Project?" at bounding box center [784, 615] width 313 height 17
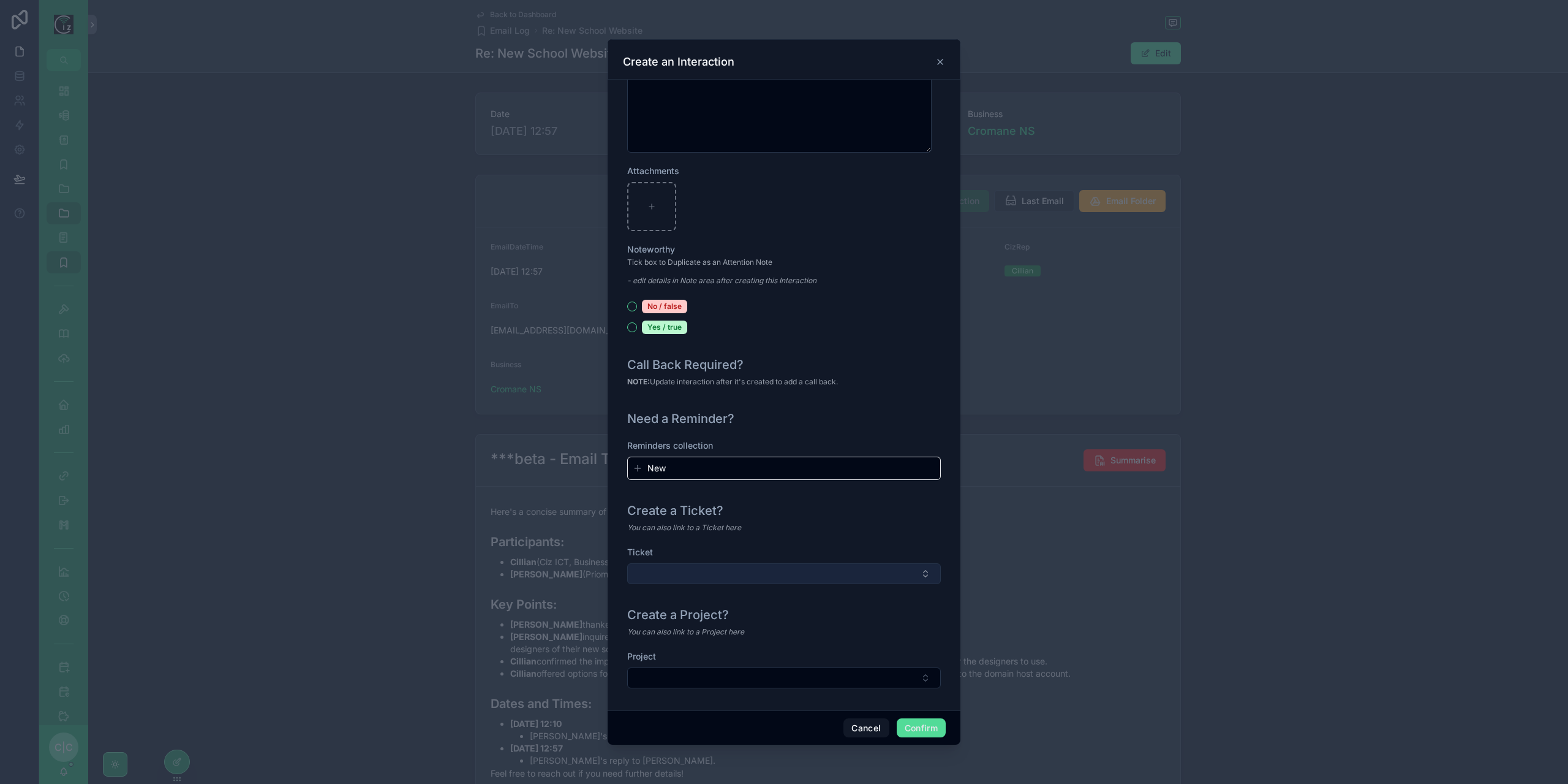
click at [816, 564] on button "Select Button" at bounding box center [784, 573] width 313 height 20
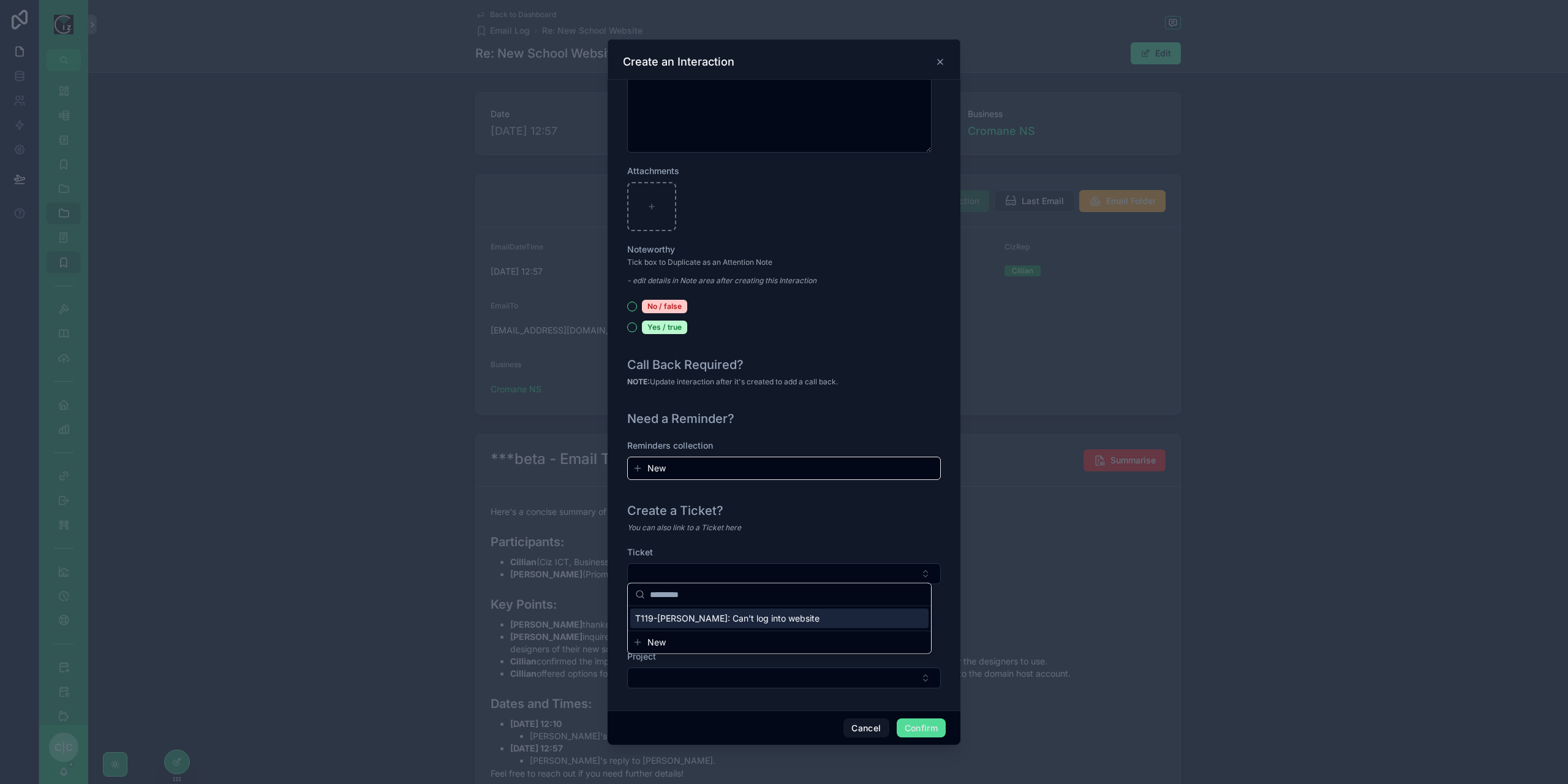
click at [664, 643] on span "New" at bounding box center [656, 642] width 18 height 13
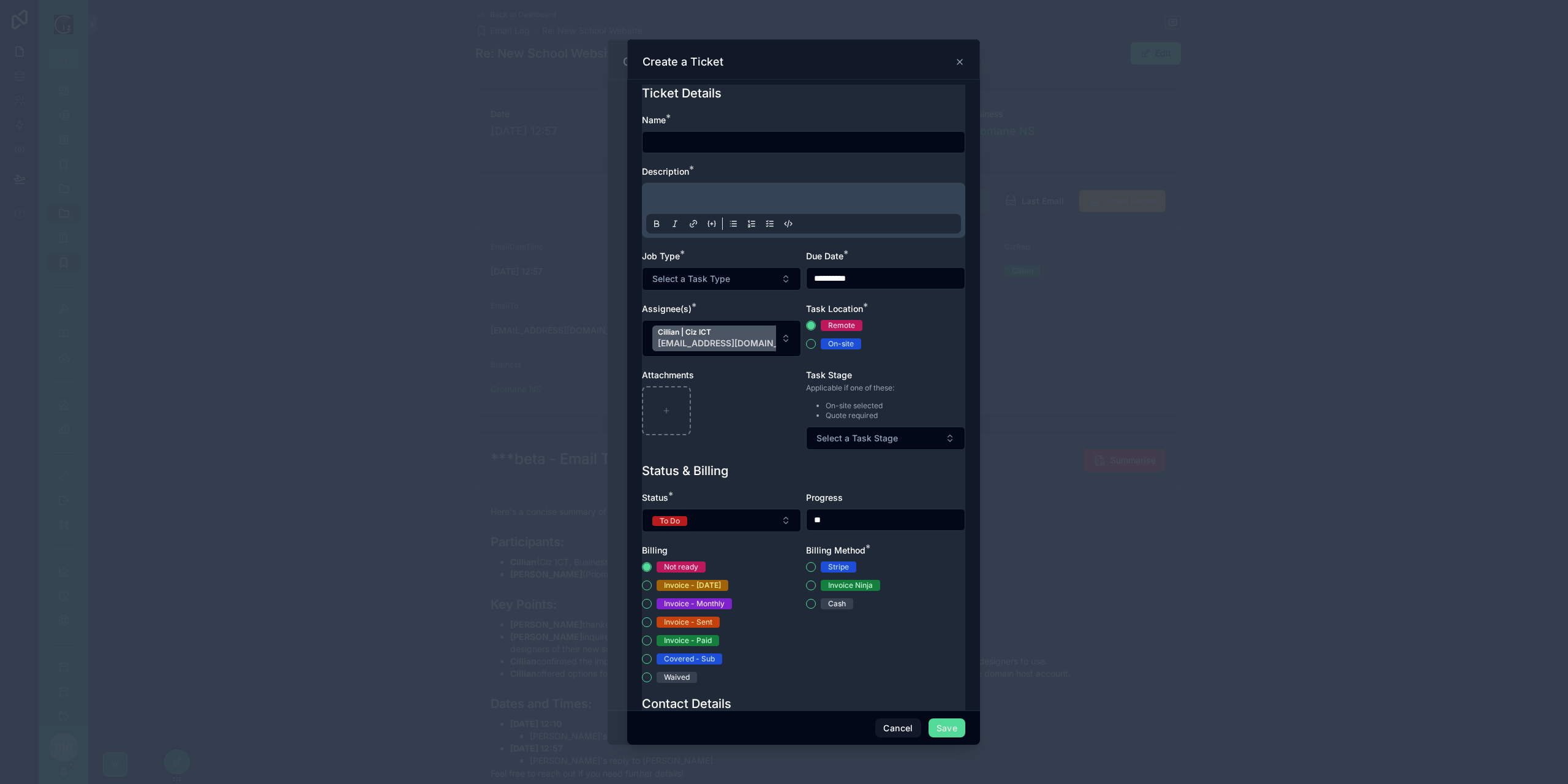
click at [733, 141] on input "text" at bounding box center [804, 143] width 322 height 17
type input "**********"
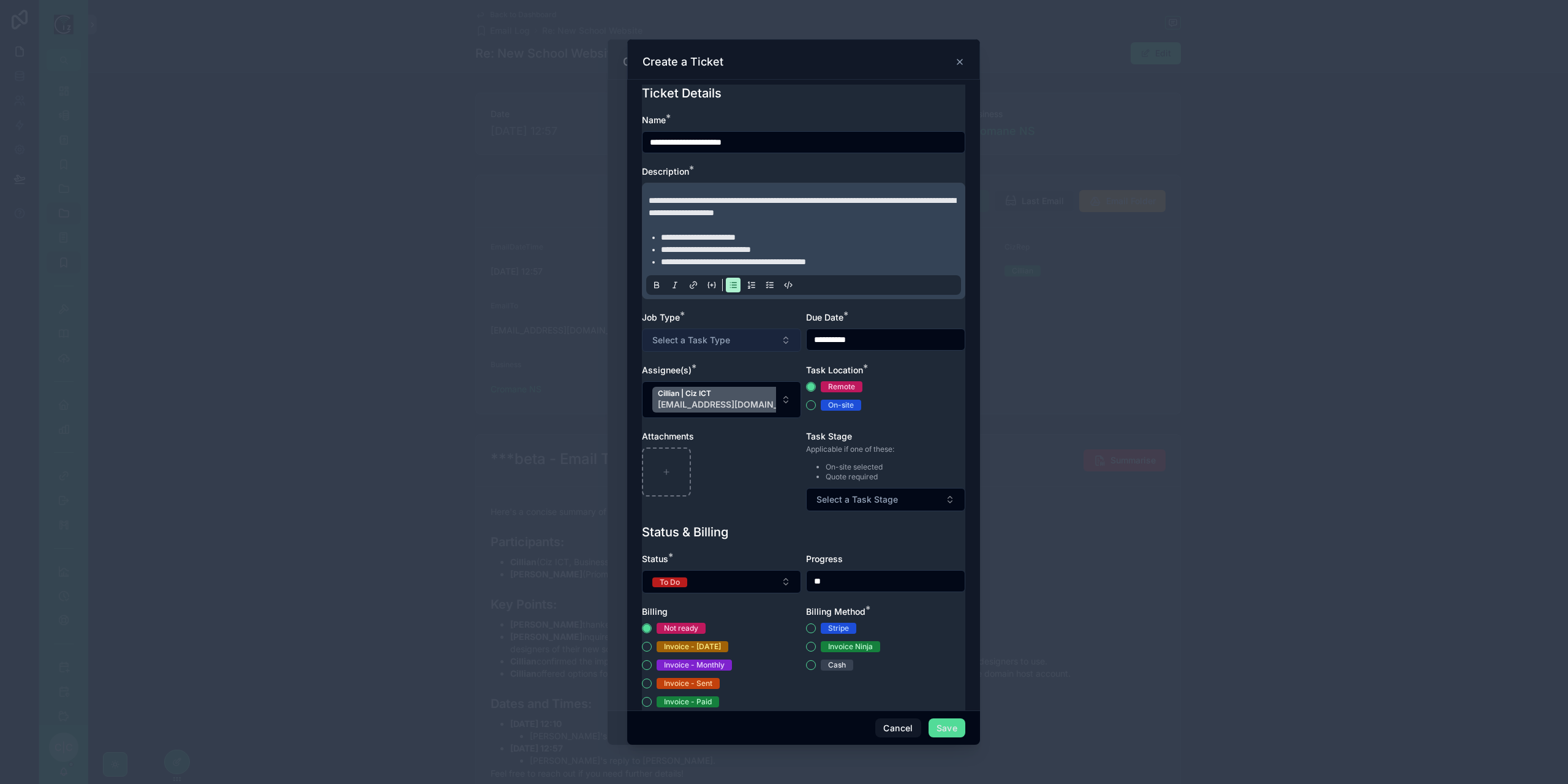
click at [755, 337] on button "Select a Task Type" at bounding box center [721, 341] width 159 height 23
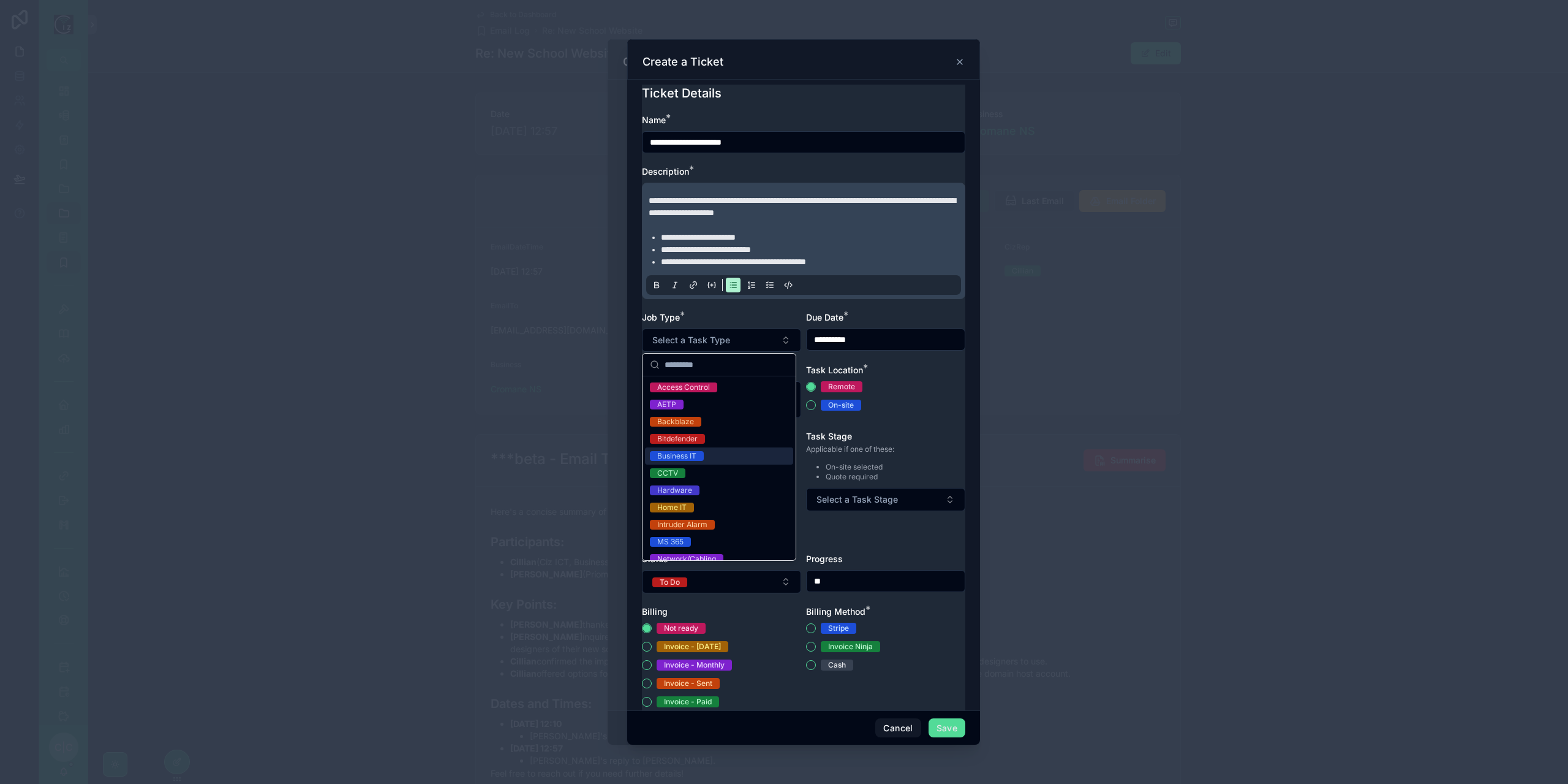
click at [711, 459] on div "Business IT" at bounding box center [719, 456] width 148 height 17
click at [926, 376] on div "Task Location * Remote On-site" at bounding box center [885, 391] width 159 height 54
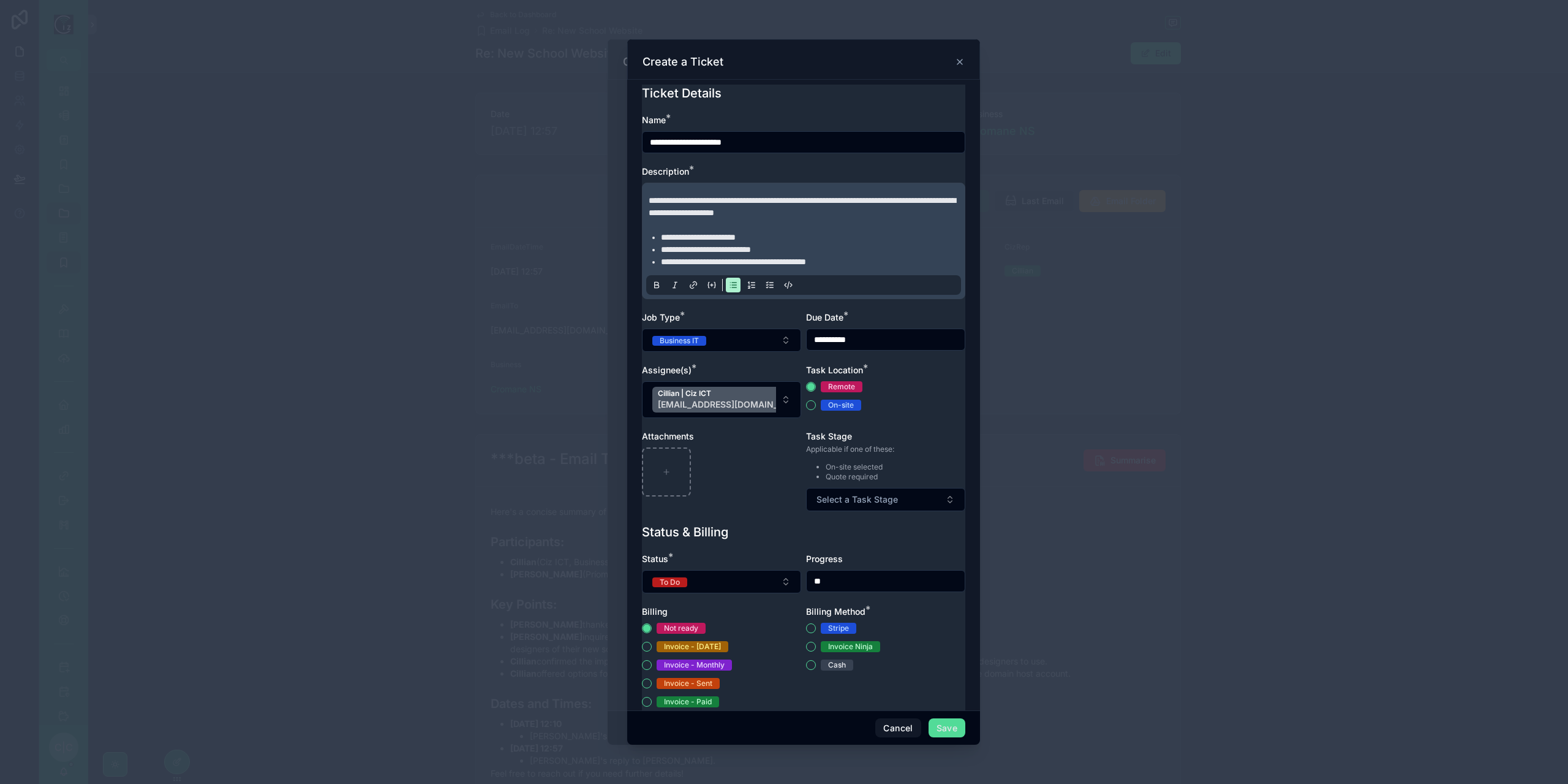
click at [912, 346] on input "**********" at bounding box center [885, 340] width 158 height 17
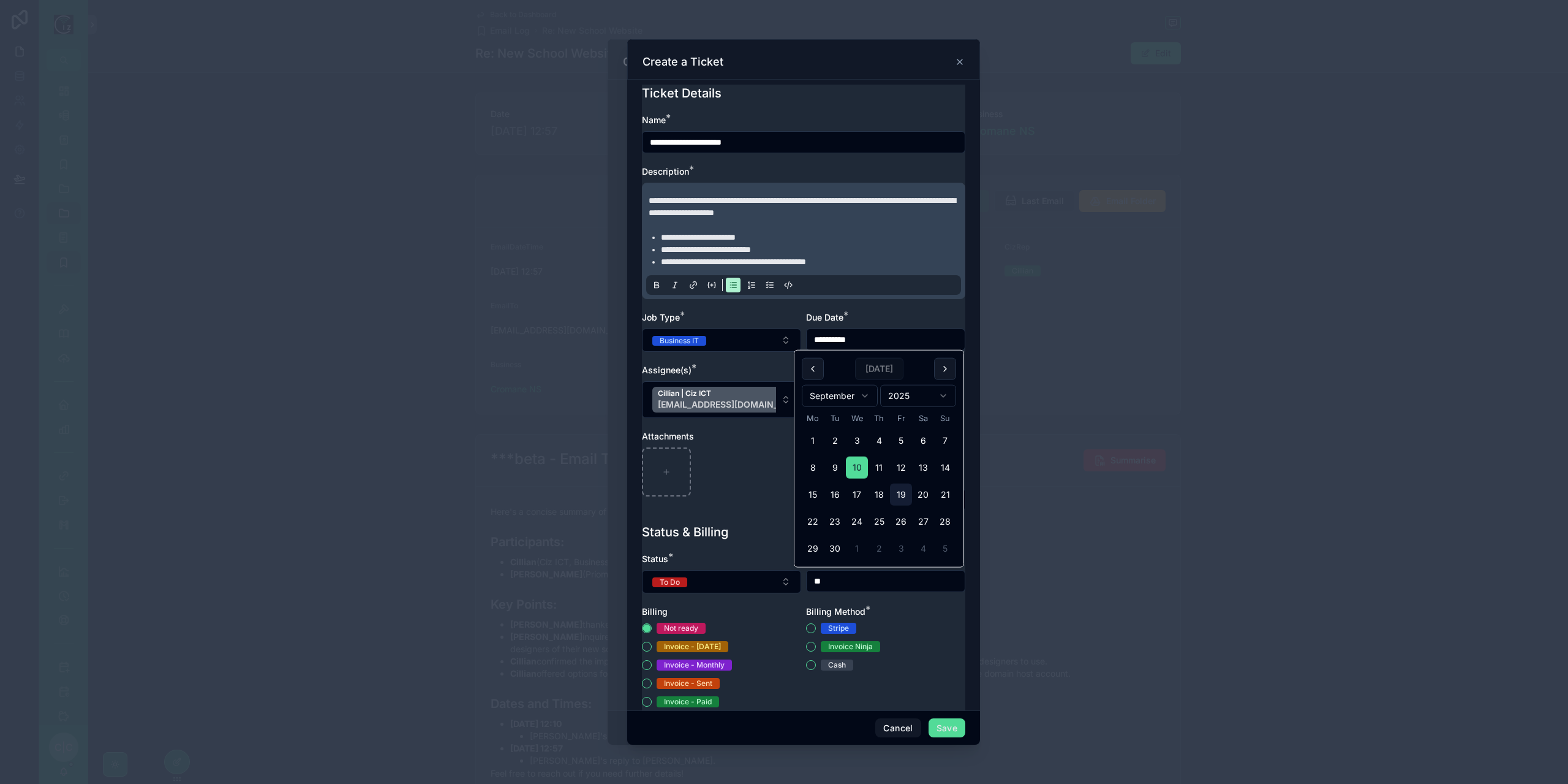
click at [900, 495] on button "19" at bounding box center [901, 494] width 22 height 22
type input "**********"
click at [896, 310] on div "**********" at bounding box center [804, 318] width 324 height 409
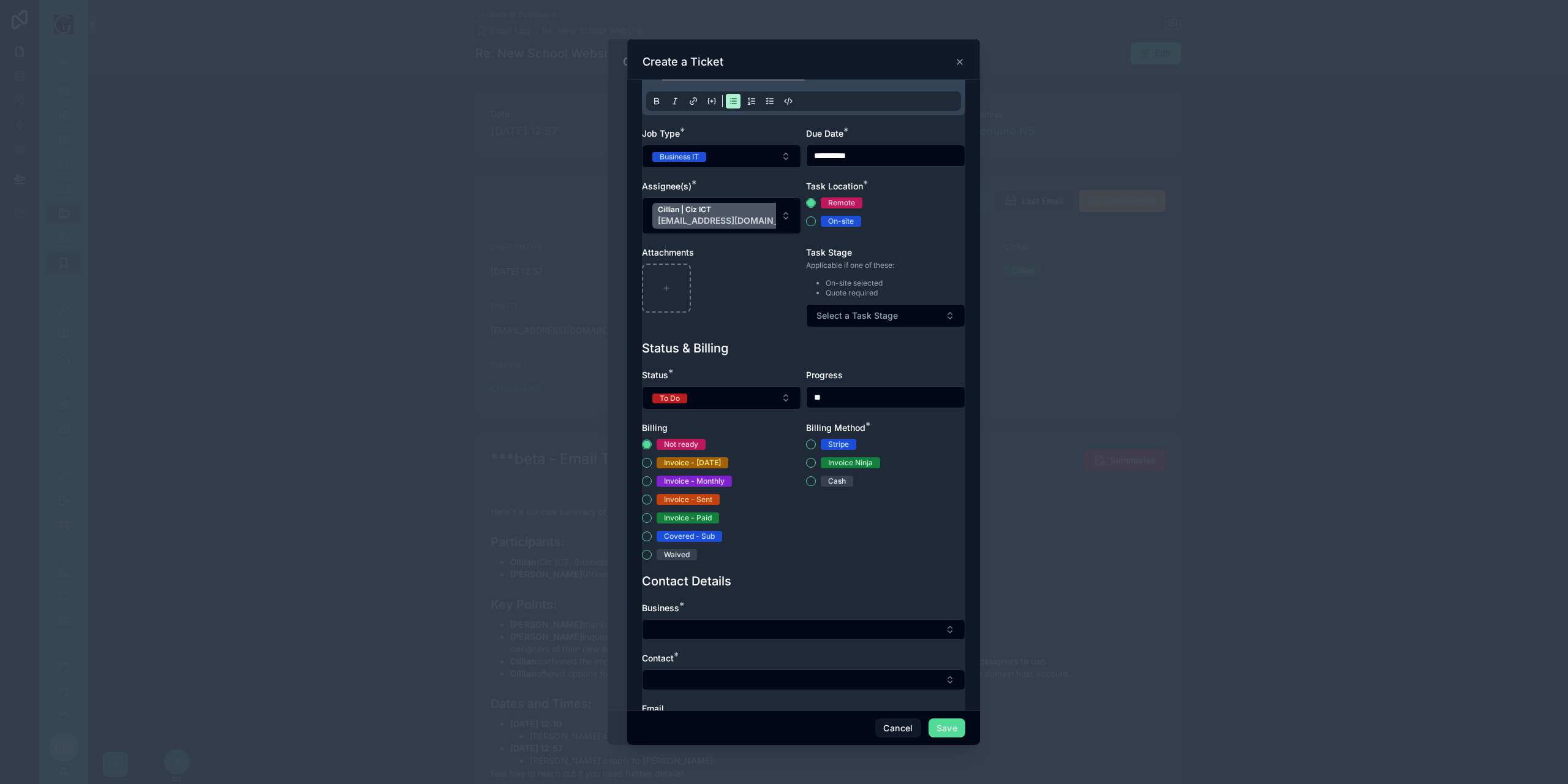
scroll to position [307, 0]
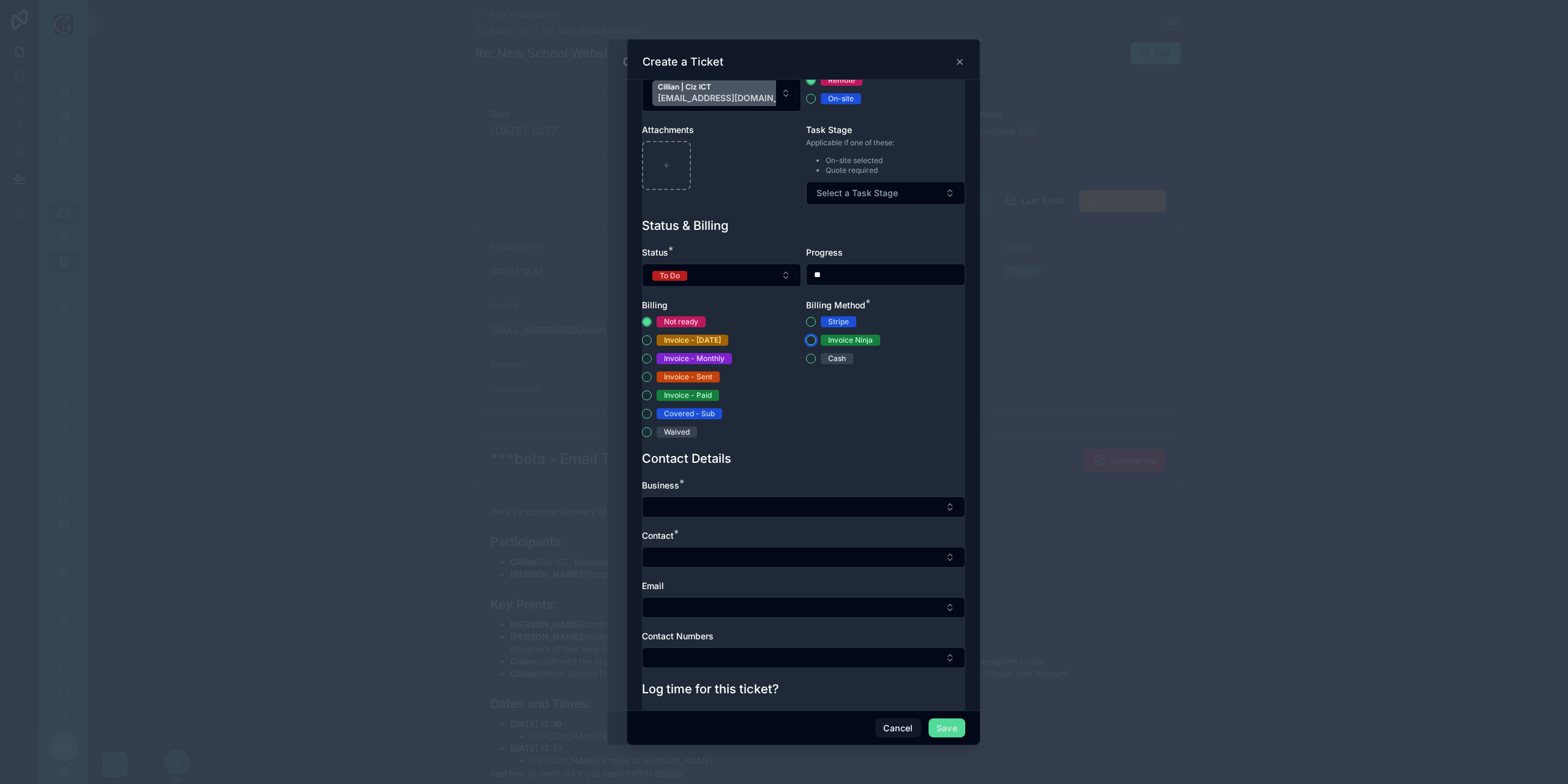
click at [809, 336] on button "Invoice Ninja" at bounding box center [811, 341] width 10 height 10
click at [769, 498] on button "Select Button" at bounding box center [804, 506] width 324 height 20
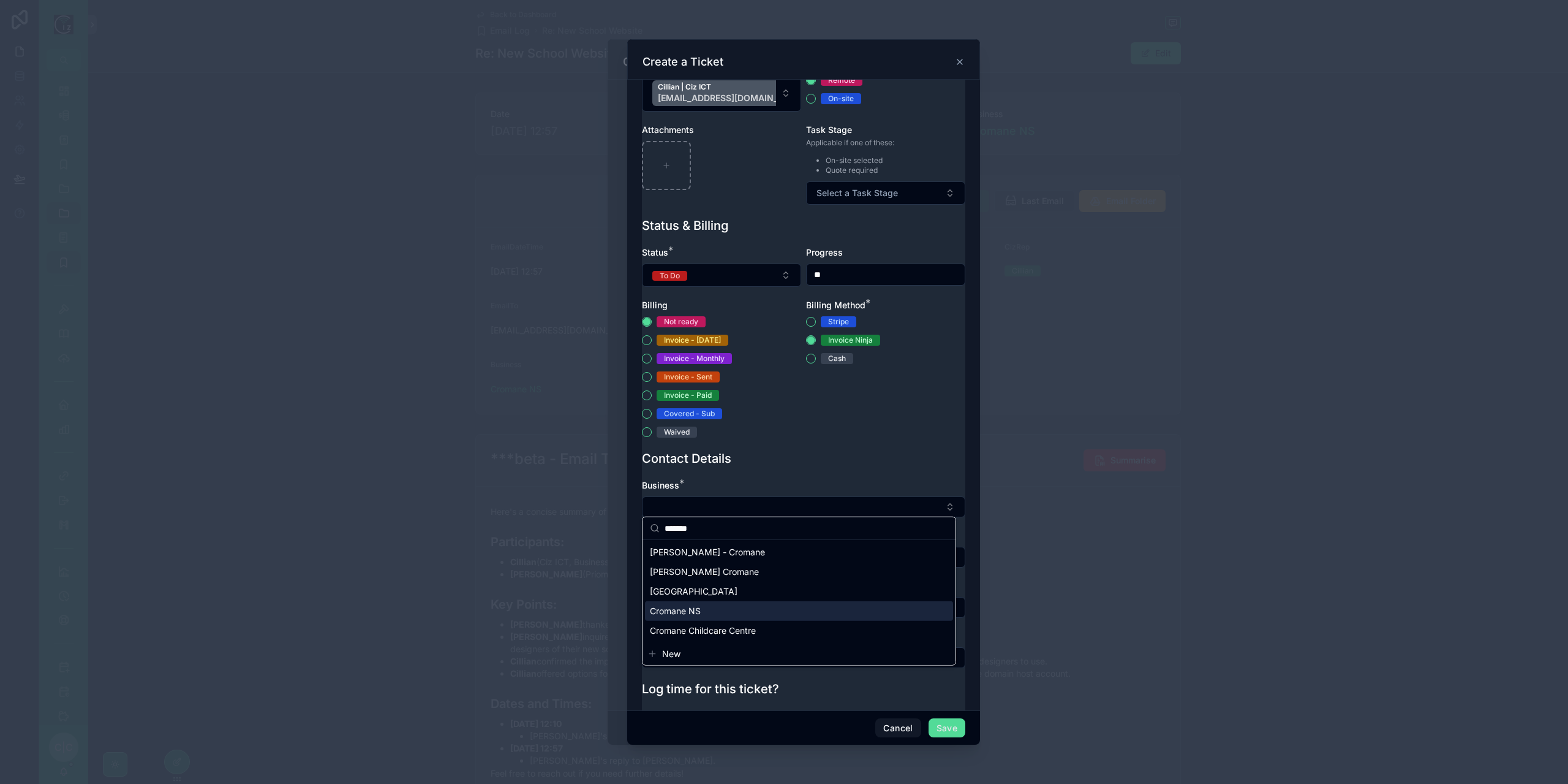
type input "*******"
click at [729, 604] on div "Cromane NS" at bounding box center [799, 611] width 308 height 19
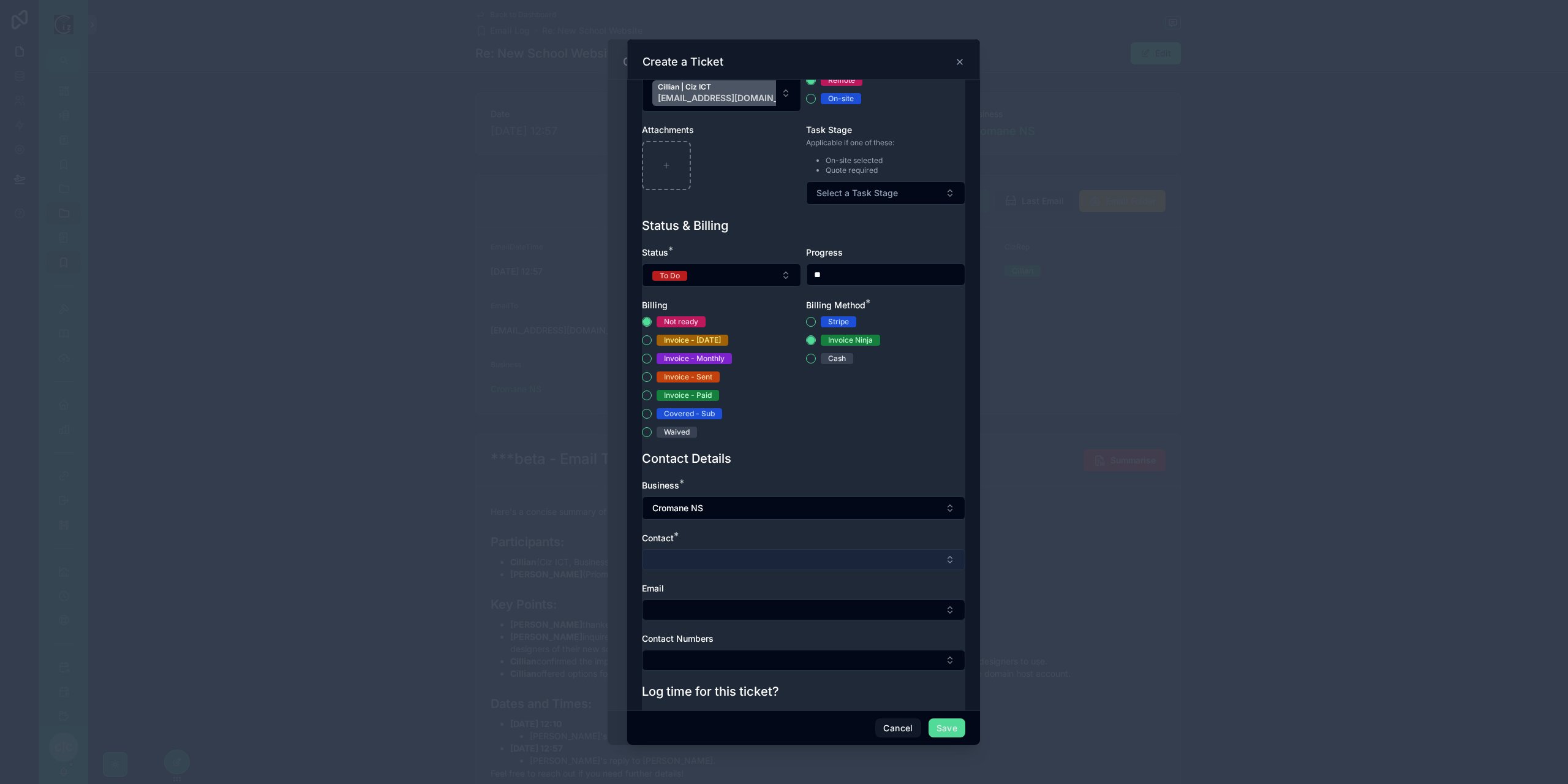
click at [743, 560] on button "Select Button" at bounding box center [804, 559] width 324 height 20
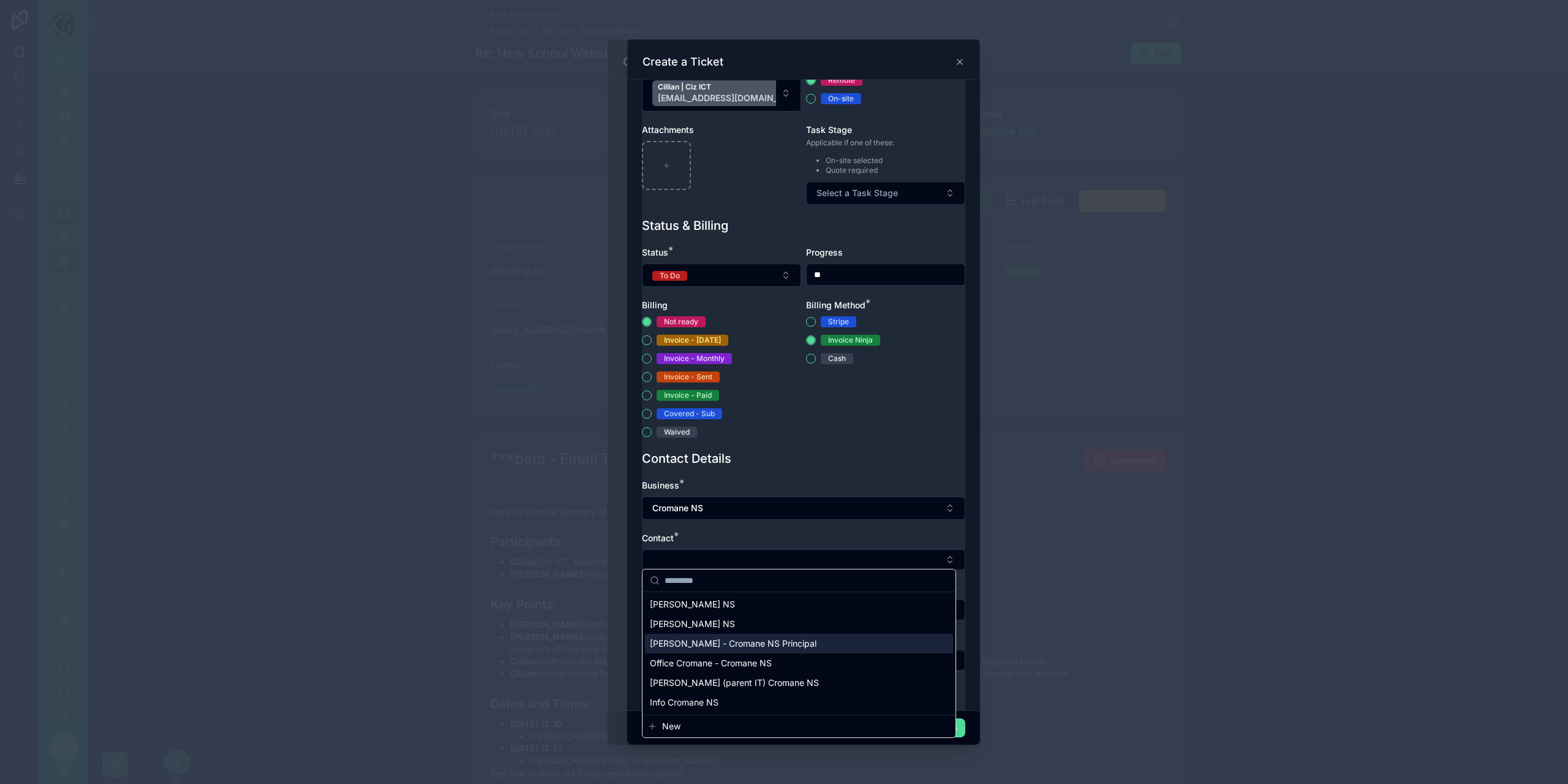
click at [738, 644] on span "[PERSON_NAME] - Cromane NS Principal" at bounding box center [733, 643] width 167 height 13
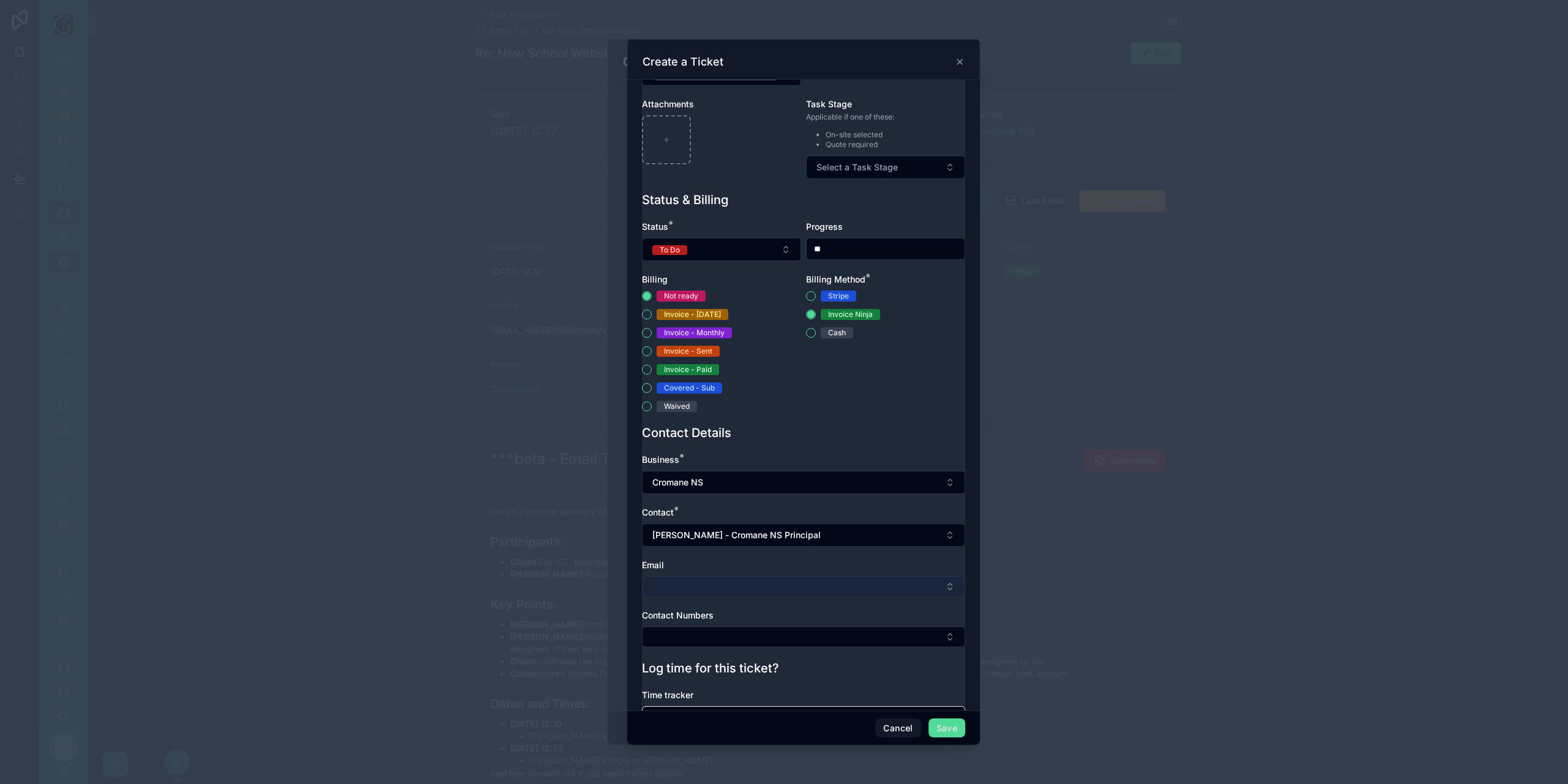
scroll to position [368, 0]
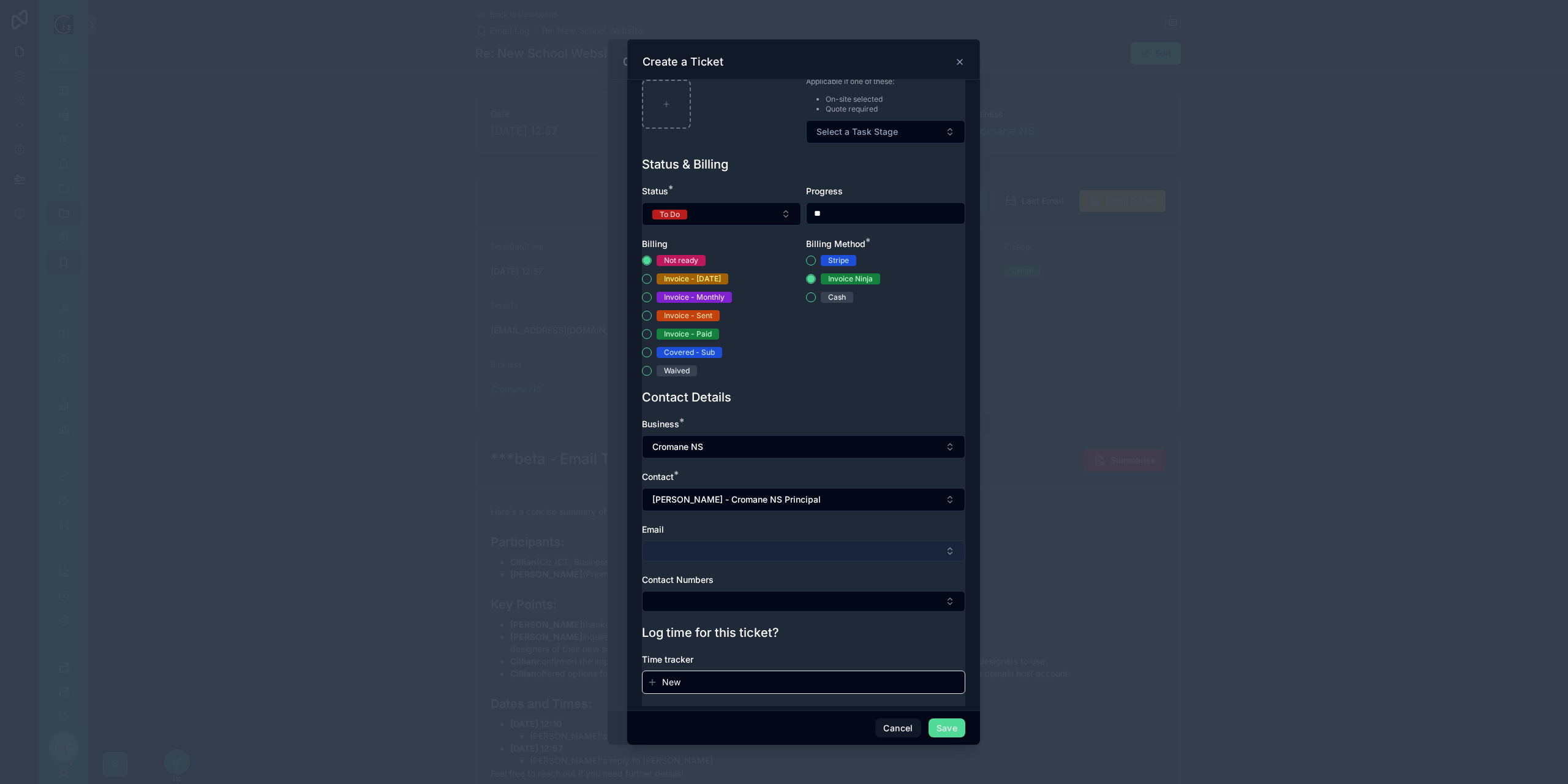
click at [752, 545] on button "Select Button" at bounding box center [804, 550] width 324 height 20
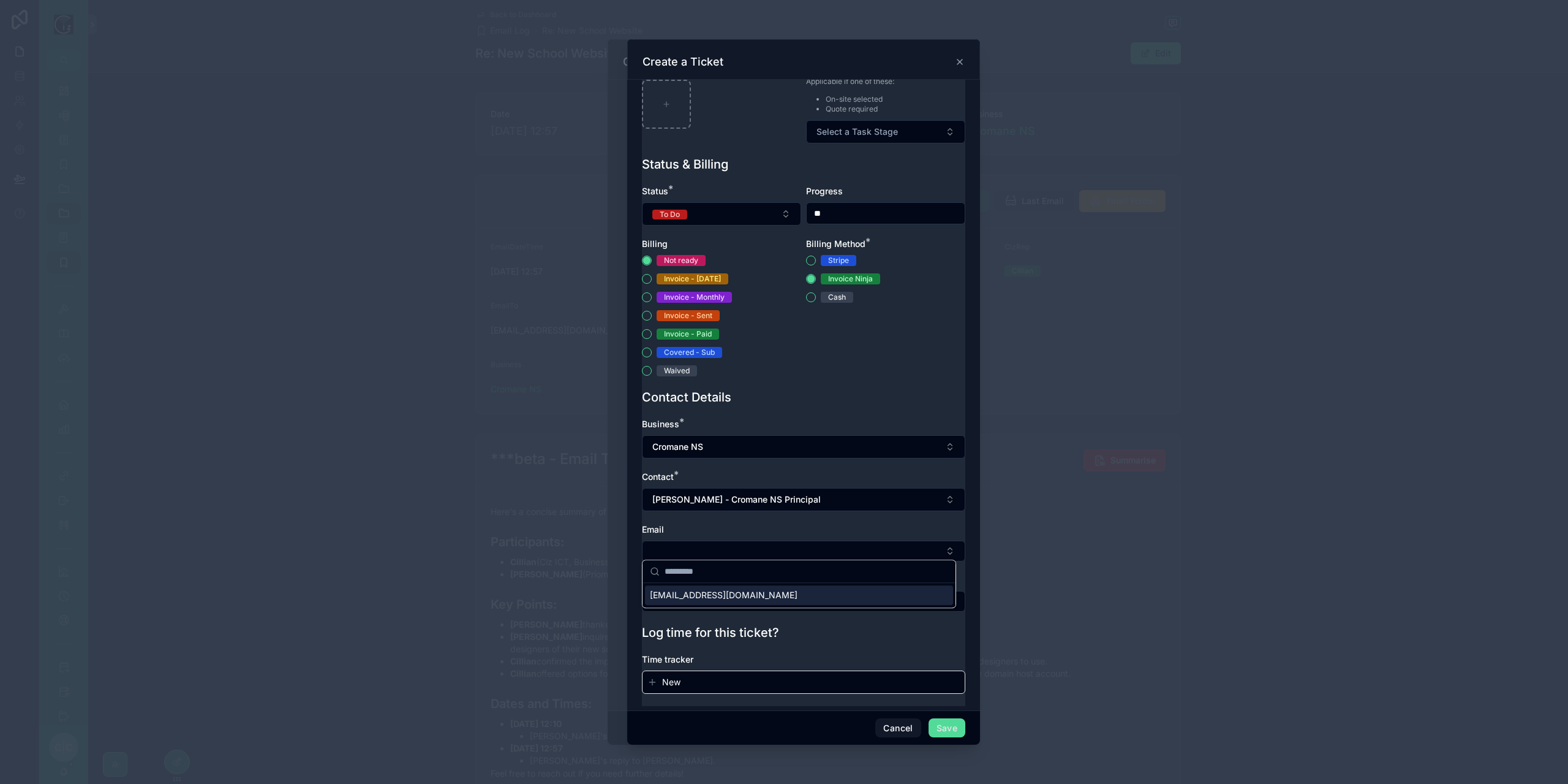
click at [718, 593] on span "[EMAIL_ADDRESS][DOMAIN_NAME]" at bounding box center [723, 595] width 147 height 13
click at [728, 595] on button "Select Button" at bounding box center [804, 603] width 324 height 20
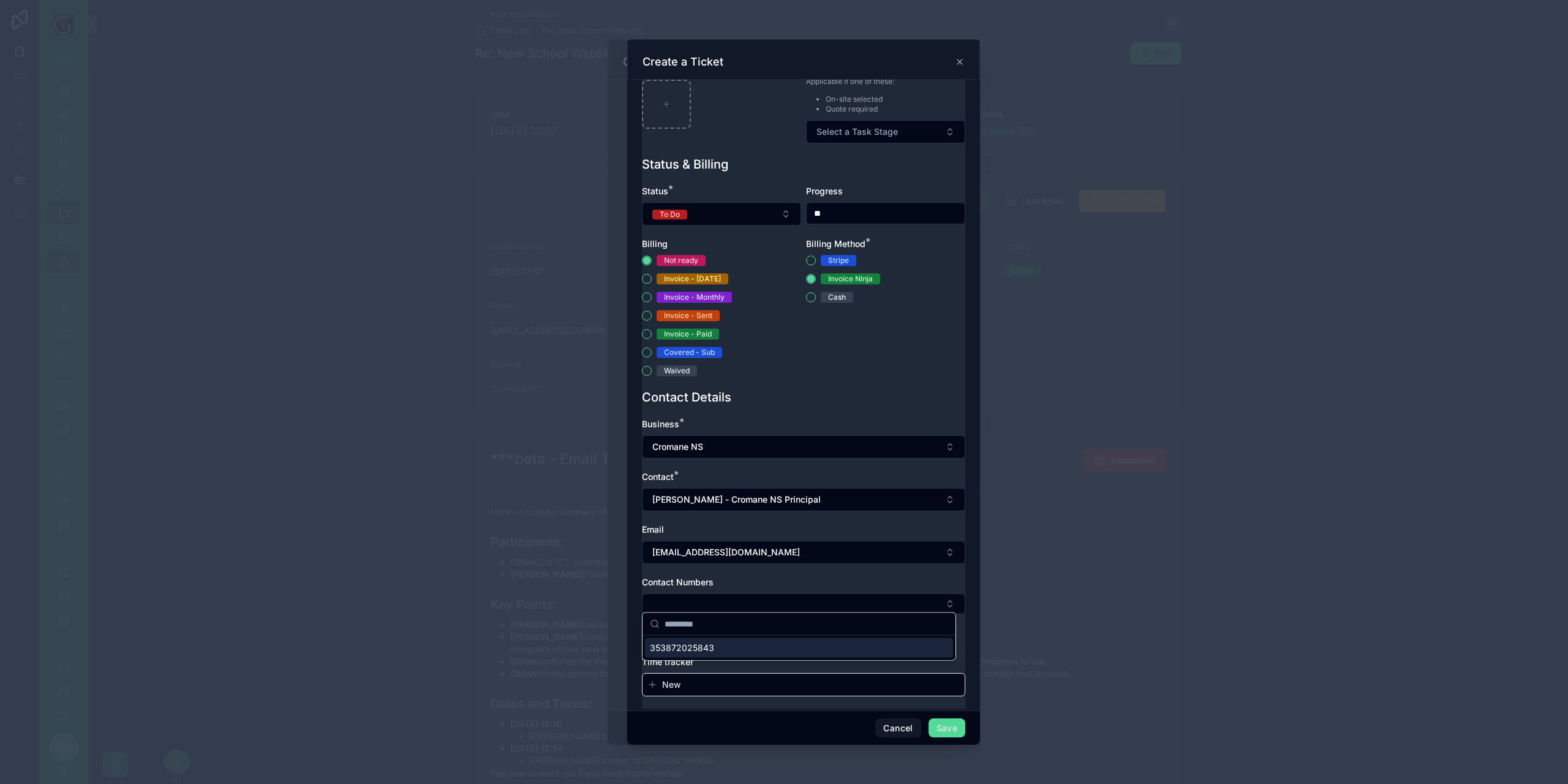
click at [720, 639] on div "353872025843" at bounding box center [799, 648] width 308 height 19
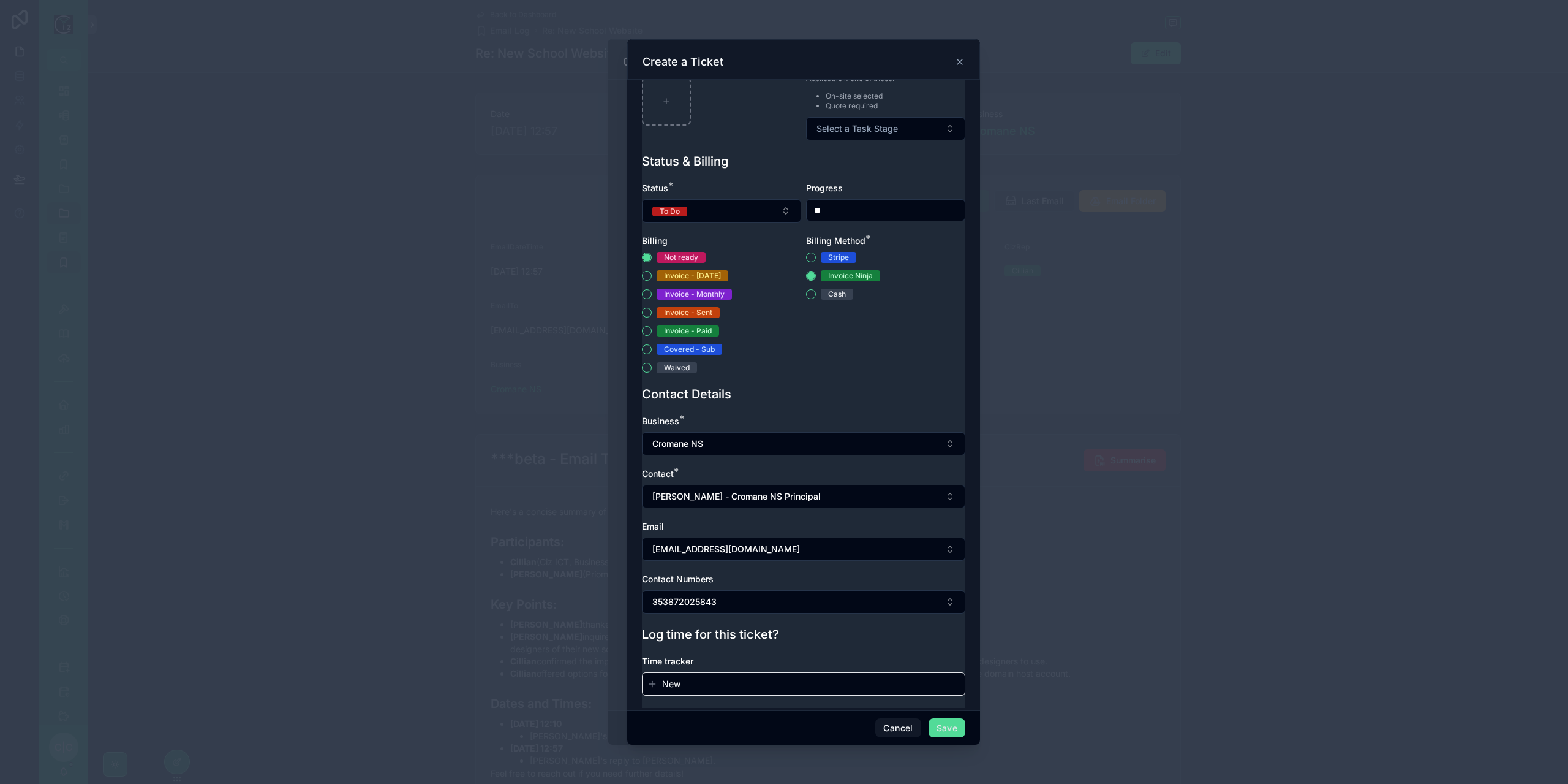
scroll to position [373, 0]
click at [953, 723] on button "Save" at bounding box center [947, 728] width 37 height 19
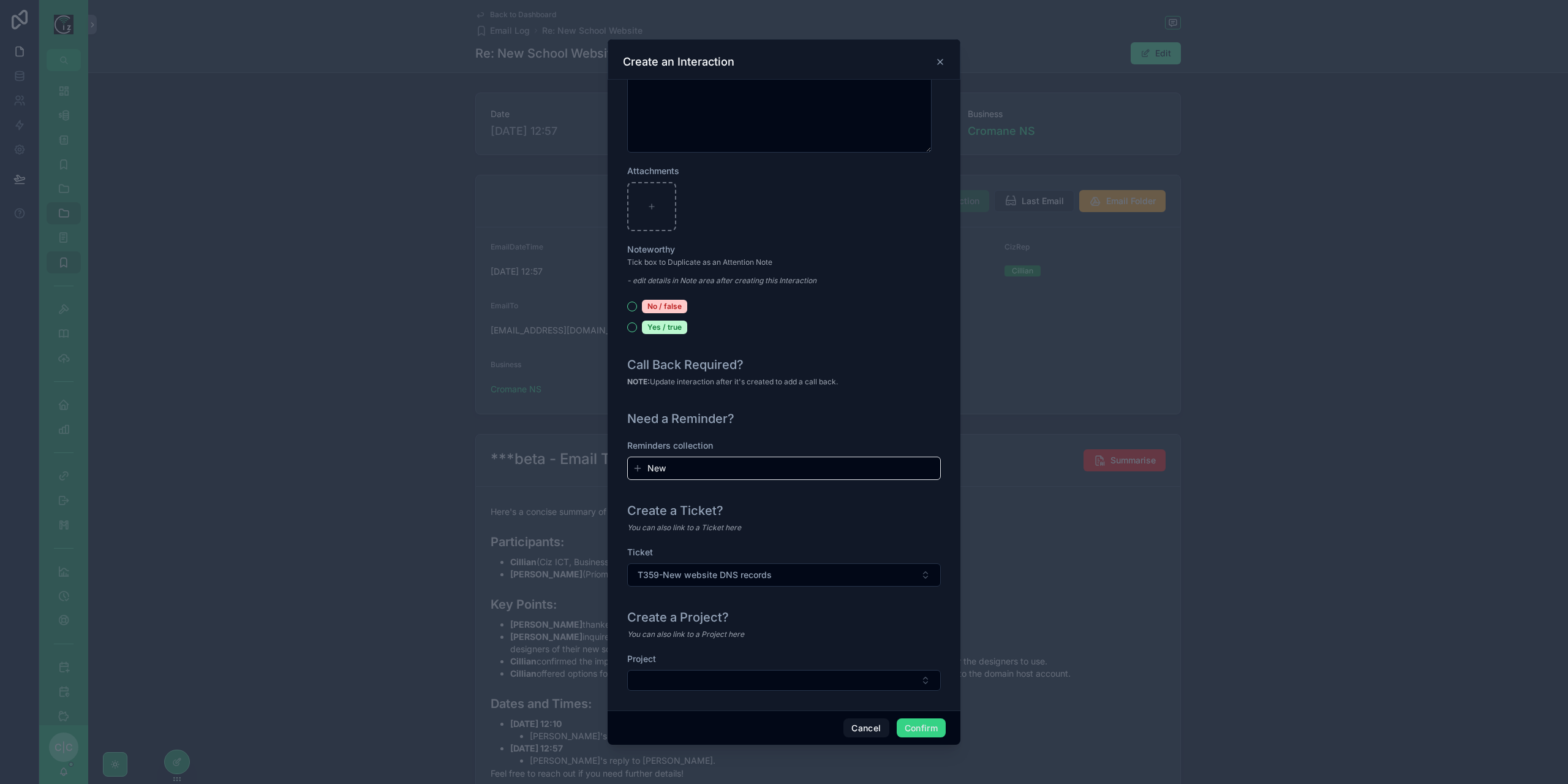
click at [925, 736] on button "Confirm" at bounding box center [921, 728] width 49 height 19
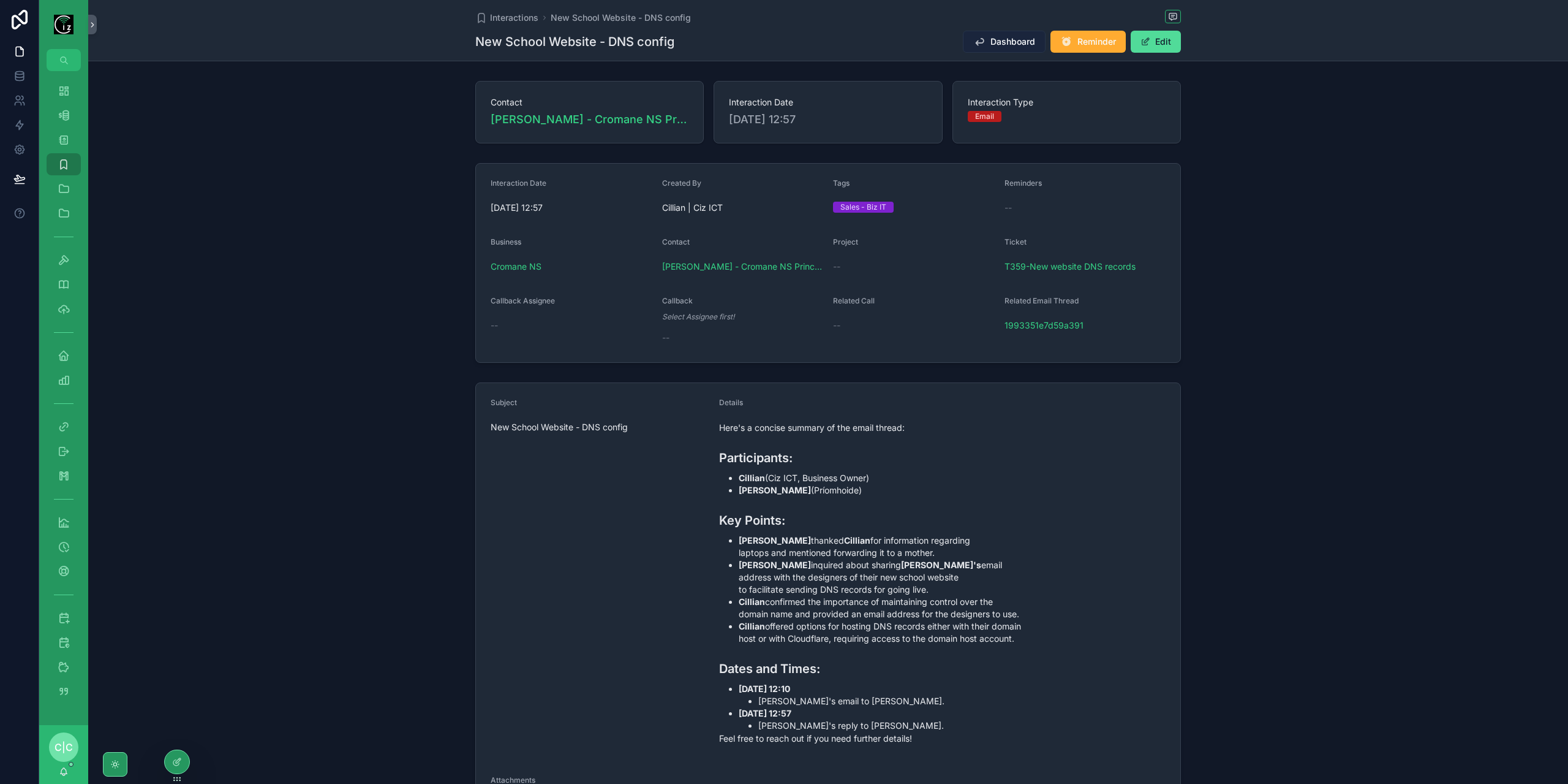
click at [986, 43] on button "Dashboard" at bounding box center [1004, 42] width 82 height 22
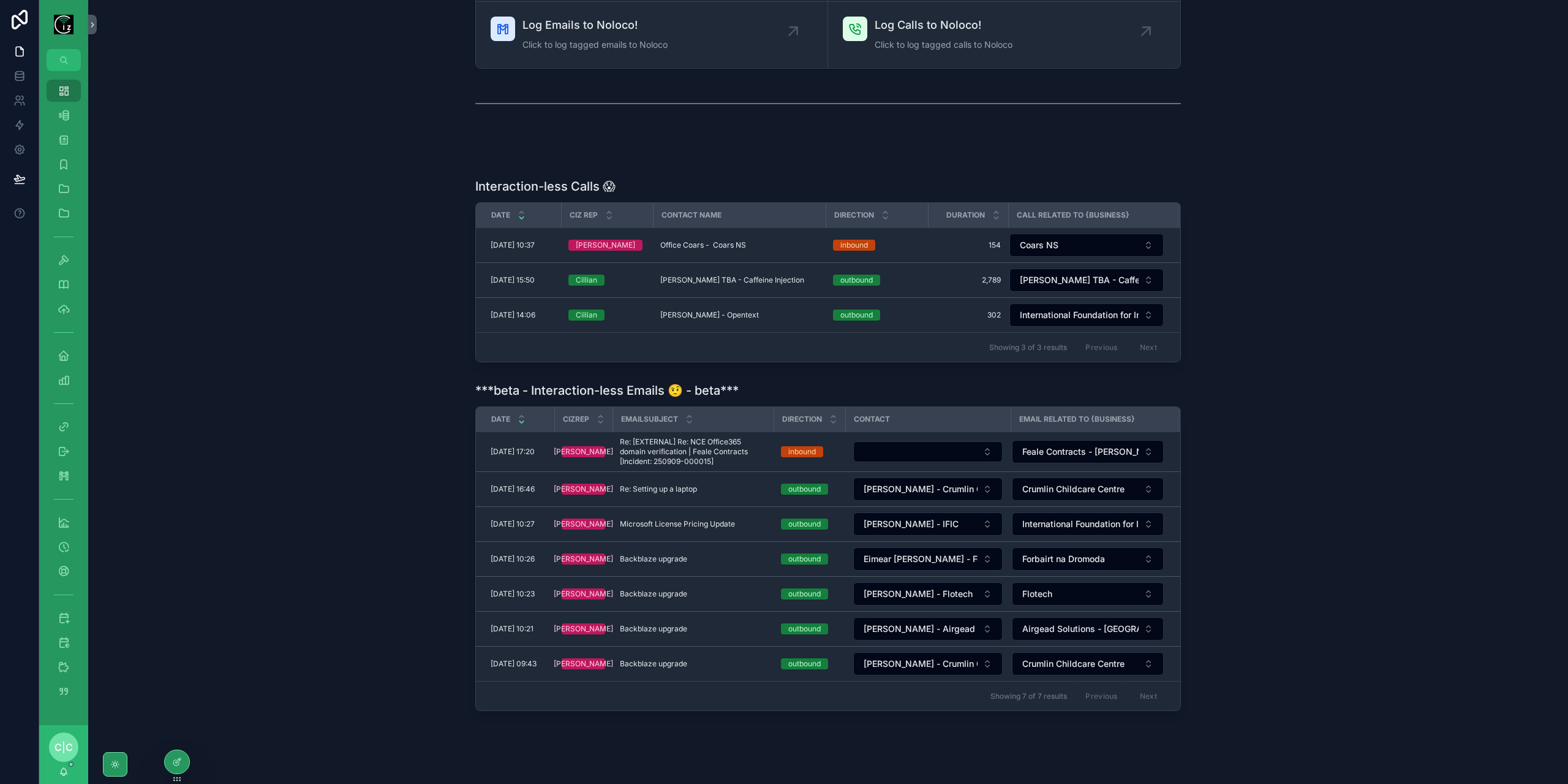
scroll to position [61, 0]
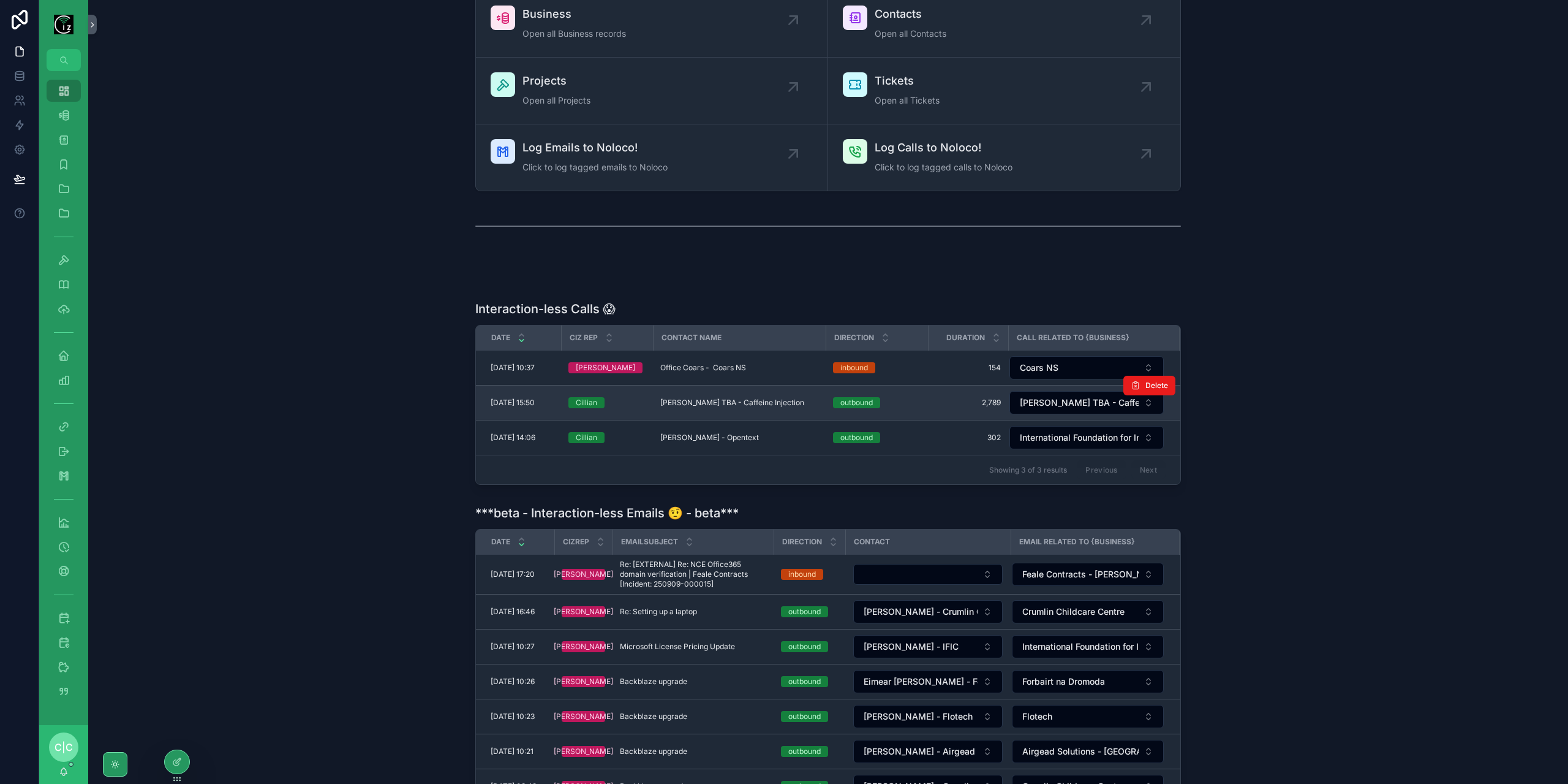
click at [720, 395] on td "[PERSON_NAME] TBA - Caffeine Injection [PERSON_NAME] TBA - Caffeine Injection" at bounding box center [739, 403] width 173 height 35
click at [715, 404] on span "[PERSON_NAME] TBA - Caffeine Injection" at bounding box center [732, 403] width 144 height 10
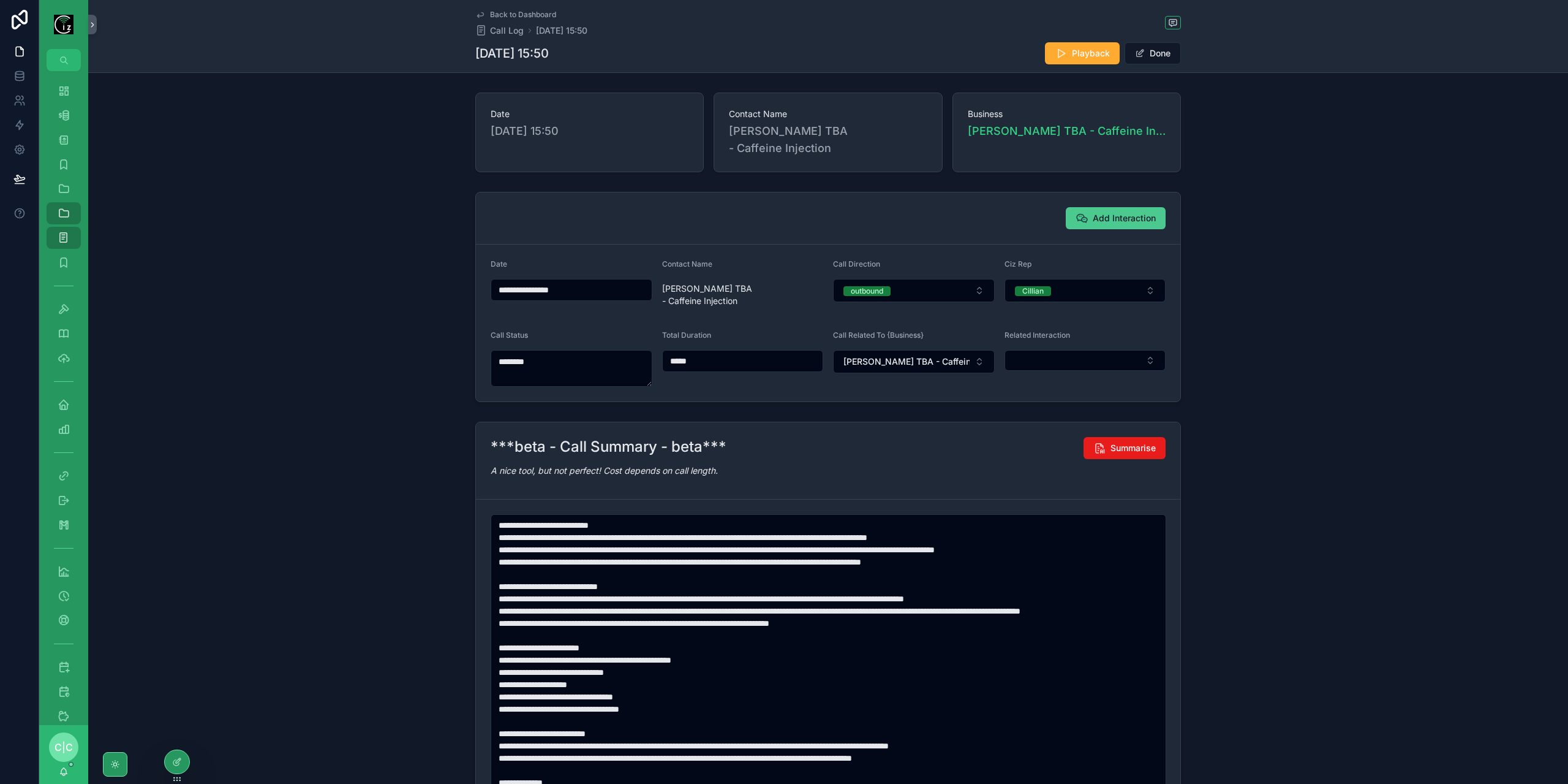
click at [1102, 212] on span "Add Interaction" at bounding box center [1124, 218] width 63 height 13
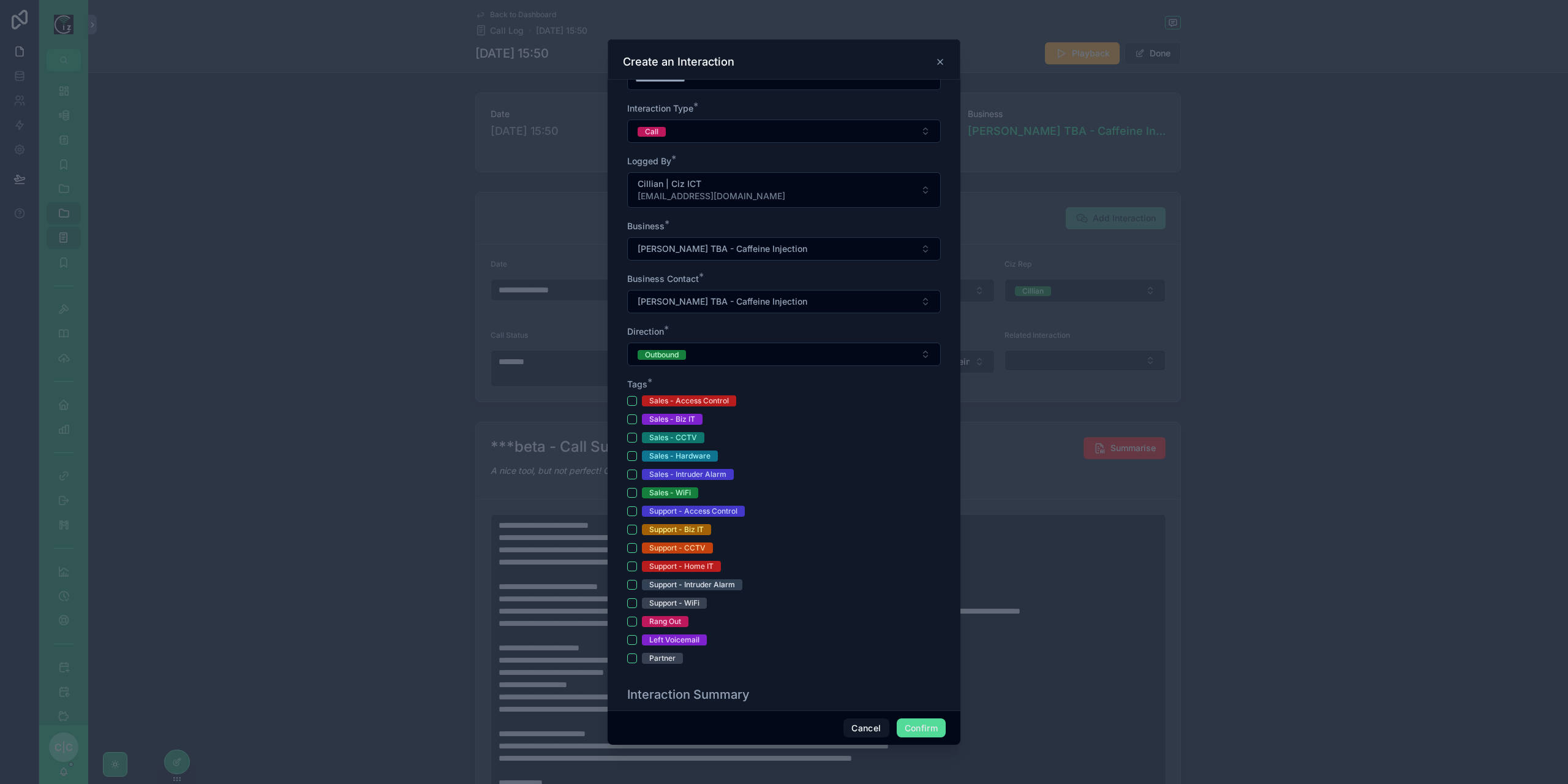
scroll to position [184, 0]
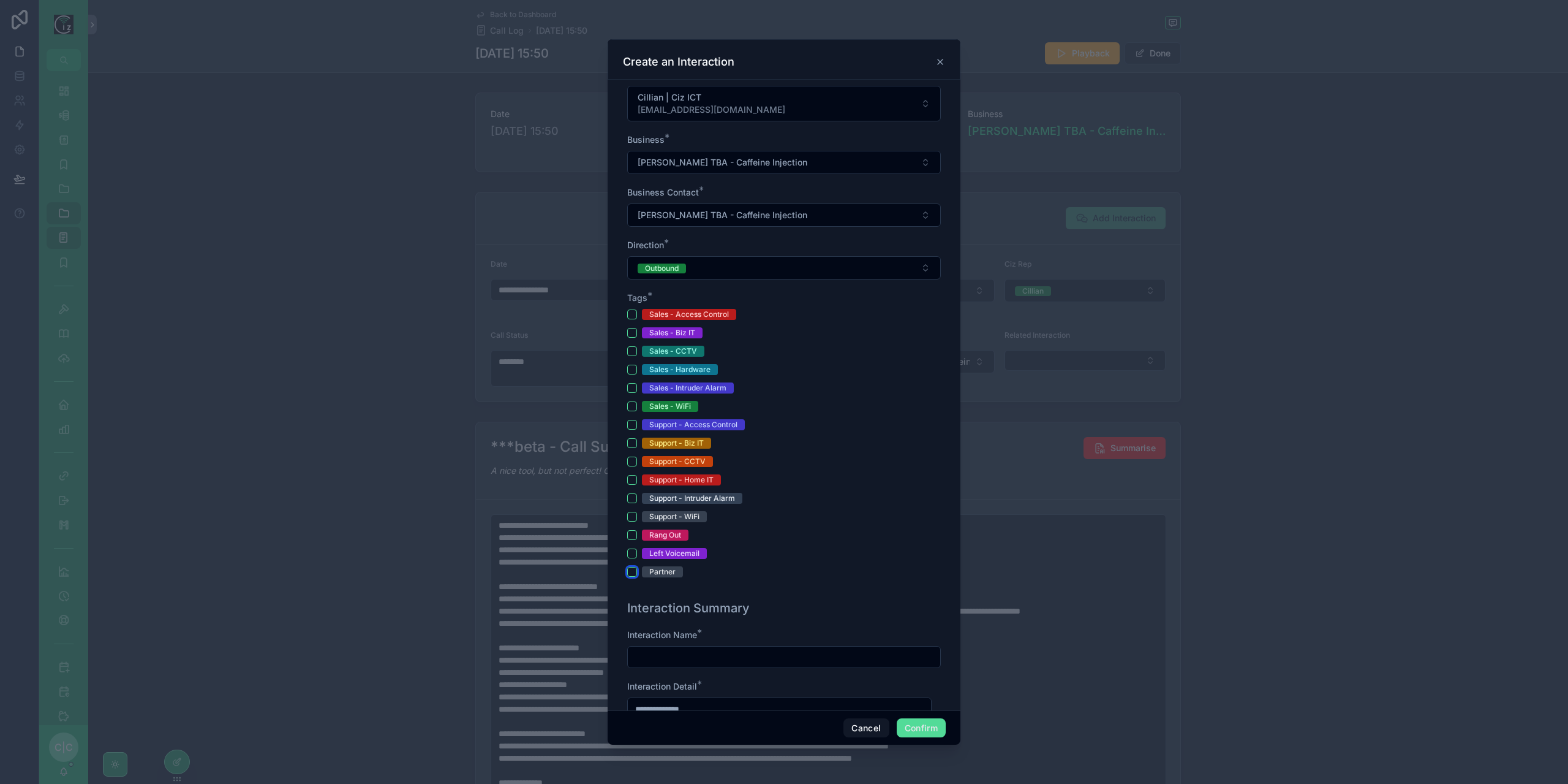
click at [633, 571] on button "Partner" at bounding box center [632, 572] width 10 height 10
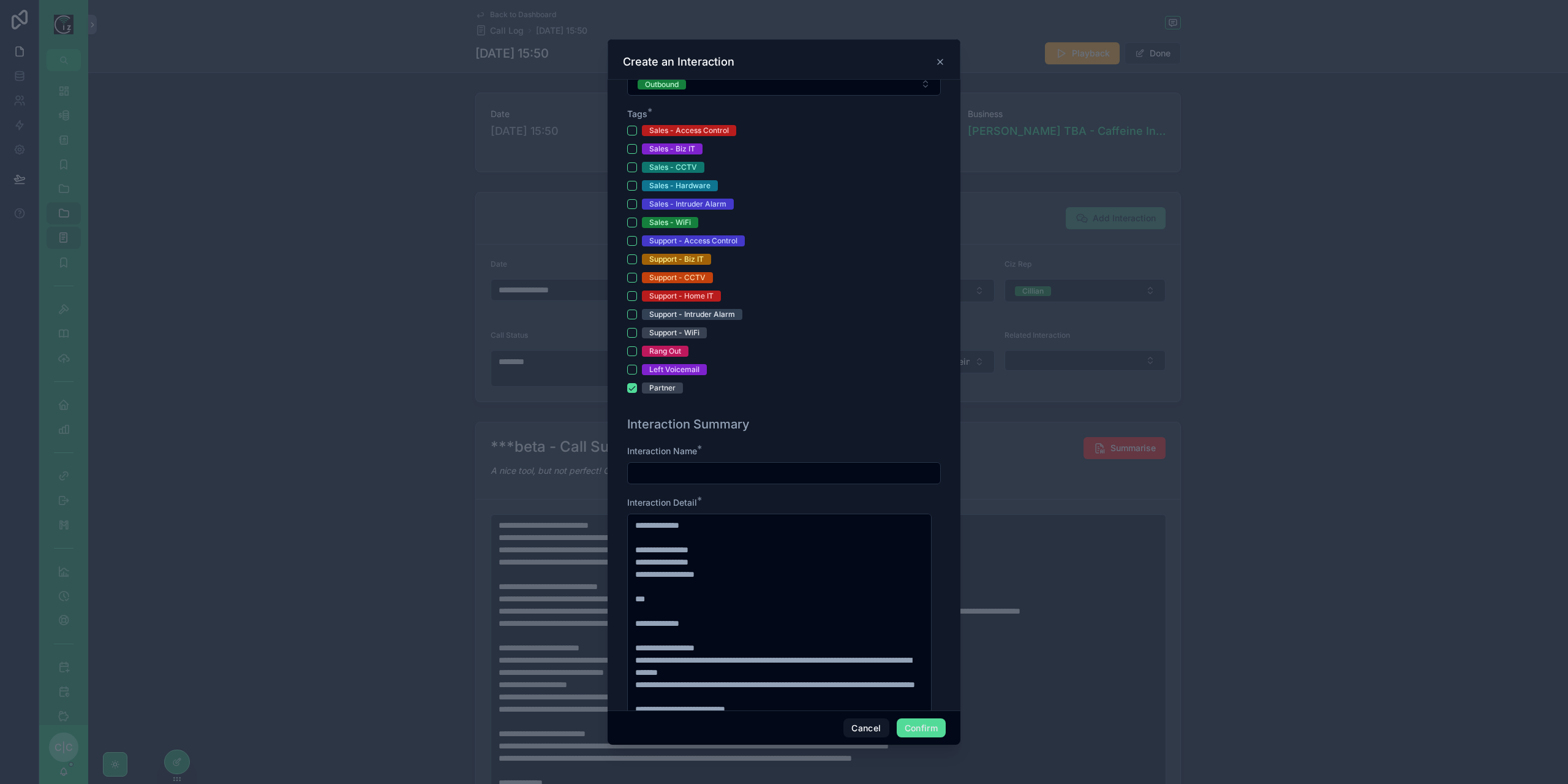
click at [753, 467] on input "text" at bounding box center [784, 474] width 312 height 17
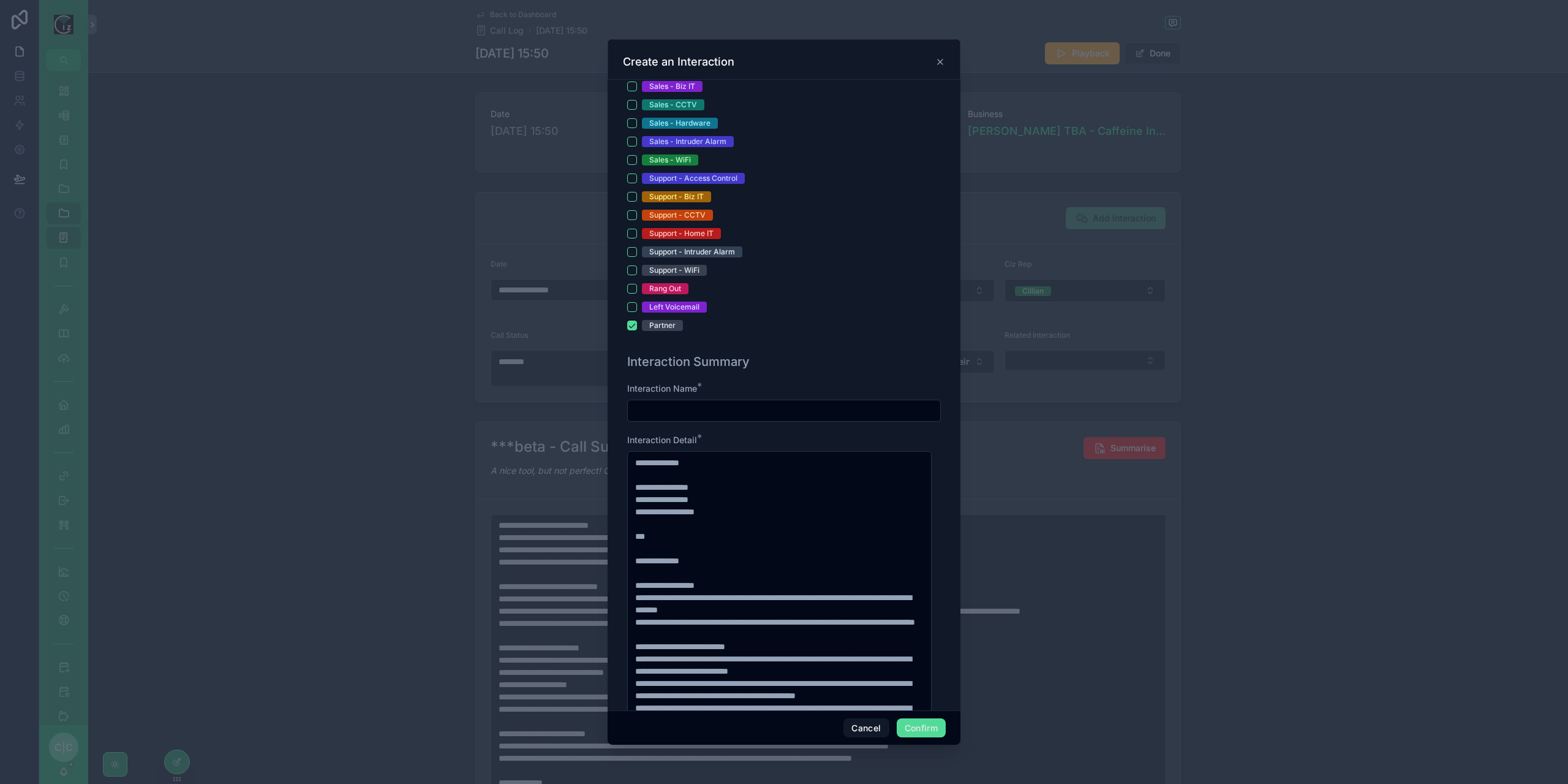
scroll to position [490, 0]
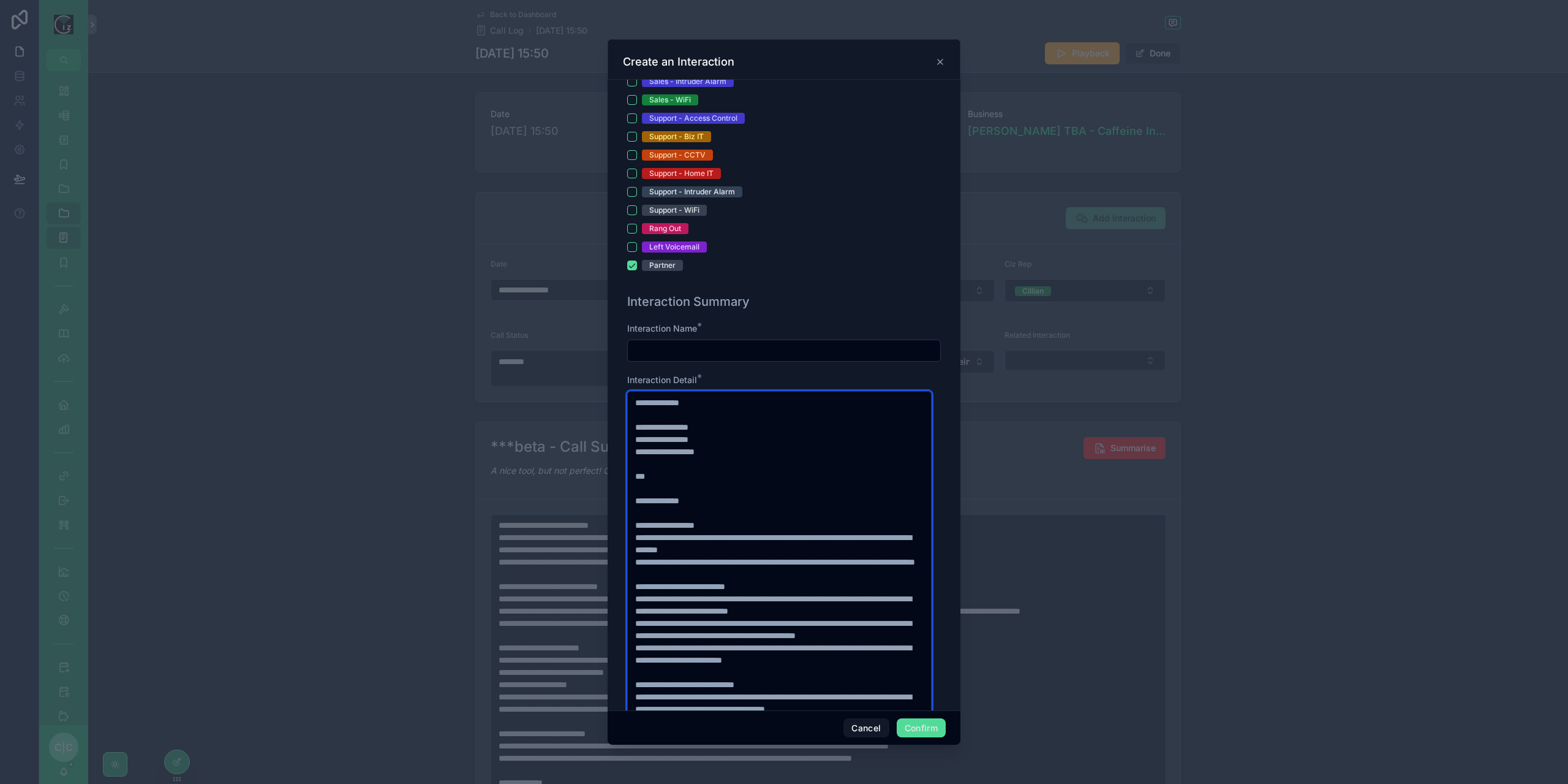
drag, startPoint x: 669, startPoint y: 437, endPoint x: 676, endPoint y: 445, distance: 10.6
click at [670, 437] on textarea at bounding box center [780, 580] width 304 height 378
click at [874, 729] on button "Cancel" at bounding box center [866, 728] width 46 height 19
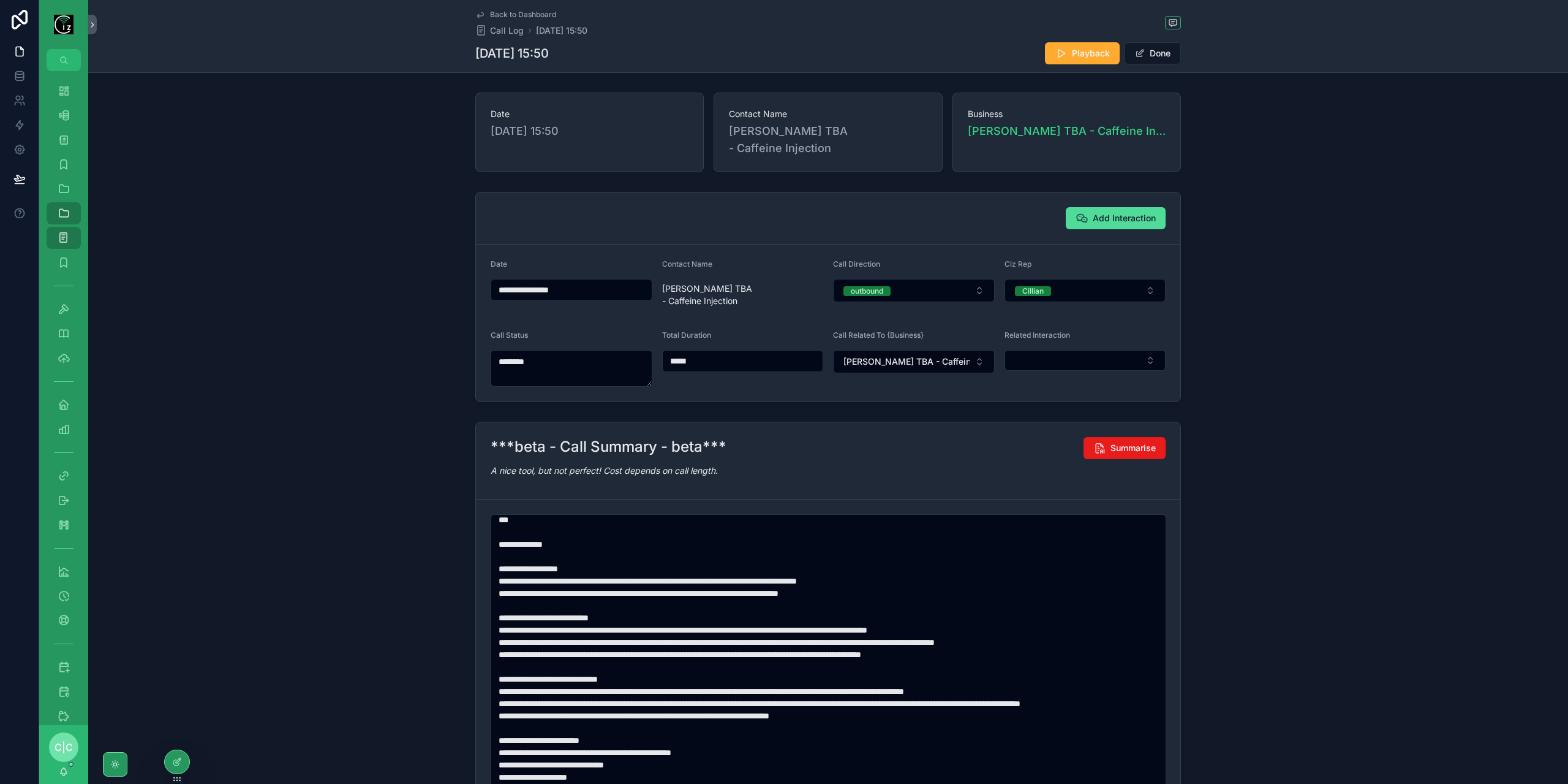
scroll to position [0, 0]
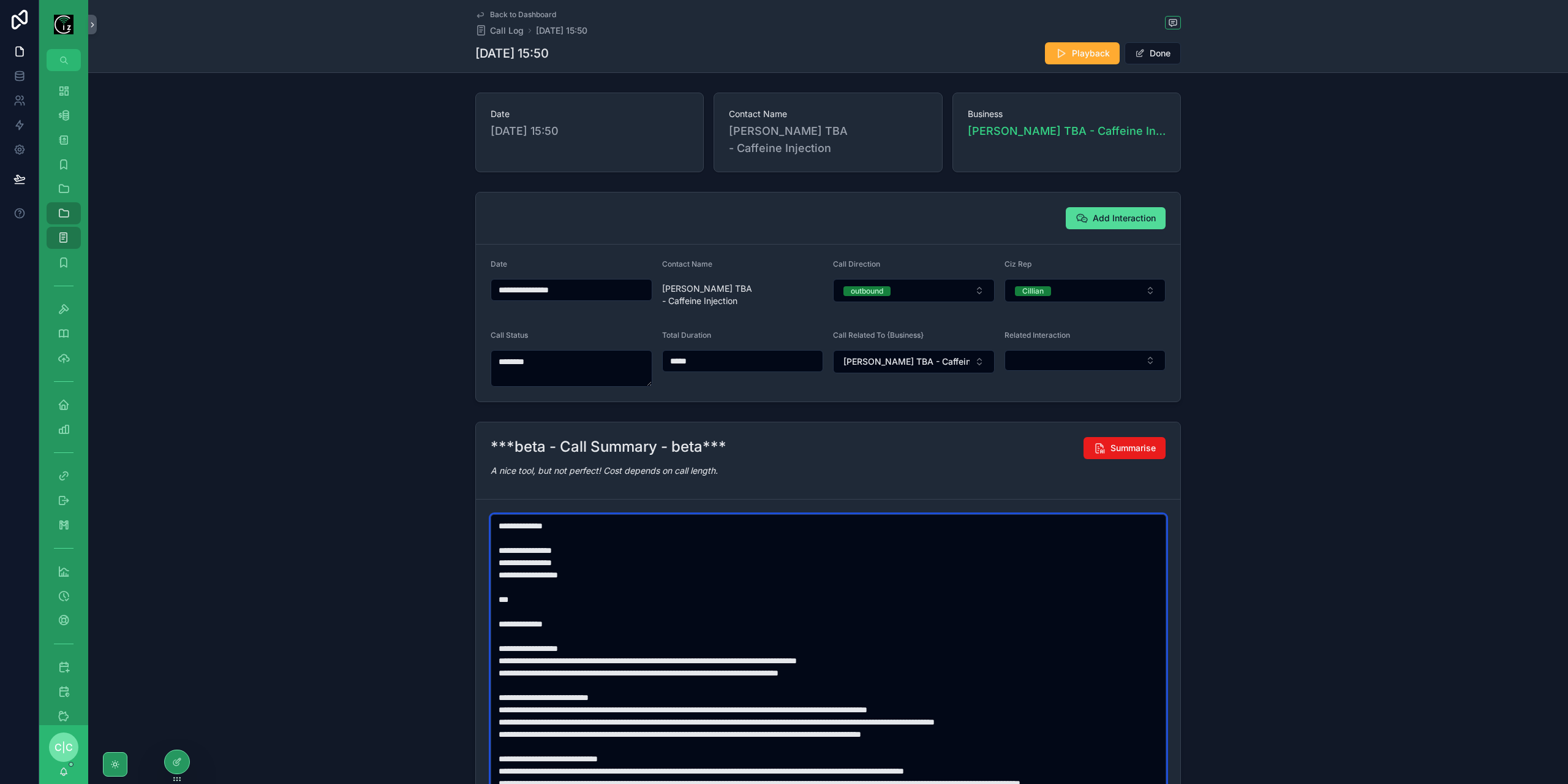
drag, startPoint x: 534, startPoint y: 535, endPoint x: 561, endPoint y: 569, distance: 43.4
click at [534, 535] on textarea "scrollable content" at bounding box center [828, 703] width 676 height 378
type textarea "**********"
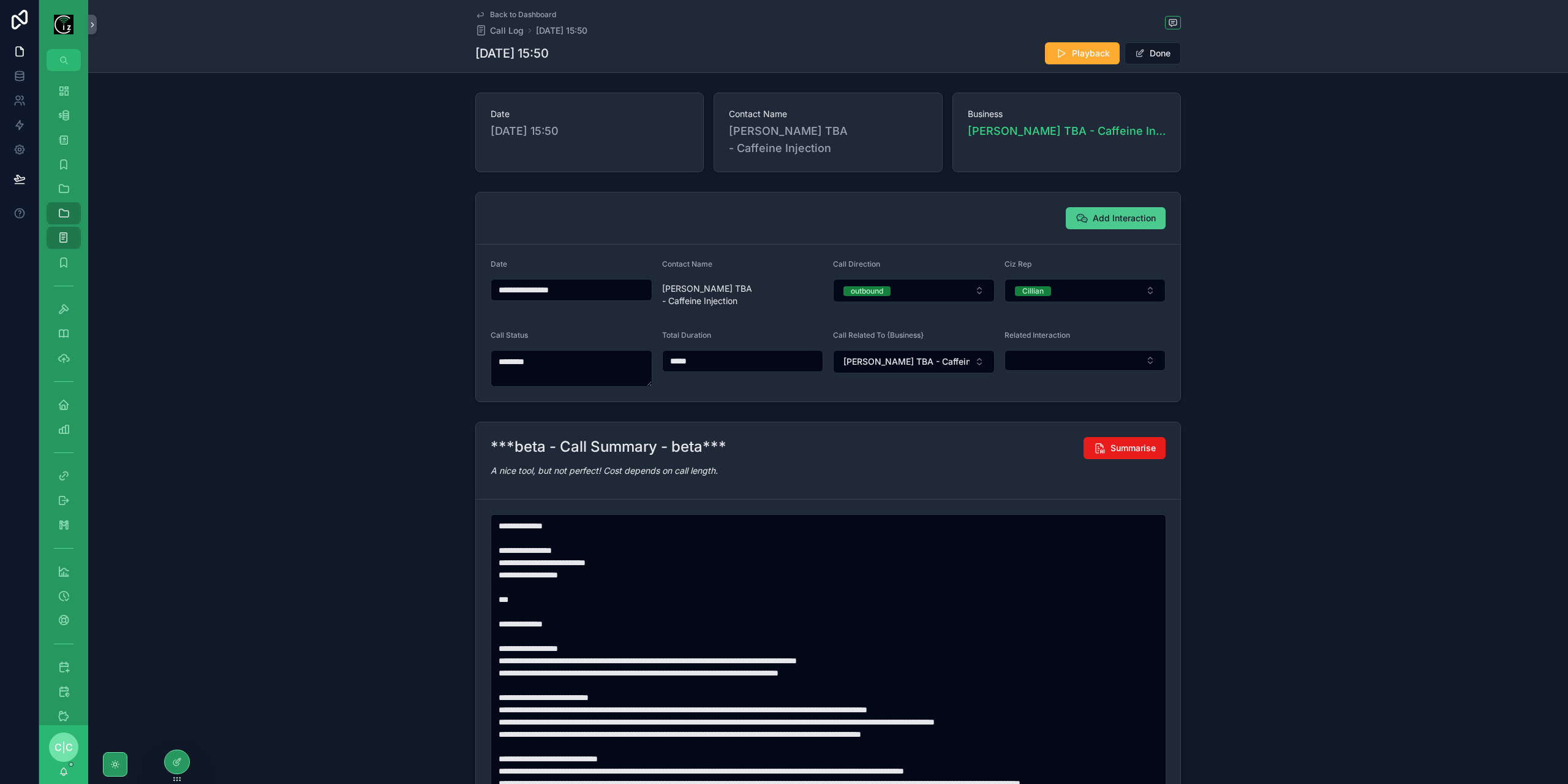
click at [1122, 208] on button "Add Interaction" at bounding box center [1115, 218] width 100 height 22
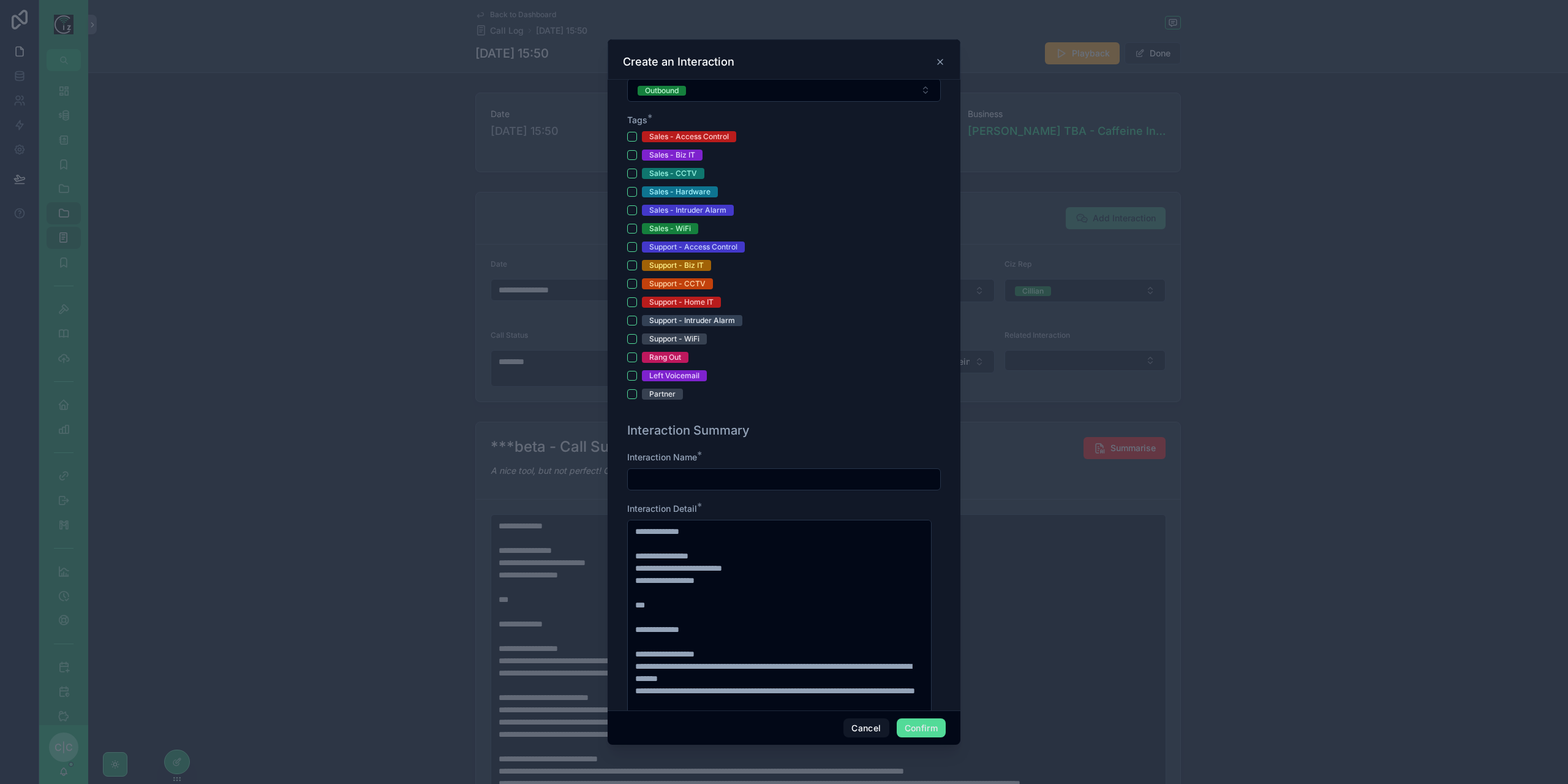
scroll to position [368, 0]
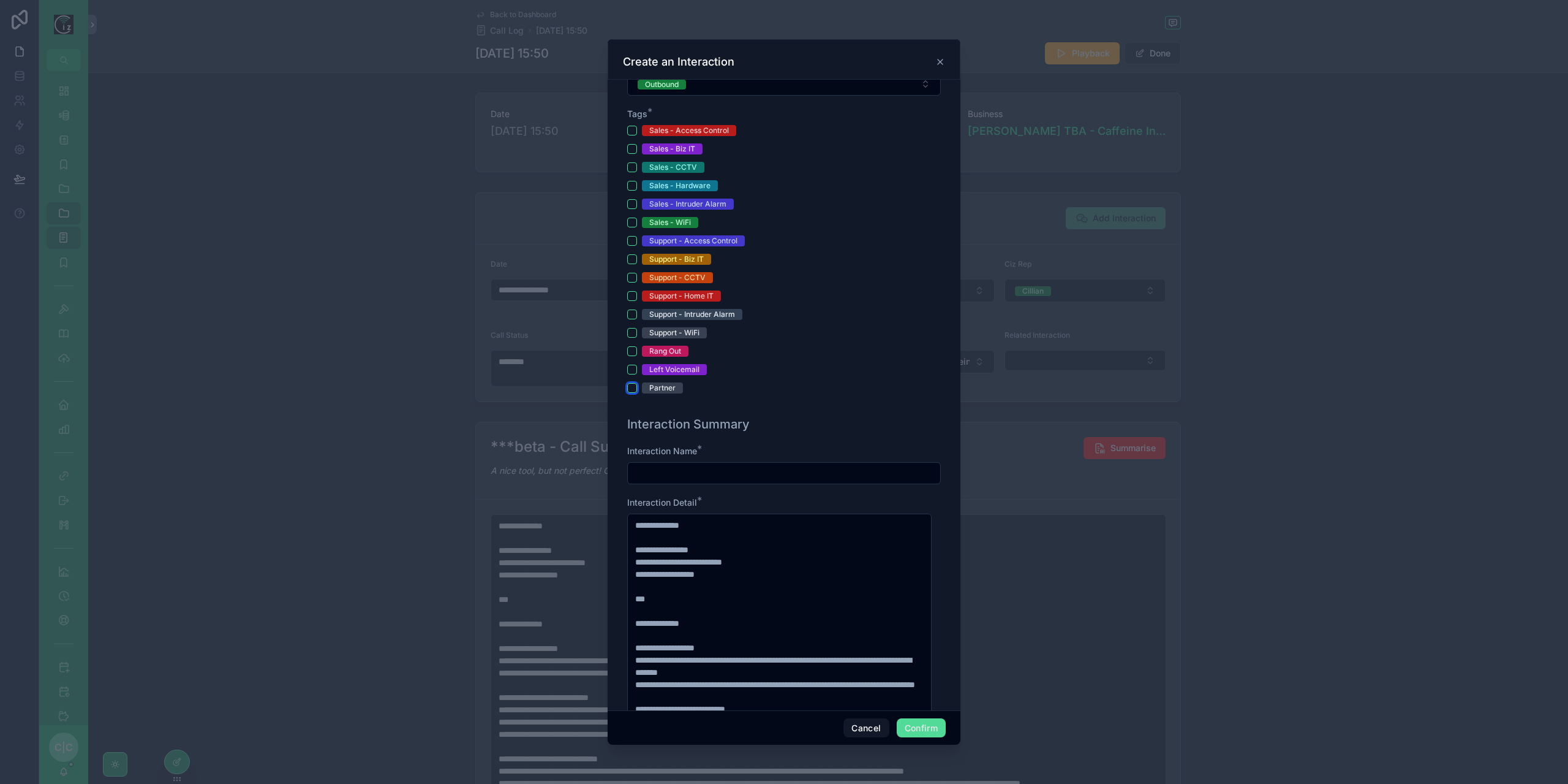
click at [631, 386] on button "Partner" at bounding box center [632, 388] width 10 height 10
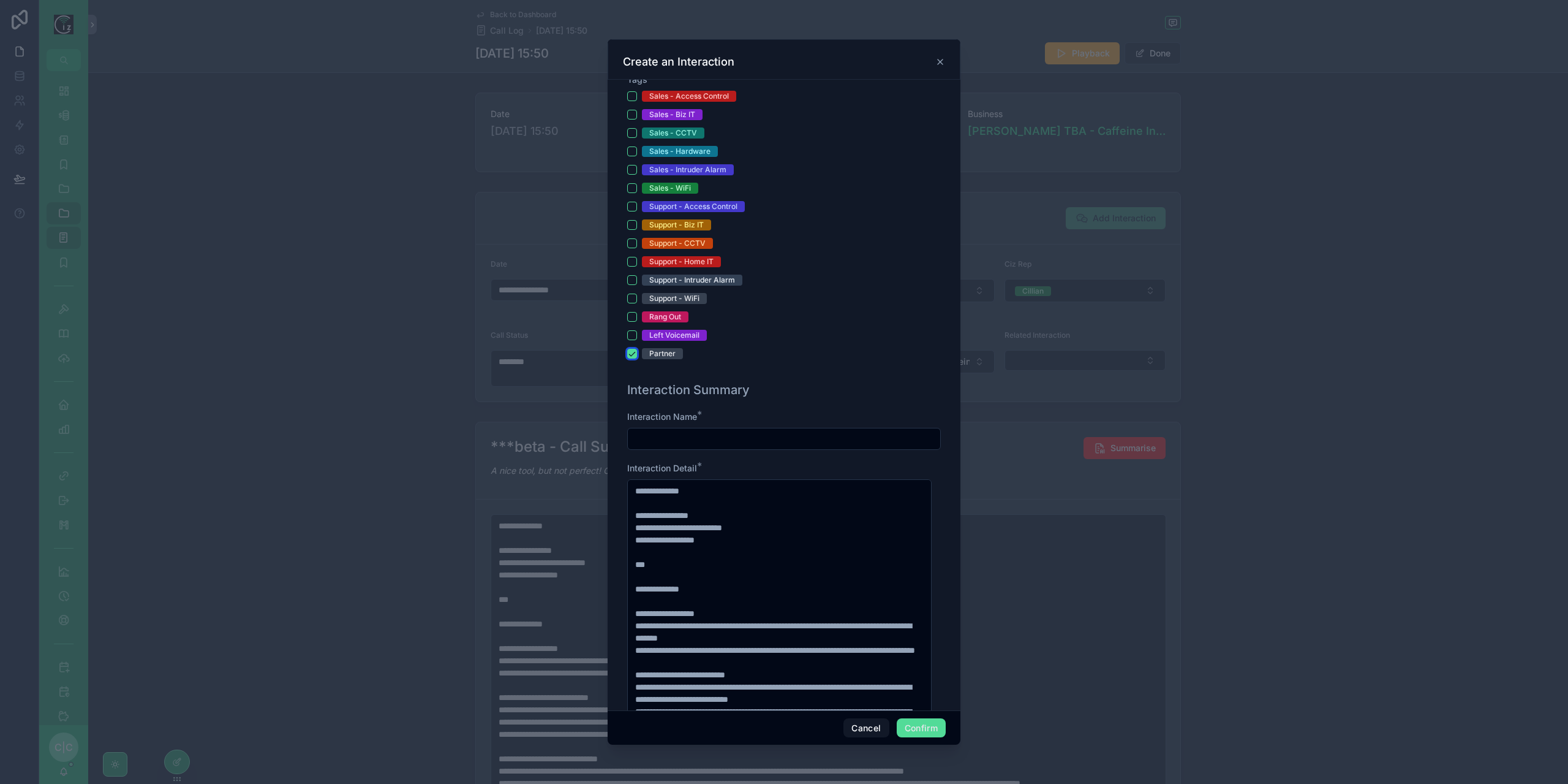
scroll to position [429, 0]
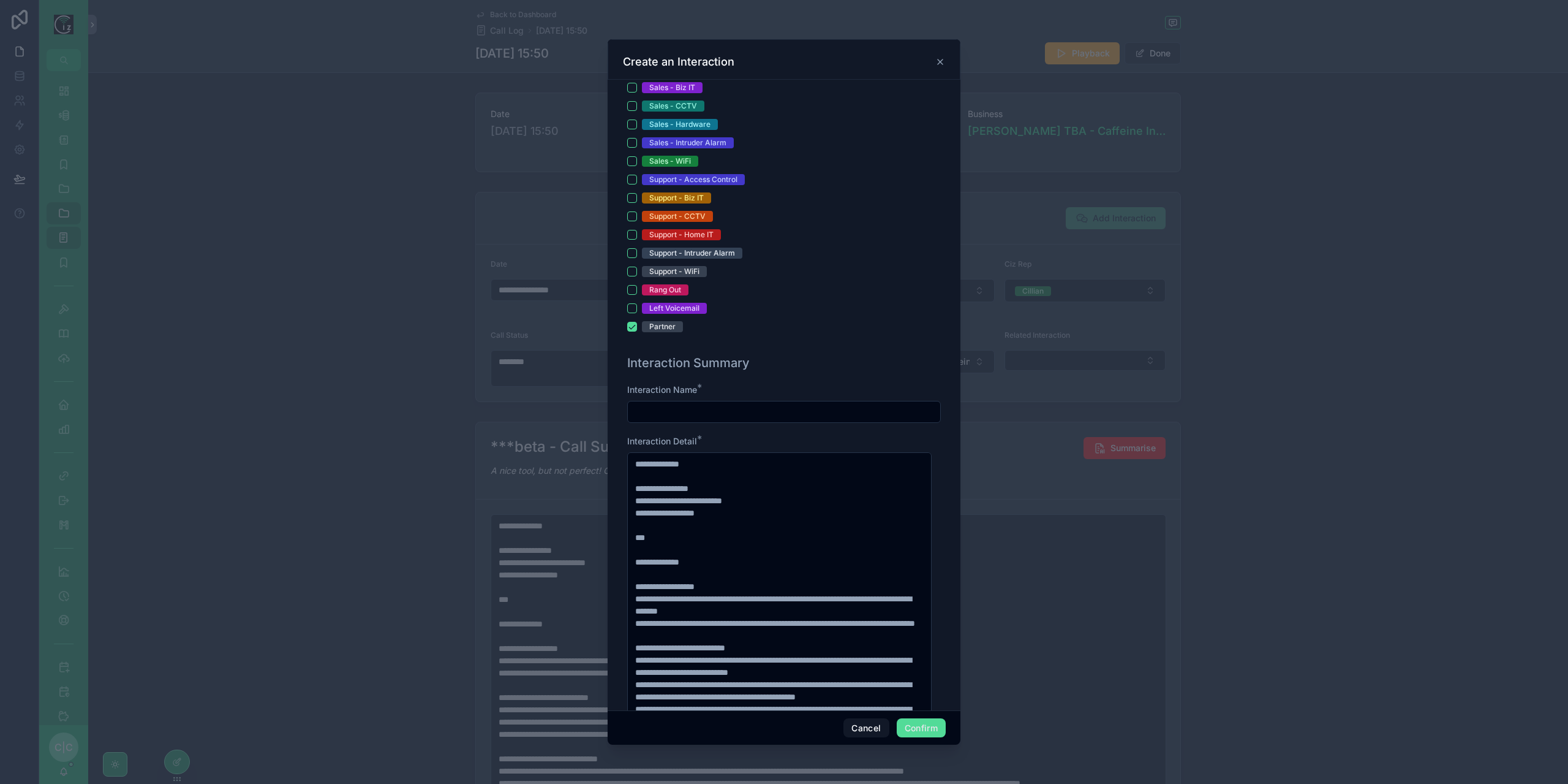
click at [734, 408] on input "text" at bounding box center [784, 412] width 312 height 17
click at [815, 412] on input "**********" at bounding box center [784, 412] width 312 height 17
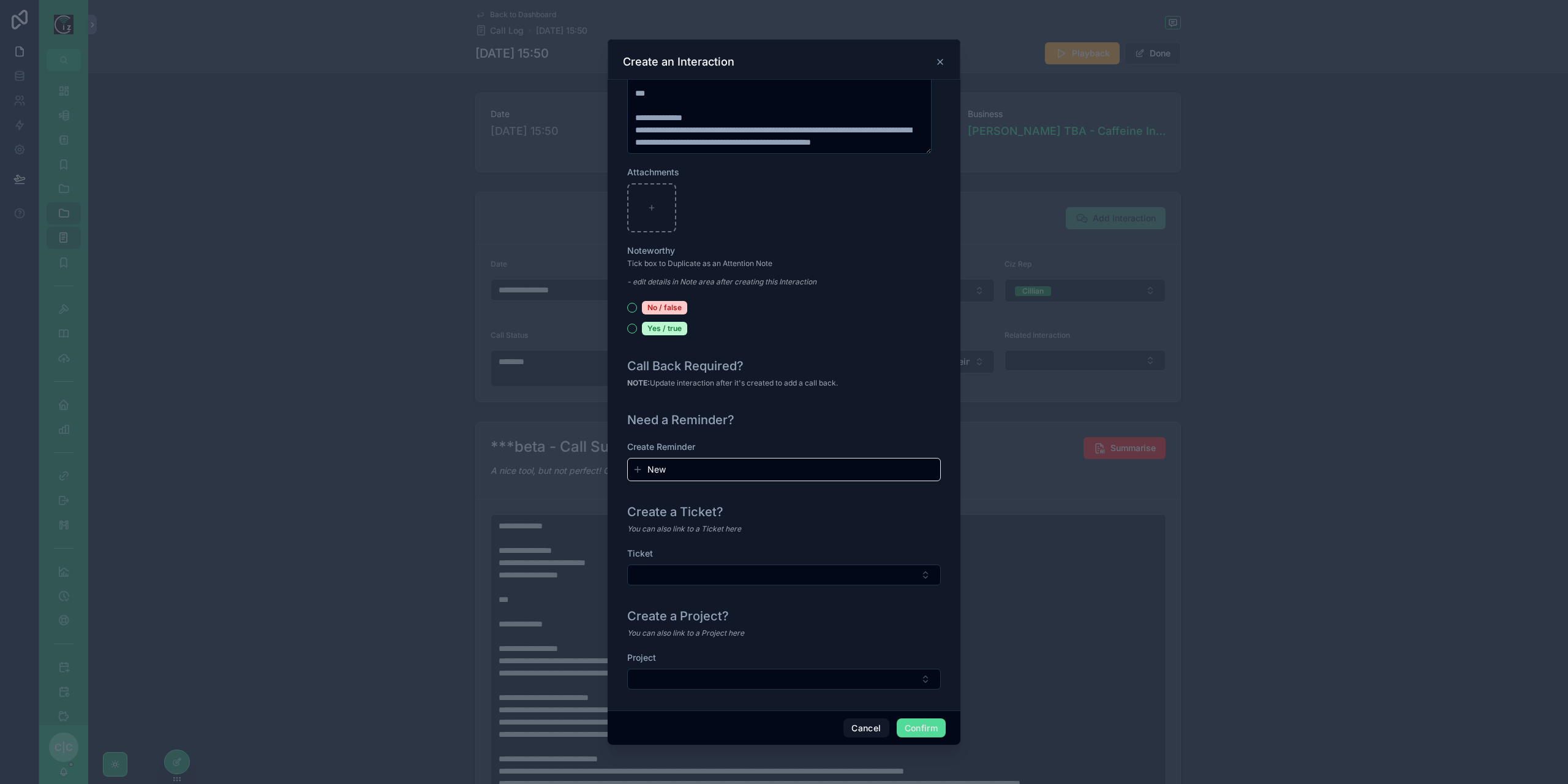
scroll to position [1107, 0]
type input "**********"
click at [931, 734] on button "Confirm" at bounding box center [921, 728] width 49 height 19
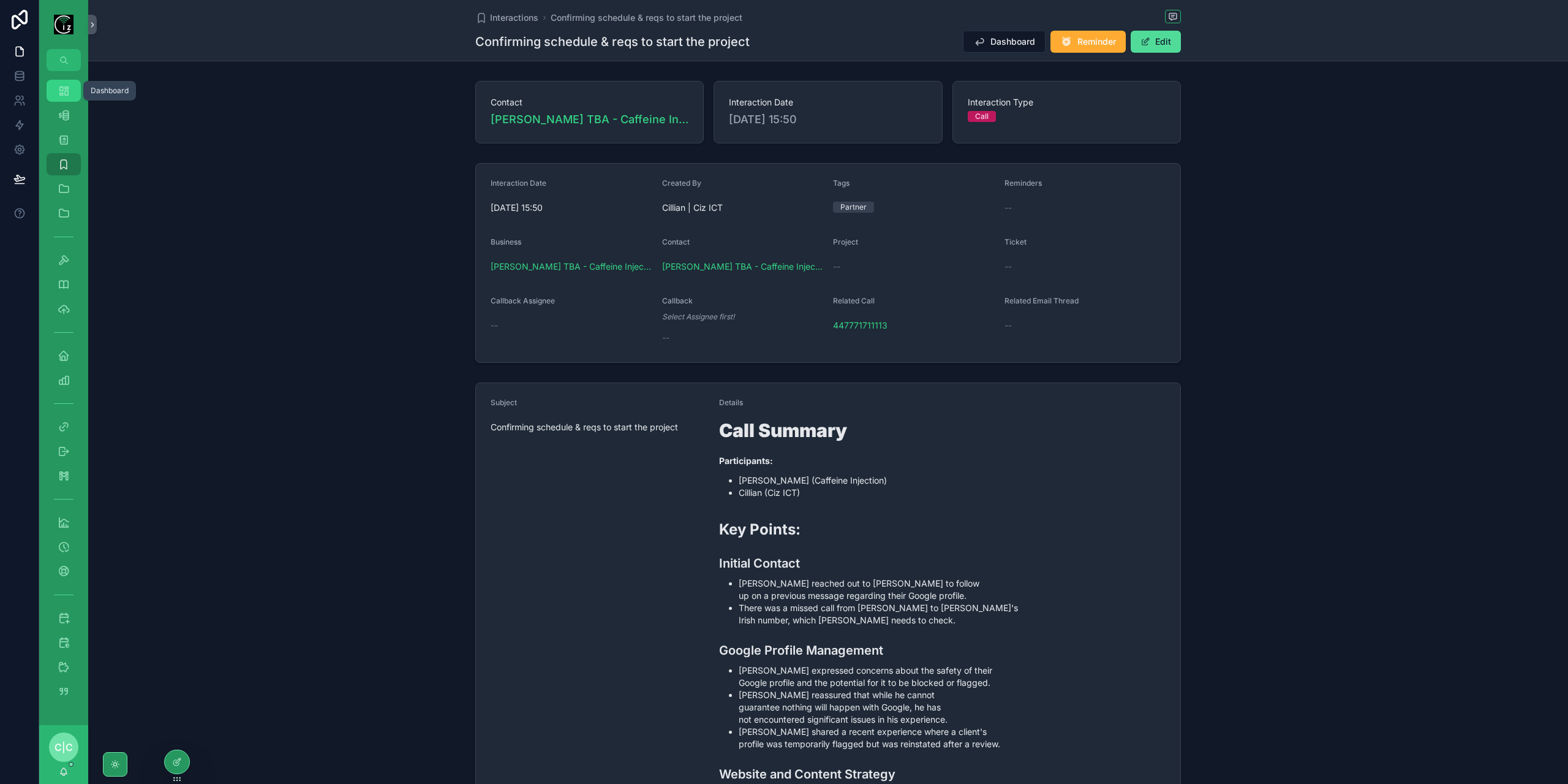
click at [64, 94] on icon "scrollable content" at bounding box center [63, 90] width 13 height 13
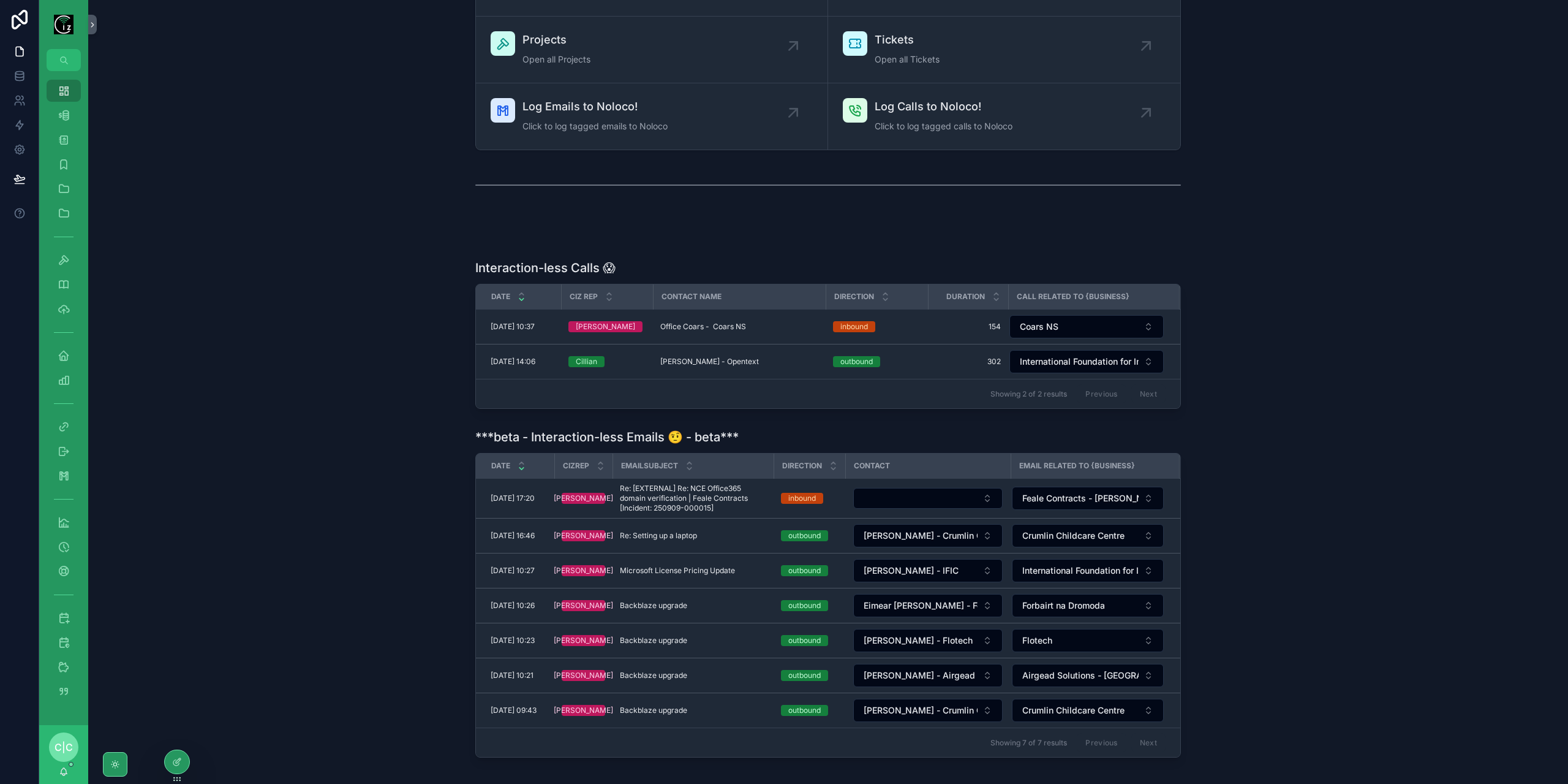
scroll to position [172, 0]
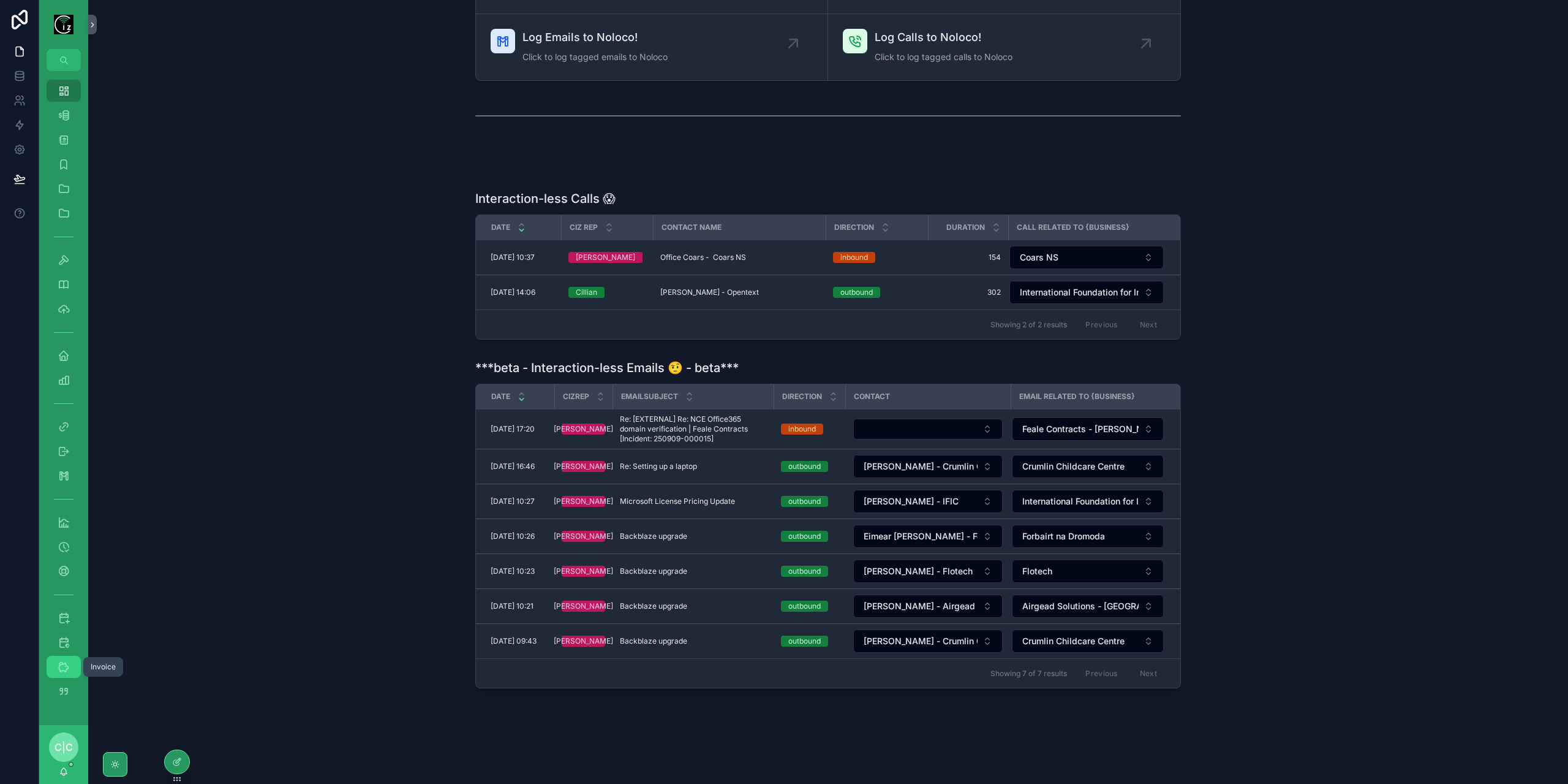
drag, startPoint x: 65, startPoint y: 662, endPoint x: 109, endPoint y: 649, distance: 45.9
click at [65, 662] on icon "scrollable content" at bounding box center [63, 667] width 13 height 13
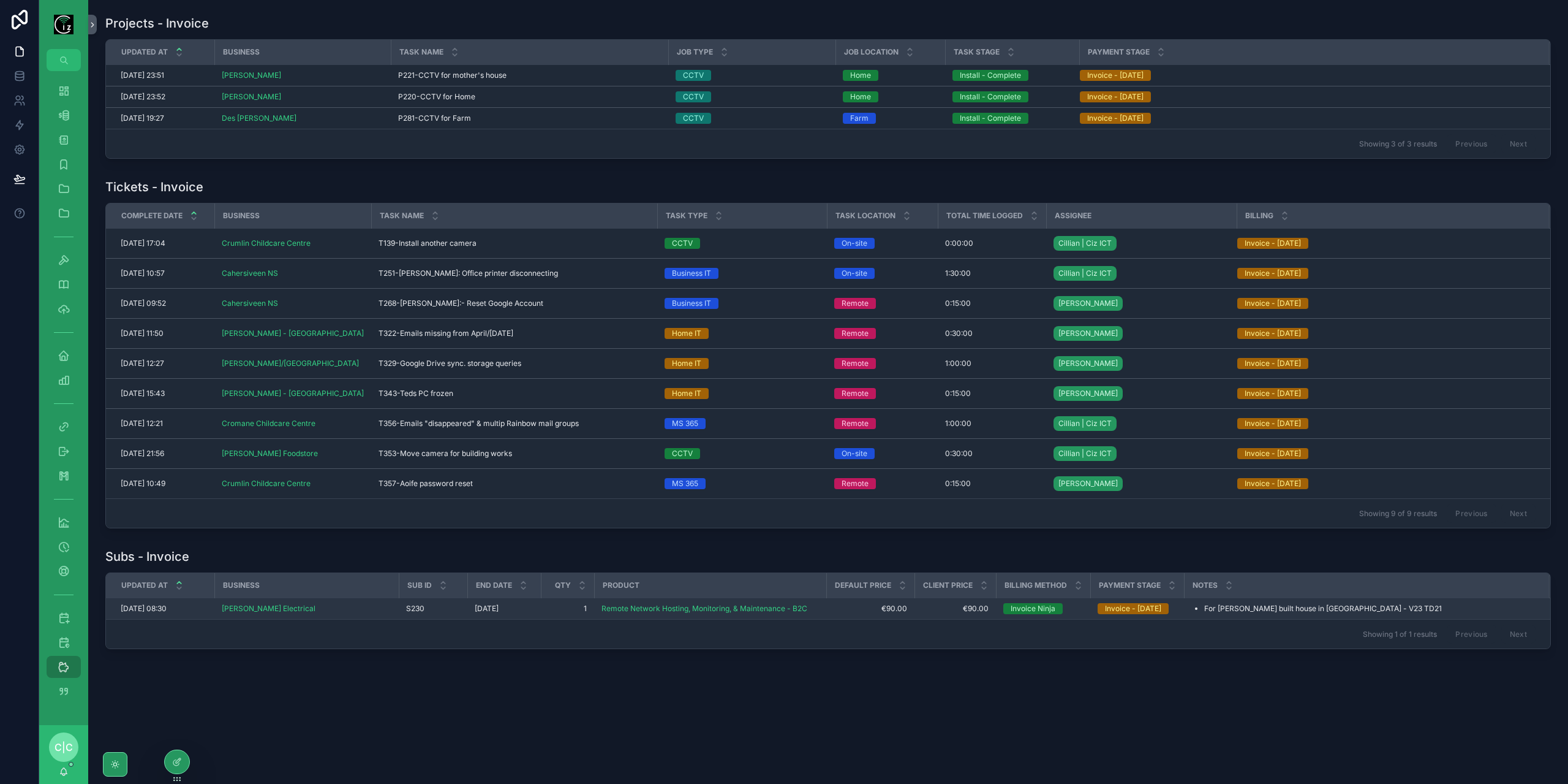
click at [432, 604] on div "S230 S230" at bounding box center [433, 608] width 54 height 10
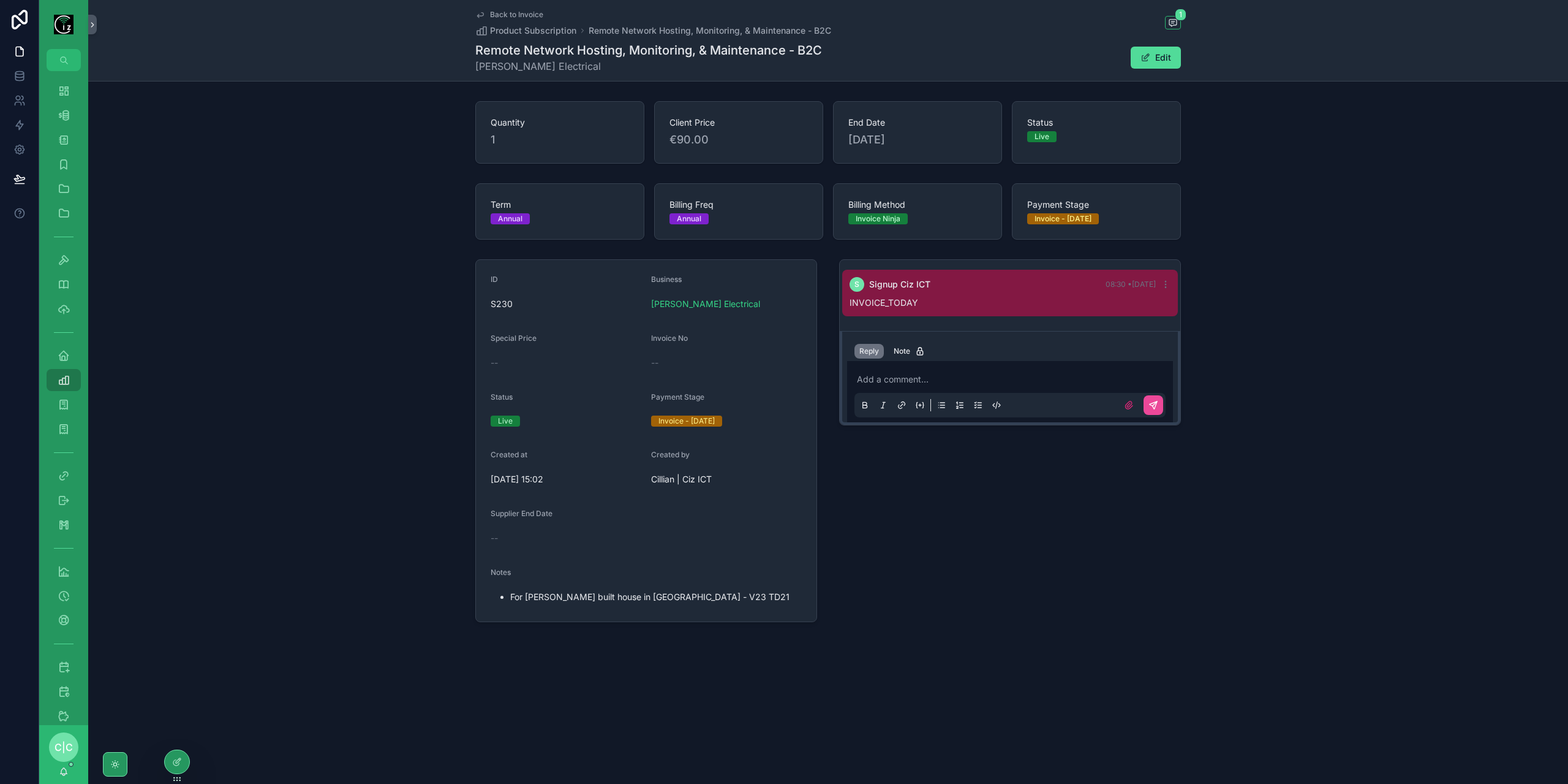
click at [483, 16] on icon "scrollable content" at bounding box center [480, 15] width 10 height 10
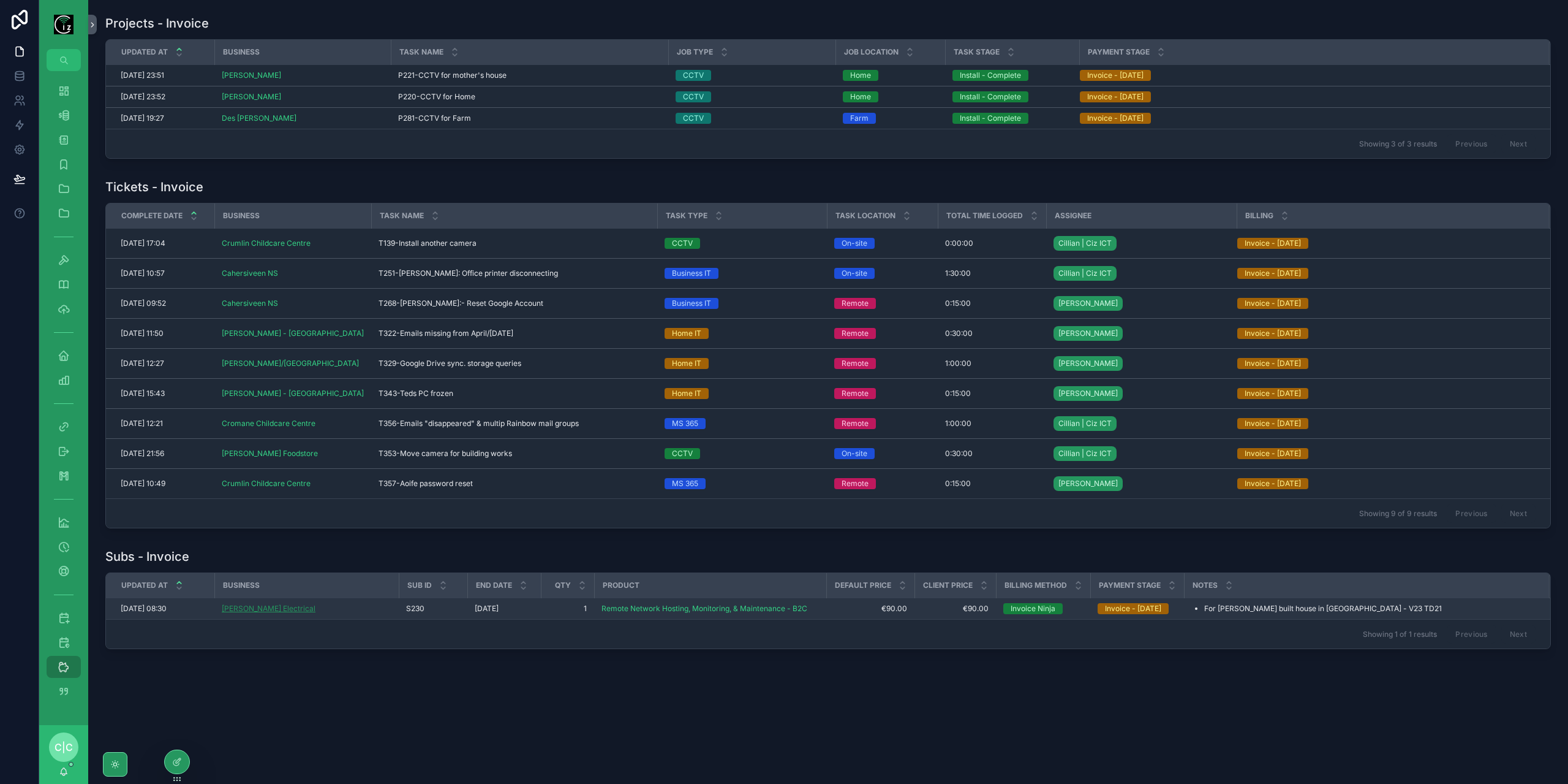
click at [271, 608] on span "[PERSON_NAME] Electrical" at bounding box center [269, 608] width 94 height 10
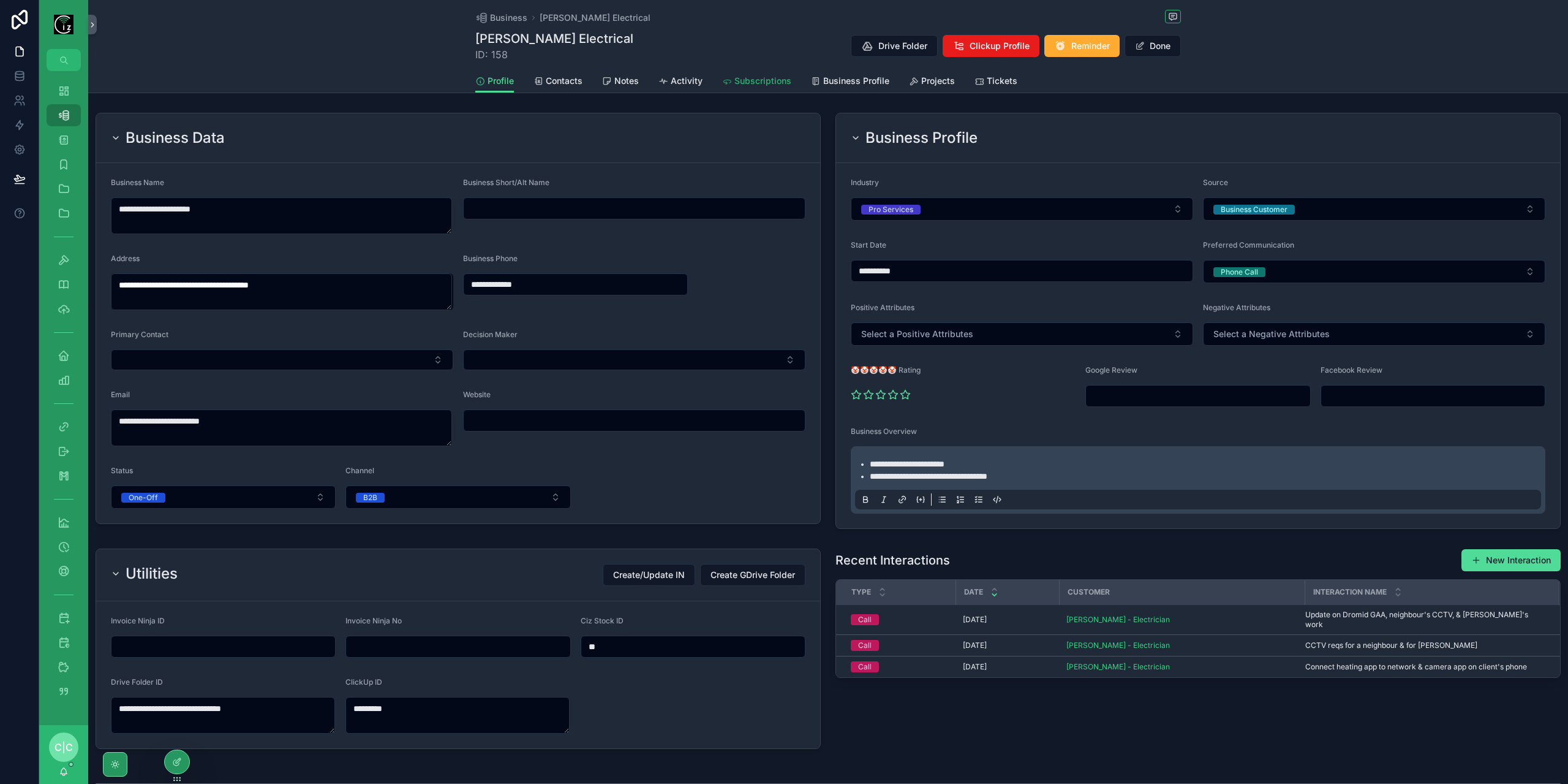
click at [762, 84] on span "Subscriptions" at bounding box center [762, 81] width 57 height 13
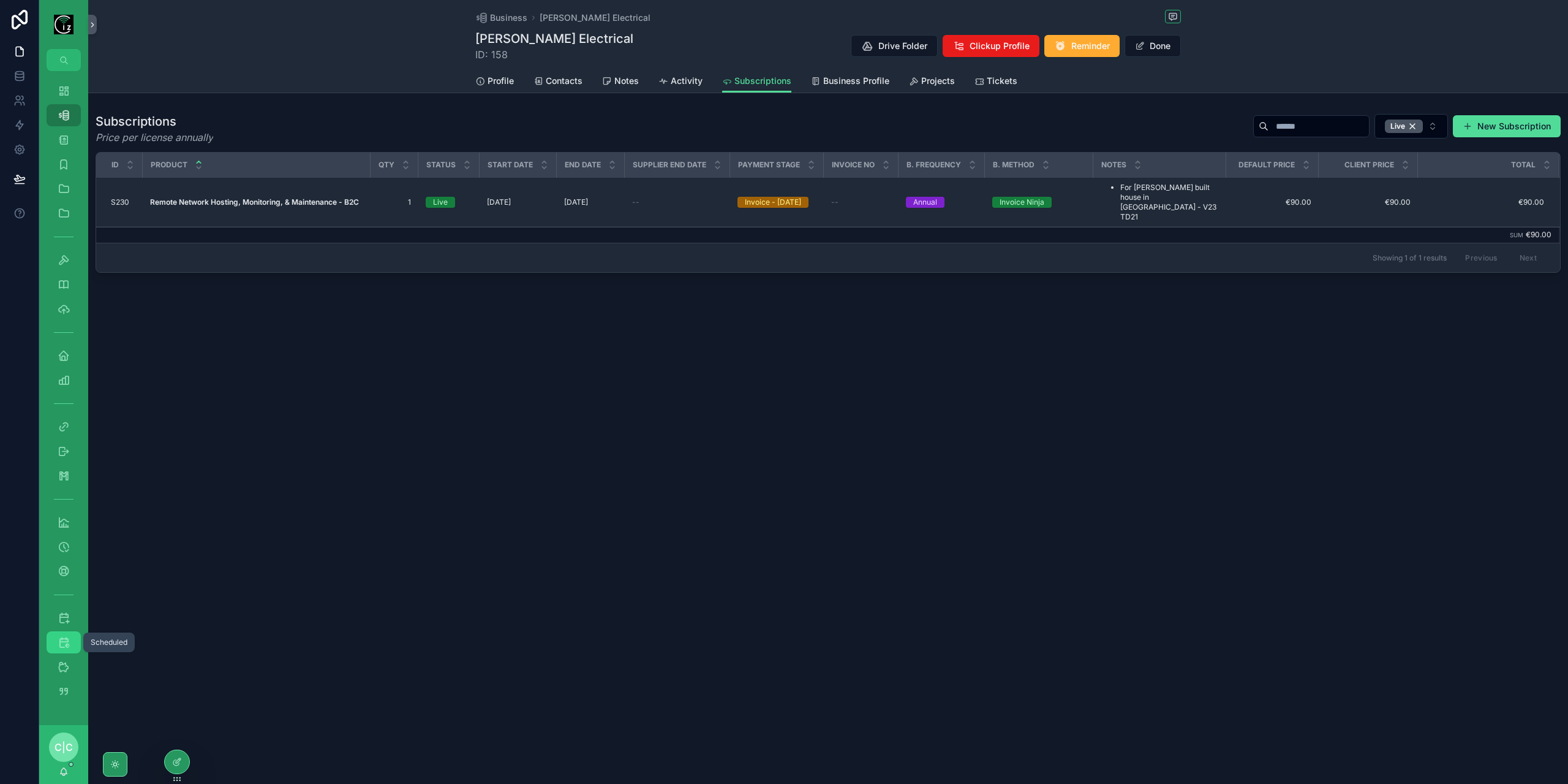
click at [54, 645] on div "Scheduled" at bounding box center [64, 642] width 19 height 19
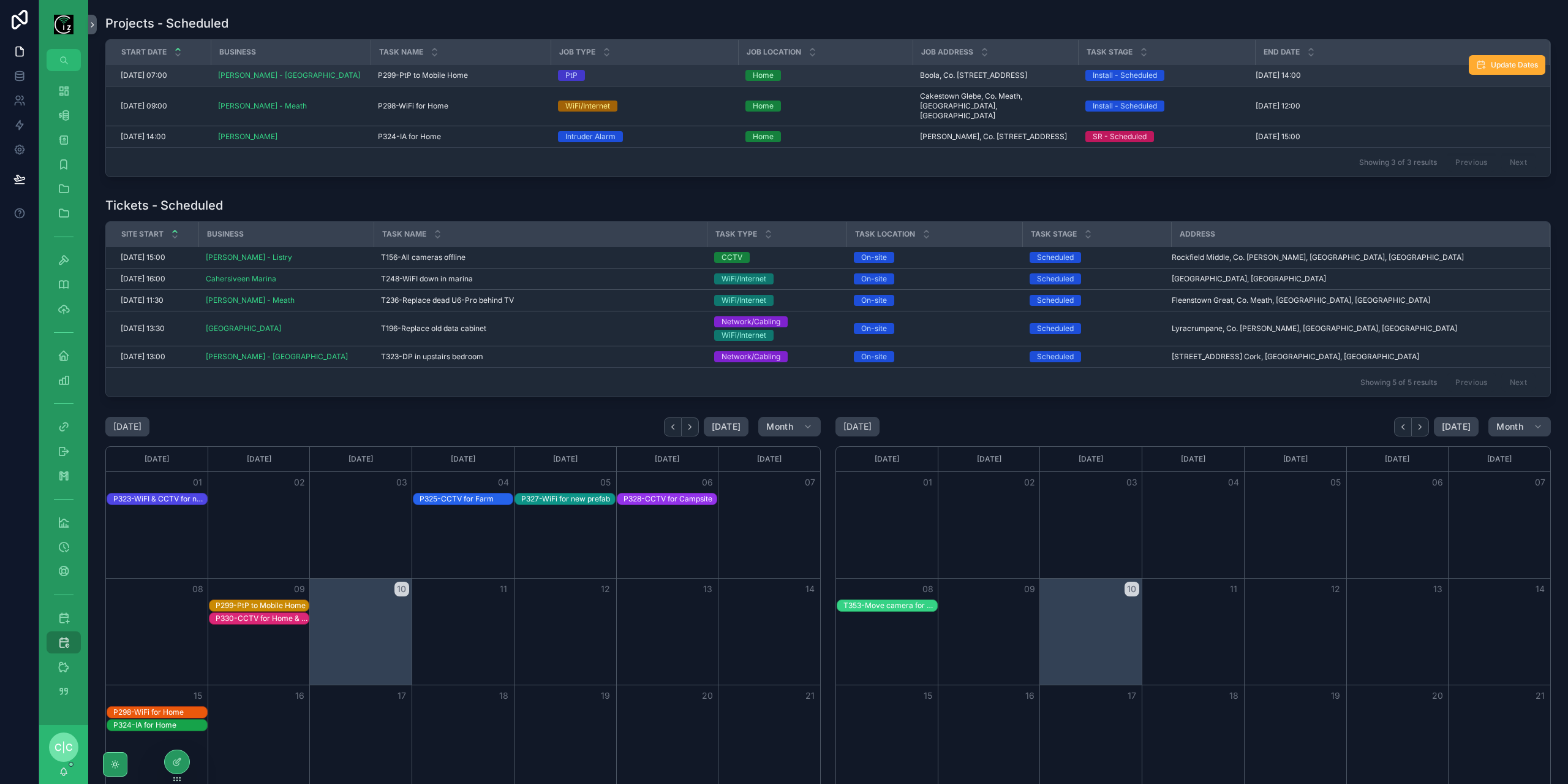
click at [510, 77] on div "P299-PtP to Mobile Home P299-PtP to Mobile Home" at bounding box center [461, 76] width 166 height 10
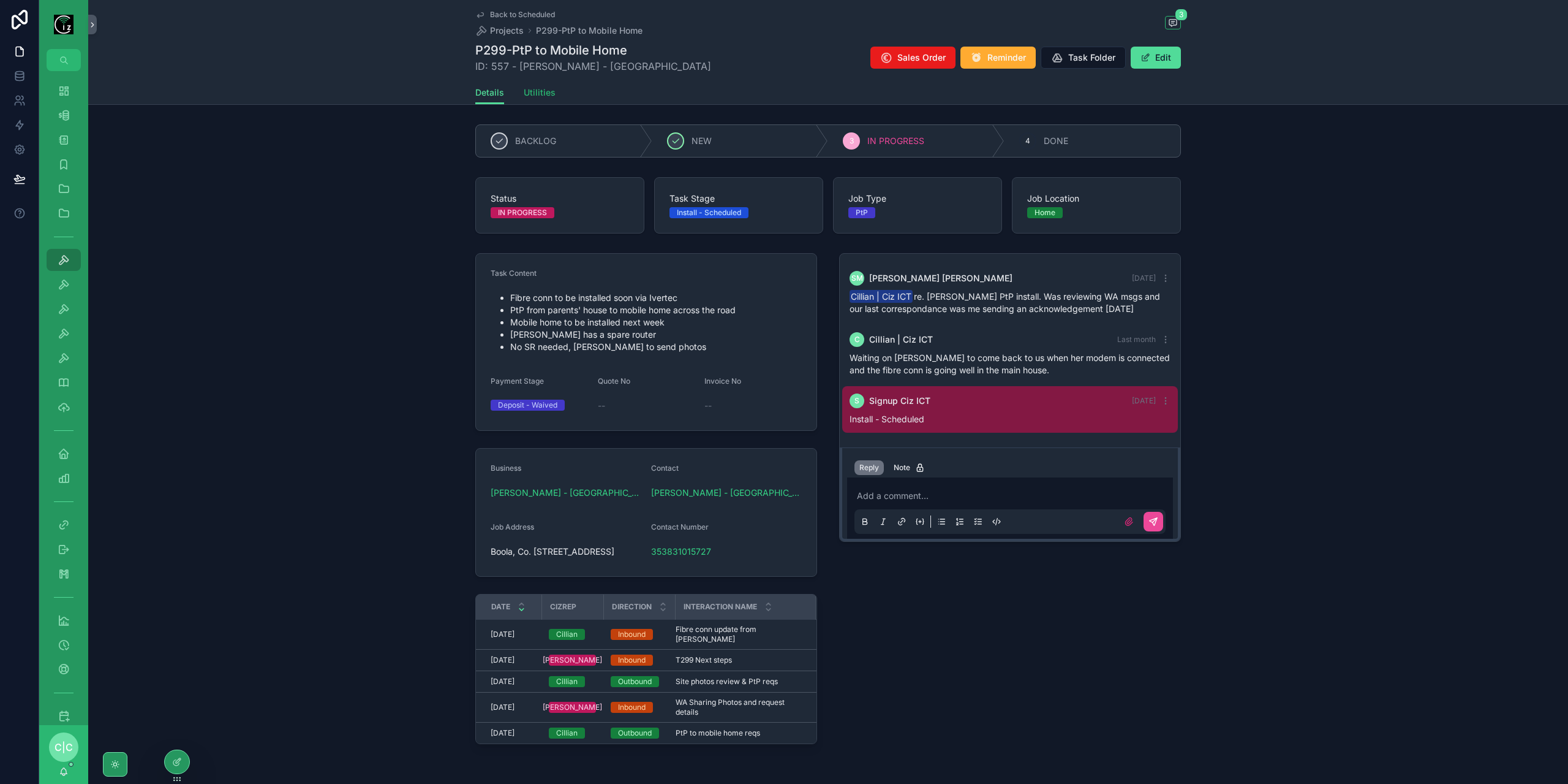
click at [550, 92] on span "Utilities" at bounding box center [539, 92] width 32 height 13
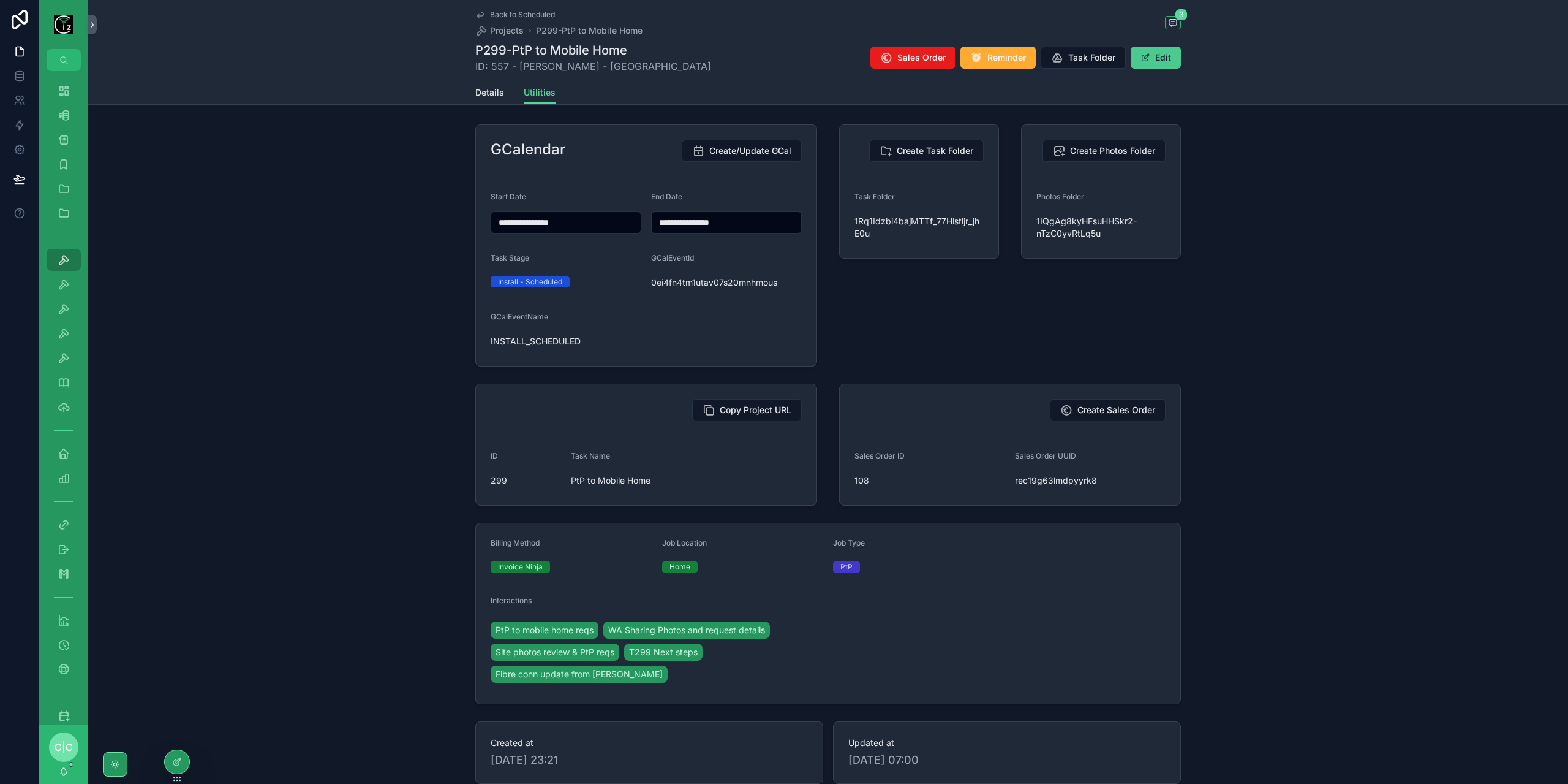
click at [1145, 62] on span "scrollable content" at bounding box center [1145, 57] width 10 height 10
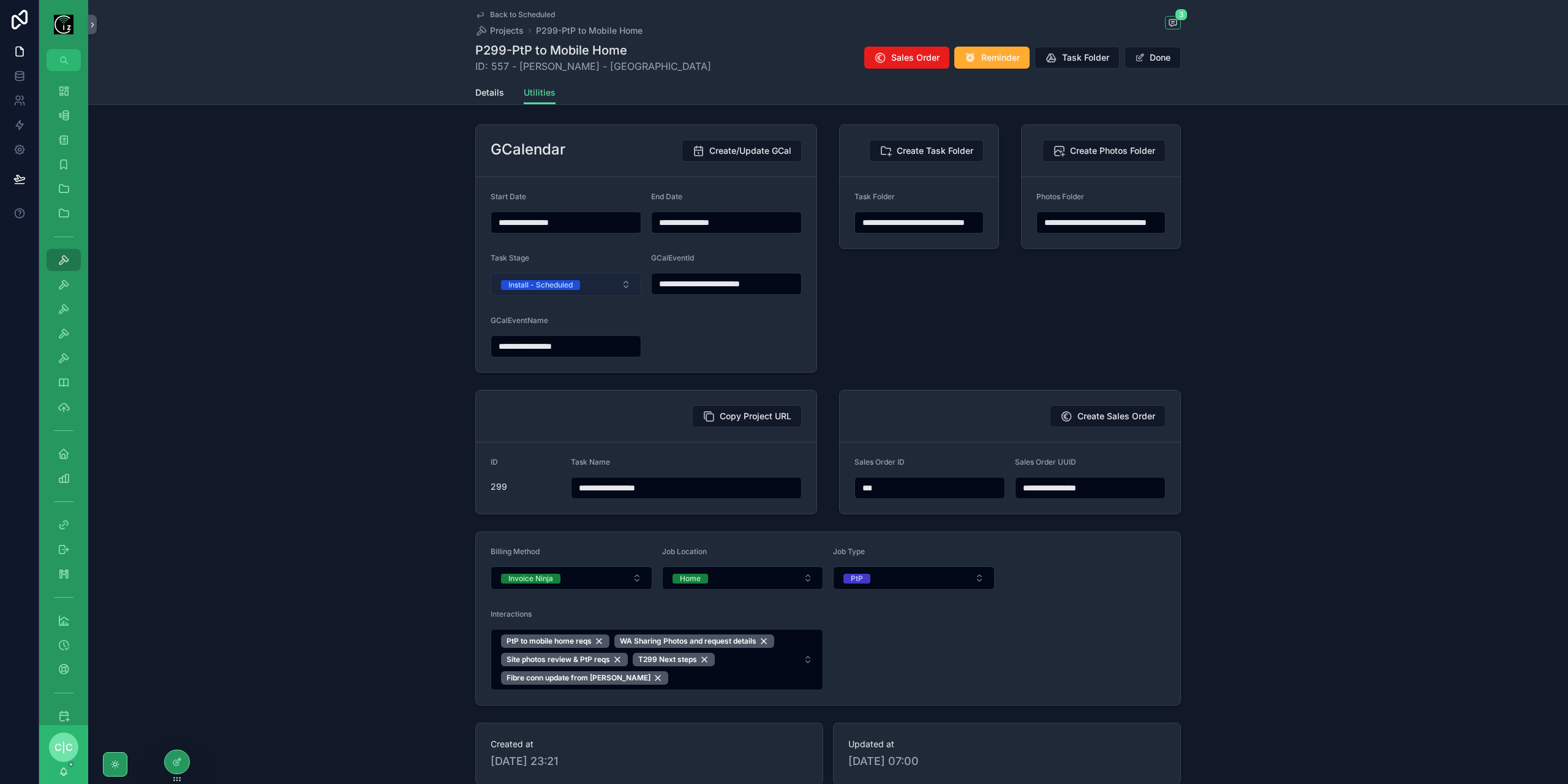
click at [591, 281] on button "Install - Scheduled" at bounding box center [565, 284] width 150 height 23
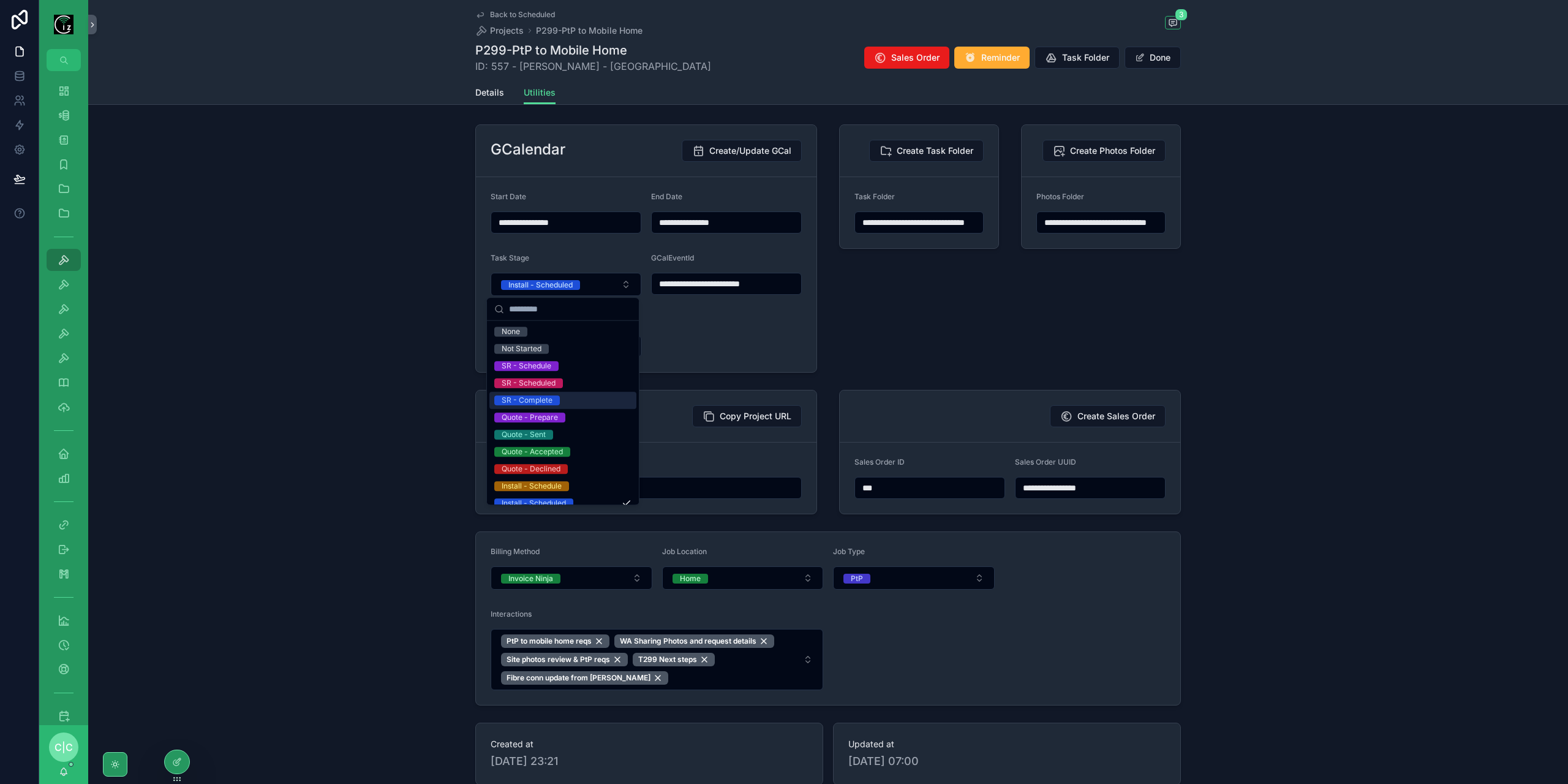
scroll to position [61, 0]
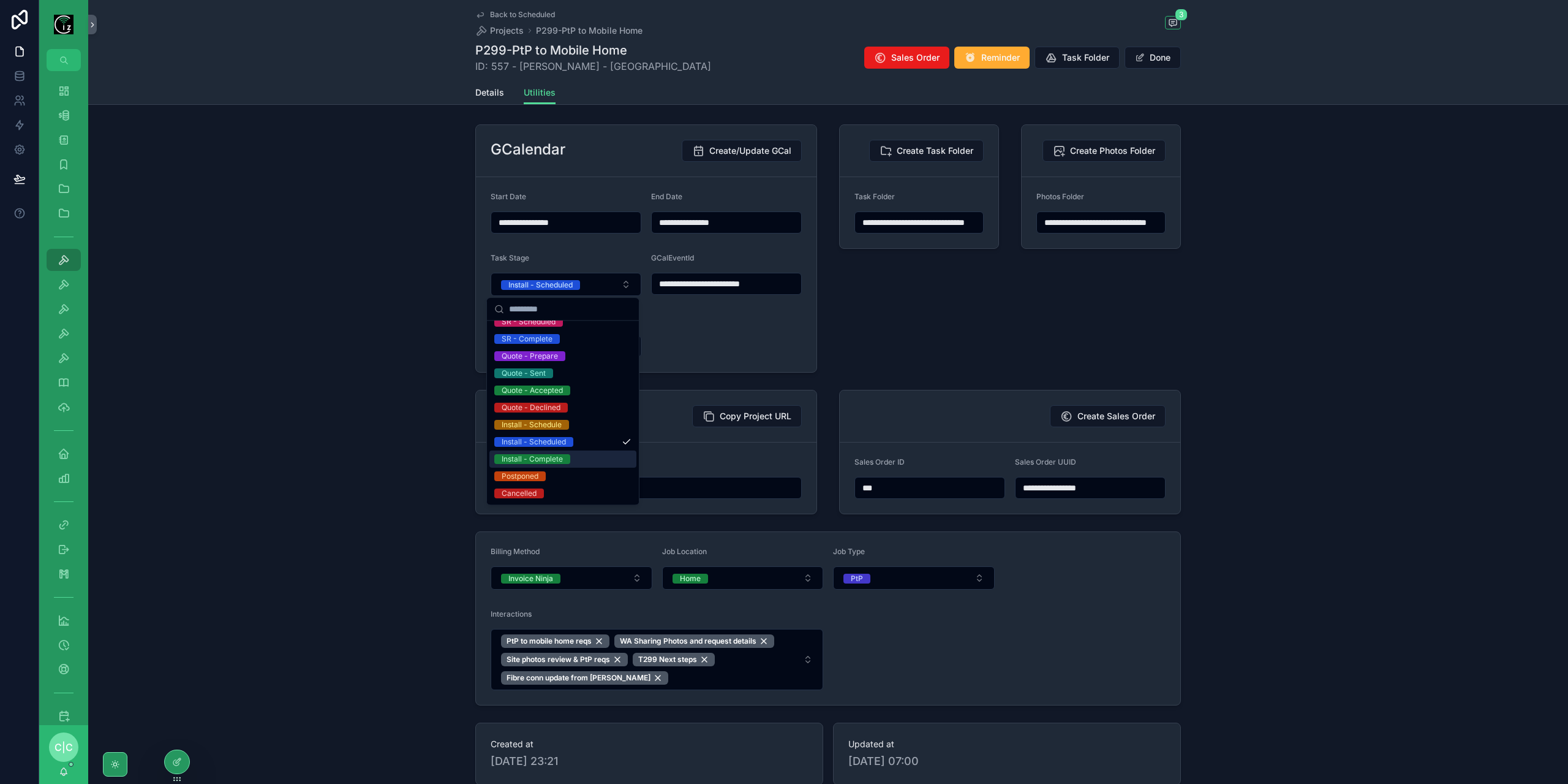
click at [574, 460] on div "Install - Complete" at bounding box center [563, 459] width 147 height 17
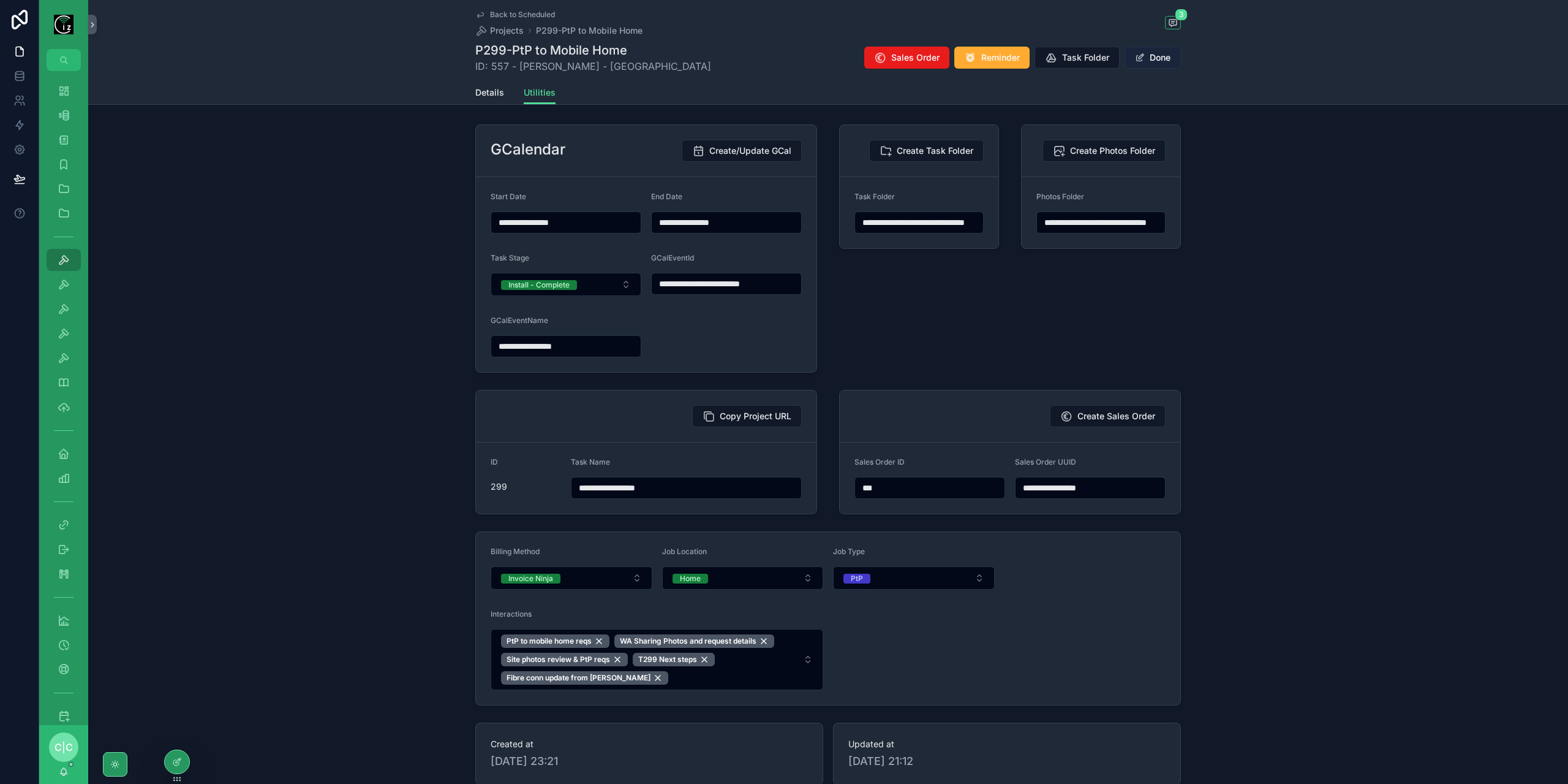
click at [1167, 59] on button "Done" at bounding box center [1153, 57] width 56 height 22
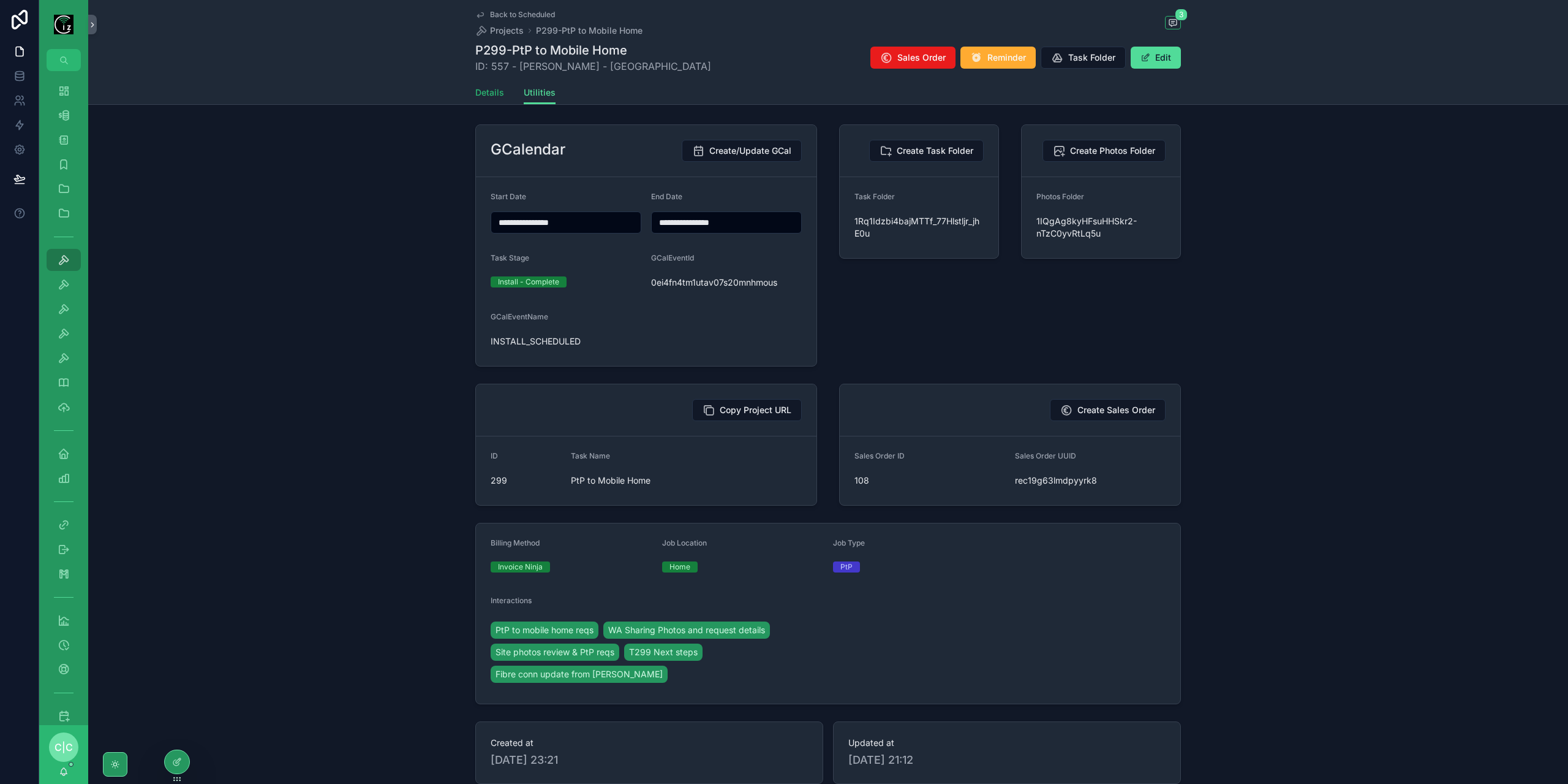
click at [487, 92] on span "Details" at bounding box center [490, 92] width 29 height 13
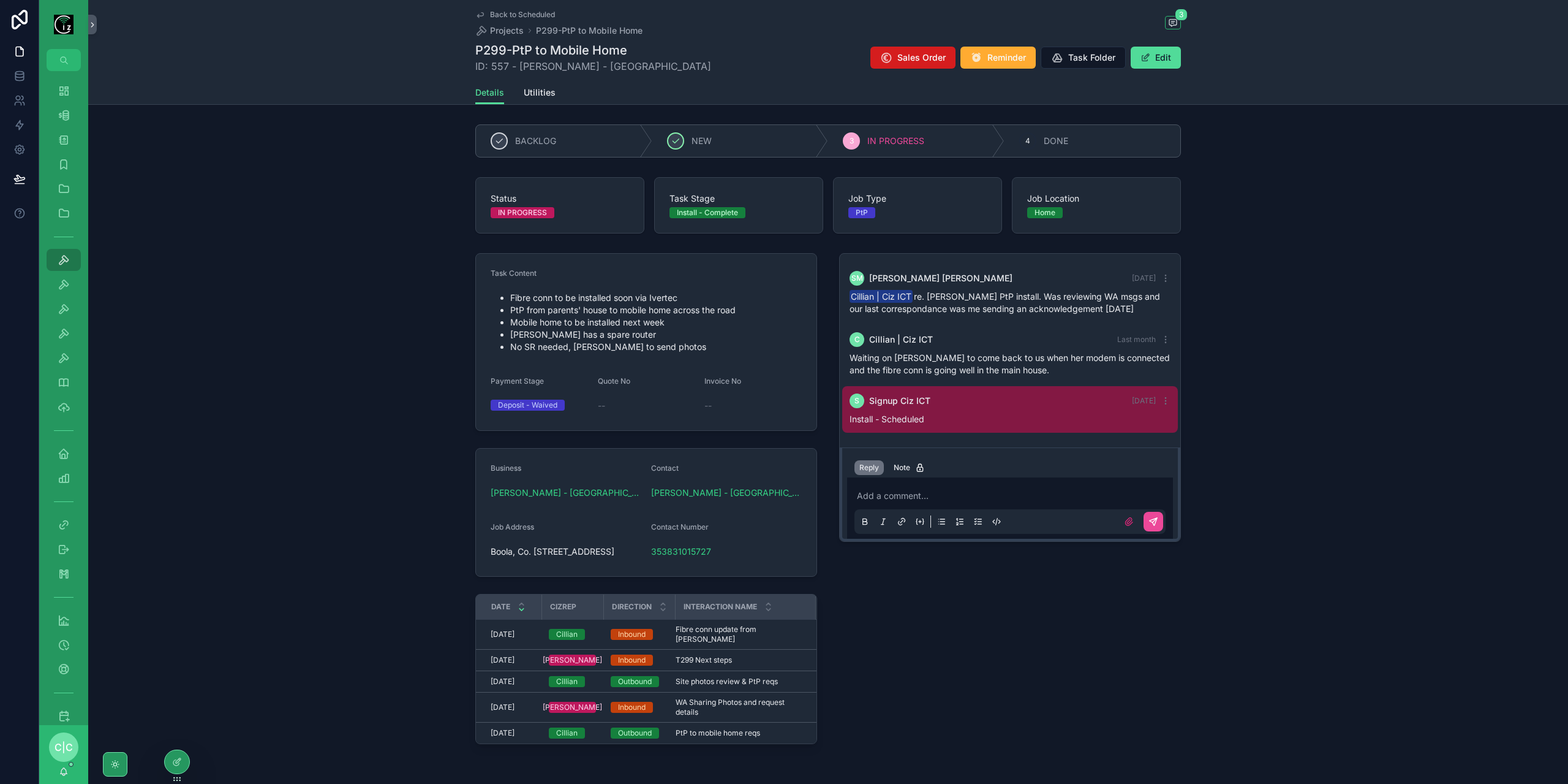
click at [905, 61] on span "Sales Order" at bounding box center [921, 57] width 48 height 13
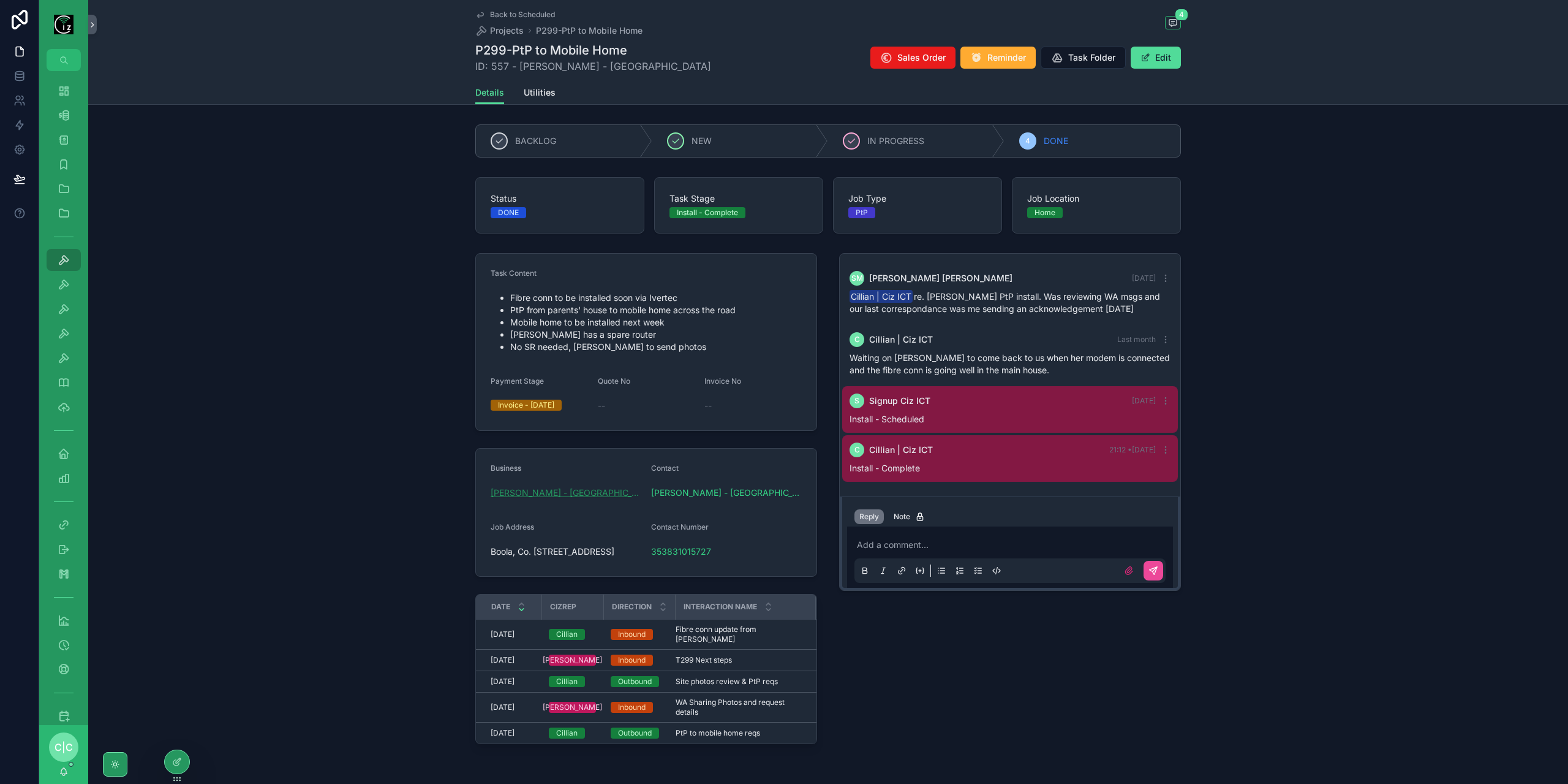
click at [564, 496] on span "[PERSON_NAME] - [GEOGRAPHIC_DATA]" at bounding box center [565, 493] width 150 height 13
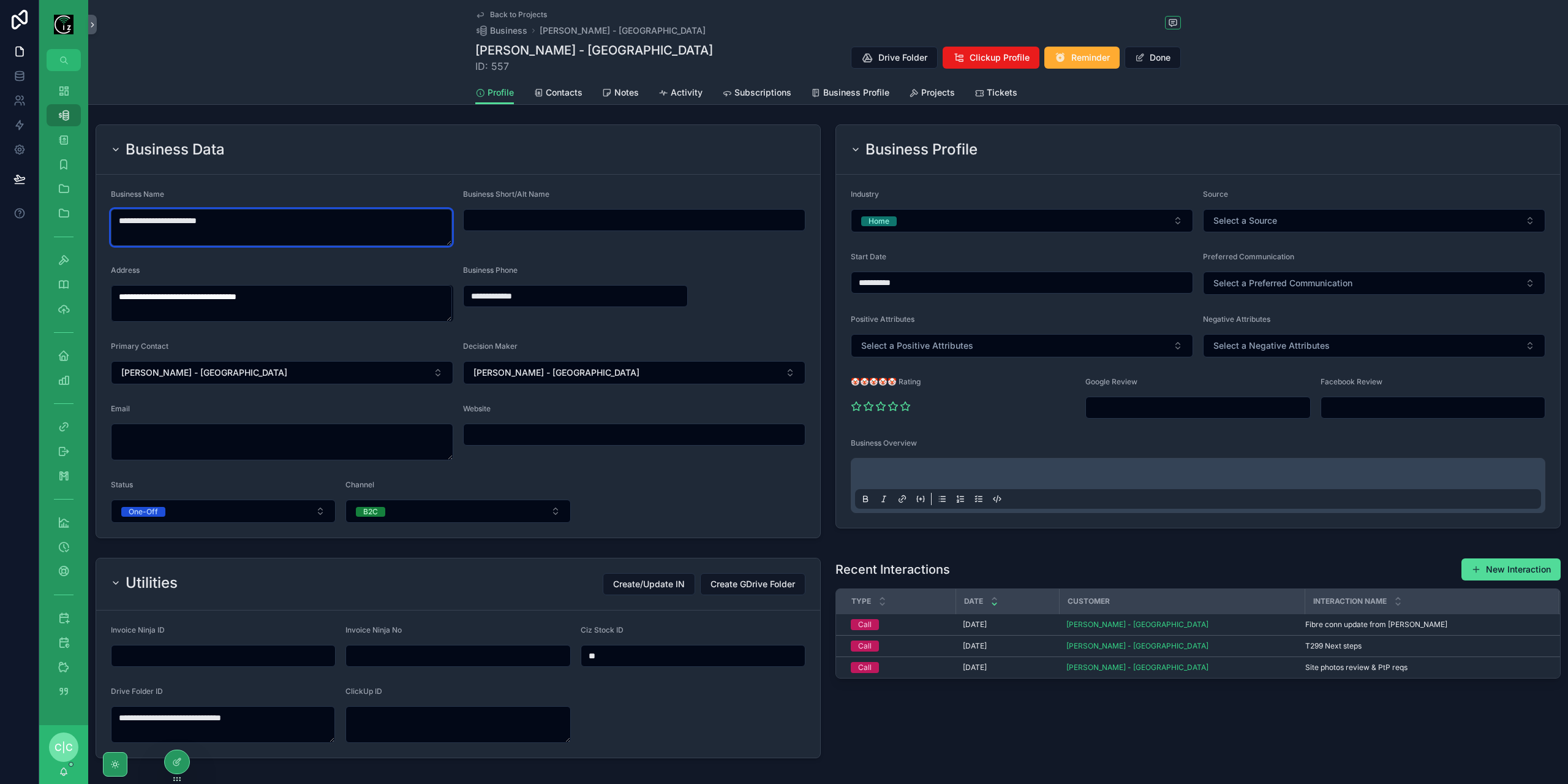
drag, startPoint x: 192, startPoint y: 222, endPoint x: 85, endPoint y: 230, distance: 107.3
click at [85, 230] on div "**********" at bounding box center [803, 392] width 1529 height 784
click at [534, 225] on input "scrollable content" at bounding box center [634, 220] width 341 height 17
paste input "**********"
type input "**********"
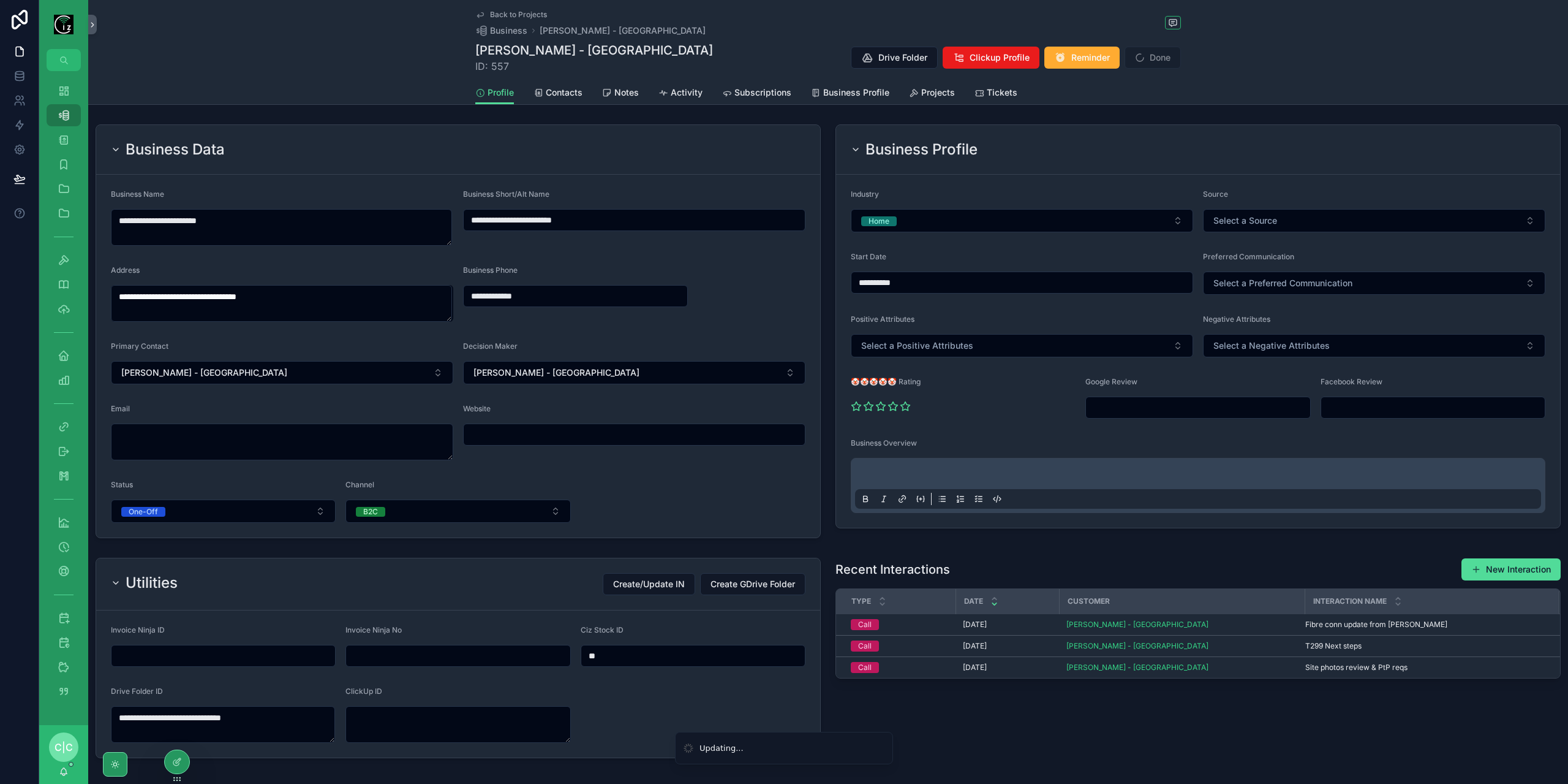
click at [655, 149] on div "Business Data" at bounding box center [458, 149] width 694 height 19
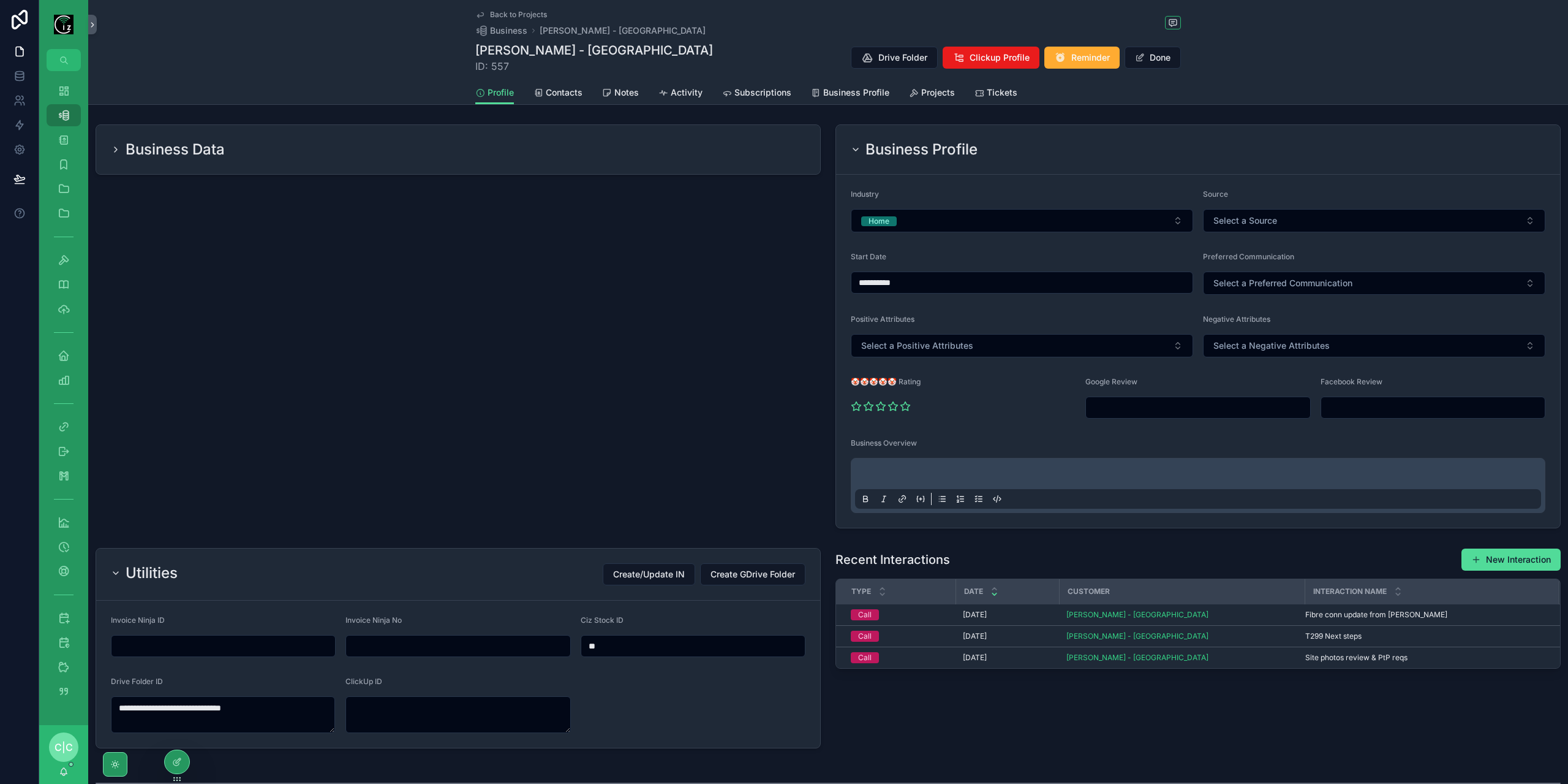
click at [622, 160] on div "Business Data" at bounding box center [458, 149] width 724 height 49
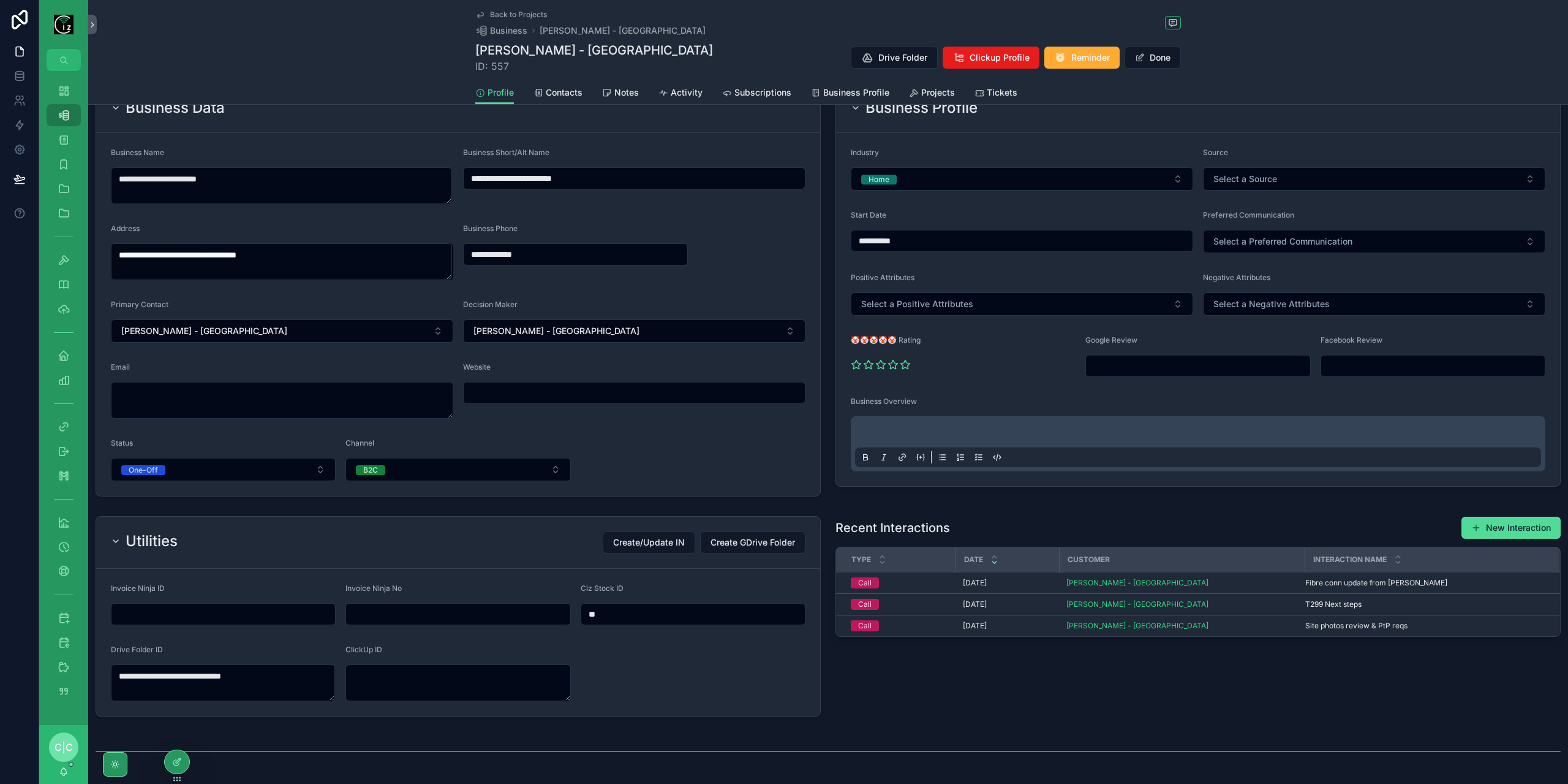
scroll to position [61, 0]
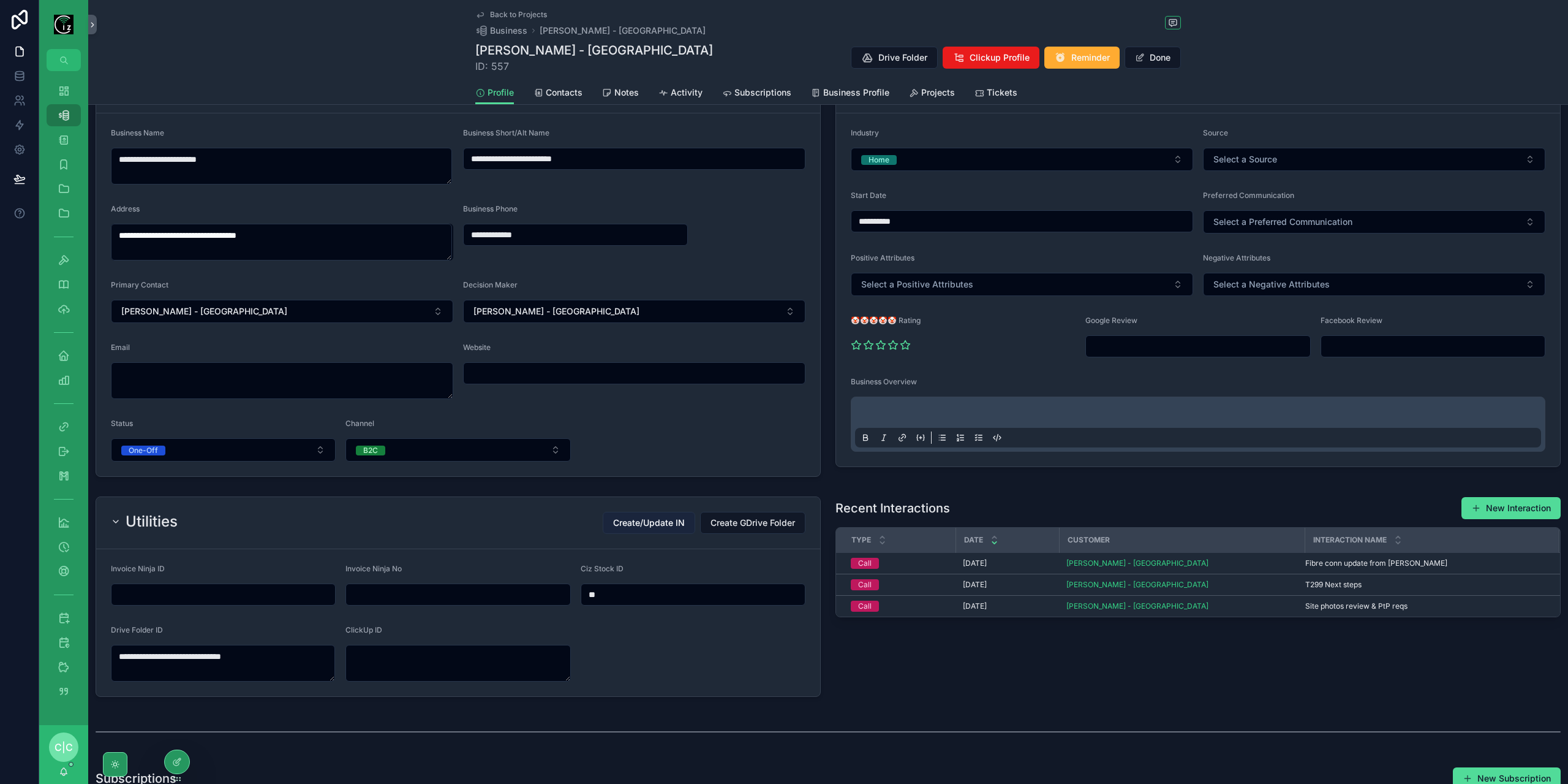
click at [653, 520] on span "Create/Update IN" at bounding box center [649, 523] width 72 height 13
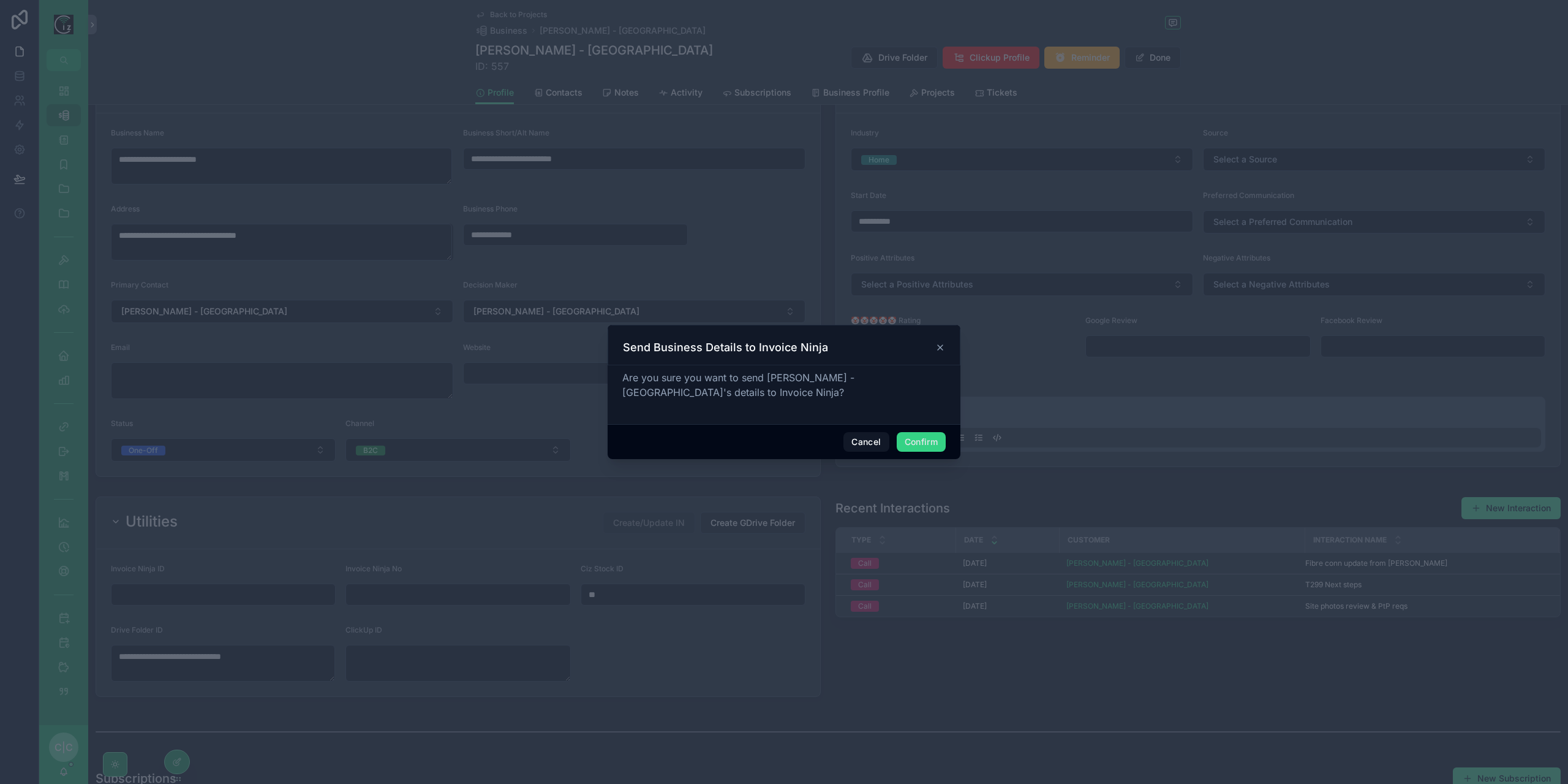
click at [919, 434] on button "Confirm" at bounding box center [921, 441] width 49 height 19
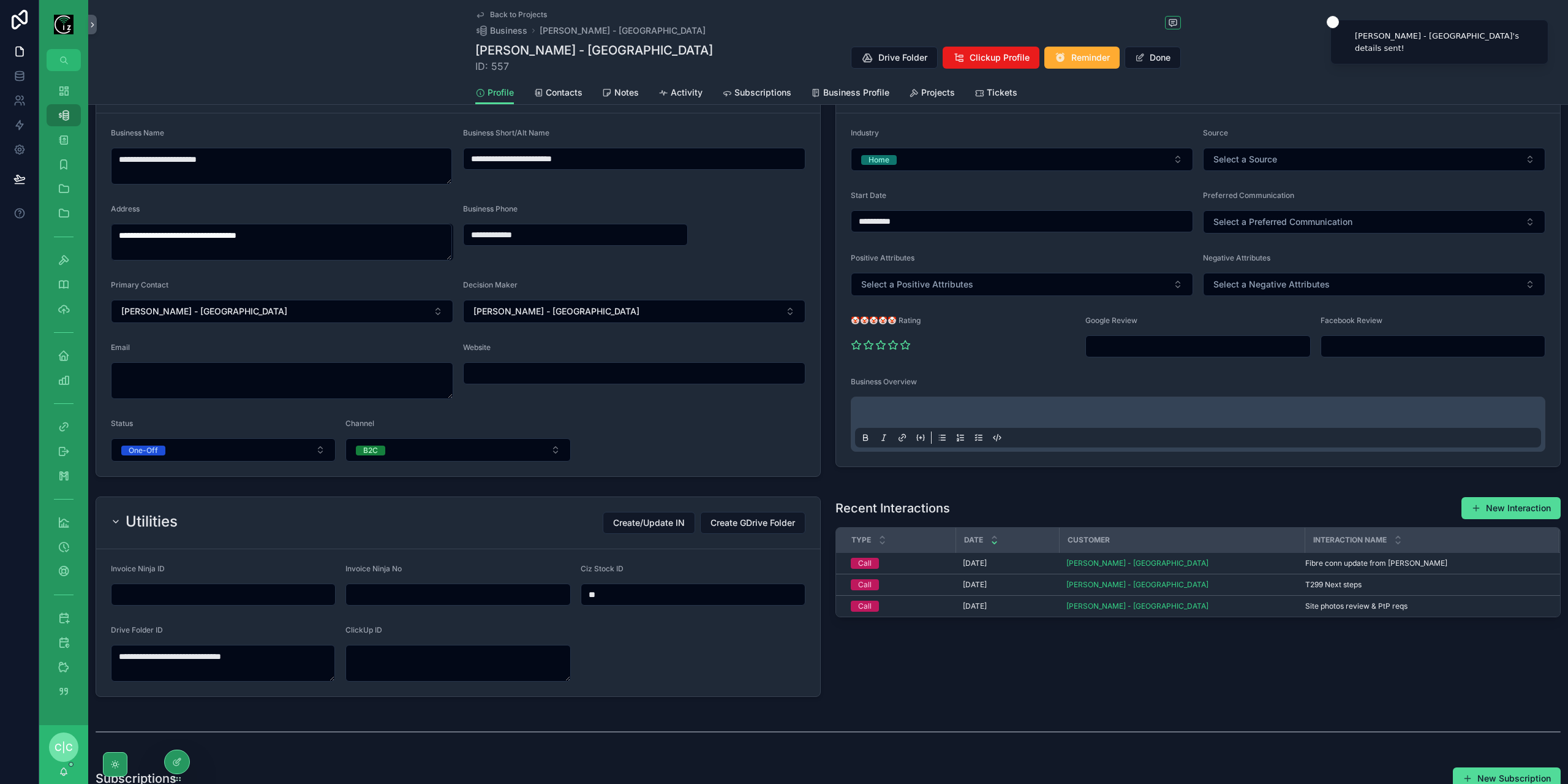
type input "**********"
type input "********"
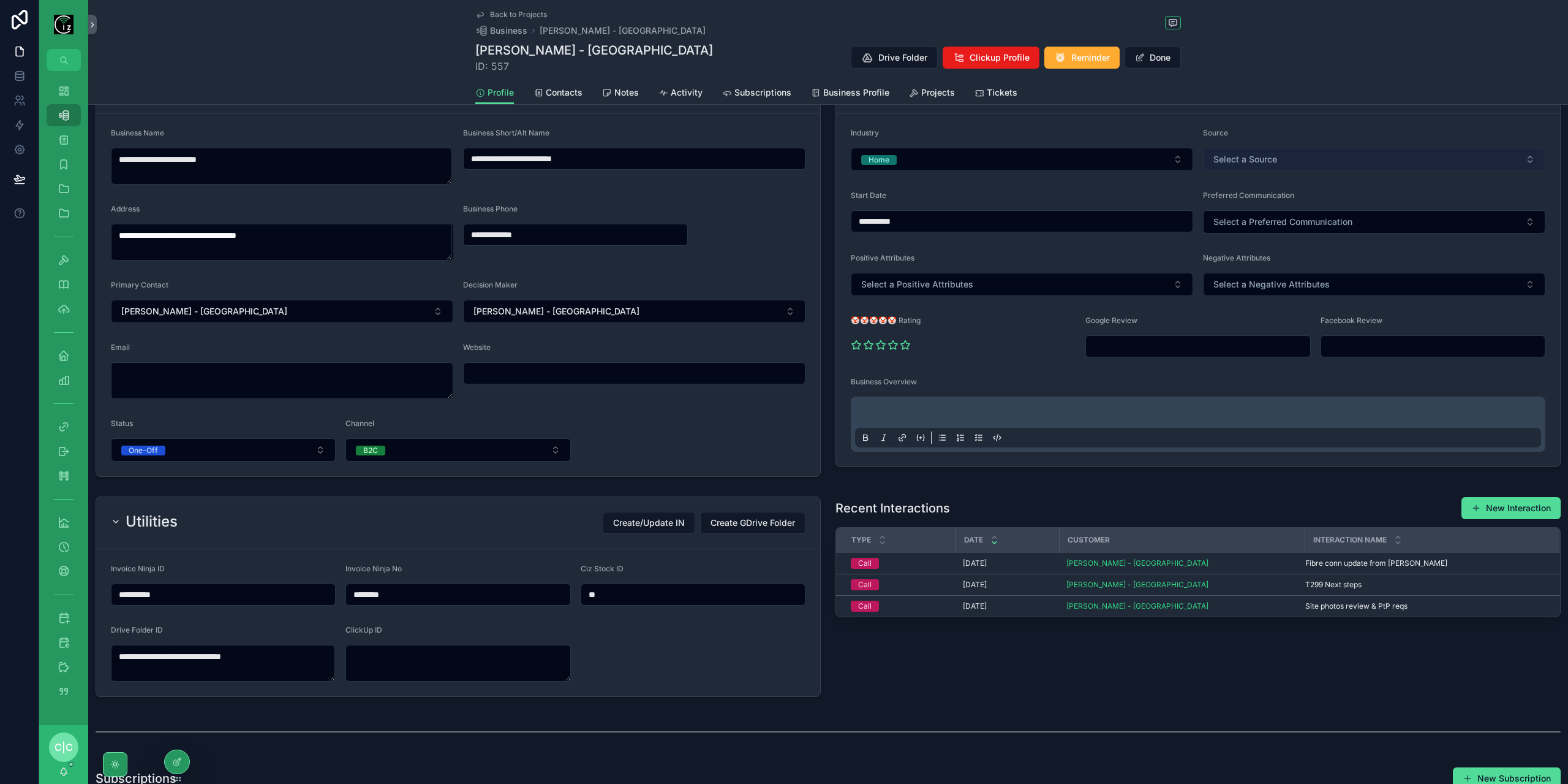
click at [1313, 164] on button "Select a Source" at bounding box center [1374, 159] width 342 height 23
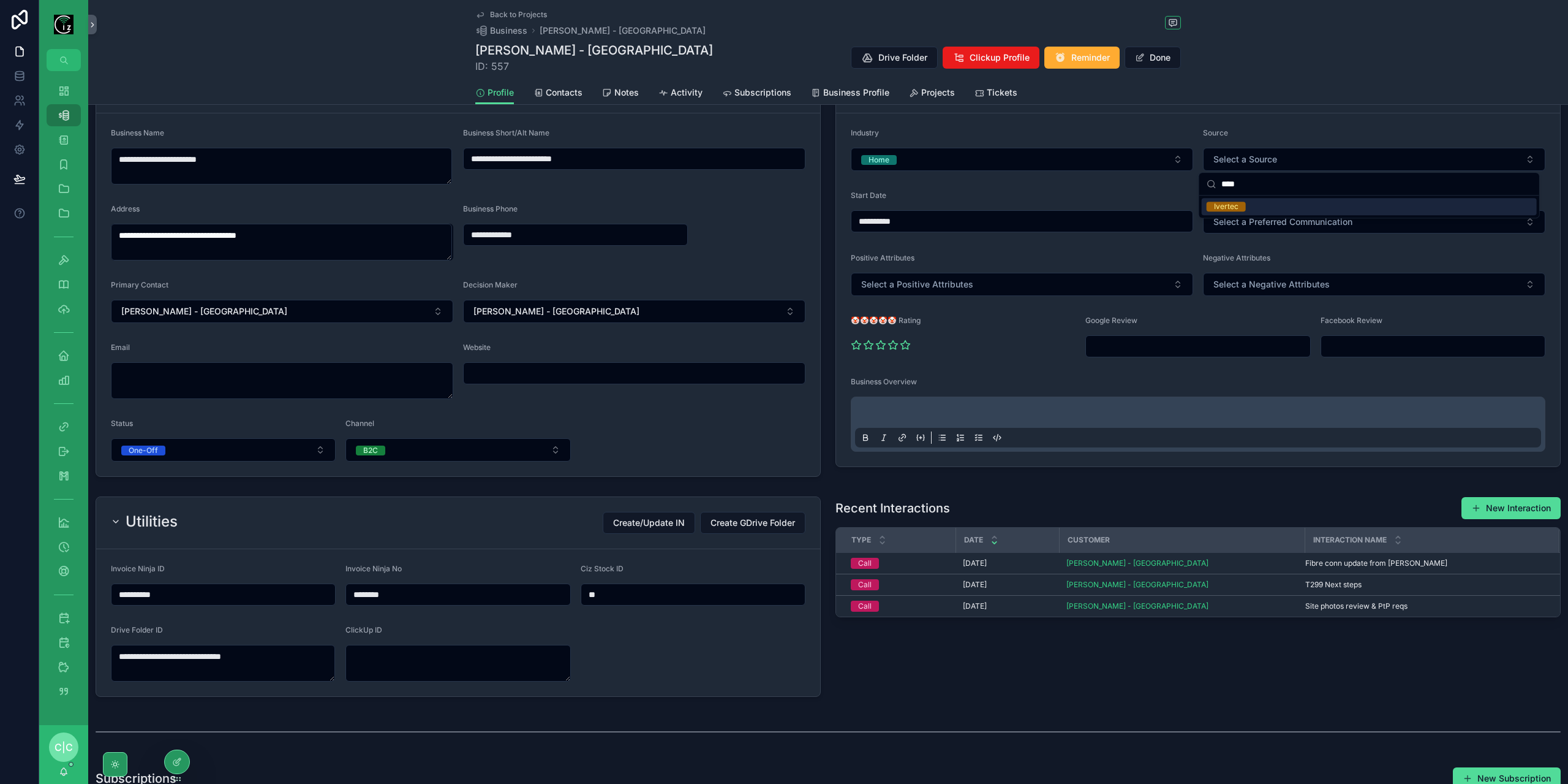
type input "****"
click at [1290, 202] on div "Ivertec" at bounding box center [1369, 207] width 336 height 17
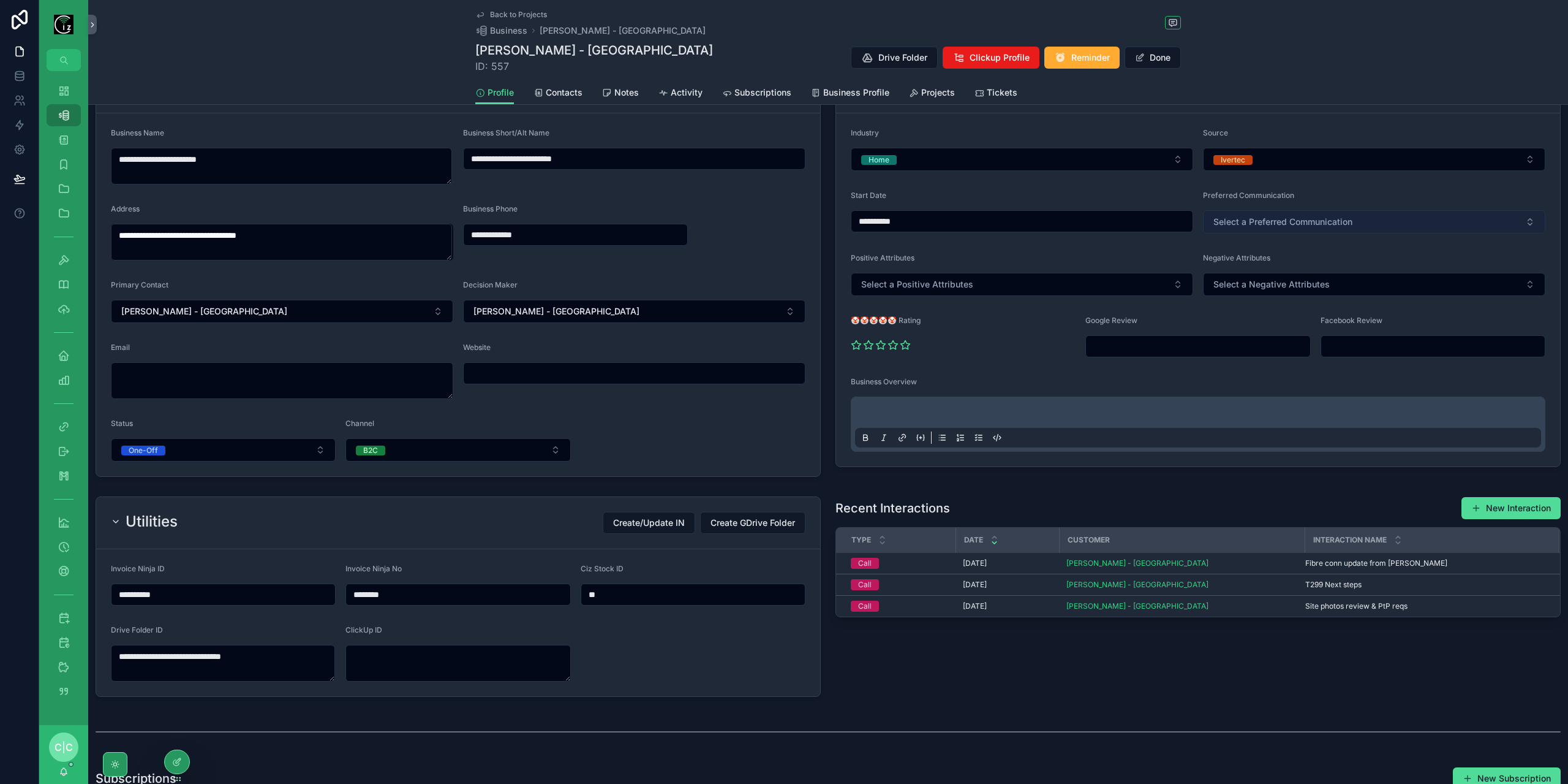
click at [1350, 220] on button "Select a Preferred Communication" at bounding box center [1374, 222] width 342 height 23
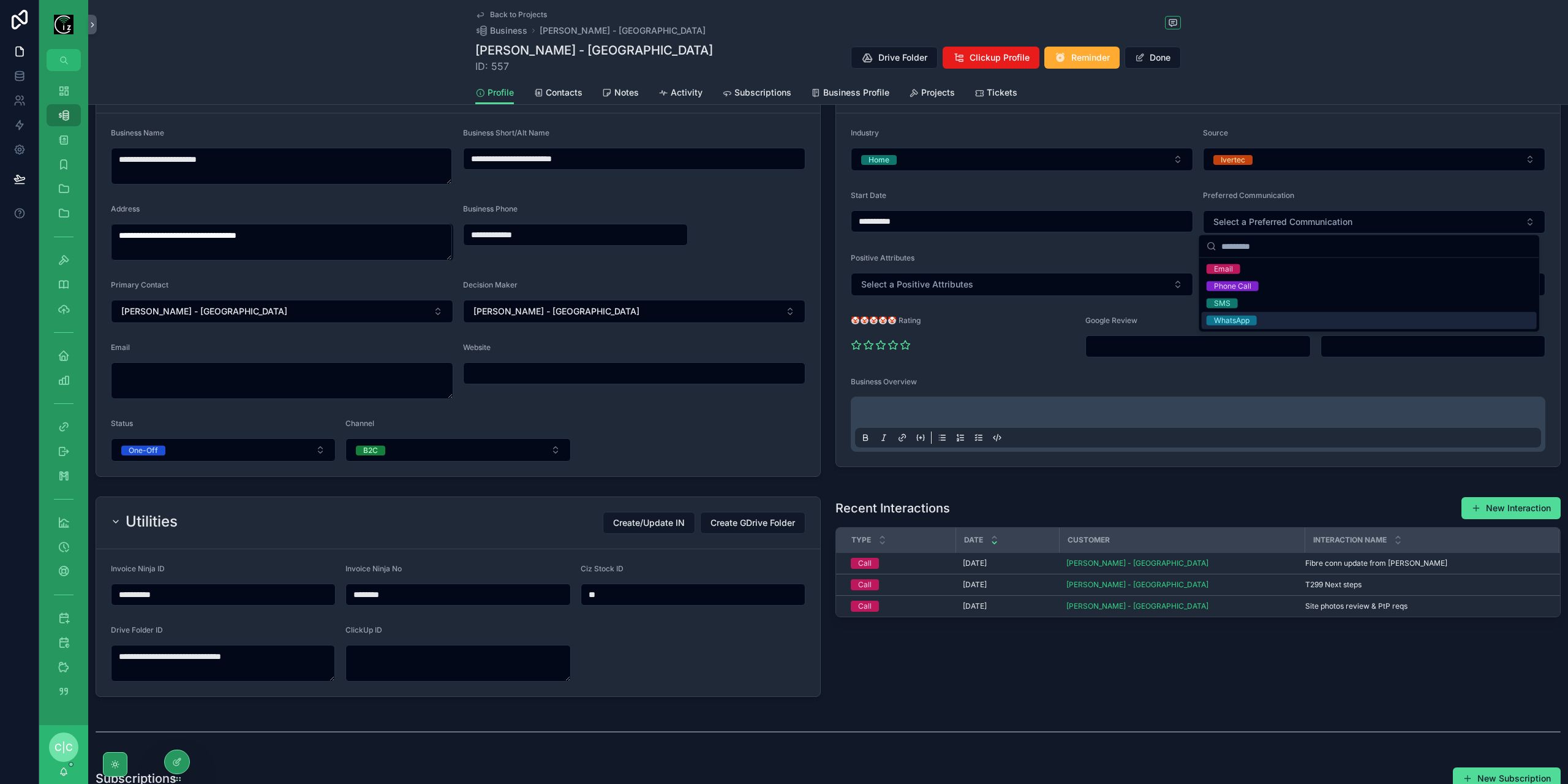
click at [1296, 322] on div "WhatsApp" at bounding box center [1369, 321] width 336 height 17
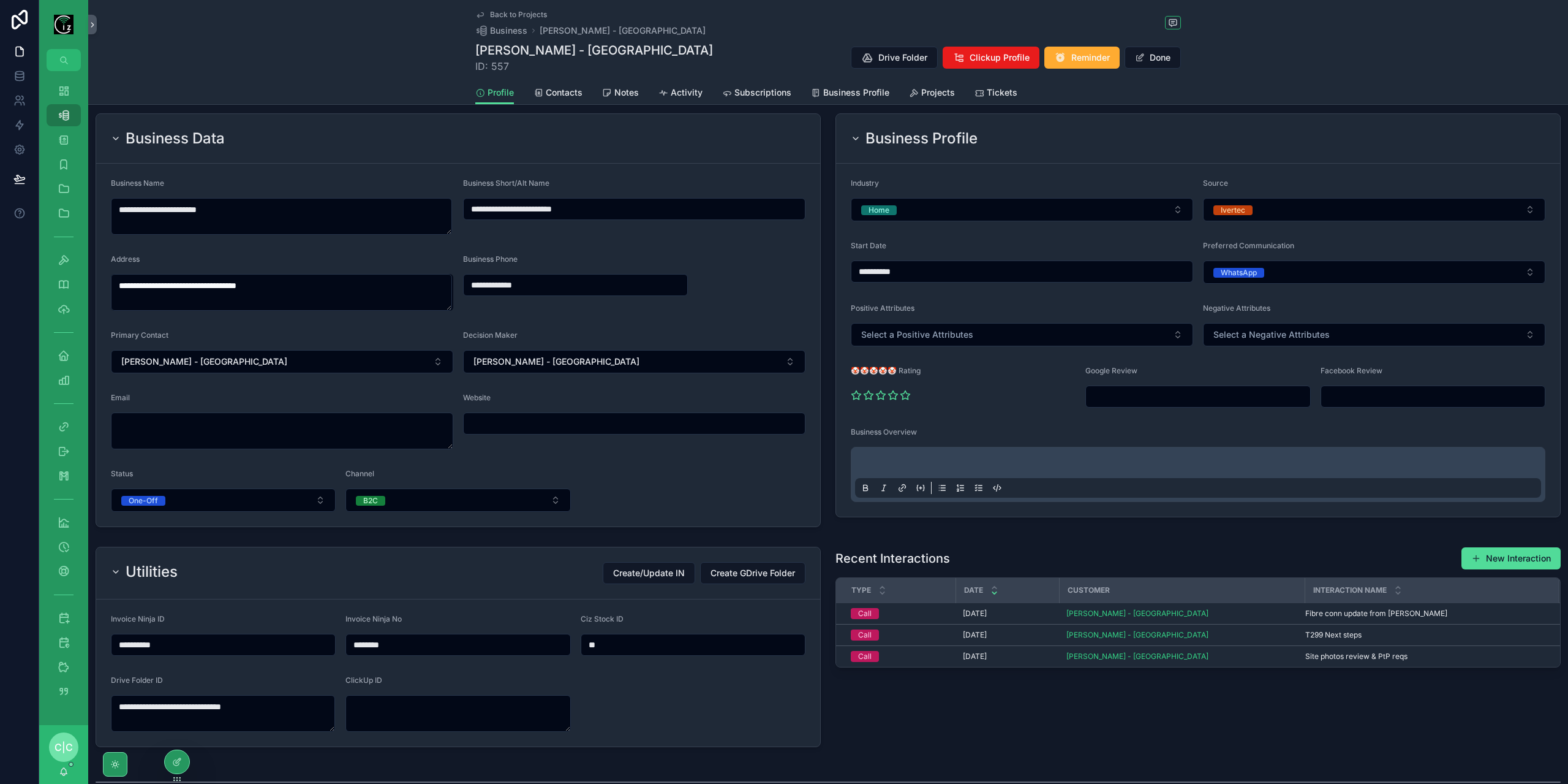
scroll to position [0, 0]
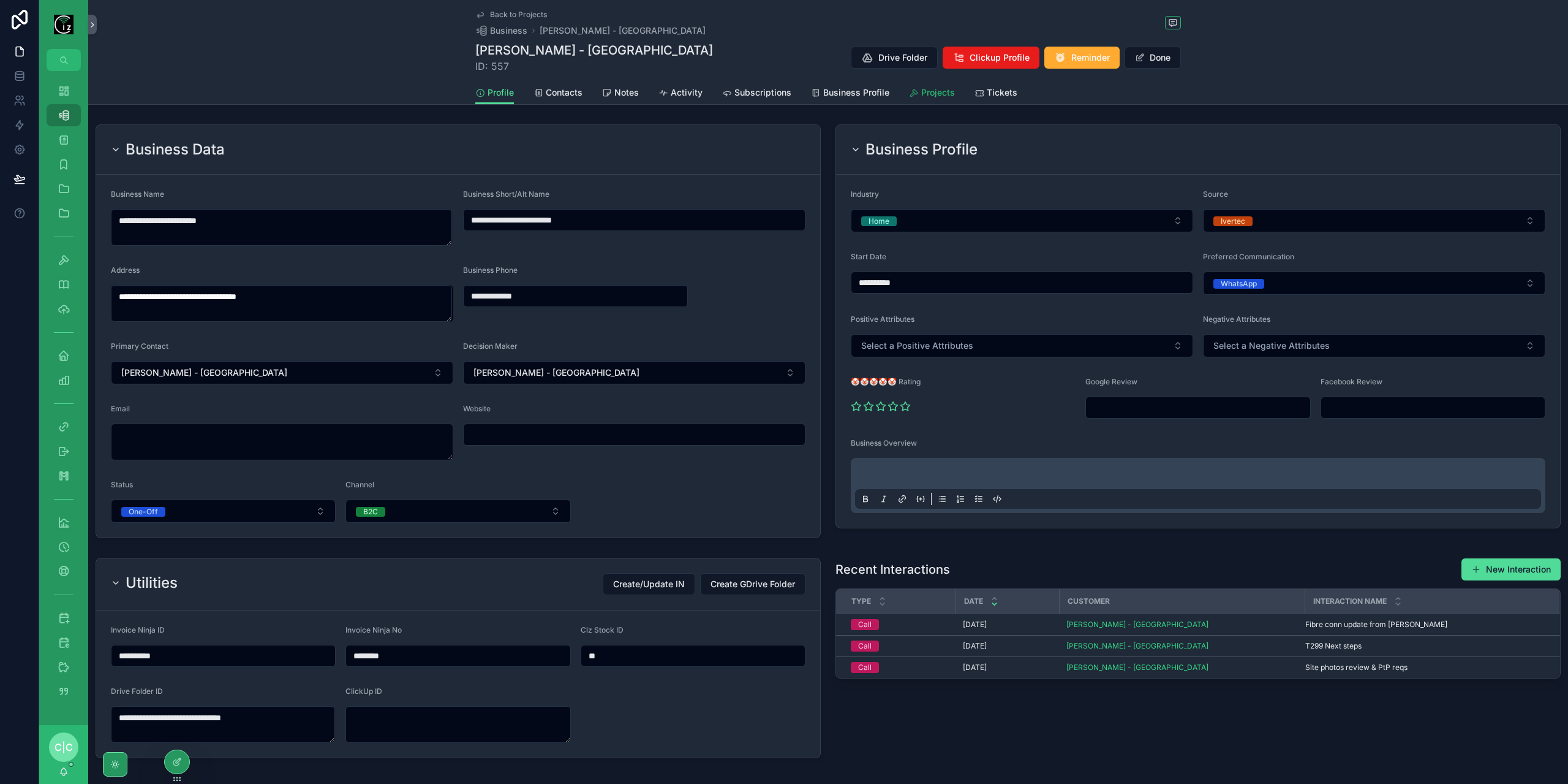
click at [931, 99] on link "Projects" at bounding box center [931, 93] width 46 height 24
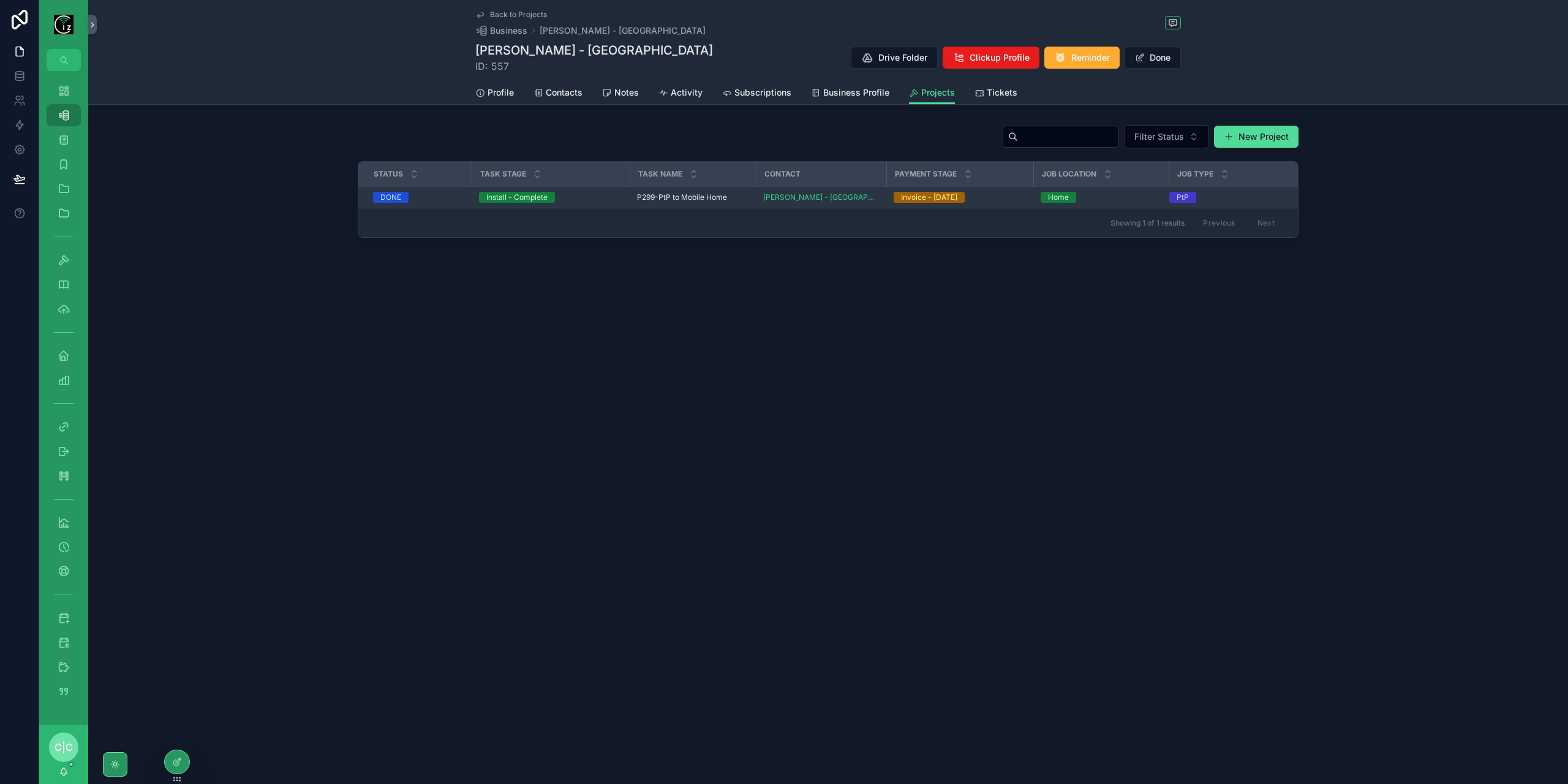
click at [642, 193] on span "P299-PtP to Mobile Home" at bounding box center [682, 197] width 90 height 10
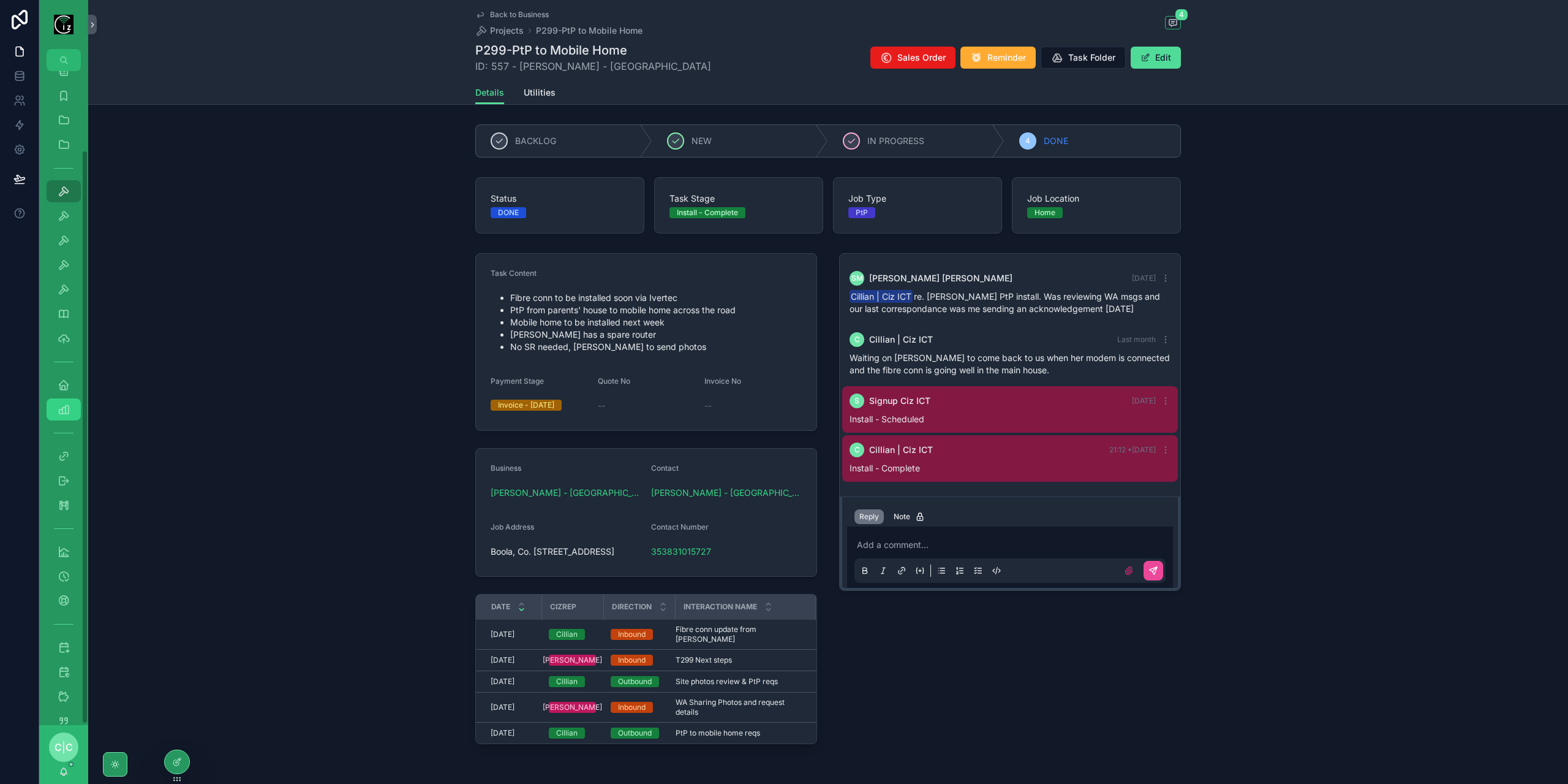
scroll to position [90, 0]
click at [61, 700] on icon "scrollable content" at bounding box center [63, 699] width 13 height 13
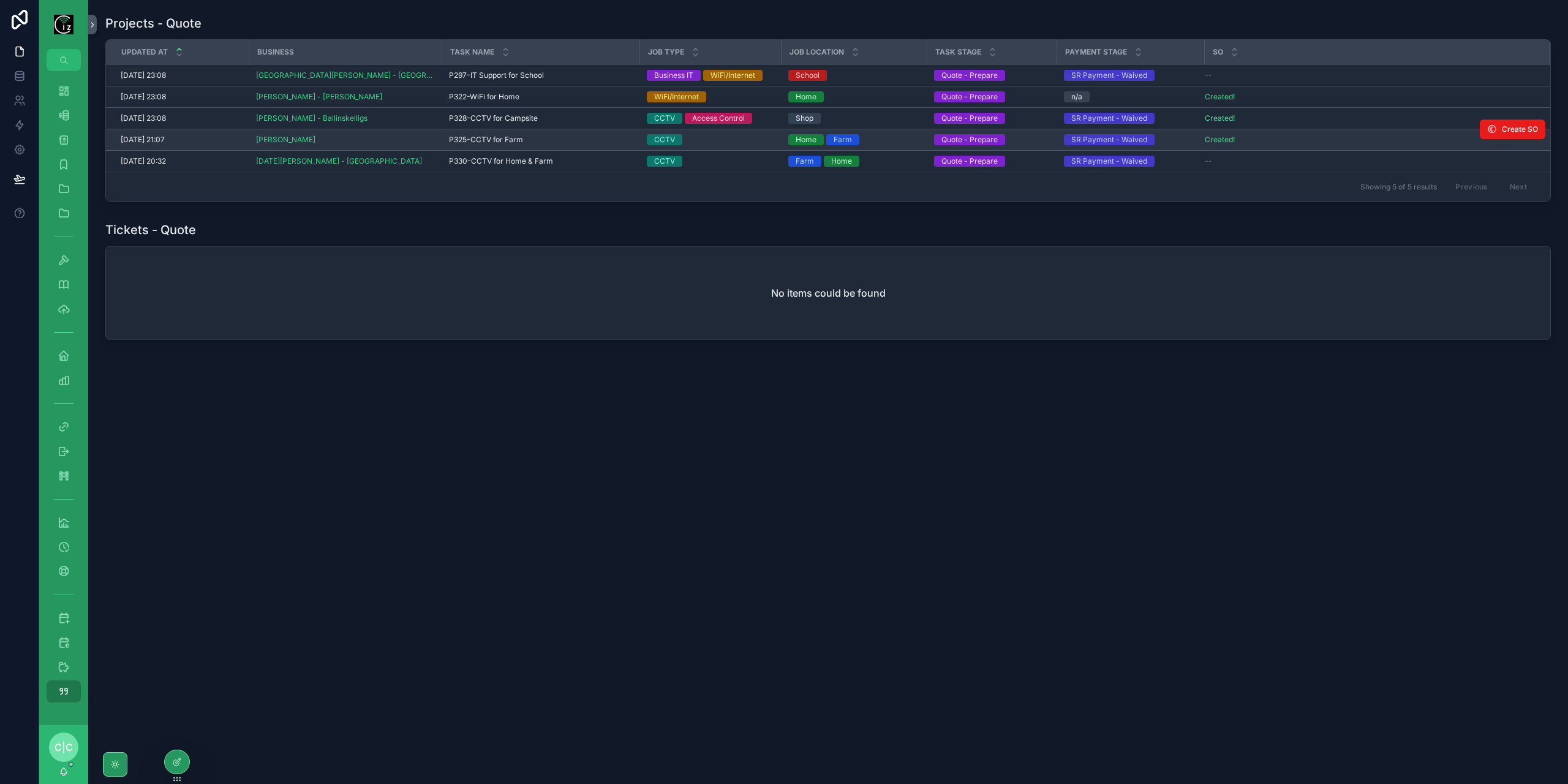
click at [505, 139] on span "P325-CCTV for Farm" at bounding box center [486, 140] width 74 height 10
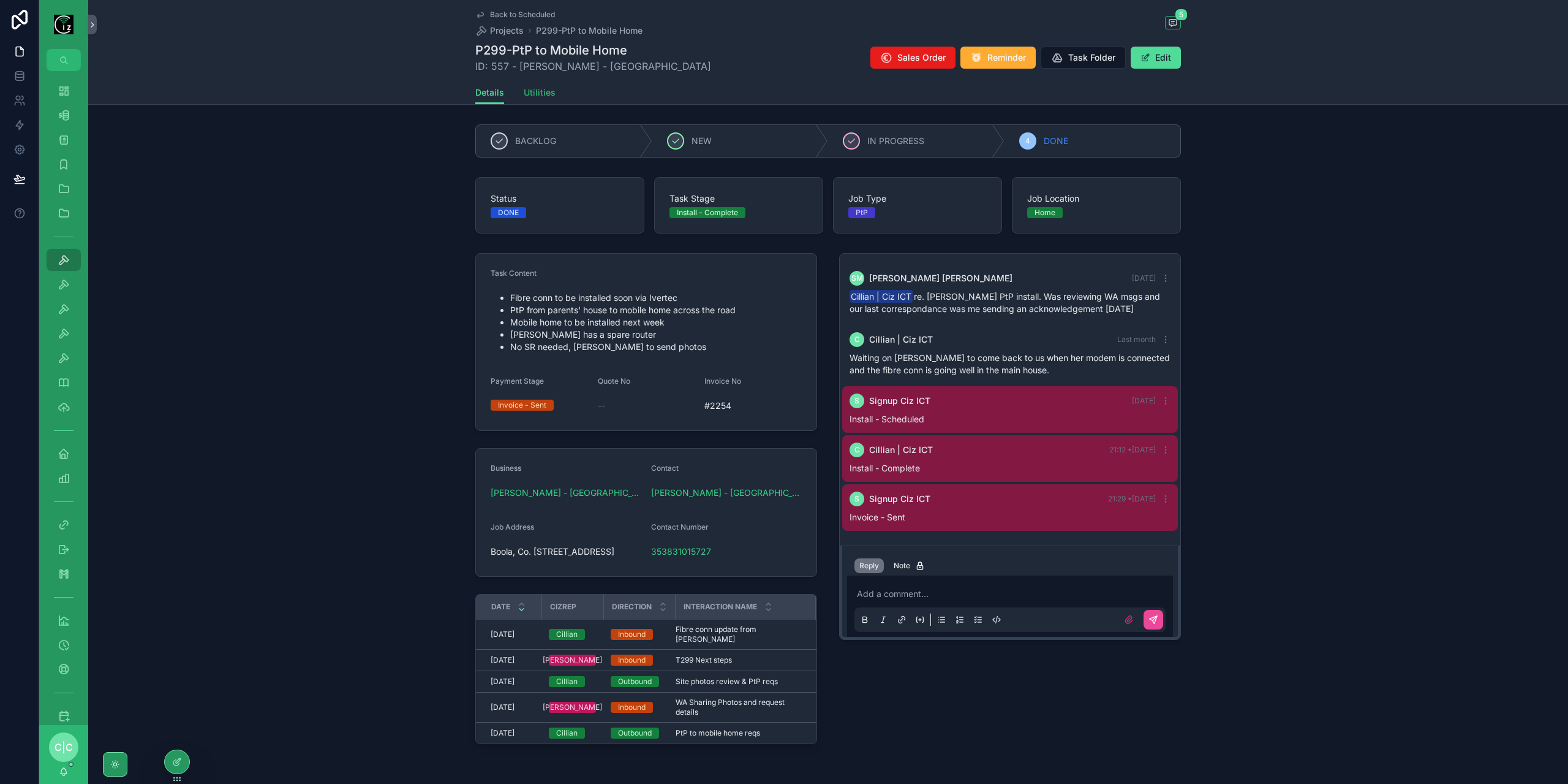
click at [545, 89] on span "Utilities" at bounding box center [539, 92] width 32 height 13
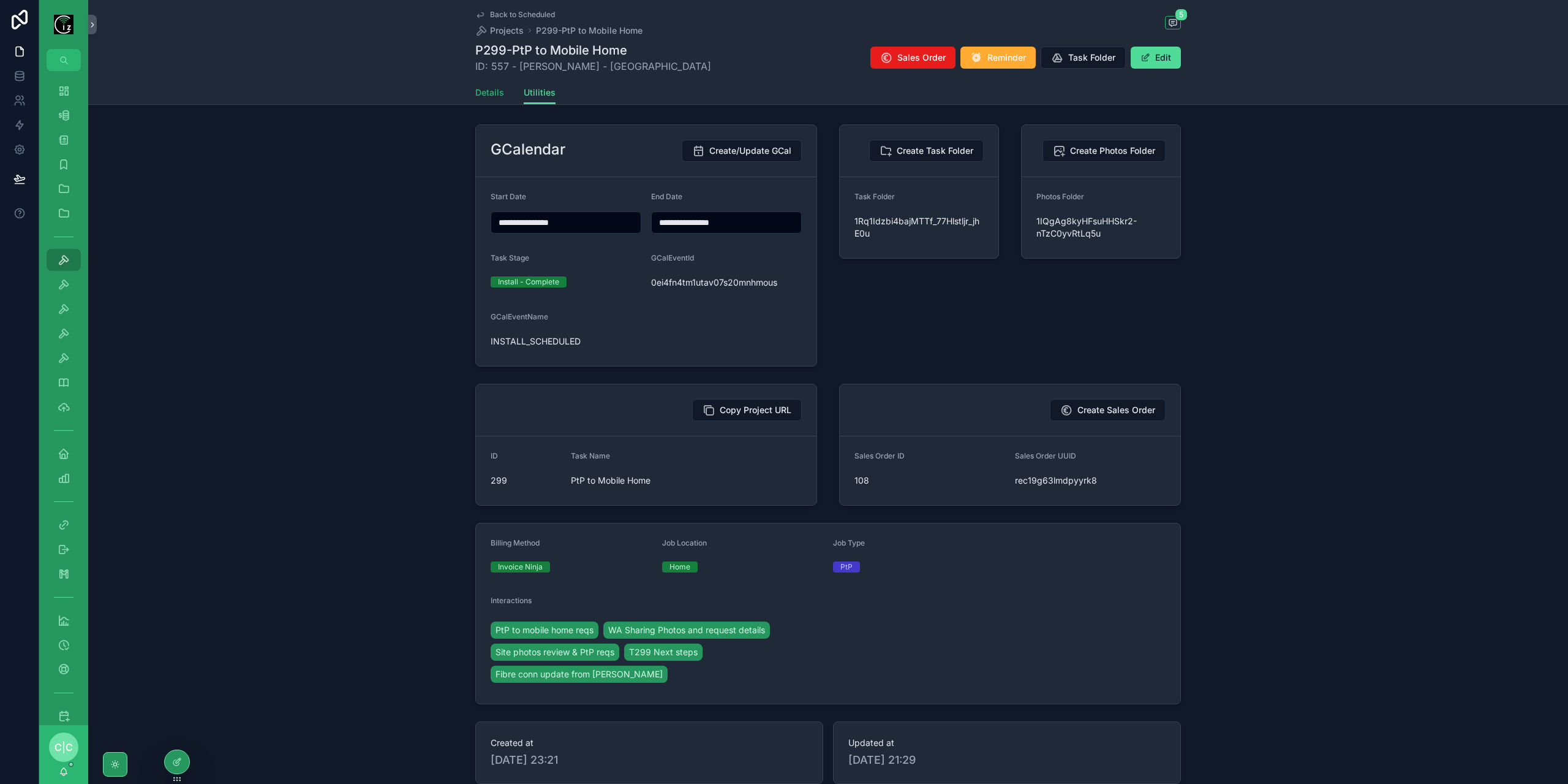
click at [488, 94] on span "Details" at bounding box center [490, 92] width 29 height 13
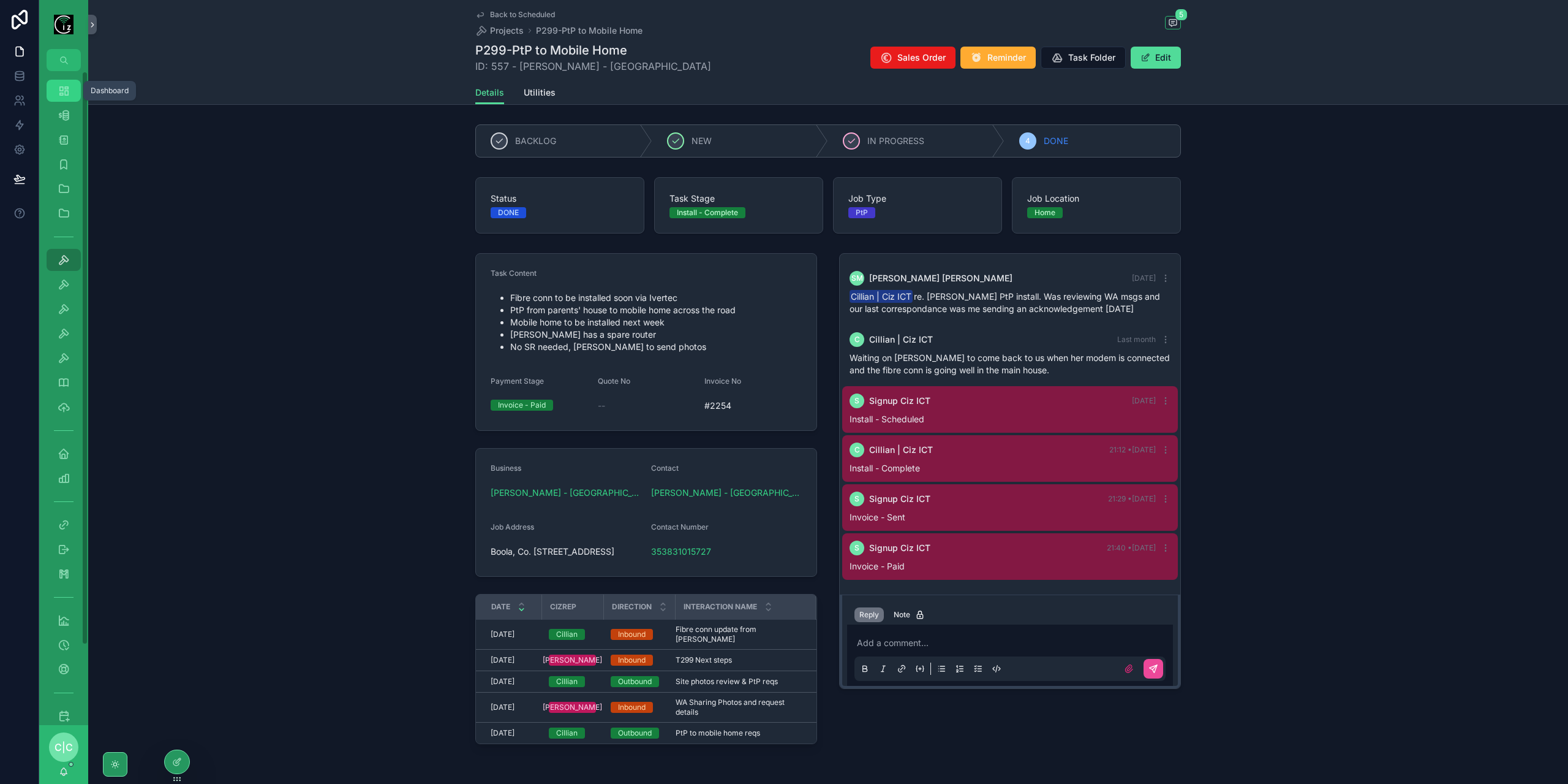
click at [63, 85] on icon "scrollable content" at bounding box center [63, 90] width 13 height 13
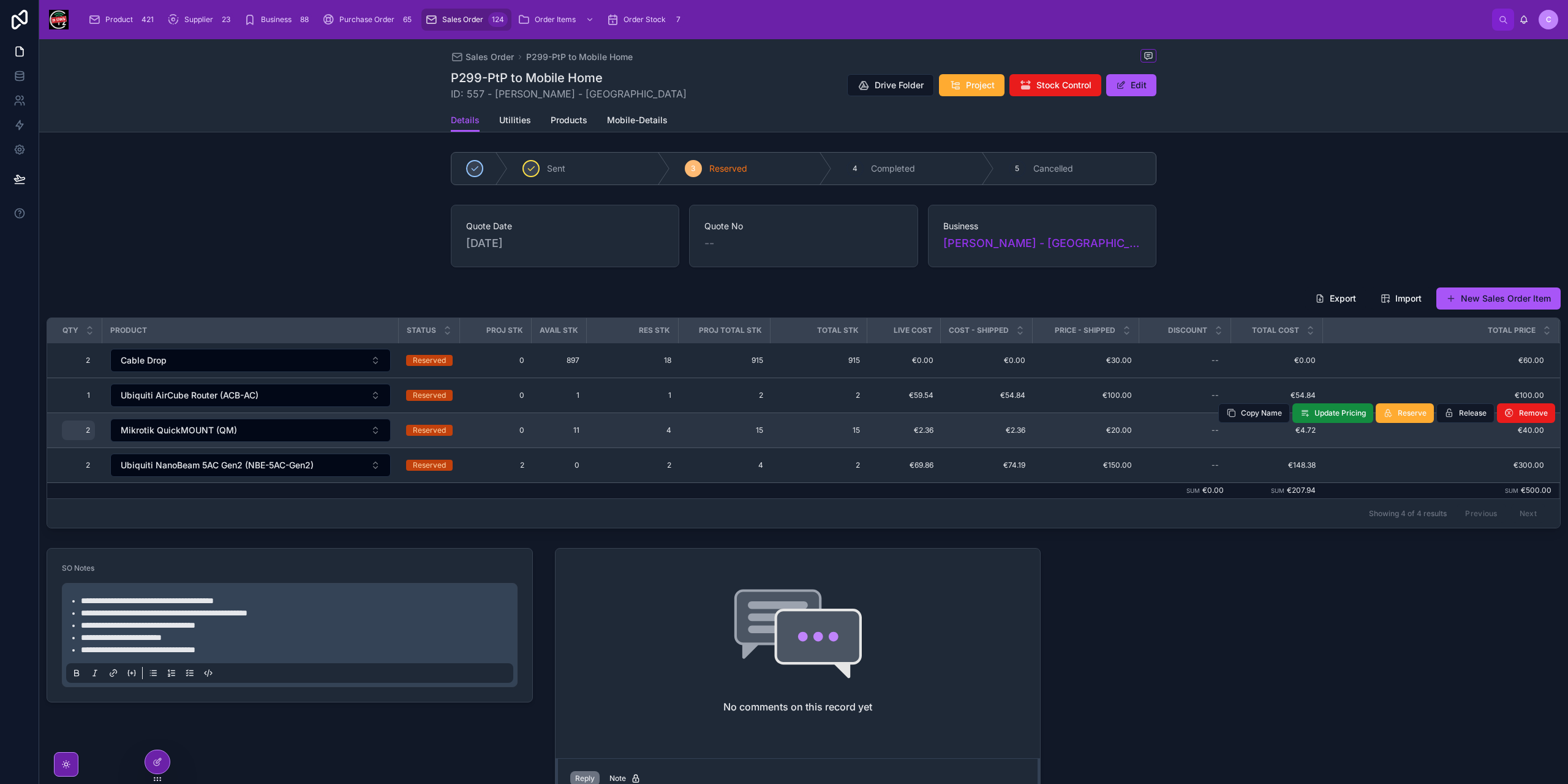
click at [87, 431] on span "2" at bounding box center [79, 430] width 23 height 10
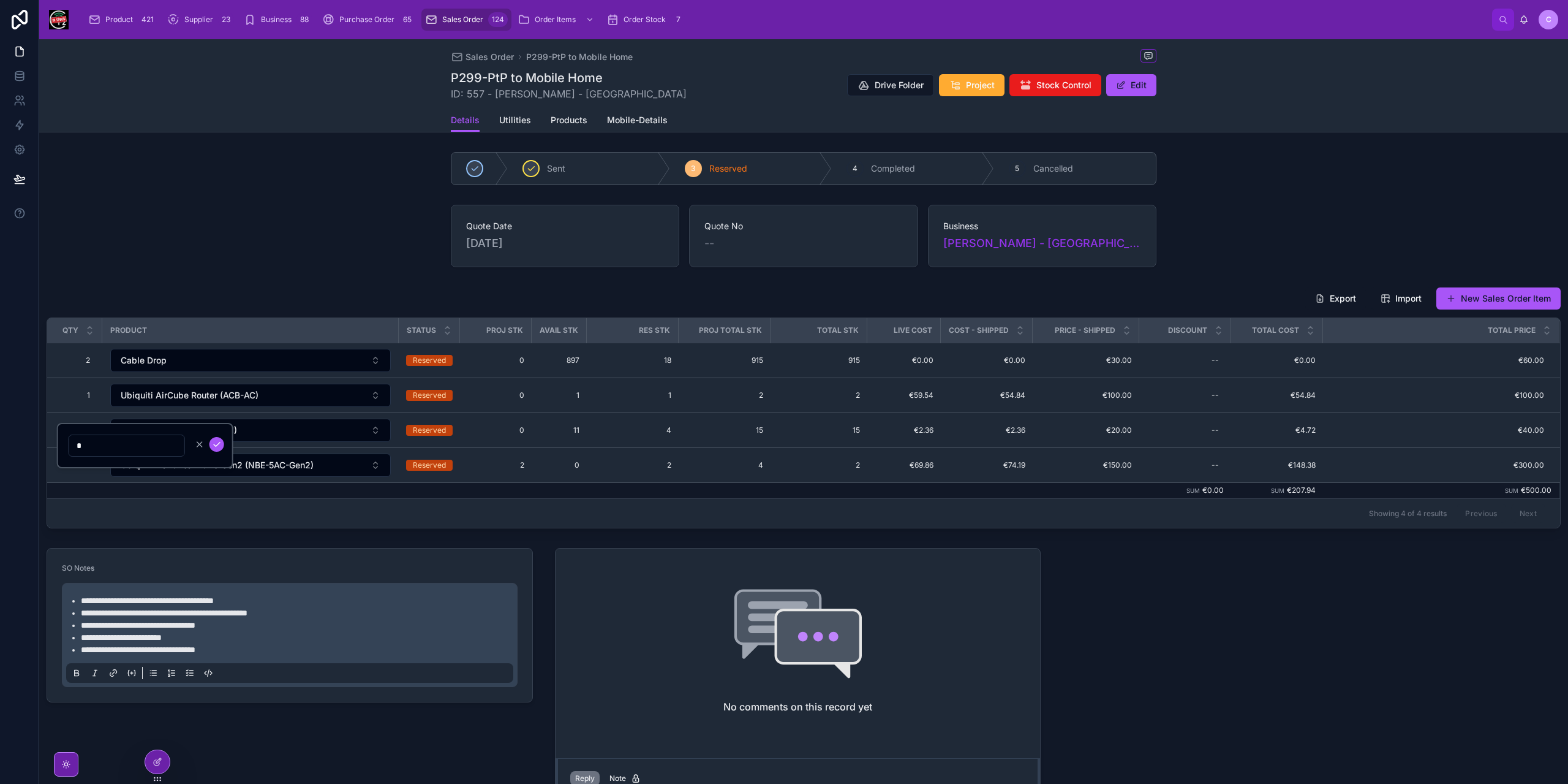
click at [79, 449] on input "*" at bounding box center [126, 445] width 115 height 17
click at [401, 525] on div "Export Import New Sales Order Item Qty Product Status Proj Stk Avail Stk Res St…" at bounding box center [803, 408] width 1529 height 251
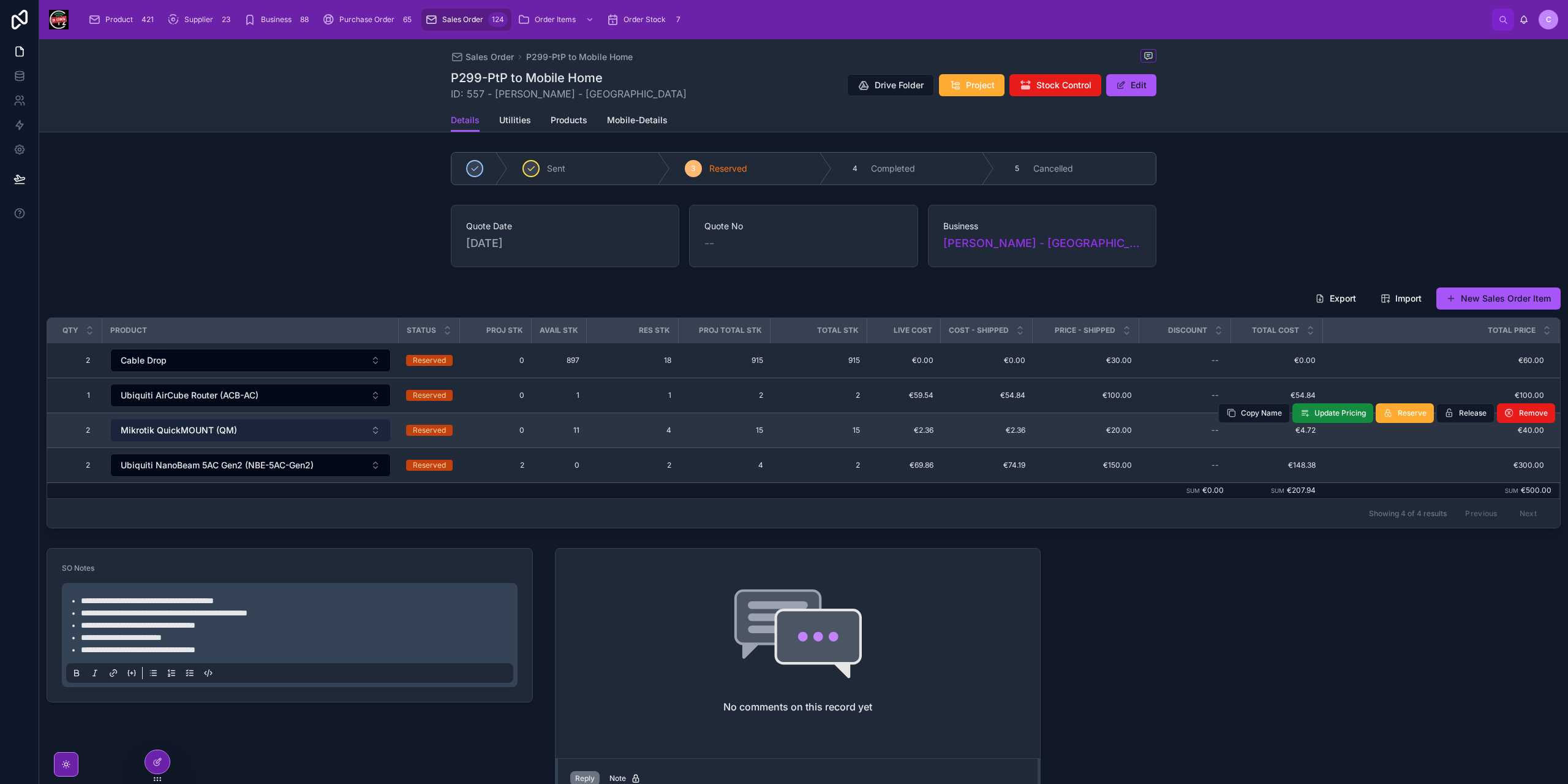
click at [220, 424] on span "Mikrotik QuickMOUNT (QM)" at bounding box center [178, 430] width 116 height 13
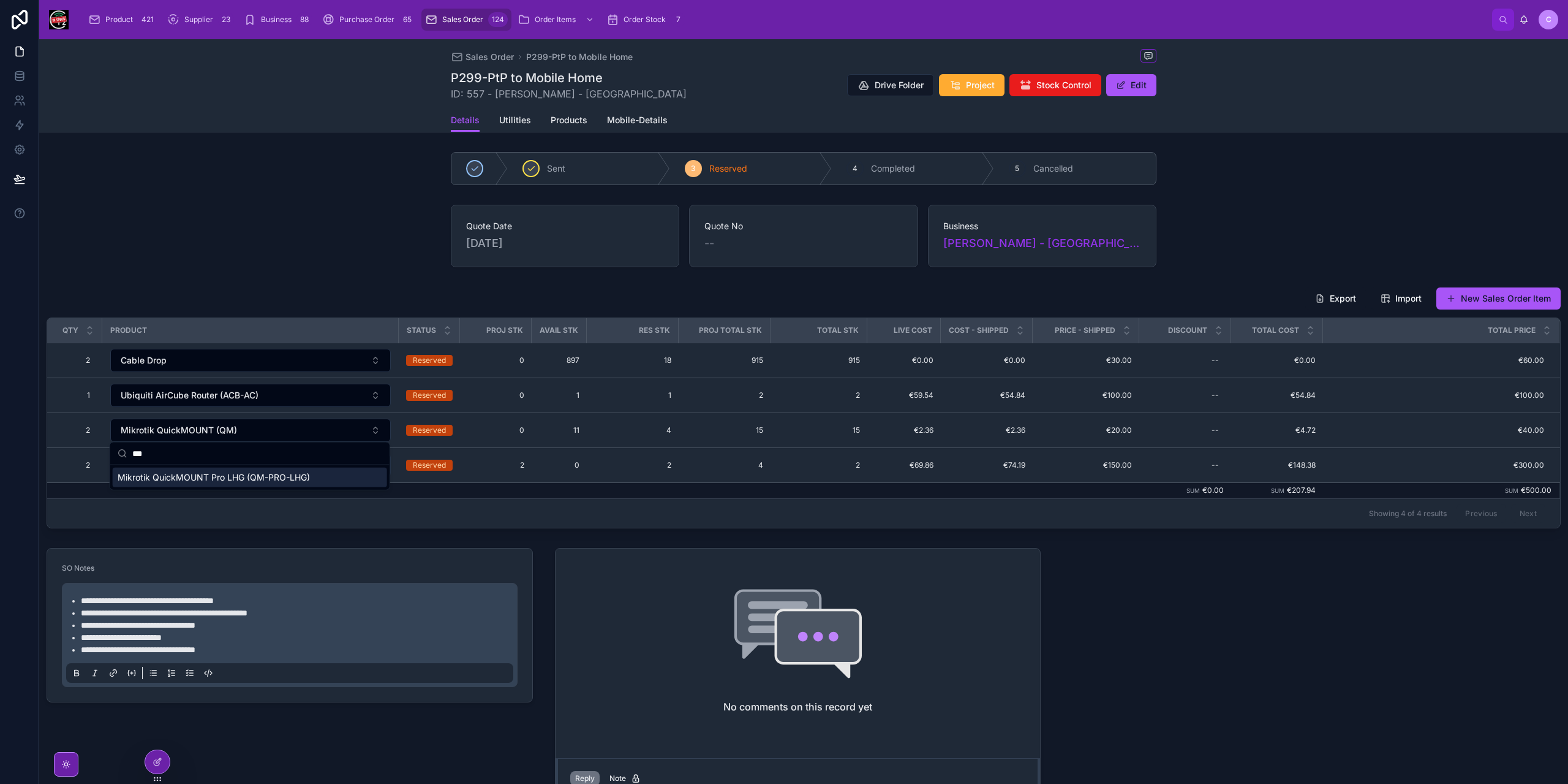
type input "***"
click at [238, 477] on span "Mikrotik QuickMOUNT Pro LHG (QM-PRO-LHG)" at bounding box center [213, 477] width 192 height 13
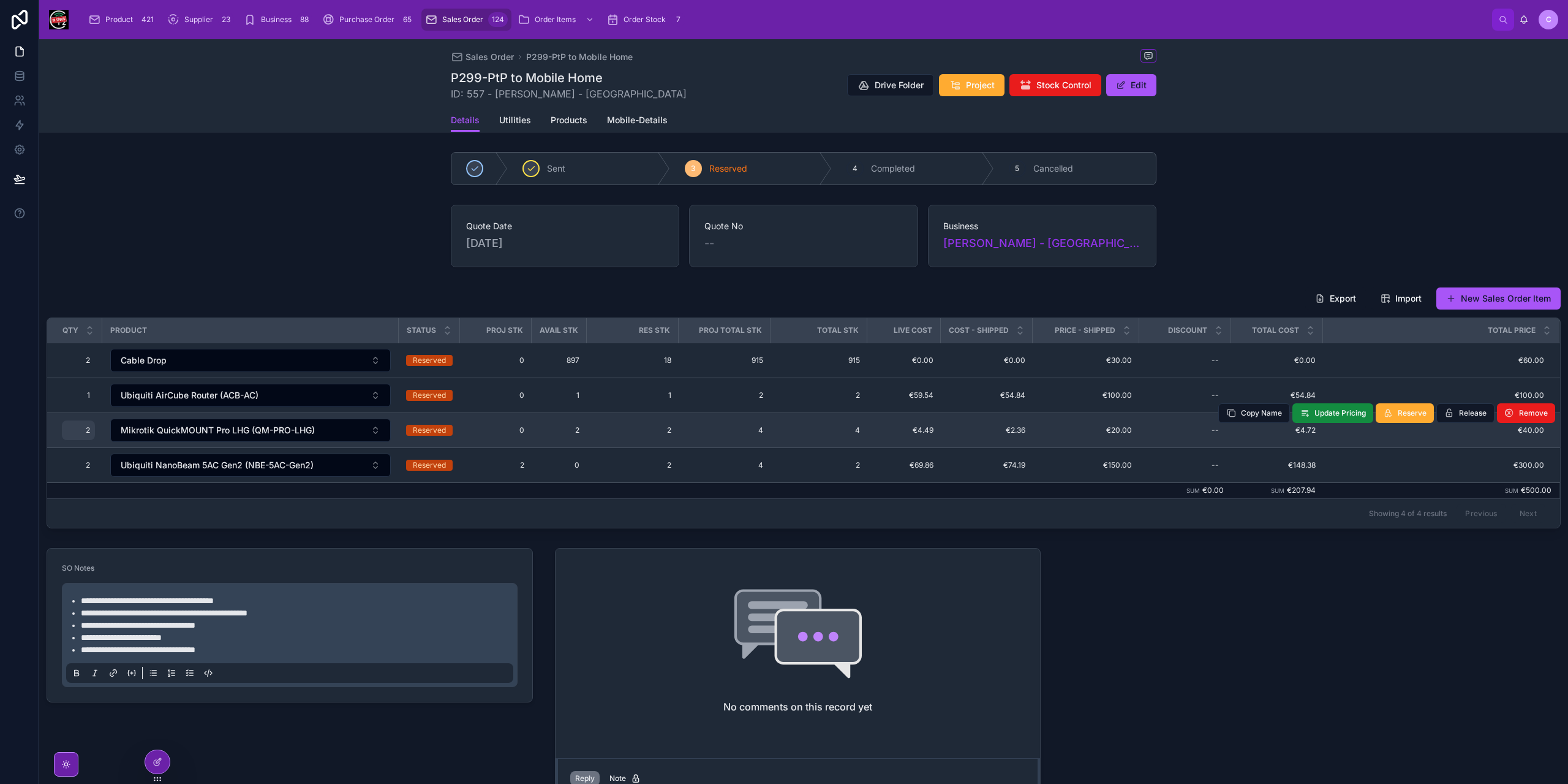
click at [86, 425] on span "2" at bounding box center [79, 430] width 23 height 10
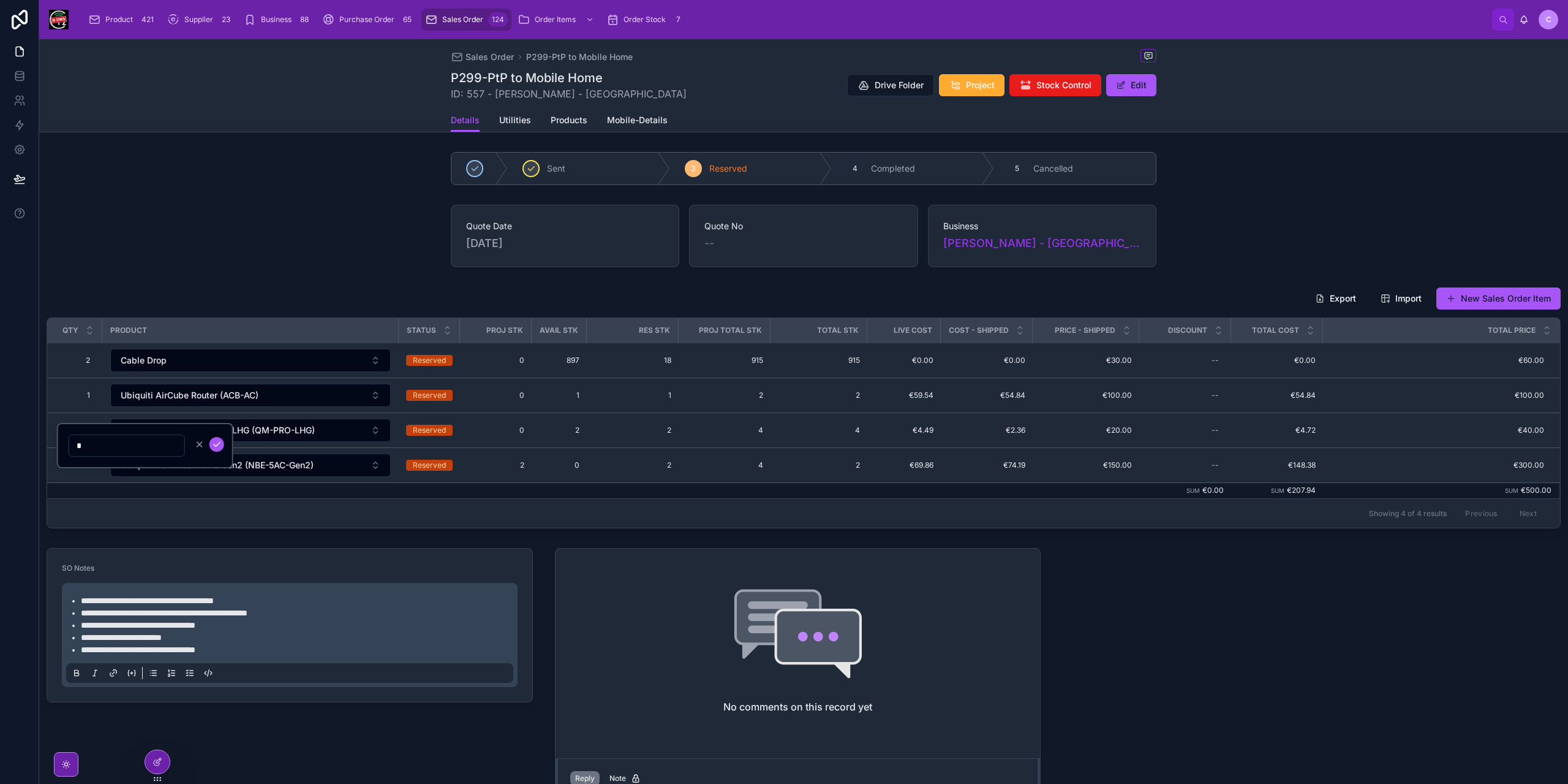
click at [90, 440] on input "*" at bounding box center [126, 445] width 115 height 17
type input "*"
click button "submit" at bounding box center [216, 443] width 15 height 15
click at [558, 124] on span "Products" at bounding box center [569, 119] width 37 height 13
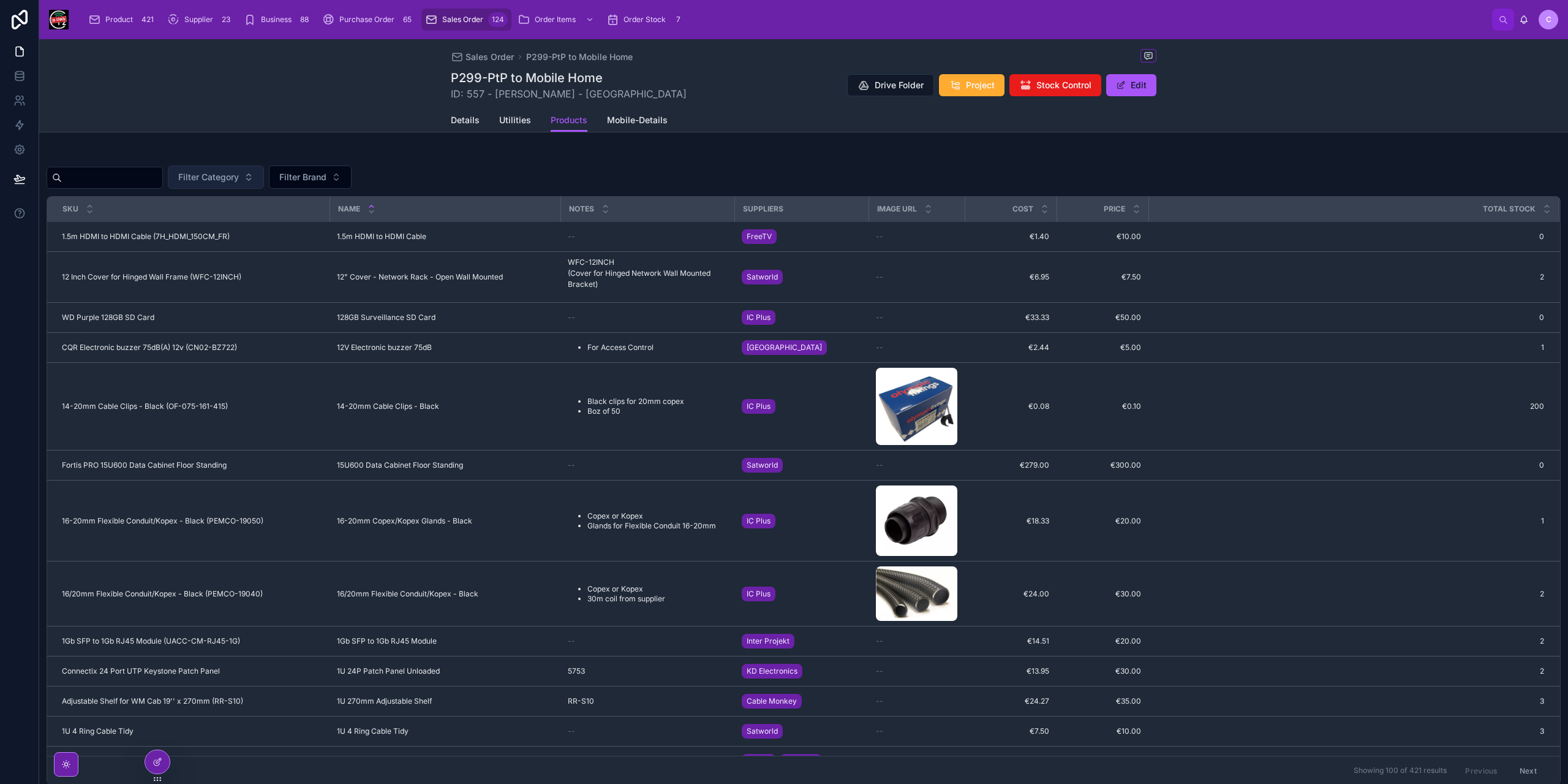
click at [239, 180] on span "Filter Category" at bounding box center [208, 177] width 61 height 13
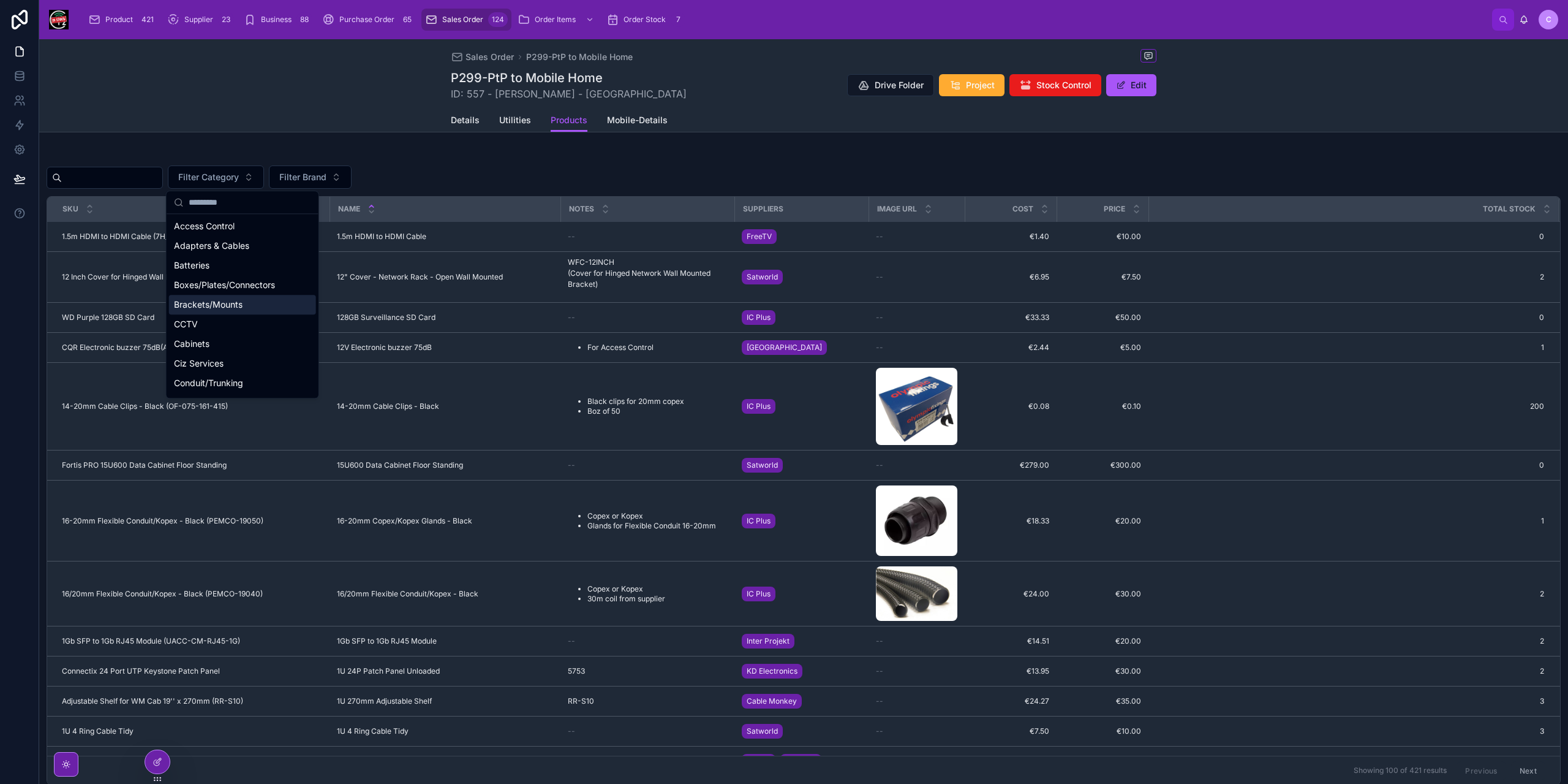
drag, startPoint x: 250, startPoint y: 291, endPoint x: 234, endPoint y: 306, distance: 21.9
click at [234, 306] on div "Access Control Adapters & Cables Batteries Boxes/Plates/Connectors Brackets/Mou…" at bounding box center [242, 373] width 147 height 313
click at [234, 306] on span "Brackets/Mounts" at bounding box center [208, 305] width 69 height 13
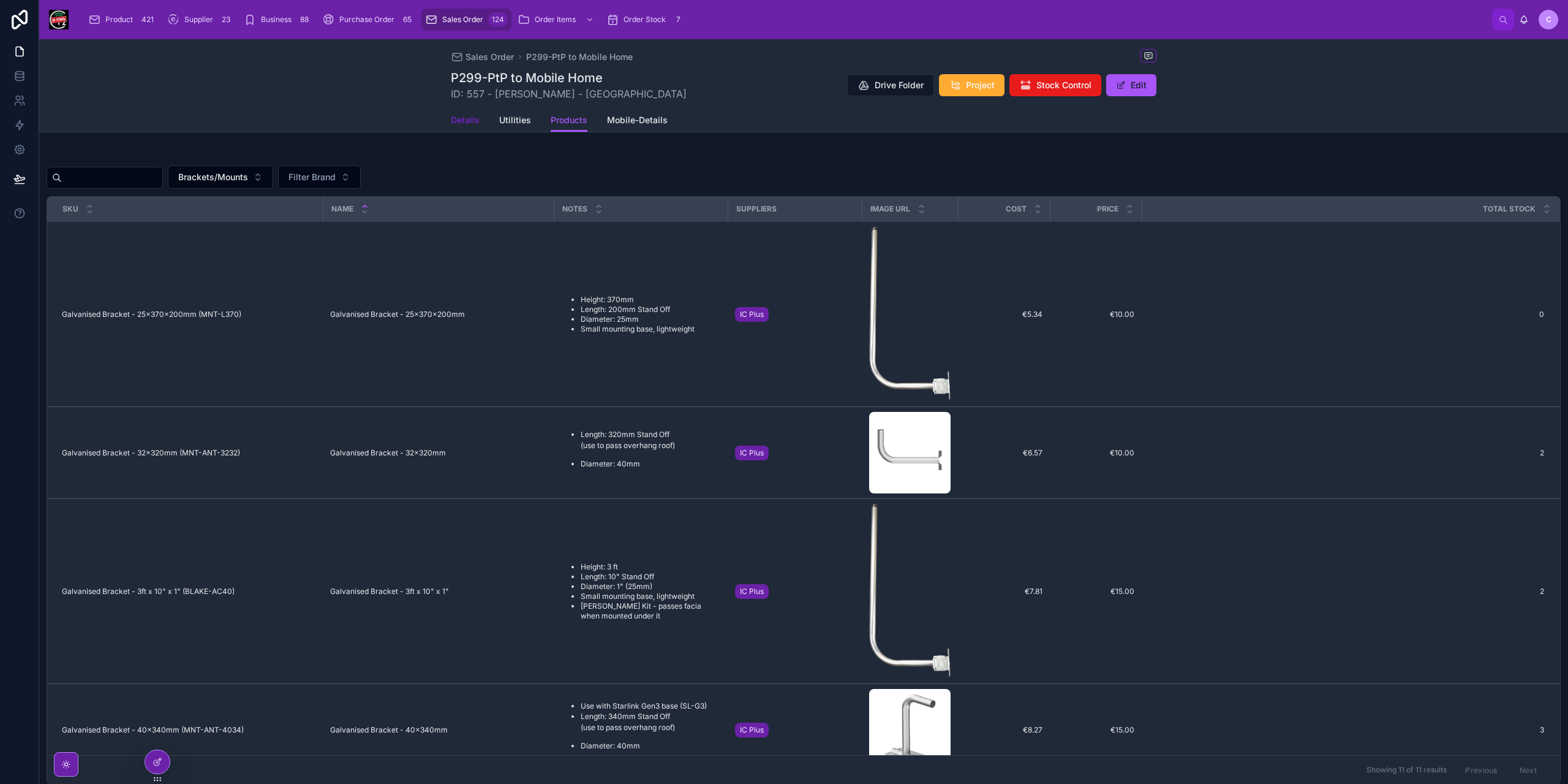
click at [460, 117] on span "Details" at bounding box center [465, 119] width 29 height 13
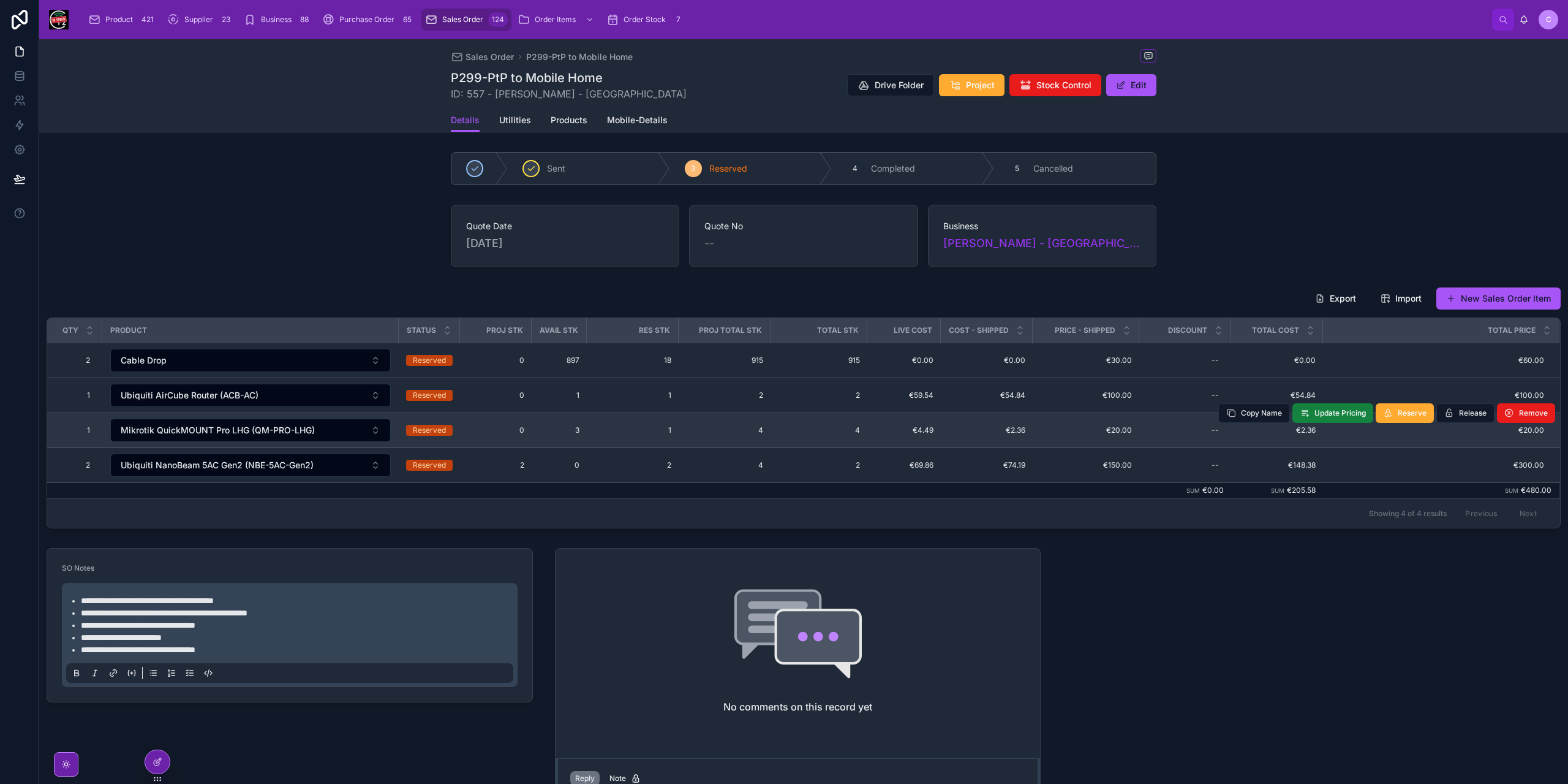
click at [1326, 412] on span "Update Pricing" at bounding box center [1340, 413] width 51 height 10
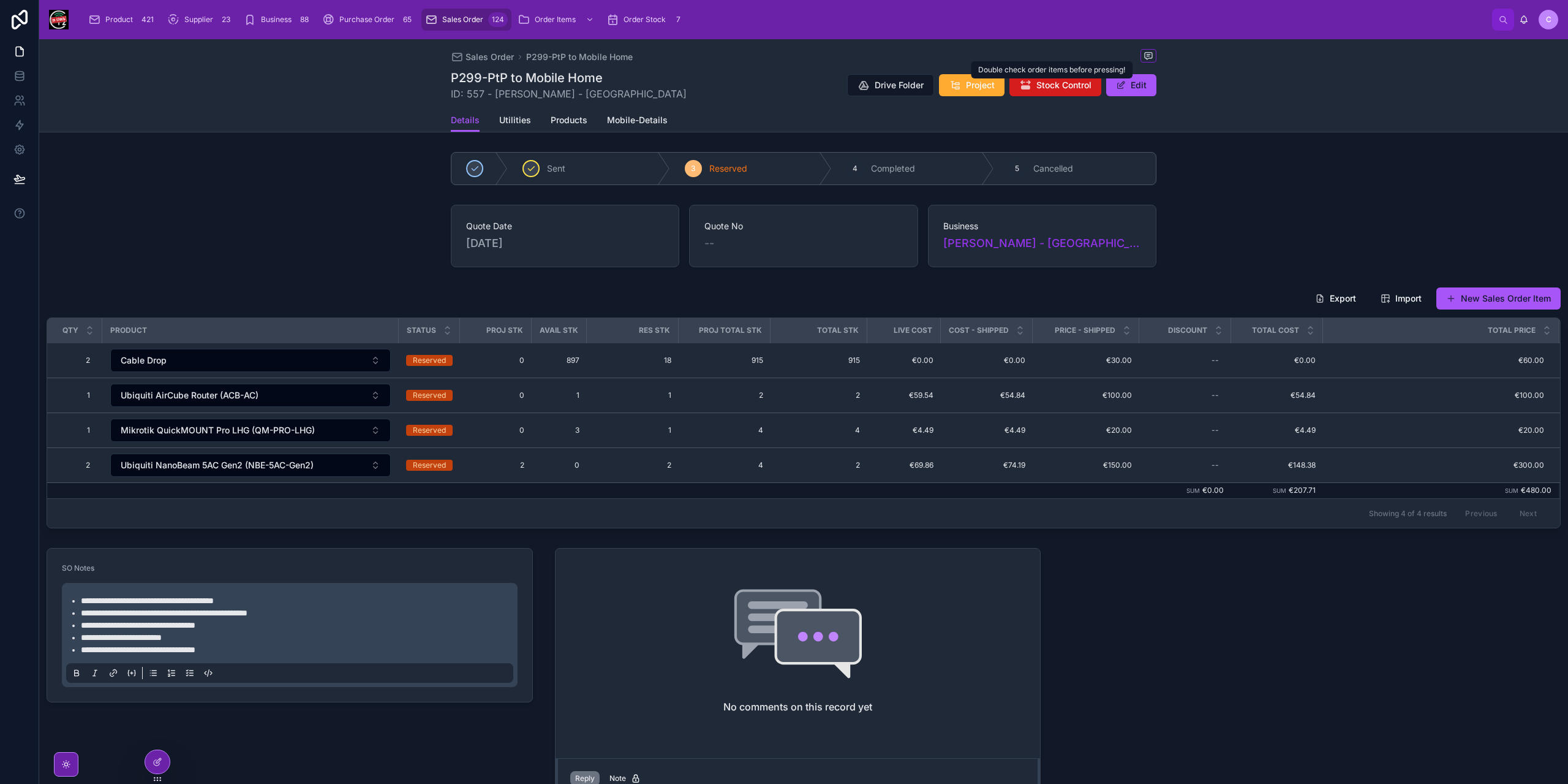
click at [1062, 83] on span "Stock Control" at bounding box center [1064, 84] width 55 height 13
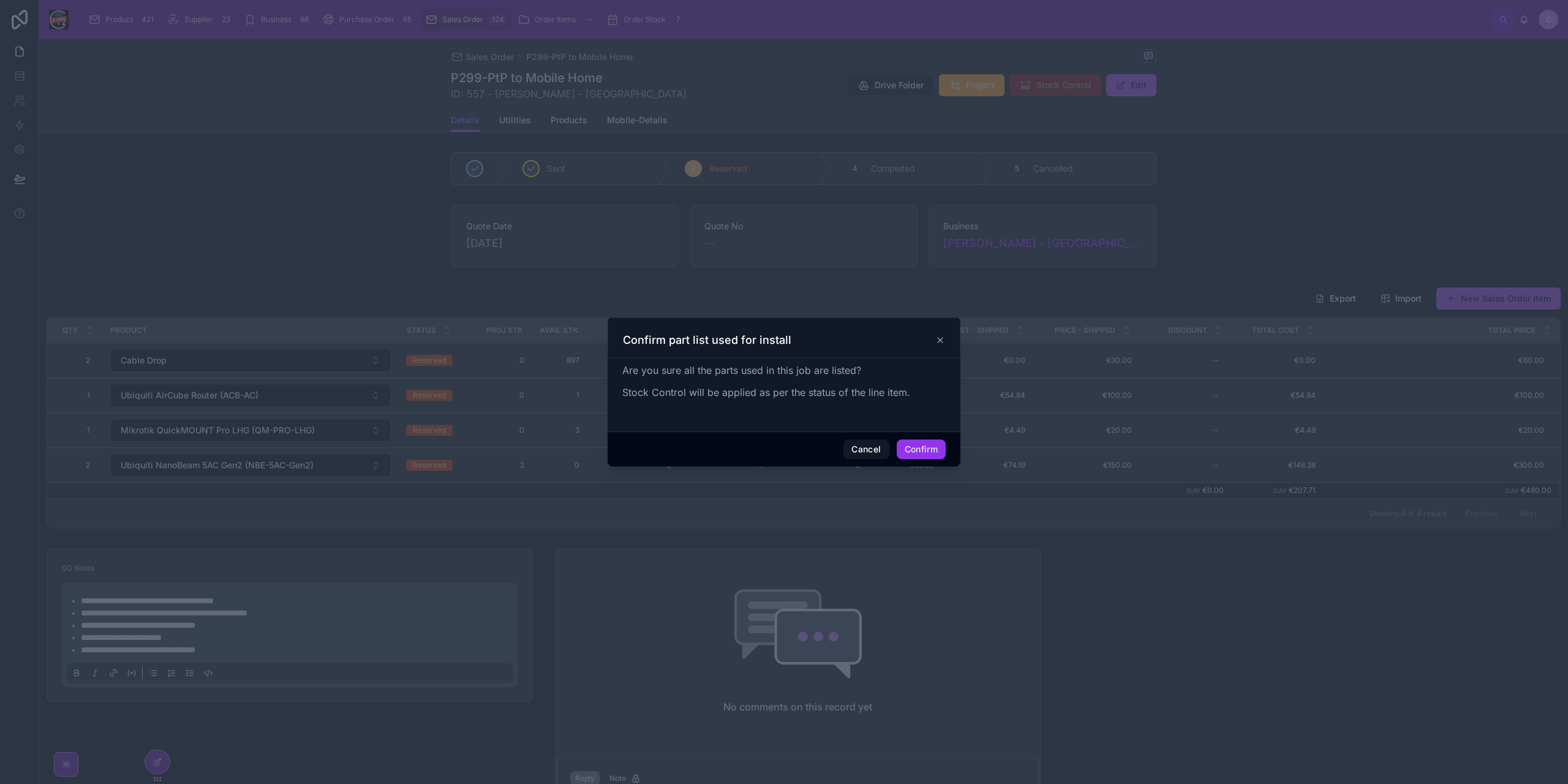
click at [930, 450] on button "Confirm" at bounding box center [921, 449] width 49 height 19
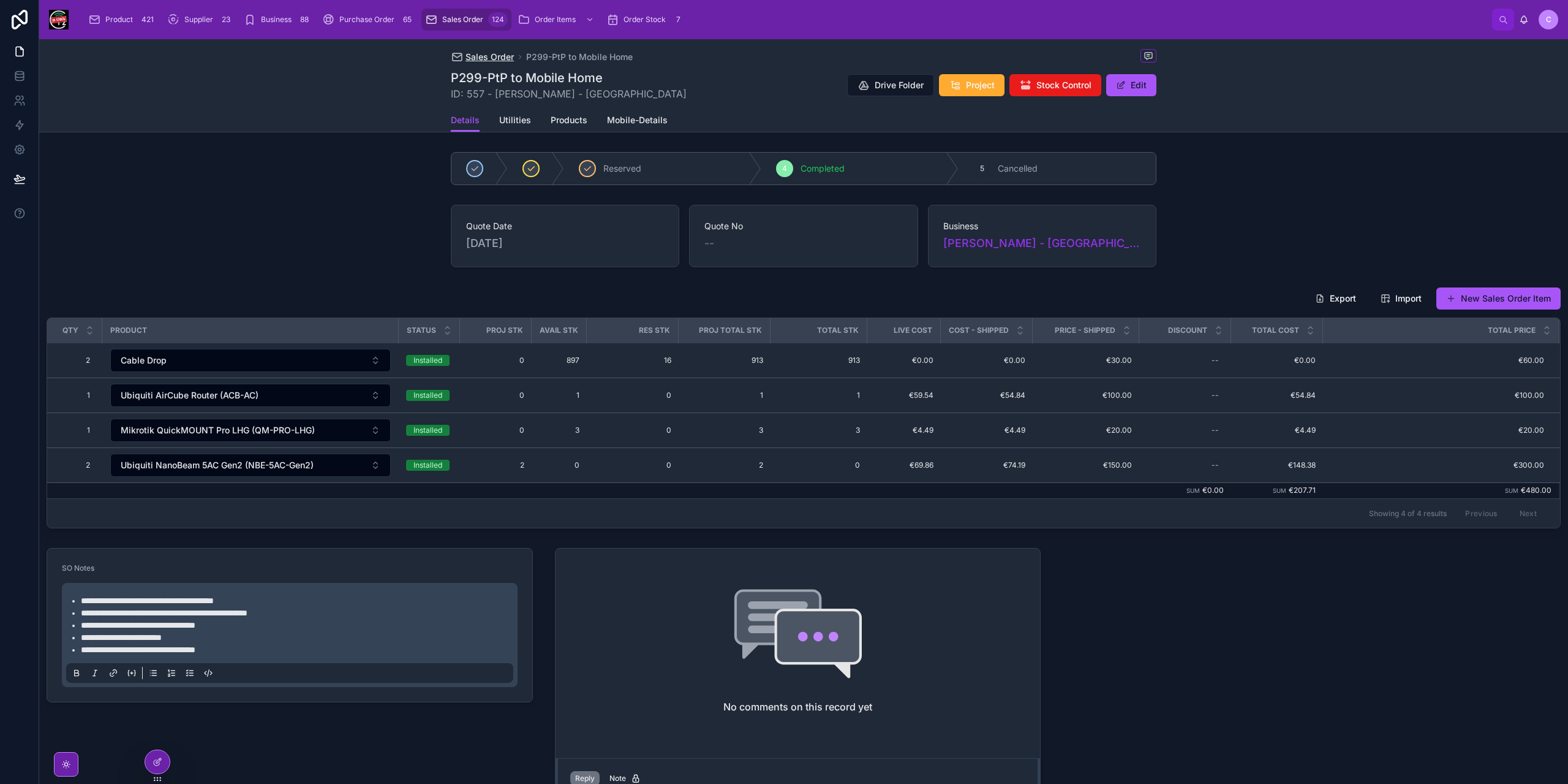
click at [495, 58] on span "Sales Order" at bounding box center [490, 56] width 48 height 13
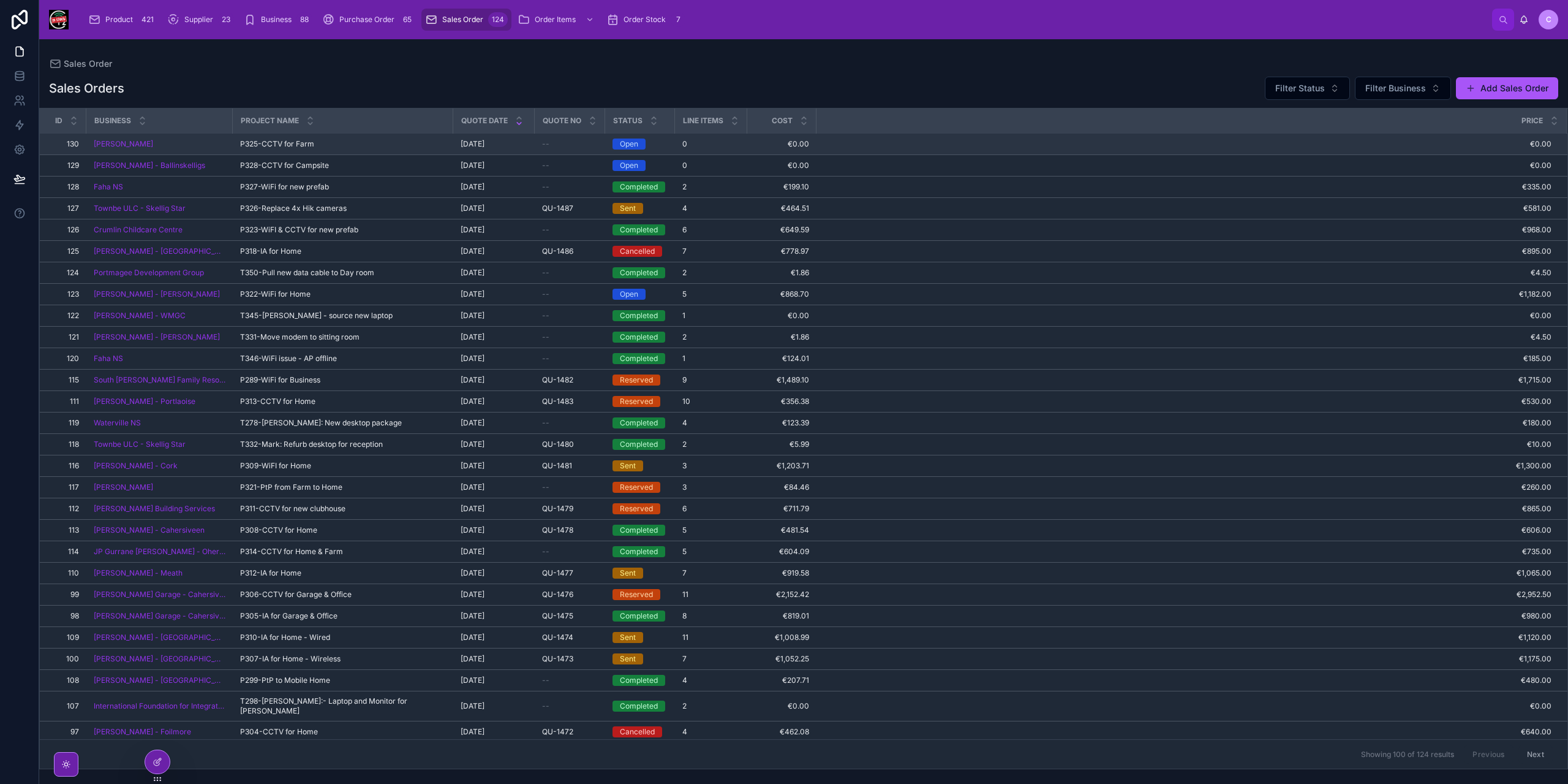
click at [310, 143] on span "P325-CCTV for Farm" at bounding box center [277, 144] width 74 height 10
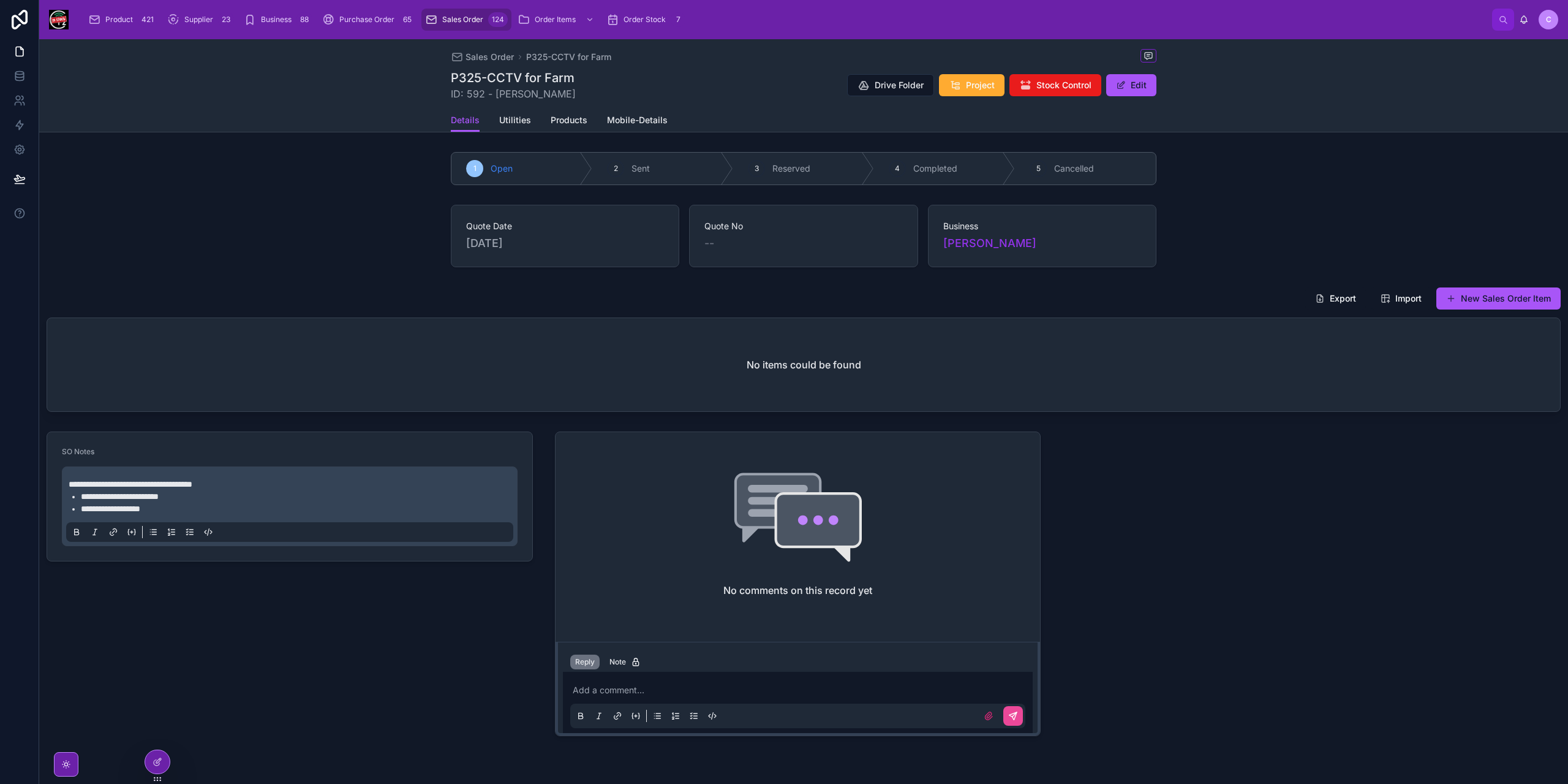
click at [451, 78] on h1 "P325-CCTV for Farm" at bounding box center [513, 78] width 125 height 17
copy h1 "P325"
click at [1483, 297] on button "New Sales Order Item" at bounding box center [1498, 298] width 124 height 22
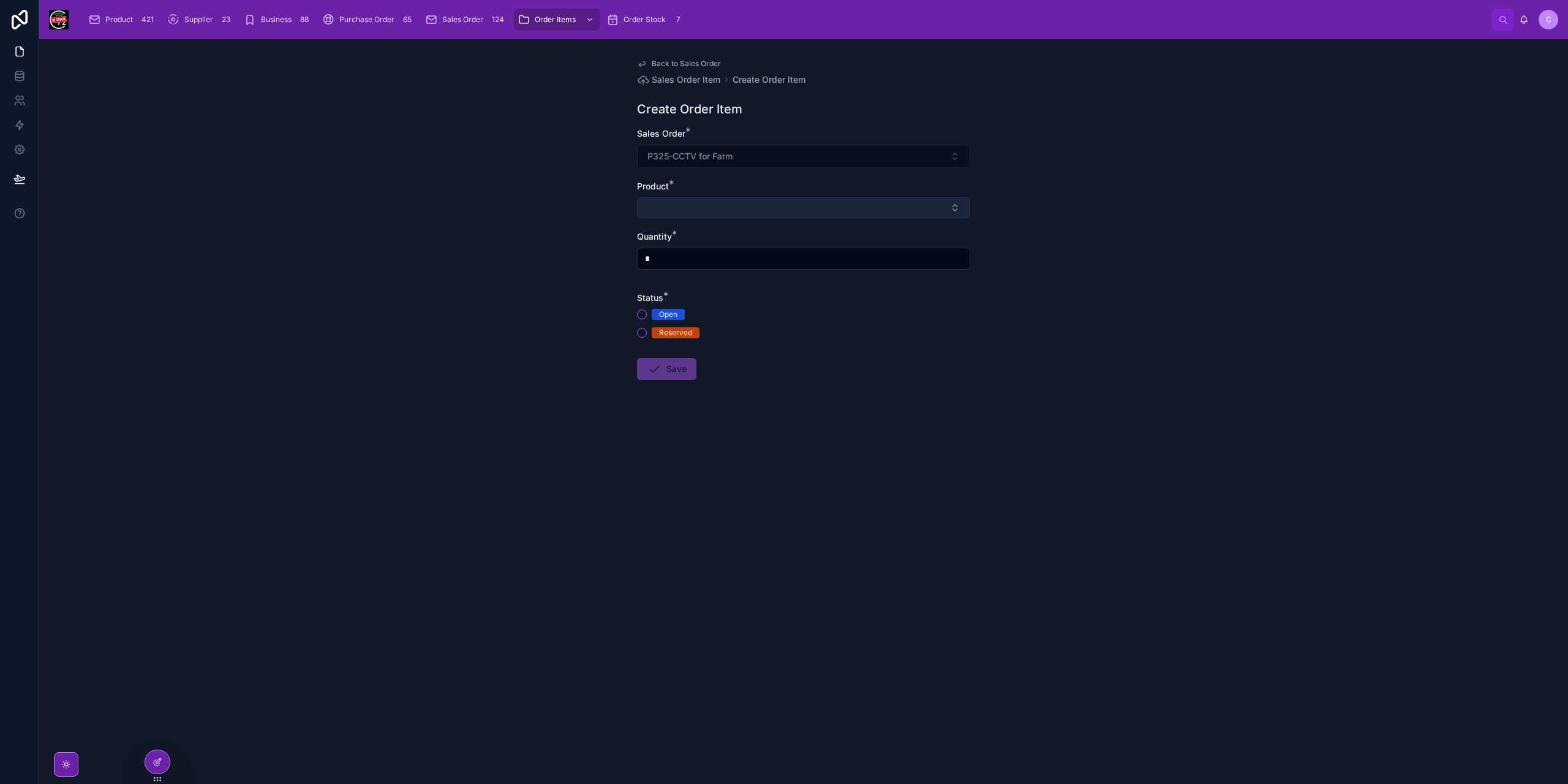
click at [710, 203] on button "Select Button" at bounding box center [804, 207] width 334 height 20
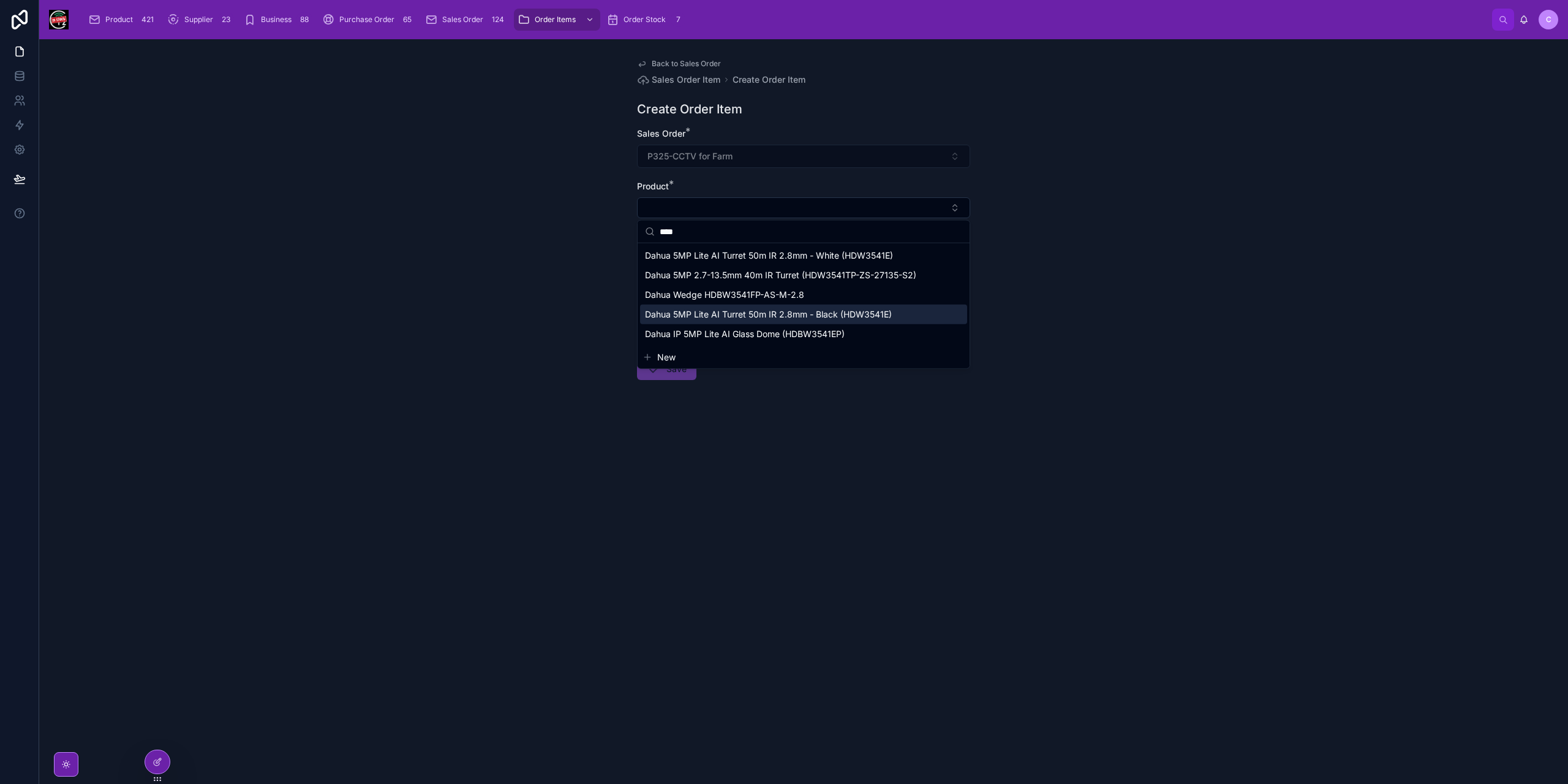
type input "****"
click at [726, 310] on span "Dahua 5MP Lite AI Turret 50m IR 2.8mm - Black (HDW3541E)" at bounding box center [768, 314] width 247 height 13
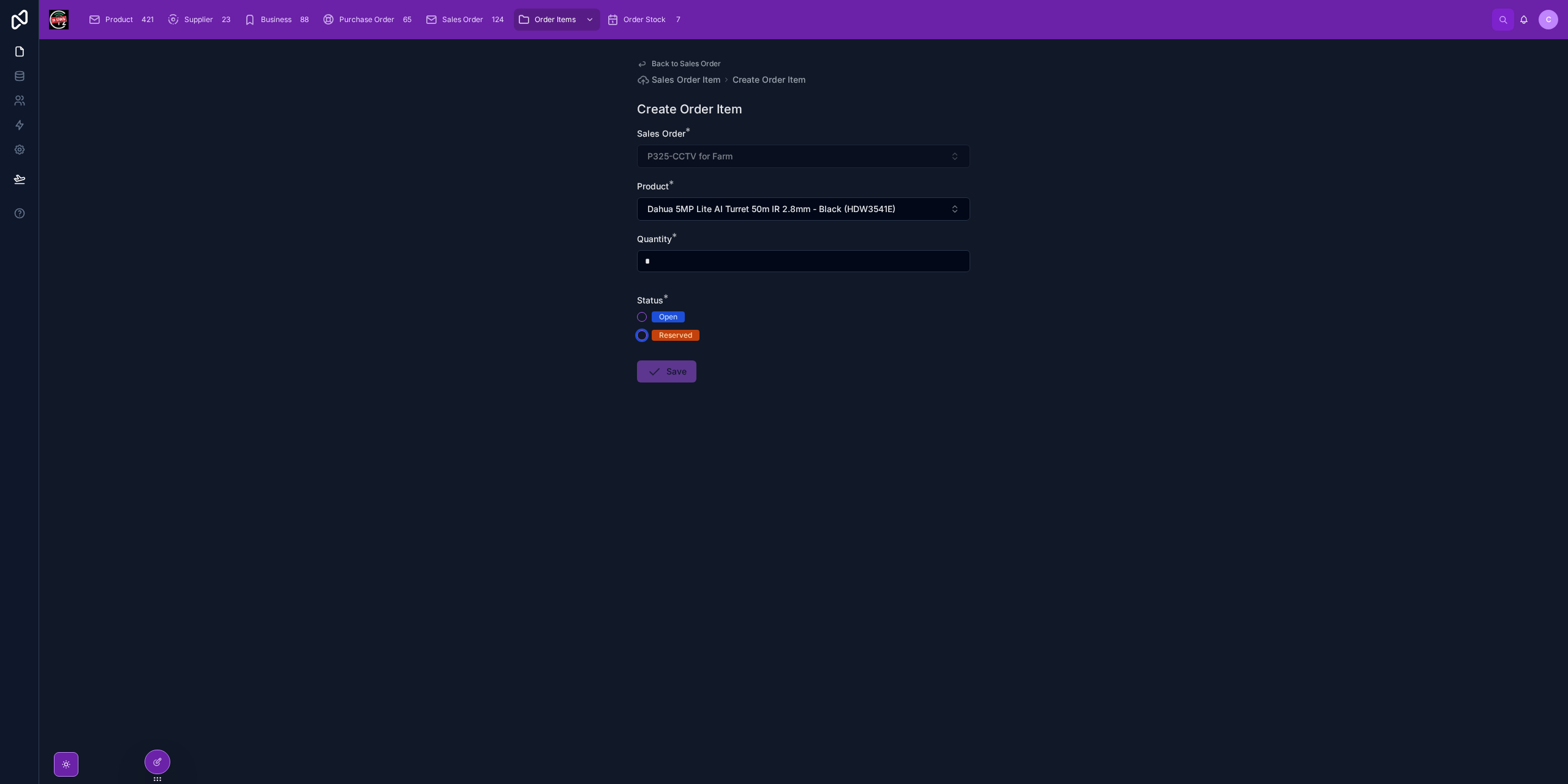
click at [642, 336] on button "Reserved" at bounding box center [642, 335] width 10 height 10
drag, startPoint x: 664, startPoint y: 257, endPoint x: 622, endPoint y: 250, distance: 42.6
click at [622, 250] on div "Back to Sales Order Sales Order Item Create Order Item Create Order Item Sales …" at bounding box center [803, 411] width 1529 height 745
type input "*"
click at [673, 374] on button "Save" at bounding box center [666, 371] width 59 height 22
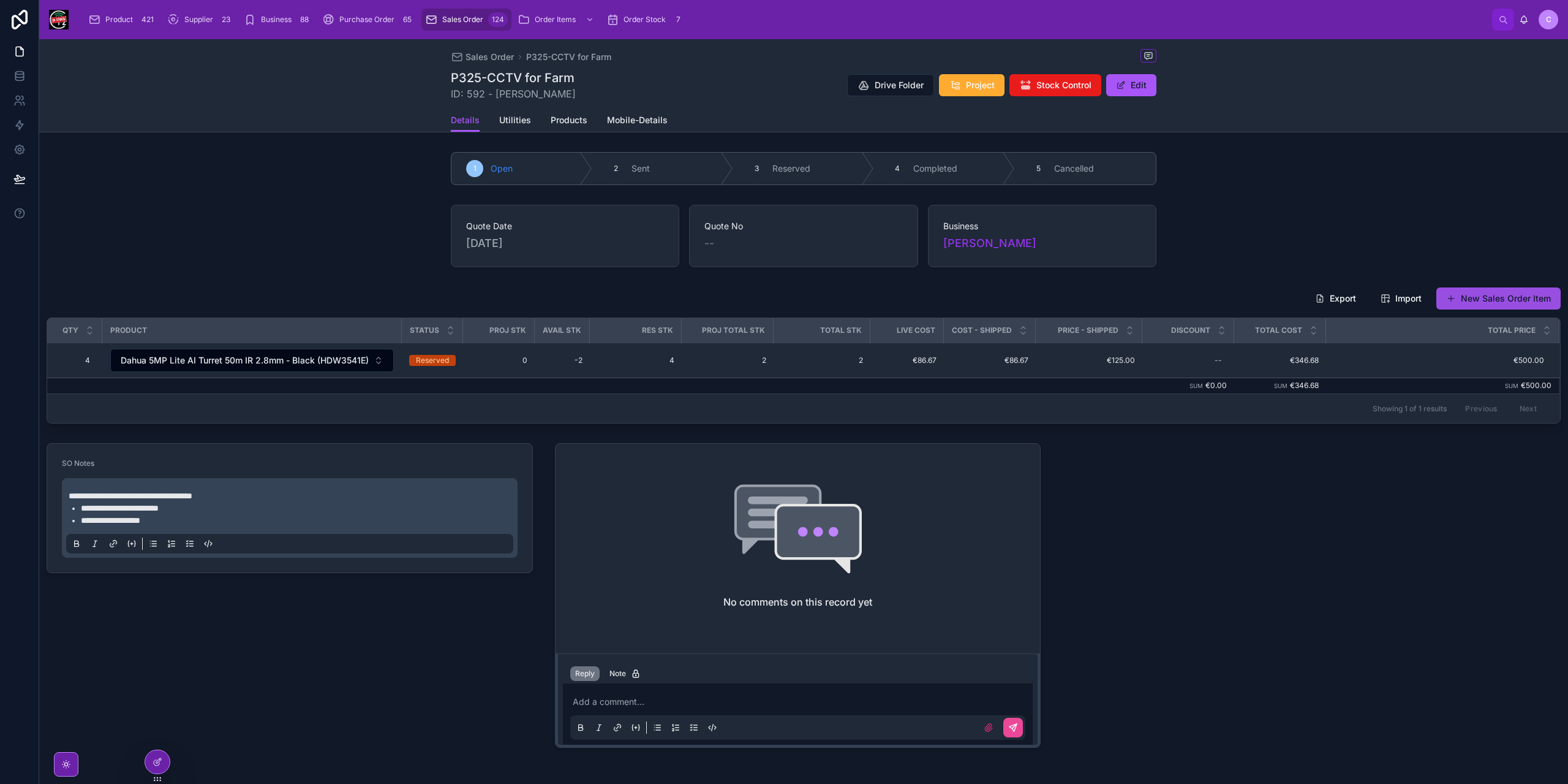
click at [1488, 295] on button "New Sales Order Item" at bounding box center [1498, 298] width 124 height 22
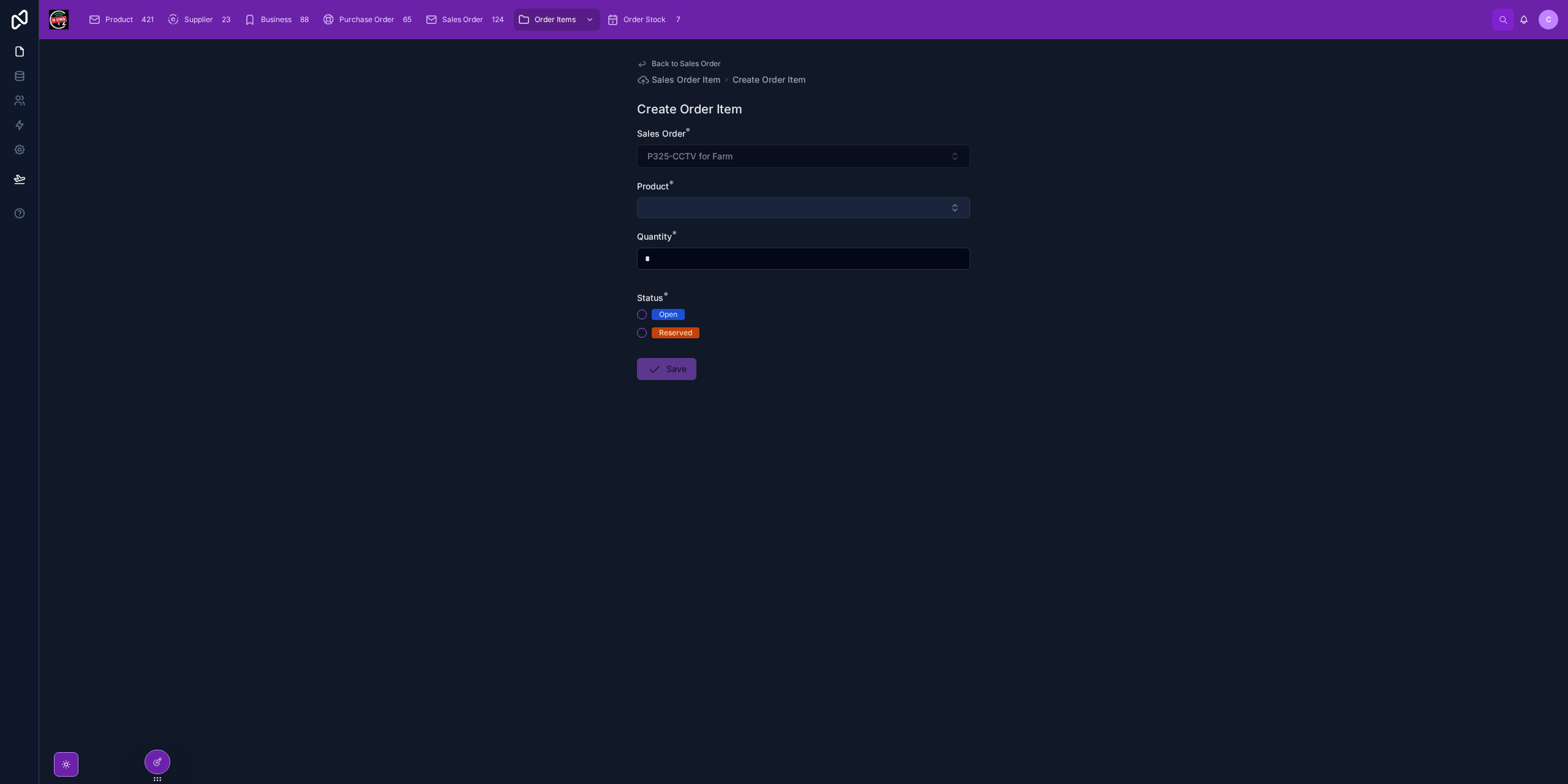
click at [771, 211] on button "Select Button" at bounding box center [804, 207] width 334 height 20
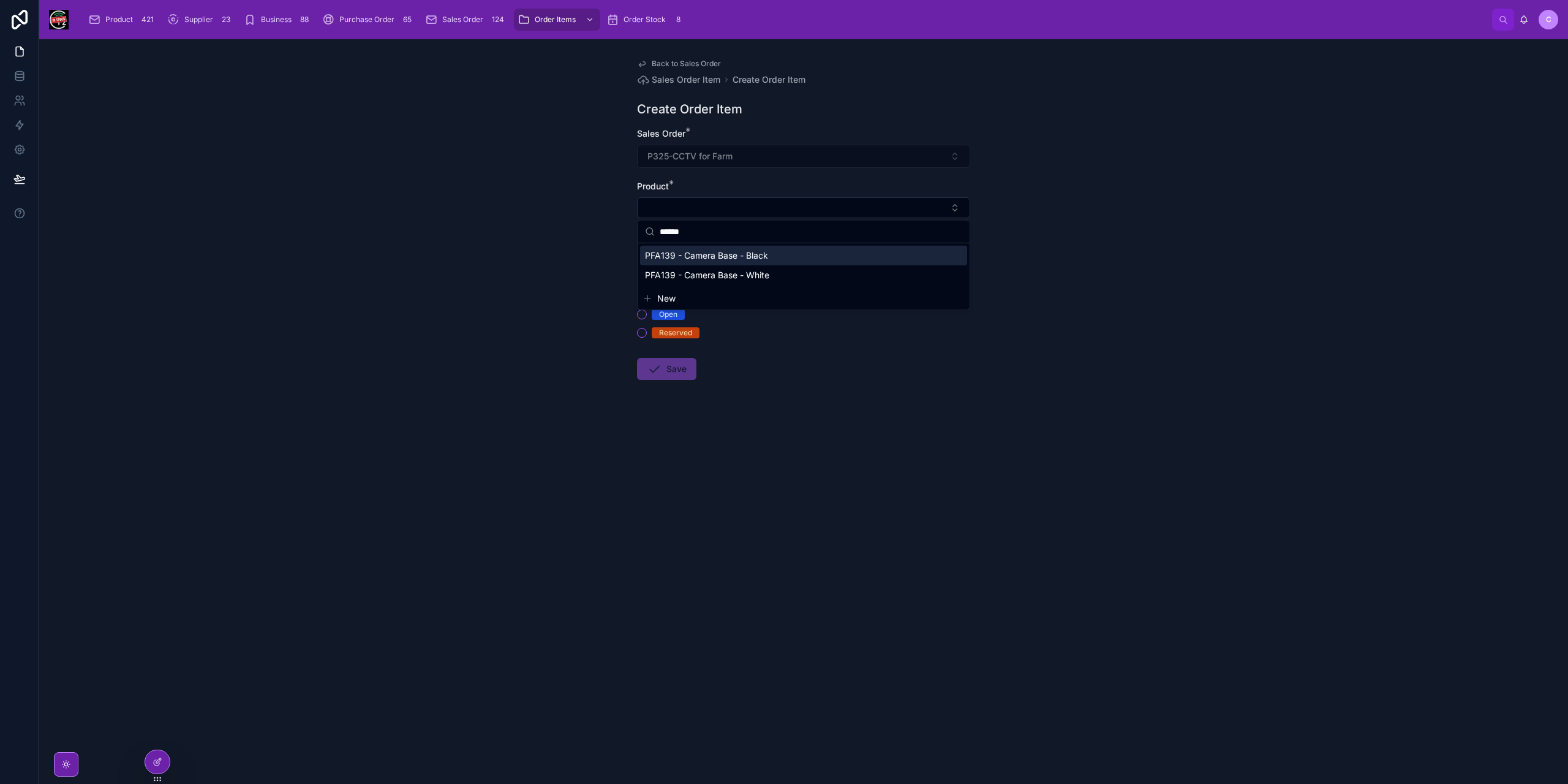
type input "******"
click at [761, 251] on span "PFA139 - Camera Base - Black" at bounding box center [706, 255] width 123 height 13
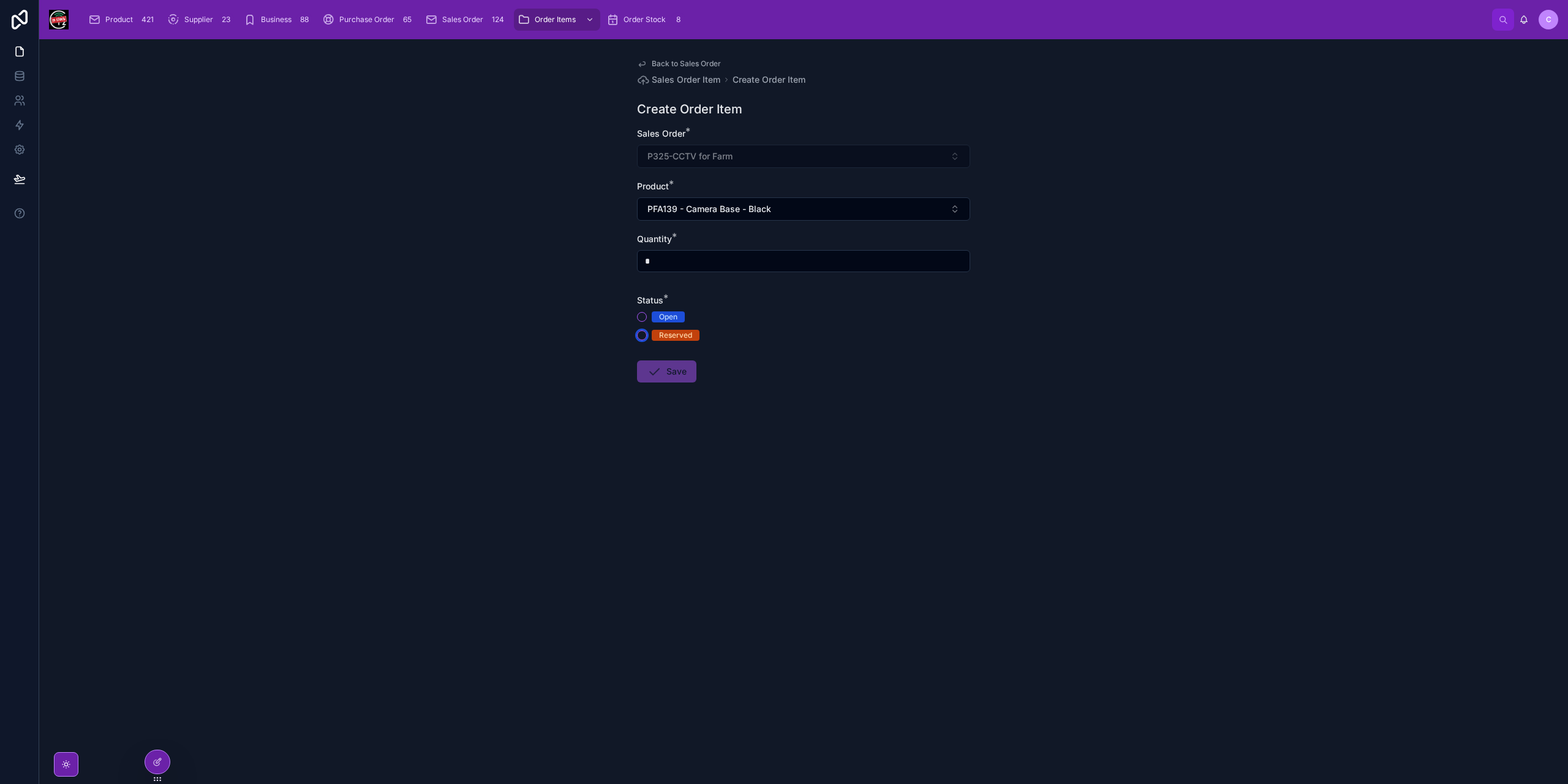
click at [645, 337] on button "Reserved" at bounding box center [642, 335] width 10 height 10
click at [688, 264] on input "*" at bounding box center [804, 261] width 332 height 17
type input "*"
click at [679, 362] on button "Save" at bounding box center [666, 371] width 59 height 22
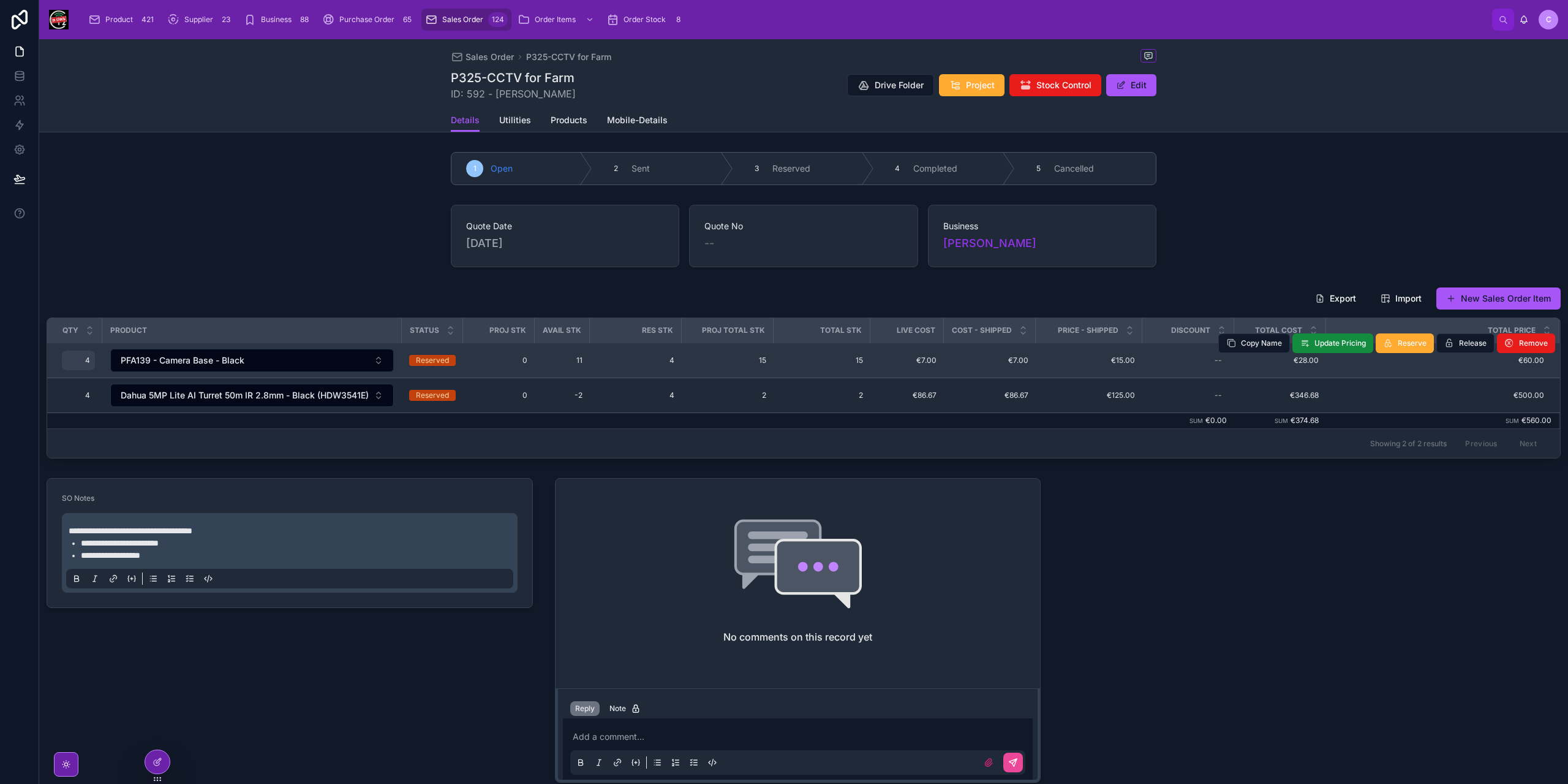
click at [85, 362] on span "4" at bounding box center [79, 360] width 23 height 10
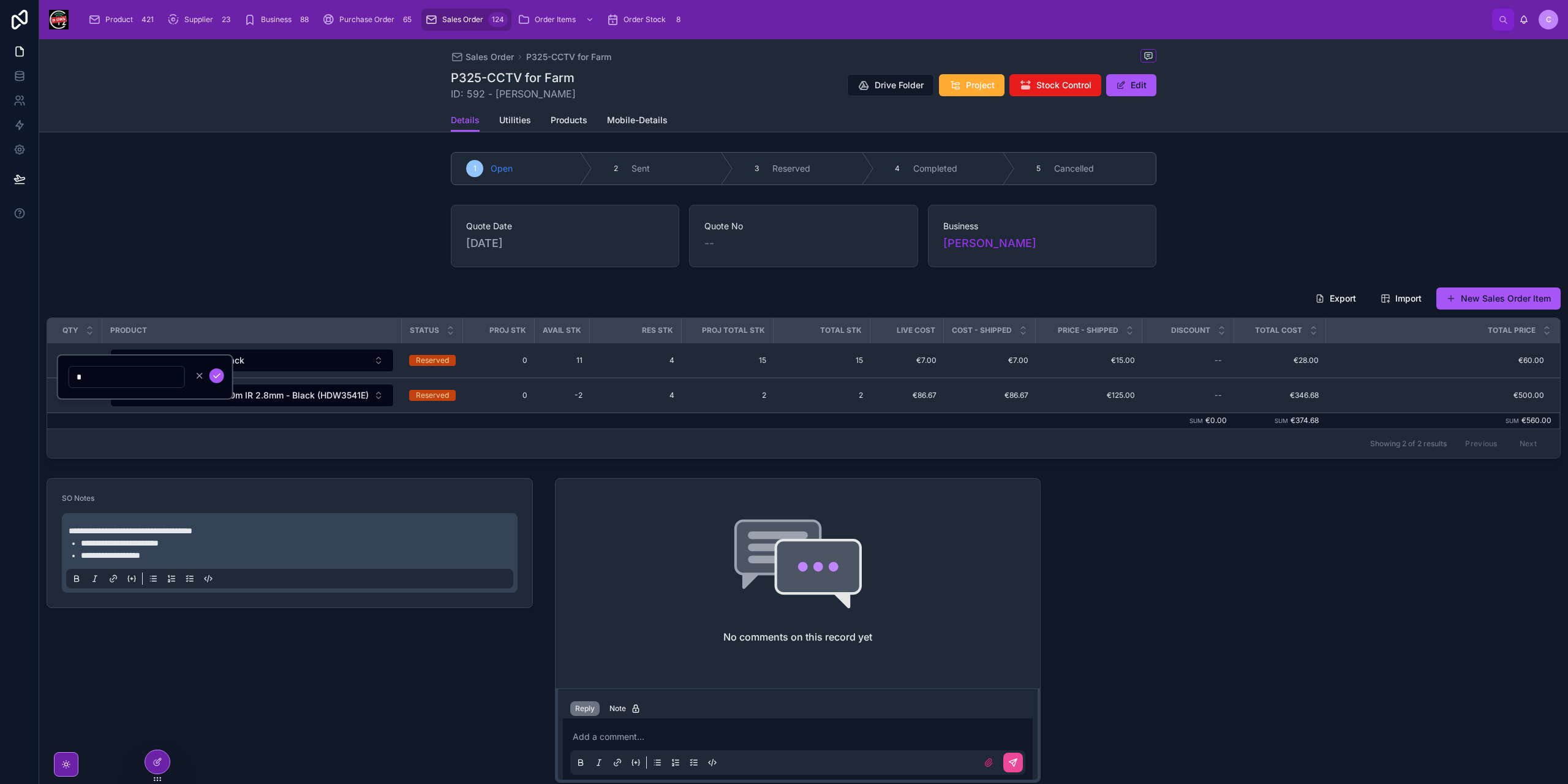
click at [90, 373] on input "*" at bounding box center [126, 377] width 115 height 17
type input "*"
click button "submit" at bounding box center [216, 376] width 15 height 15
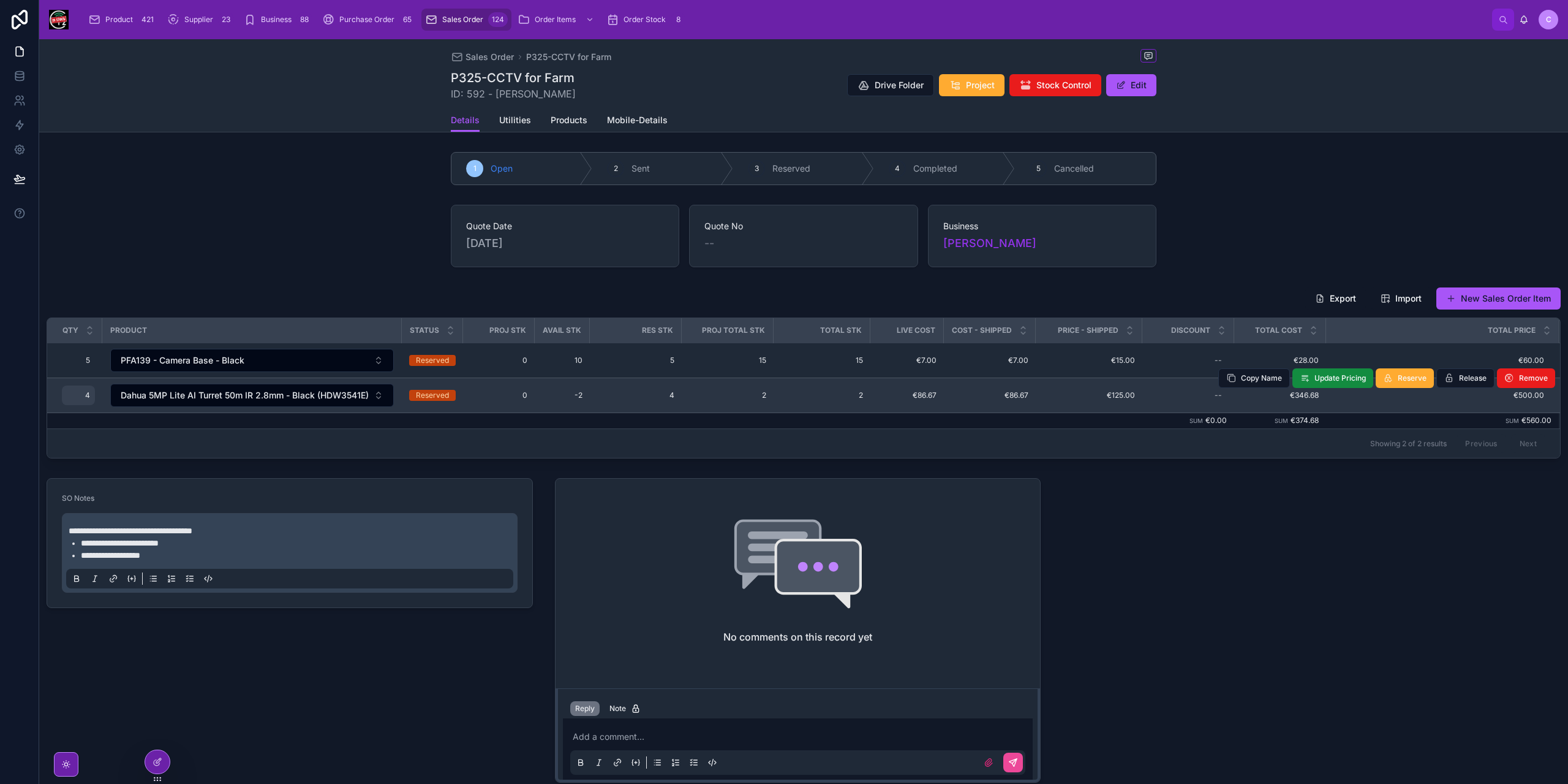
click at [87, 390] on span "4" at bounding box center [79, 395] width 23 height 10
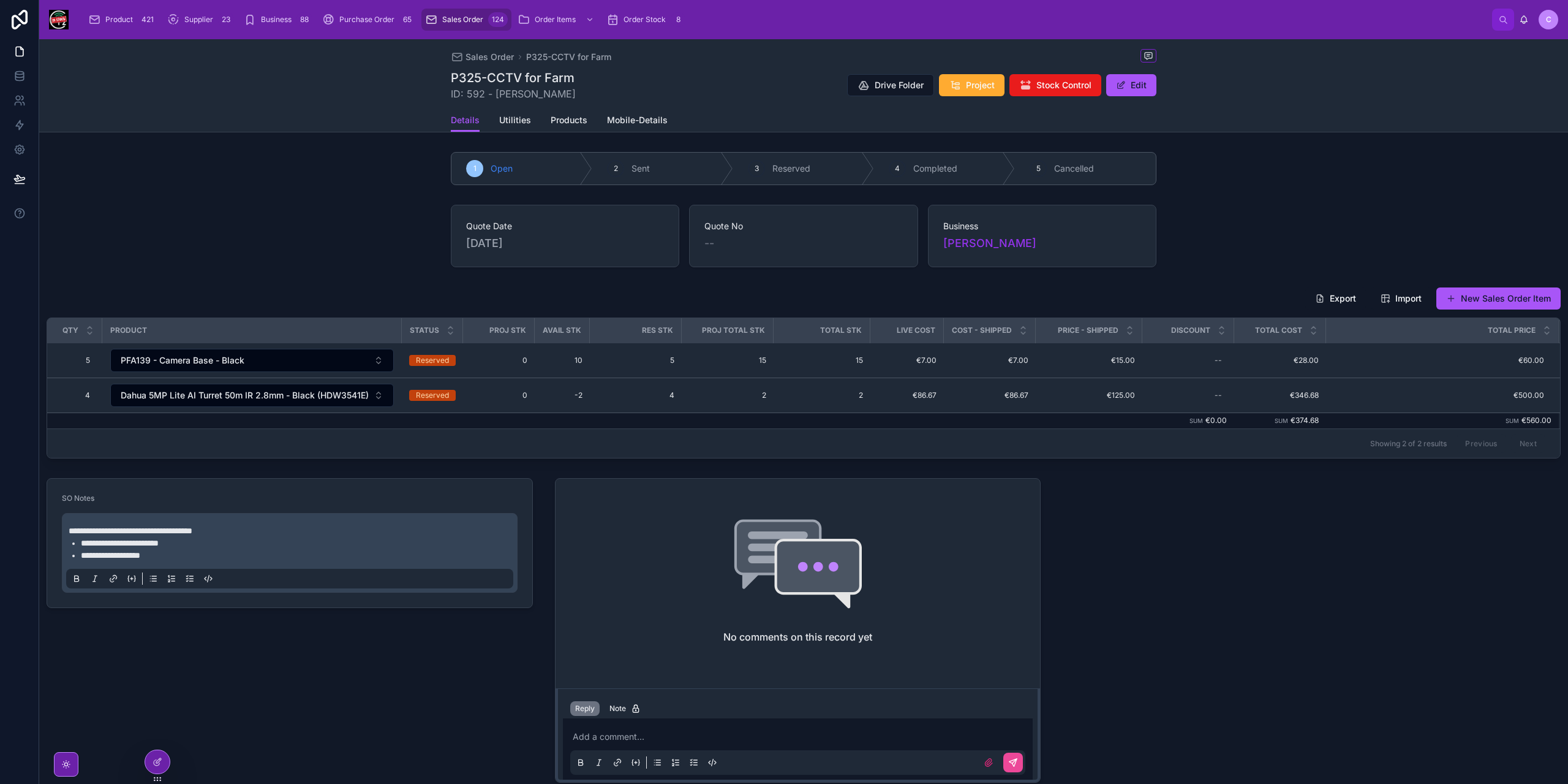
click at [89, 404] on td "4 4" at bounding box center [75, 396] width 55 height 35
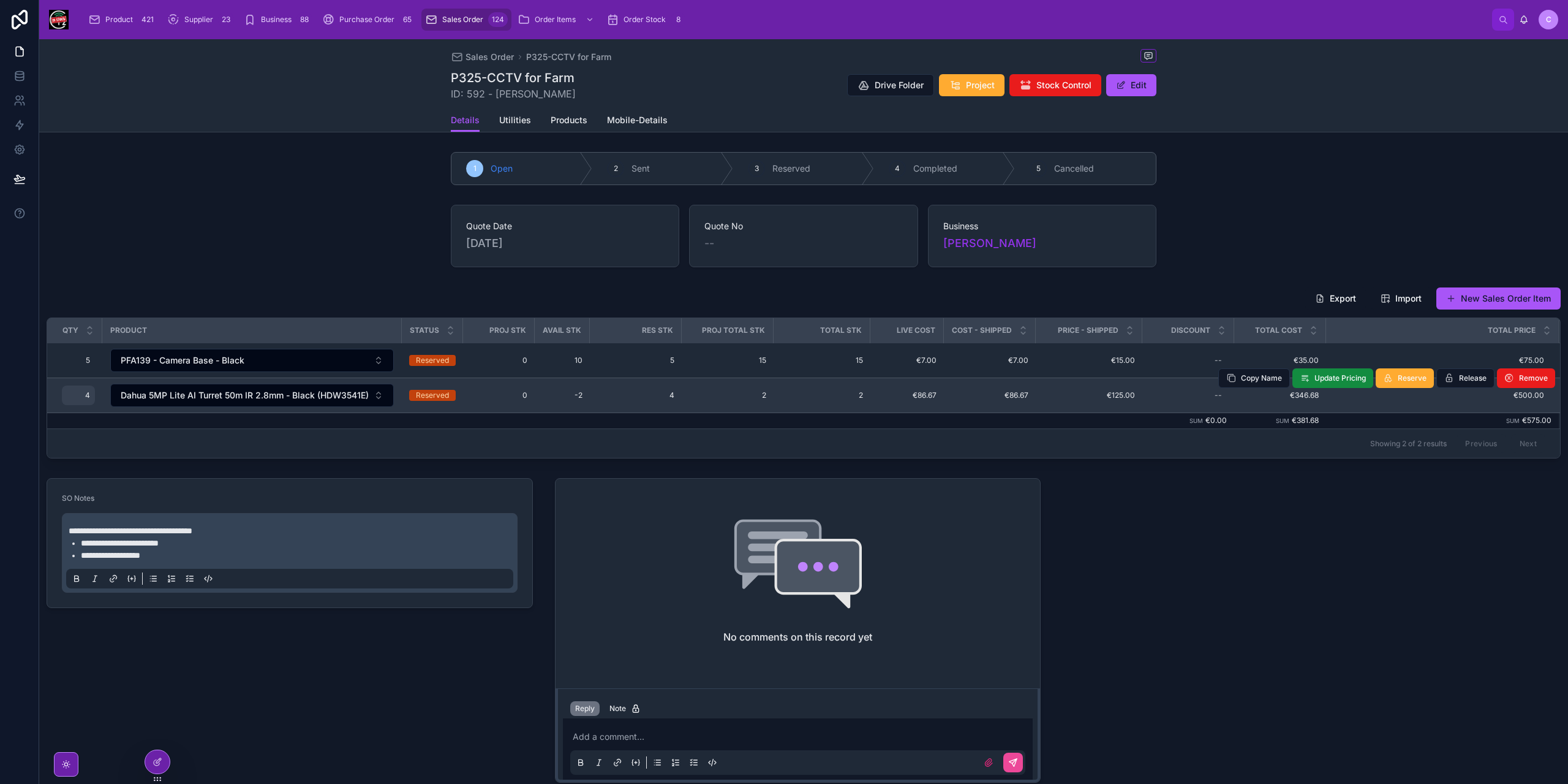
click at [85, 400] on div "4 4" at bounding box center [79, 395] width 33 height 19
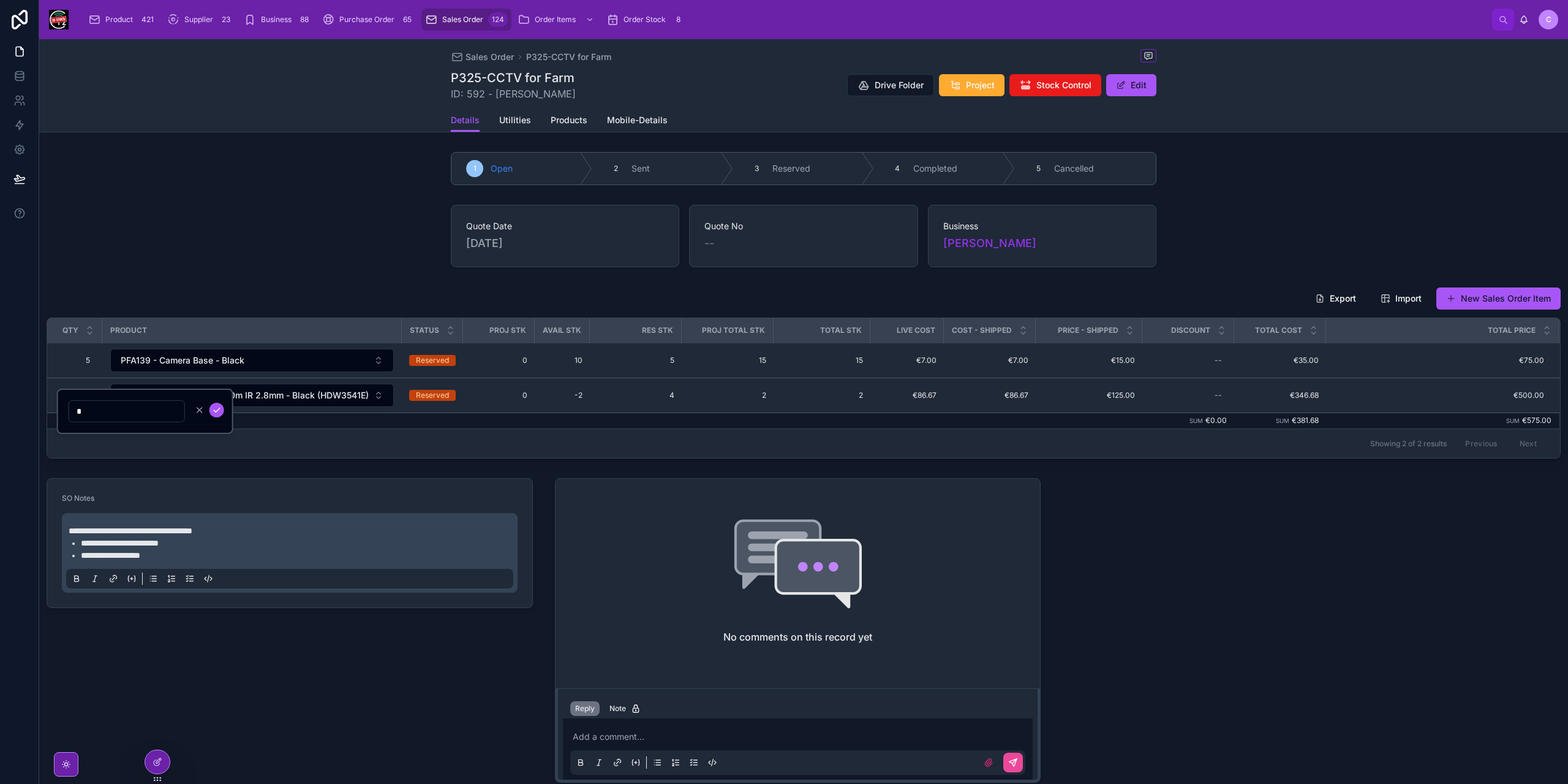
click at [92, 411] on input "*" at bounding box center [126, 411] width 115 height 17
type input "*"
click button "submit" at bounding box center [216, 409] width 15 height 15
drag, startPoint x: 1526, startPoint y: 282, endPoint x: 1522, endPoint y: 289, distance: 8.1
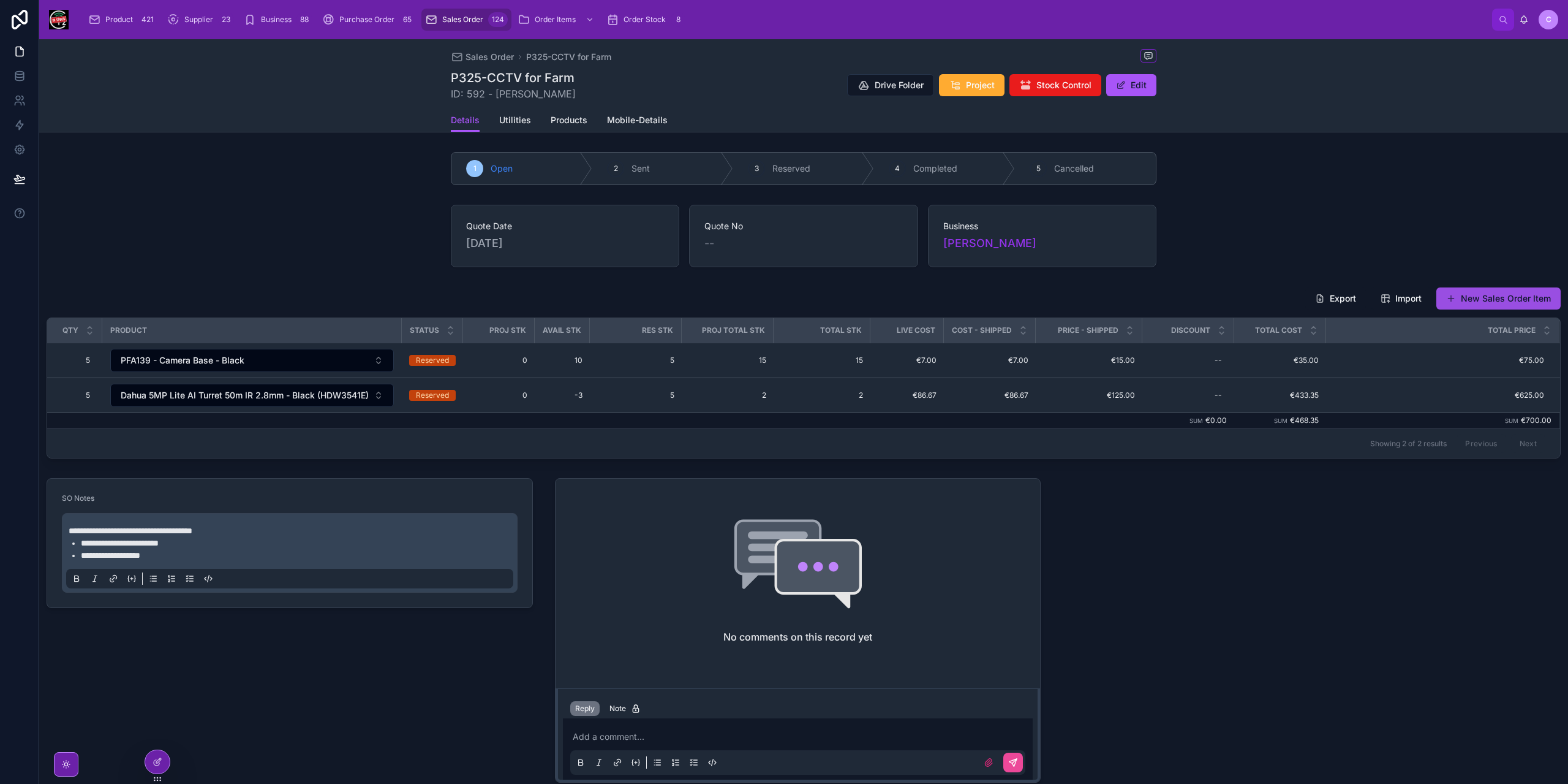
click at [1525, 283] on div "Export Import New Sales Order Item Qty Product Status Proj Stk Avail Stk Res St…" at bounding box center [803, 373] width 1529 height 181
click at [1518, 297] on button "New Sales Order Item" at bounding box center [1498, 298] width 124 height 22
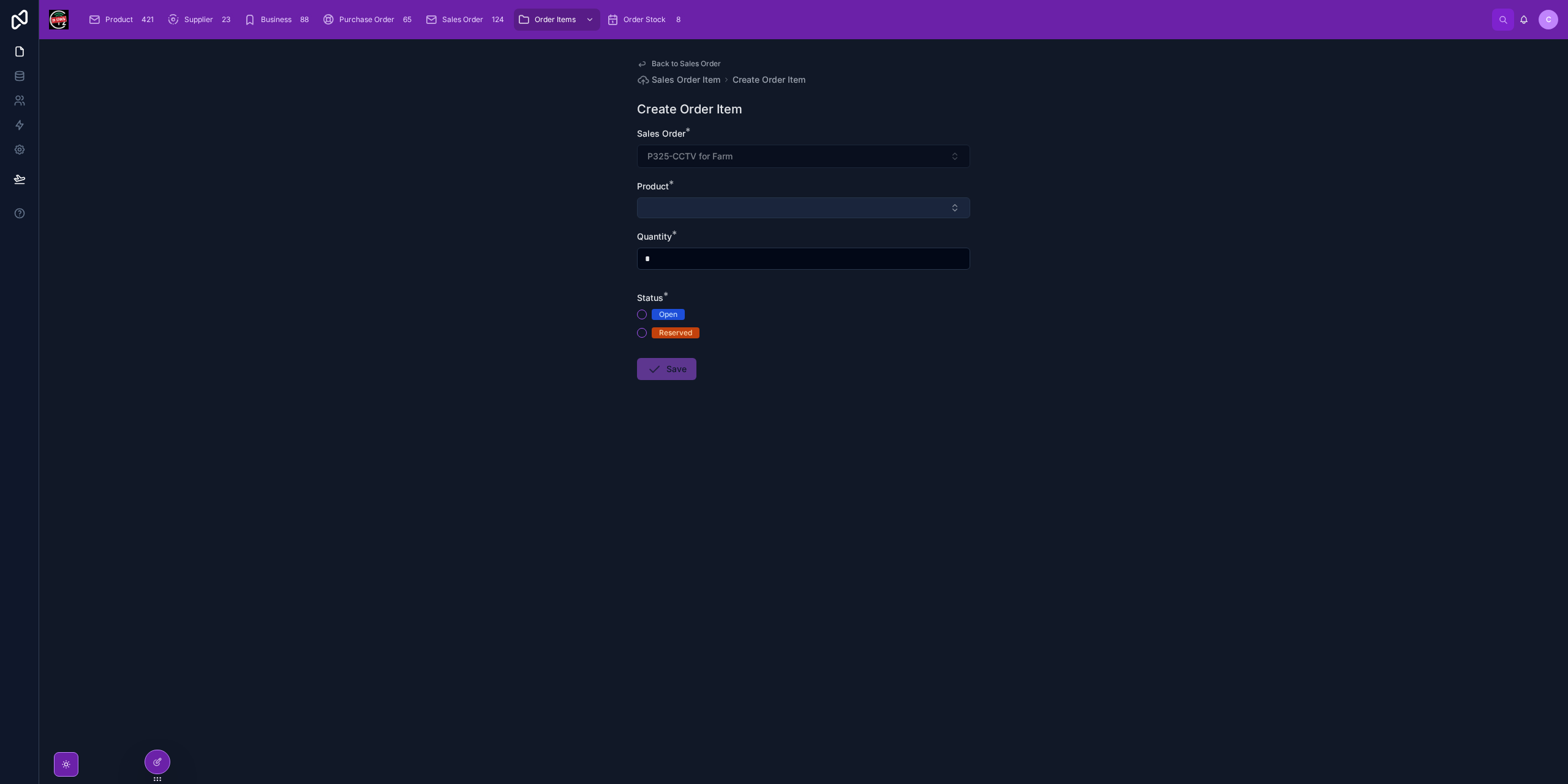
click at [750, 211] on button "Select Button" at bounding box center [804, 207] width 334 height 20
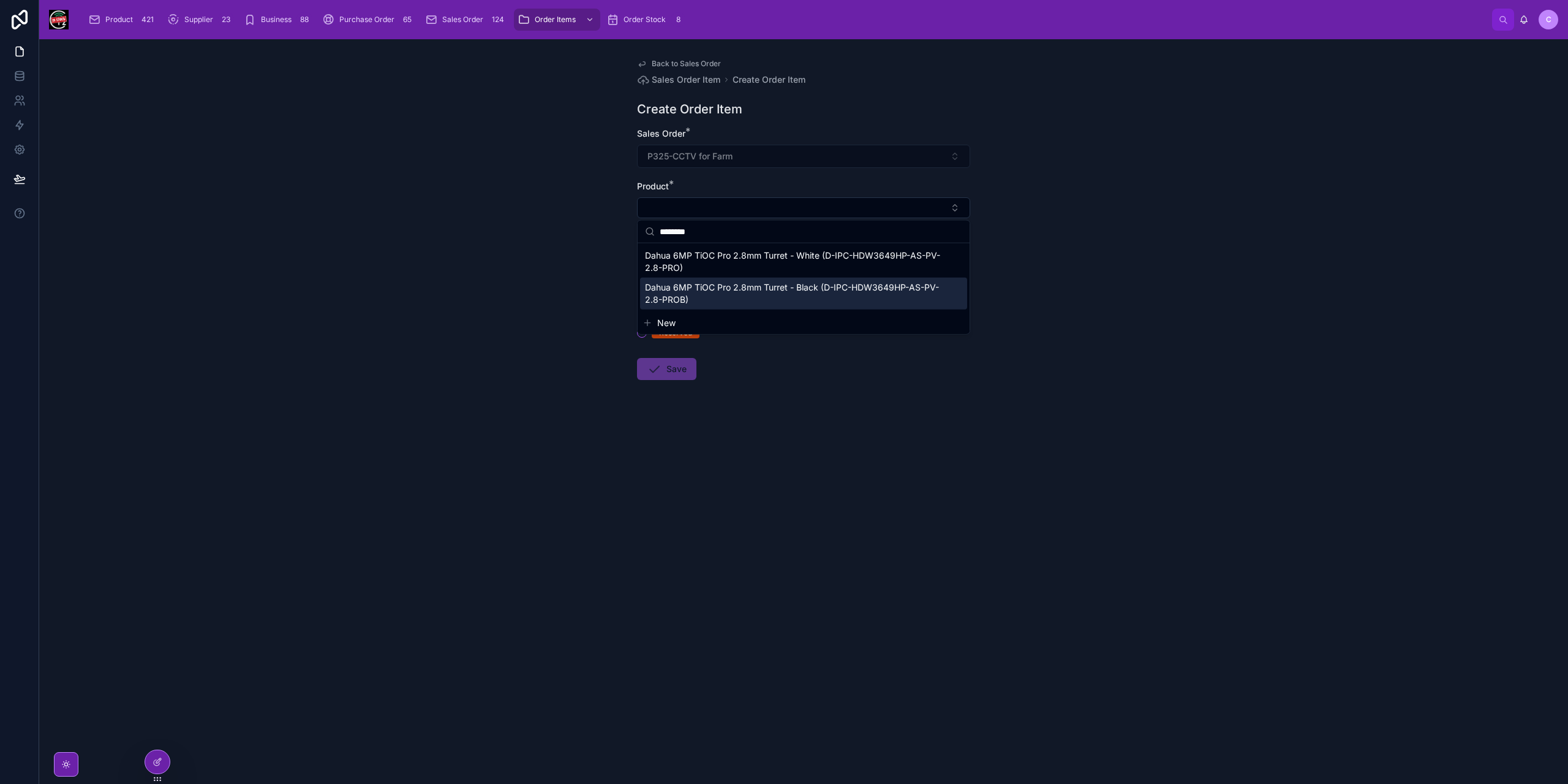
type input "********"
click at [704, 291] on span "Dahua 6MP TiOC Pro 2.8mm Turret - Black (D-IPC-HDW3649HP-AS-PV-2.8-PROB)" at bounding box center [796, 293] width 303 height 24
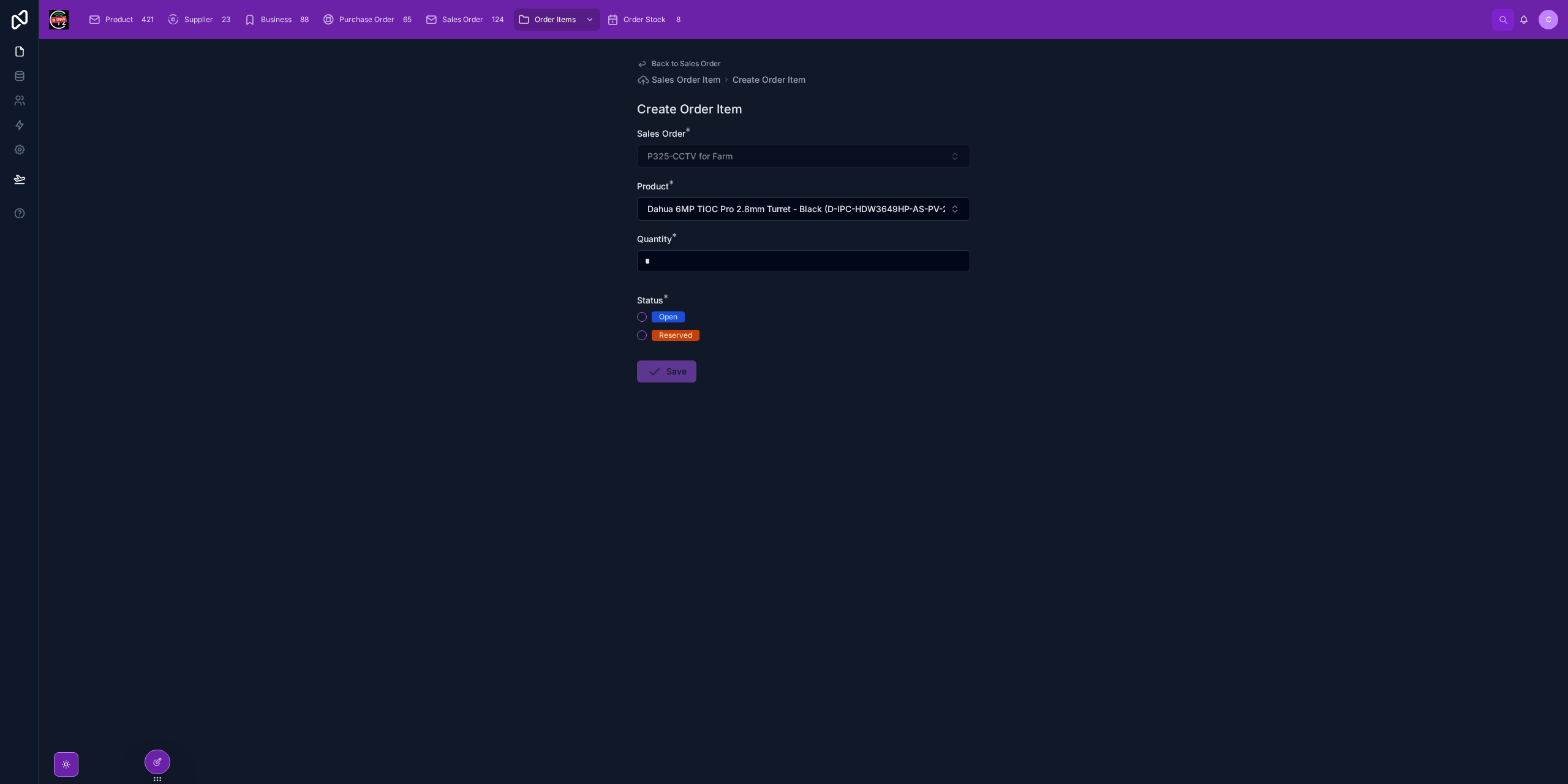
click at [681, 266] on input "*" at bounding box center [804, 261] width 332 height 17
click at [680, 265] on input "*" at bounding box center [804, 261] width 332 height 17
type input "*"
click at [639, 334] on button "Reserved" at bounding box center [642, 335] width 10 height 10
click at [661, 367] on button "Save" at bounding box center [666, 371] width 59 height 22
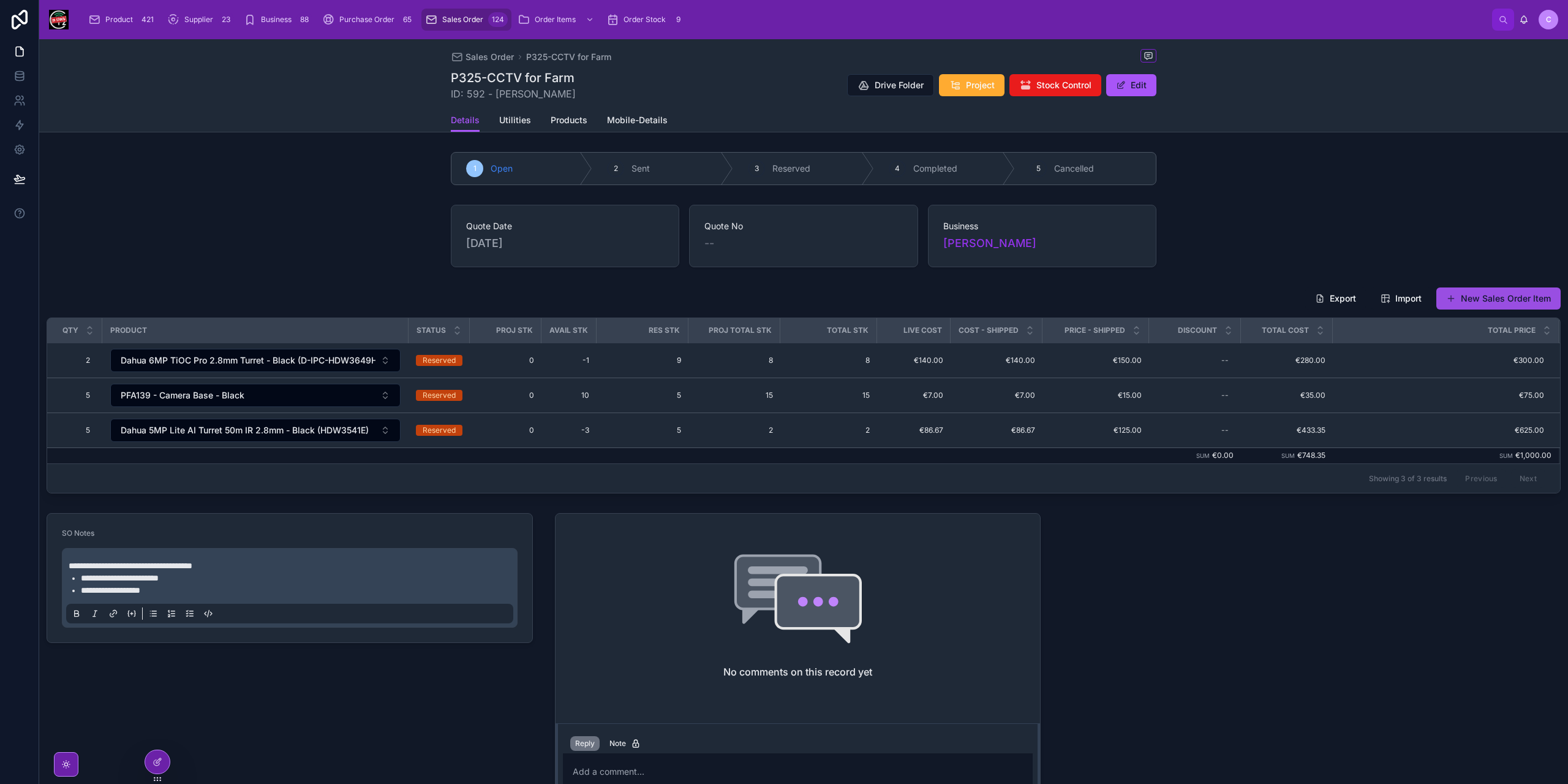
click at [1452, 299] on button "New Sales Order Item" at bounding box center [1498, 298] width 124 height 22
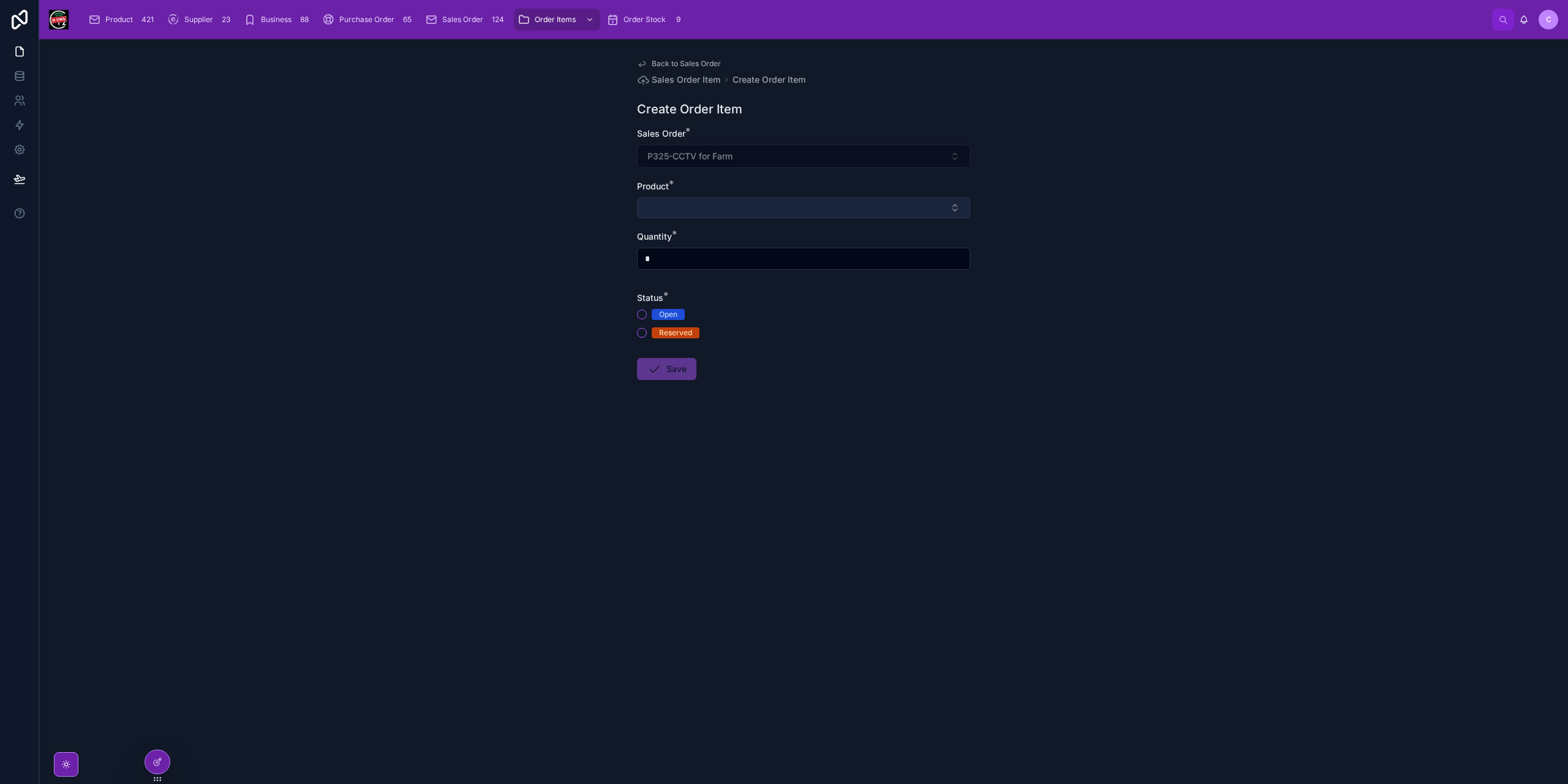
click at [704, 210] on button "Select Button" at bounding box center [804, 207] width 334 height 20
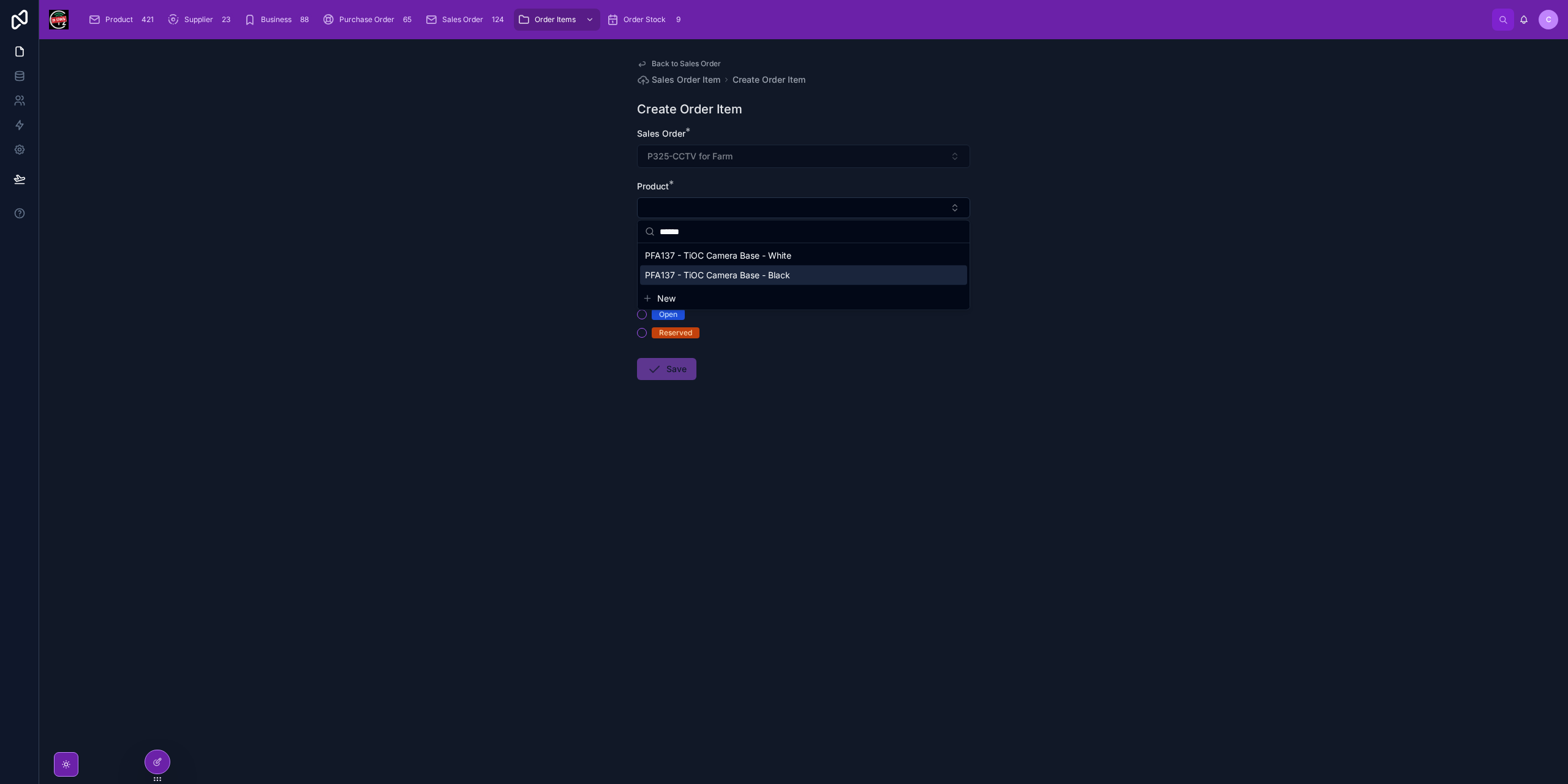
type input "******"
click at [756, 272] on span "PFA137 - TiOC Camera Base - Black" at bounding box center [718, 275] width 145 height 13
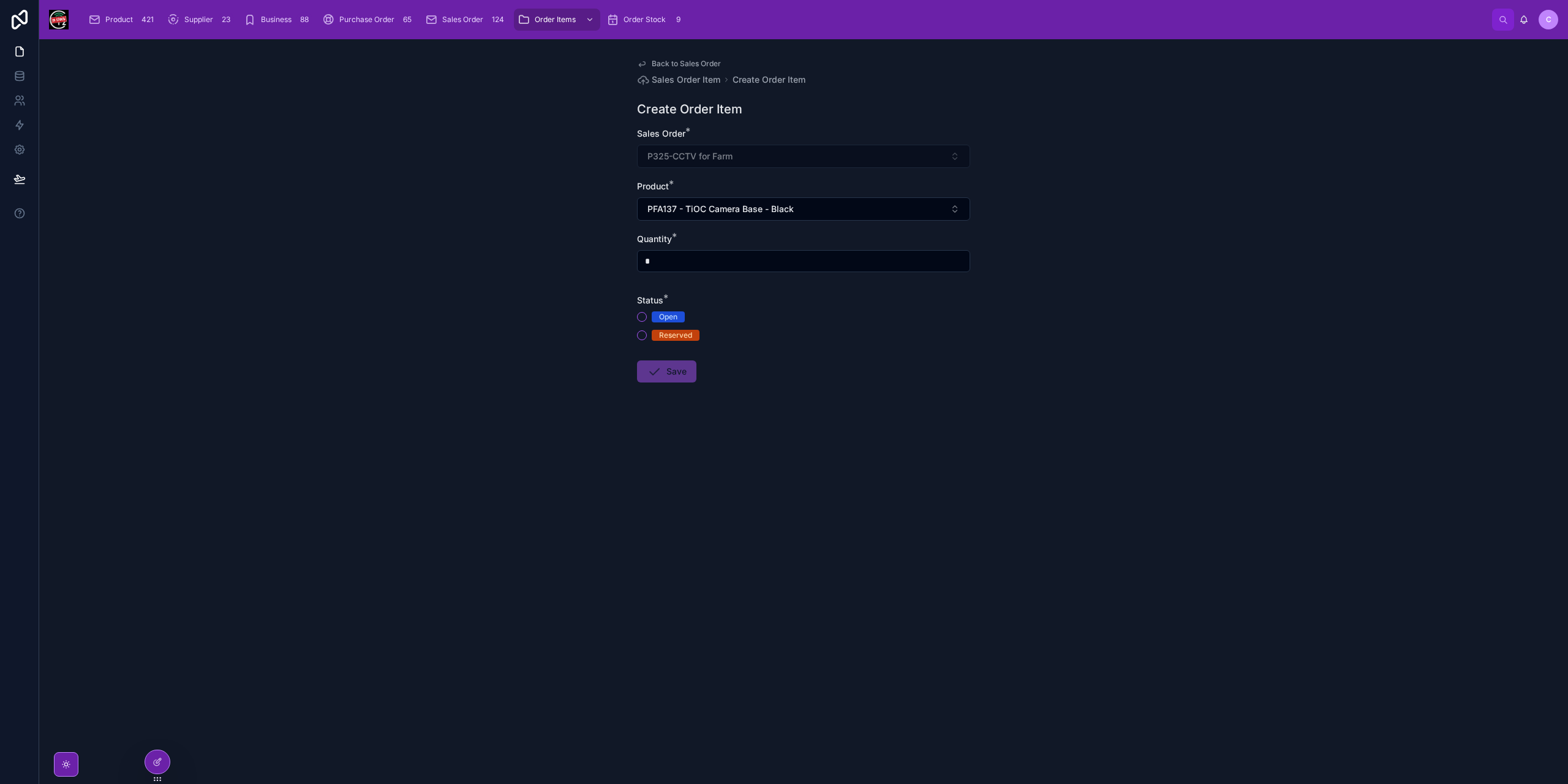
click at [686, 263] on input "*" at bounding box center [804, 261] width 332 height 17
type input "*"
click at [641, 333] on button "Reserved" at bounding box center [642, 335] width 10 height 10
click at [662, 376] on button "Save" at bounding box center [666, 371] width 59 height 22
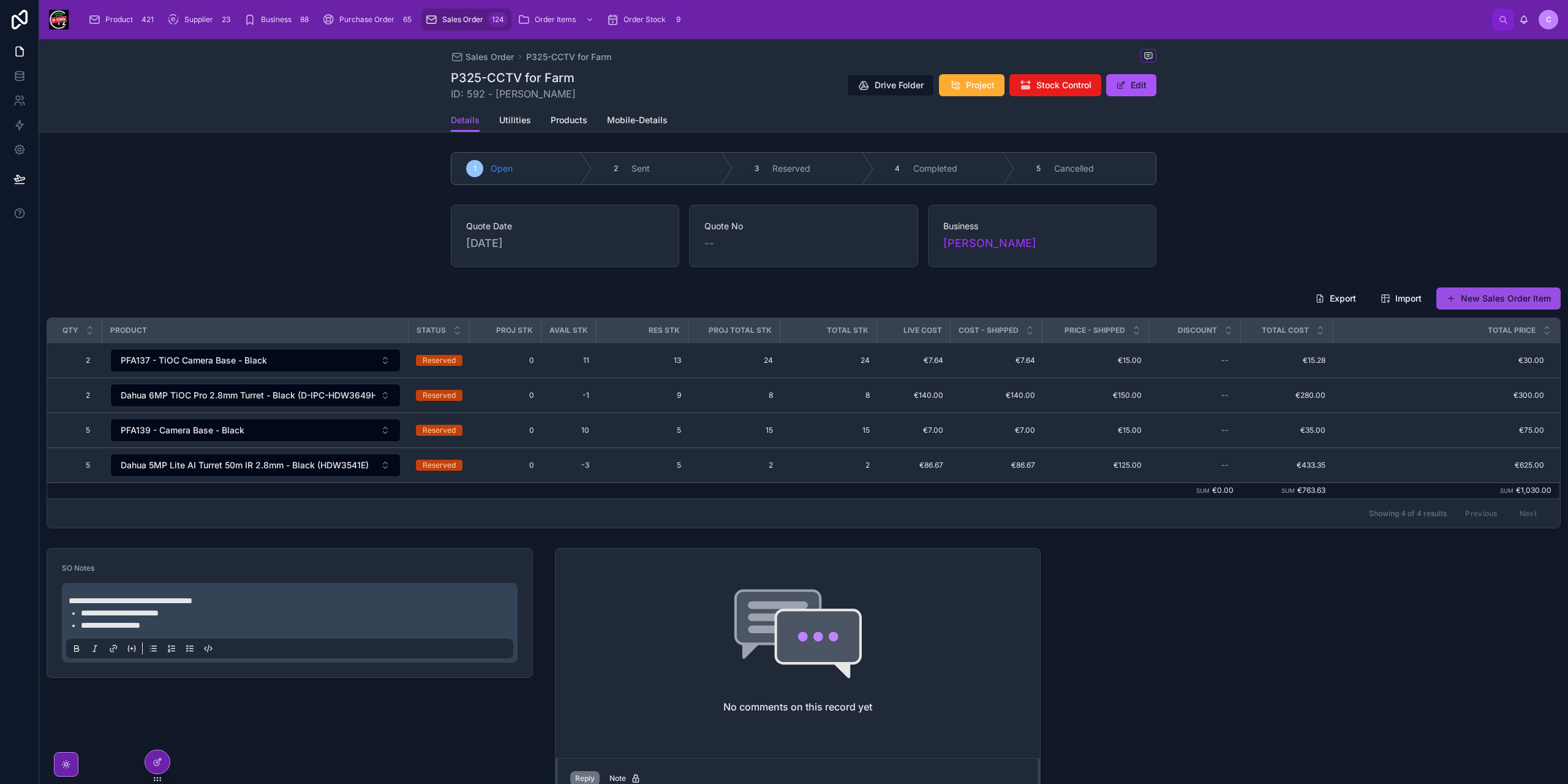
click at [1471, 296] on button "New Sales Order Item" at bounding box center [1498, 298] width 124 height 22
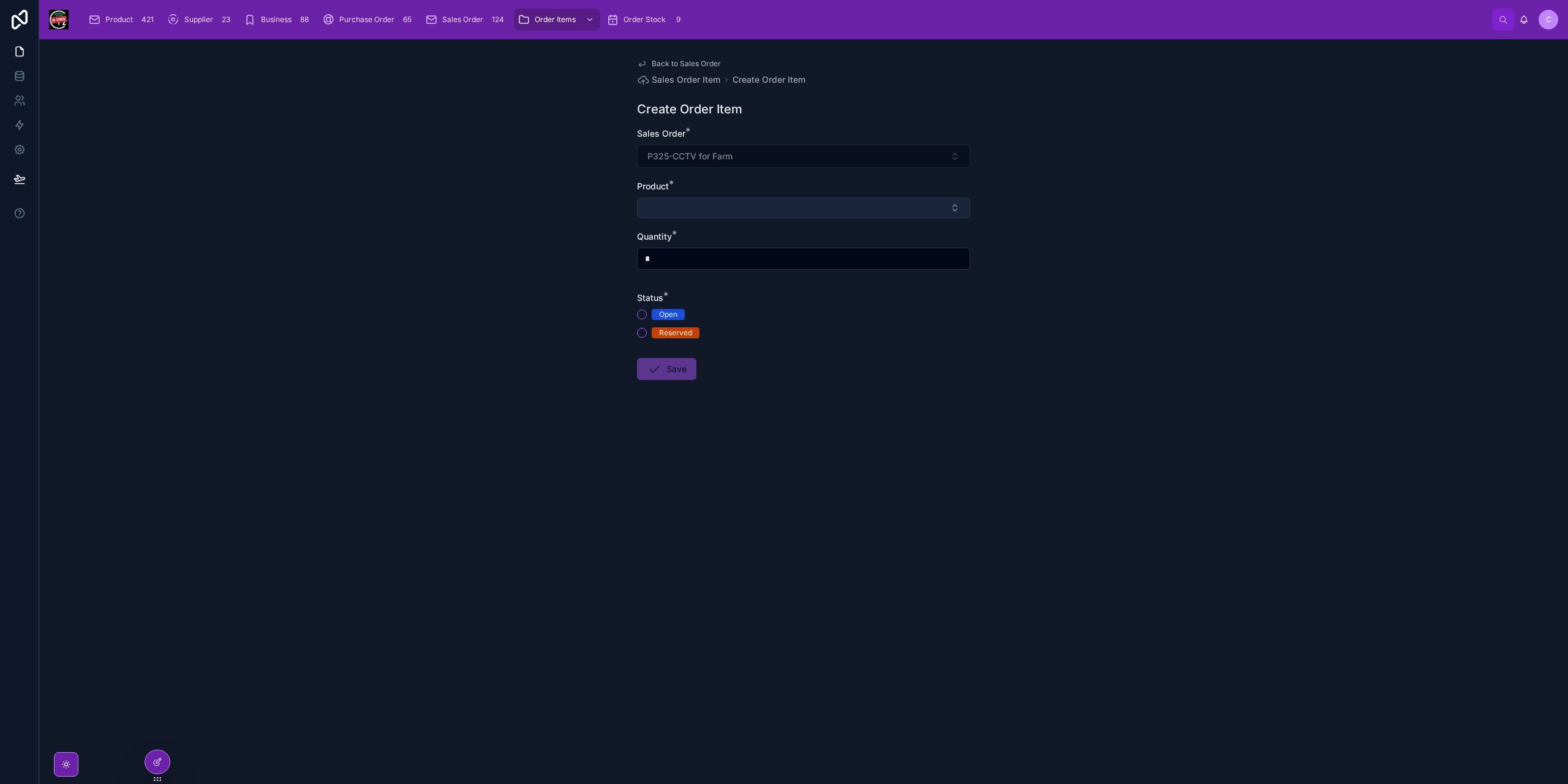
click at [699, 208] on button "Select Button" at bounding box center [804, 207] width 334 height 20
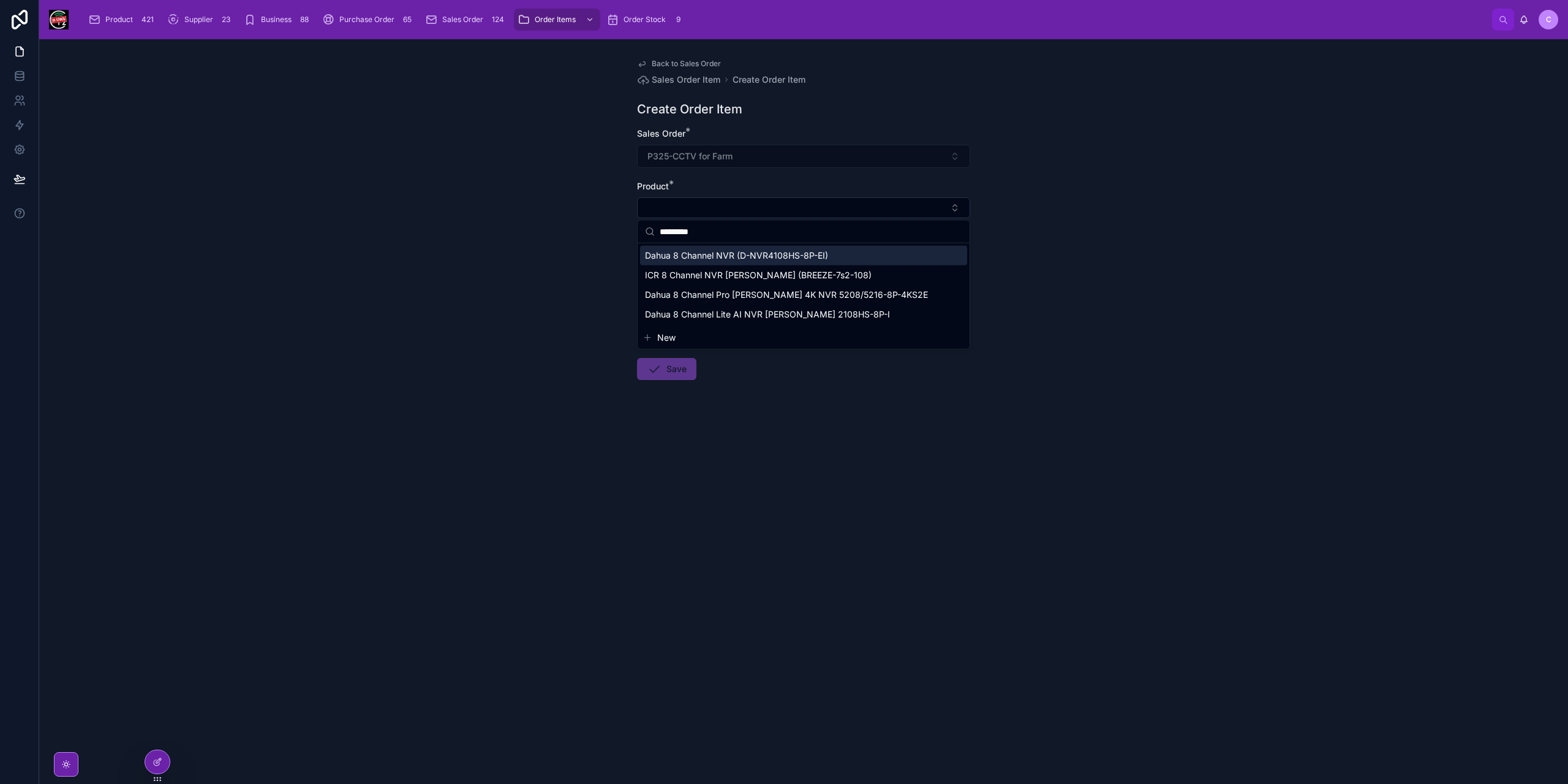
type input "*********"
click at [801, 250] on span "Dahua 8 Channel NVR (D-NVR4108HS-8P-EI)" at bounding box center [736, 255] width 183 height 13
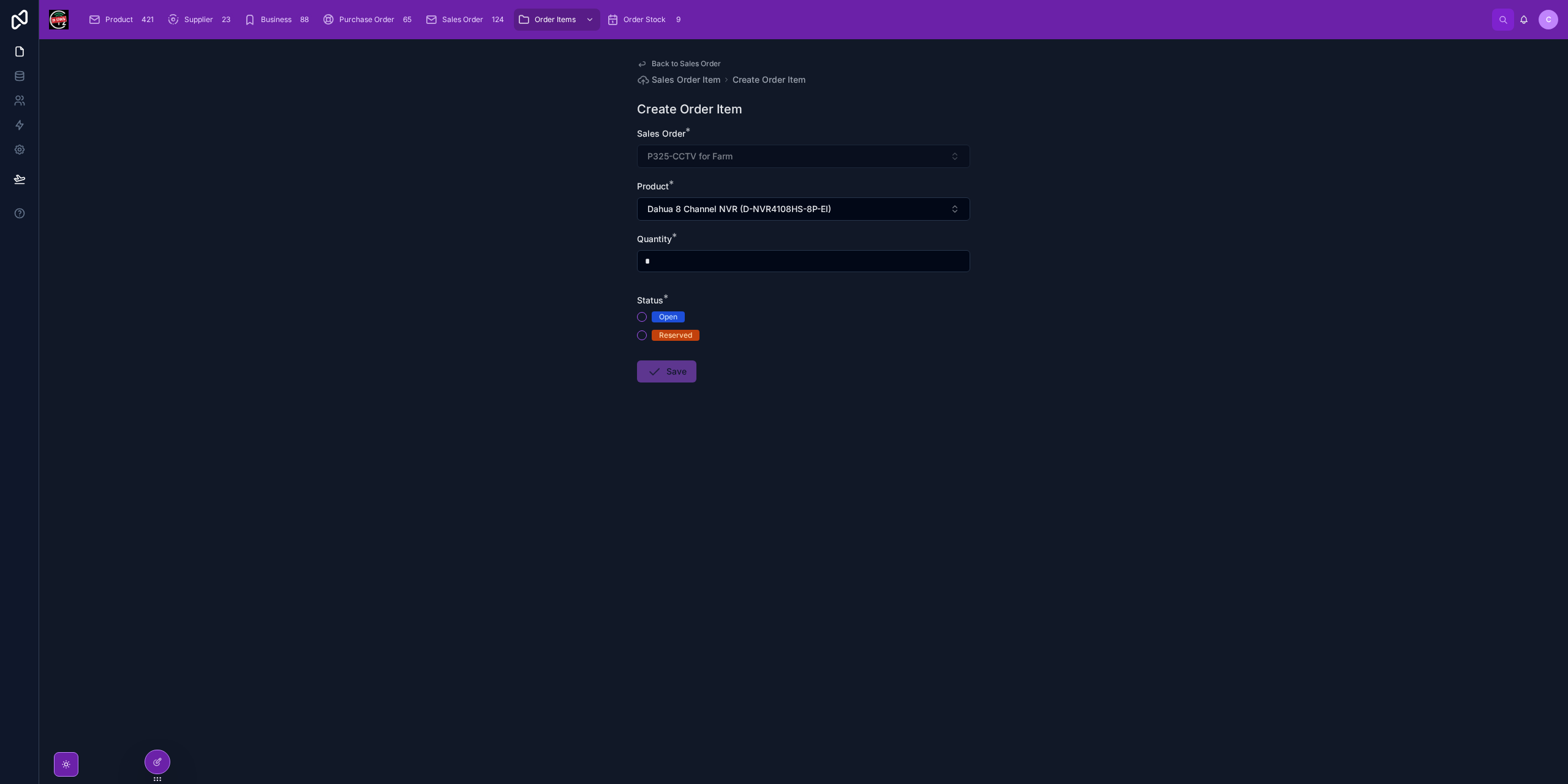
click at [691, 260] on input "*" at bounding box center [804, 261] width 332 height 17
type input "*"
click at [645, 333] on button "Reserved" at bounding box center [642, 335] width 10 height 10
click at [663, 375] on button "Save" at bounding box center [666, 371] width 59 height 22
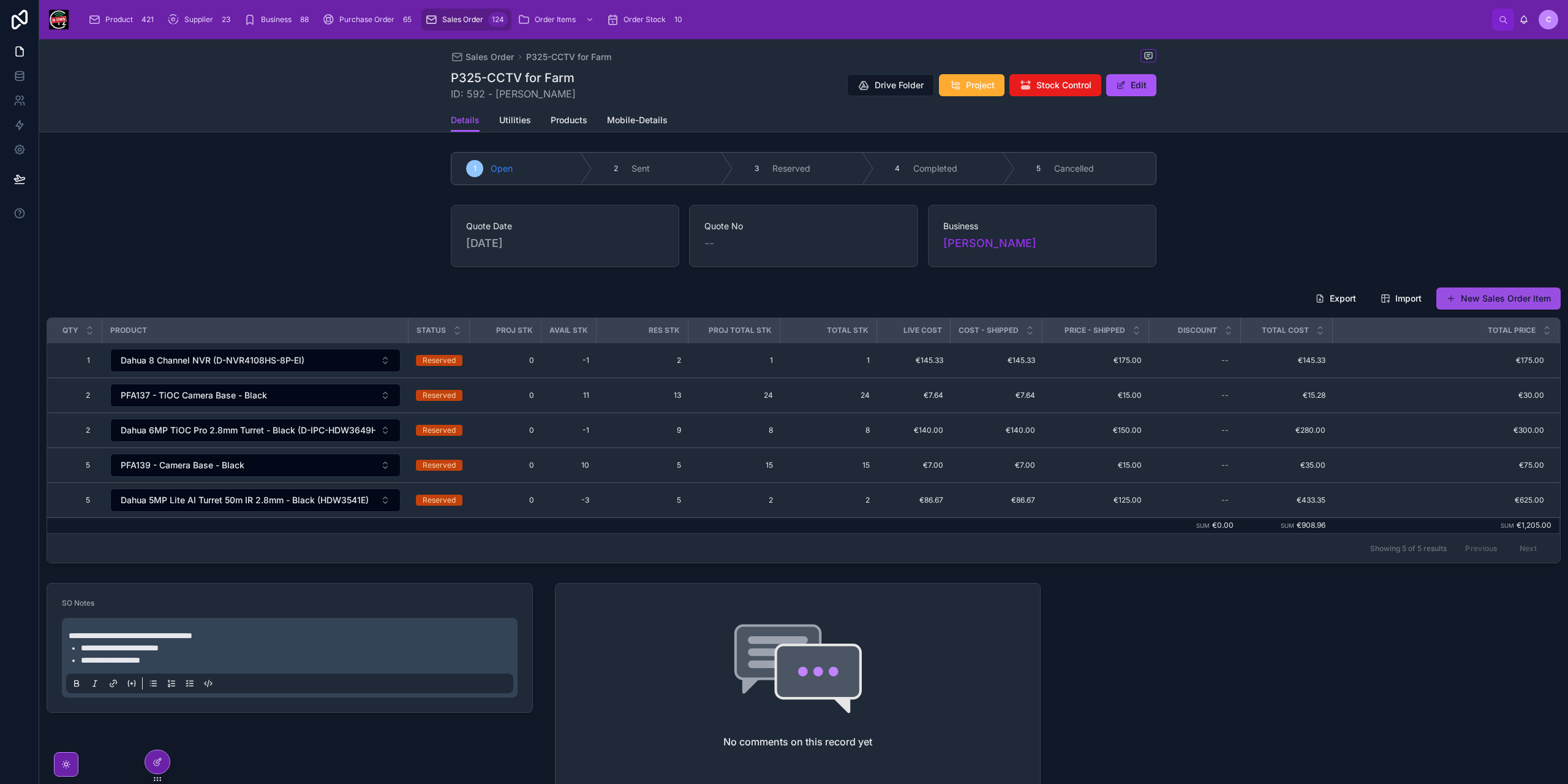
click at [1473, 299] on button "New Sales Order Item" at bounding box center [1498, 298] width 124 height 22
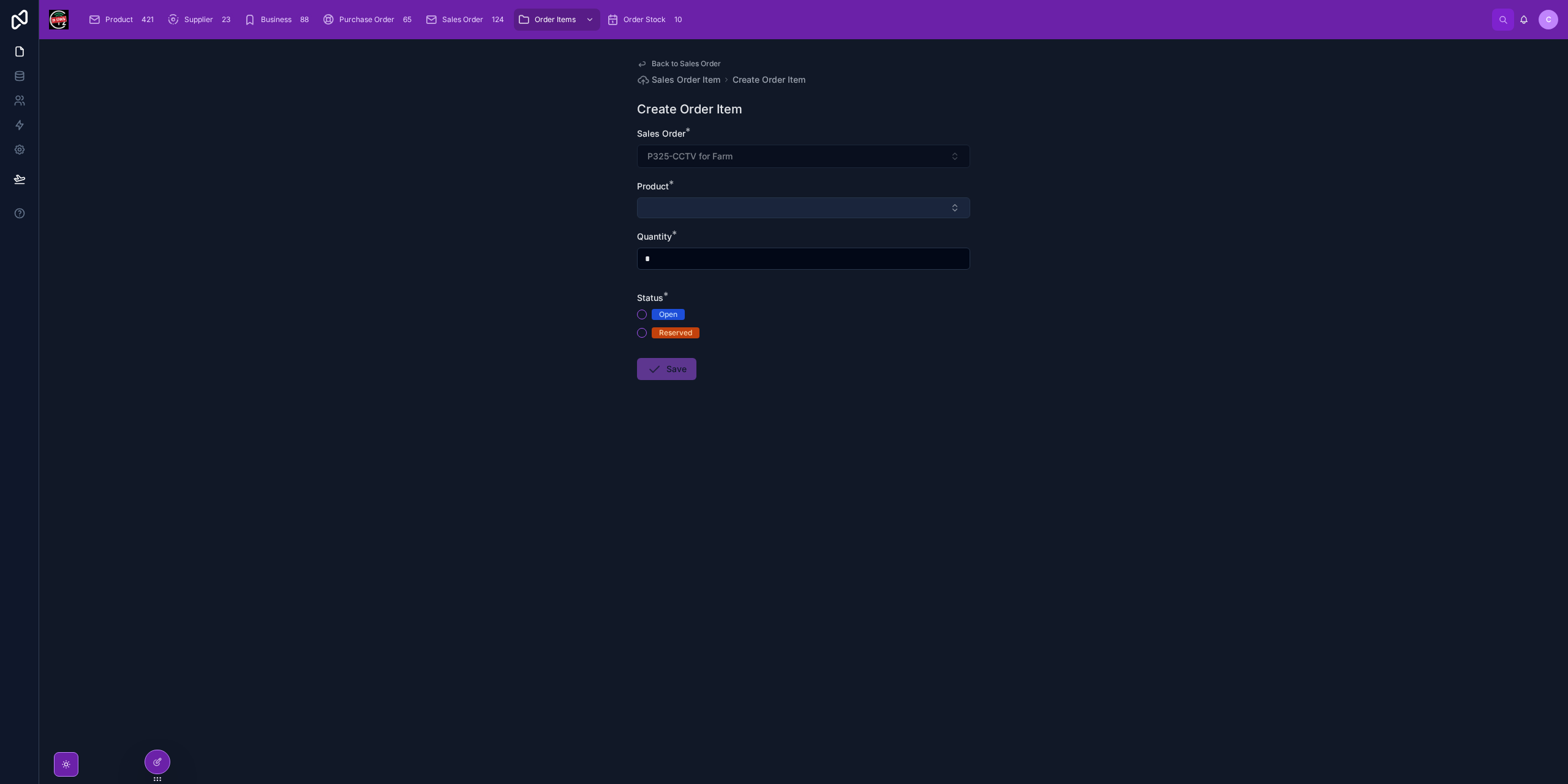
click at [703, 209] on button "Select Button" at bounding box center [804, 207] width 334 height 20
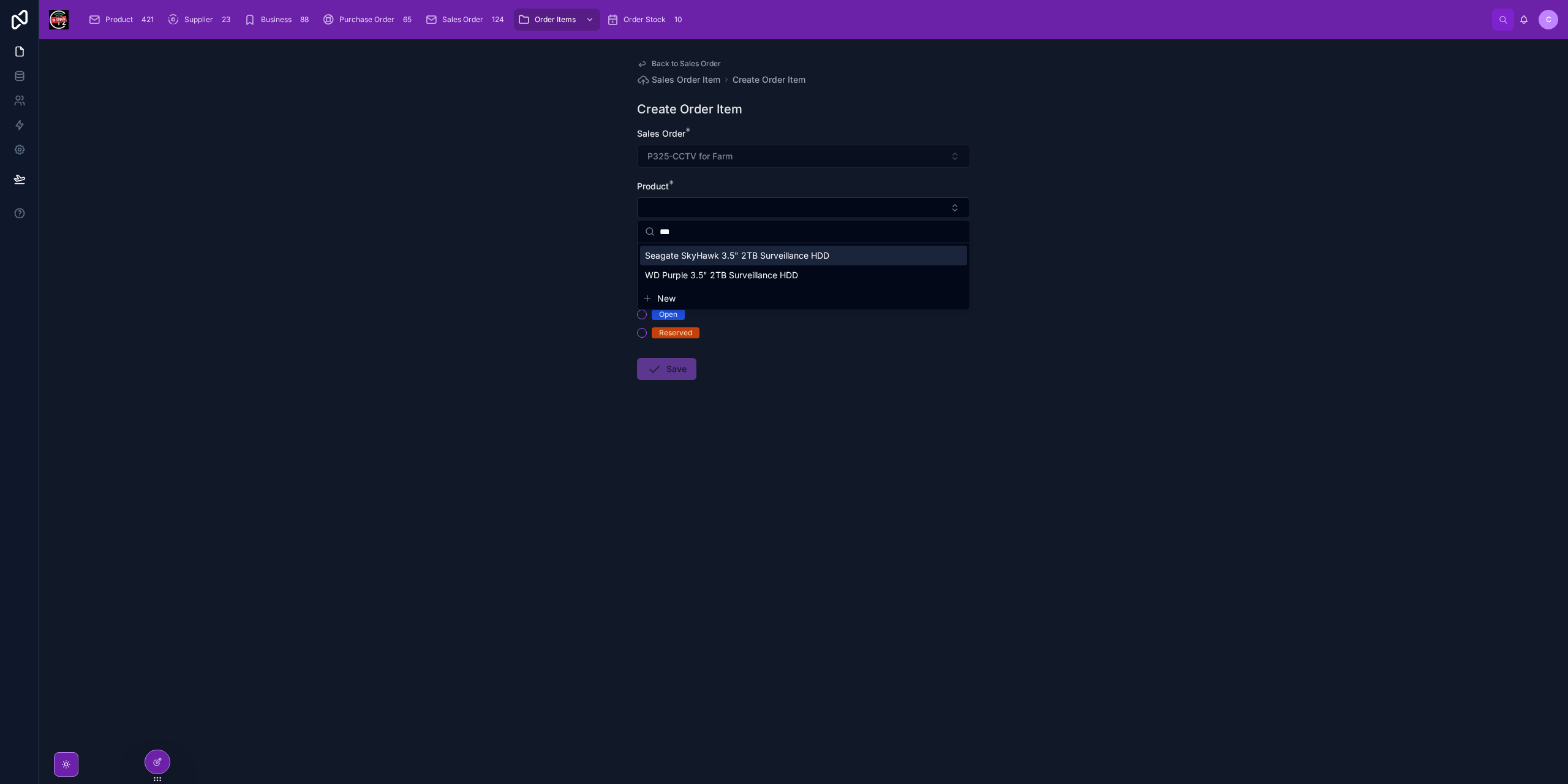
type input "***"
click at [739, 252] on span "Seagate SkyHawk 3.5" 2TB Surveillance HDD" at bounding box center [737, 255] width 184 height 13
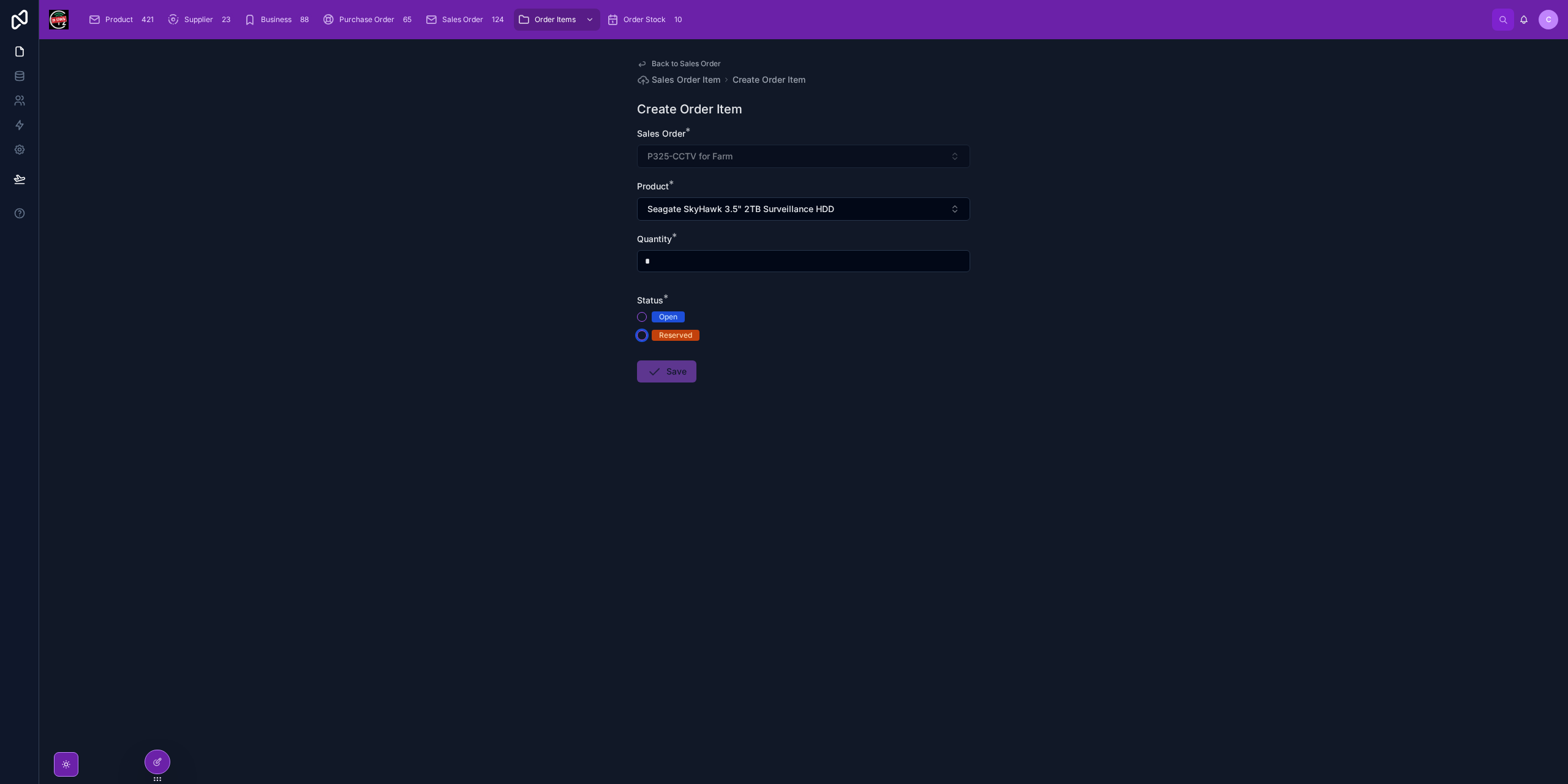
click at [645, 339] on div "Reserved" at bounding box center [804, 335] width 334 height 11
click at [671, 267] on input "*" at bounding box center [804, 261] width 332 height 17
type input "*"
click at [638, 332] on button "Reserved" at bounding box center [642, 335] width 10 height 10
click at [661, 364] on button "Save" at bounding box center [666, 371] width 59 height 22
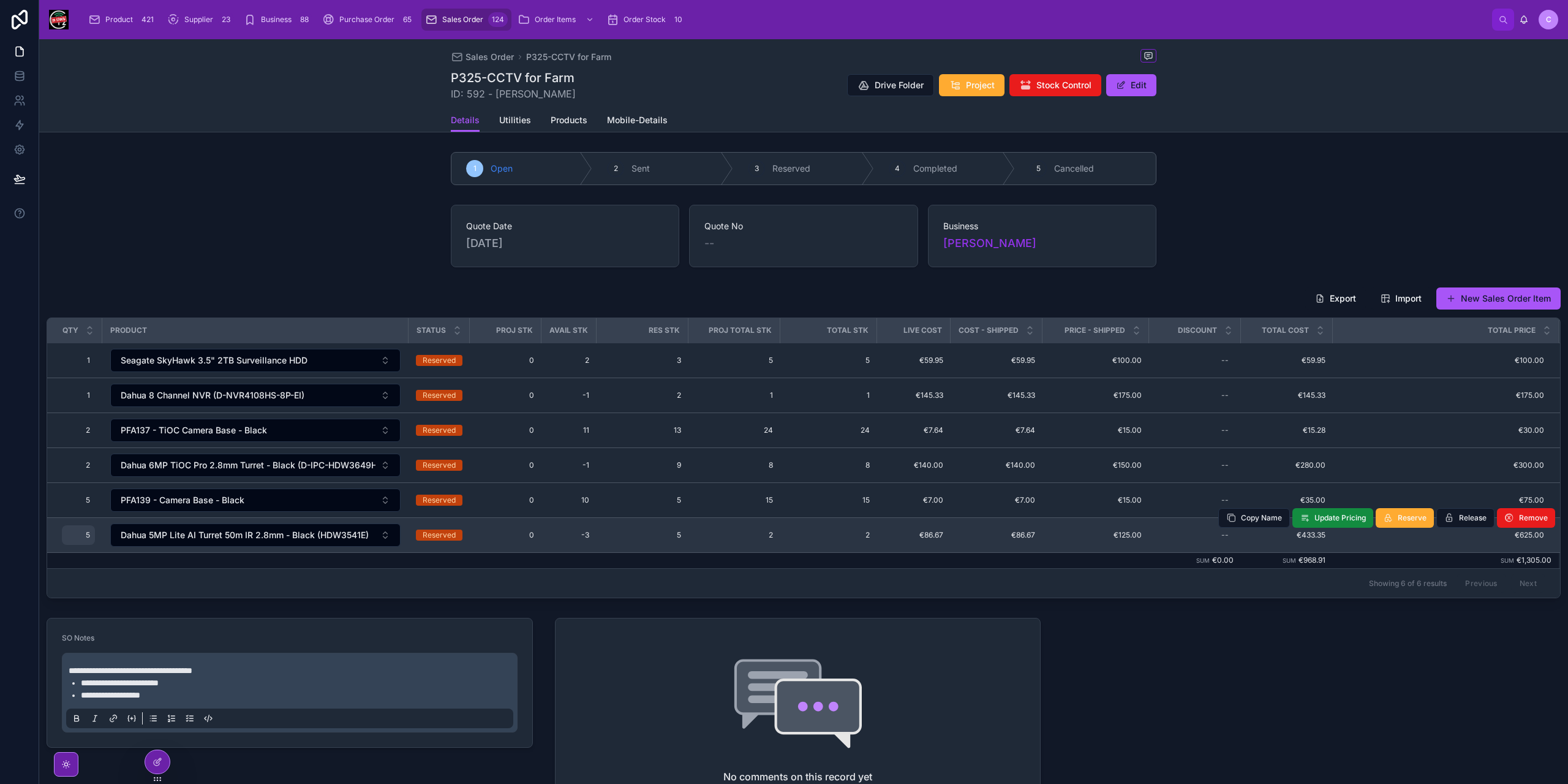
click at [87, 533] on span "5" at bounding box center [79, 535] width 23 height 10
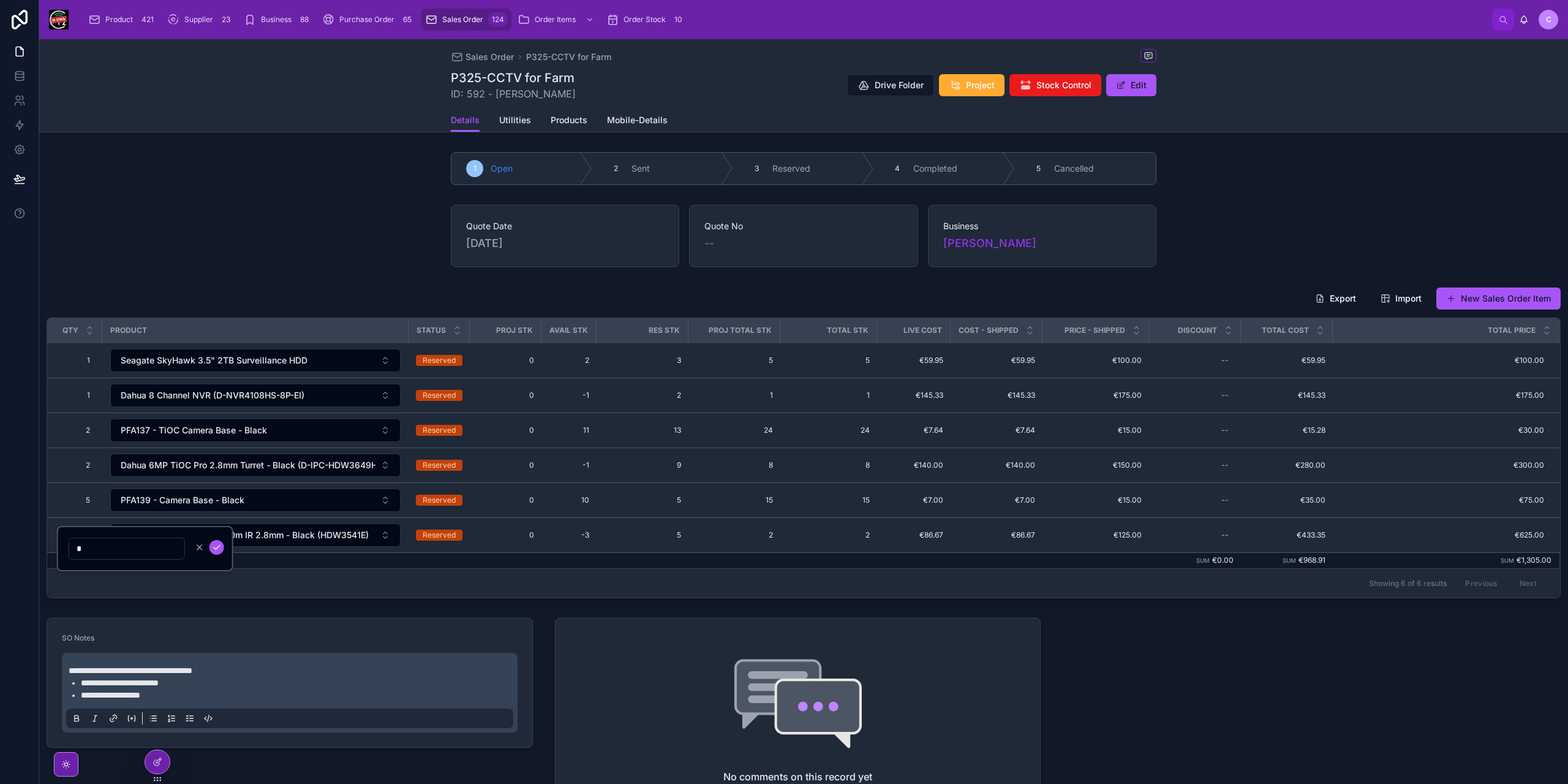
click at [101, 549] on input "*" at bounding box center [126, 549] width 115 height 17
type input "*"
click button "submit" at bounding box center [216, 547] width 15 height 15
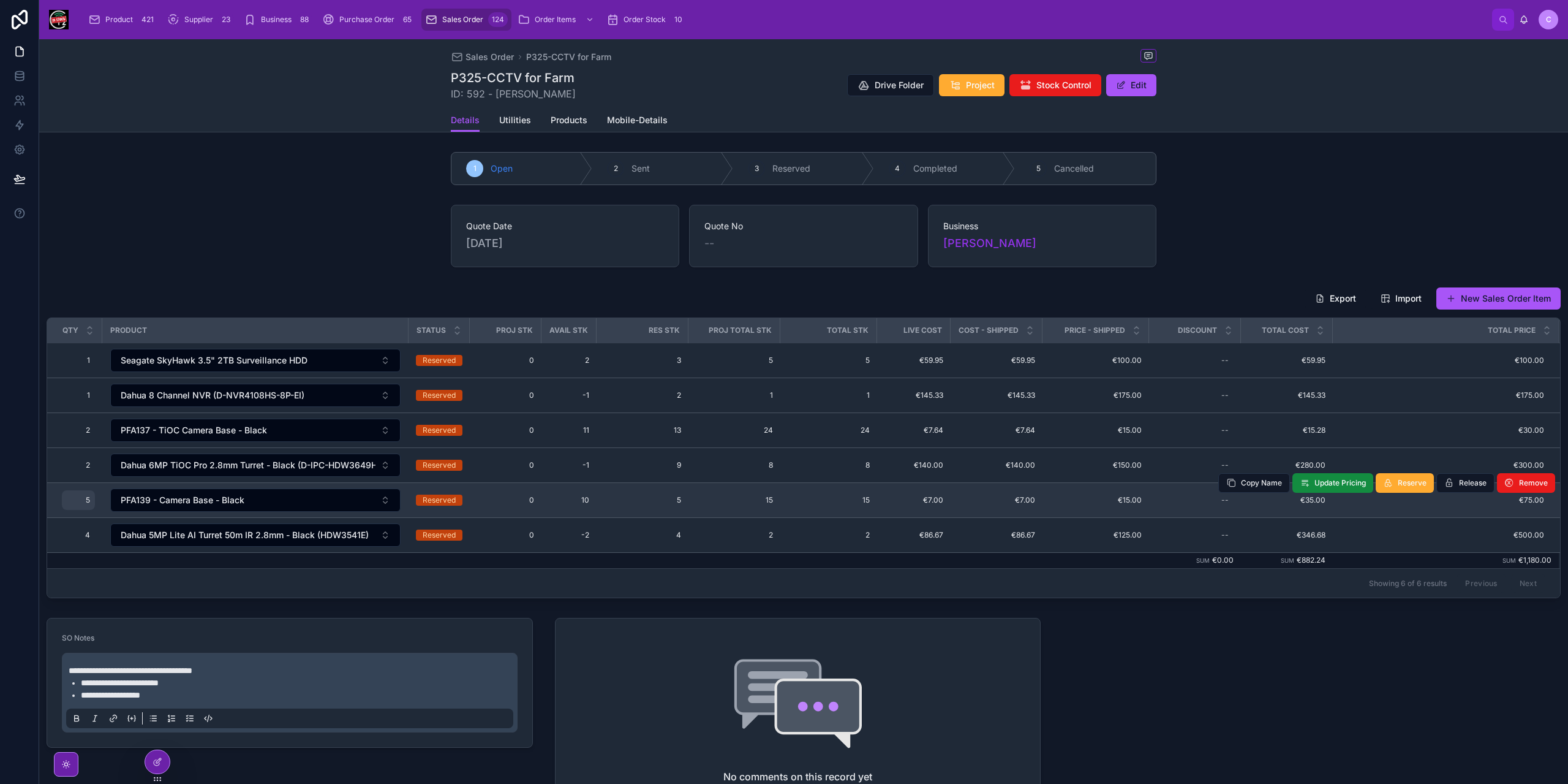
click at [87, 500] on span "5" at bounding box center [79, 500] width 23 height 10
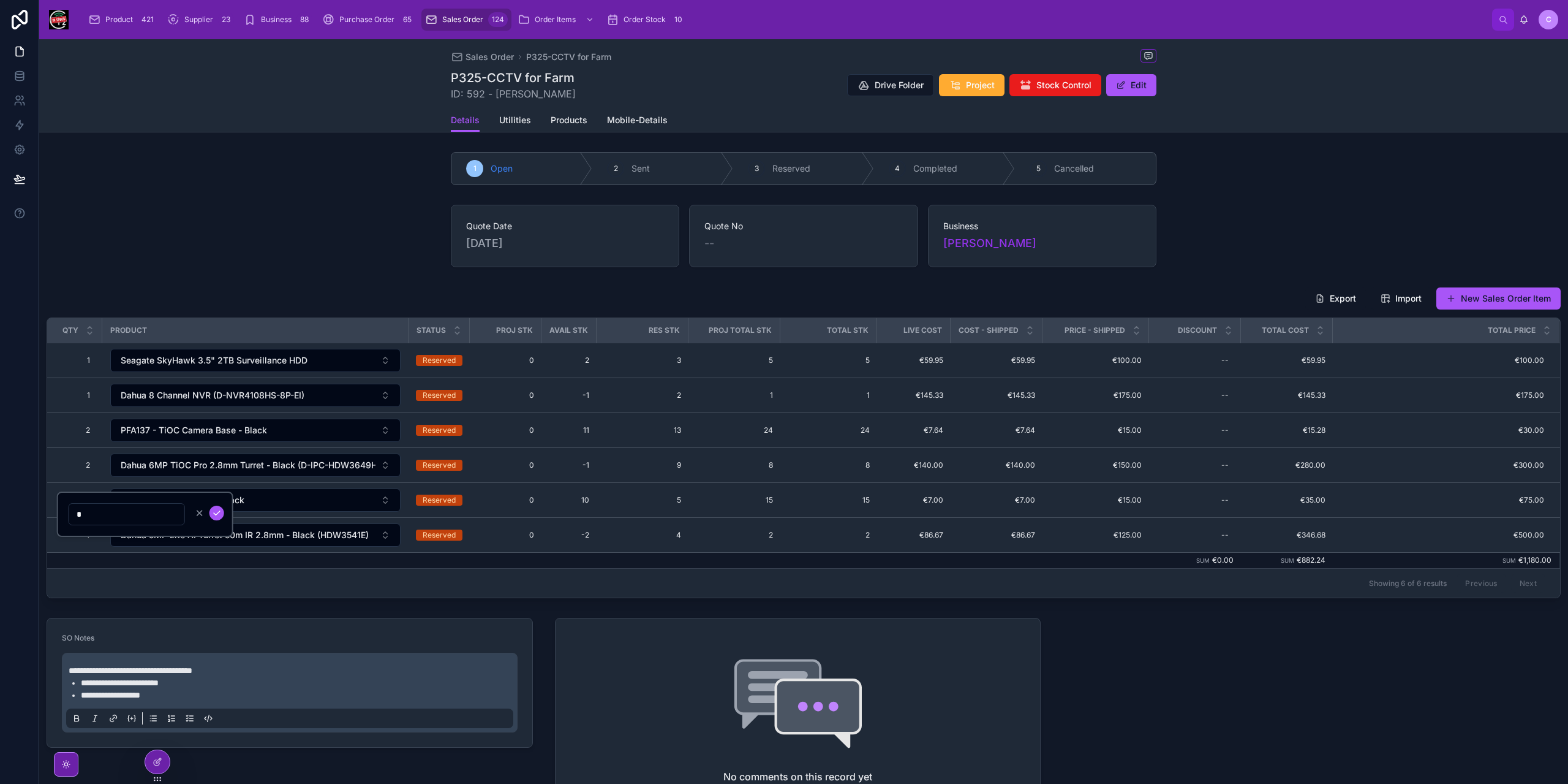
click at [84, 508] on input "*" at bounding box center [126, 514] width 115 height 17
type input "*"
click button "submit" at bounding box center [216, 512] width 15 height 15
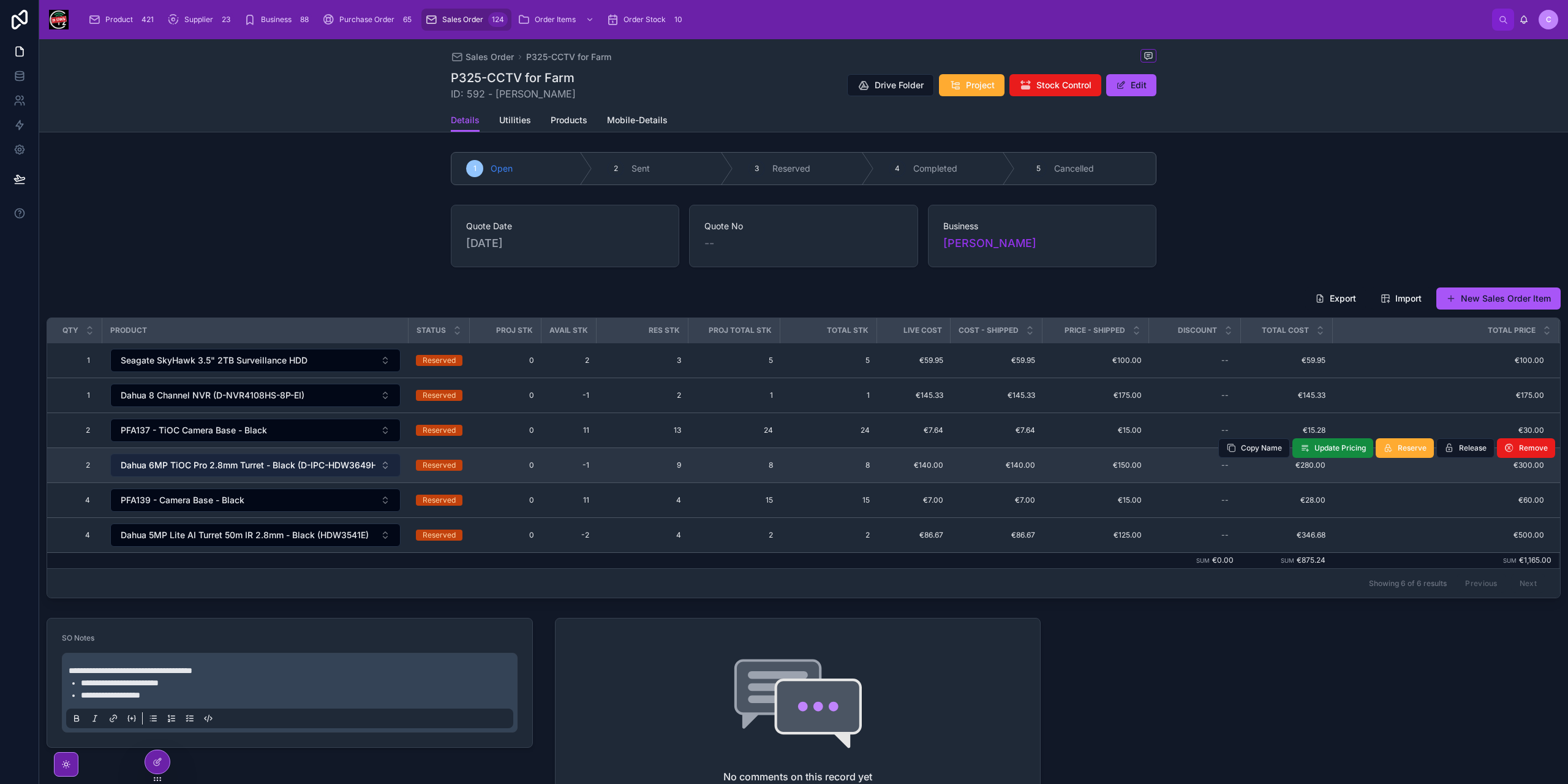
click at [178, 466] on span "Dahua 6MP TiOC Pro 2.8mm Turret - Black (D-IPC-HDW3649HP-AS-PV-2.8-PROB)" at bounding box center [247, 465] width 255 height 13
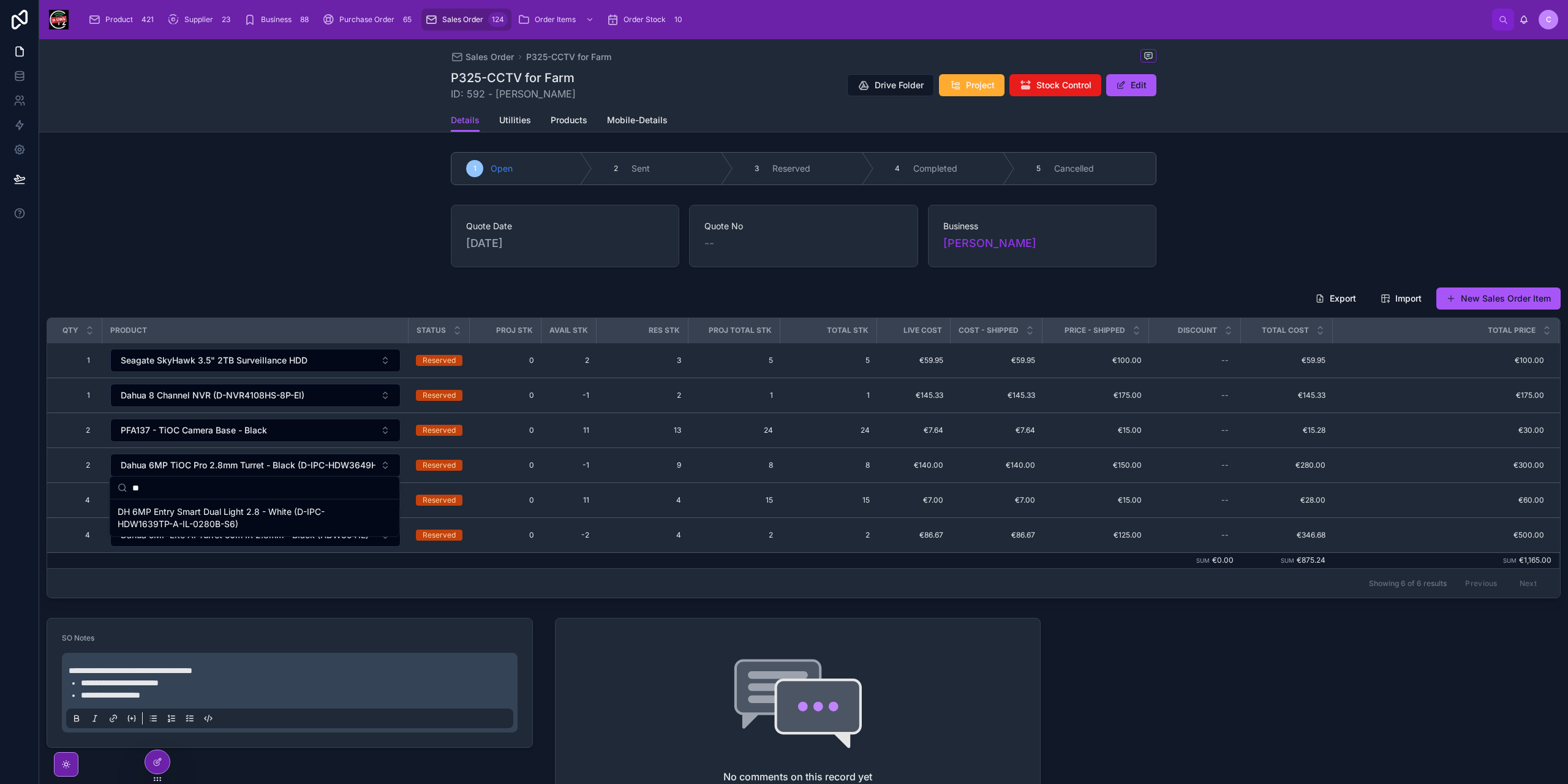
type input "*"
click at [453, 22] on span "Sales Order" at bounding box center [463, 19] width 41 height 10
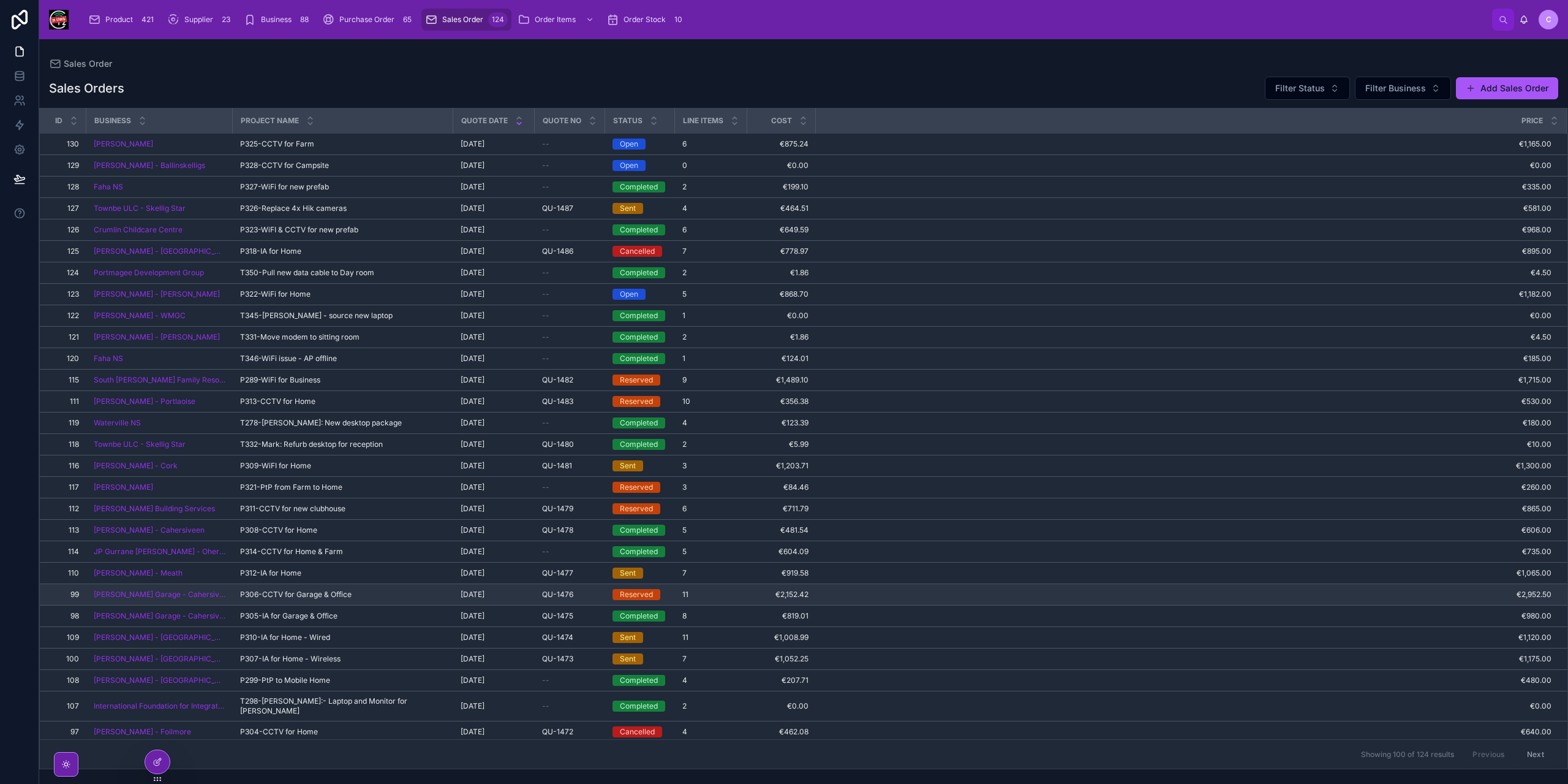
click at [329, 590] on span "P306-CCTV for Garage & Office" at bounding box center [296, 595] width 112 height 10
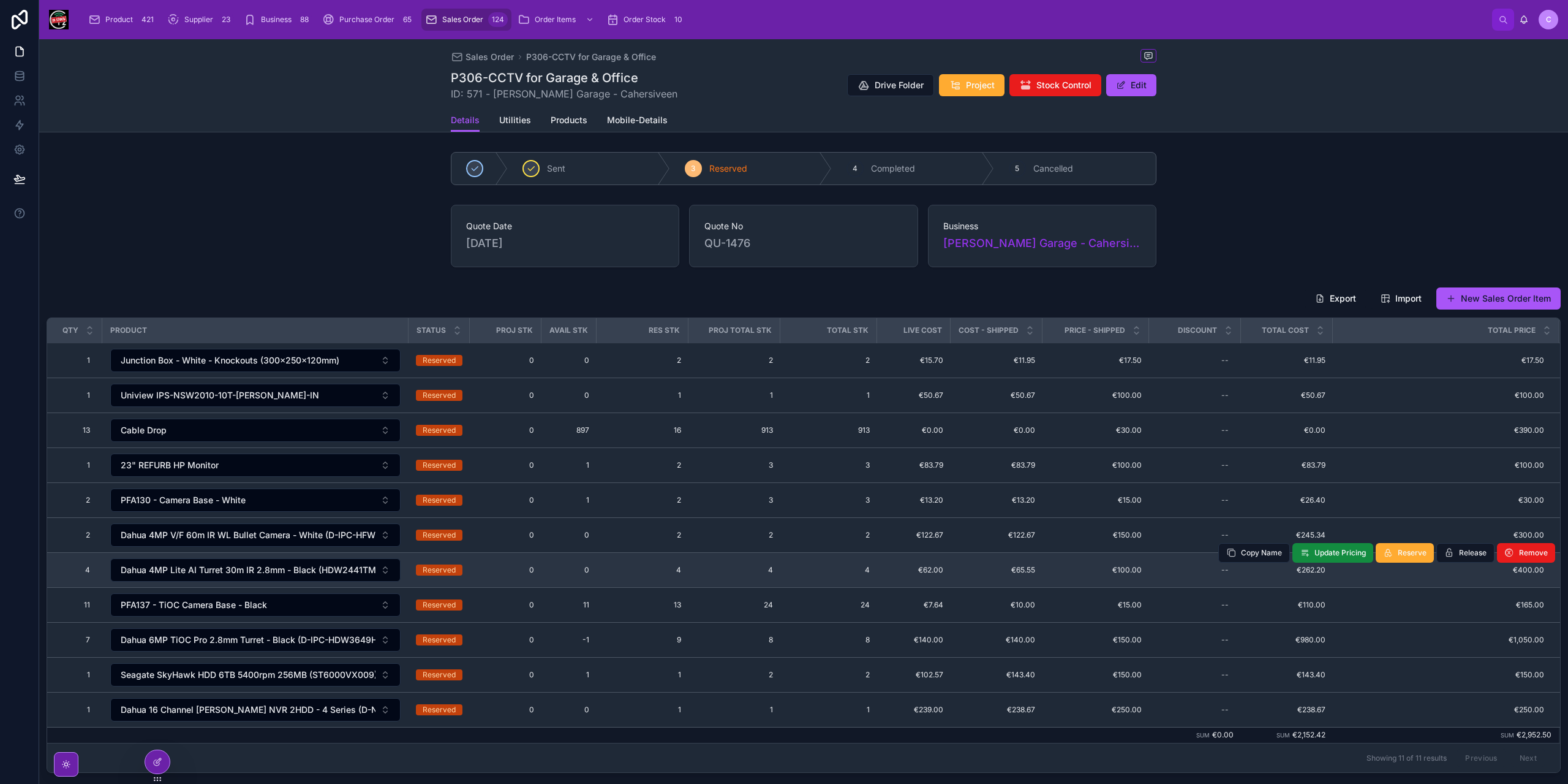
click at [549, 569] on span "0" at bounding box center [569, 570] width 41 height 10
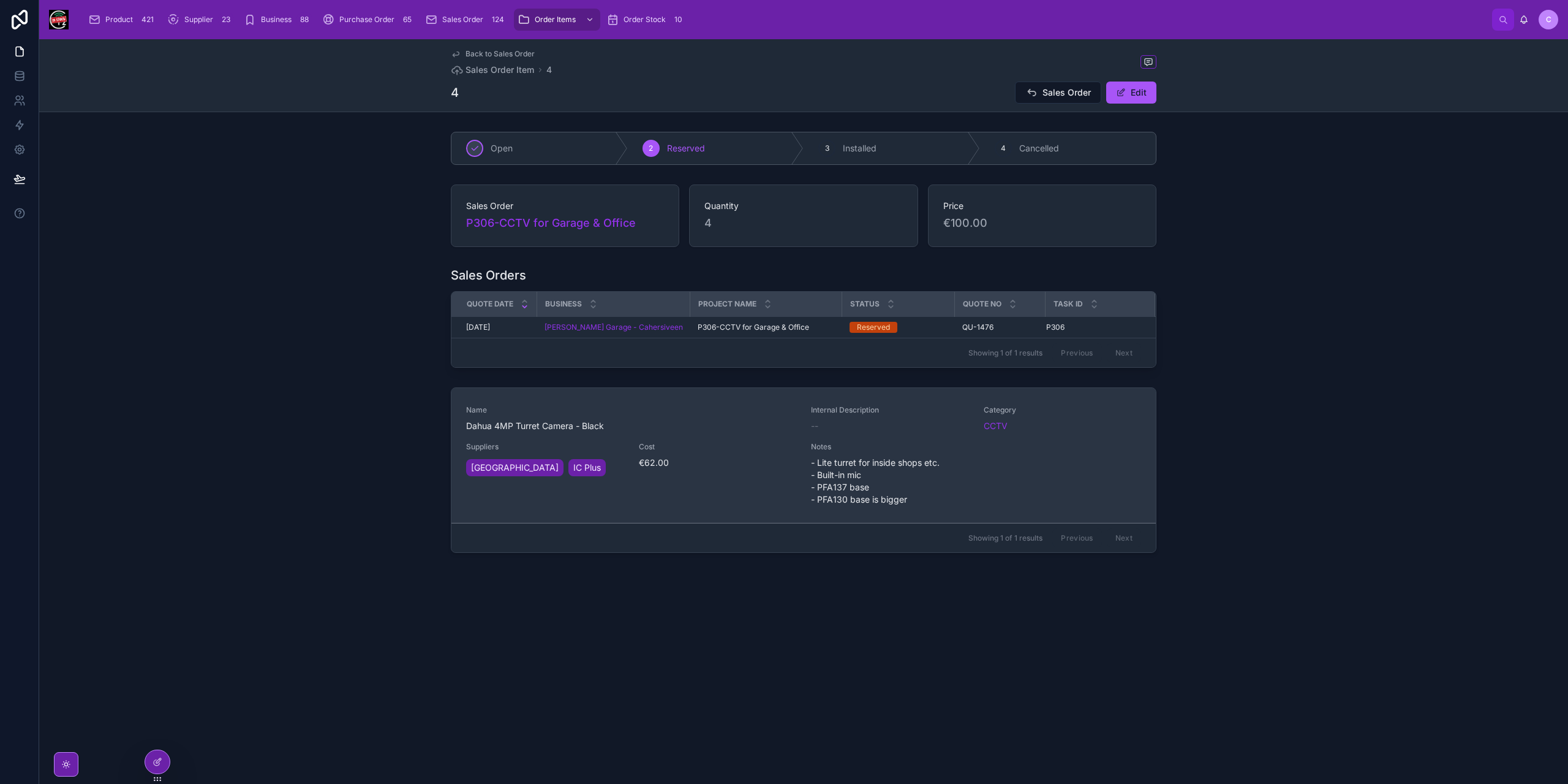
click at [746, 452] on div "Cost €62.00" at bounding box center [718, 455] width 158 height 27
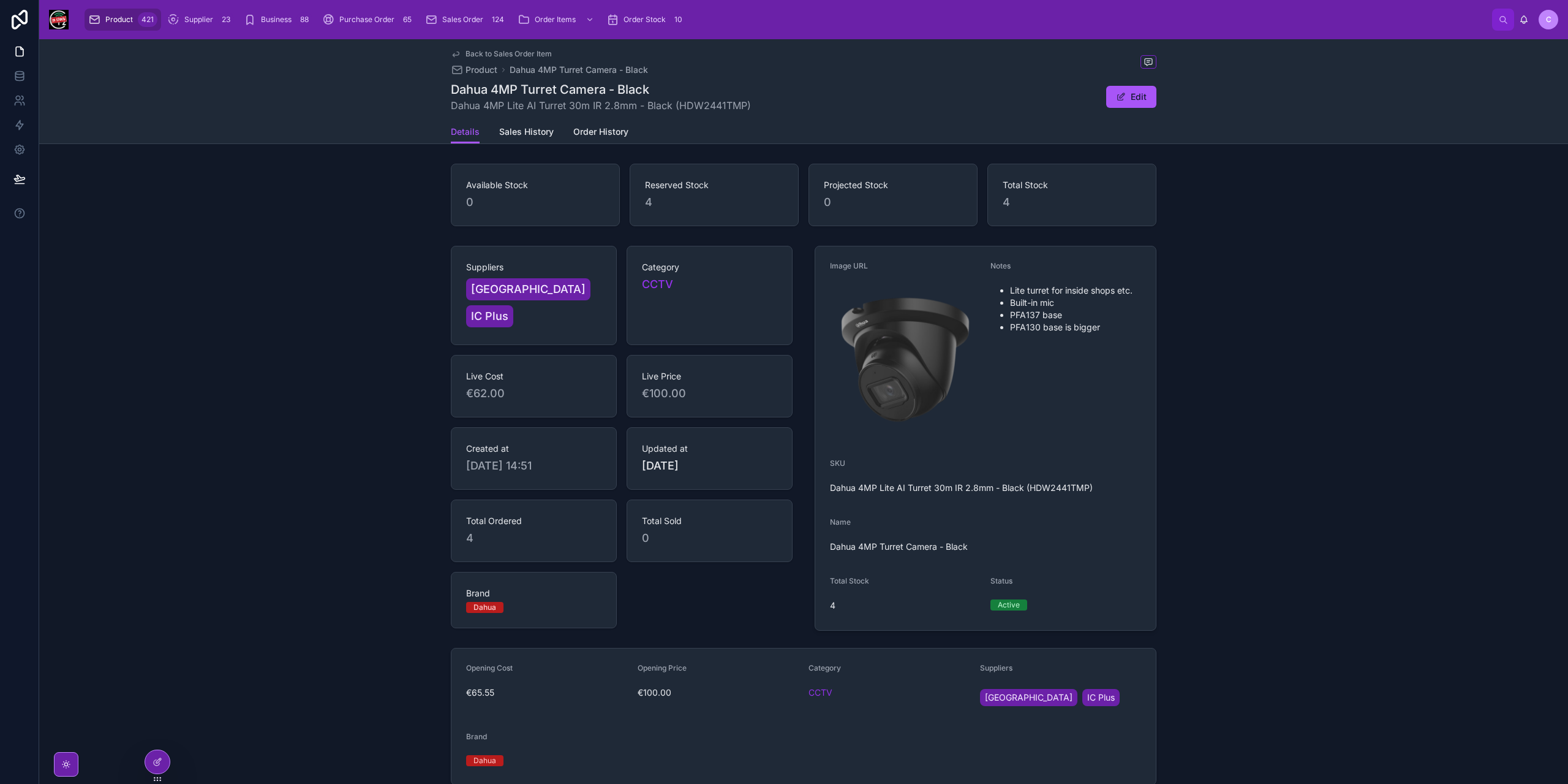
click at [708, 98] on span "Dahua 4MP Lite AI Turret 30m IR 2.8mm - Black (HDW2441TMP)" at bounding box center [601, 105] width 301 height 15
click at [708, 102] on span "Dahua 4MP Lite AI Turret 30m IR 2.8mm - Black (HDW2441TMP)" at bounding box center [601, 105] width 301 height 15
copy span "HDW2441TMP"
click at [1067, 487] on span "Dahua 4MP Lite AI Turret 30m IR 2.8mm - Black (HDW2441TMP)" at bounding box center [985, 488] width 311 height 13
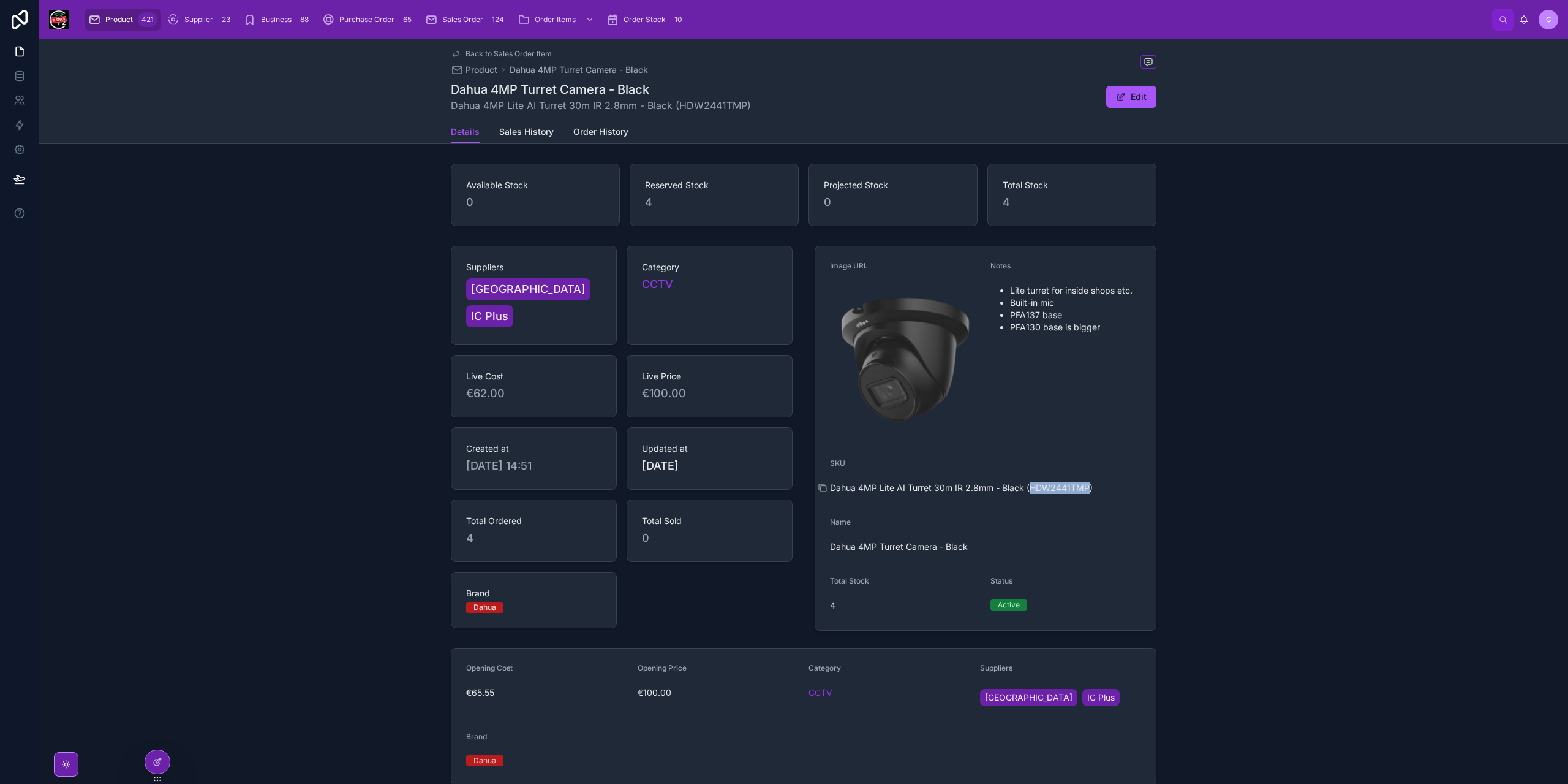
copy span "HDW2441TMP"
click at [114, 19] on span "Product" at bounding box center [119, 19] width 27 height 10
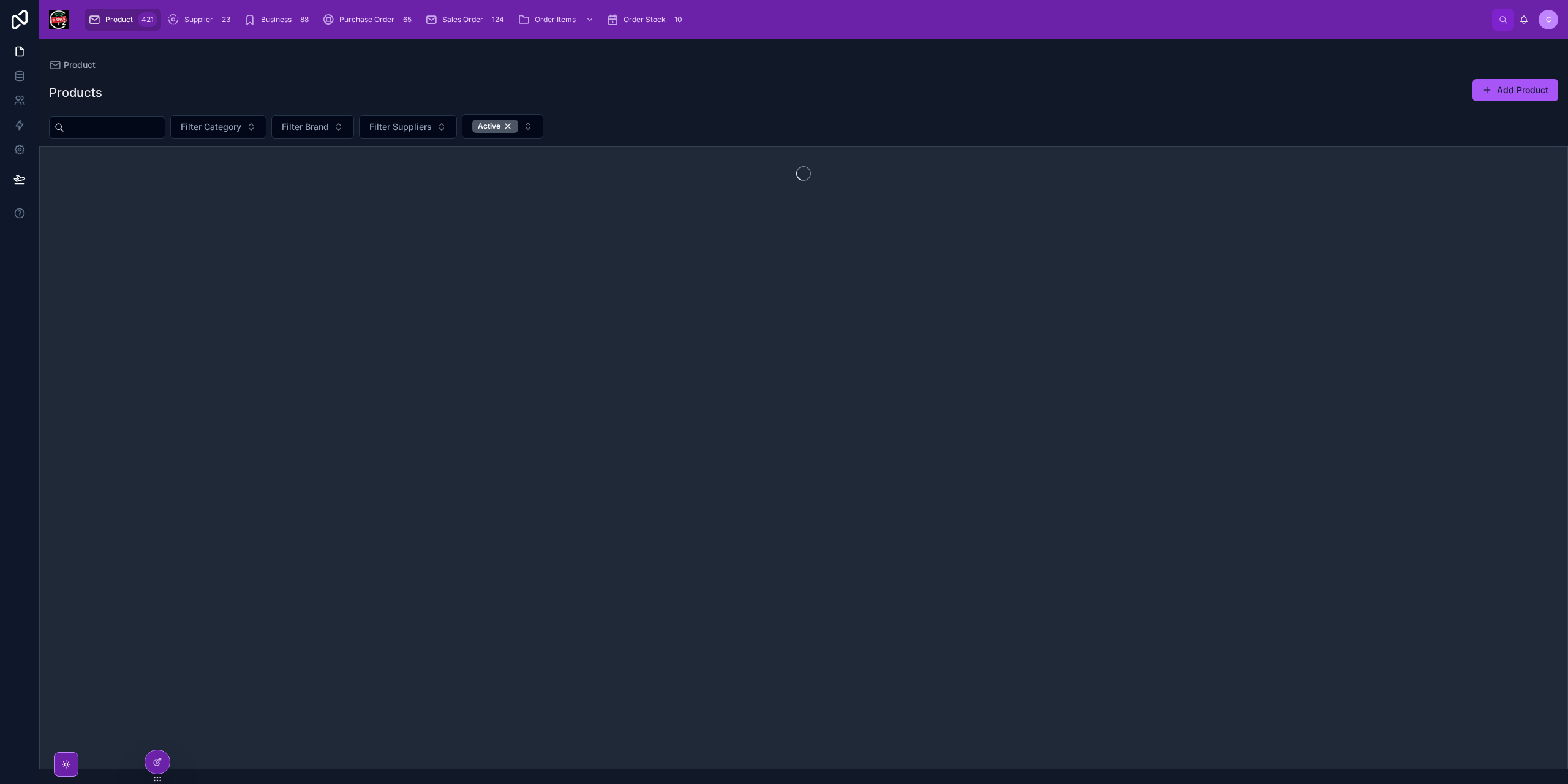
click at [151, 122] on input "text" at bounding box center [114, 128] width 101 height 17
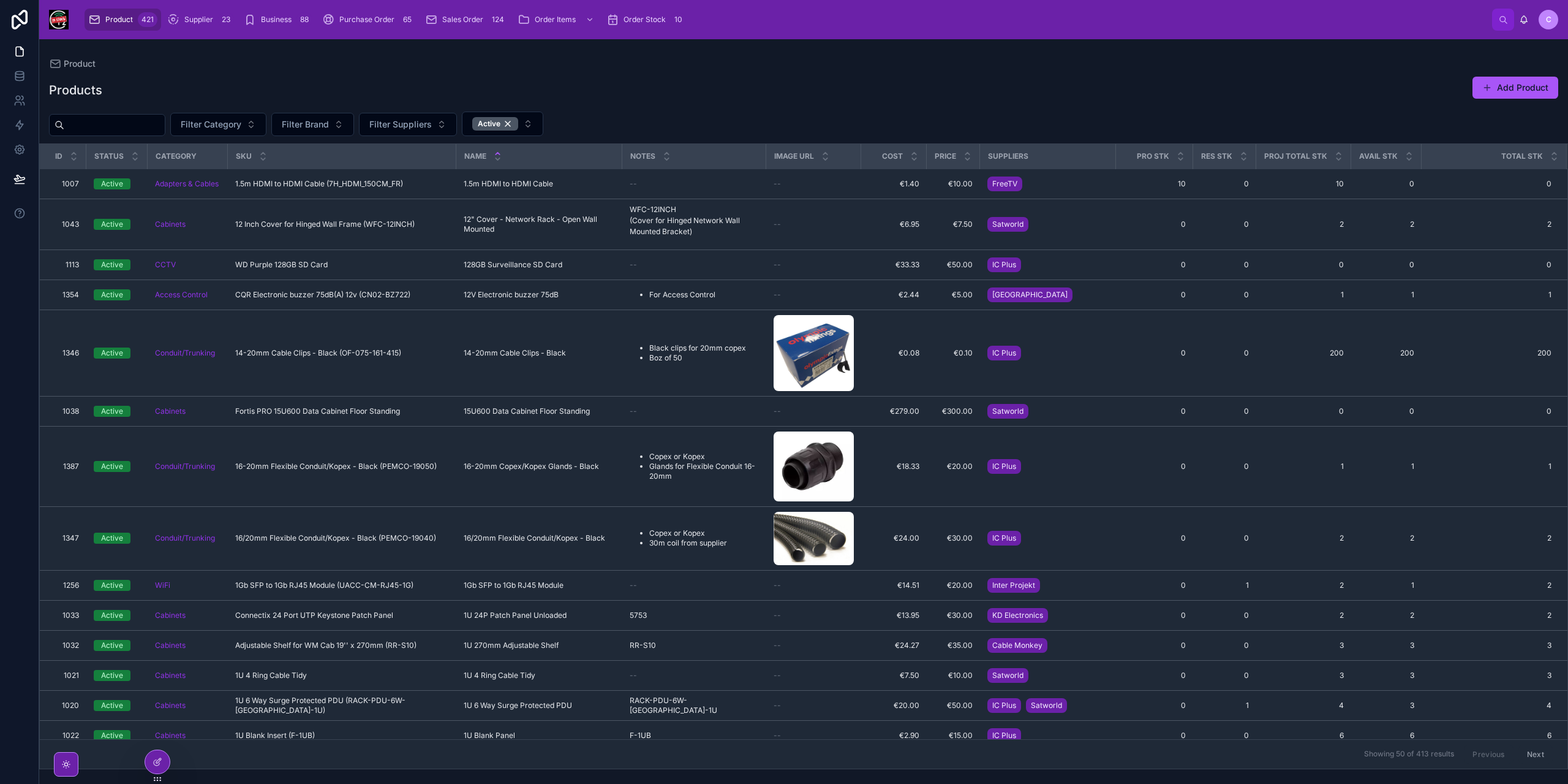
click at [156, 129] on input "text" at bounding box center [114, 125] width 101 height 17
paste input "**********"
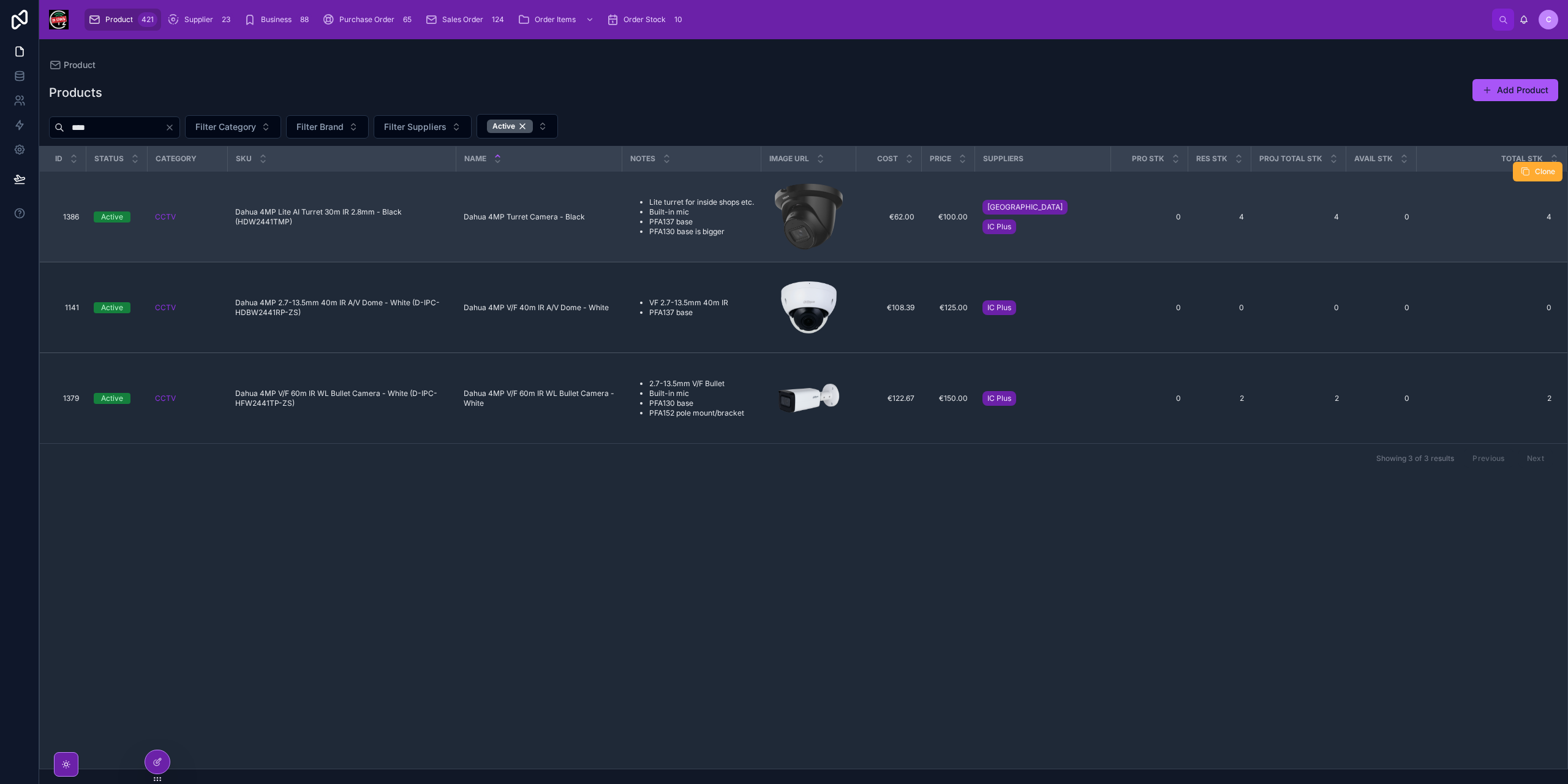
type input "****"
click at [675, 232] on li "PFA130 base is bigger" at bounding box center [702, 232] width 105 height 10
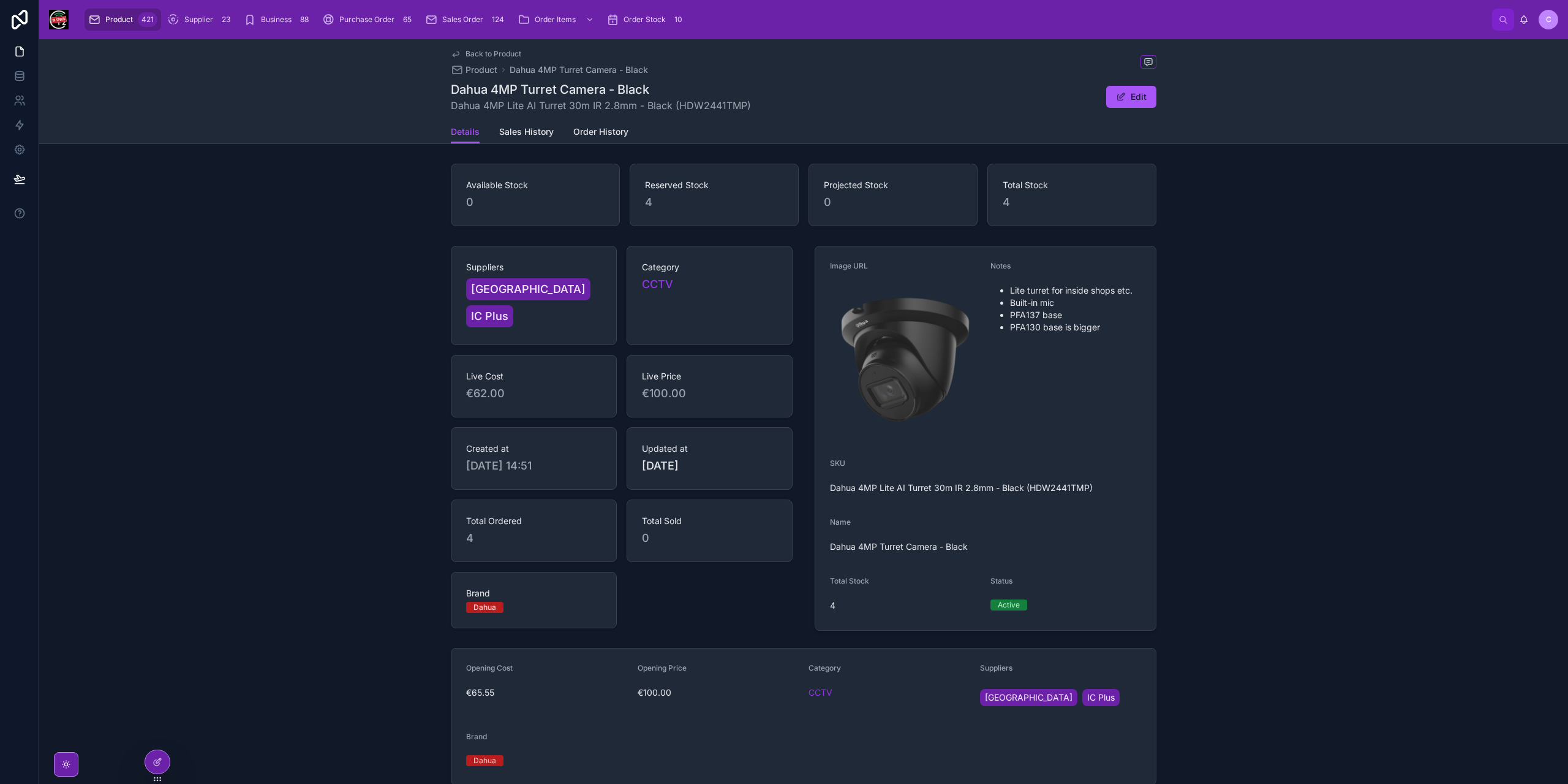
drag, startPoint x: 1130, startPoint y: 99, endPoint x: 1124, endPoint y: 126, distance: 27.7
click at [1130, 99] on button "Edit" at bounding box center [1132, 96] width 50 height 22
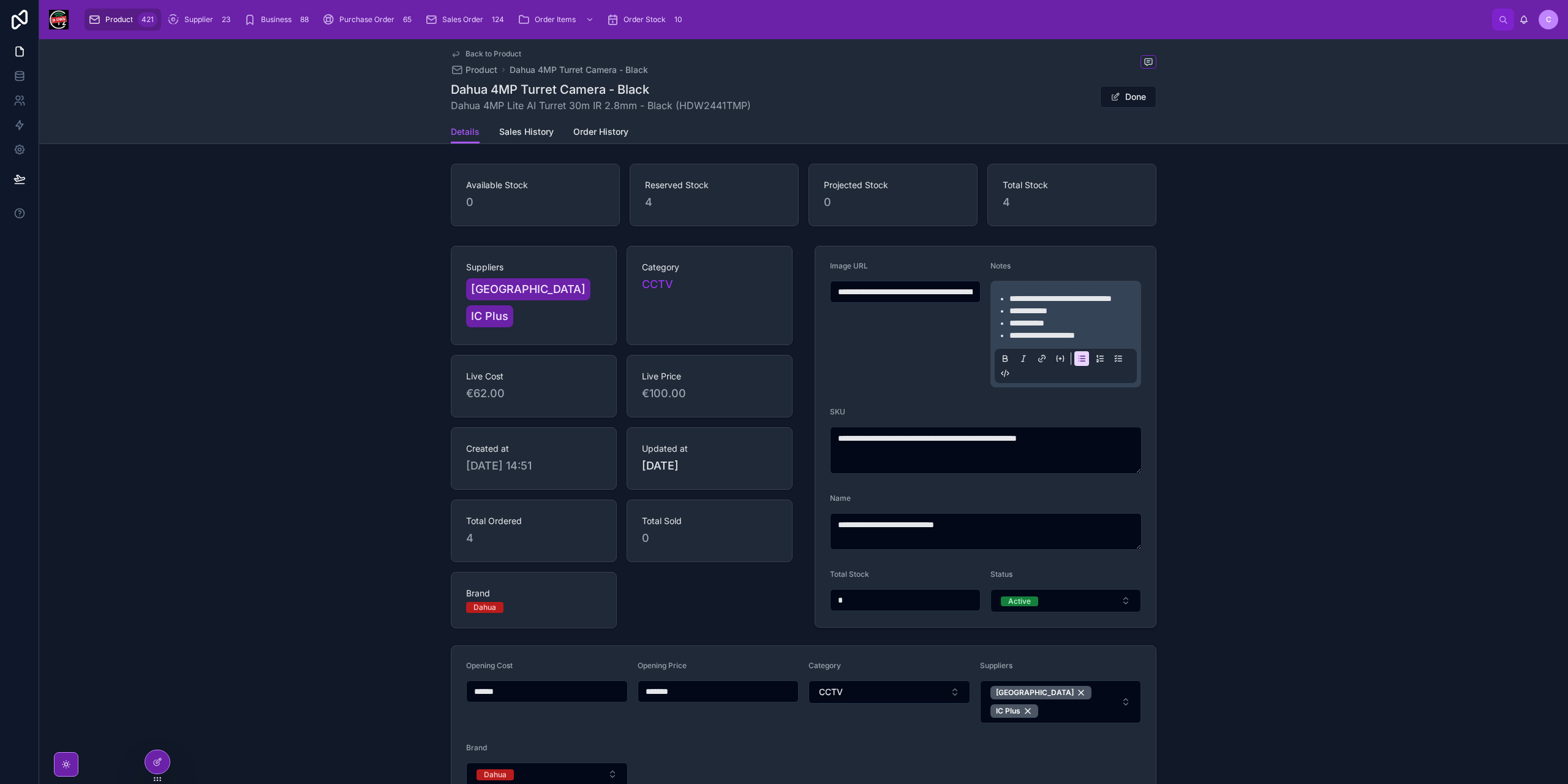
click at [1059, 320] on li "**********" at bounding box center [1074, 323] width 130 height 13
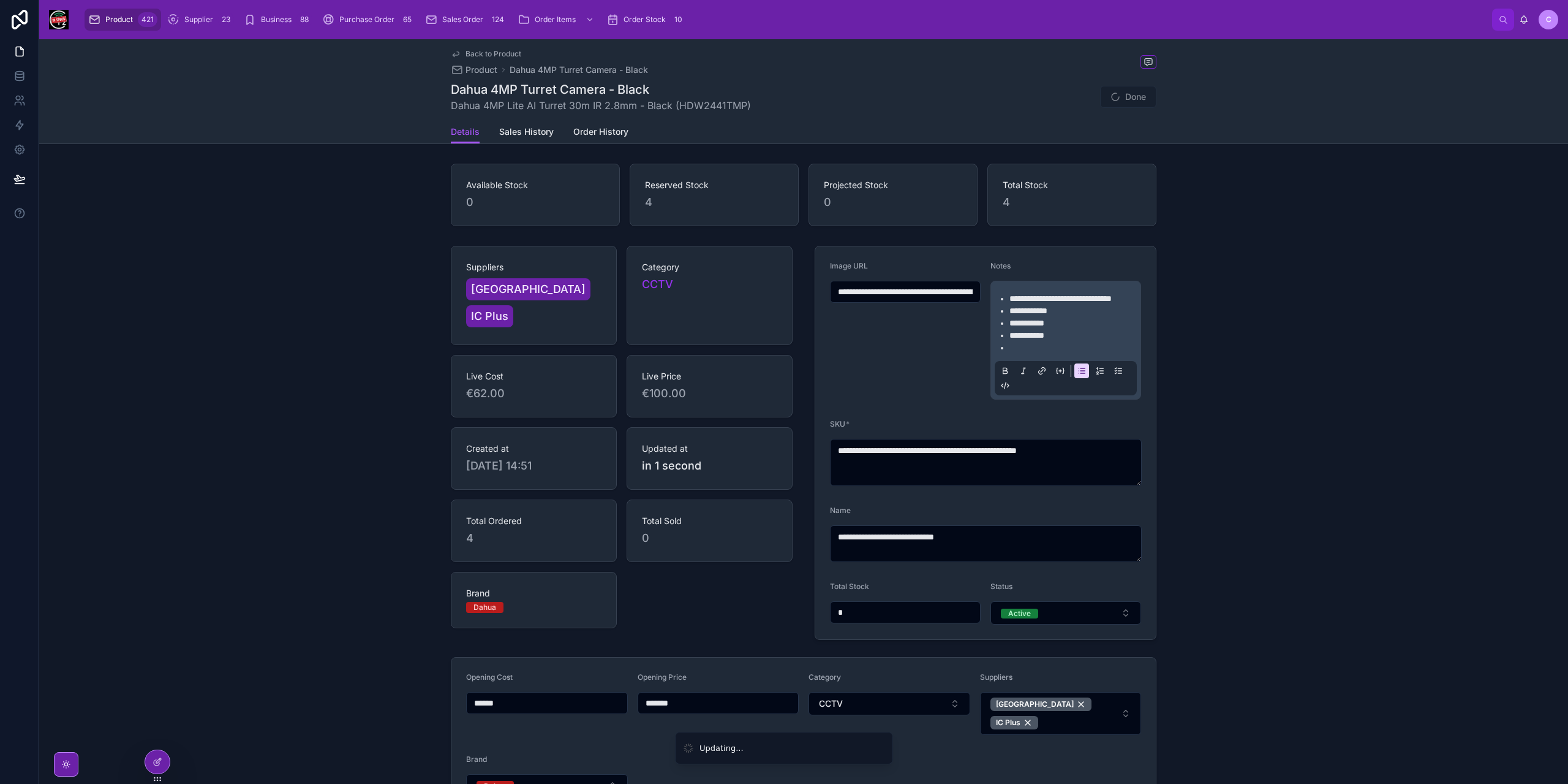
paste div
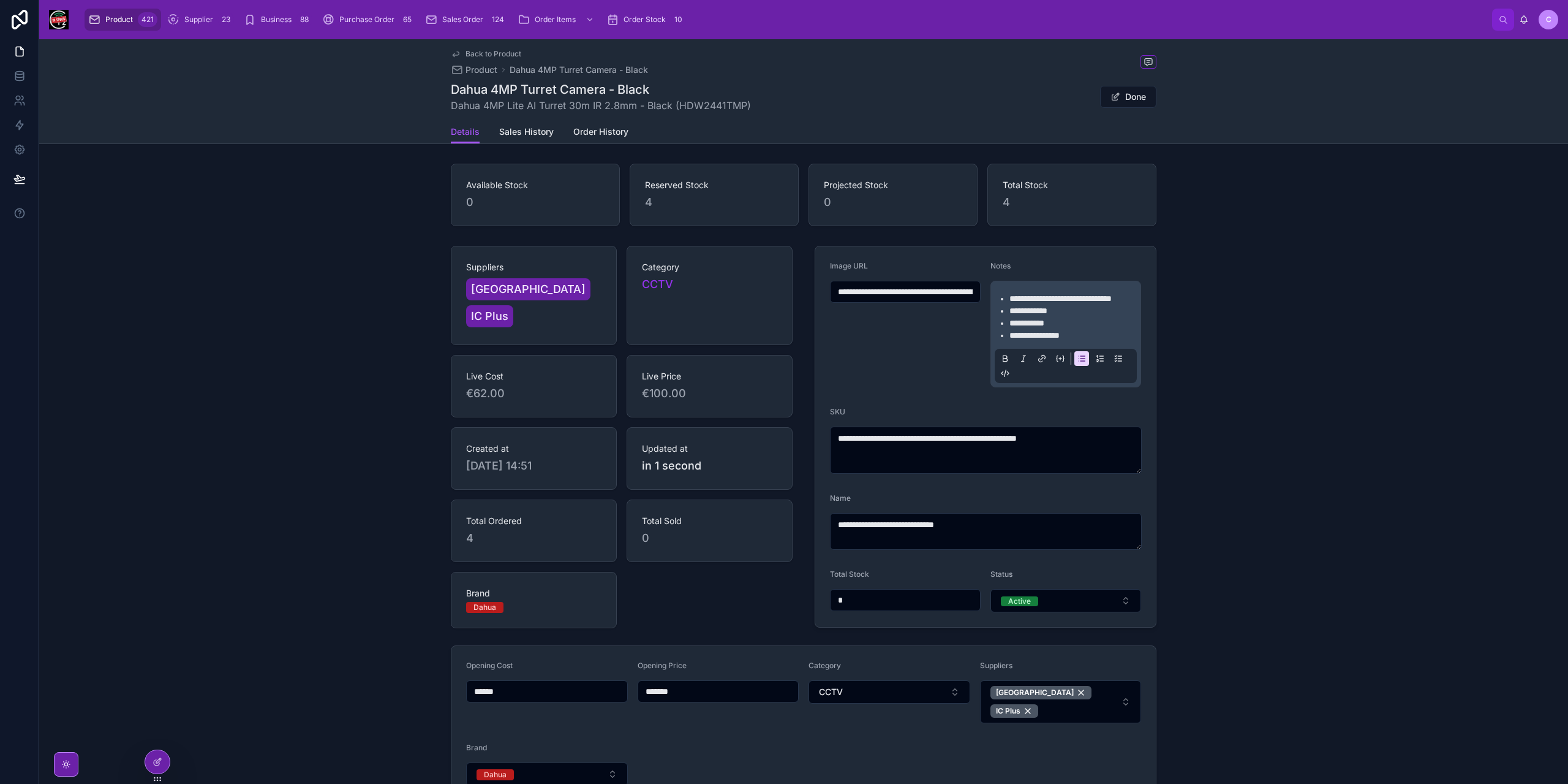
click at [485, 51] on span "Back to Product" at bounding box center [493, 54] width 55 height 10
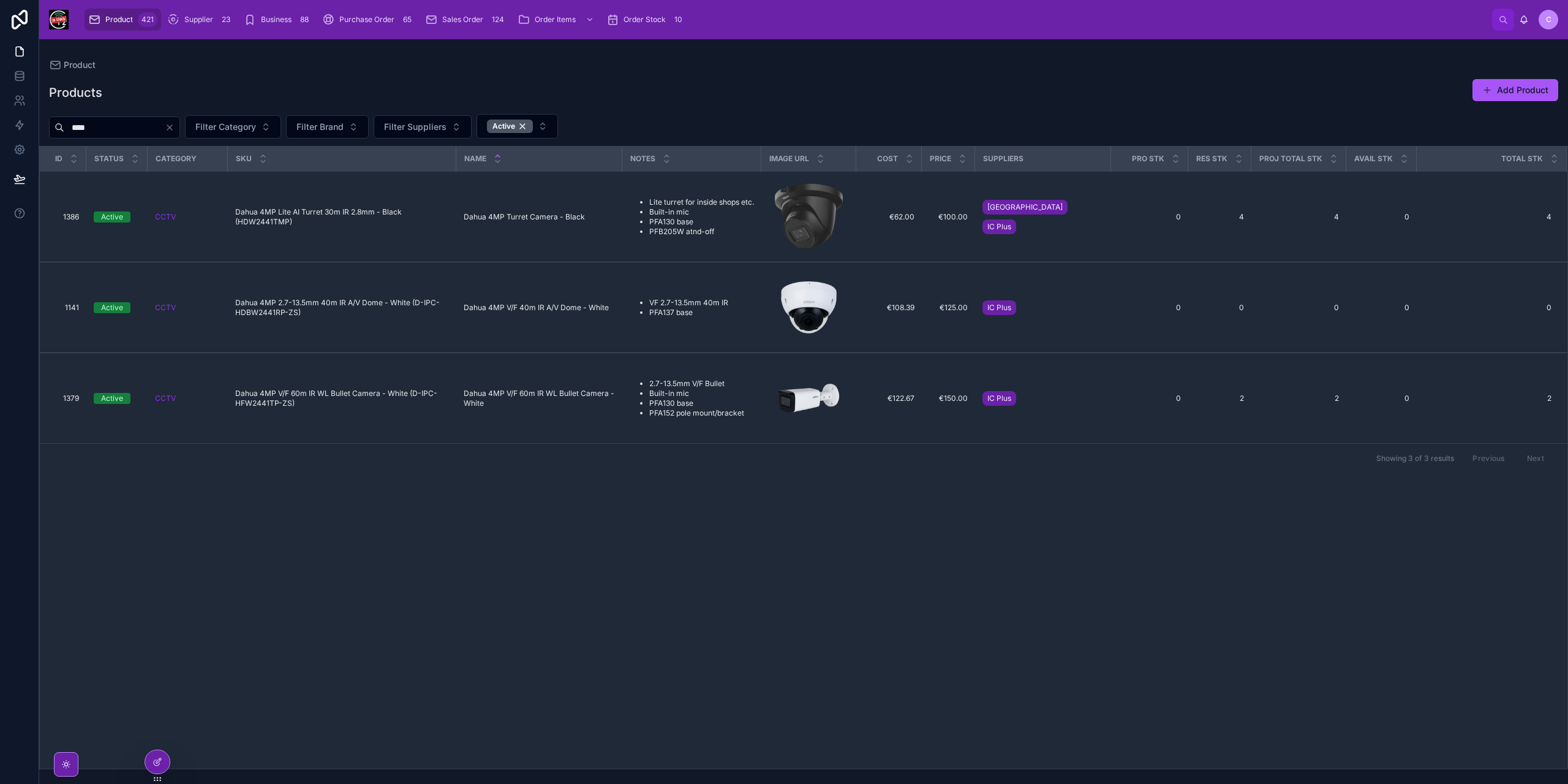
click at [139, 123] on input "****" at bounding box center [114, 128] width 101 height 17
paste input "***"
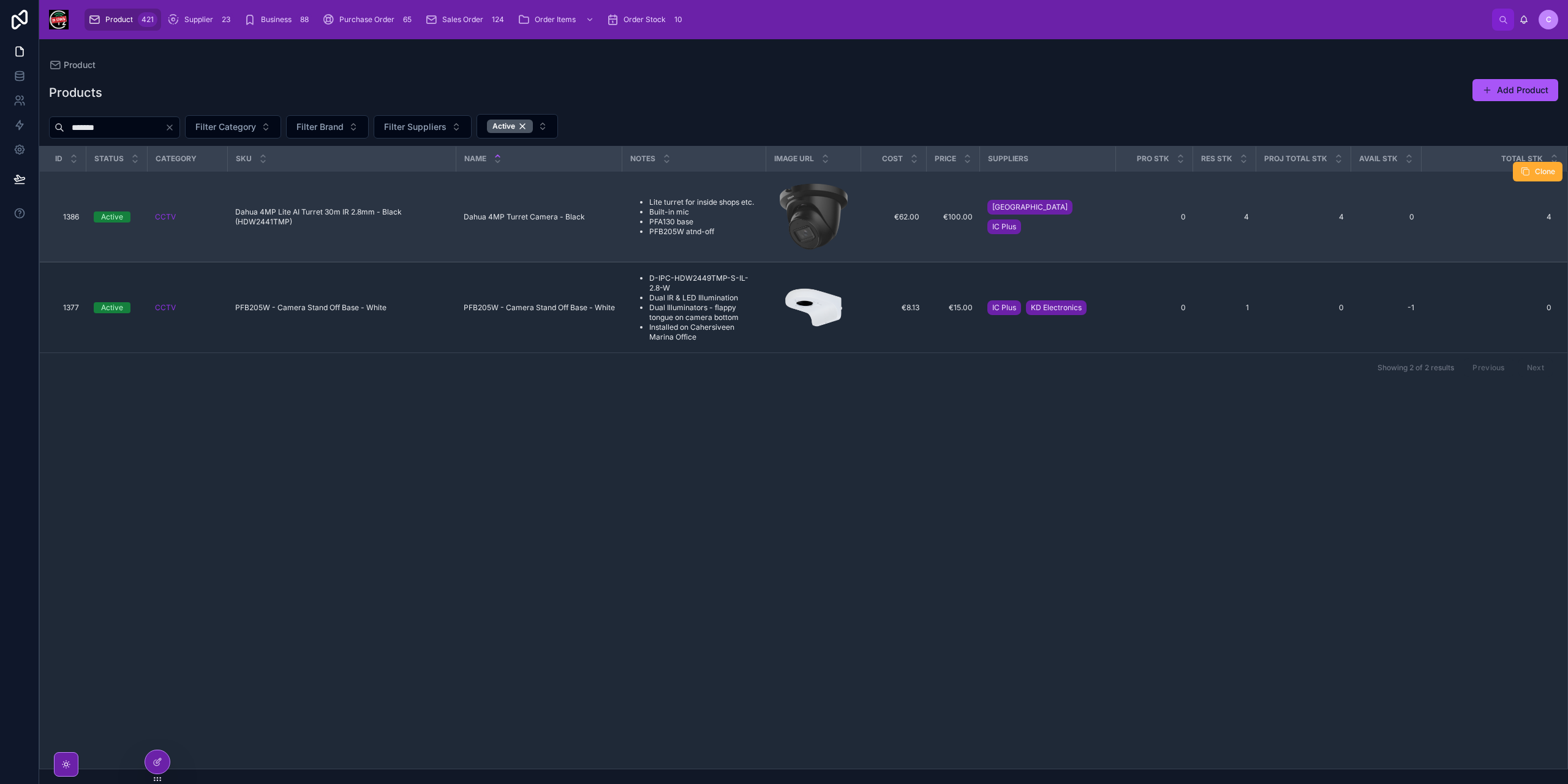
type input "*******"
click at [678, 222] on li "PFA130 base" at bounding box center [702, 222] width 105 height 10
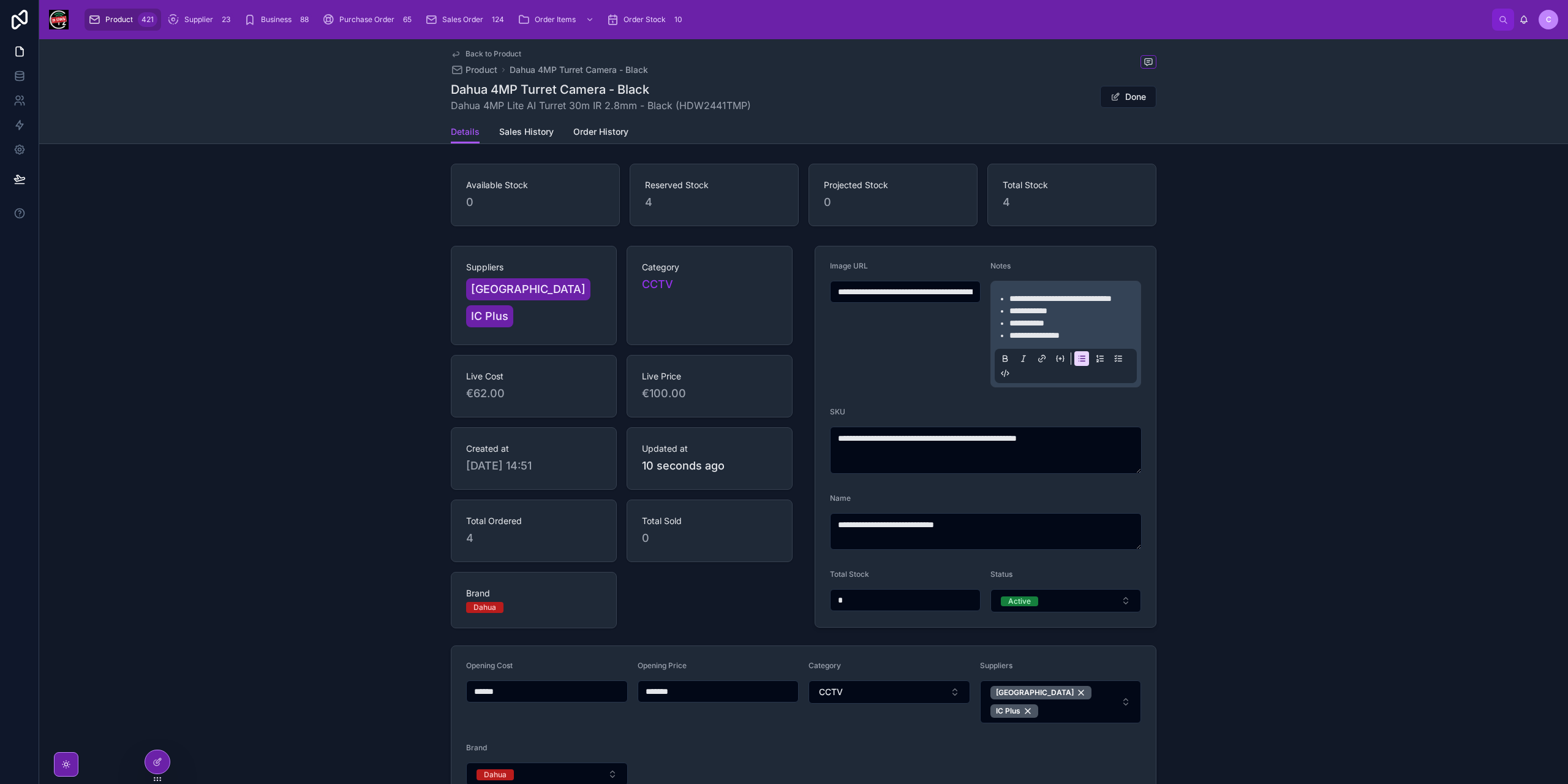
click at [1054, 334] on span "**********" at bounding box center [1035, 335] width 50 height 9
click at [1134, 111] on div "Dahua 4MP Turret Camera - Black Dahua 4MP Lite AI Turret 30m IR 2.8mm - Black (…" at bounding box center [804, 96] width 706 height 32
click at [1133, 106] on button "Done" at bounding box center [1129, 96] width 56 height 22
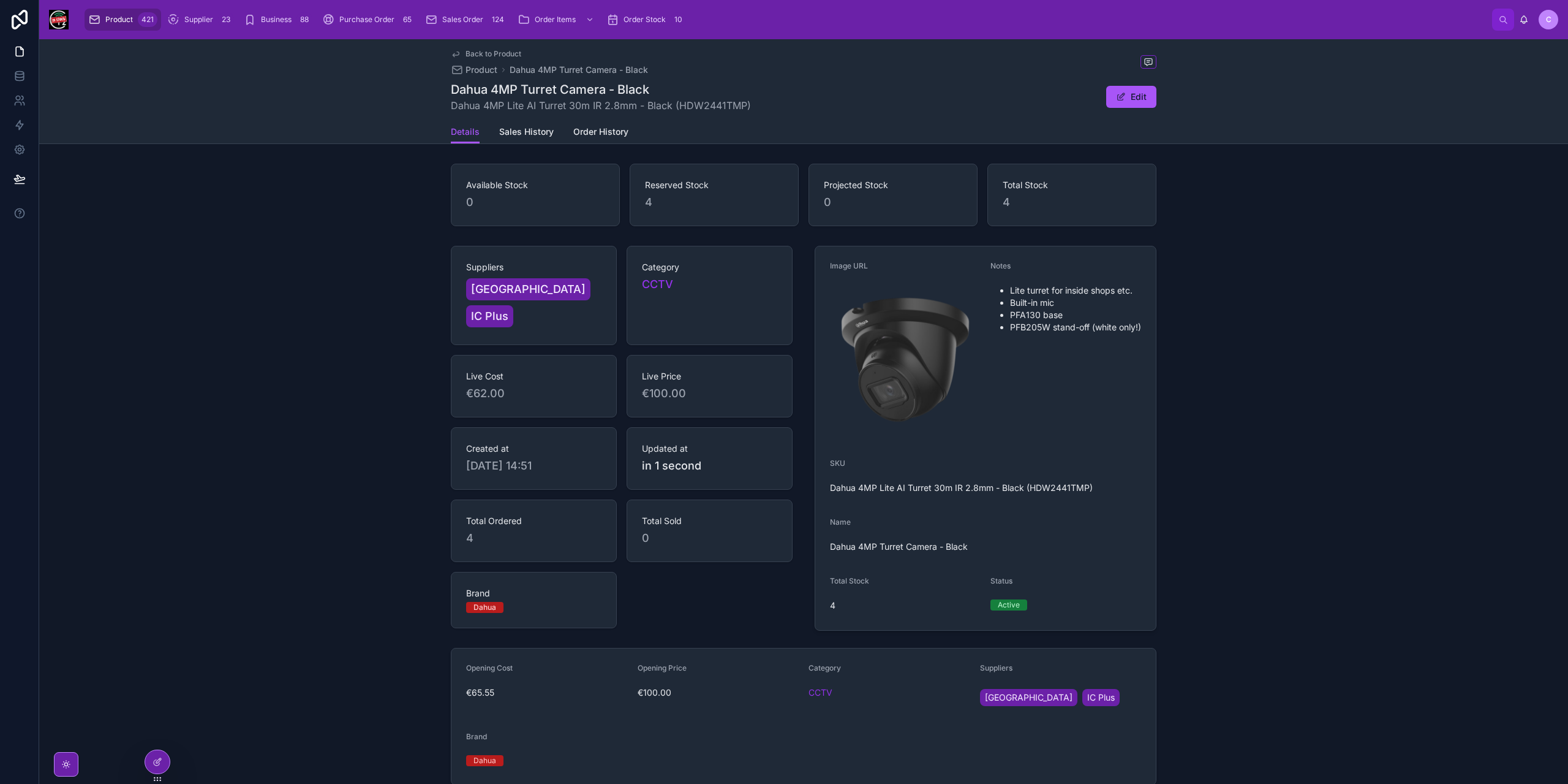
click at [476, 50] on span "Back to Product" at bounding box center [493, 54] width 55 height 10
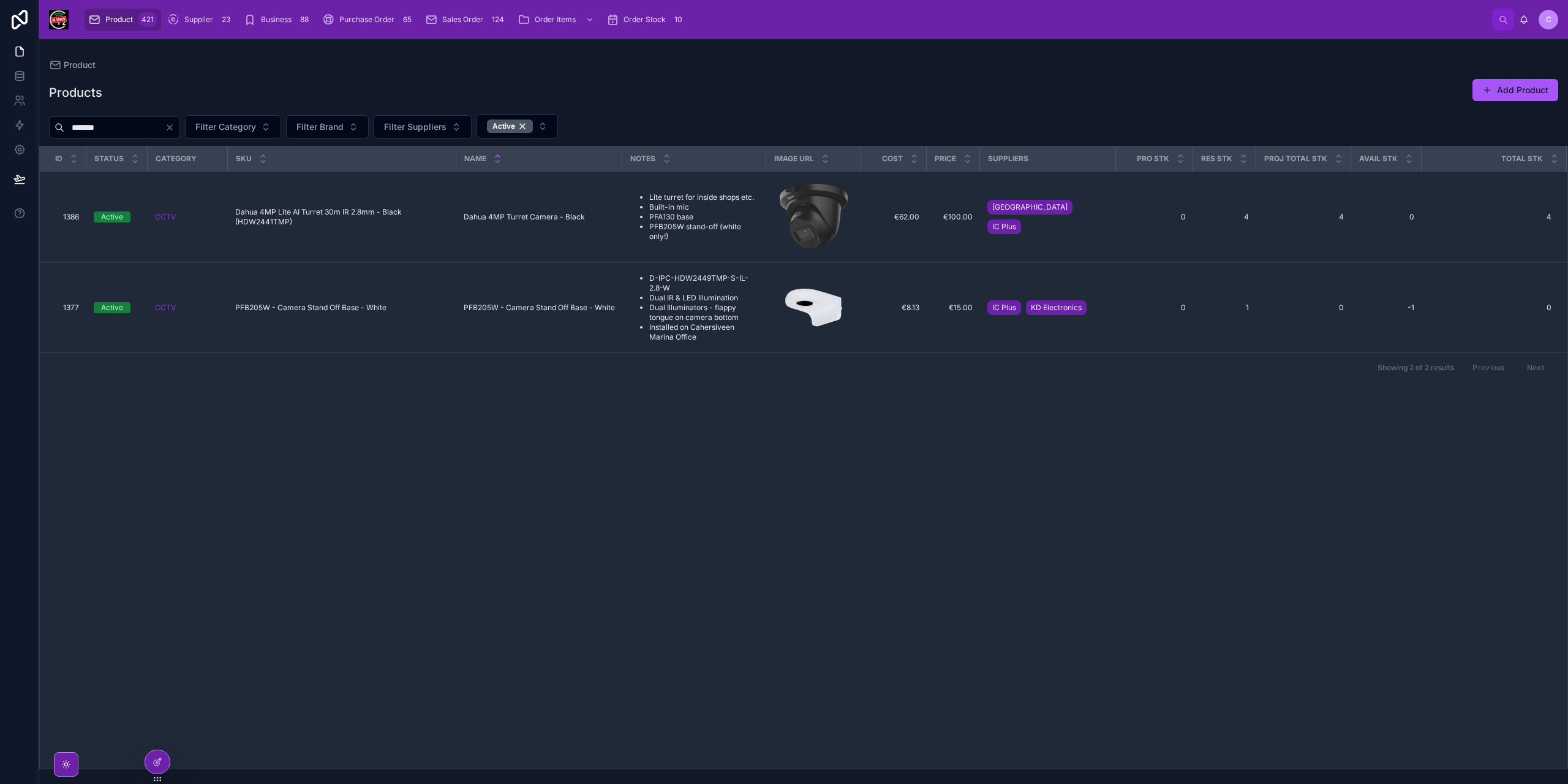
click at [84, 125] on input "*******" at bounding box center [114, 128] width 101 height 17
click at [80, 125] on input "****" at bounding box center [114, 128] width 101 height 17
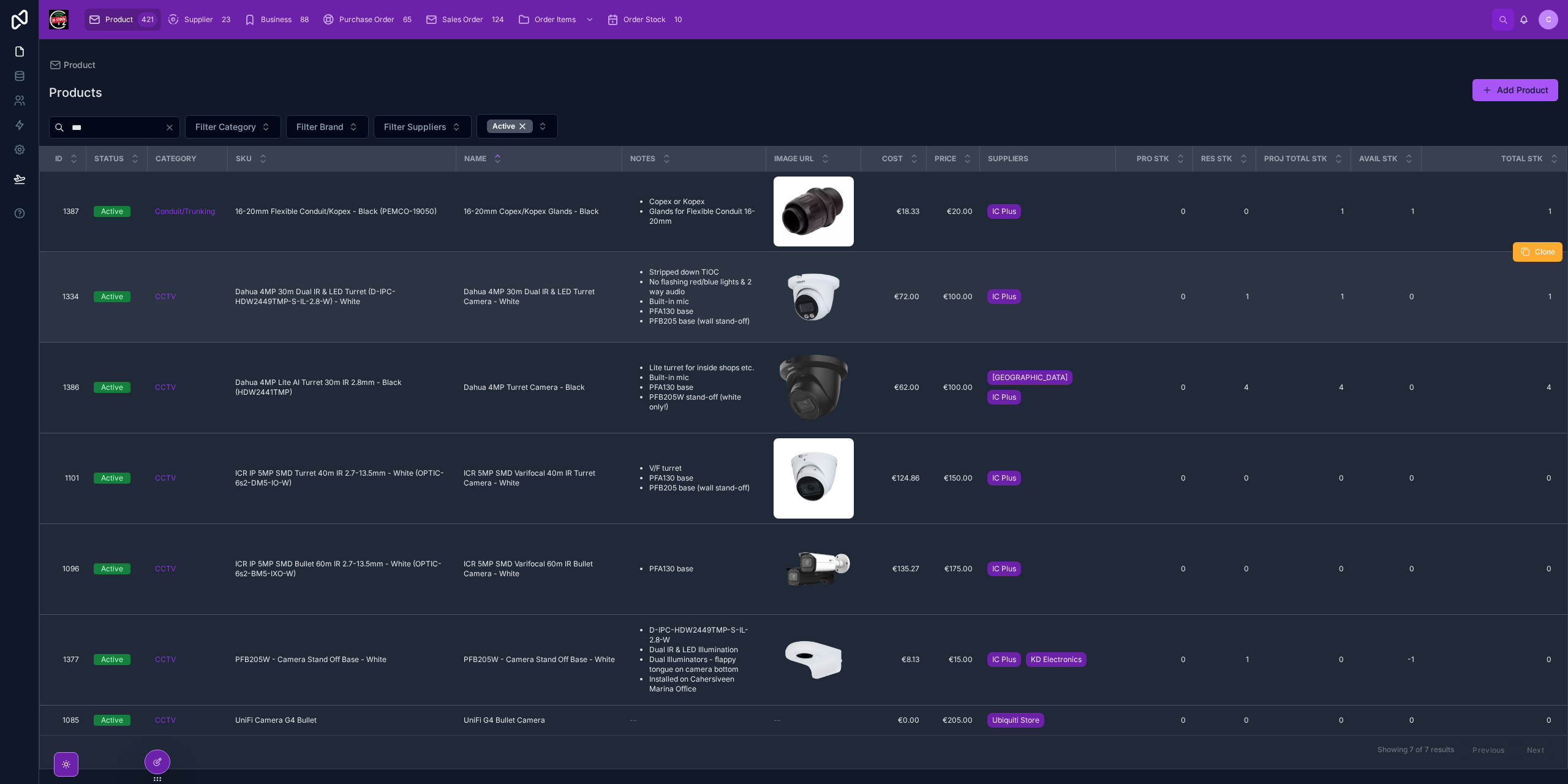
type input "***"
click at [707, 316] on li "PFB205 base (wall stand-off)" at bounding box center [704, 321] width 110 height 10
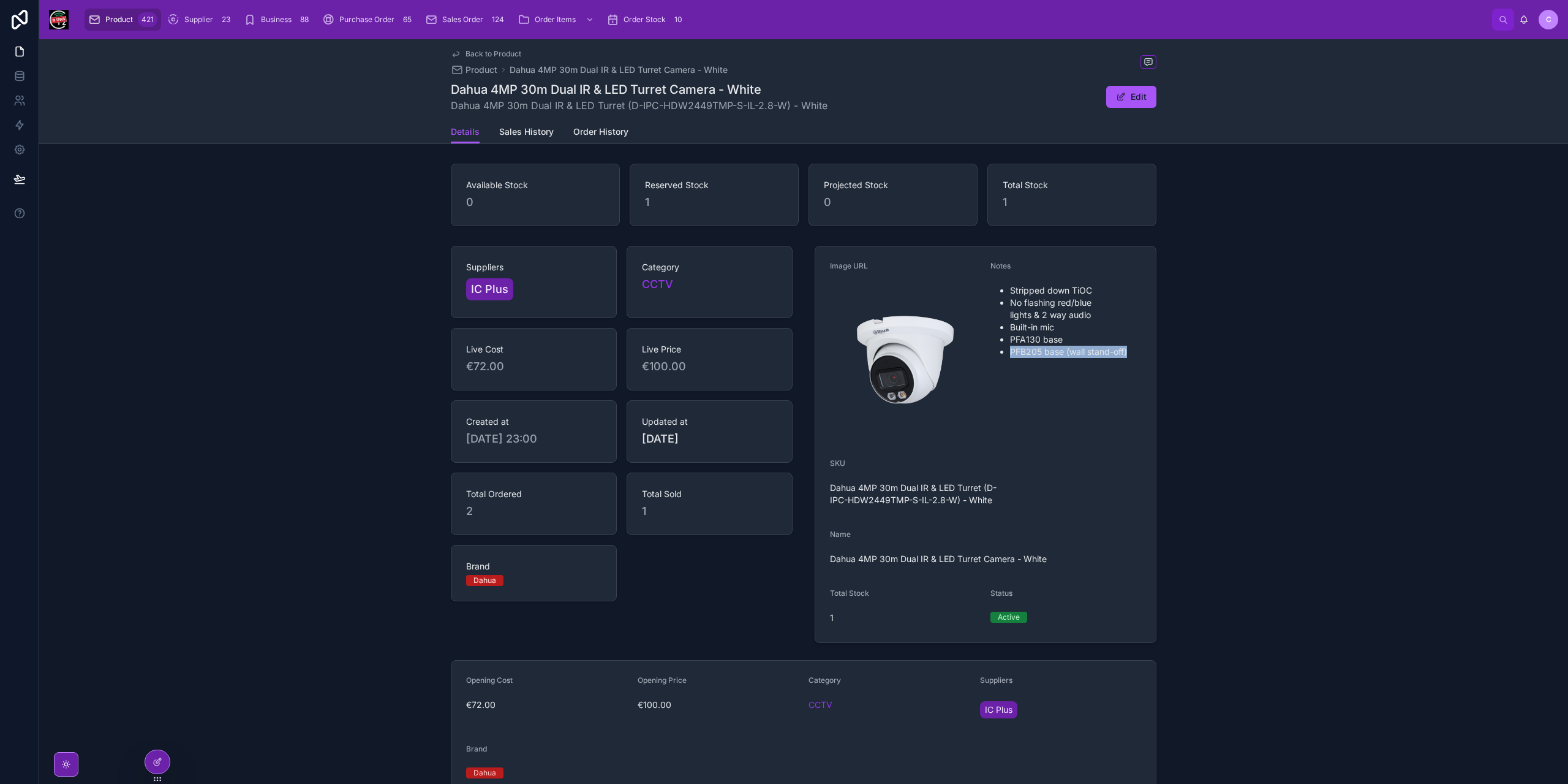
drag, startPoint x: 1134, startPoint y: 355, endPoint x: 1006, endPoint y: 347, distance: 128.2
click at [1006, 347] on ul "Stripped down TiOC No flashing red/blue lights & 2 way audio Built-in mic PFA13…" at bounding box center [1065, 321] width 150 height 74
copy li "PFB205 base (wall stand-off)"
click at [474, 50] on span "Back to Product" at bounding box center [493, 54] width 55 height 10
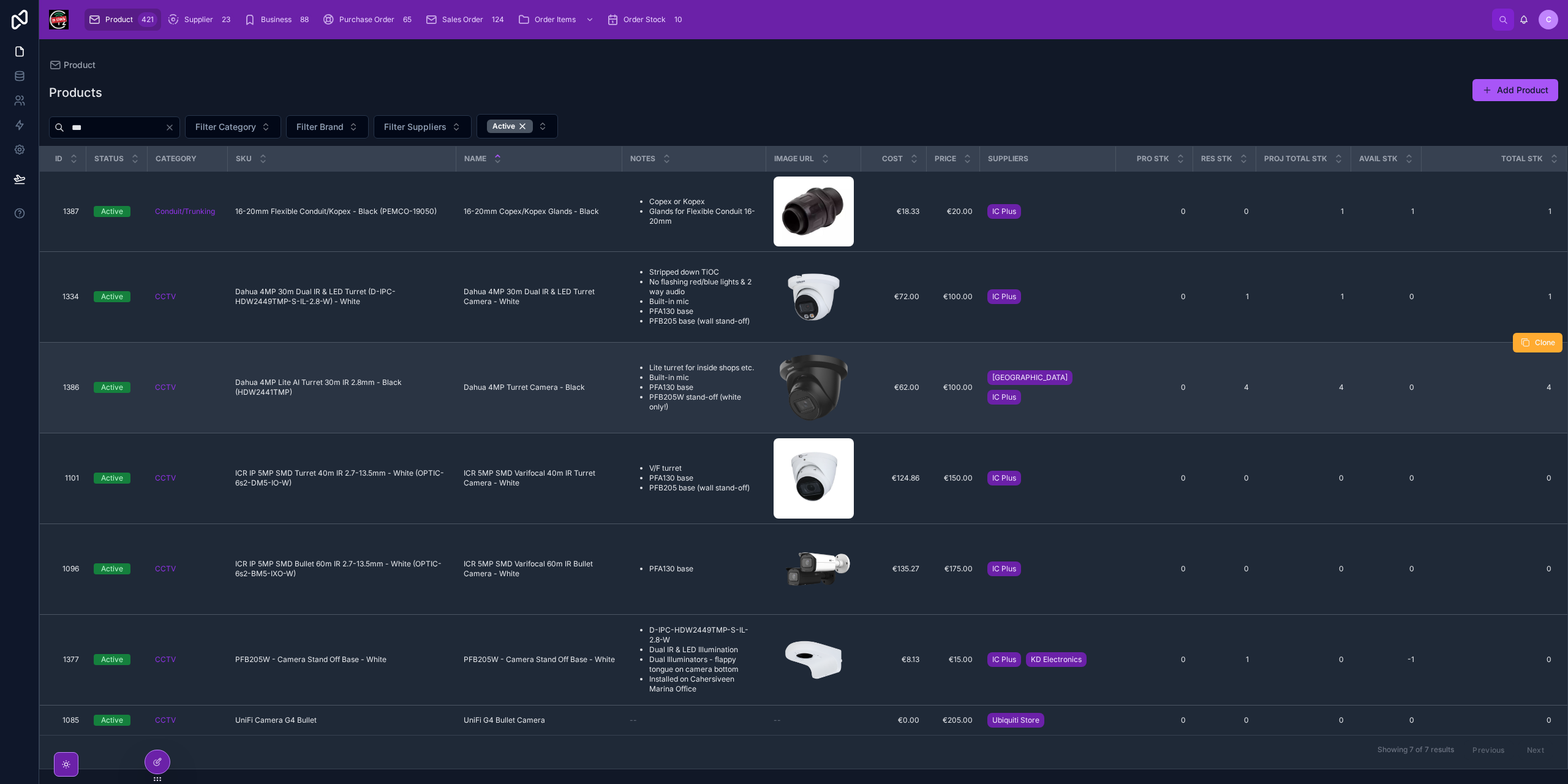
click at [689, 384] on li "PFA130 base" at bounding box center [704, 387] width 110 height 10
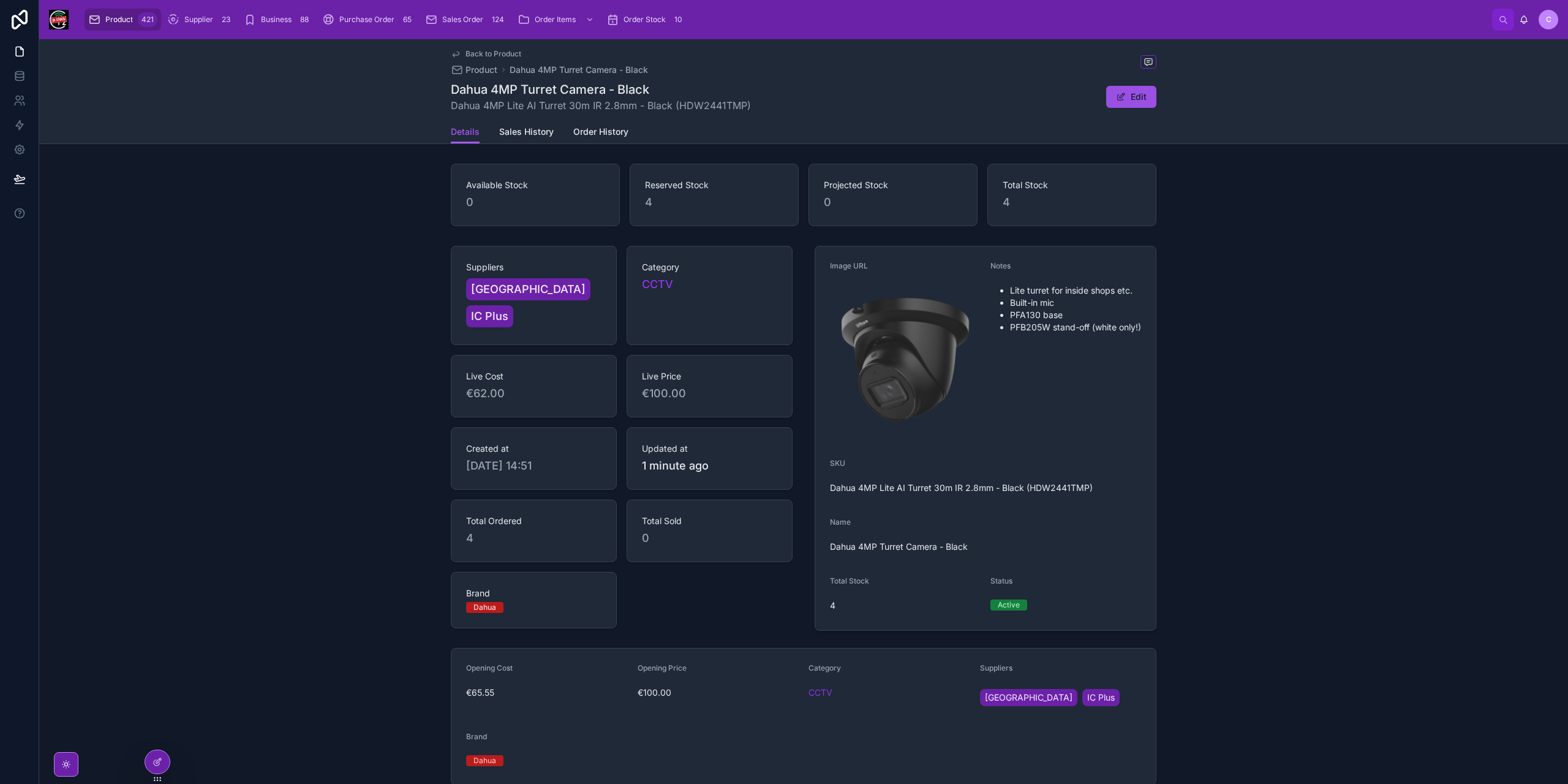
click at [1113, 97] on button "Edit" at bounding box center [1132, 96] width 50 height 22
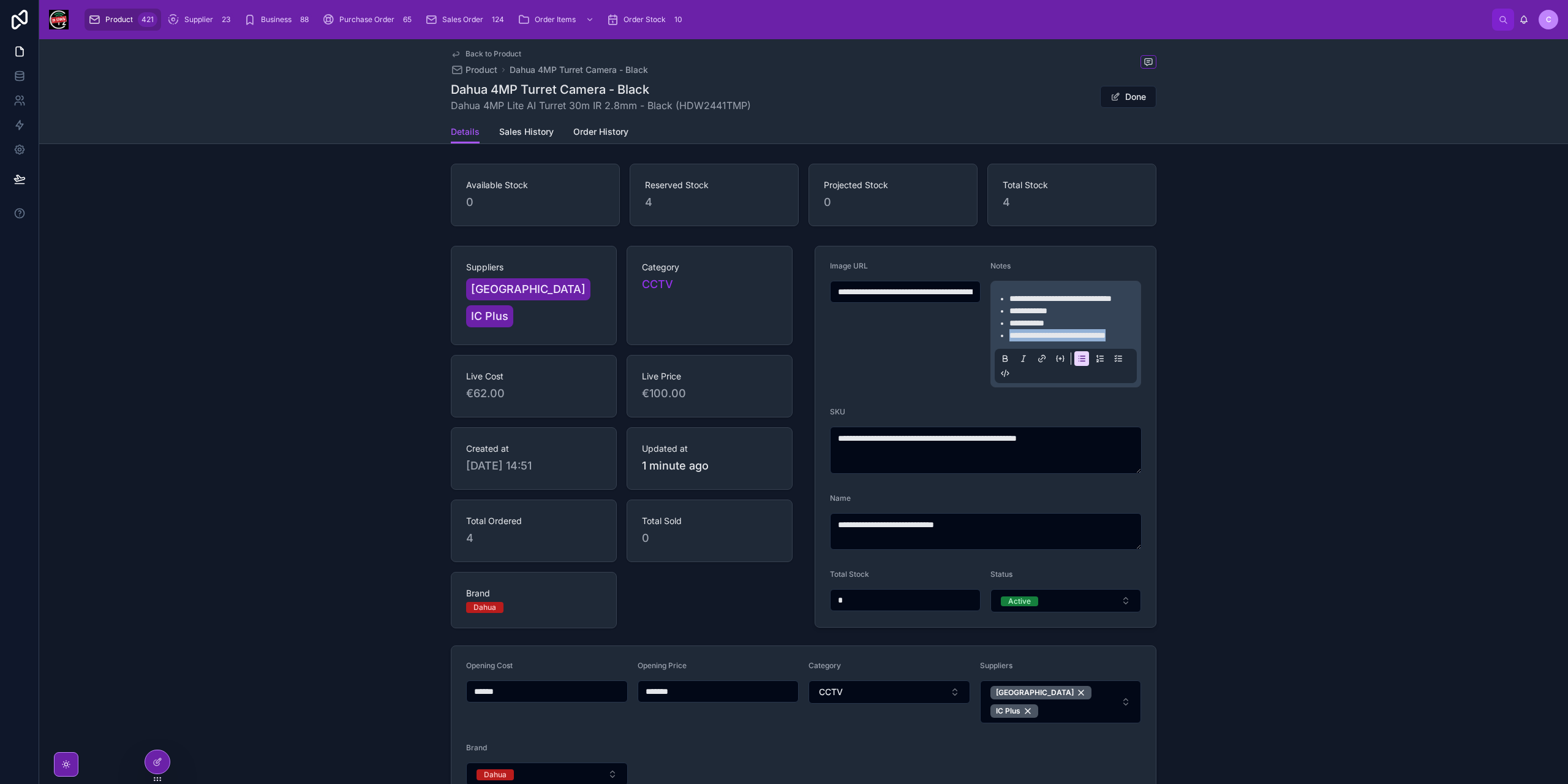
drag, startPoint x: 1062, startPoint y: 350, endPoint x: 1005, endPoint y: 336, distance: 58.7
click at [1005, 336] on ul "**********" at bounding box center [1068, 316] width 143 height 49
click at [1255, 411] on div "**********" at bounding box center [803, 523] width 1529 height 565
click at [489, 57] on span "Back to Product" at bounding box center [493, 54] width 55 height 10
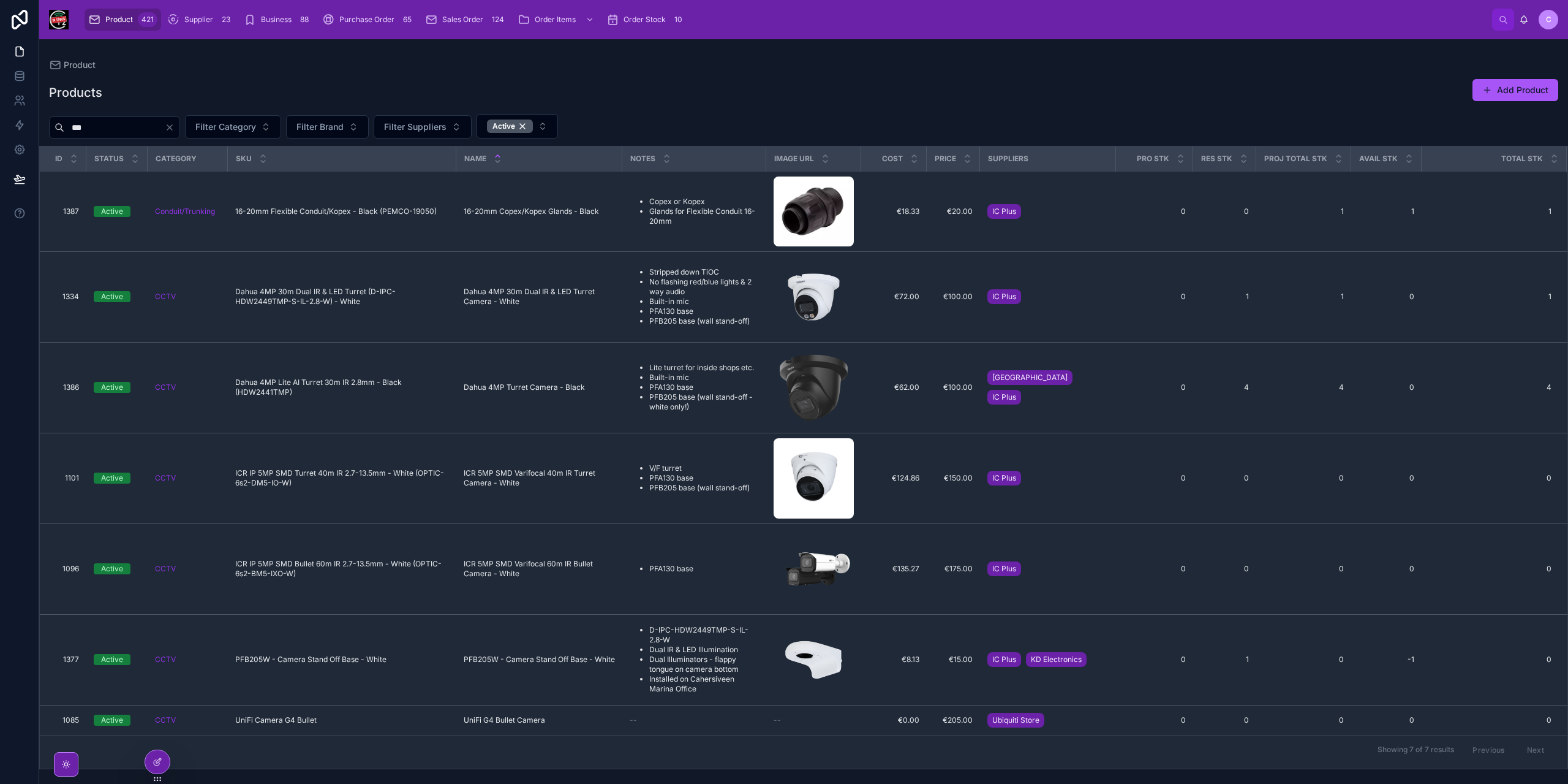
click at [137, 127] on input "***" at bounding box center [114, 128] width 101 height 17
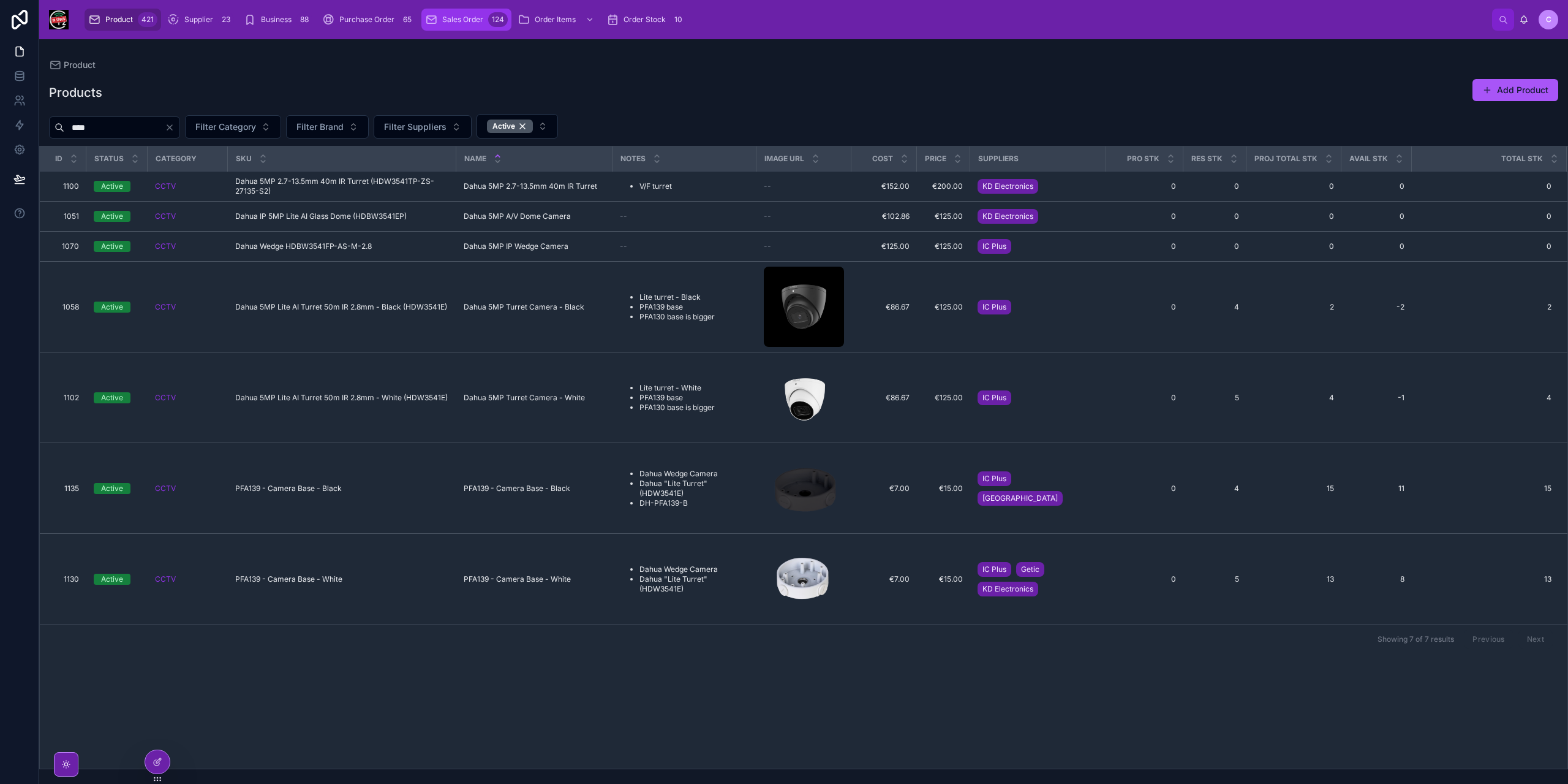
type input "****"
click at [461, 19] on span "Sales Order" at bounding box center [463, 19] width 41 height 10
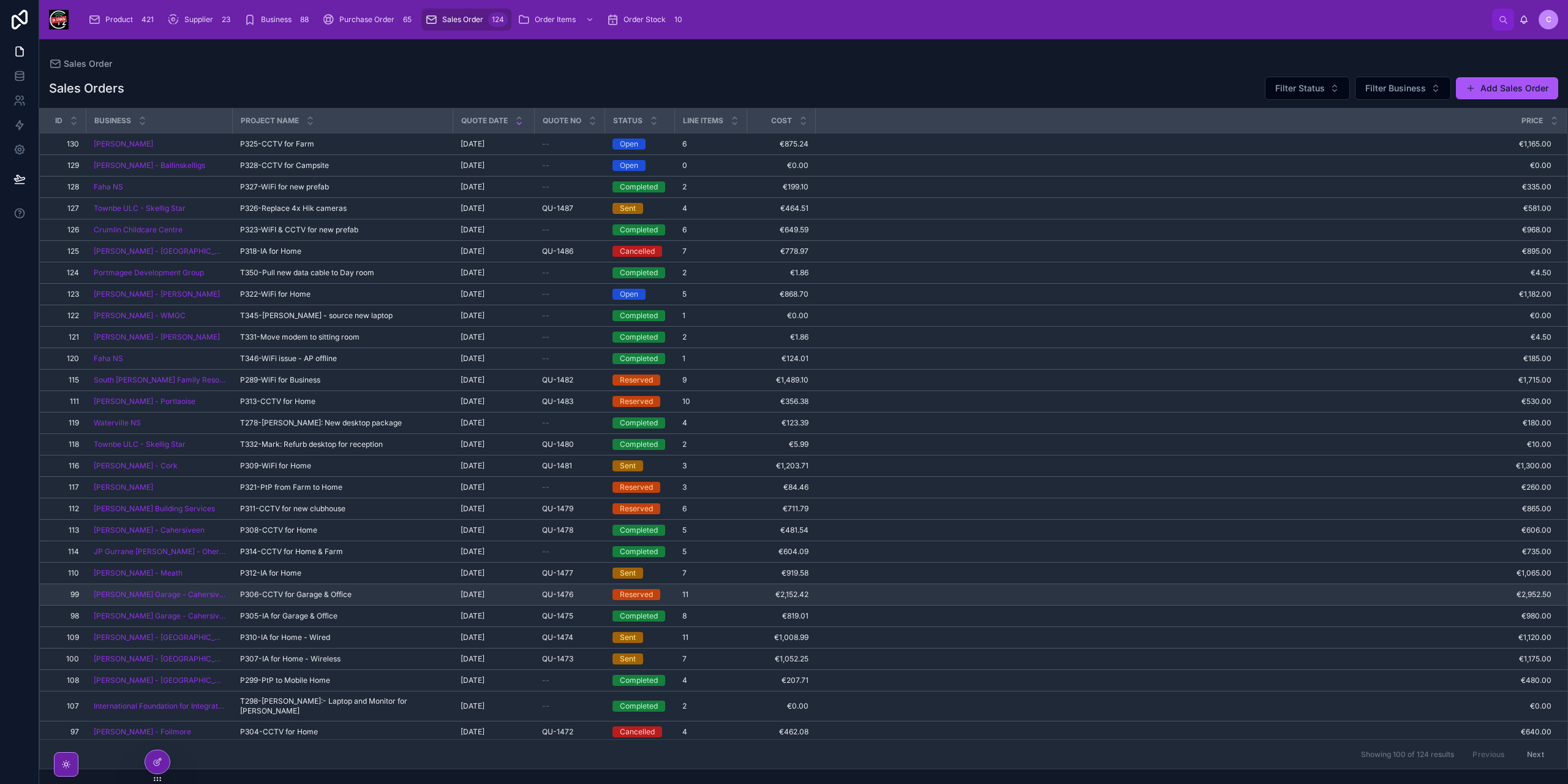
click at [313, 590] on span "P306-CCTV for Garage & Office" at bounding box center [296, 595] width 112 height 10
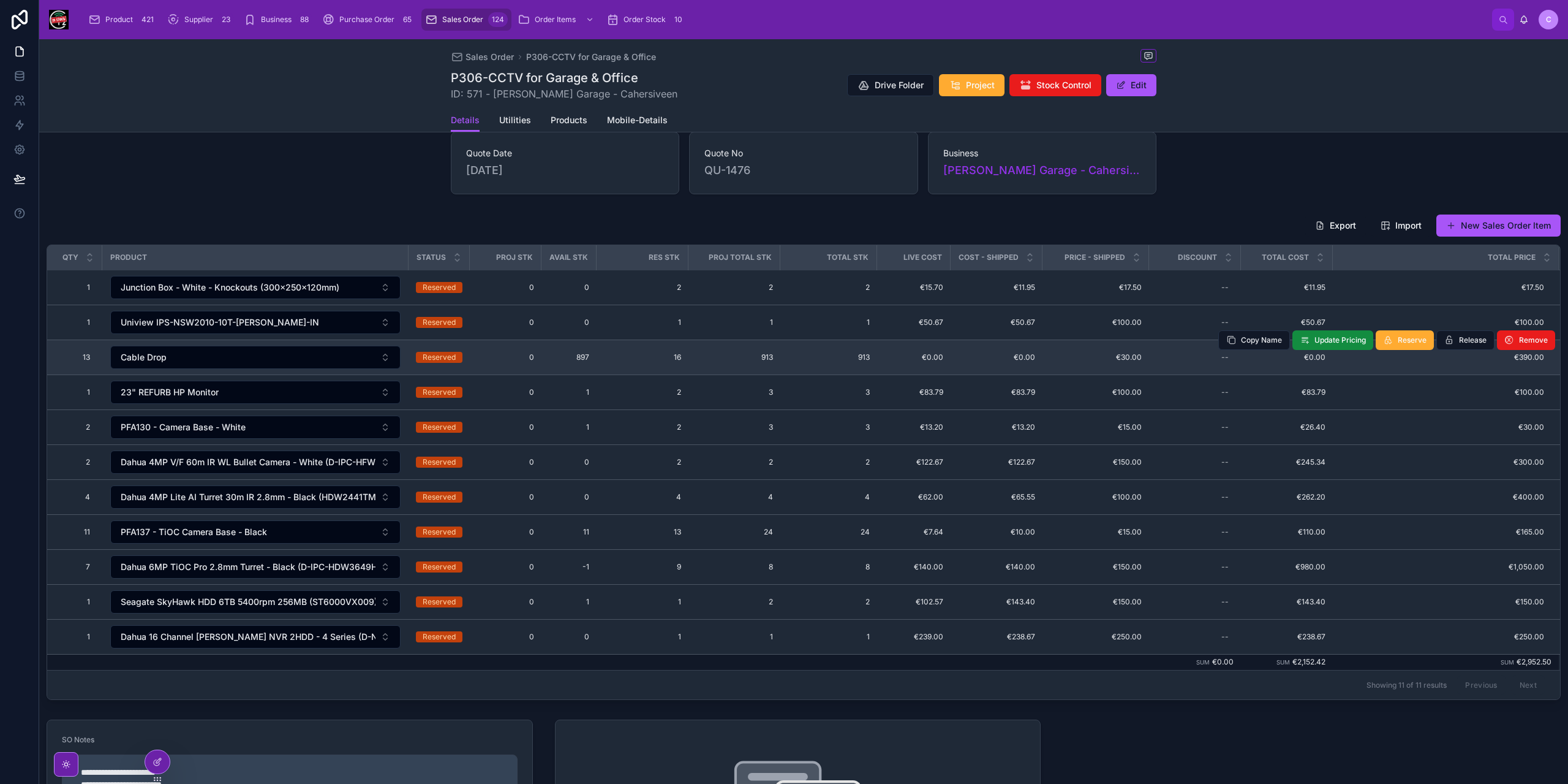
scroll to position [122, 0]
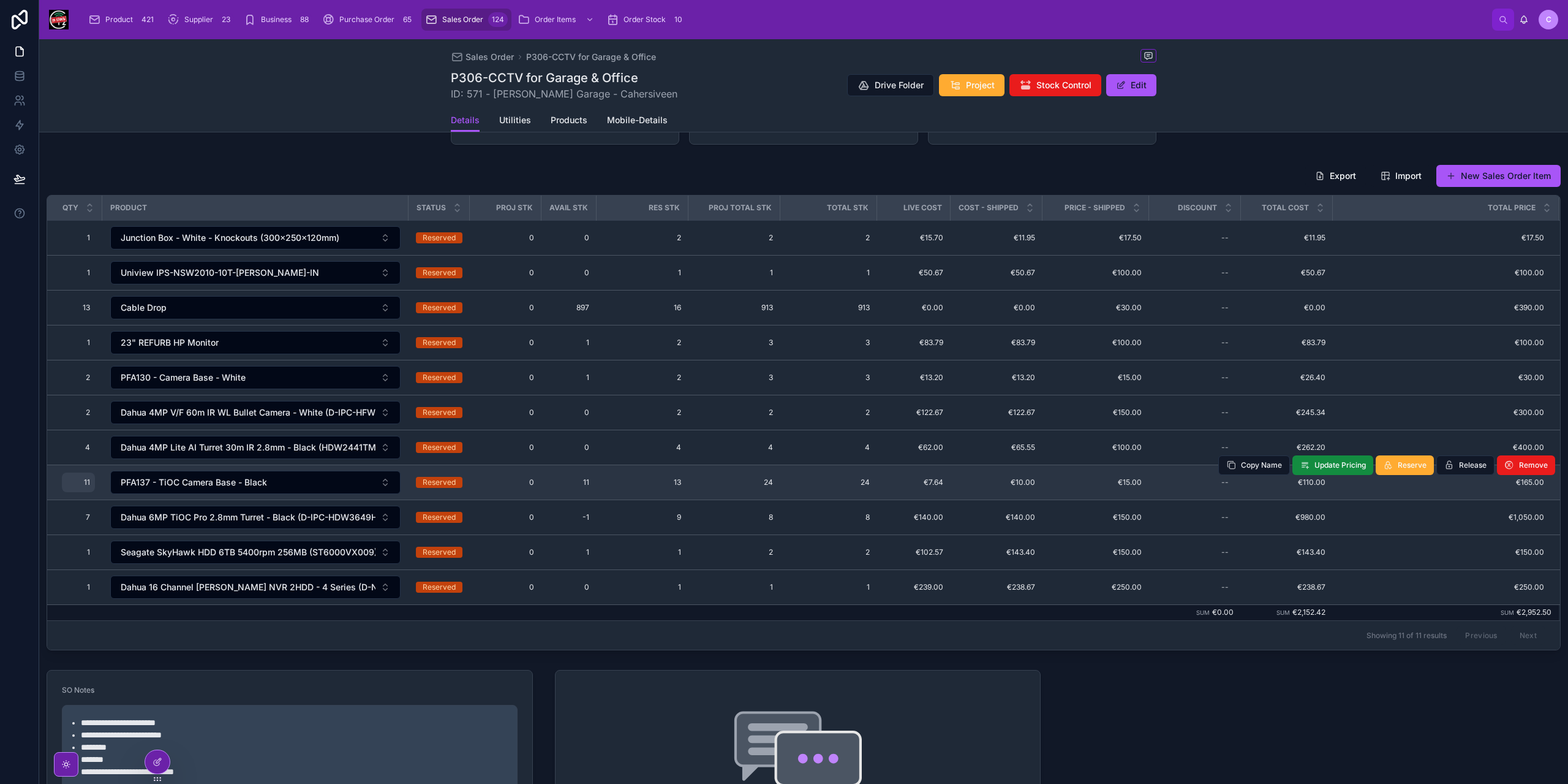
click at [85, 477] on span "11" at bounding box center [79, 482] width 23 height 10
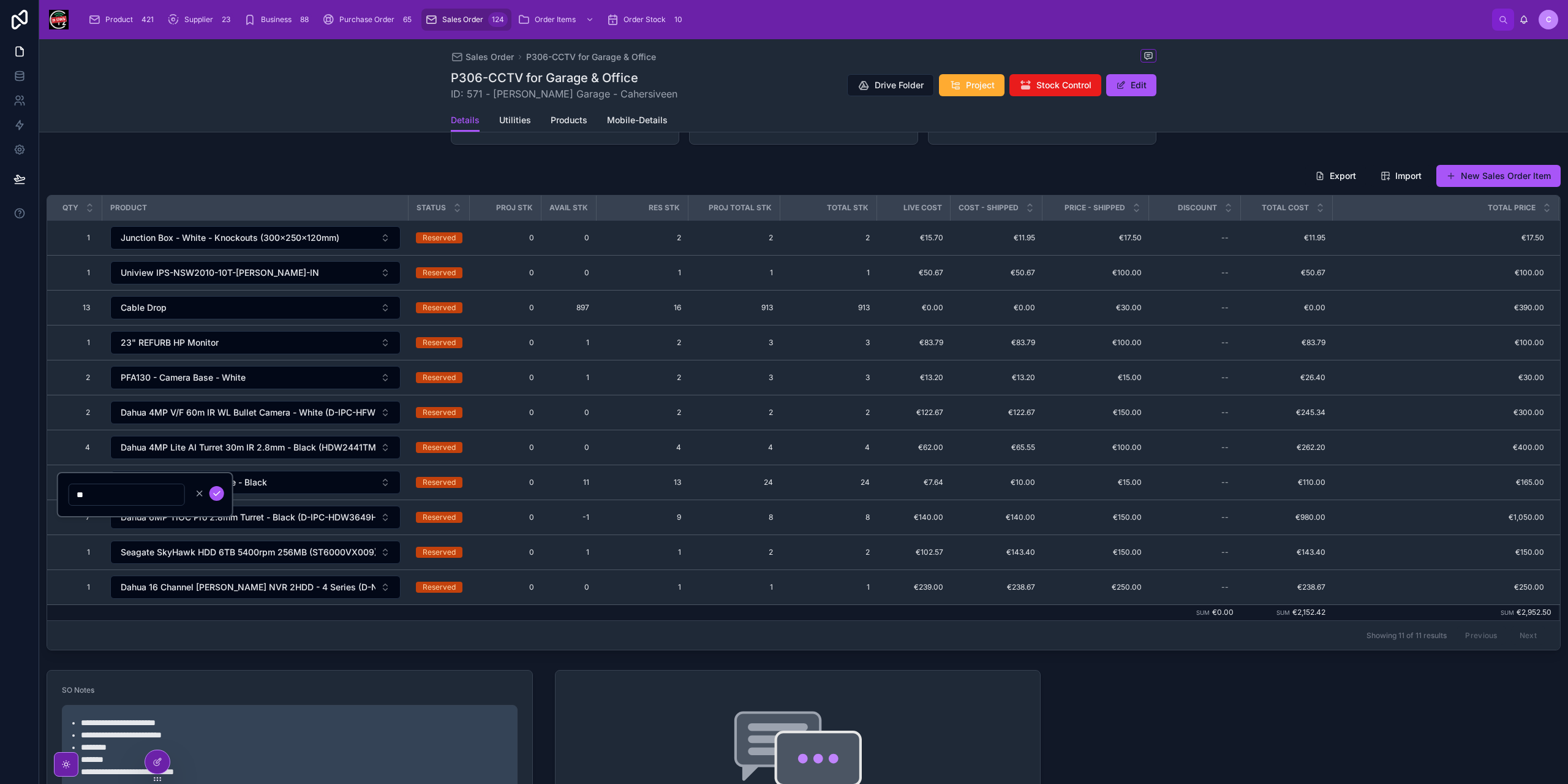
click at [83, 497] on input "**" at bounding box center [126, 495] width 115 height 17
type input "*"
click button "submit" at bounding box center [216, 493] width 15 height 15
click at [1476, 173] on button "New Sales Order Item" at bounding box center [1498, 176] width 124 height 22
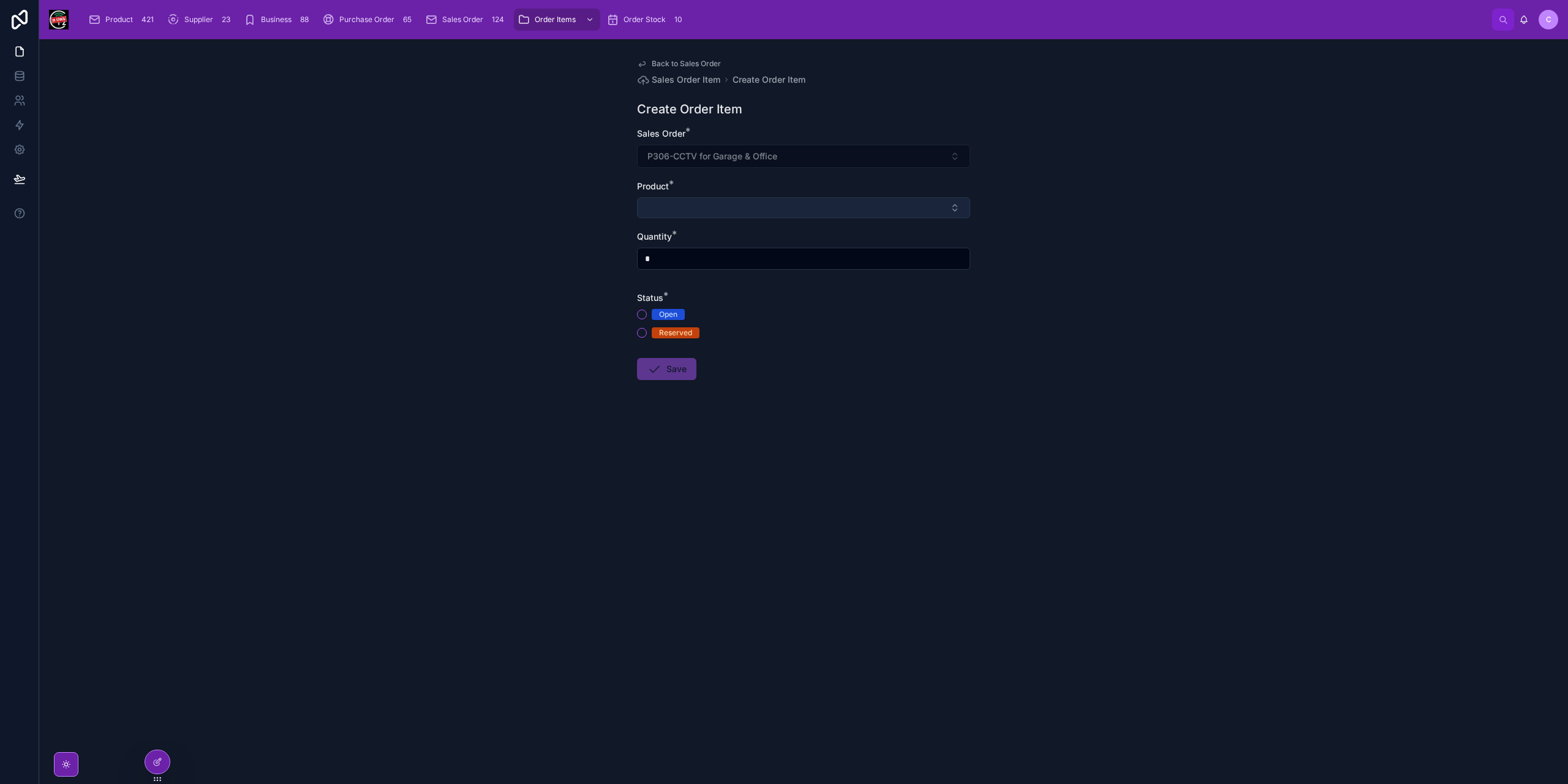
click at [750, 208] on button "Select Button" at bounding box center [804, 207] width 334 height 20
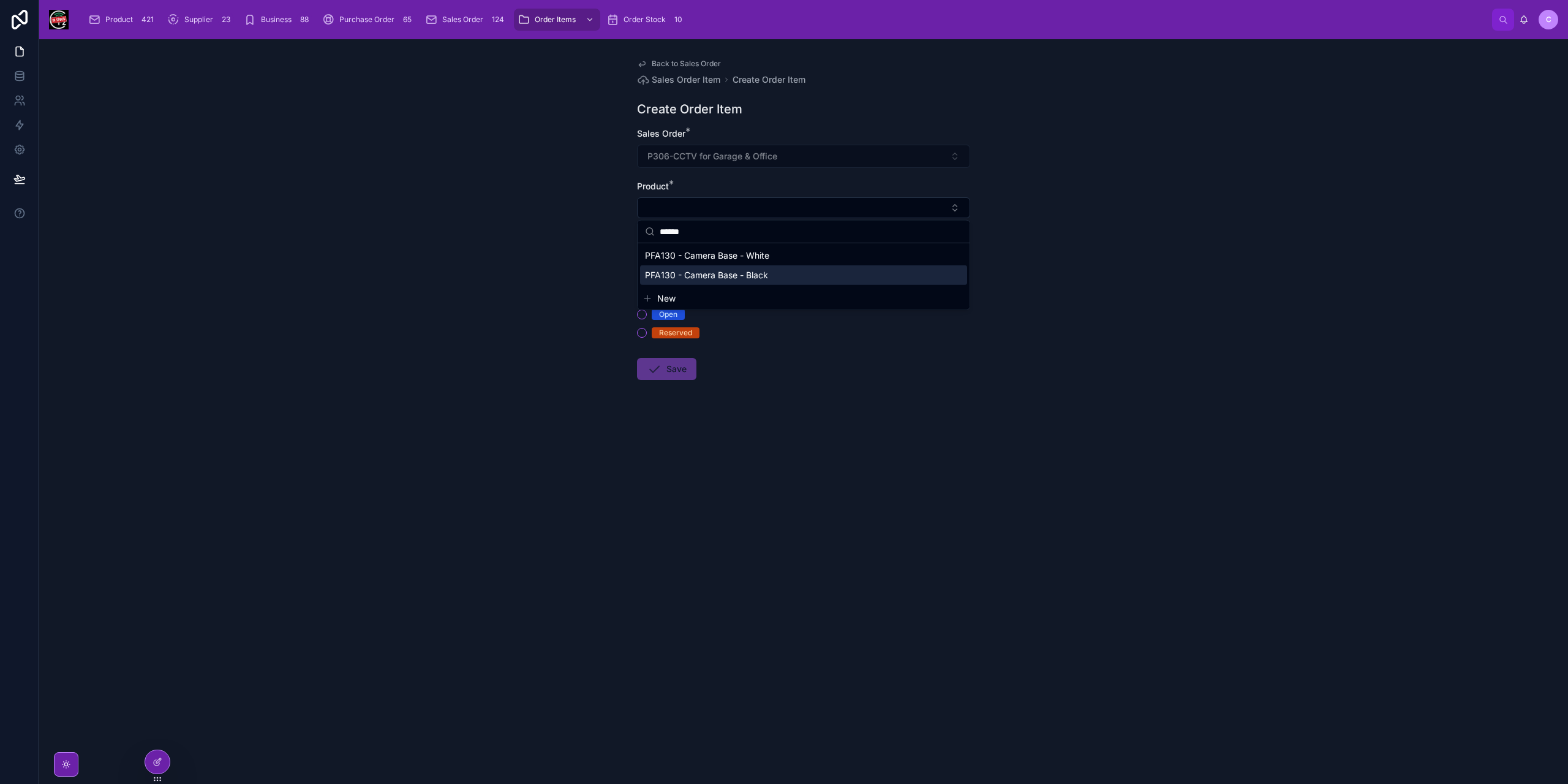
type input "******"
click at [718, 272] on span "PFA130 - Camera Base - Black" at bounding box center [706, 275] width 123 height 13
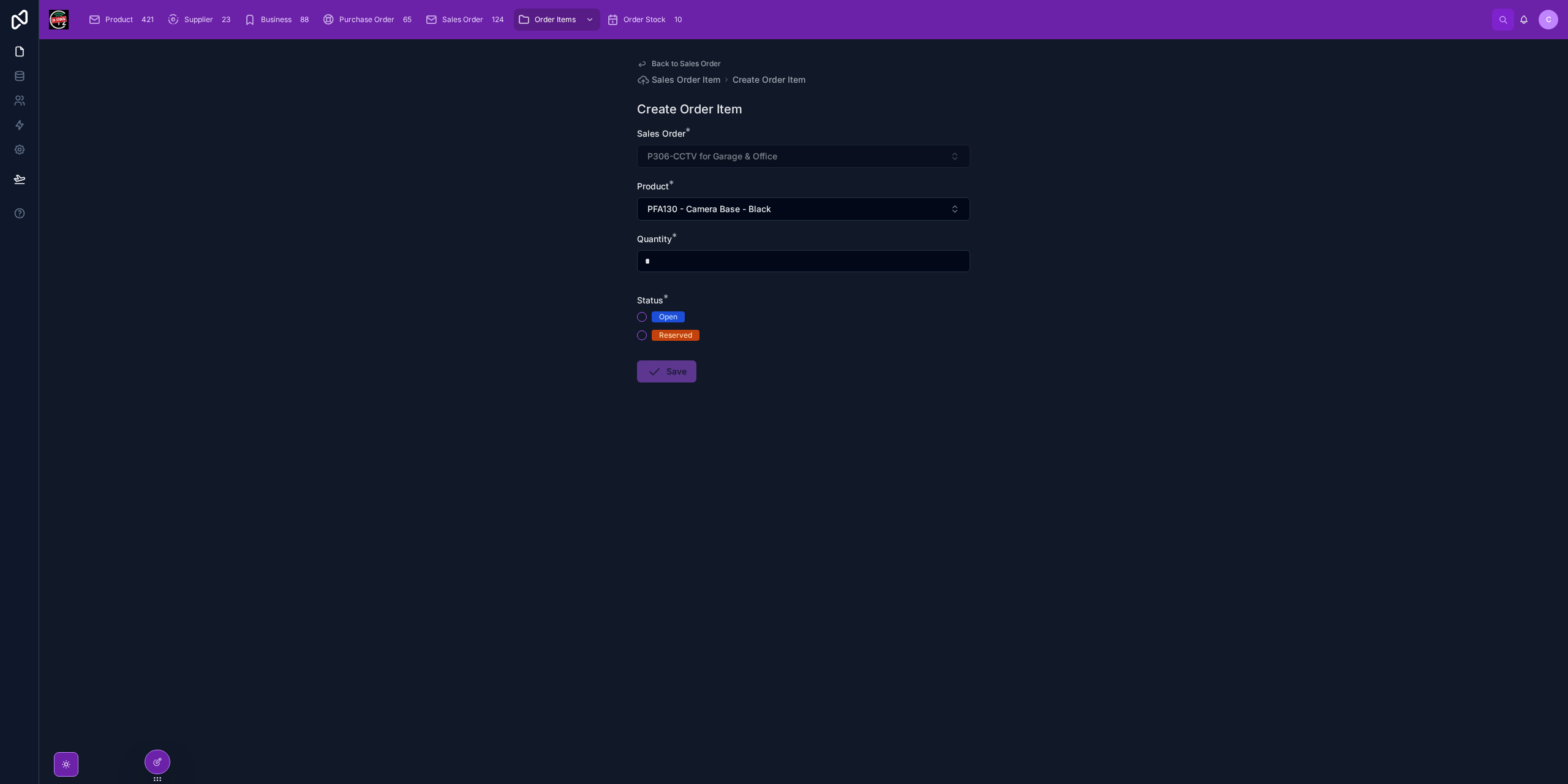
click at [675, 262] on input "*" at bounding box center [804, 261] width 332 height 17
type input "*"
click at [641, 336] on button "Reserved" at bounding box center [642, 335] width 10 height 10
click at [659, 376] on icon at bounding box center [654, 371] width 15 height 15
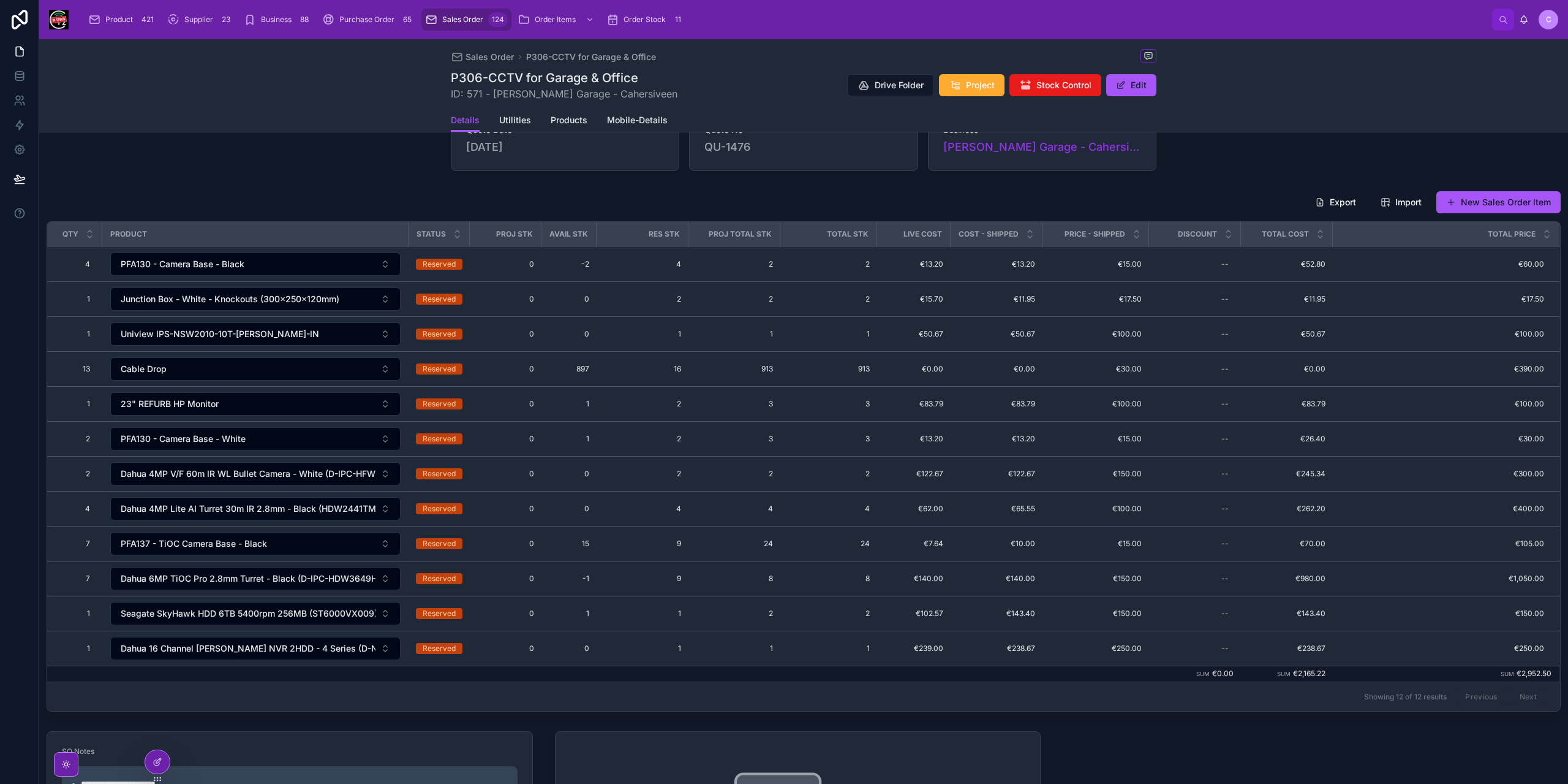
scroll to position [122, 0]
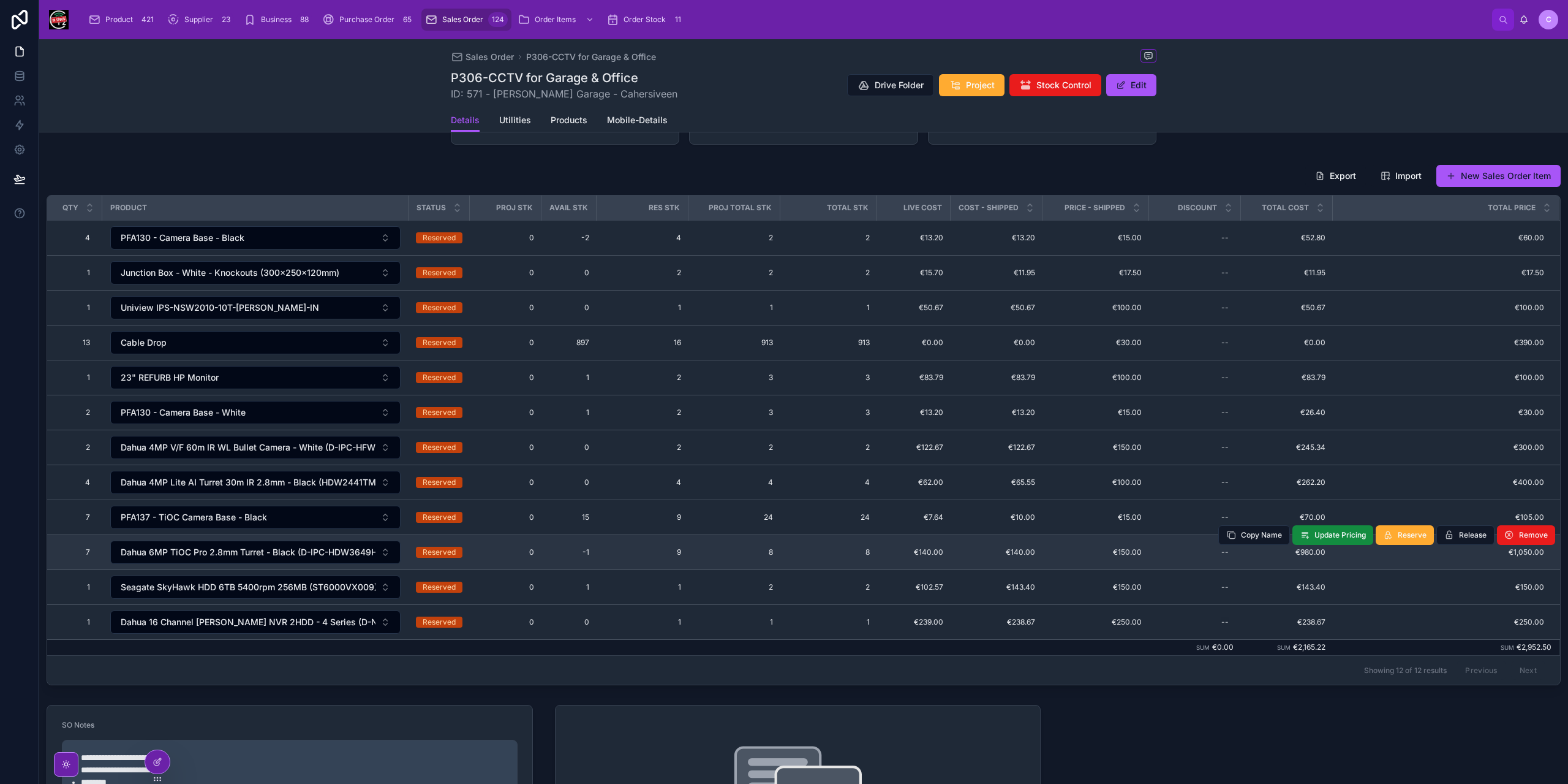
click at [592, 548] on td "-1 -1" at bounding box center [568, 552] width 55 height 35
click at [583, 547] on span "-1" at bounding box center [569, 552] width 41 height 10
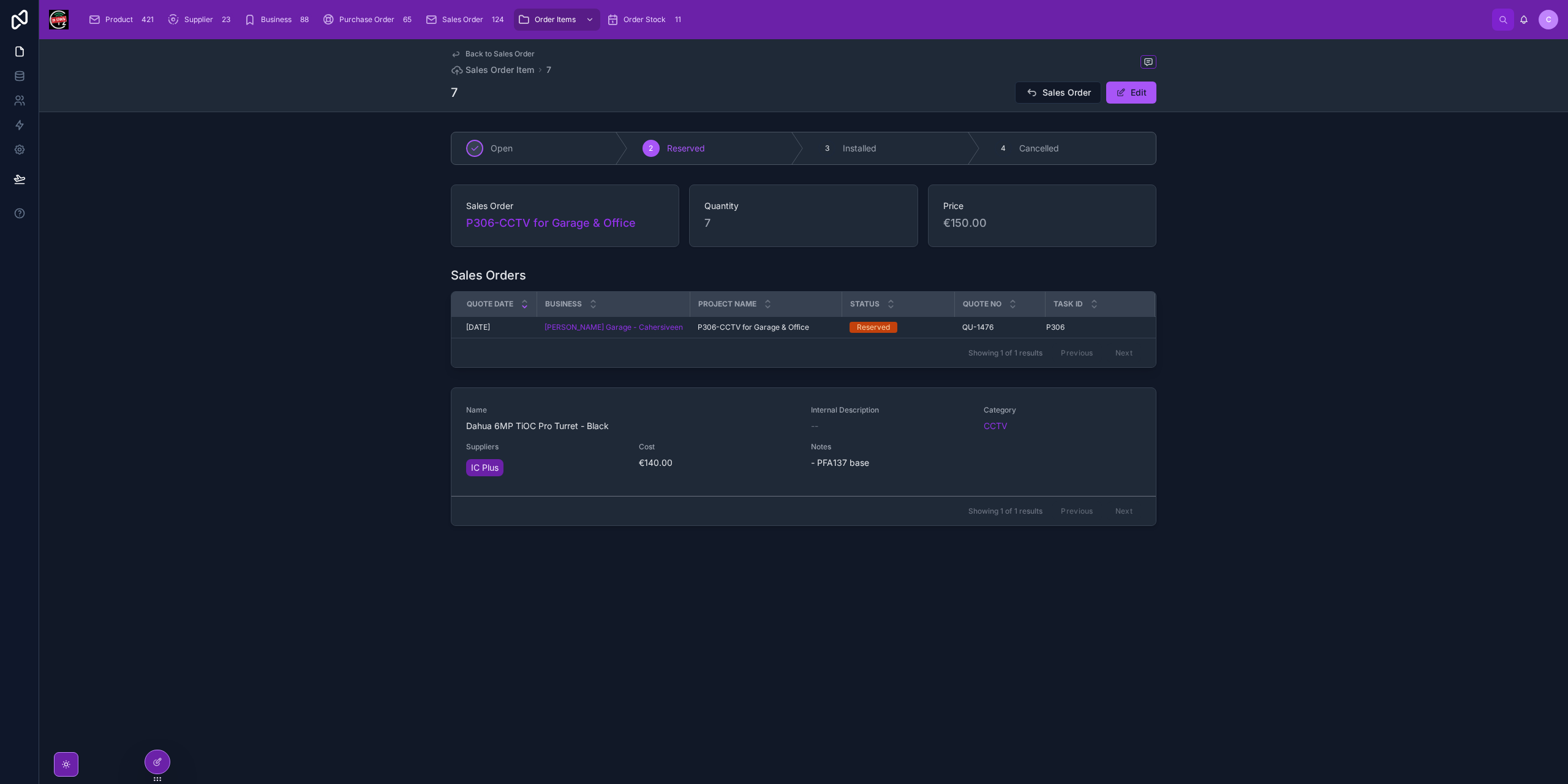
click at [490, 52] on span "Back to Sales Order" at bounding box center [499, 54] width 69 height 10
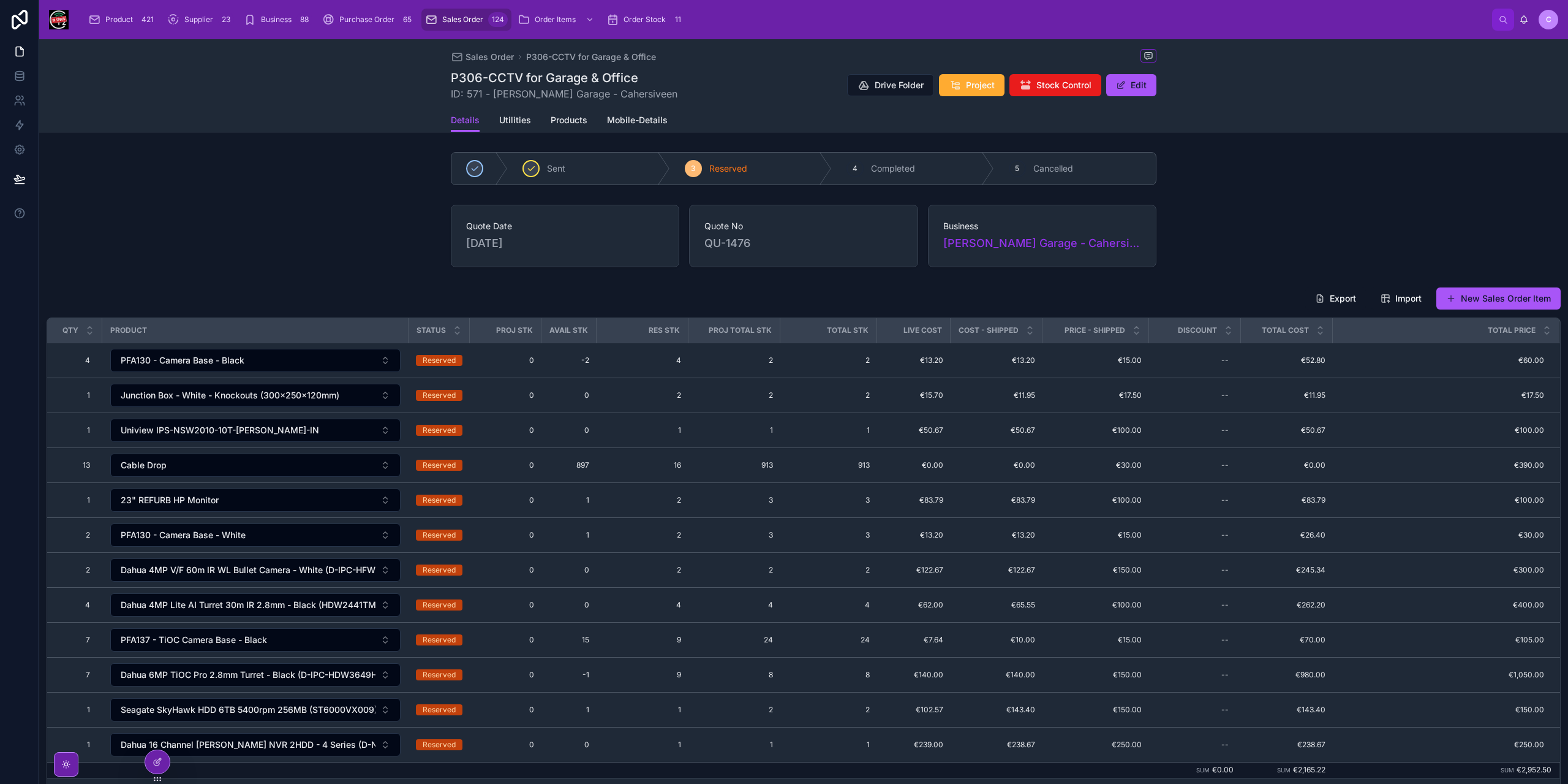
scroll to position [122, 0]
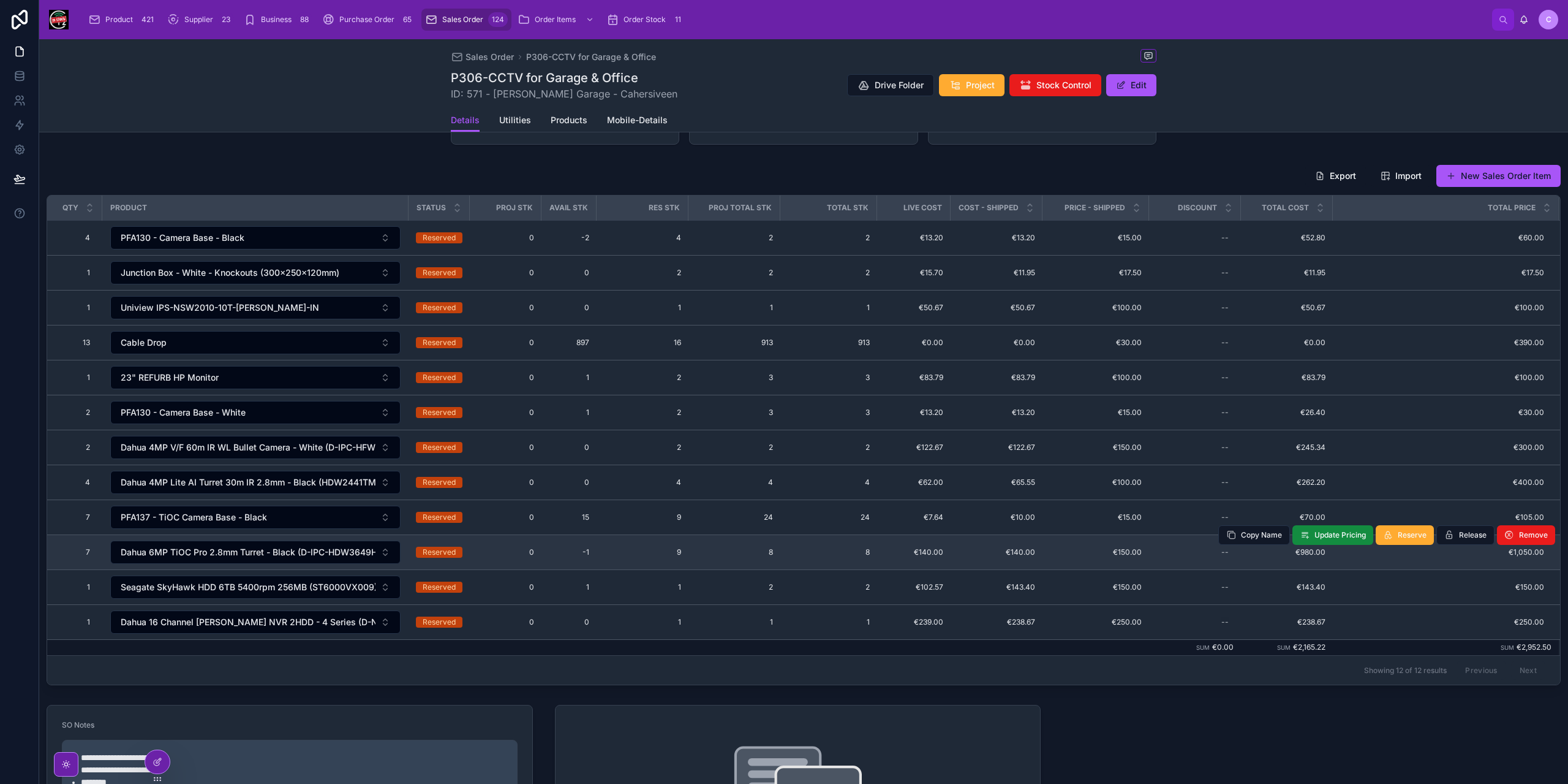
click at [787, 548] on span "8" at bounding box center [828, 552] width 82 height 10
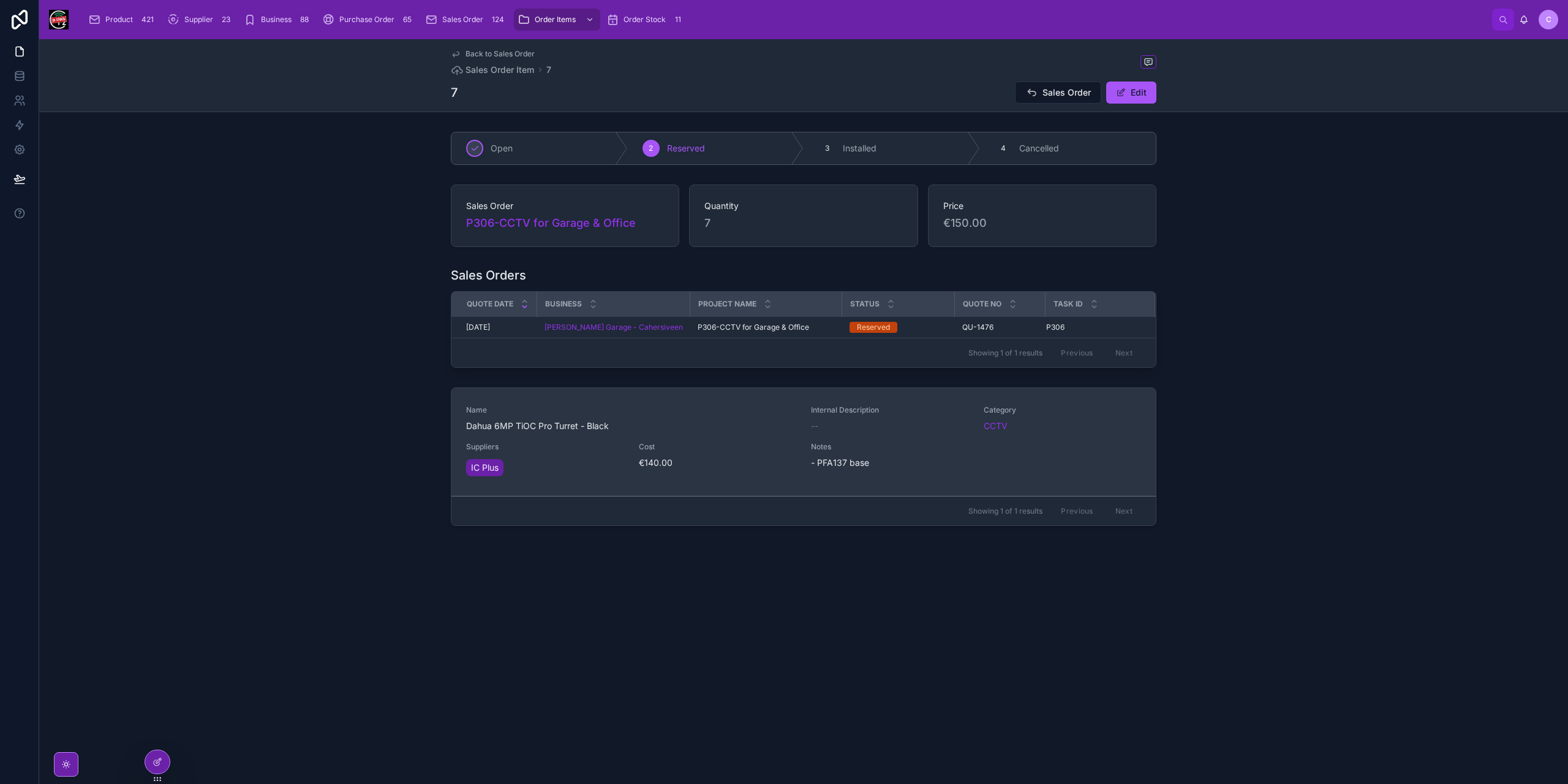
click at [731, 473] on div "Cost €140.00" at bounding box center [718, 460] width 158 height 37
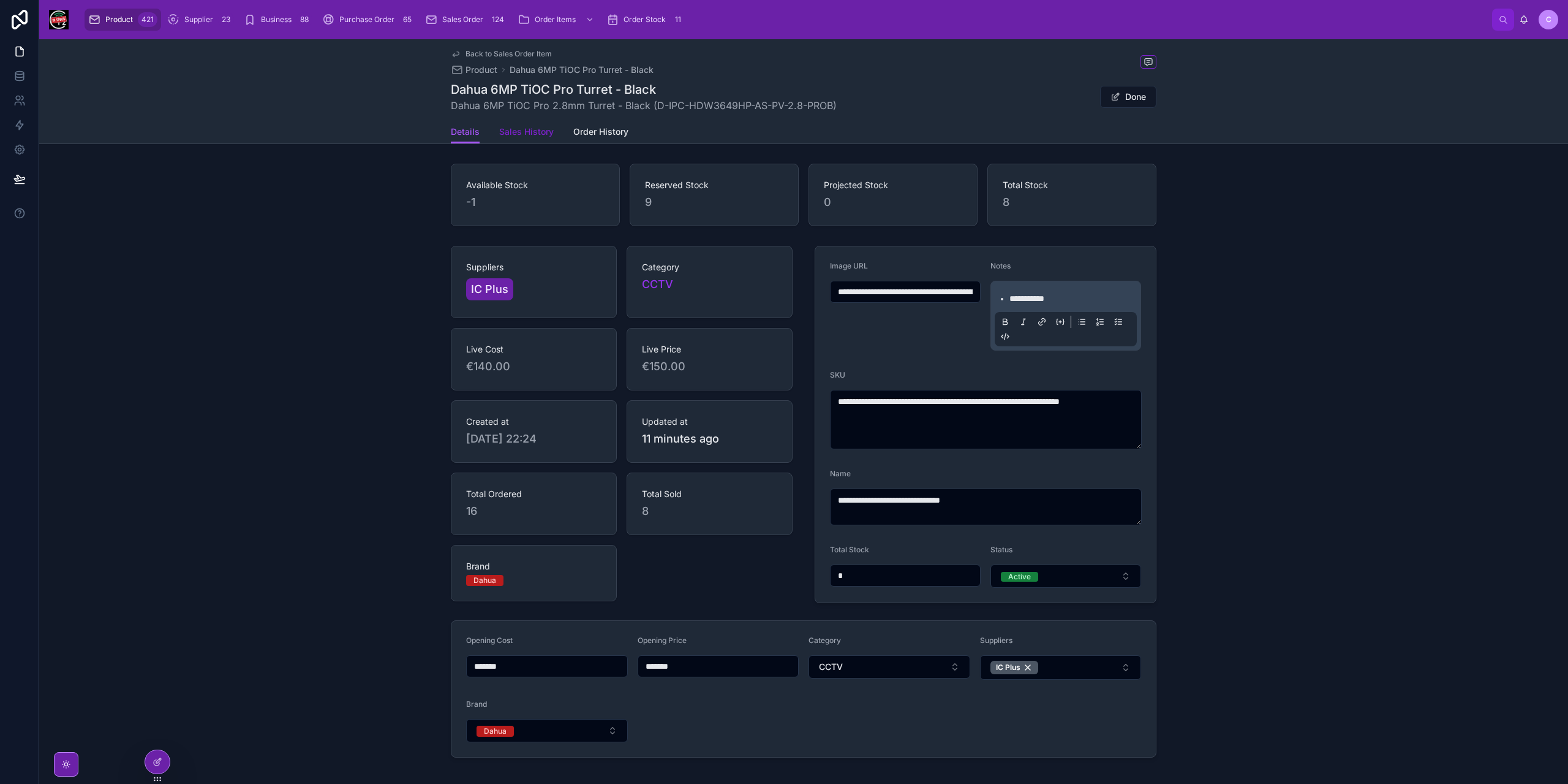
click at [534, 132] on span "Sales History" at bounding box center [527, 131] width 54 height 13
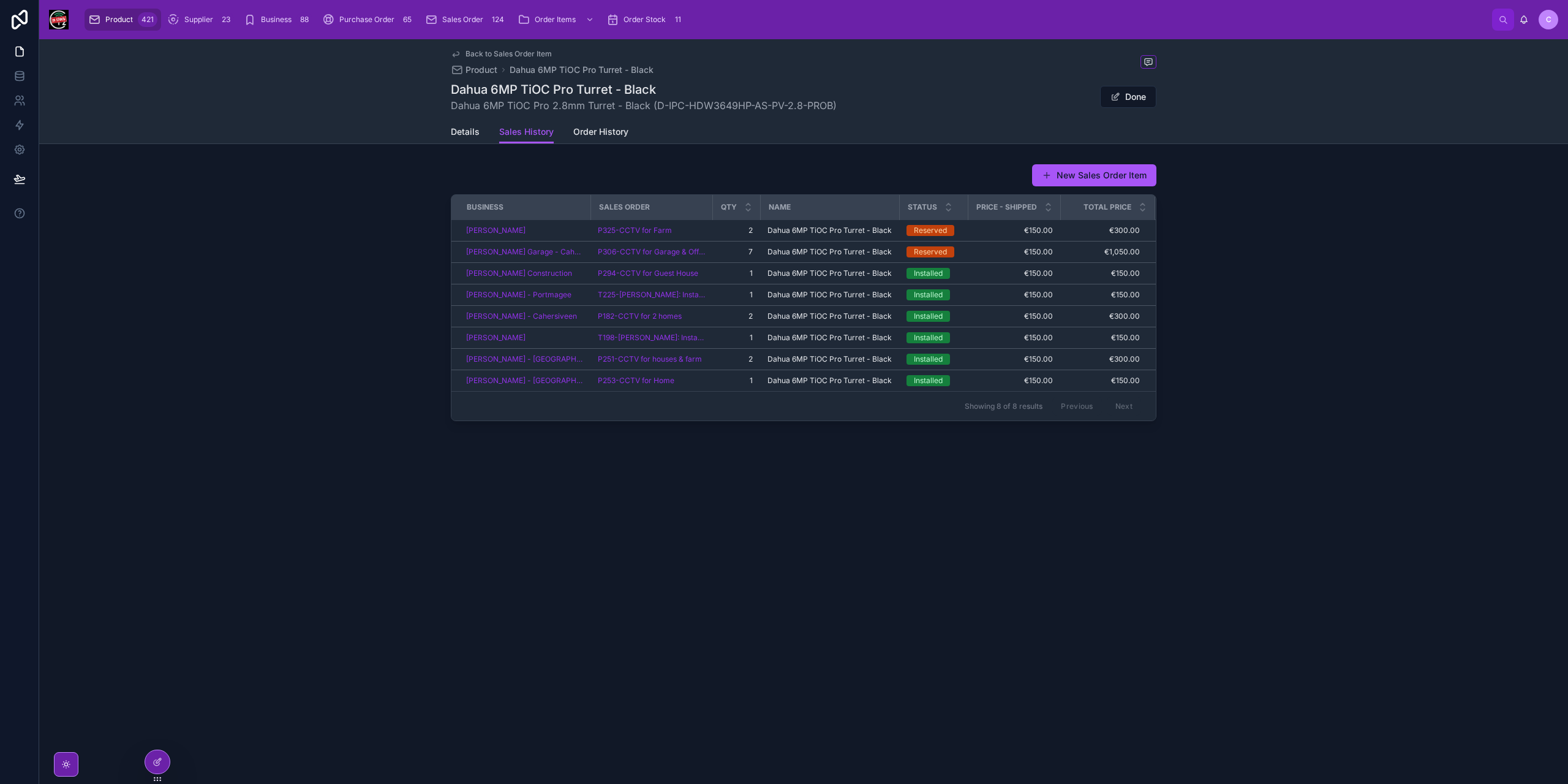
click at [464, 53] on link "Back to Sales Order Item" at bounding box center [501, 54] width 101 height 10
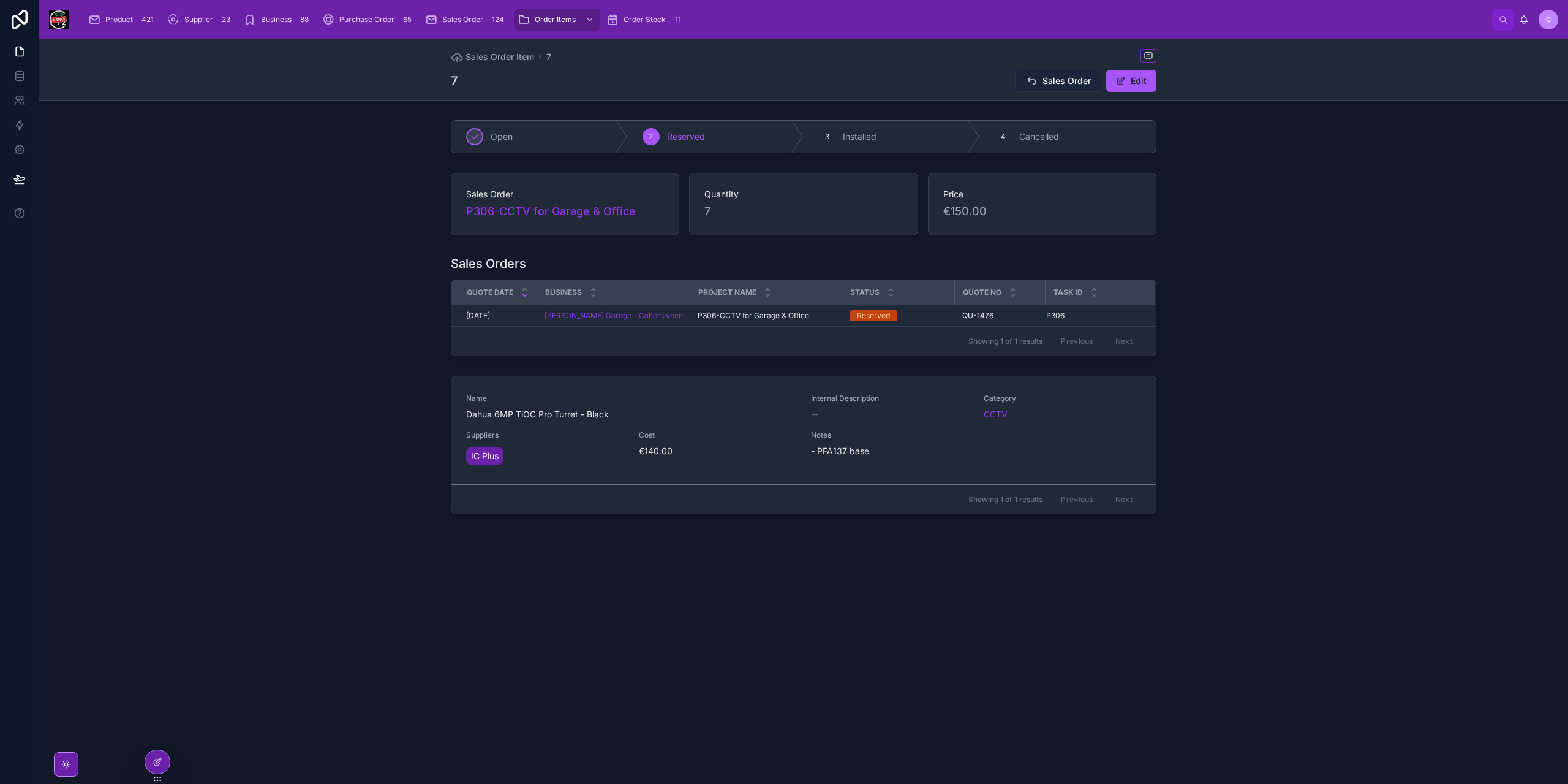
click at [1059, 82] on span "Sales Order" at bounding box center [1067, 81] width 48 height 13
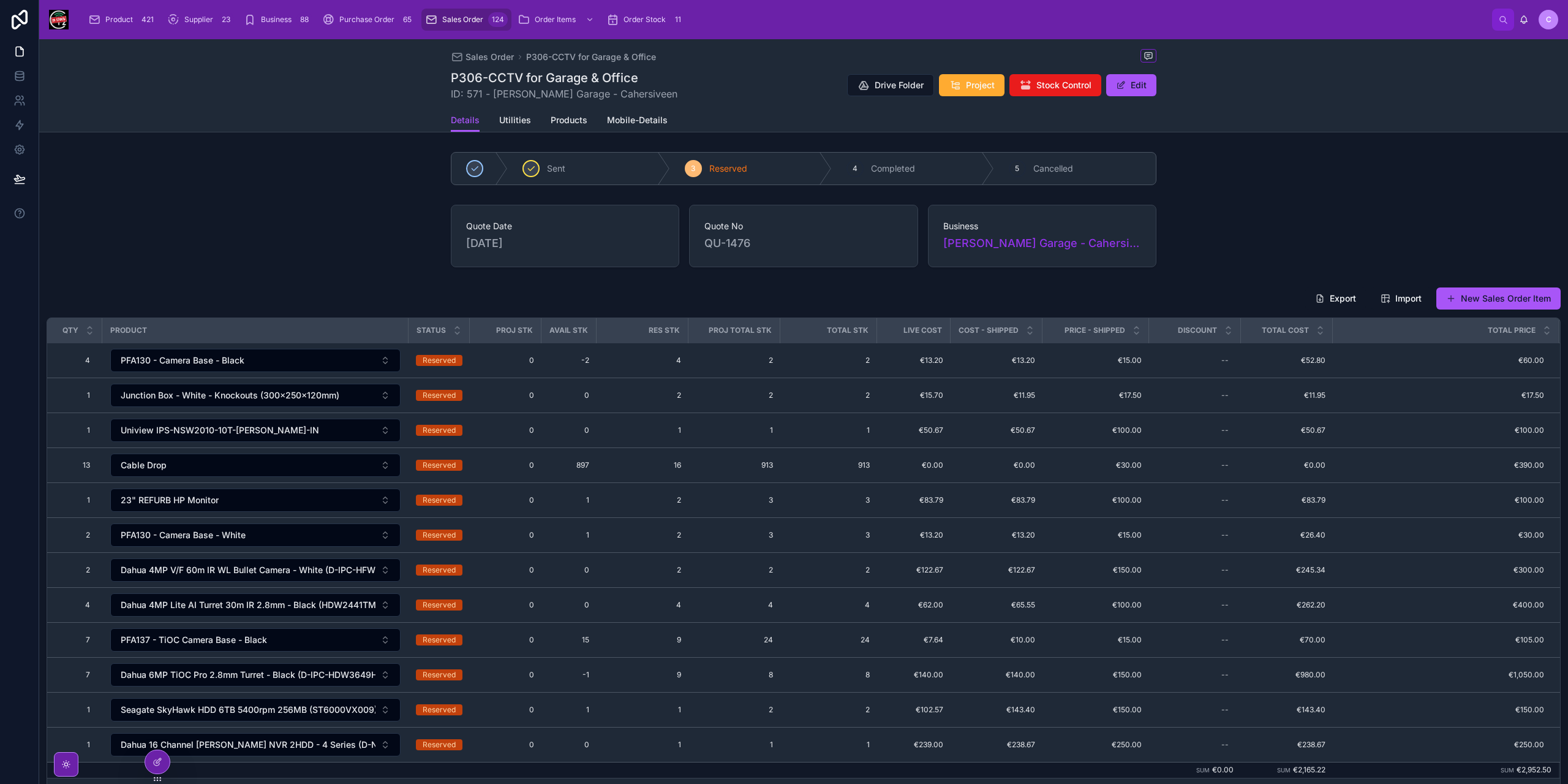
click at [464, 16] on span "Sales Order" at bounding box center [463, 19] width 41 height 10
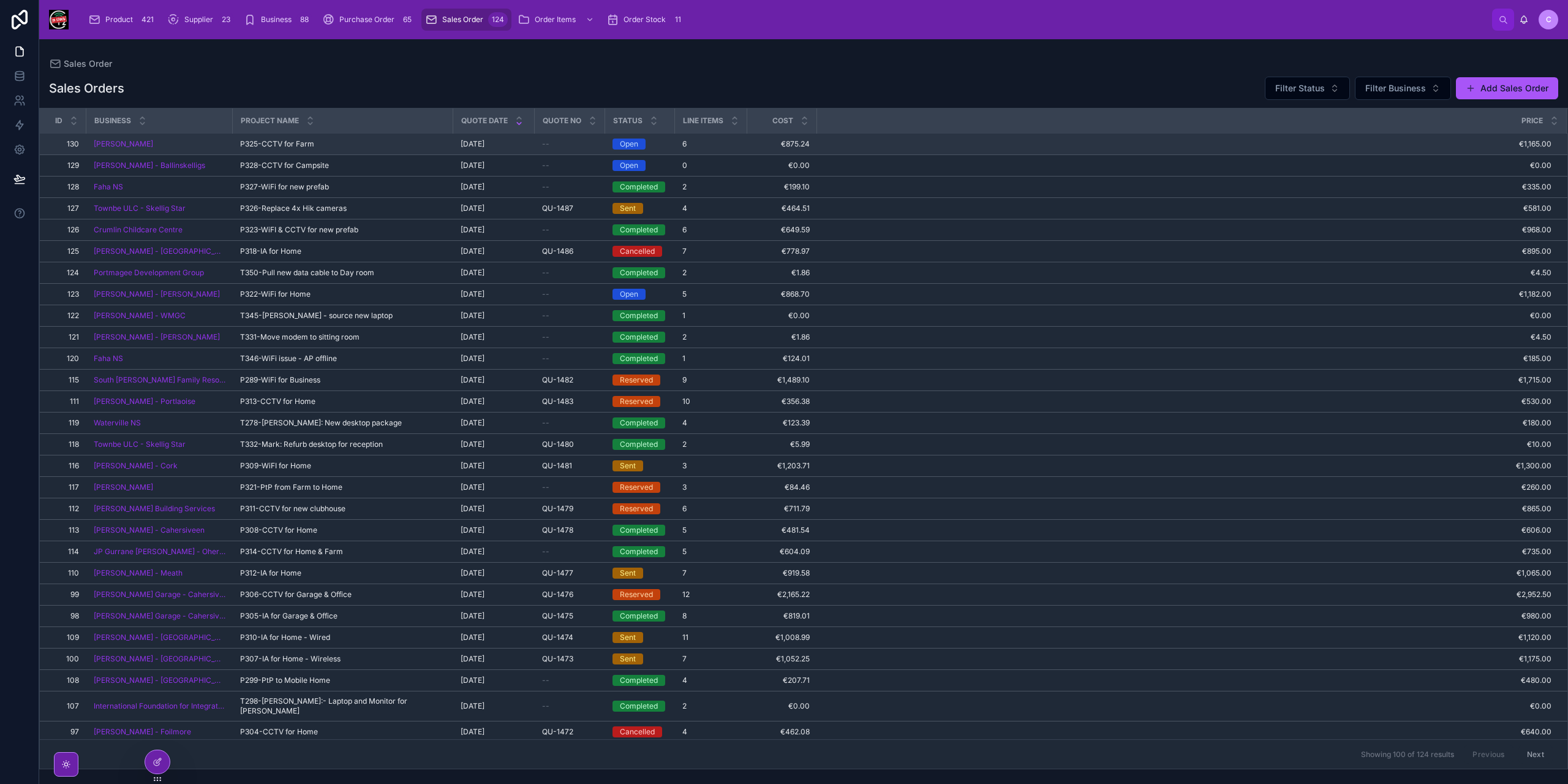
click at [568, 143] on div "--" at bounding box center [569, 144] width 55 height 10
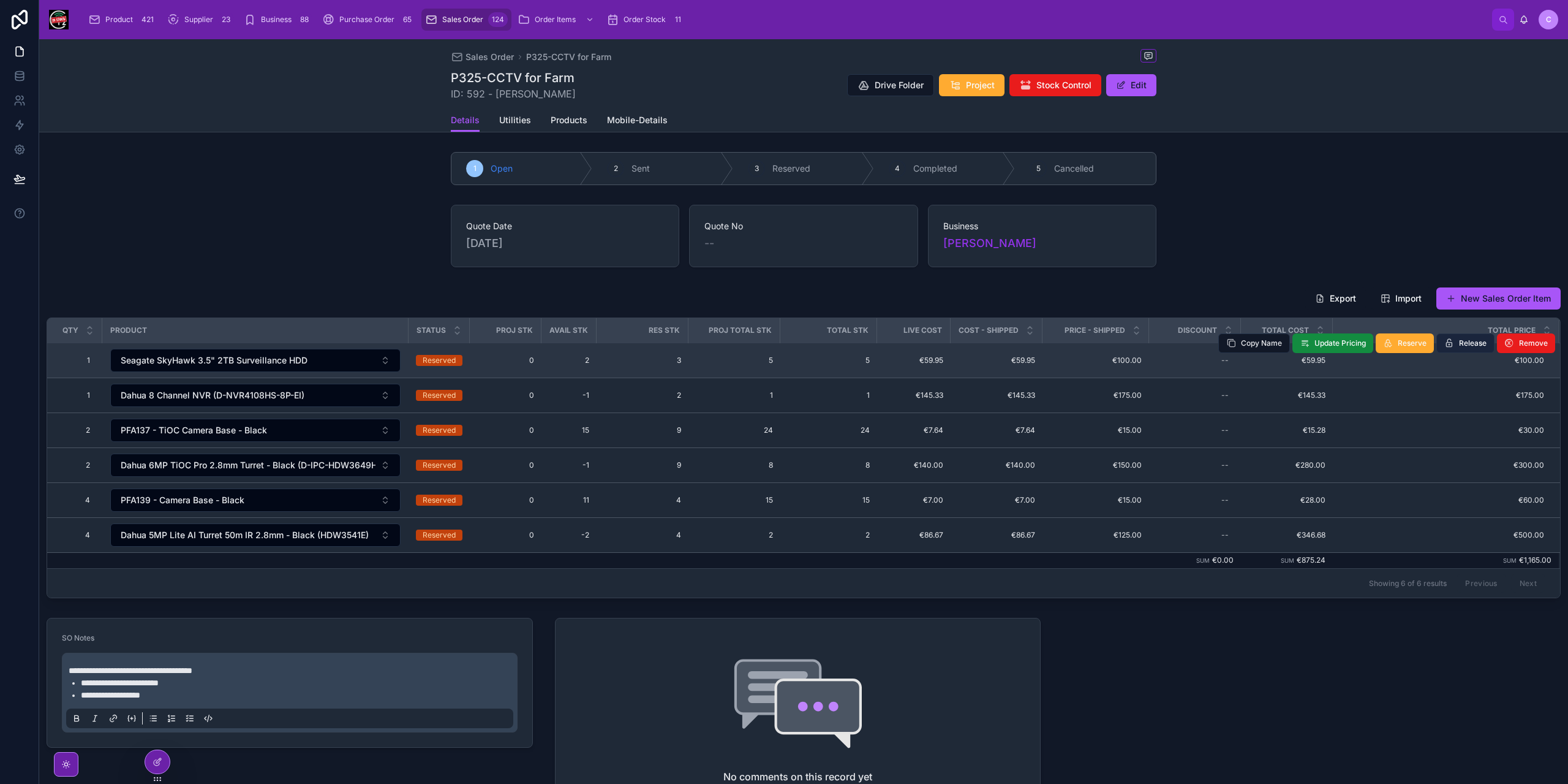
click at [1452, 343] on button "Release" at bounding box center [1465, 343] width 58 height 19
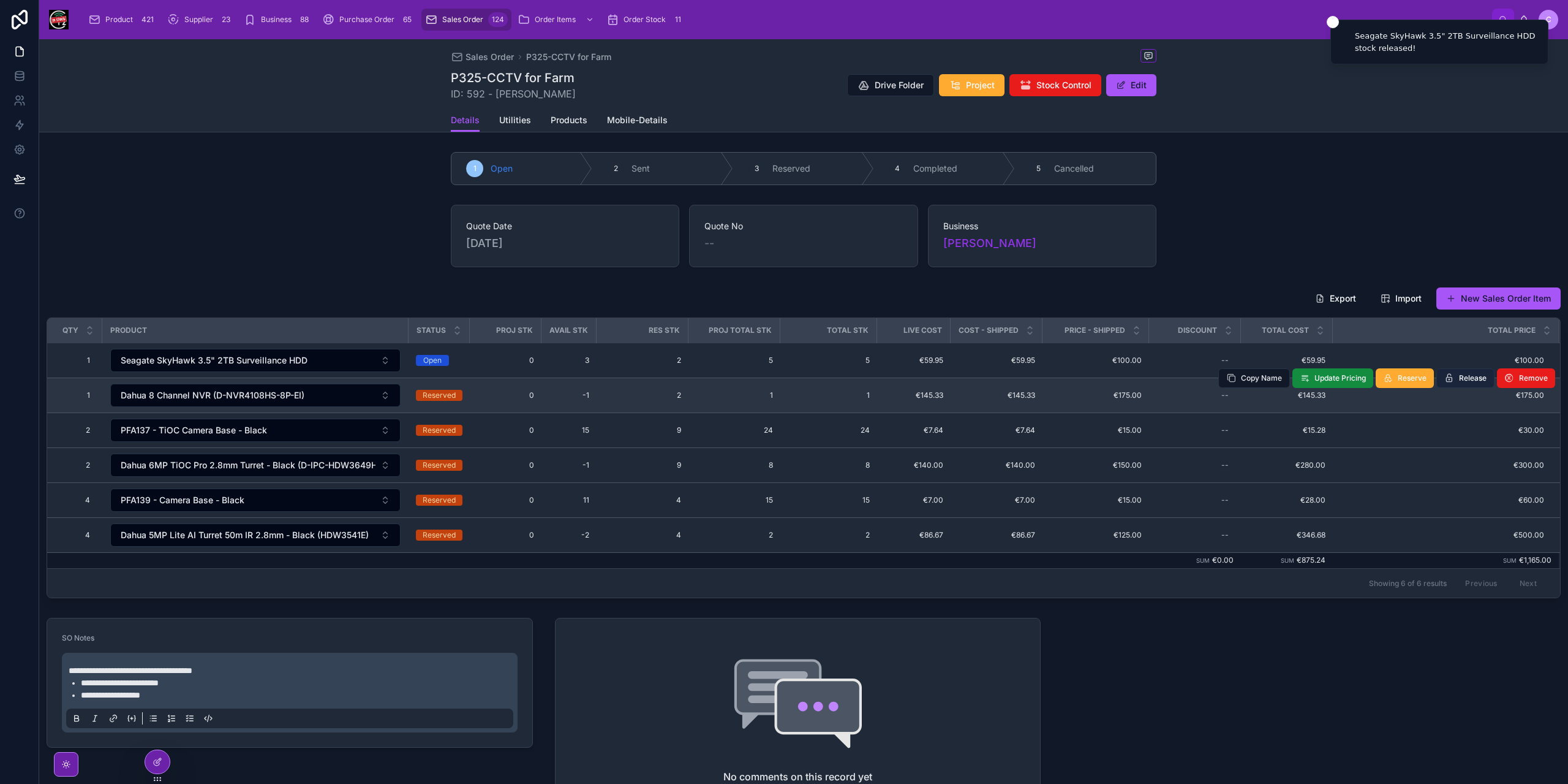
click at [1459, 378] on span "Release" at bounding box center [1473, 378] width 27 height 10
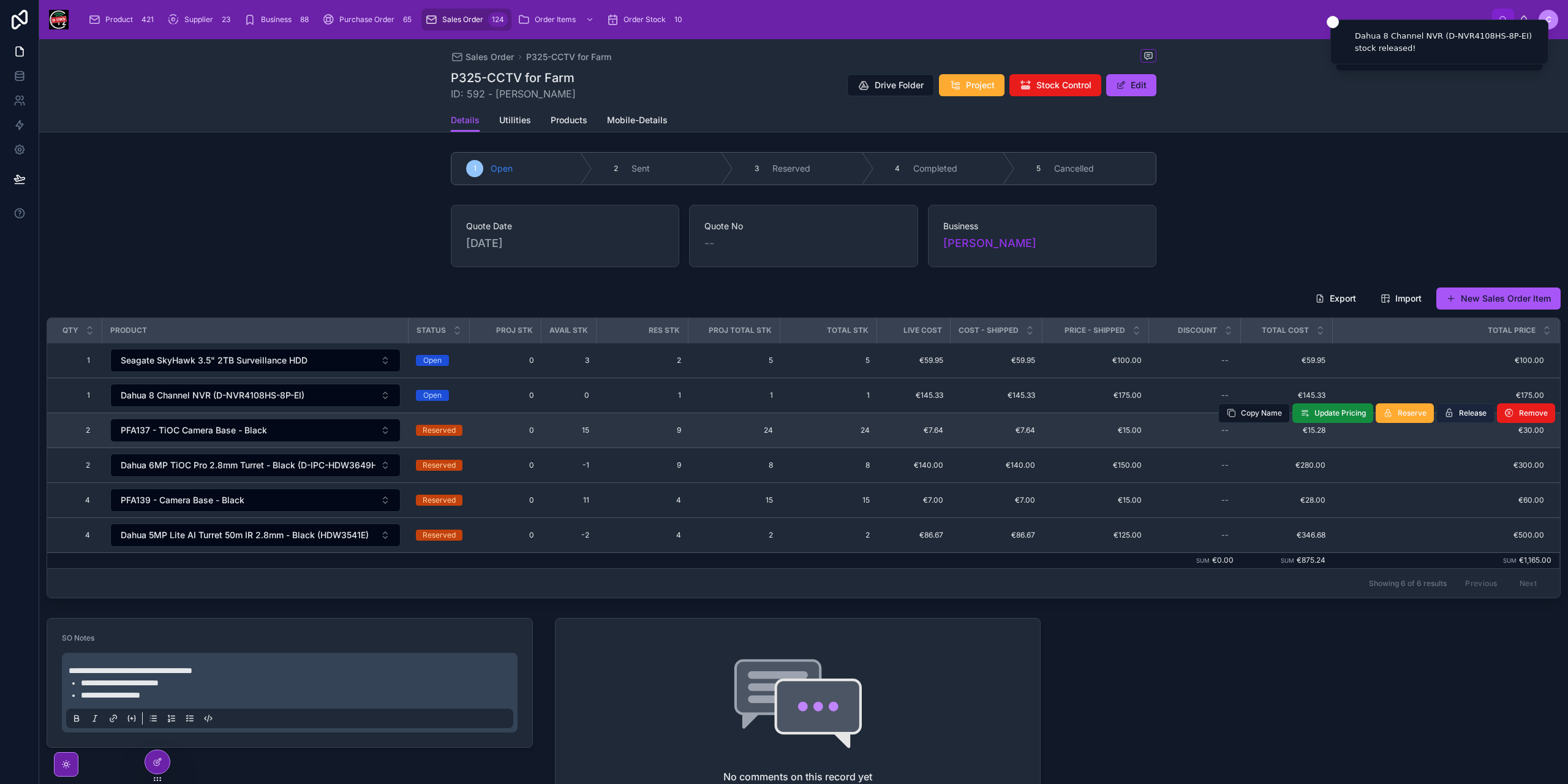
click at [1461, 413] on span "Release" at bounding box center [1473, 413] width 27 height 10
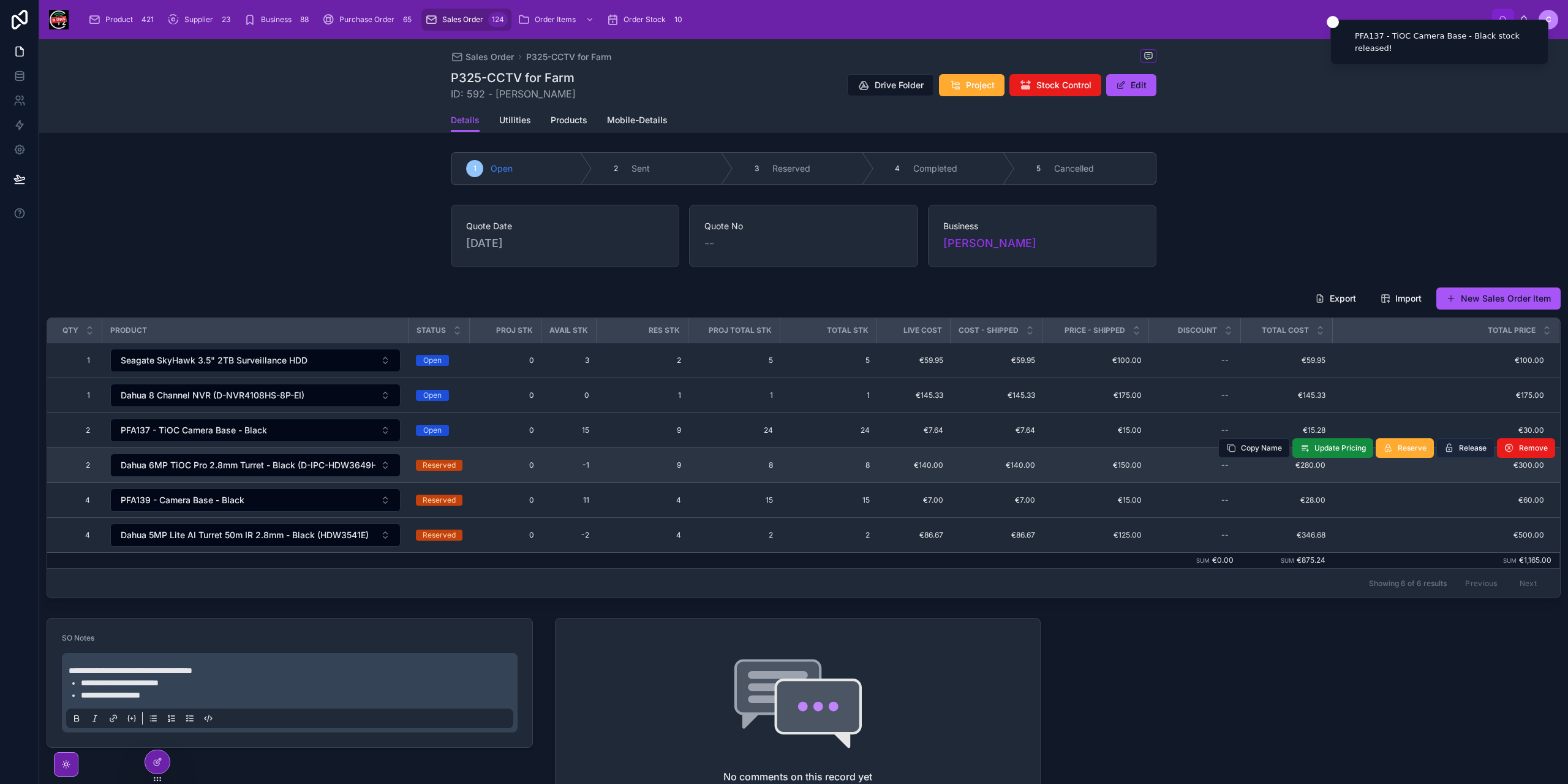
click at [1459, 445] on span "Release" at bounding box center [1473, 448] width 27 height 10
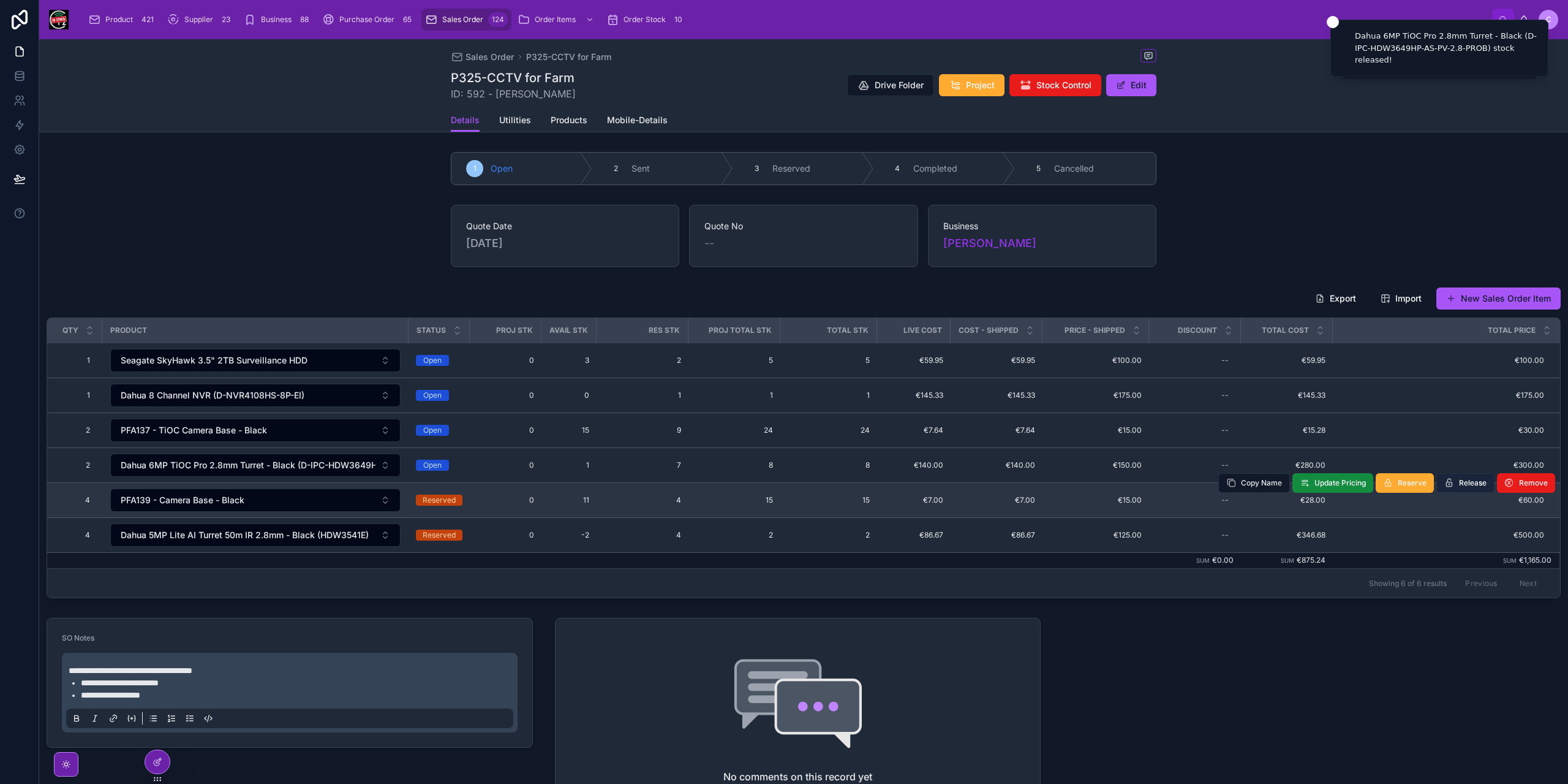
click at [1460, 480] on span "Release" at bounding box center [1473, 483] width 27 height 10
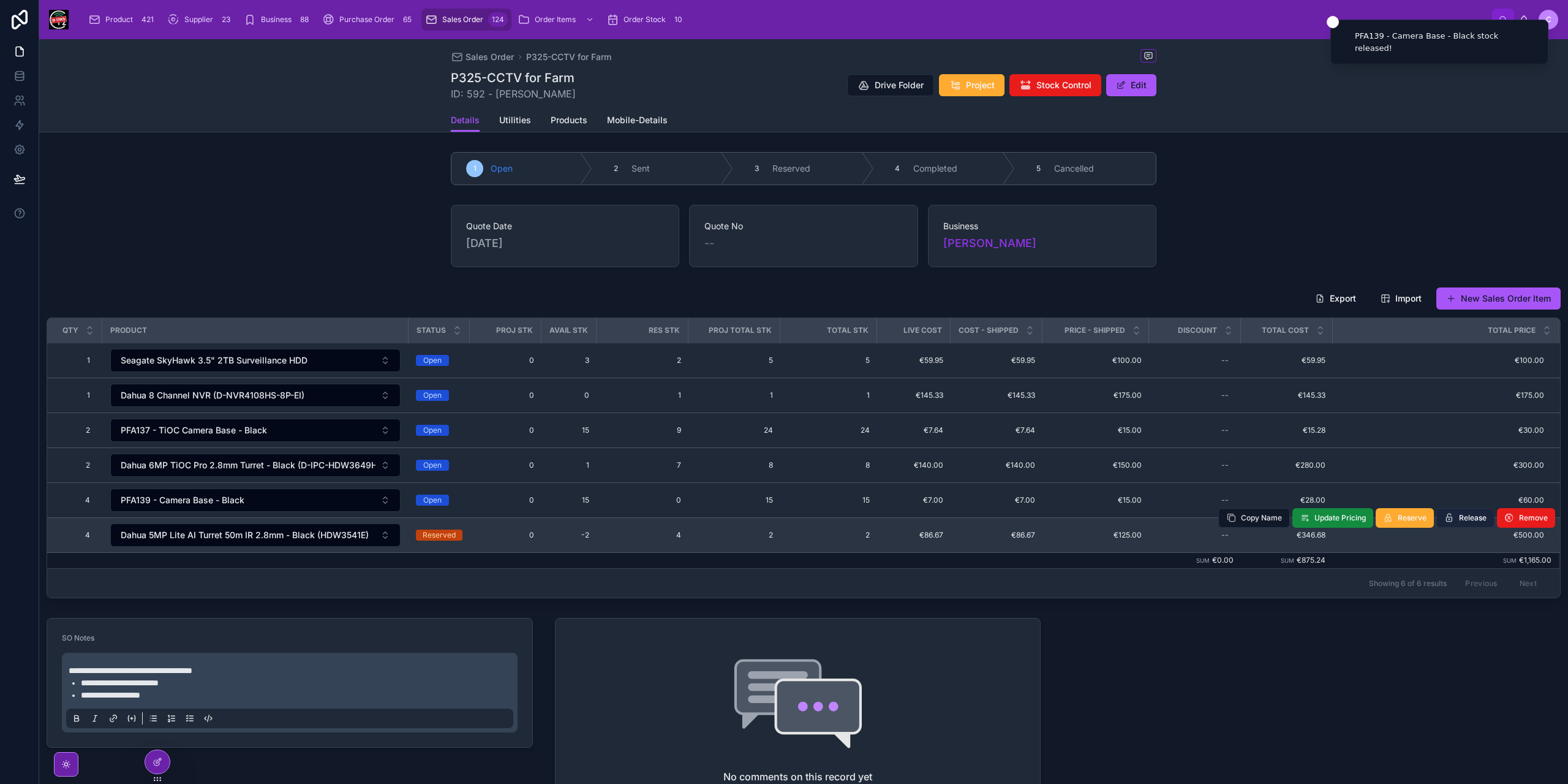
click at [1471, 513] on span "Release" at bounding box center [1473, 518] width 27 height 10
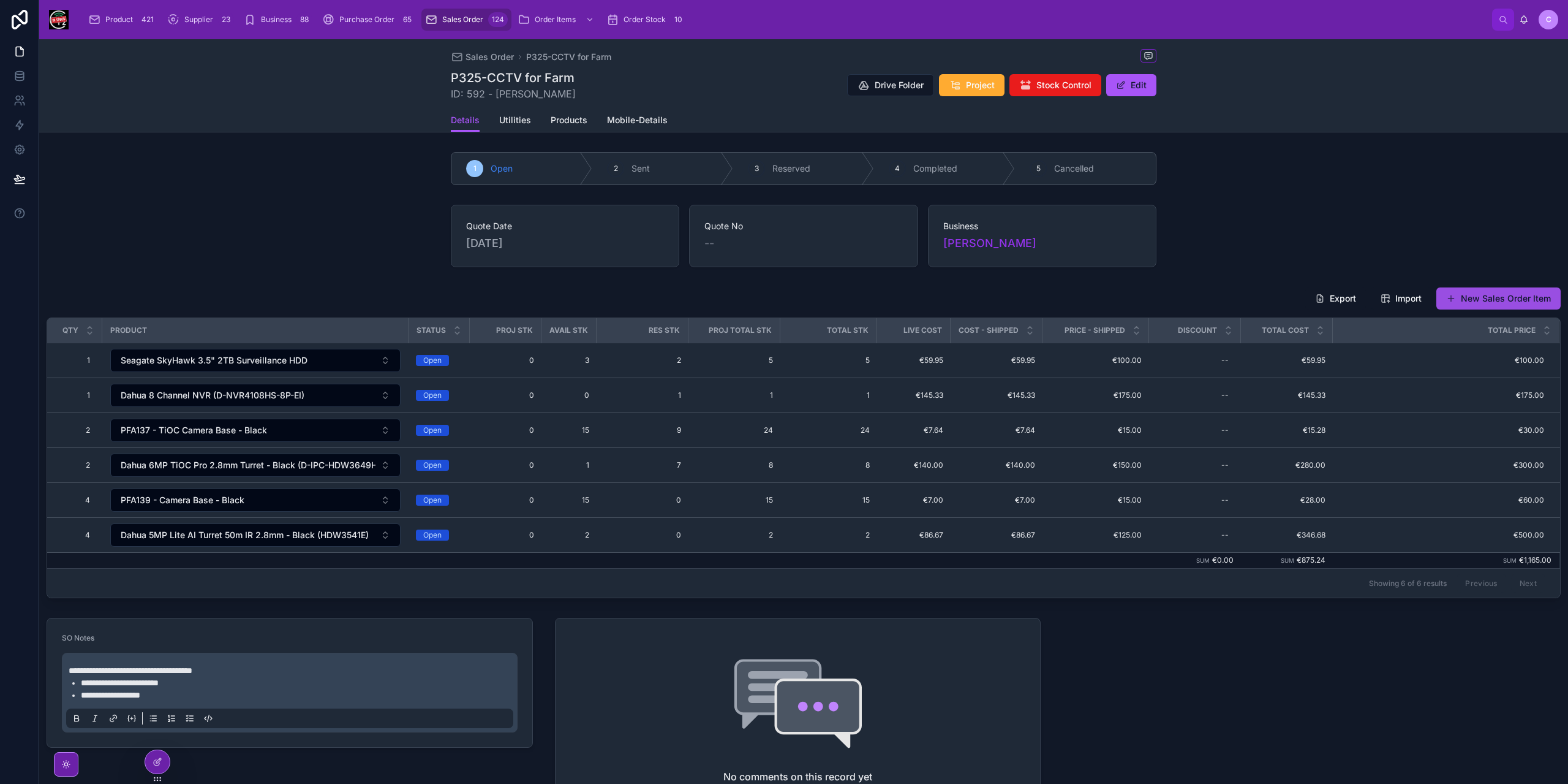
click at [1501, 296] on button "New Sales Order Item" at bounding box center [1498, 298] width 124 height 22
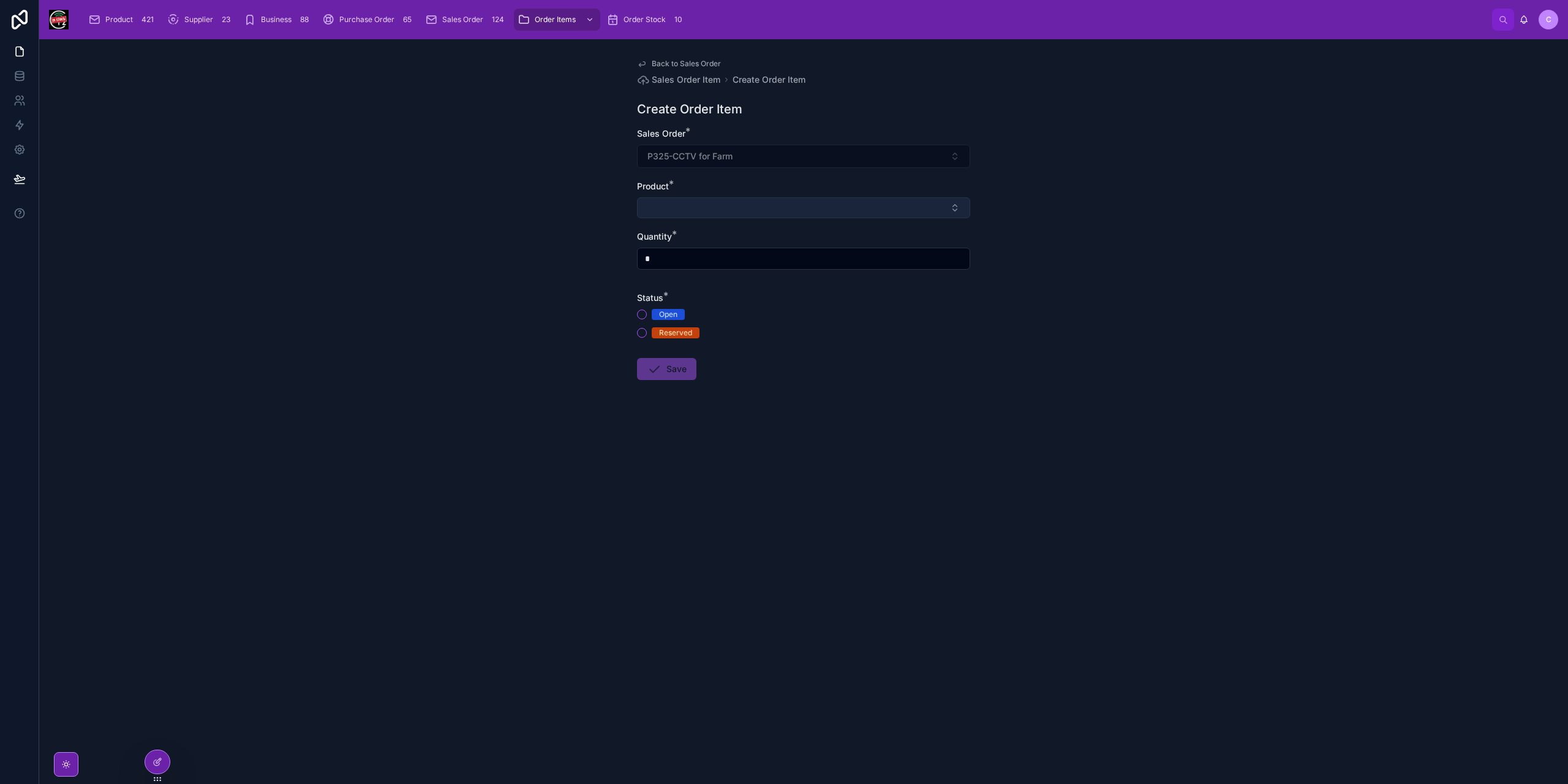
click at [727, 199] on button "Select Button" at bounding box center [804, 207] width 334 height 20
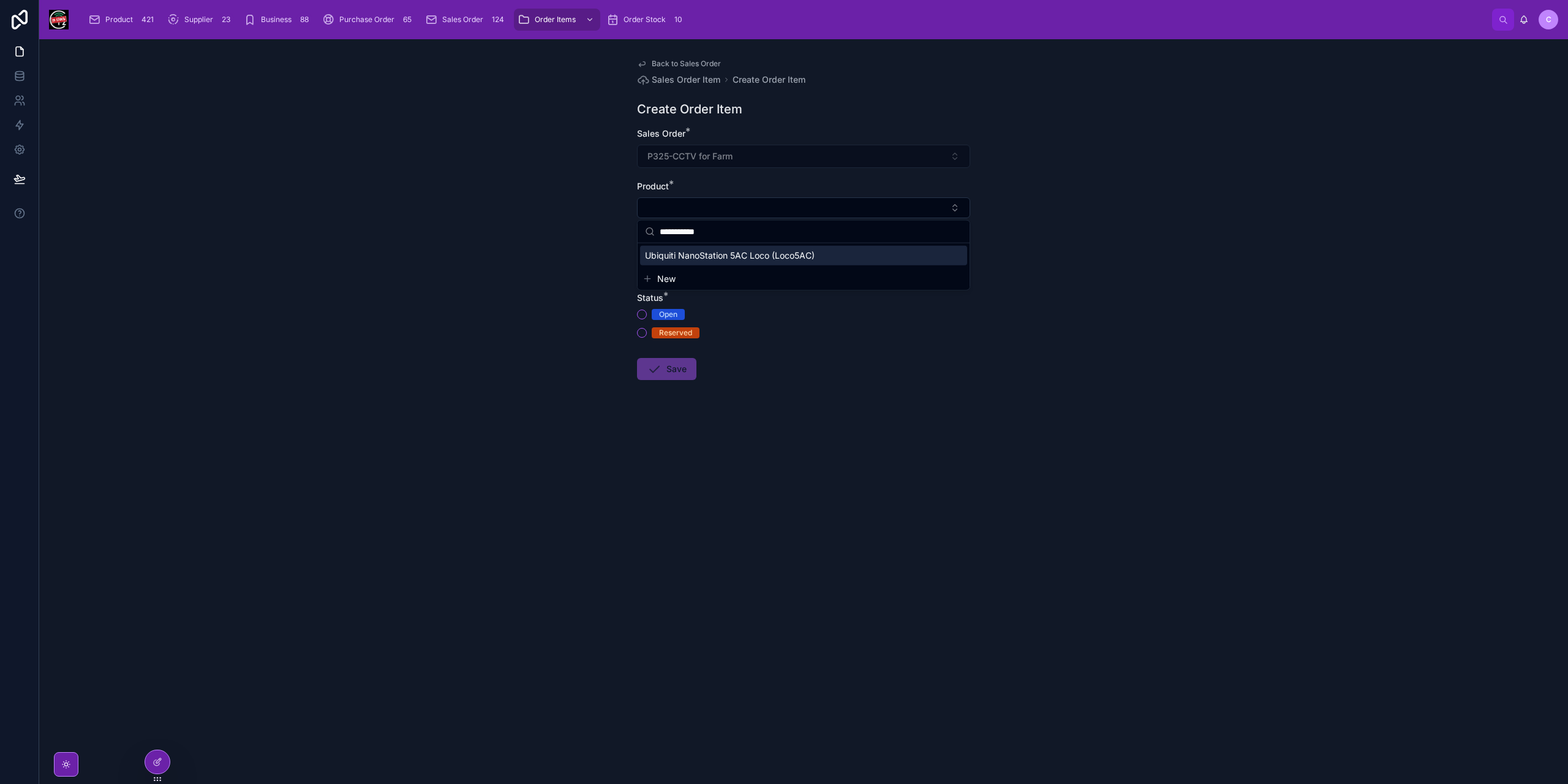
type input "**********"
click at [732, 256] on span "Ubiquiti NanoStation 5AC Loco (Loco5AC)" at bounding box center [729, 255] width 170 height 13
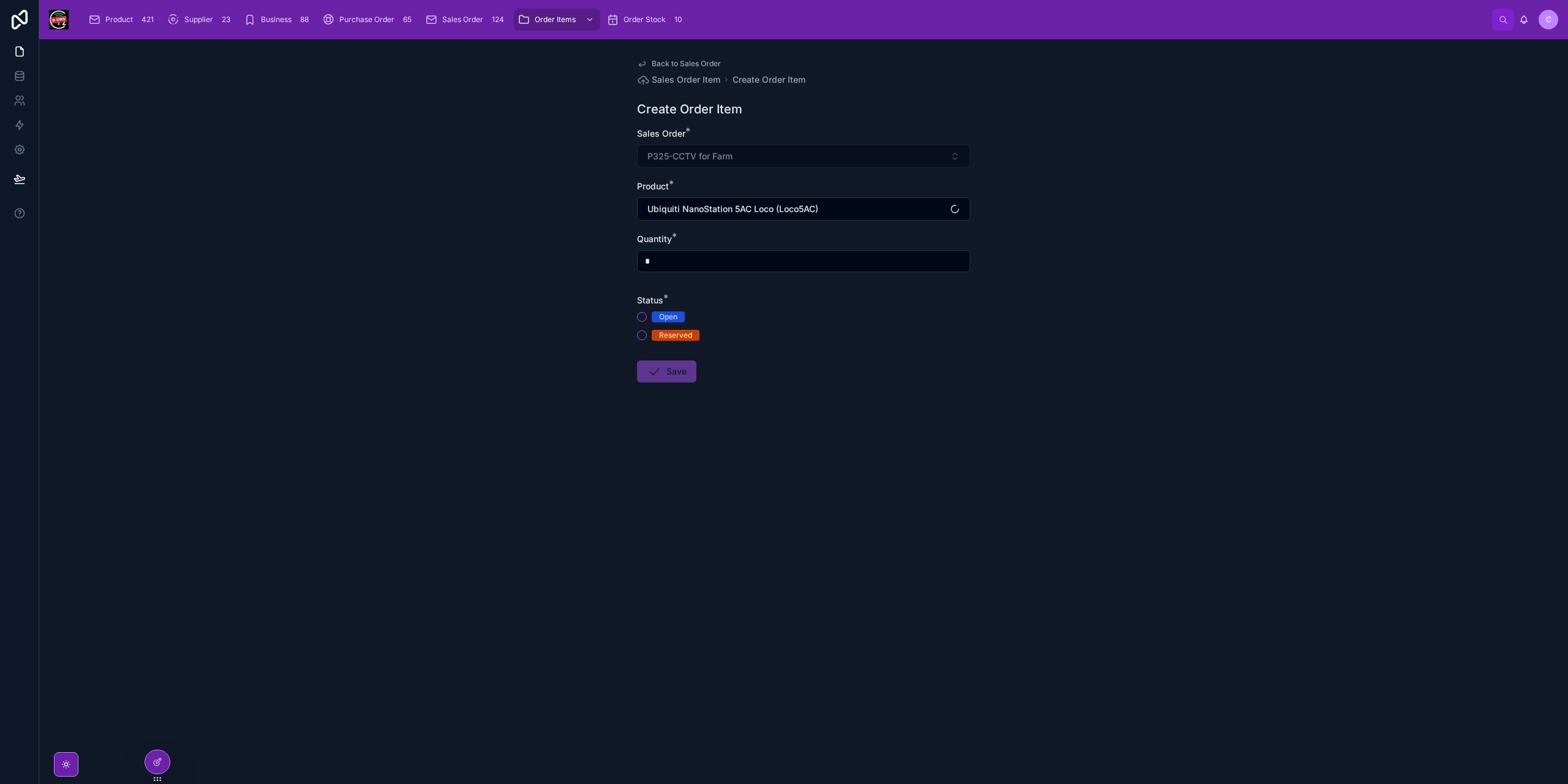
click at [716, 262] on input "*" at bounding box center [804, 261] width 332 height 17
type input "*"
click at [641, 332] on button "Reserved" at bounding box center [642, 335] width 10 height 10
click at [662, 367] on button "Save" at bounding box center [666, 371] width 59 height 22
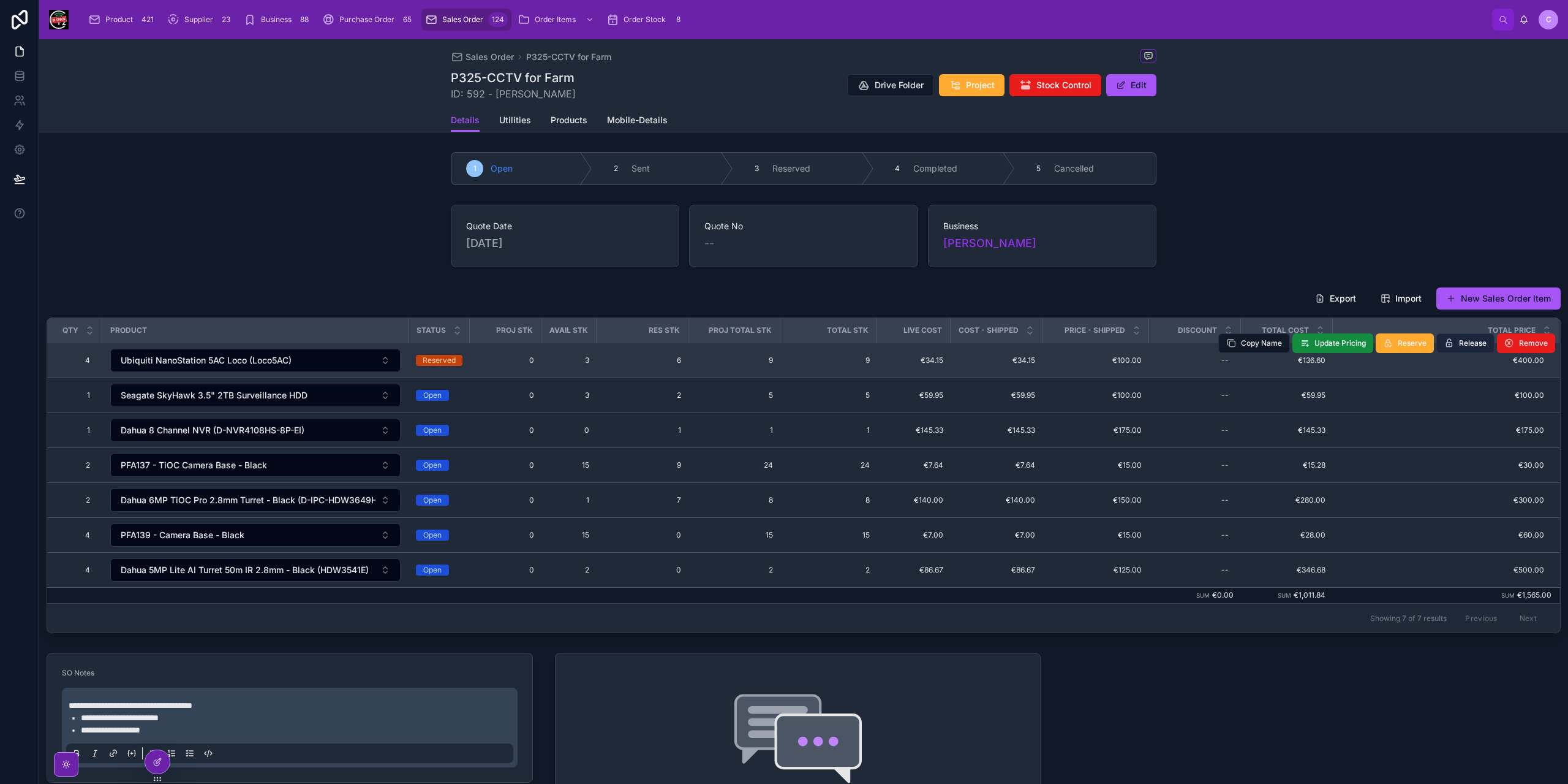
click at [1450, 337] on button "Release" at bounding box center [1465, 343] width 58 height 19
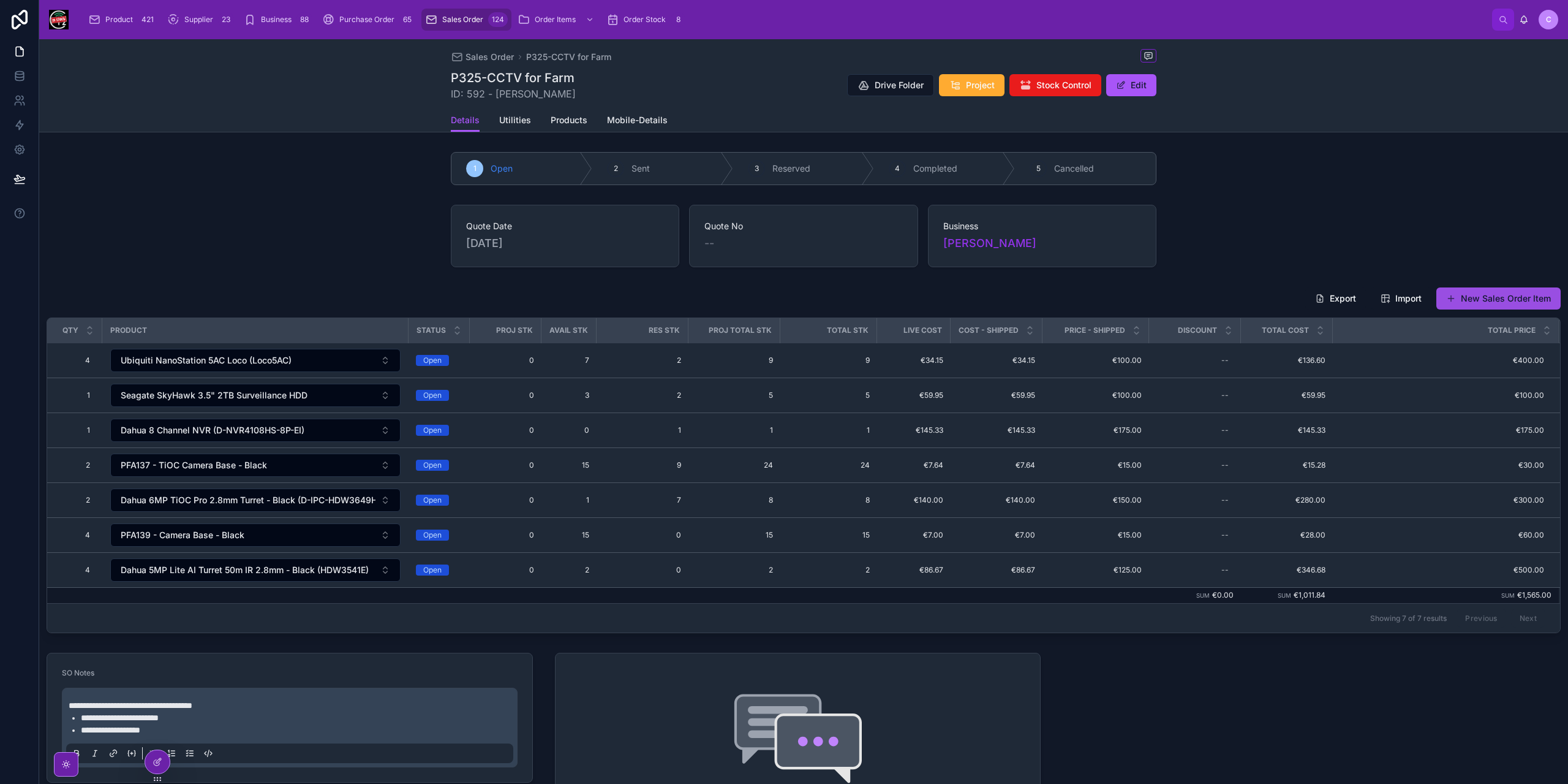
click at [1469, 297] on button "New Sales Order Item" at bounding box center [1498, 298] width 124 height 22
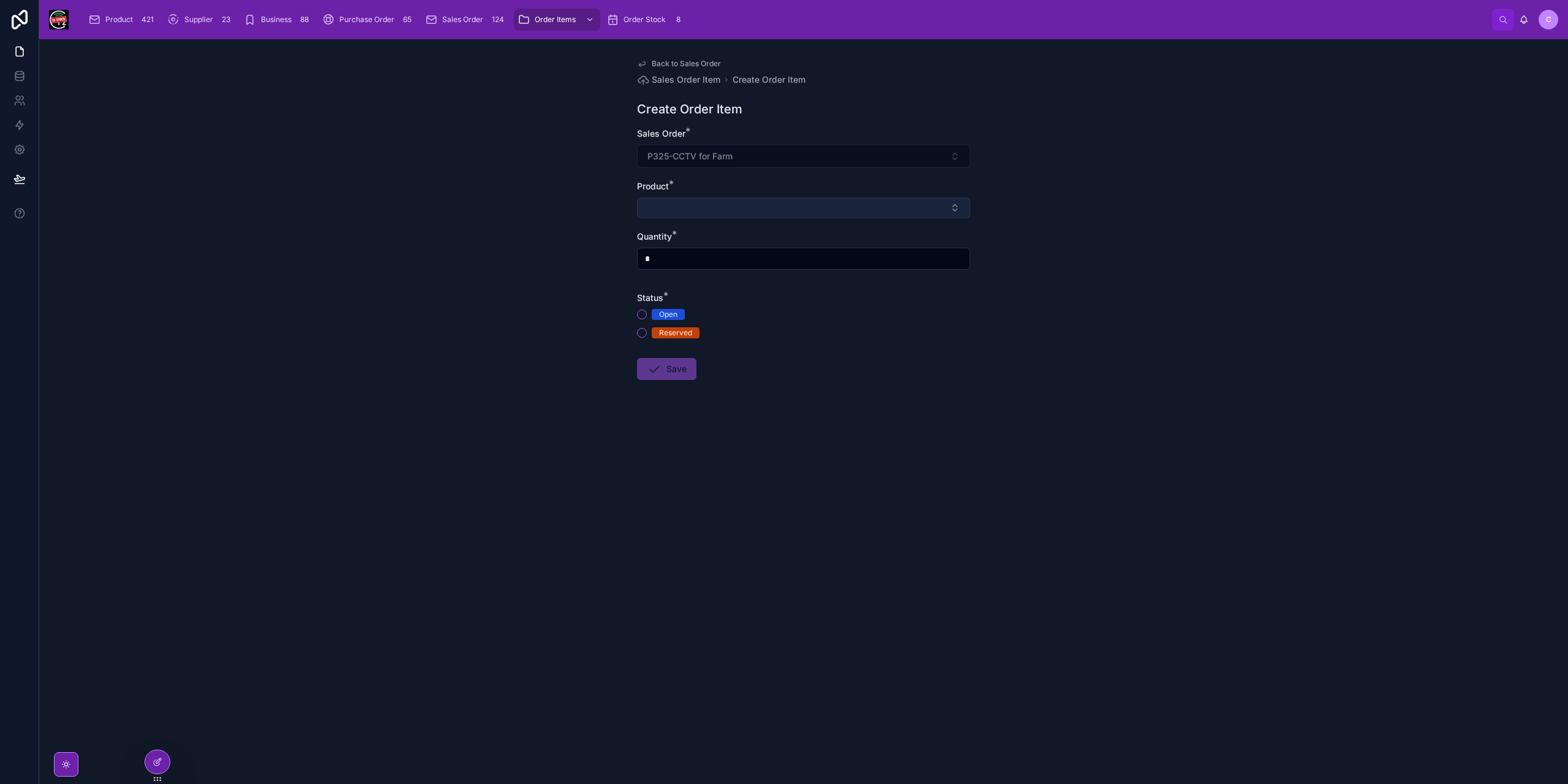
click at [708, 198] on button "Select Button" at bounding box center [804, 207] width 334 height 20
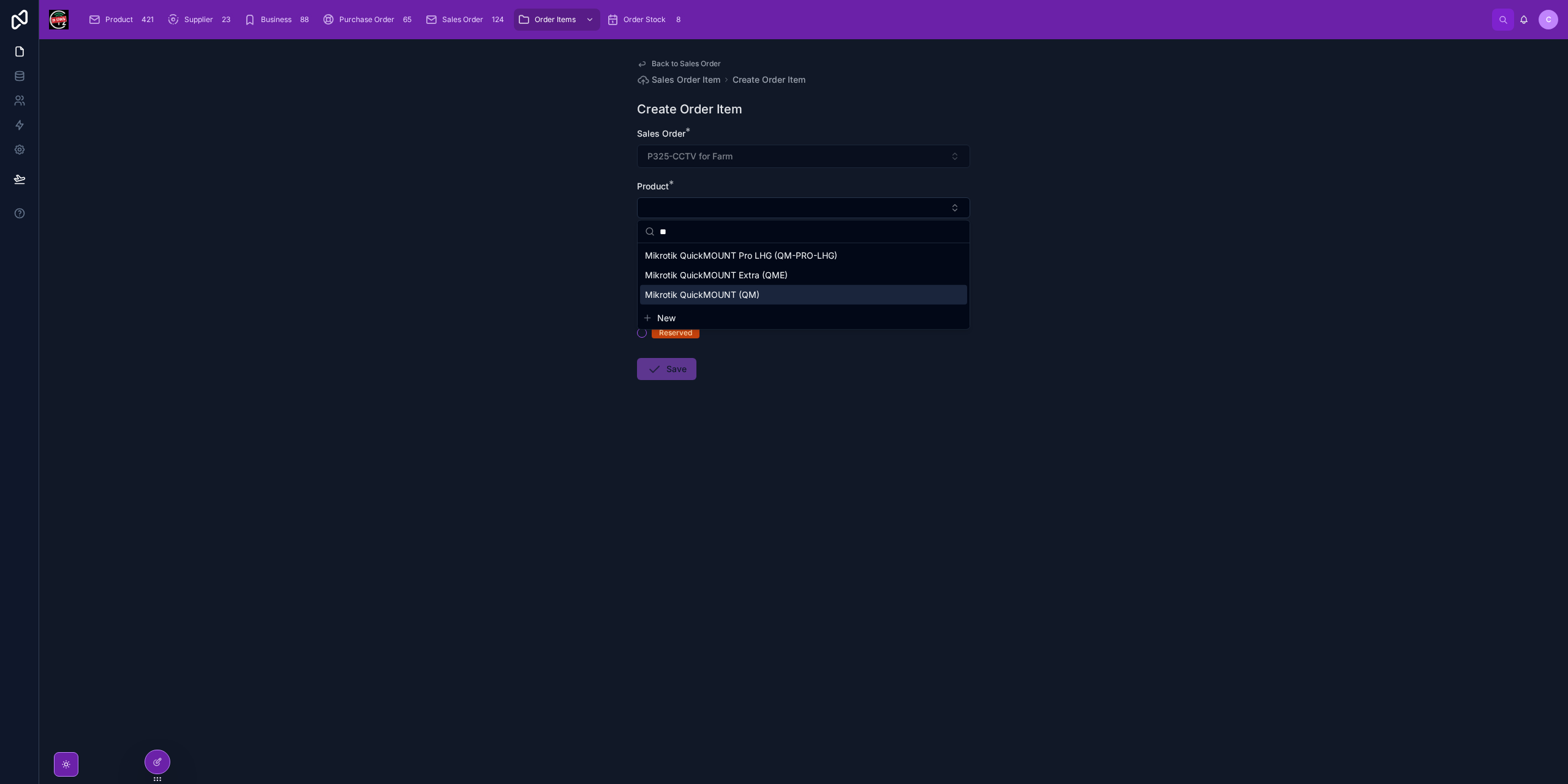
type input "**"
click at [737, 295] on span "Mikrotik QuickMOUNT (QM)" at bounding box center [702, 295] width 114 height 13
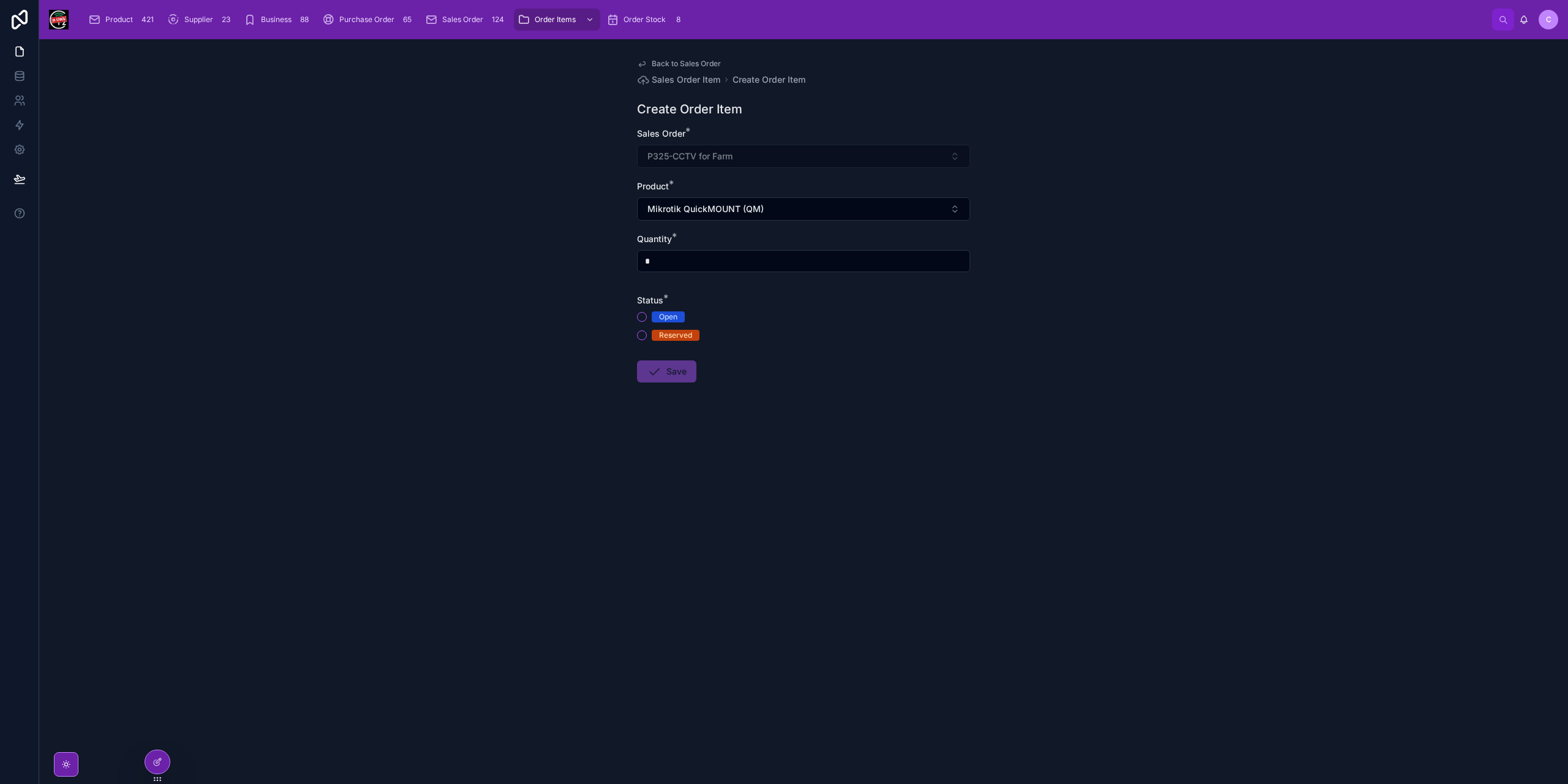
drag, startPoint x: 665, startPoint y: 259, endPoint x: 639, endPoint y: 250, distance: 27.5
click at [639, 250] on div "*" at bounding box center [804, 261] width 334 height 22
type input "*"
click at [641, 317] on button "Open" at bounding box center [642, 317] width 10 height 10
click at [674, 368] on button "Save" at bounding box center [666, 371] width 59 height 22
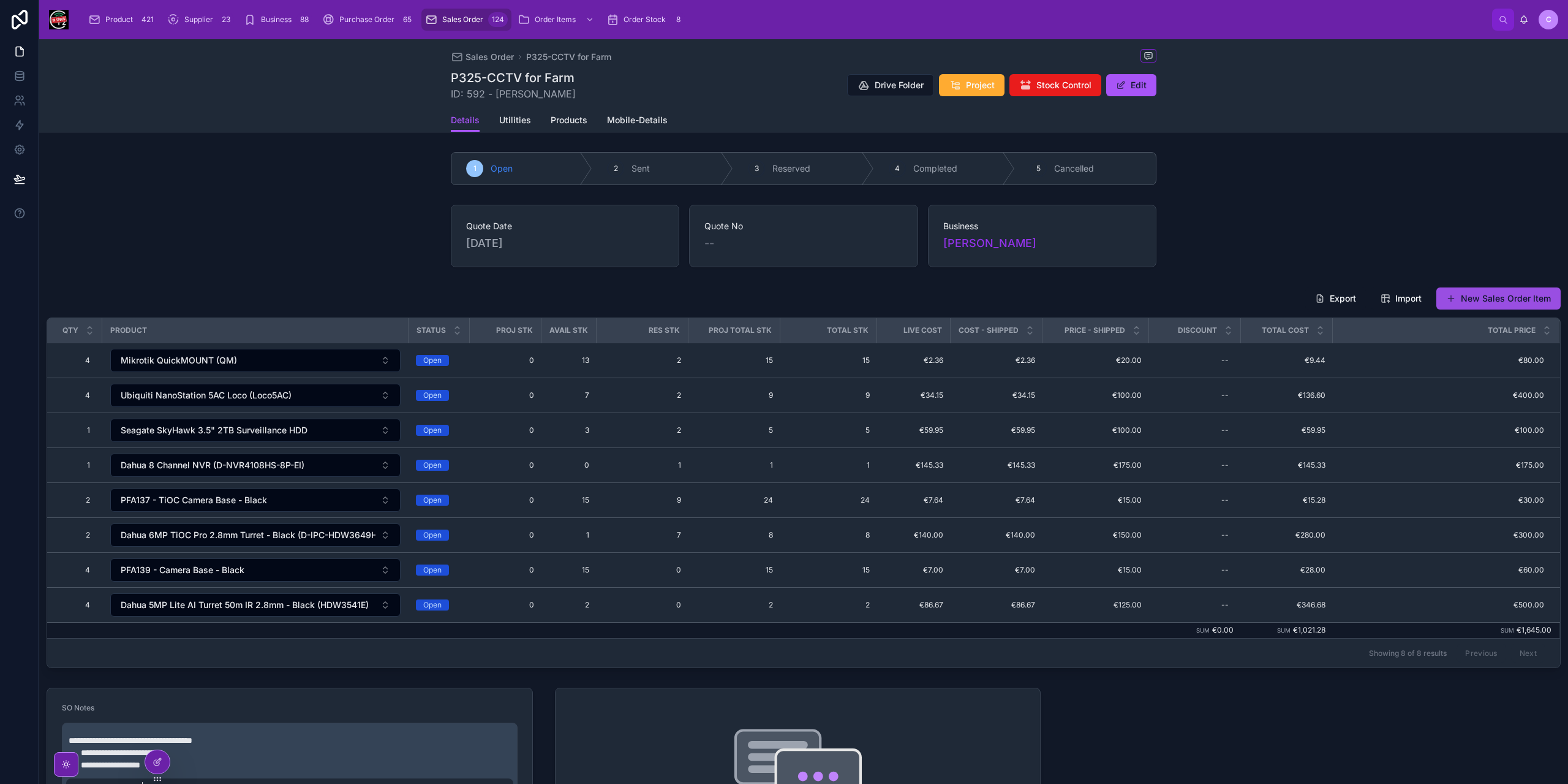
click at [1516, 301] on button "New Sales Order Item" at bounding box center [1498, 298] width 124 height 22
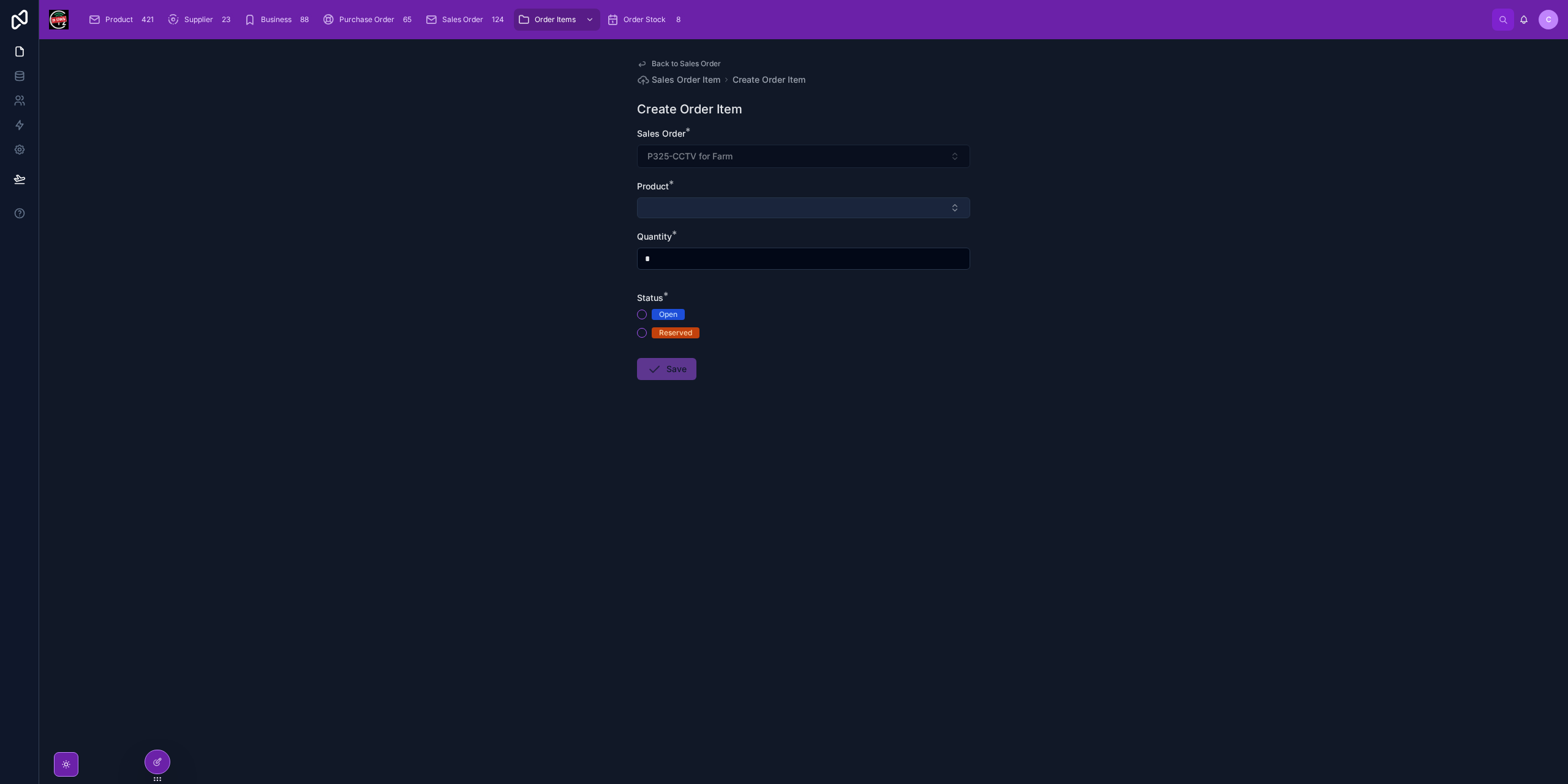
click at [796, 208] on button "Select Button" at bounding box center [804, 207] width 334 height 20
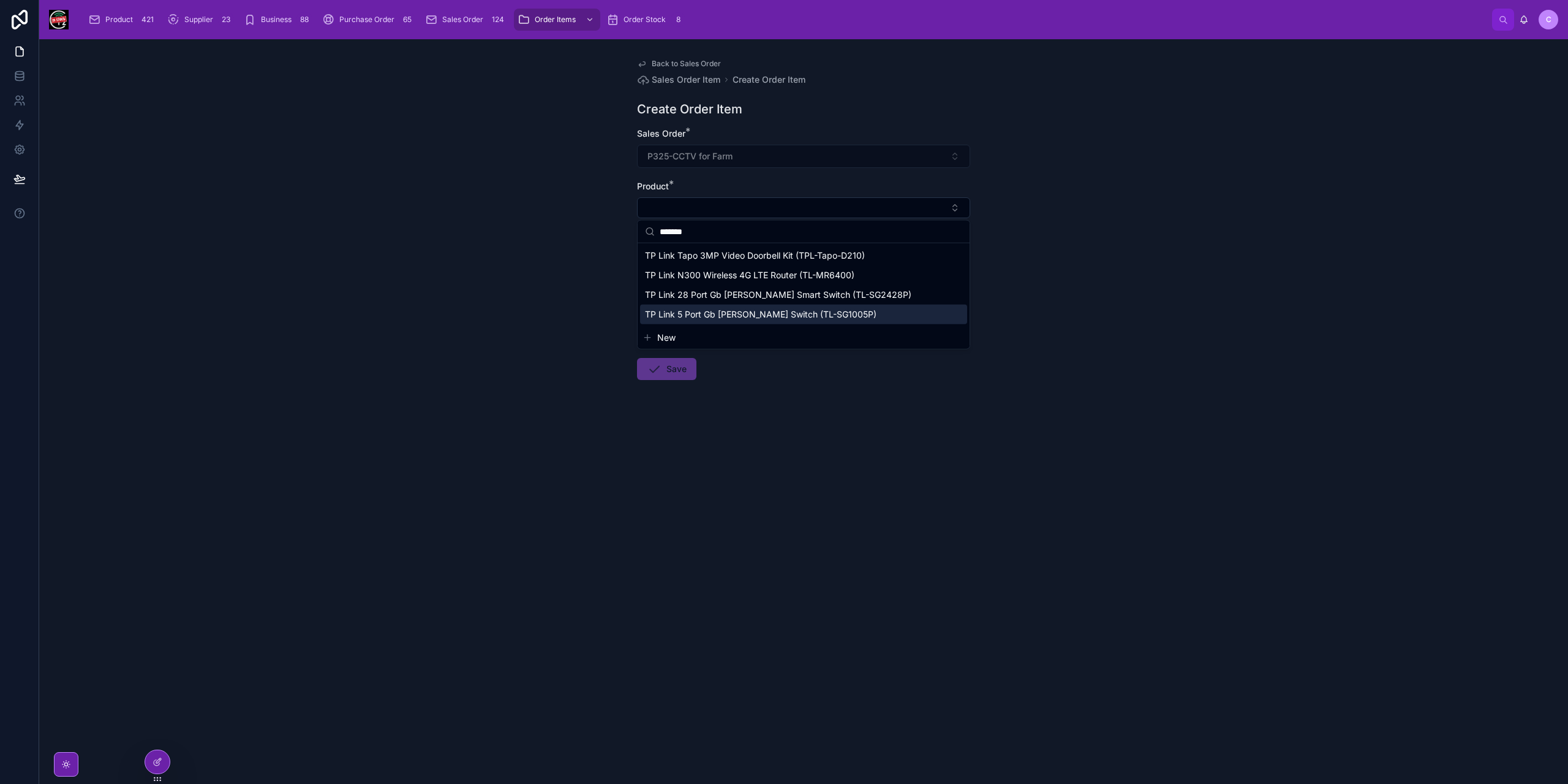
type input "*******"
click at [755, 317] on span "TP Link 5 Port Gb PoE Switch (TL-SG1005P)" at bounding box center [760, 314] width 232 height 13
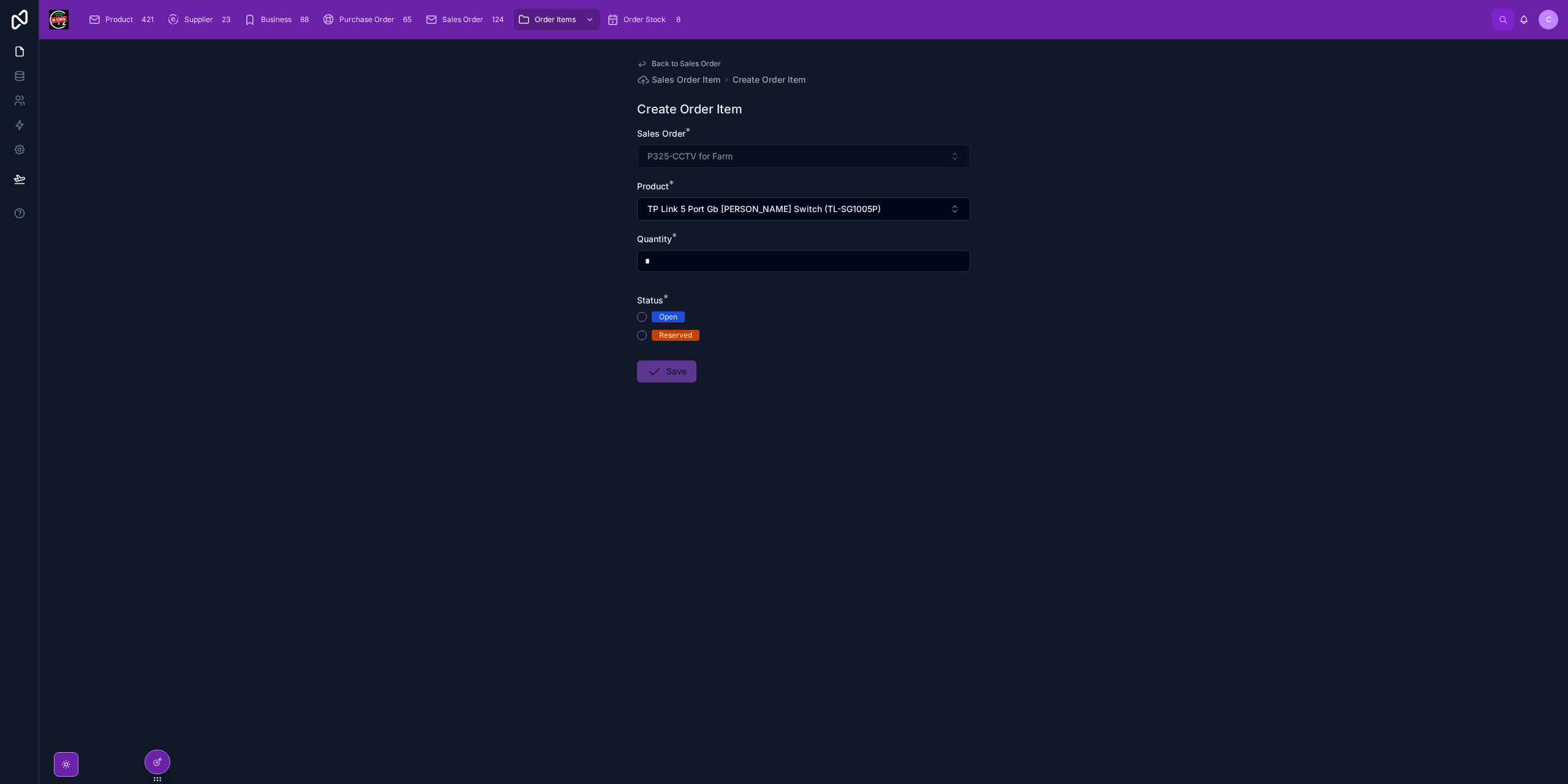
click at [670, 262] on input "*" at bounding box center [804, 261] width 332 height 17
type input "*"
click at [641, 315] on button "Open" at bounding box center [642, 317] width 10 height 10
click at [671, 371] on button "Save" at bounding box center [666, 371] width 59 height 22
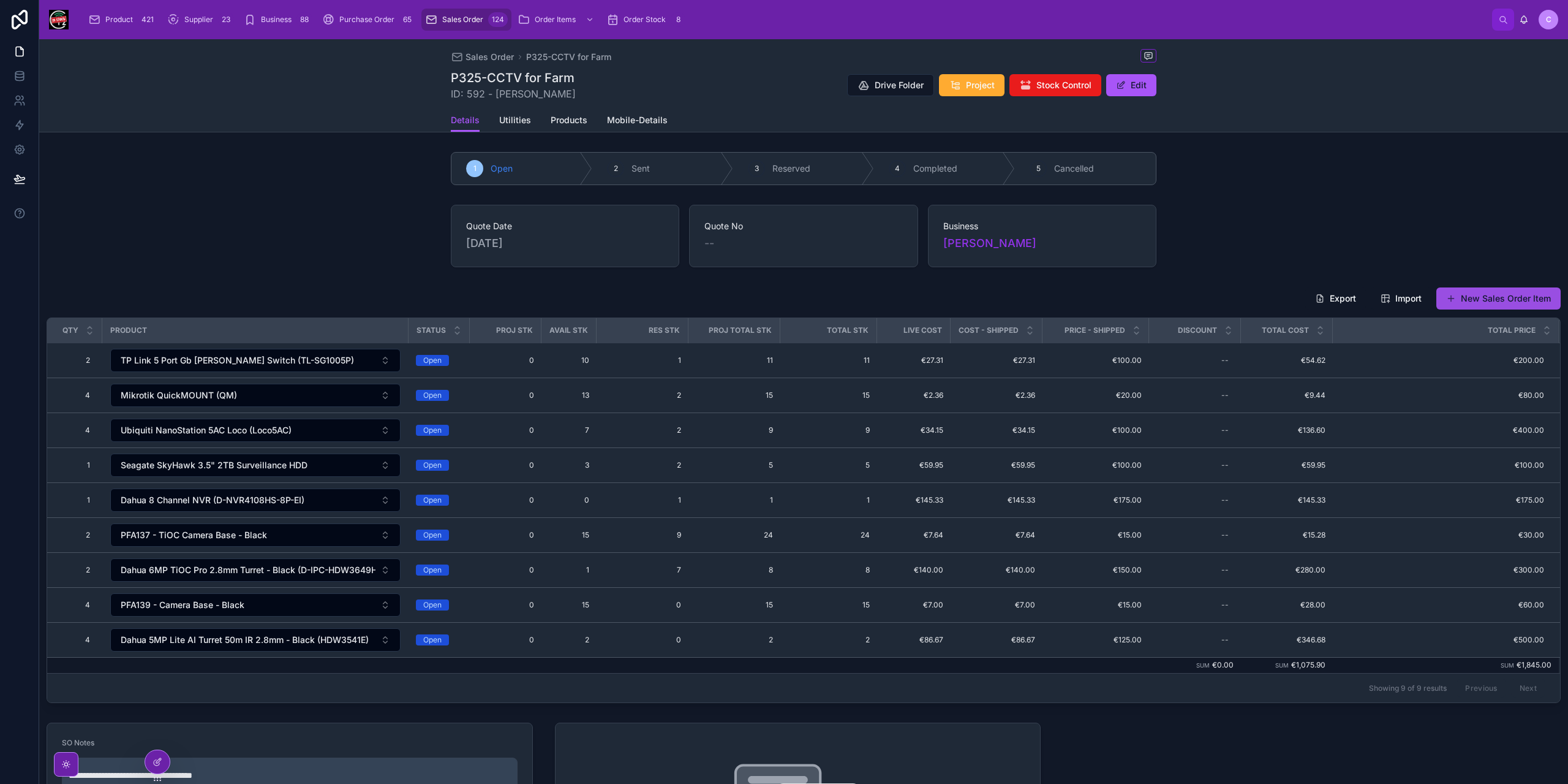
click at [1513, 296] on button "New Sales Order Item" at bounding box center [1498, 298] width 124 height 22
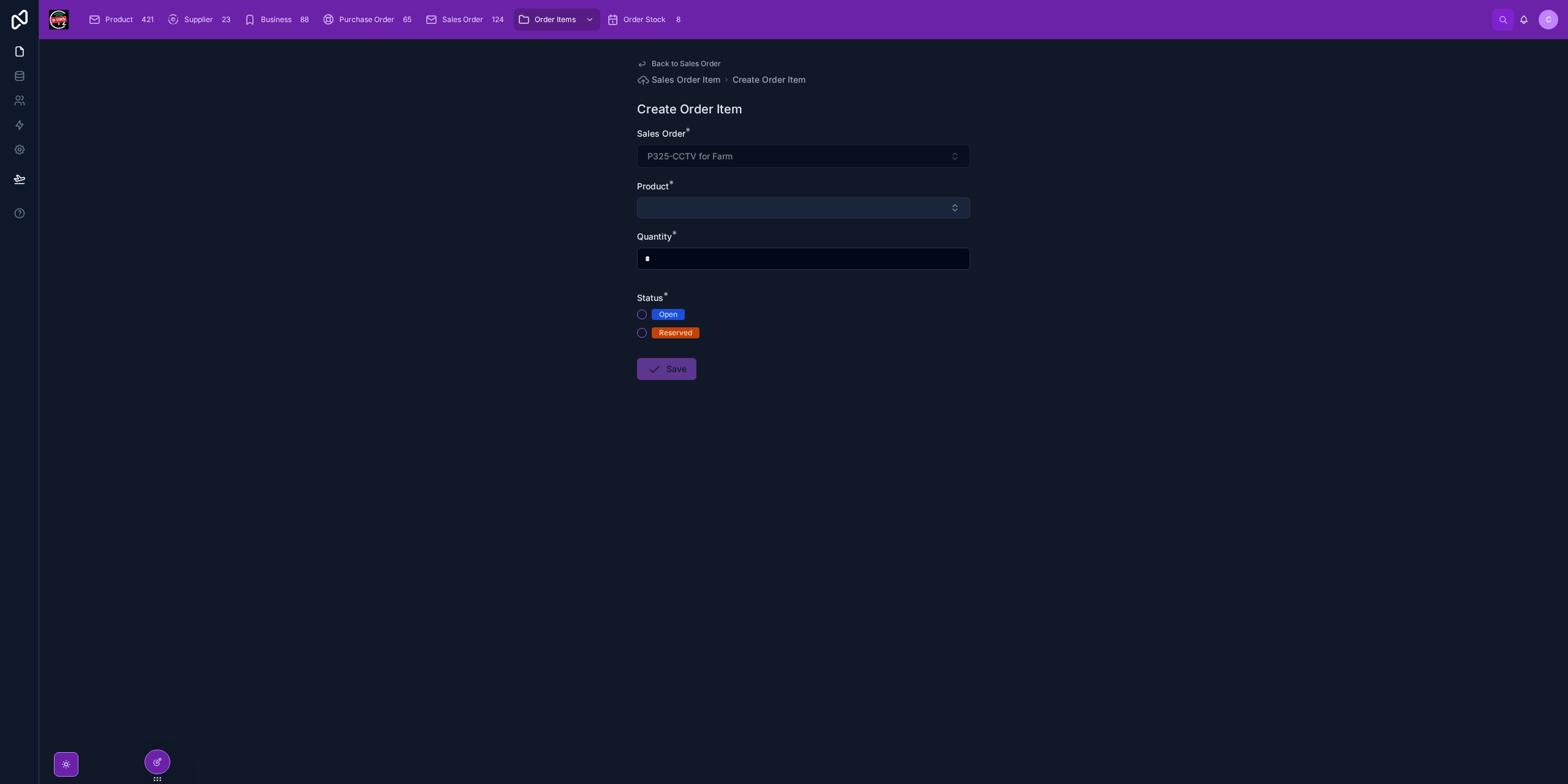
click at [708, 208] on button "Select Button" at bounding box center [804, 207] width 334 height 20
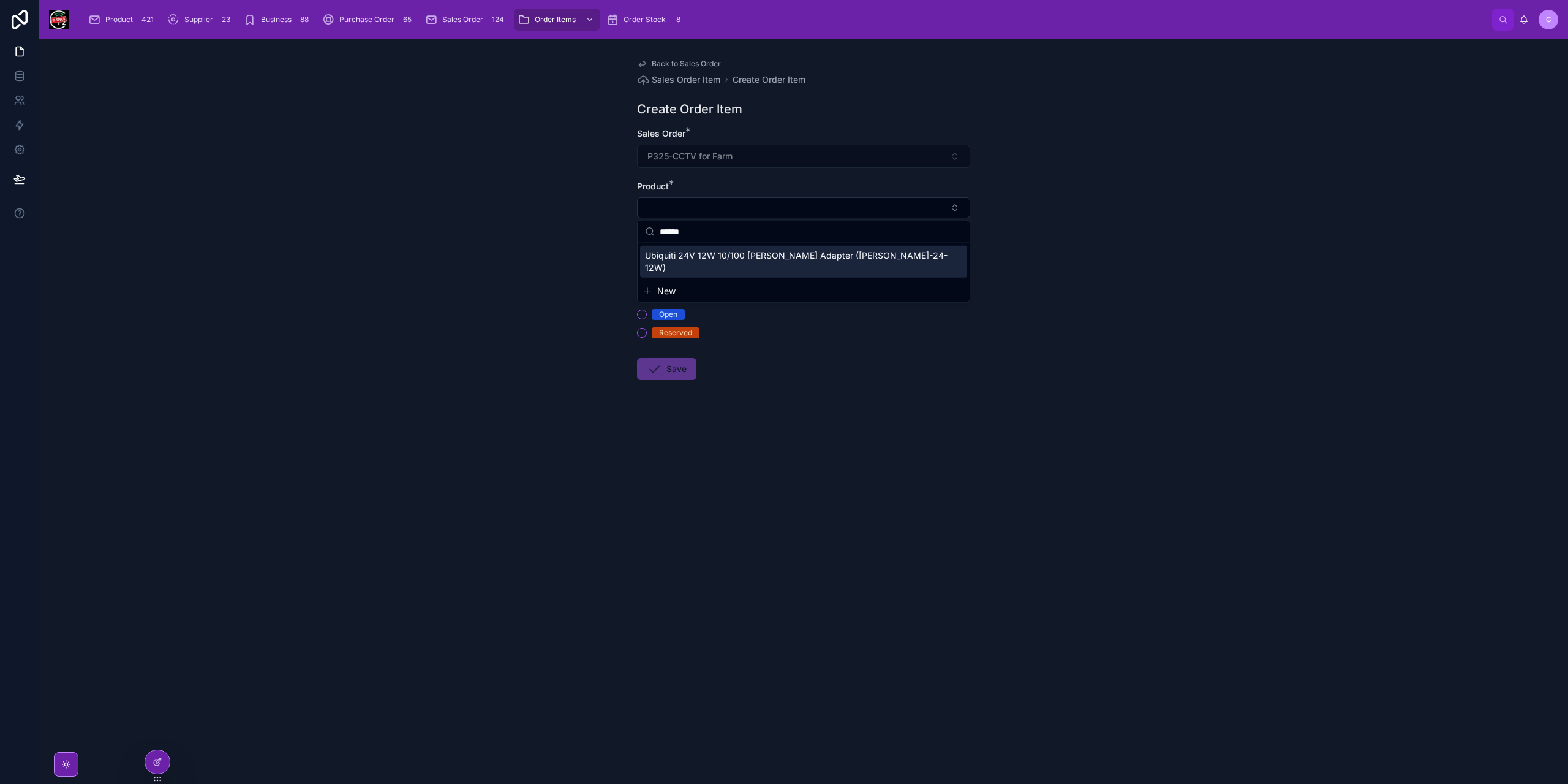
type input "******"
click at [734, 255] on span "Ubiquiti 24V 12W 10/100 PoE Adapter (POE-24-12W)" at bounding box center [796, 261] width 303 height 24
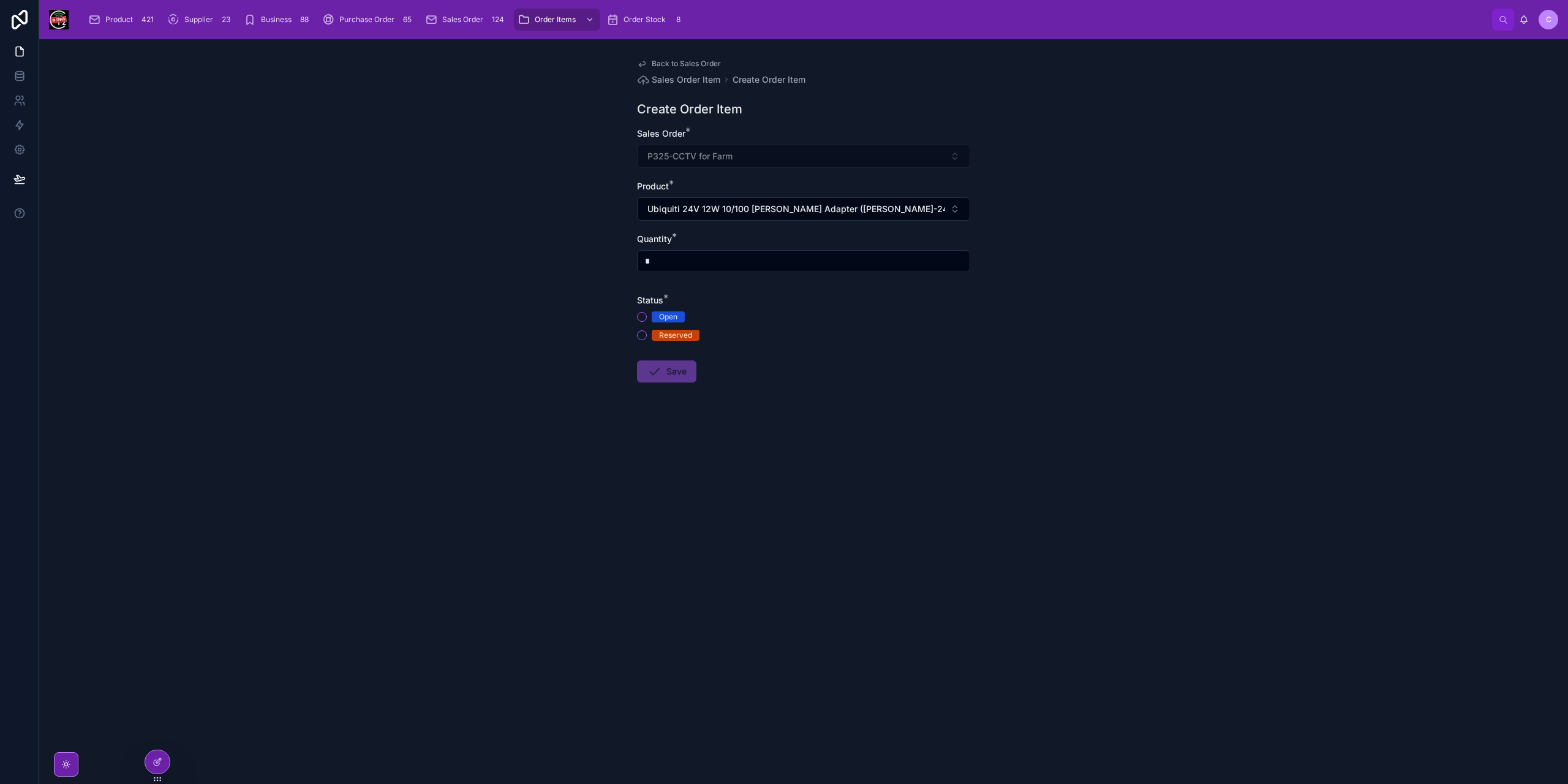
click at [694, 258] on input "*" at bounding box center [804, 261] width 332 height 17
type input "*"
click at [638, 314] on button "Open" at bounding box center [642, 317] width 10 height 10
click at [665, 376] on button "Save" at bounding box center [666, 371] width 59 height 22
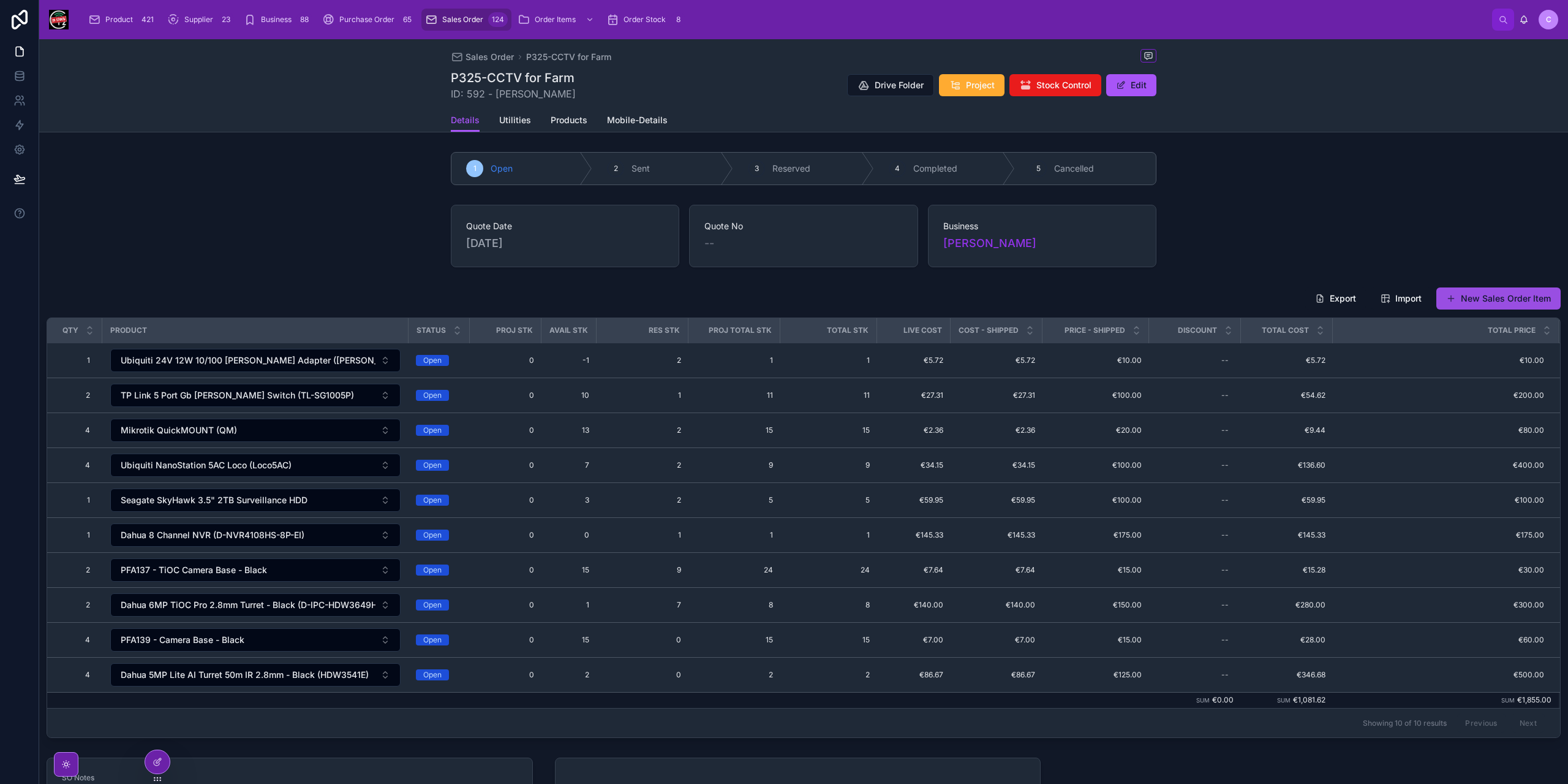
click at [1474, 295] on button "New Sales Order Item" at bounding box center [1498, 298] width 124 height 22
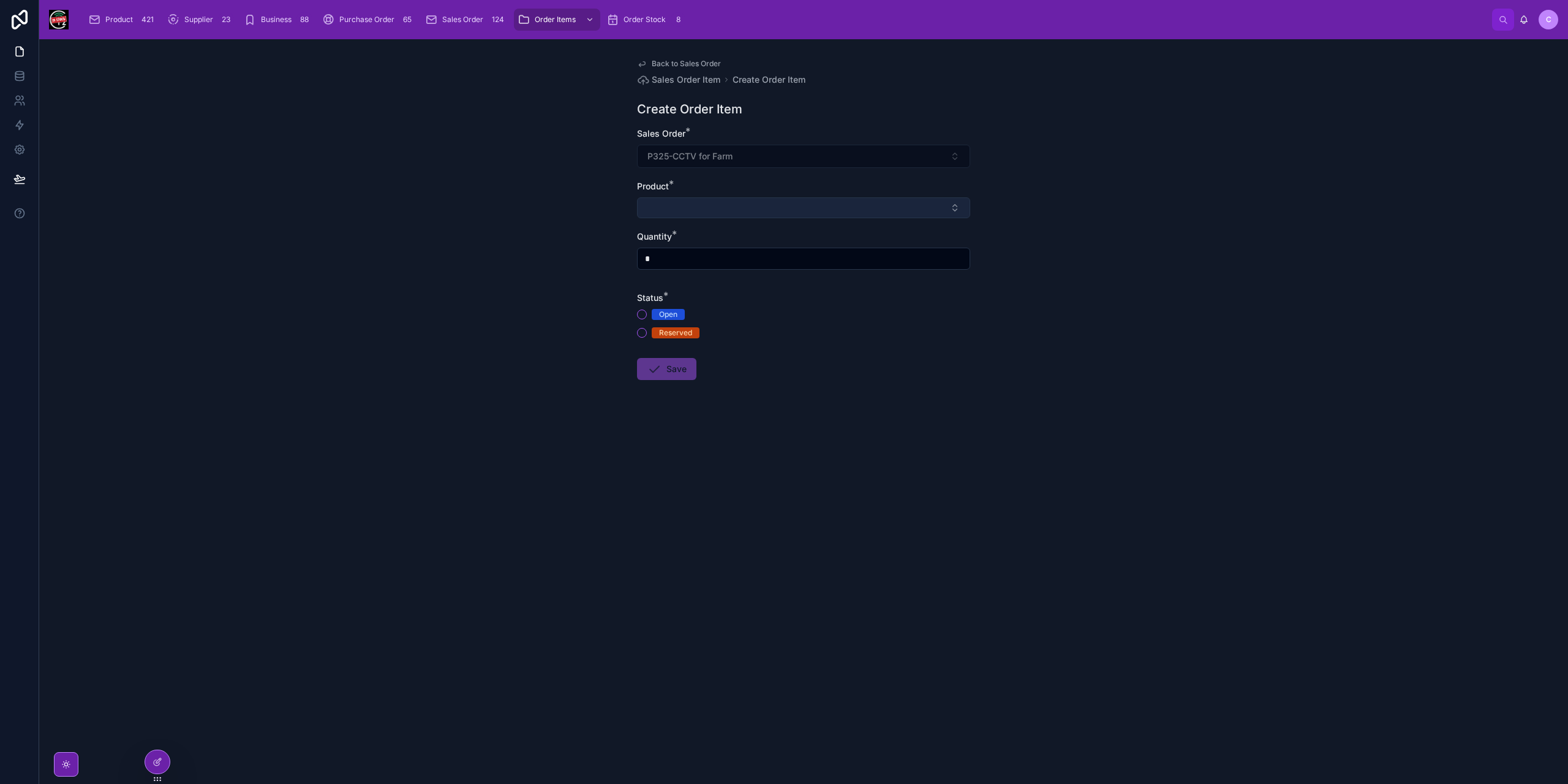
click at [686, 206] on button "Select Button" at bounding box center [804, 207] width 334 height 20
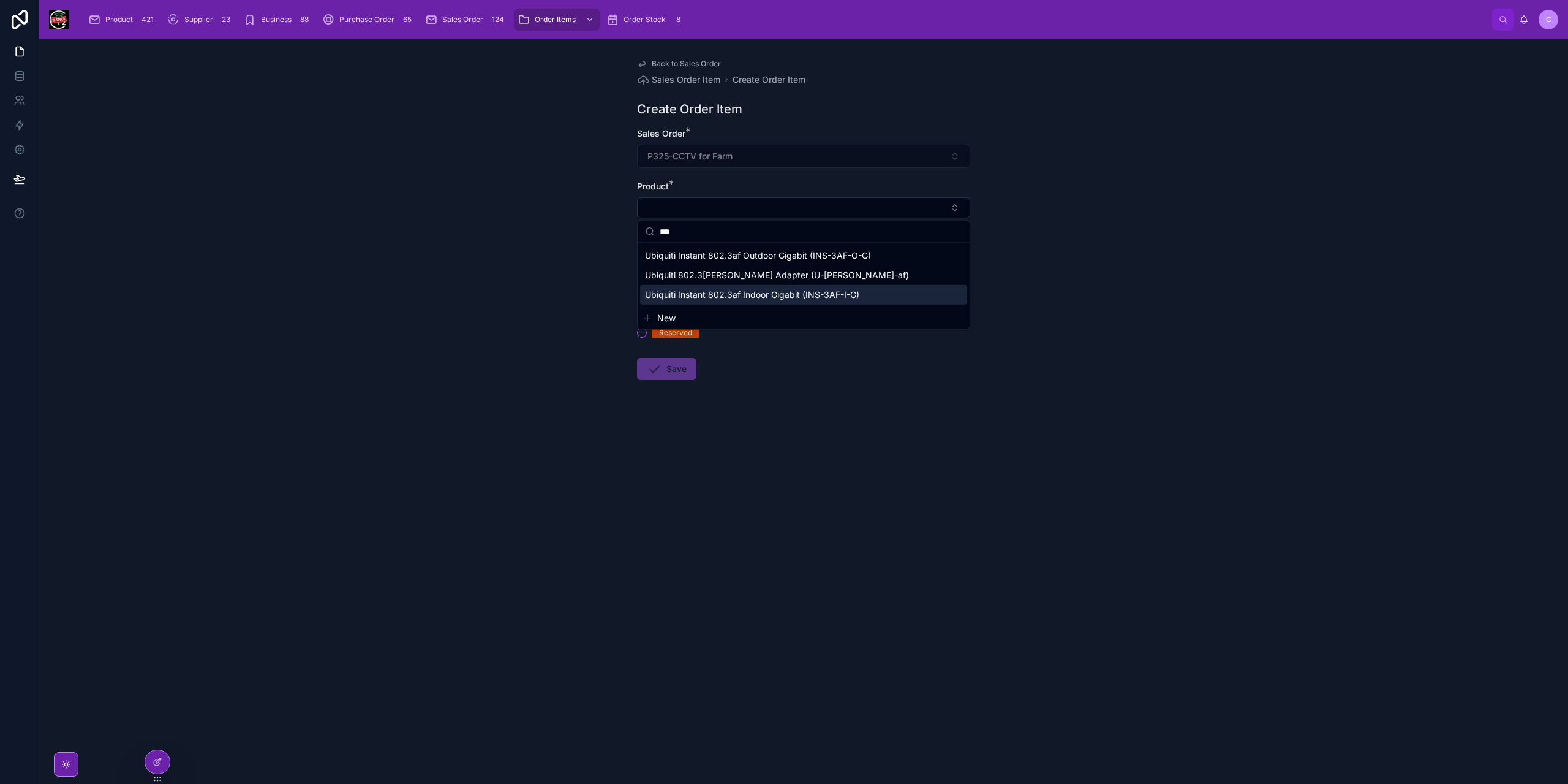
type input "**"
click at [751, 294] on span "Ubiquiti Instant 802.3af Indoor Gigabit (INS-3AF-I-G)" at bounding box center [752, 295] width 214 height 13
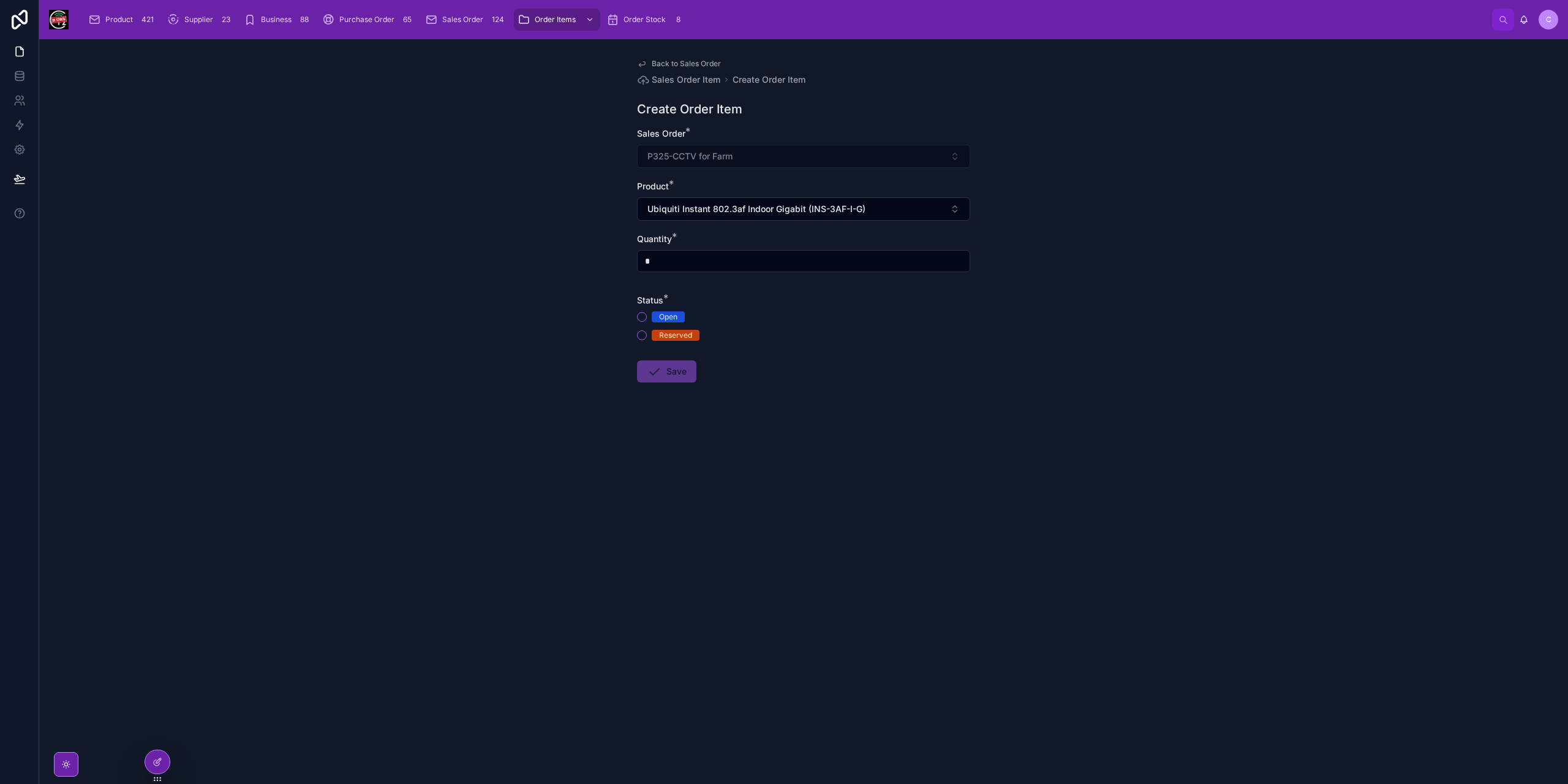
drag, startPoint x: 662, startPoint y: 259, endPoint x: 643, endPoint y: 263, distance: 19.4
click at [643, 263] on input "*" at bounding box center [804, 261] width 332 height 17
type input "*"
click at [638, 319] on button "Open" at bounding box center [642, 317] width 10 height 10
click at [665, 368] on button "Save" at bounding box center [666, 371] width 59 height 22
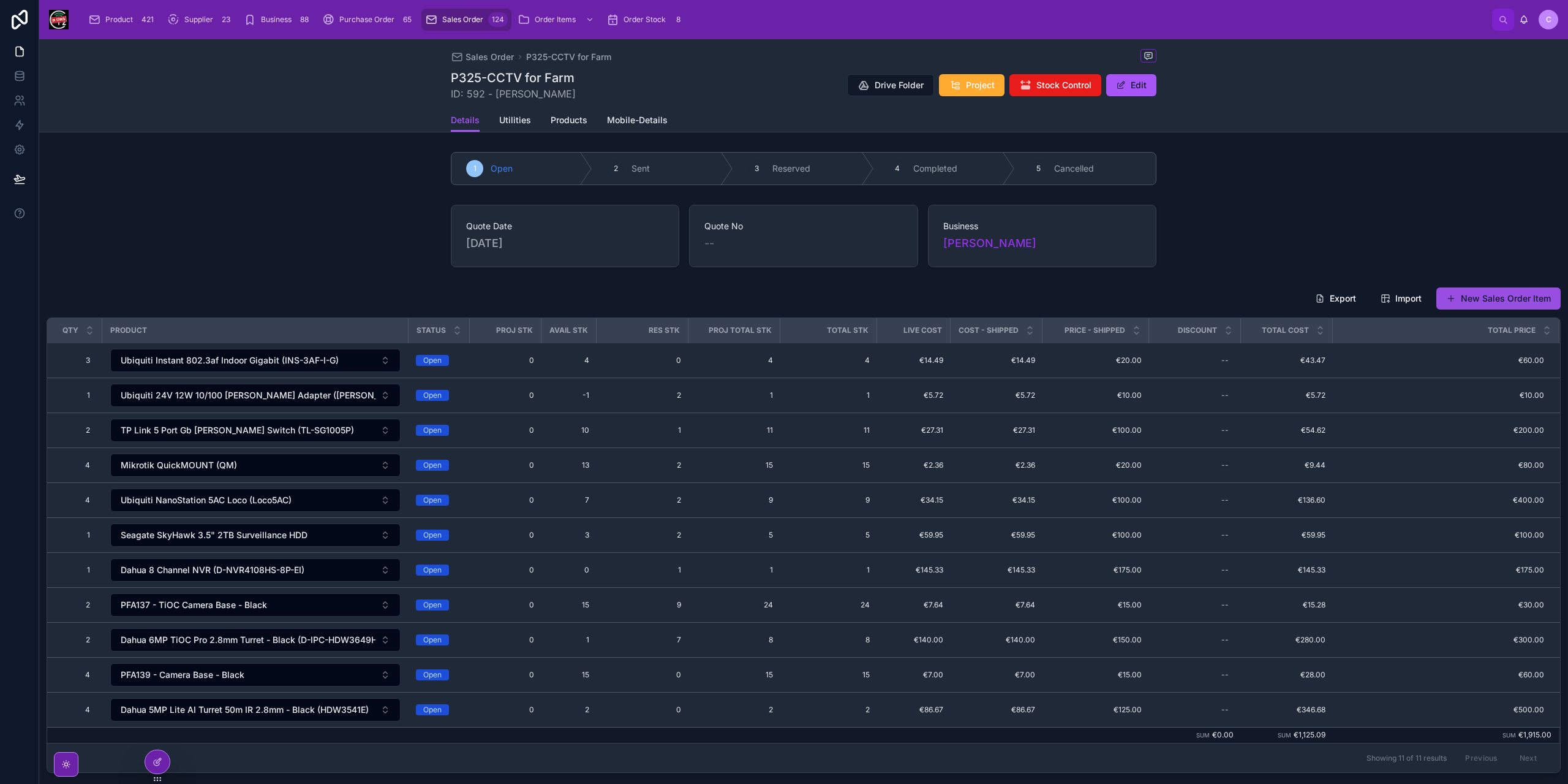
click at [1475, 296] on button "New Sales Order Item" at bounding box center [1498, 298] width 124 height 22
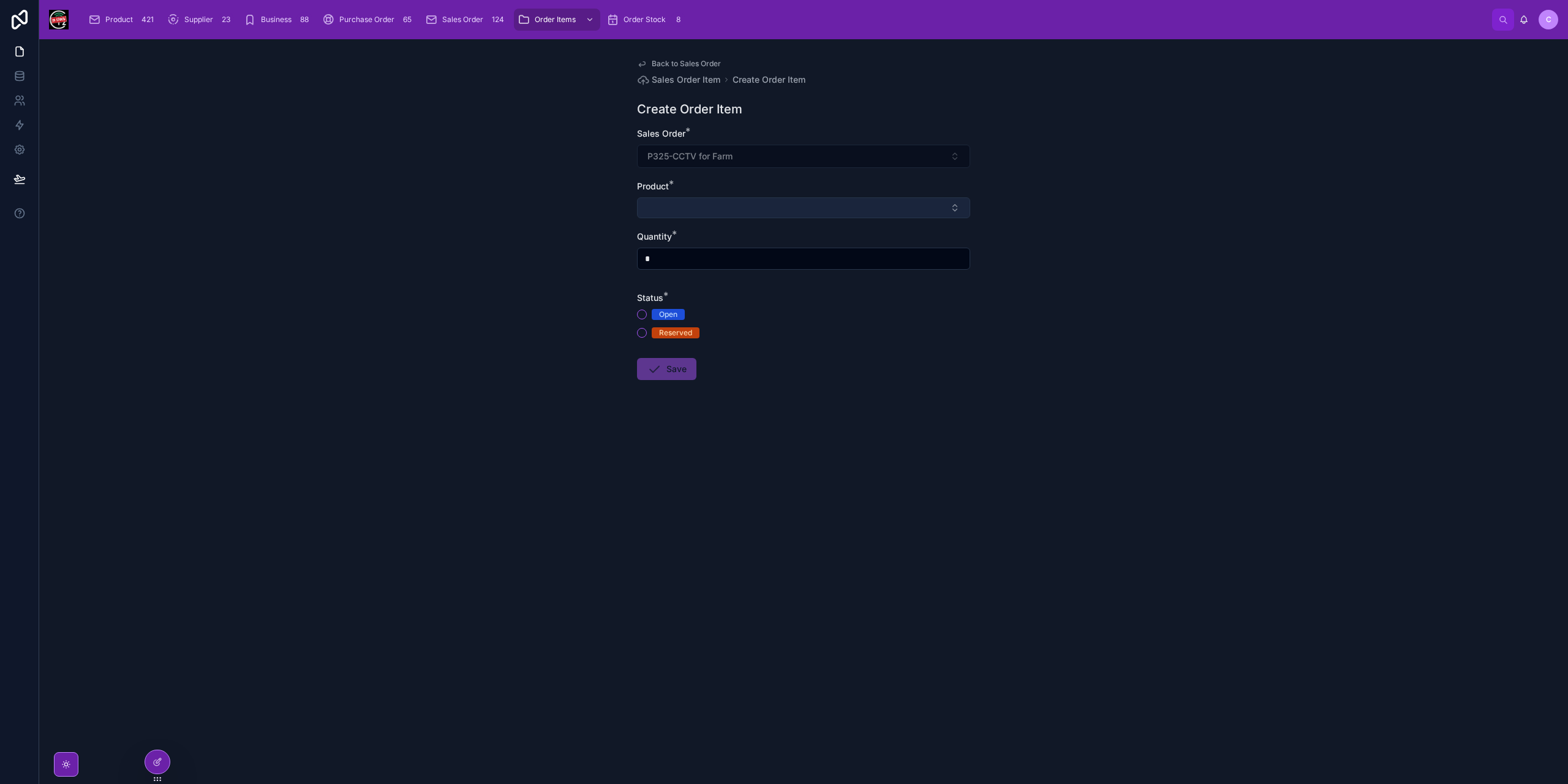
click at [681, 206] on button "Select Button" at bounding box center [804, 207] width 334 height 20
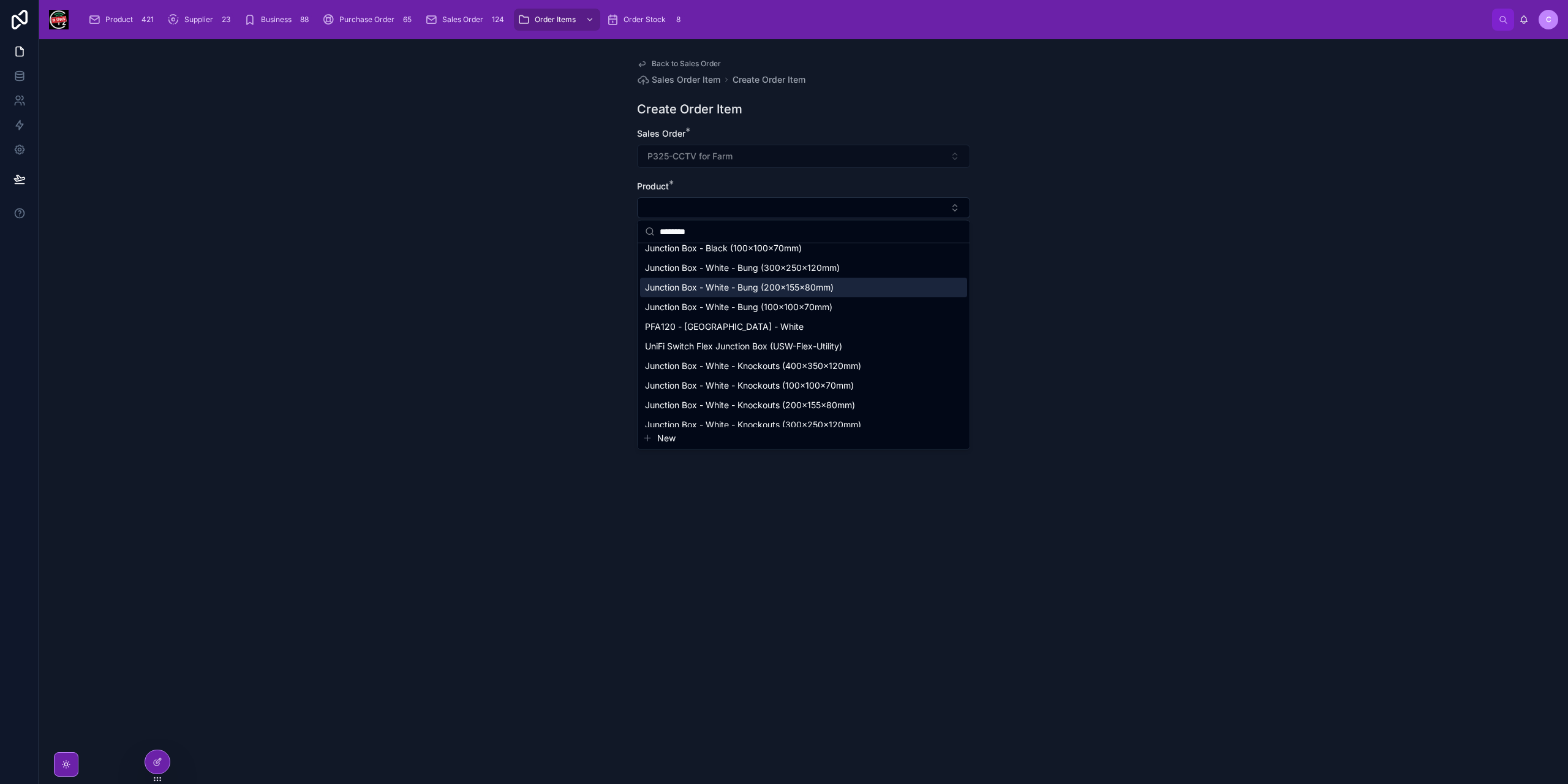
scroll to position [184, 0]
type input "********"
click at [778, 245] on span "Junction Box - White - Bung (300x250x120mm)" at bounding box center [742, 248] width 195 height 13
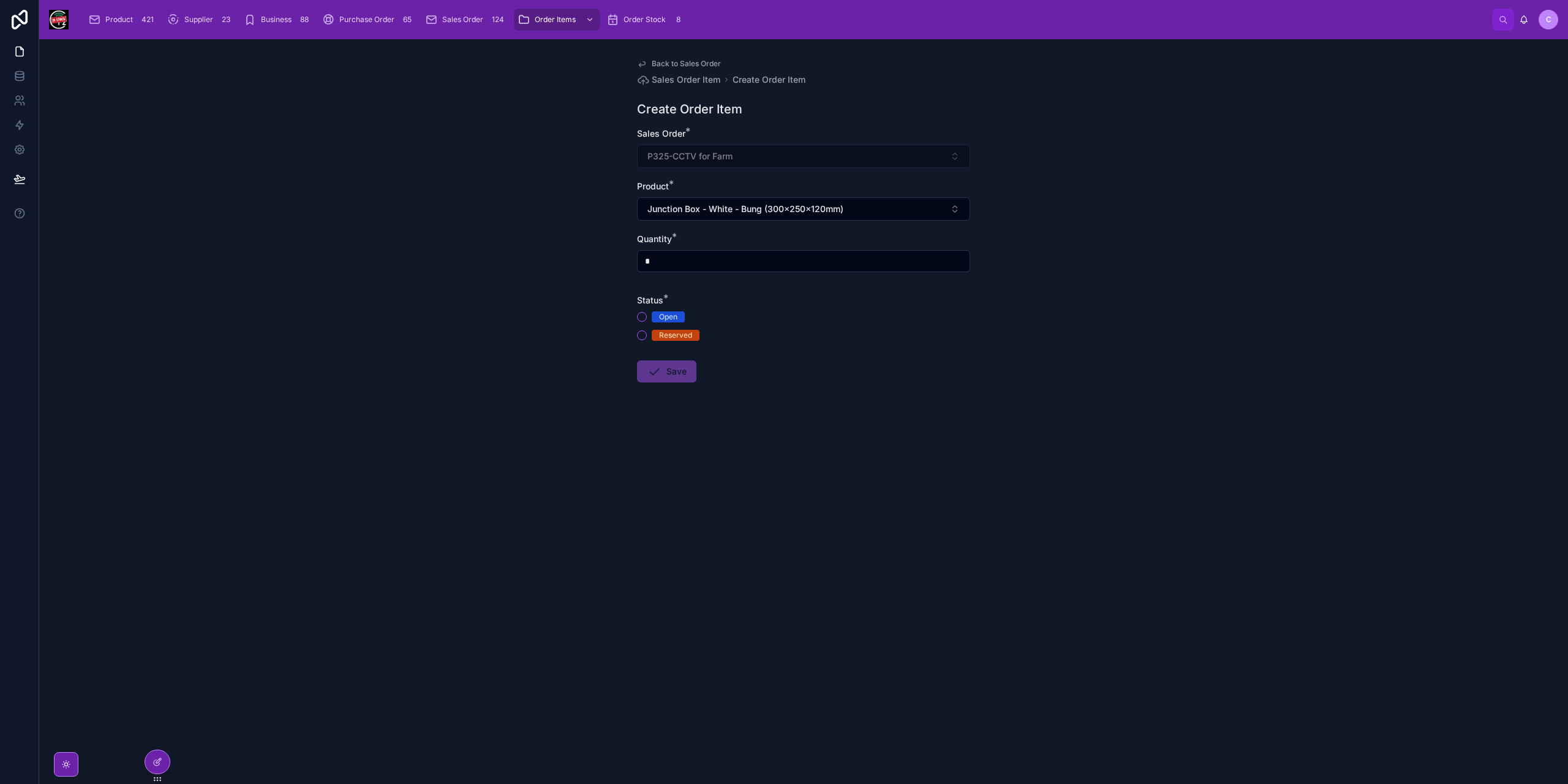
drag, startPoint x: 675, startPoint y: 248, endPoint x: 669, endPoint y: 253, distance: 7.8
click at [669, 252] on div "Quantity * *" at bounding box center [804, 252] width 334 height 39
click at [669, 262] on input "*" at bounding box center [804, 261] width 332 height 17
type input "*"
click at [643, 317] on button "Open" at bounding box center [642, 317] width 10 height 10
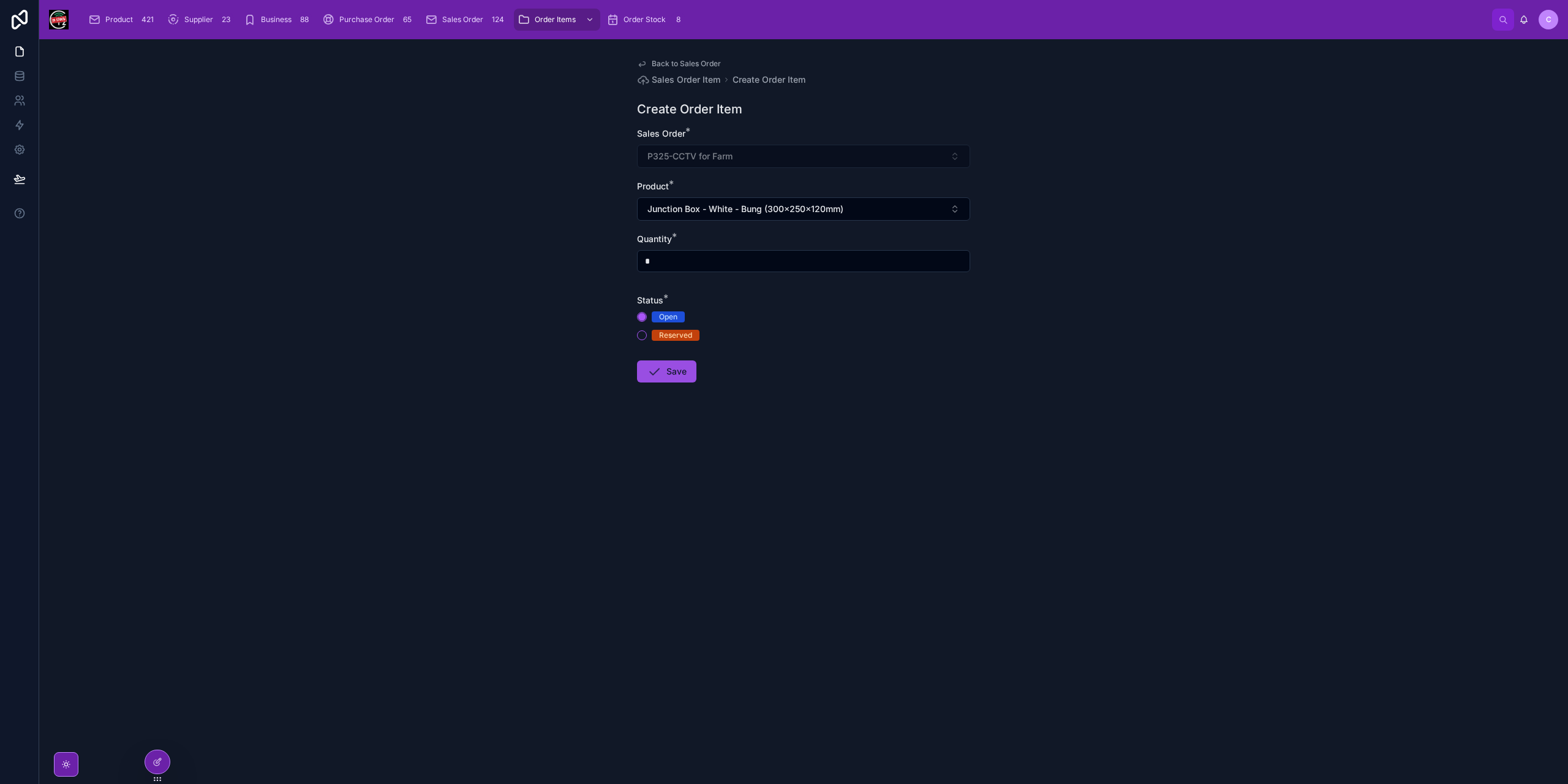
click at [671, 371] on button "Save" at bounding box center [666, 371] width 59 height 22
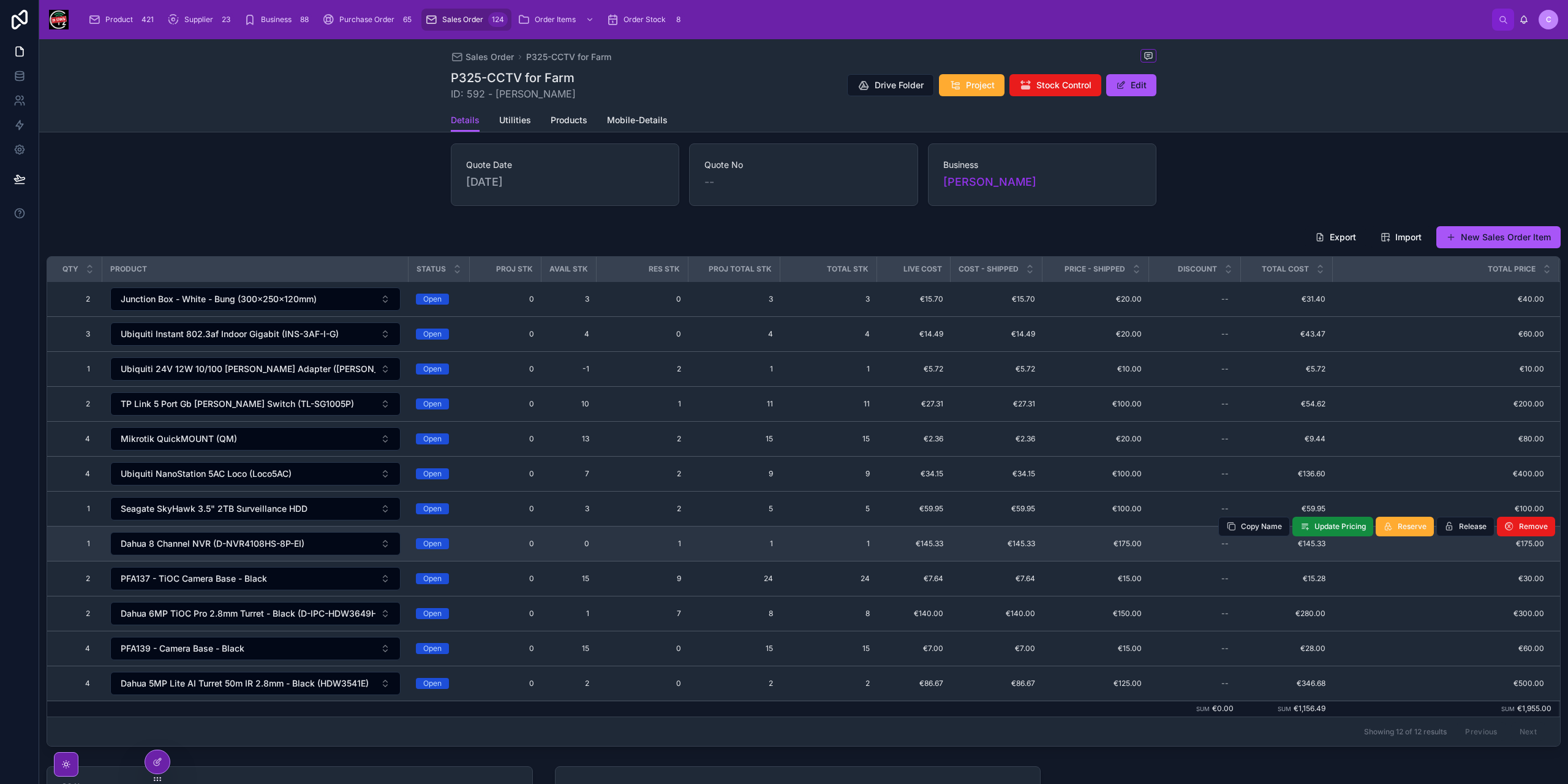
scroll to position [184, 0]
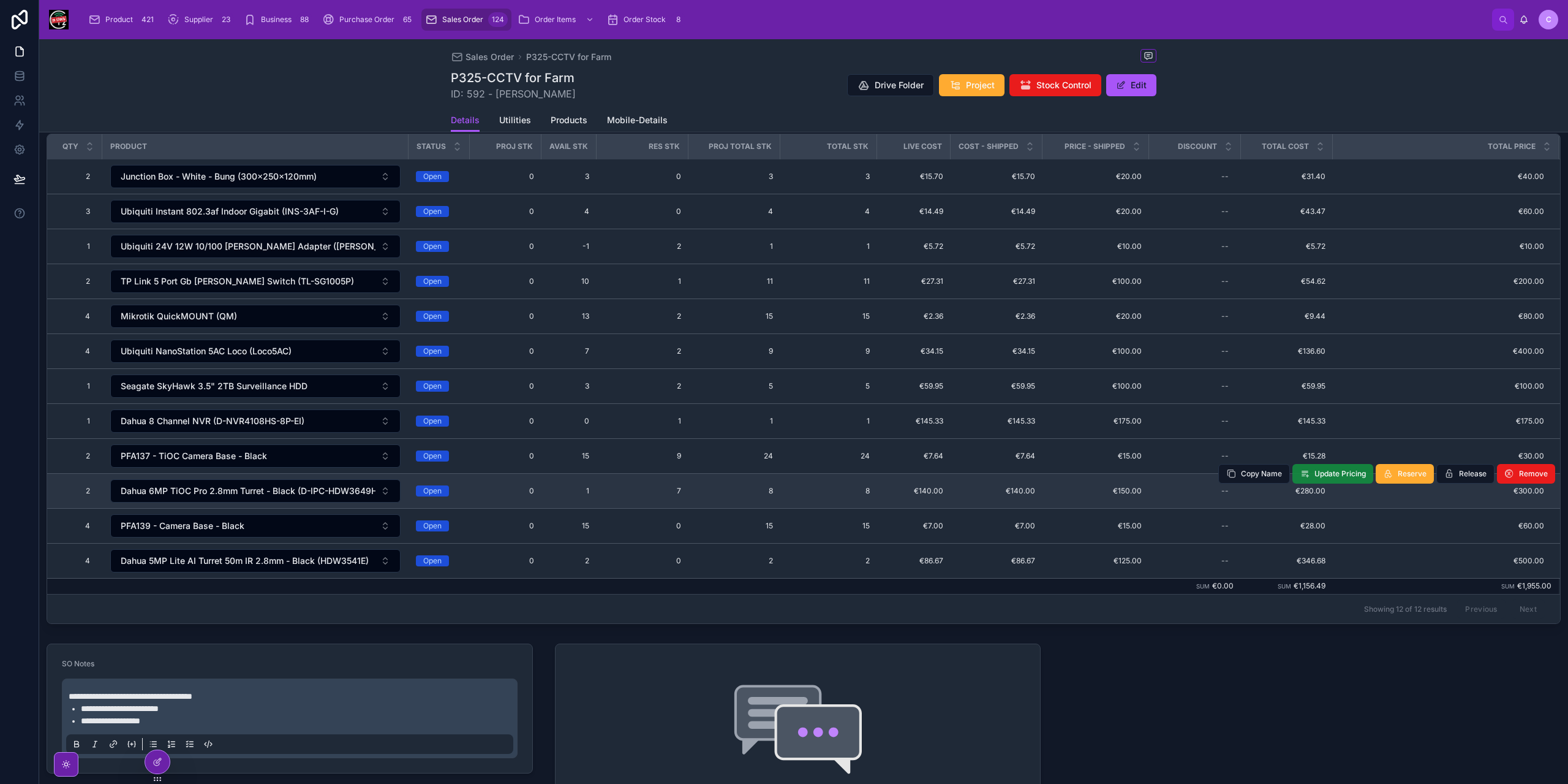
click at [1320, 469] on span "Update Pricing" at bounding box center [1340, 474] width 51 height 10
click at [1128, 486] on span "€150.00" at bounding box center [1096, 491] width 92 height 10
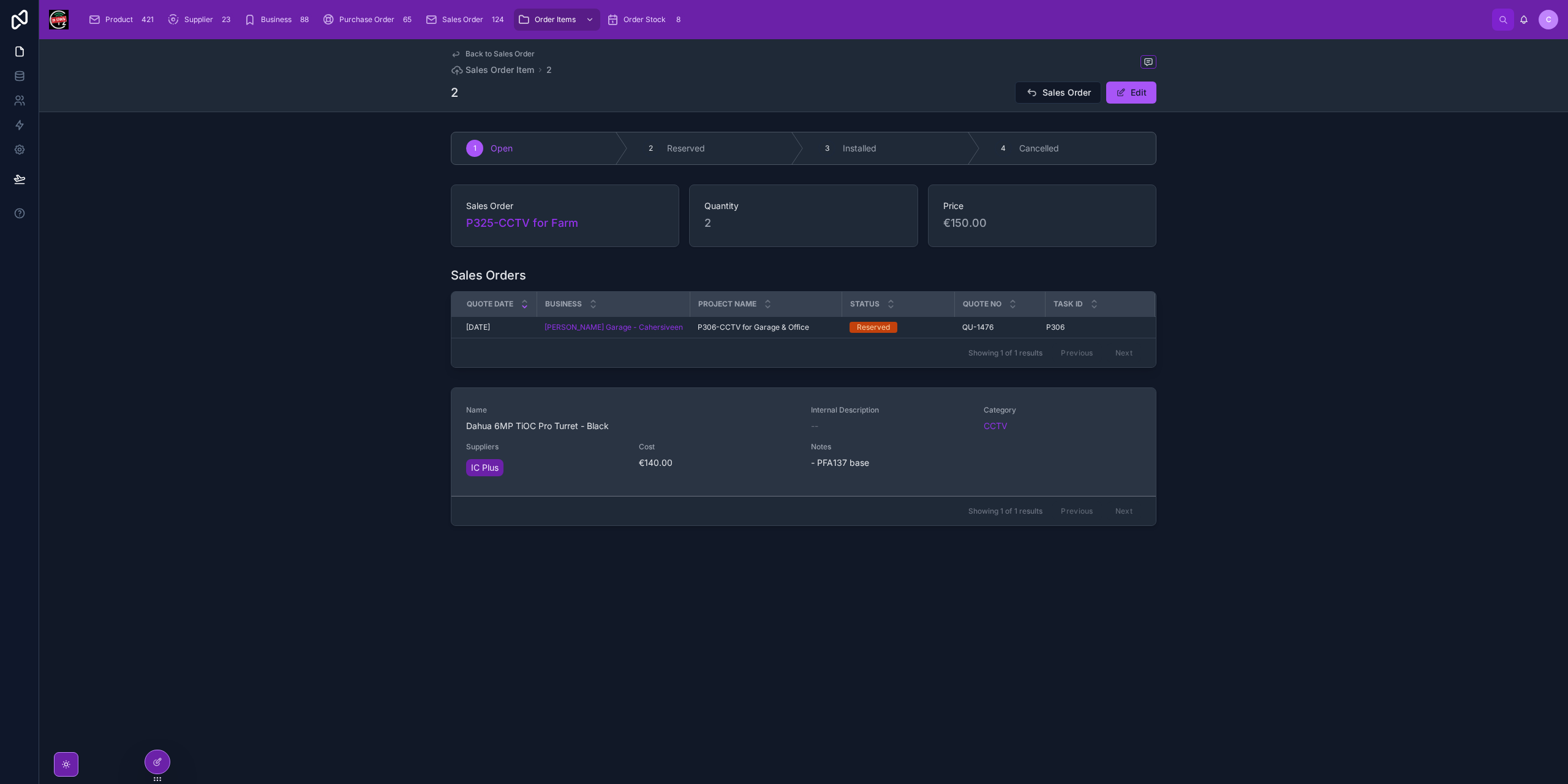
click at [746, 452] on div "Cost €140.00" at bounding box center [718, 455] width 158 height 27
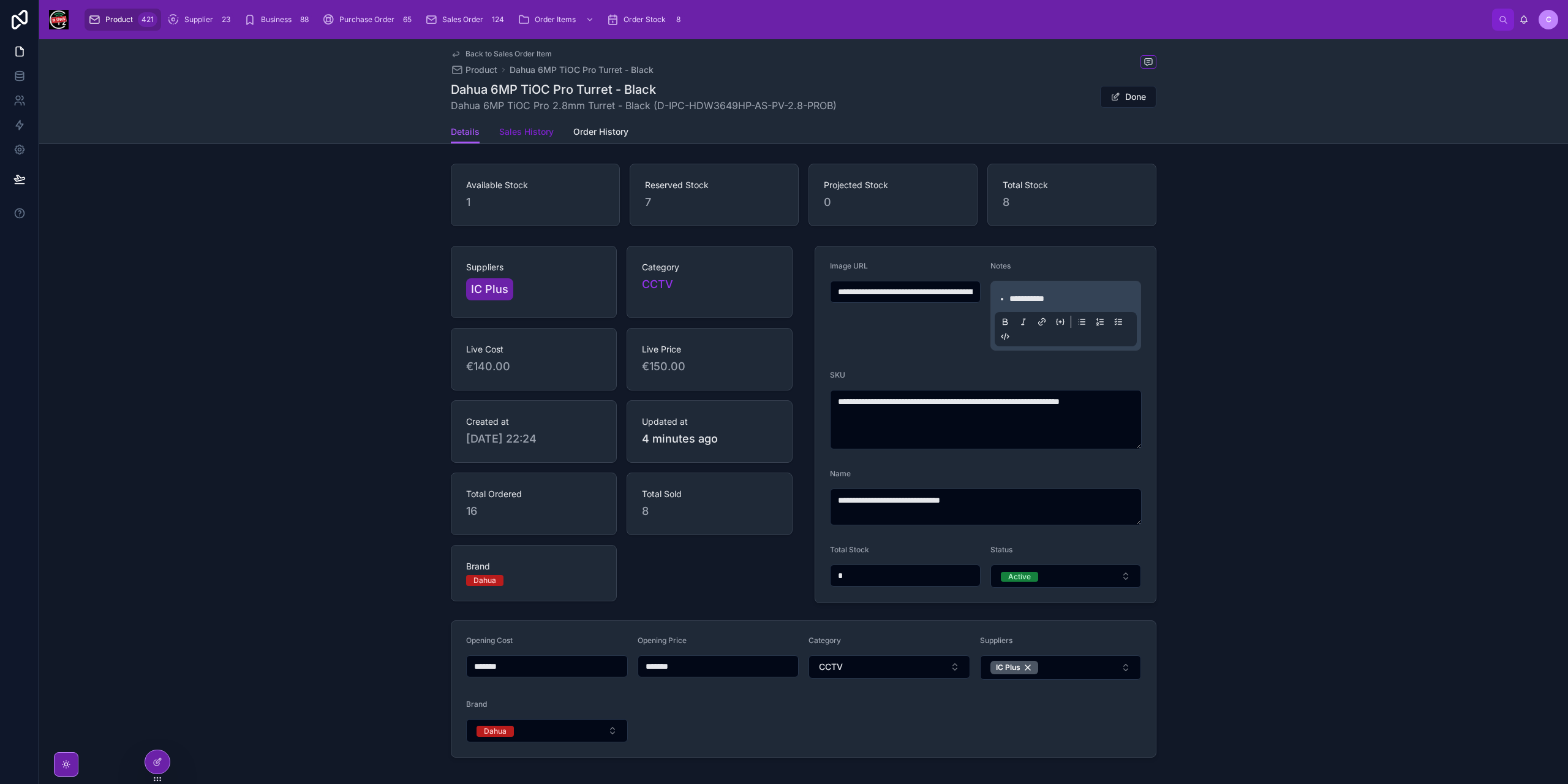
click at [536, 133] on span "Sales History" at bounding box center [527, 131] width 54 height 13
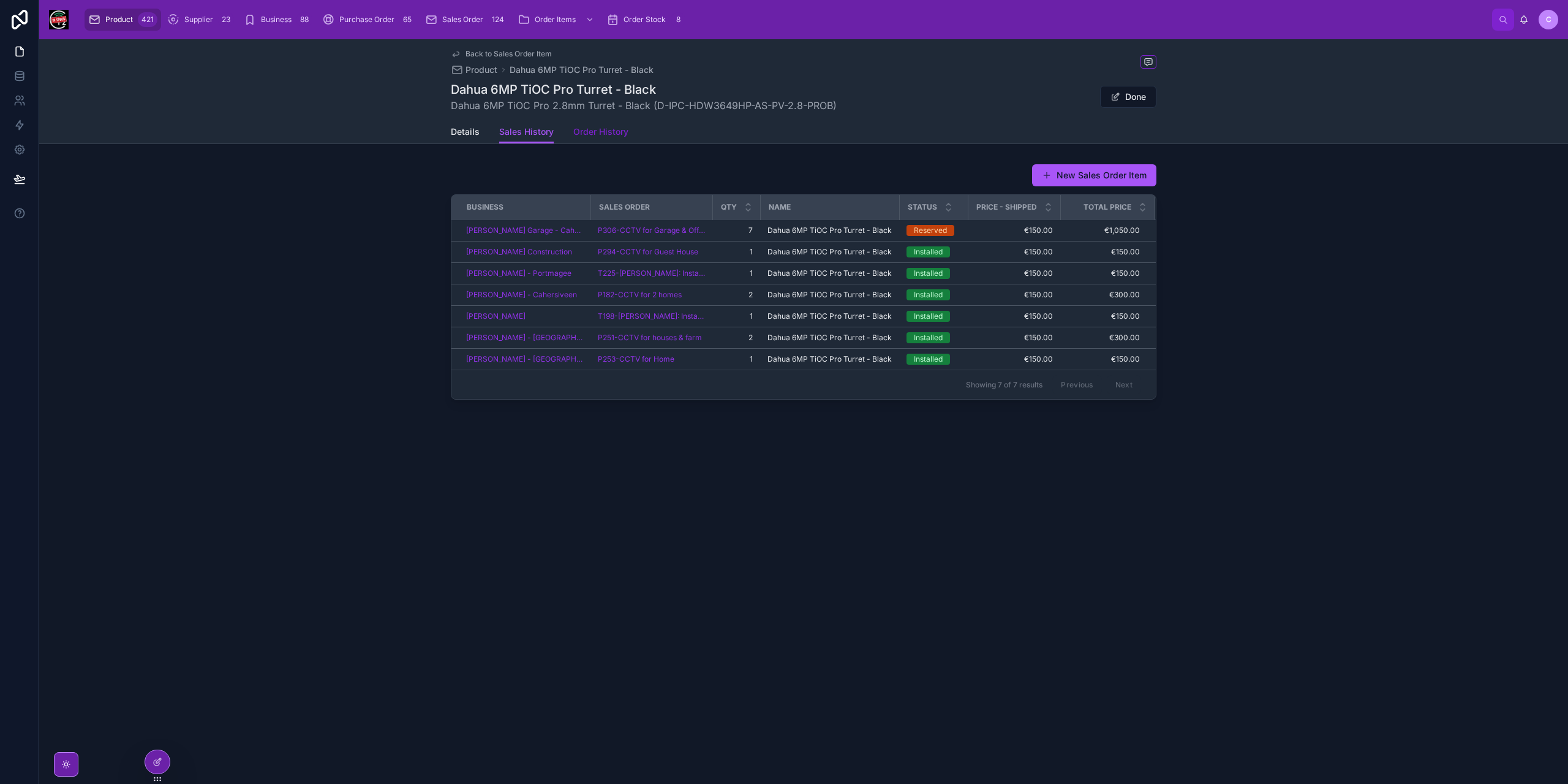
click at [604, 138] on link "Order History" at bounding box center [600, 132] width 55 height 24
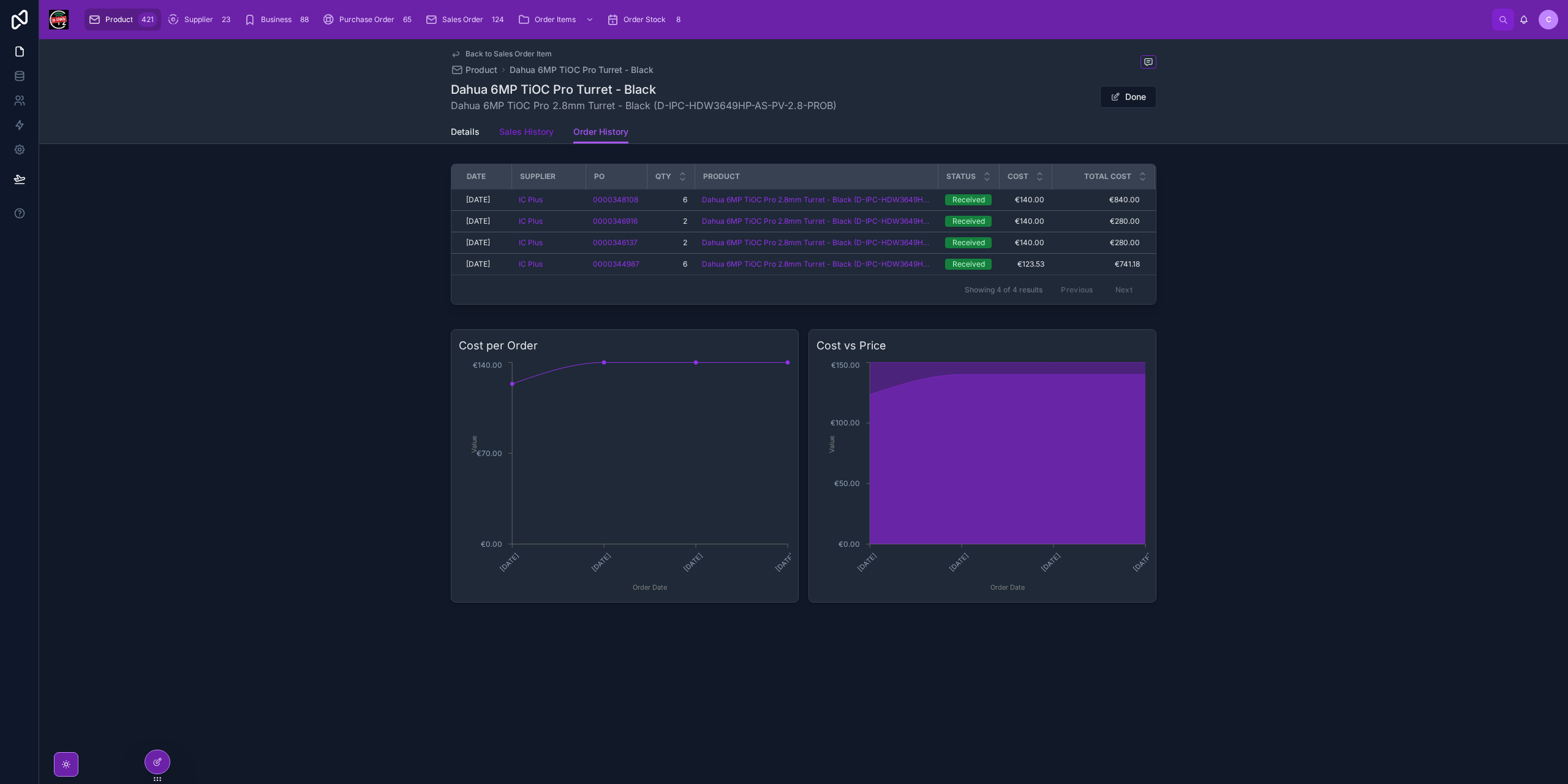
click at [528, 130] on span "Sales History" at bounding box center [527, 131] width 54 height 13
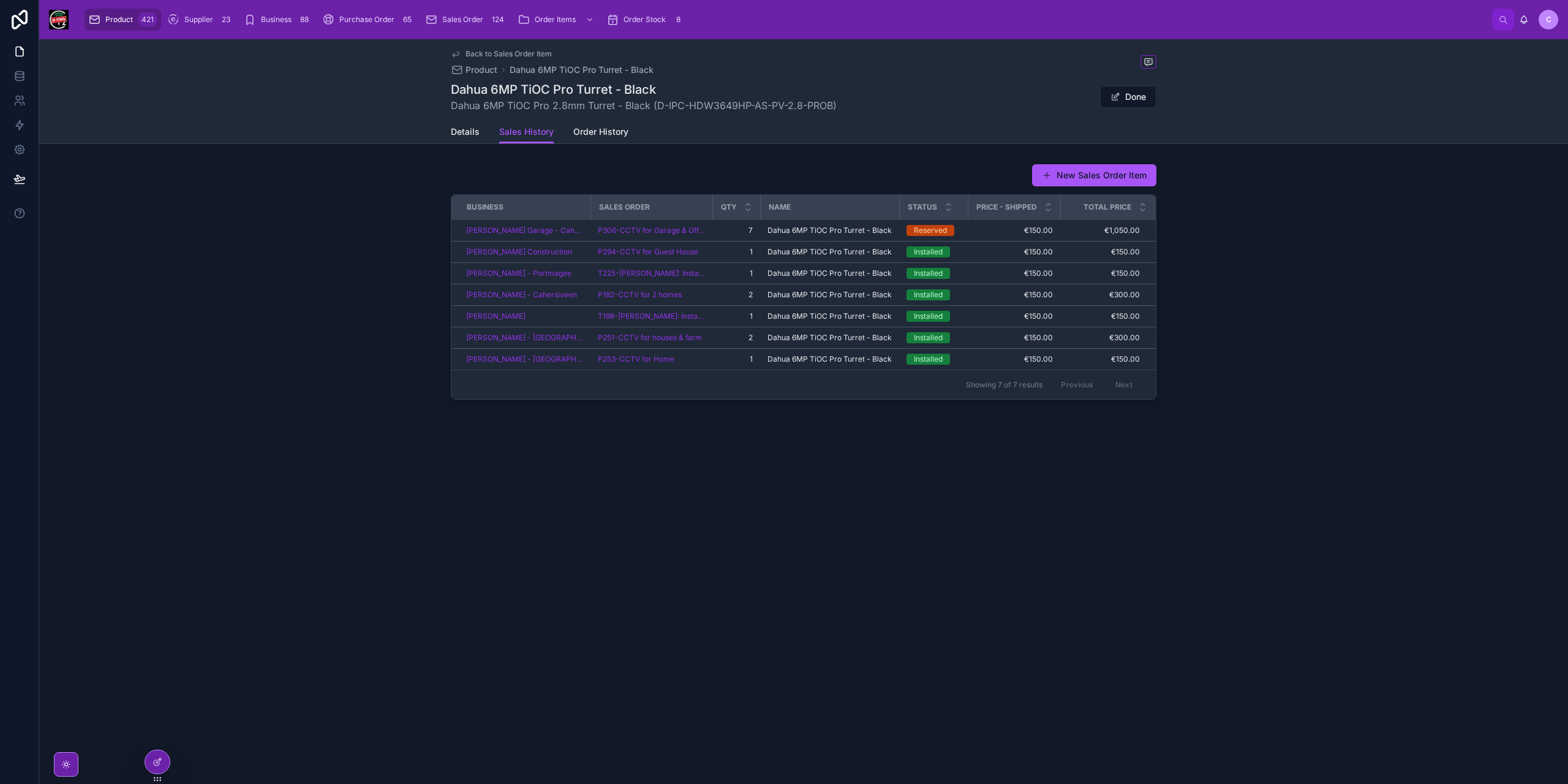
click at [456, 54] on icon at bounding box center [456, 54] width 10 height 10
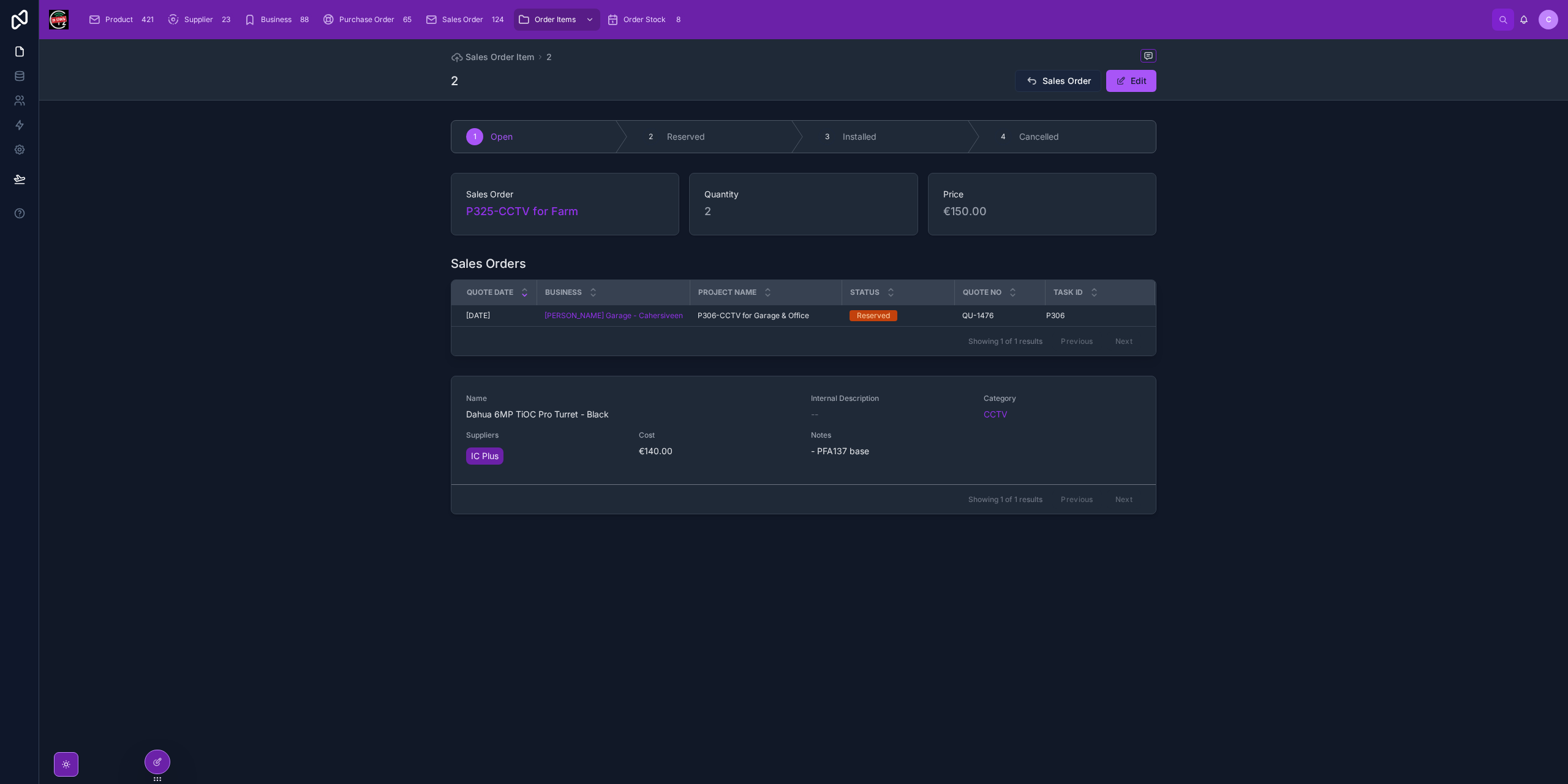
click at [1073, 84] on span "Sales Order" at bounding box center [1067, 81] width 48 height 13
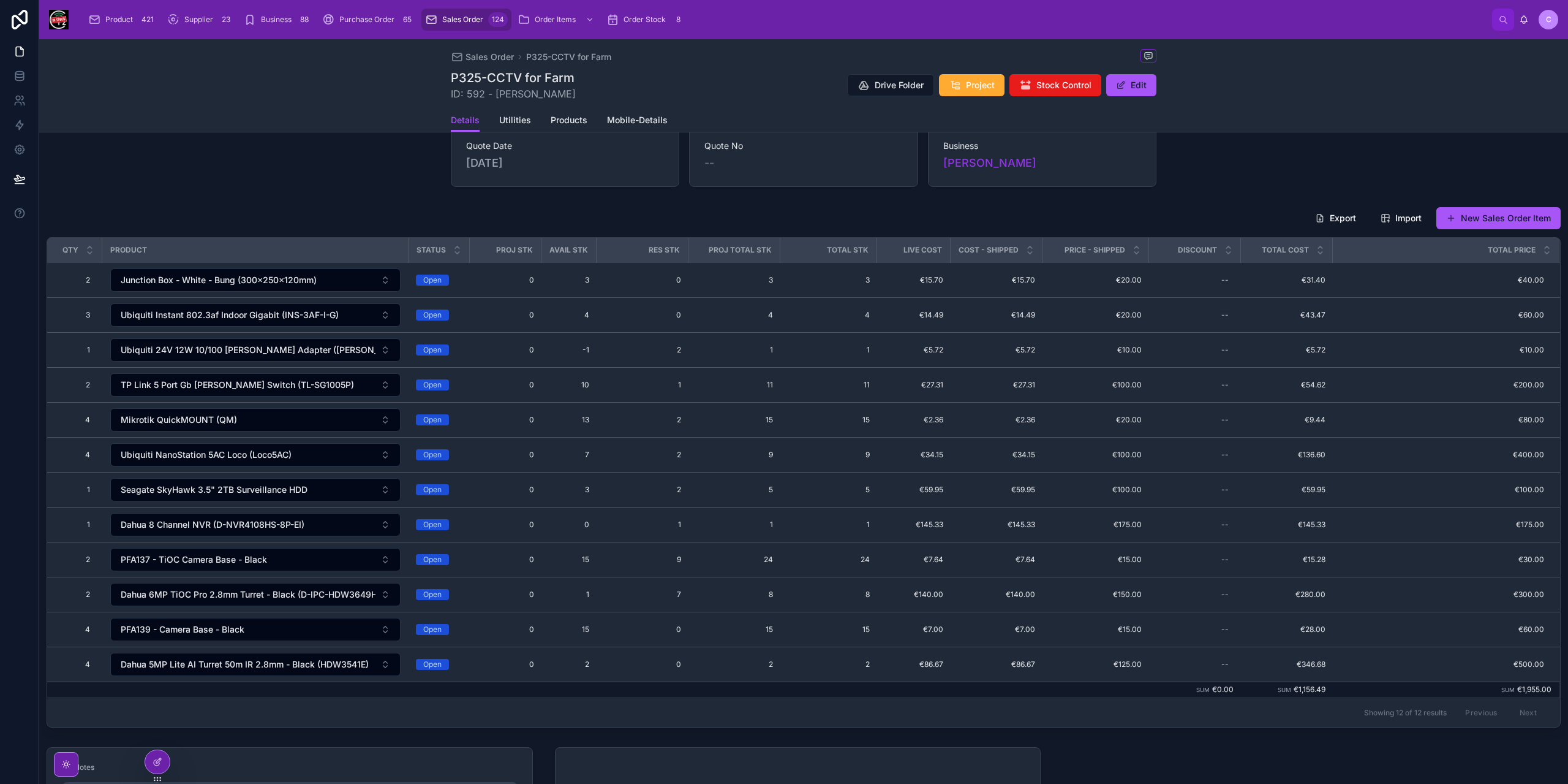
scroll to position [61, 0]
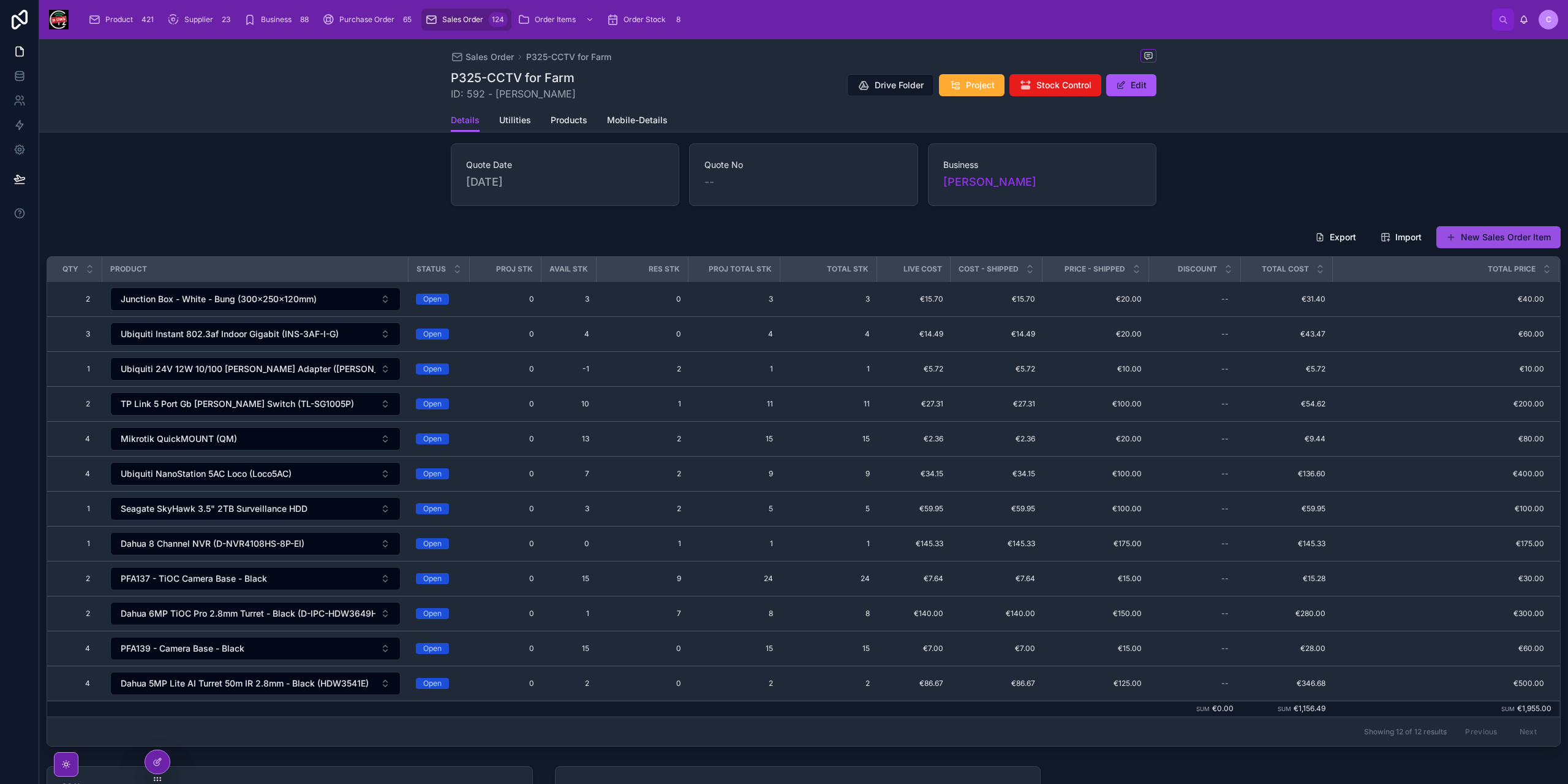
click at [1485, 237] on button "New Sales Order Item" at bounding box center [1498, 237] width 124 height 22
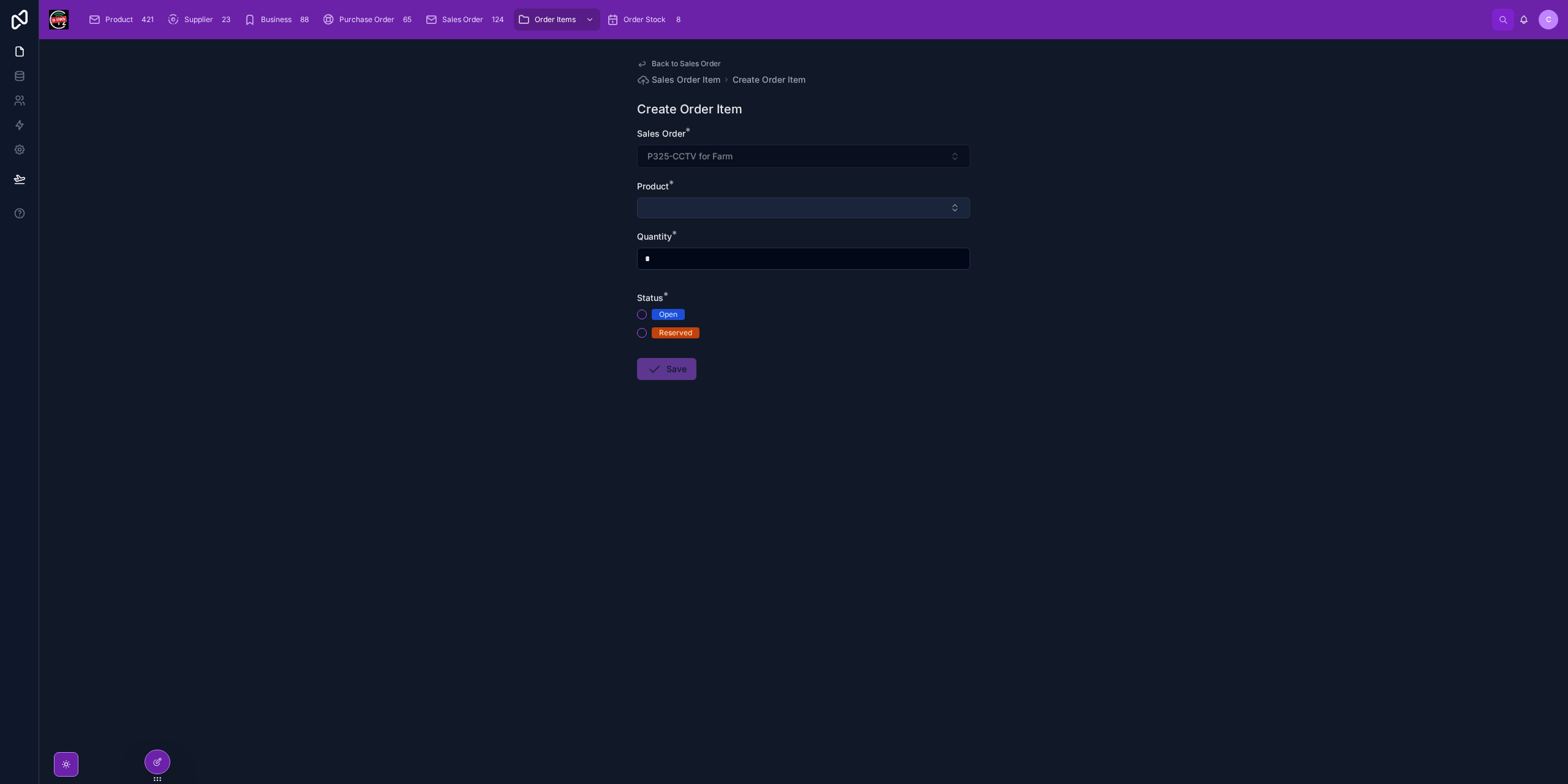
click at [739, 215] on button "Select Button" at bounding box center [804, 207] width 334 height 20
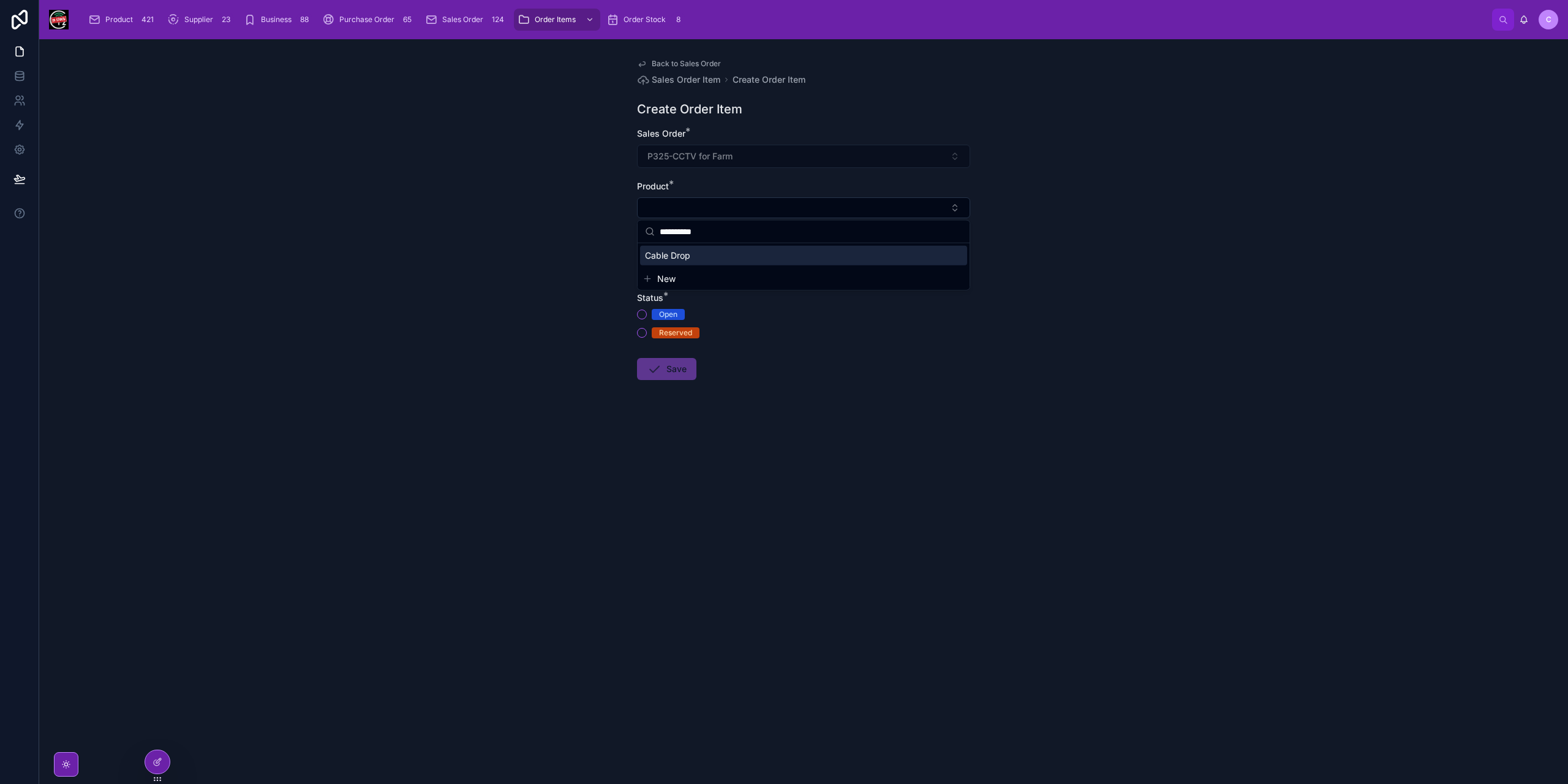
type input "**********"
click at [727, 252] on div "Cable Drop" at bounding box center [803, 255] width 327 height 19
drag, startPoint x: 691, startPoint y: 260, endPoint x: 626, endPoint y: 253, distance: 65.4
click at [636, 260] on div "Back to Sales Order Sales Order Item Create Order Item Create Order Item Sales …" at bounding box center [804, 249] width 353 height 422
type input "**"
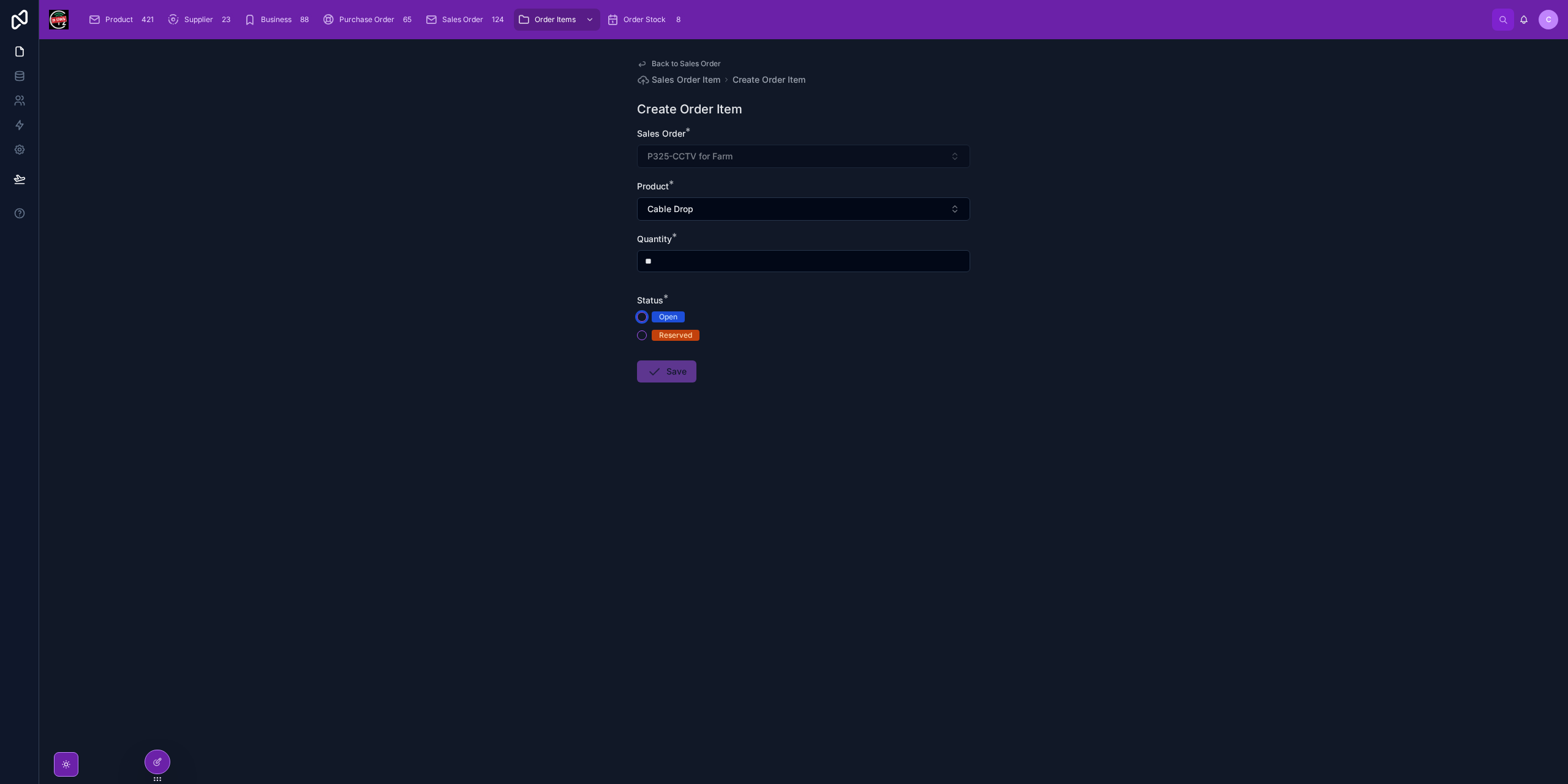
click at [645, 313] on button "Open" at bounding box center [642, 317] width 10 height 10
click at [655, 374] on icon at bounding box center [654, 371] width 15 height 15
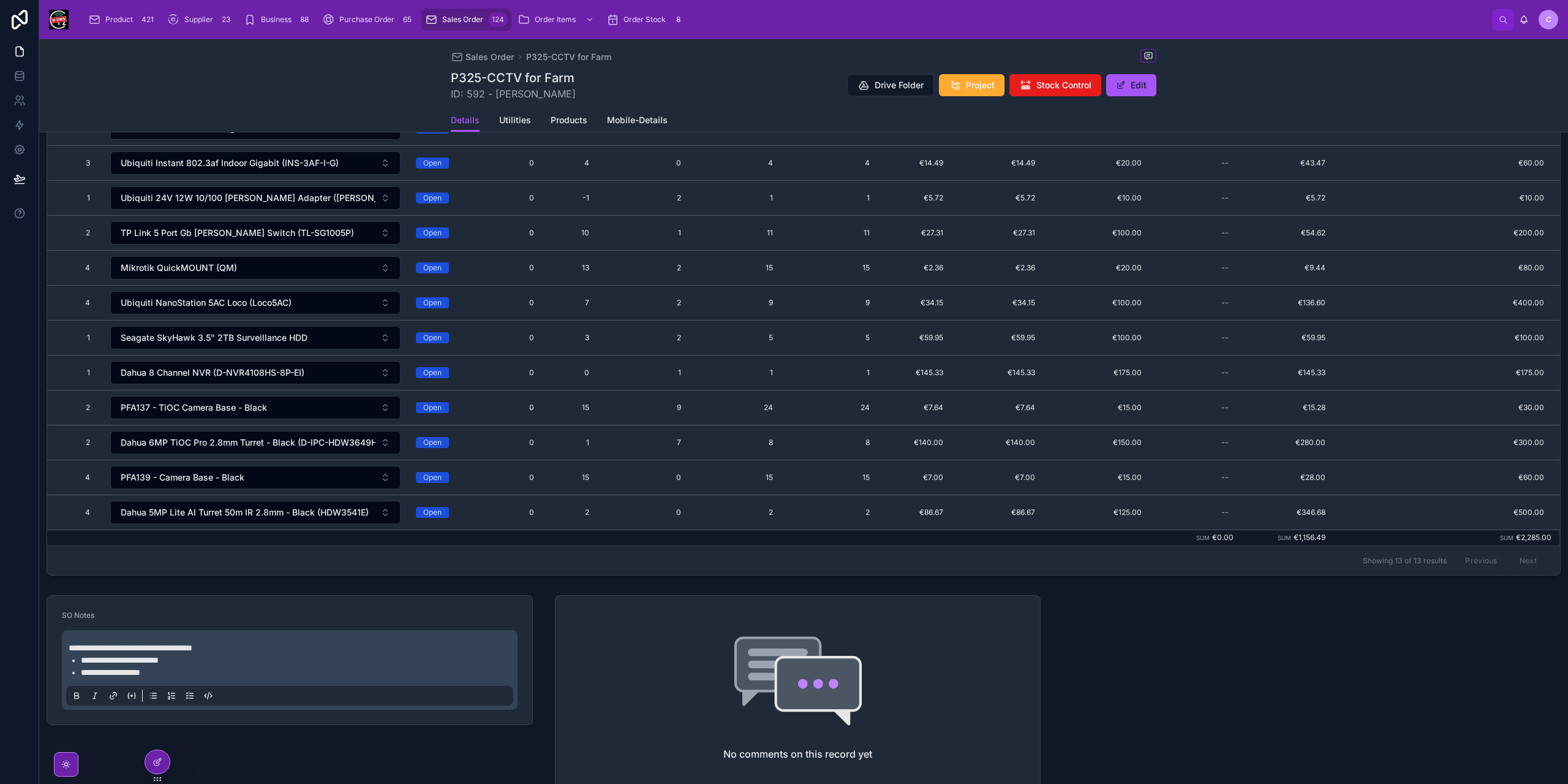
scroll to position [184, 0]
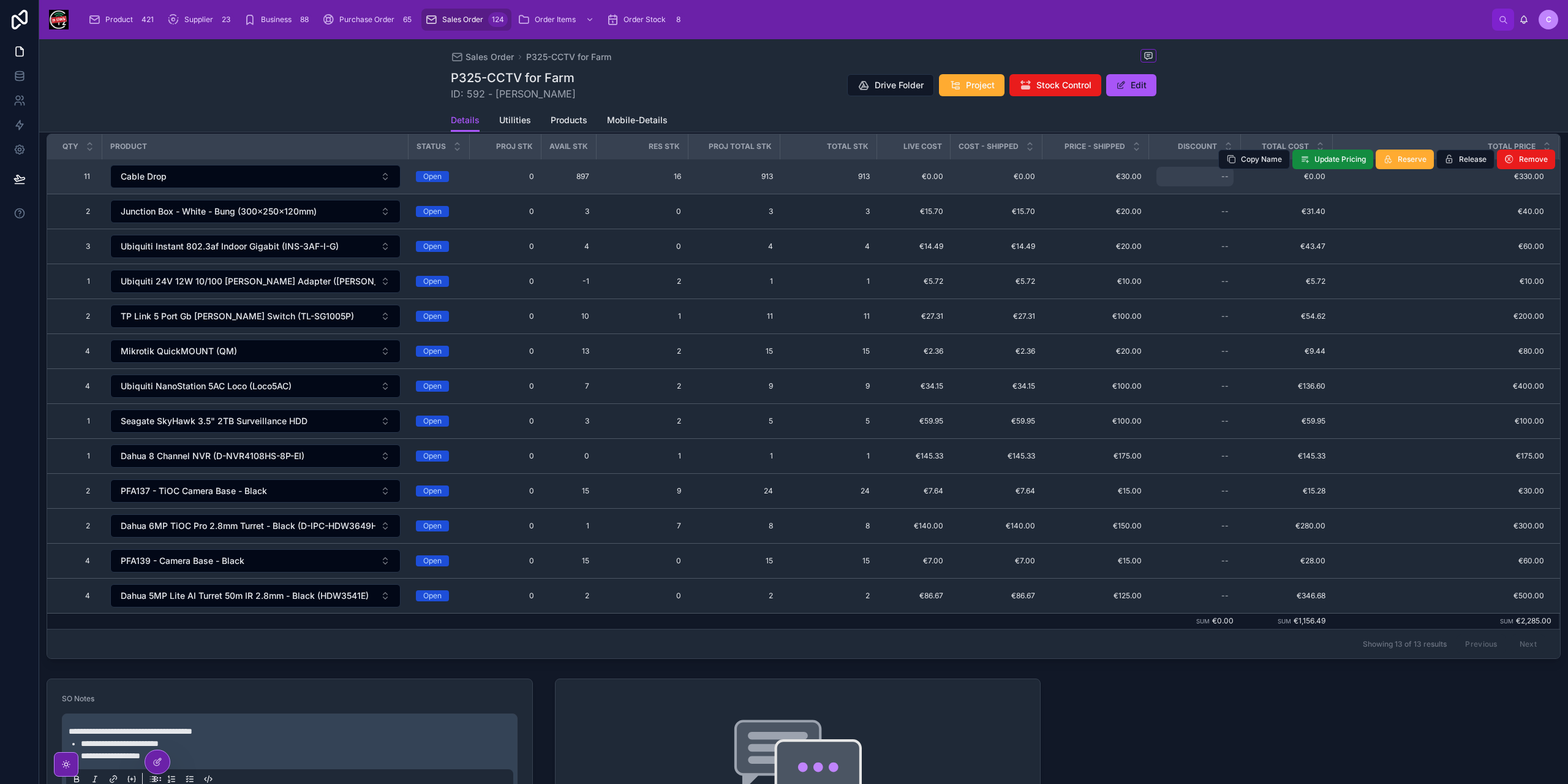
click at [1217, 180] on div "--" at bounding box center [1196, 177] width 78 height 19
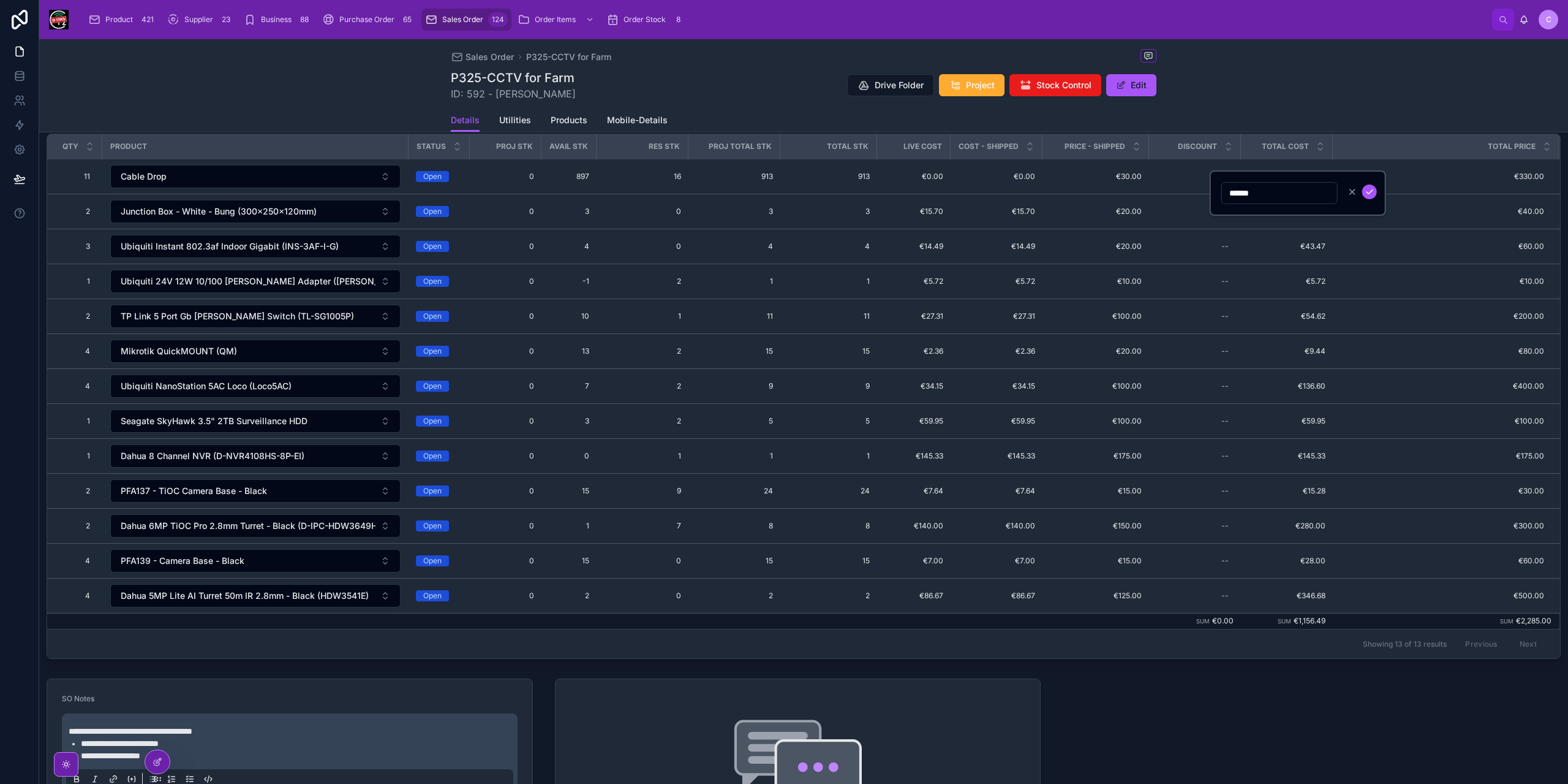
type input "*******"
click button "submit" at bounding box center [1369, 191] width 15 height 15
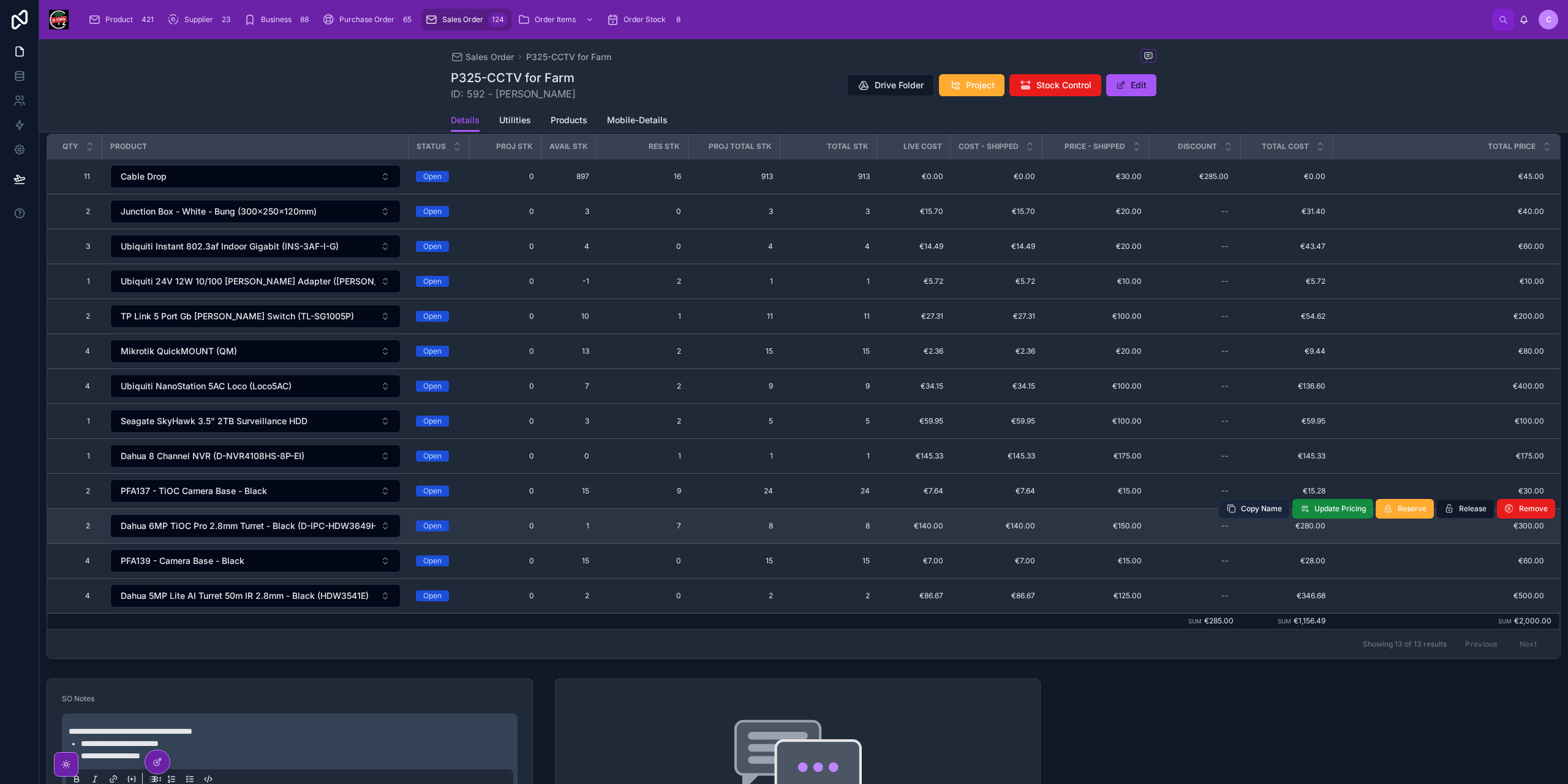
scroll to position [245, 0]
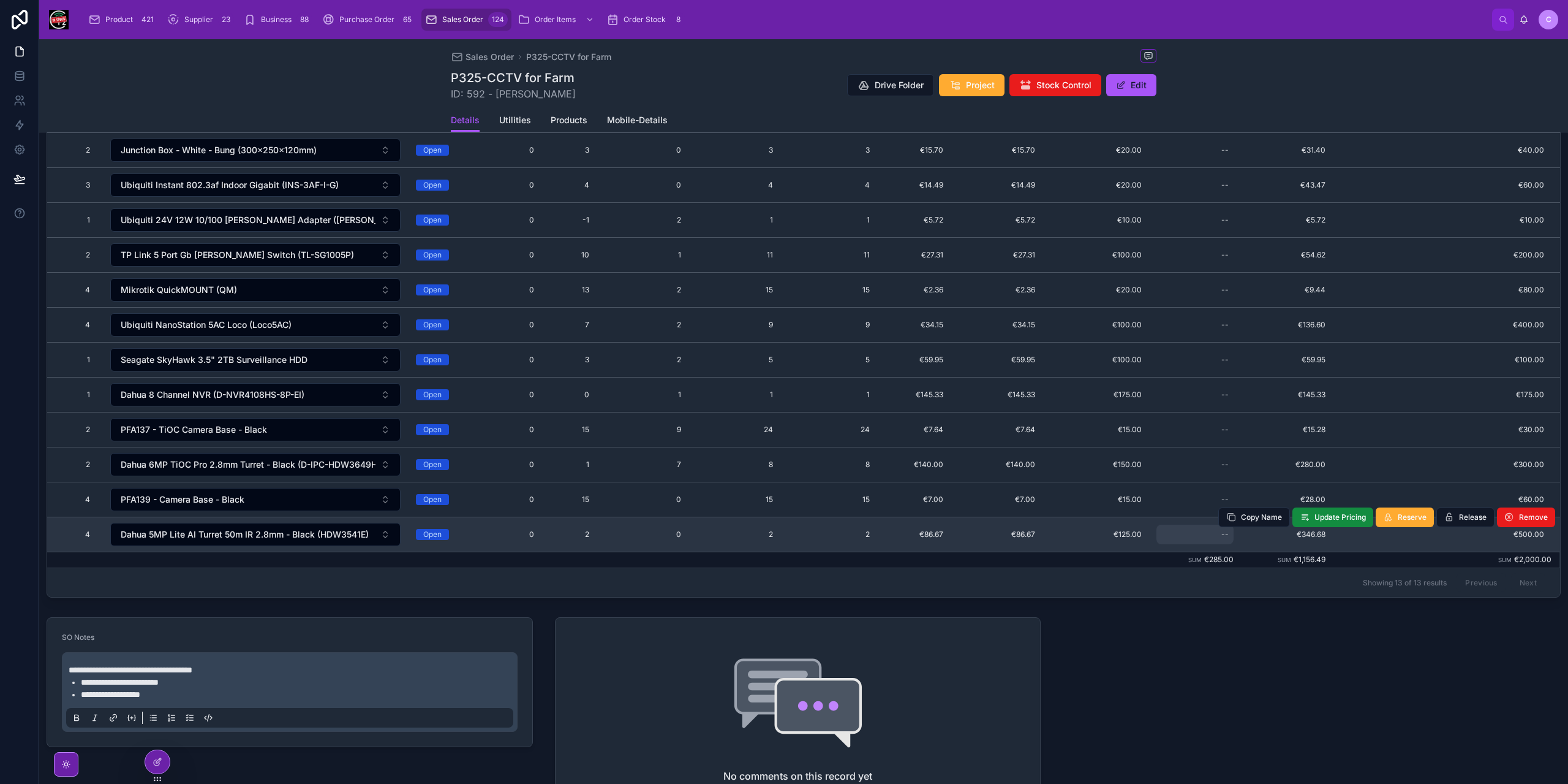
click at [1223, 532] on div "--" at bounding box center [1196, 535] width 78 height 19
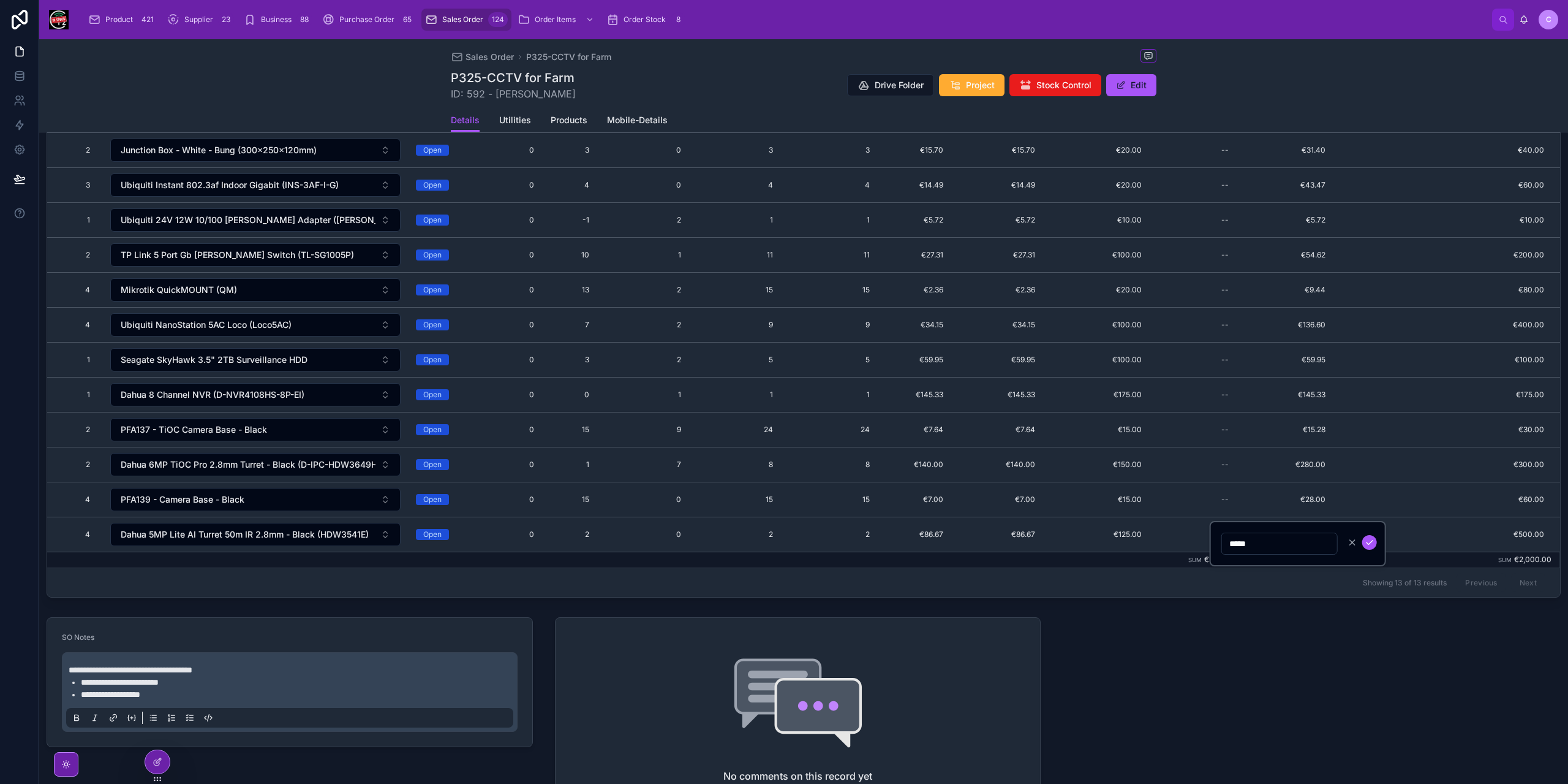
type input "******"
click button "submit" at bounding box center [1369, 541] width 15 height 15
click at [1224, 325] on div "--" at bounding box center [1196, 325] width 78 height 19
type input "*******"
click button "submit" at bounding box center [1369, 336] width 15 height 15
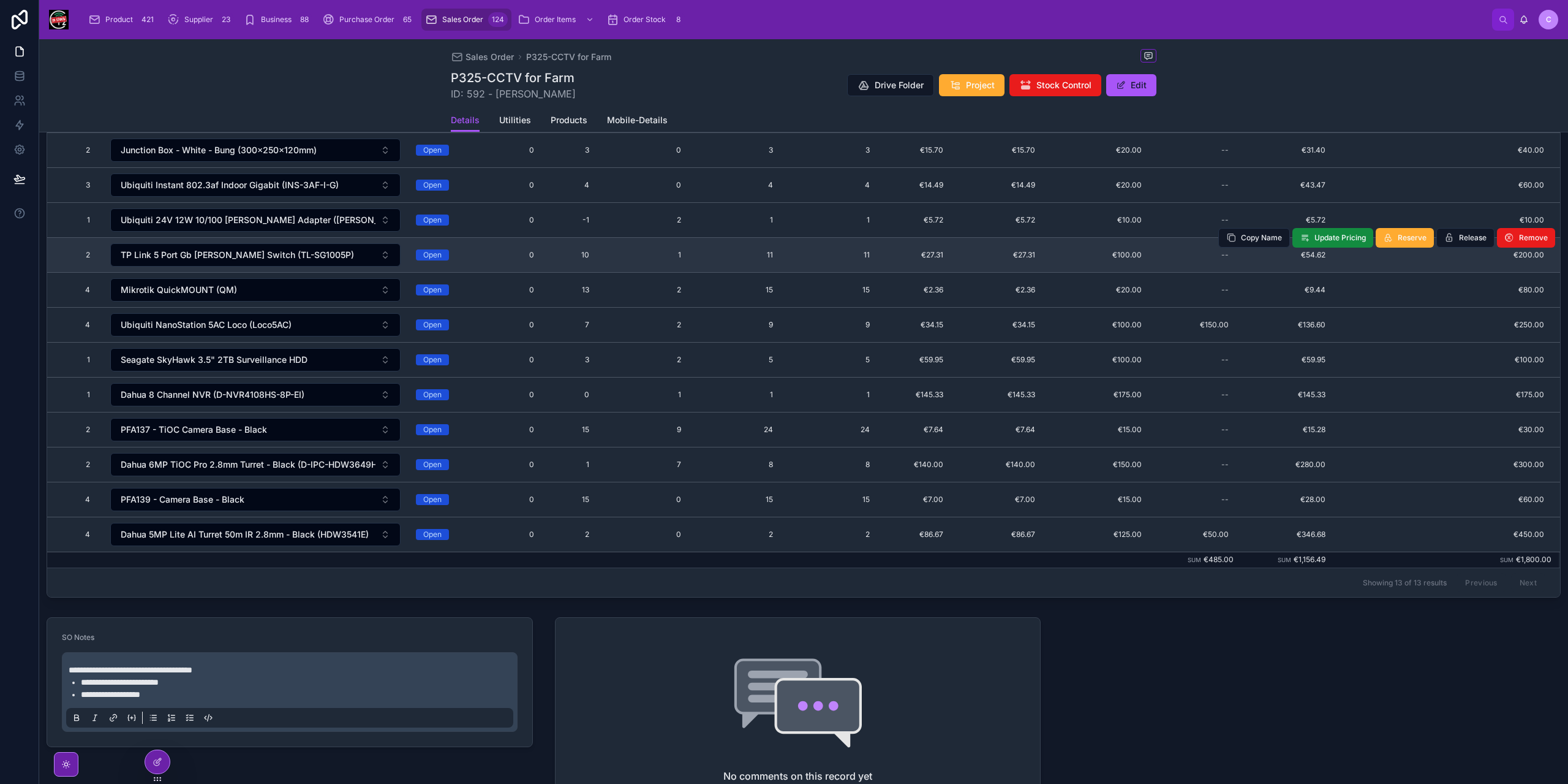
click at [1222, 260] on td "--" at bounding box center [1195, 255] width 92 height 35
click at [1222, 254] on div "--" at bounding box center [1226, 255] width 8 height 10
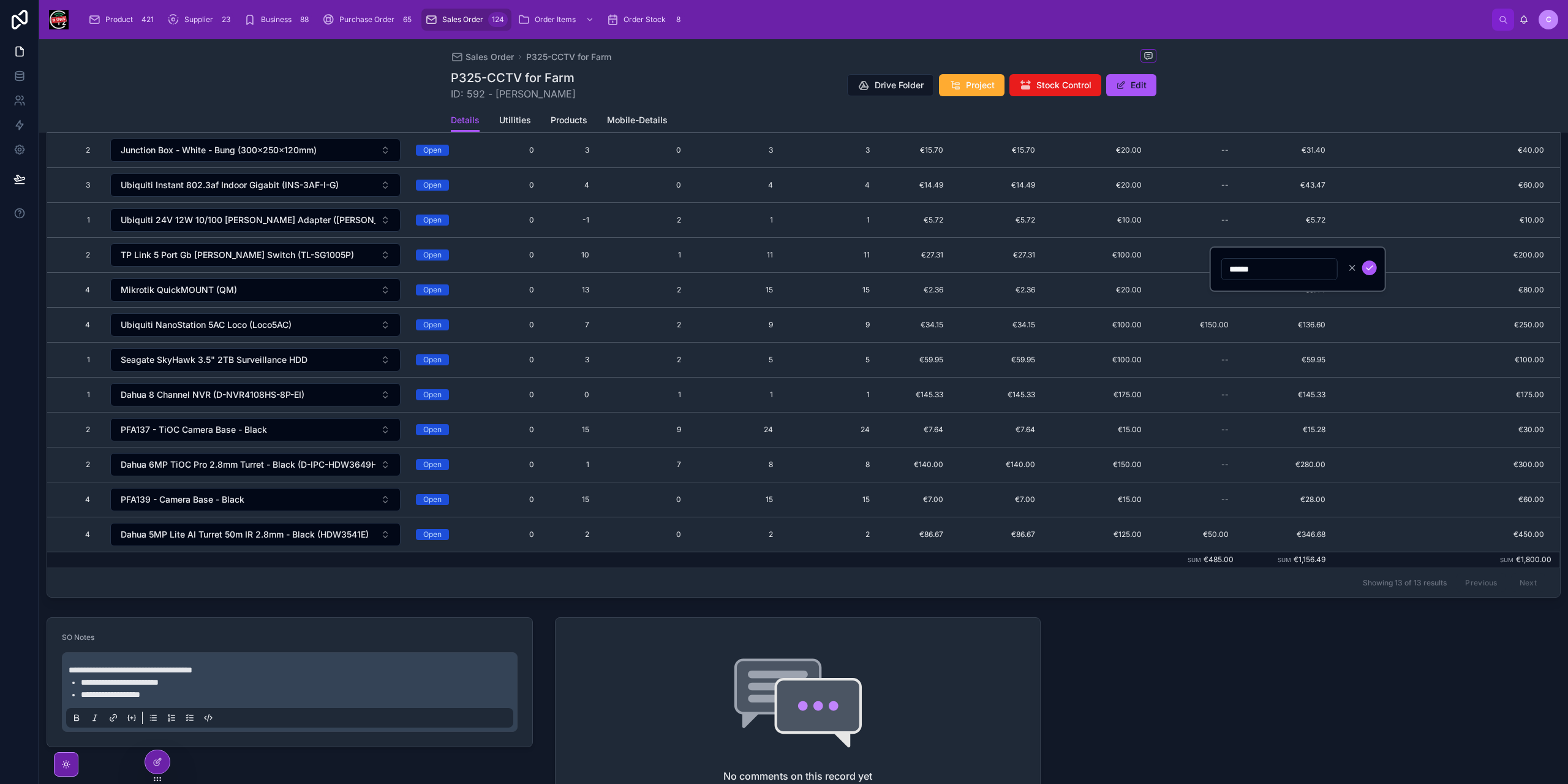
type input "*******"
click button "submit" at bounding box center [1369, 267] width 15 height 15
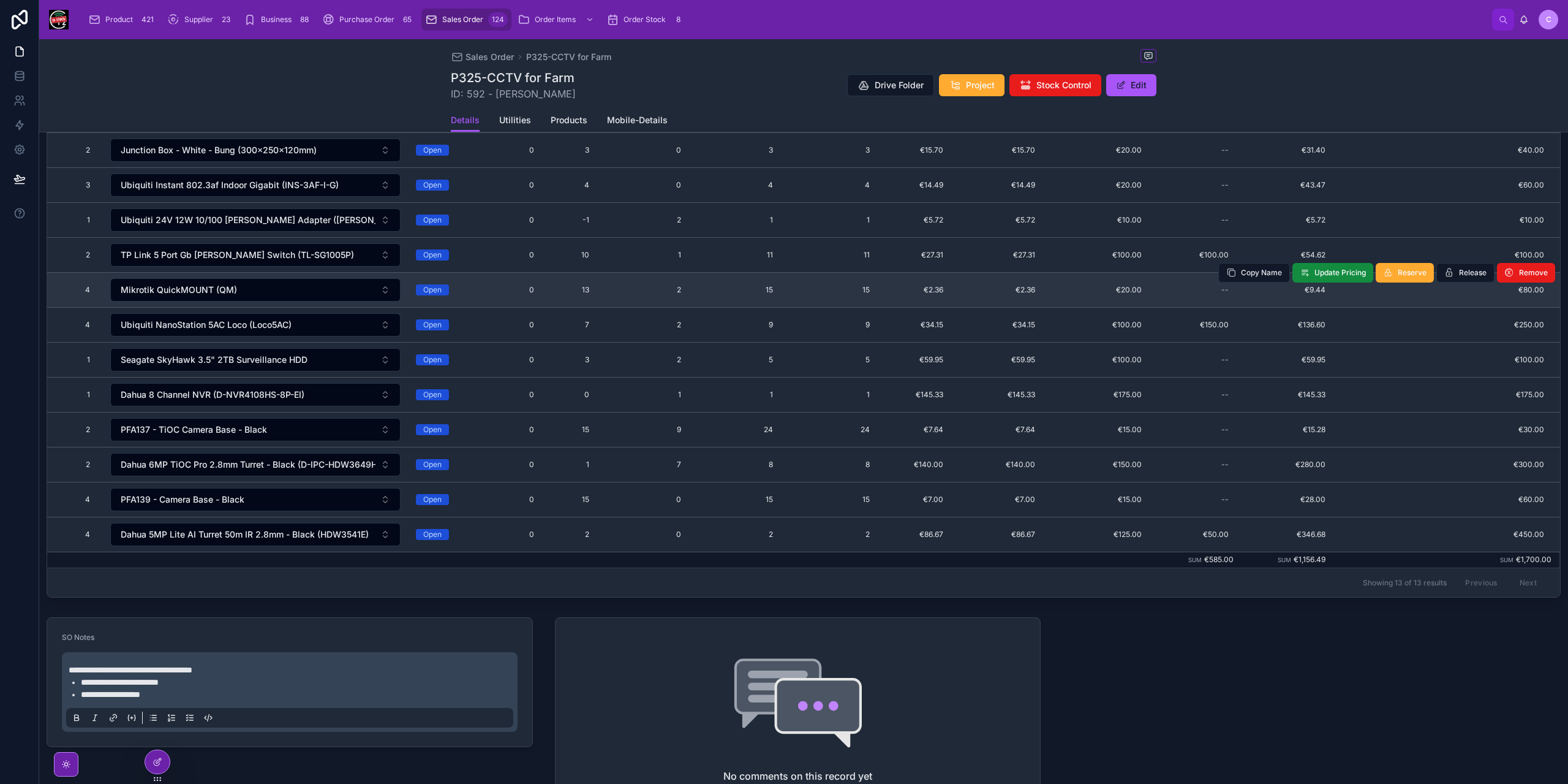
scroll to position [184, 0]
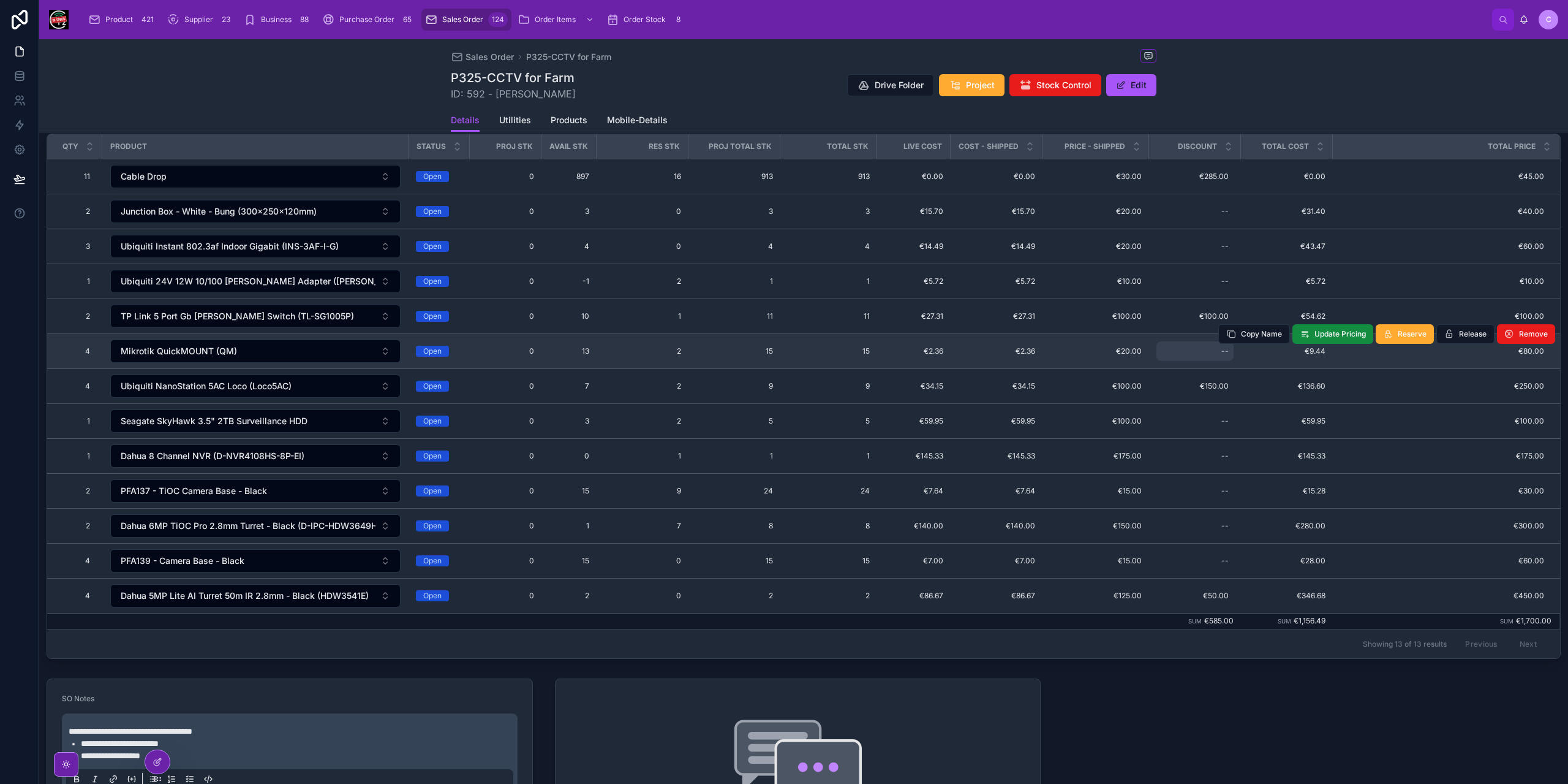
click at [1216, 350] on div "--" at bounding box center [1196, 351] width 78 height 19
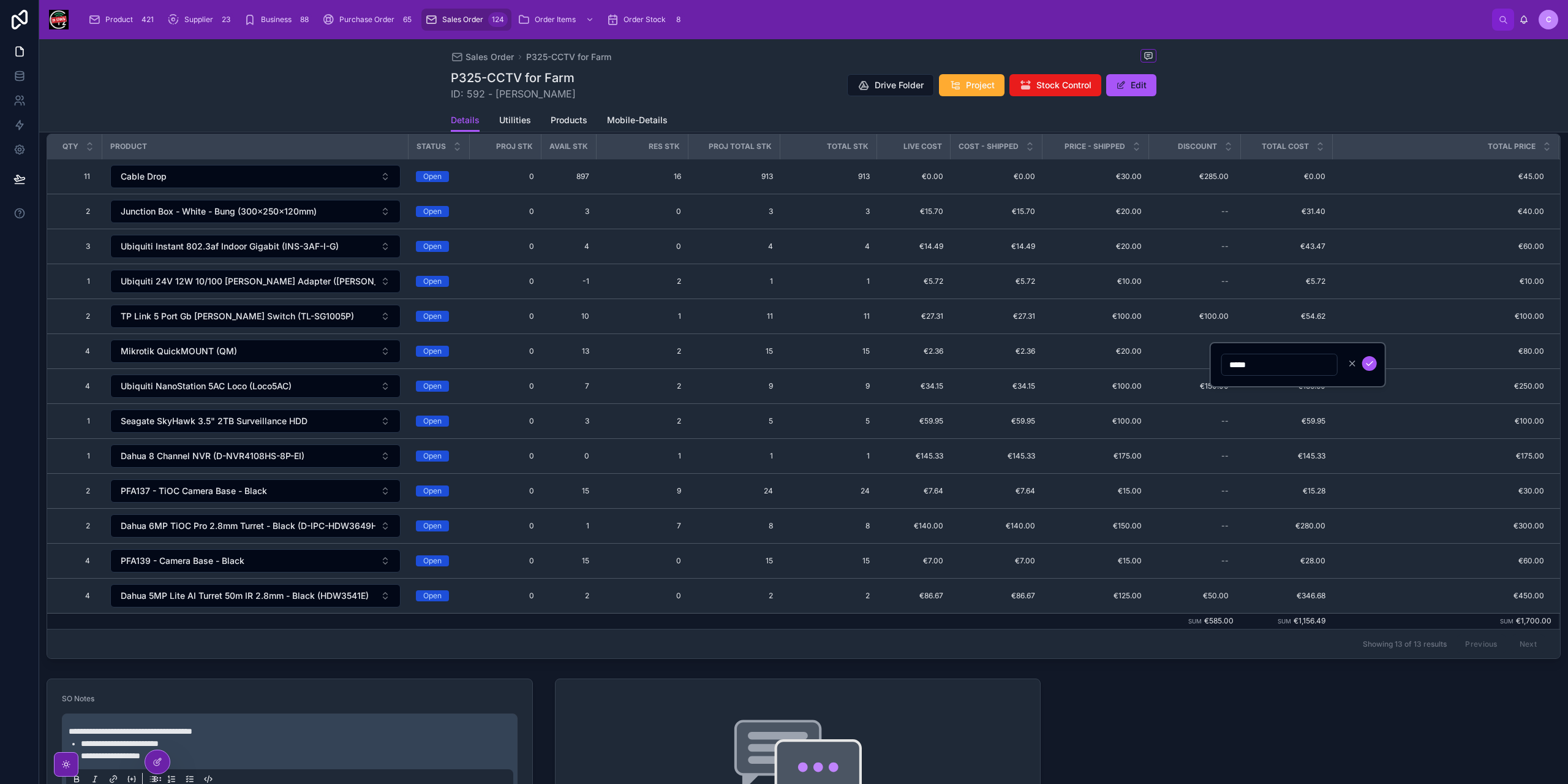
type input "******"
click button "submit" at bounding box center [1369, 363] width 15 height 15
click at [497, 53] on span "Sales Order" at bounding box center [490, 56] width 48 height 13
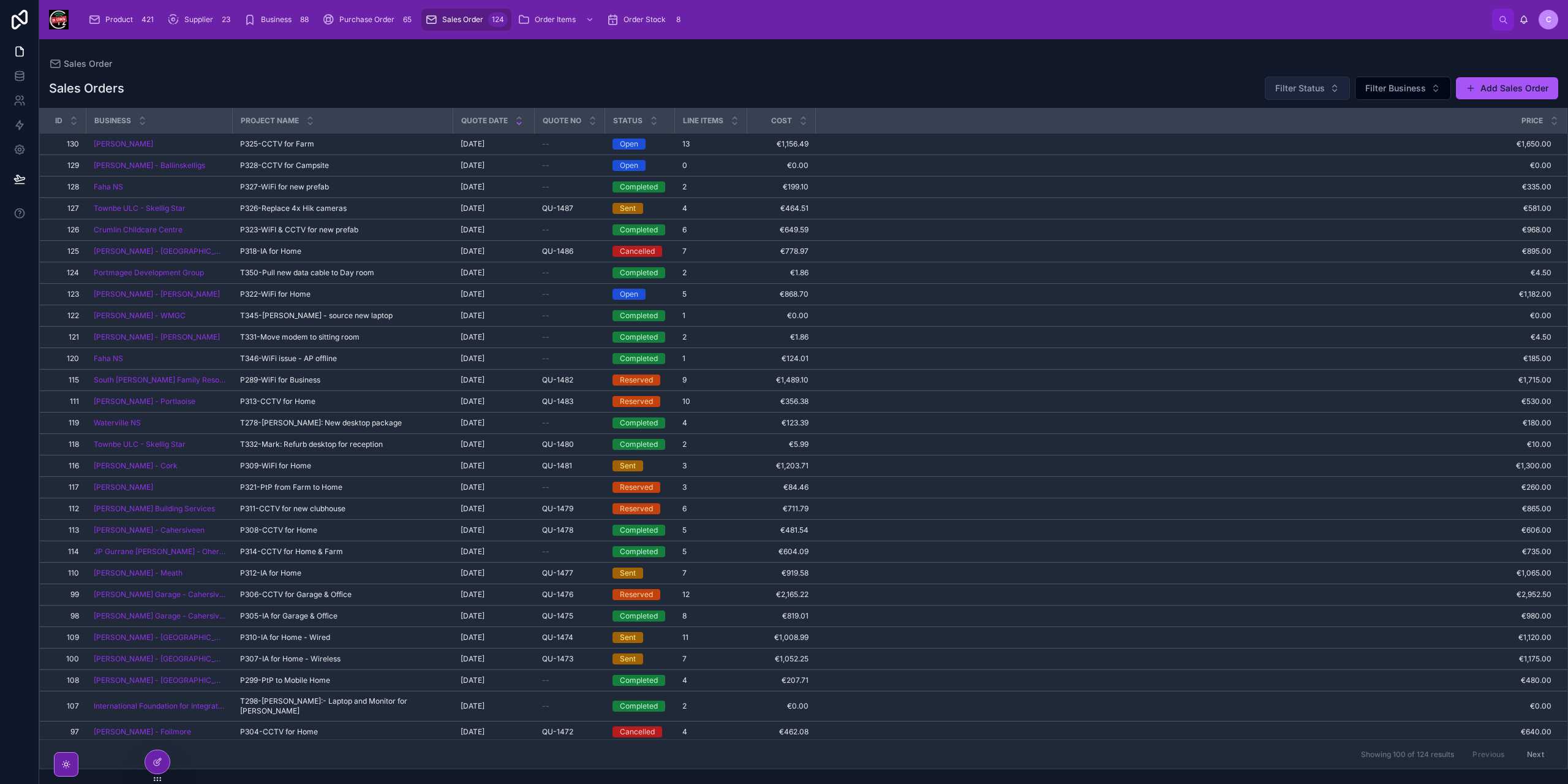
click at [1325, 82] on button "Filter Status" at bounding box center [1307, 88] width 85 height 23
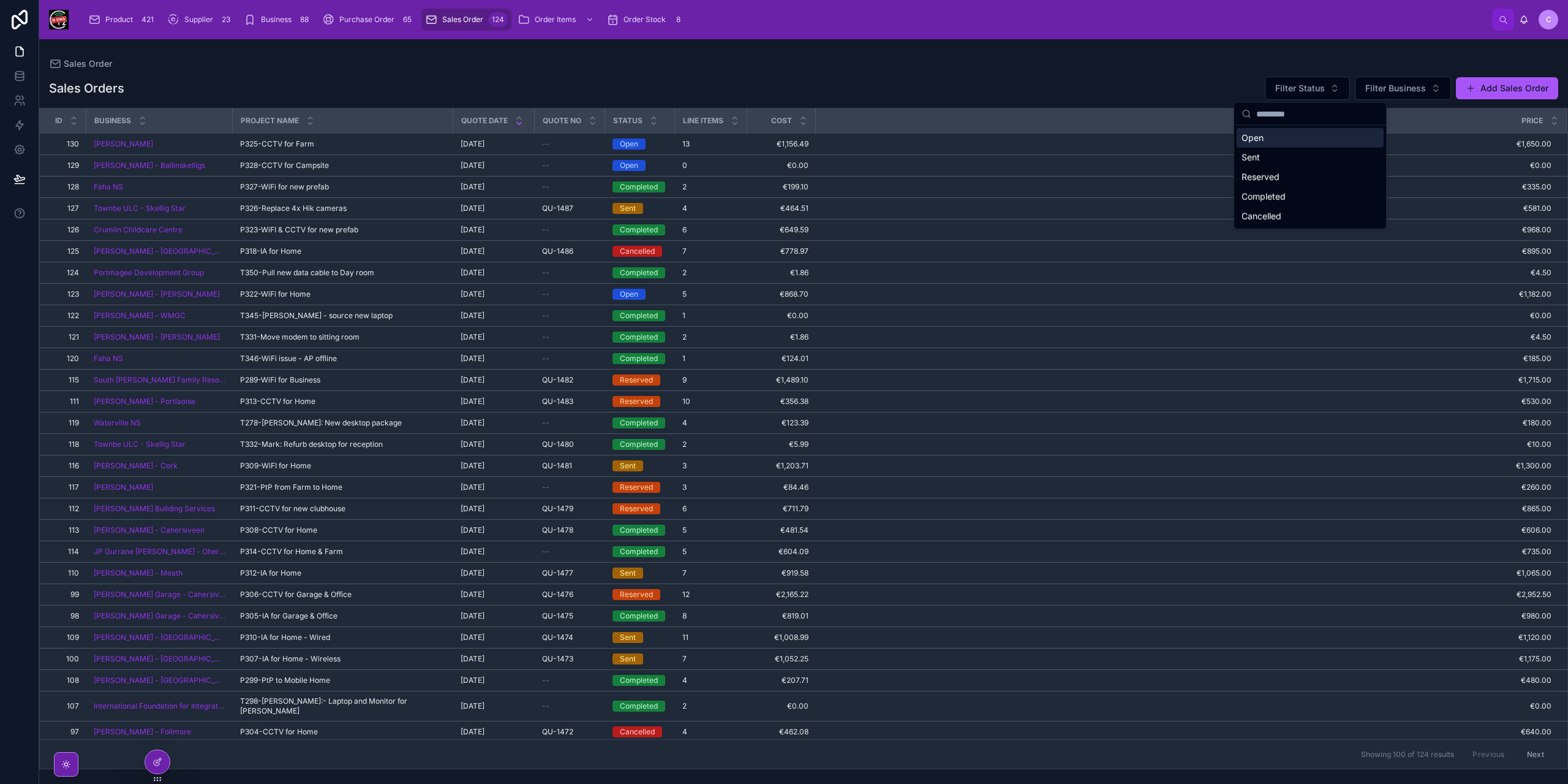
click at [1281, 136] on div "Open" at bounding box center [1310, 138] width 147 height 19
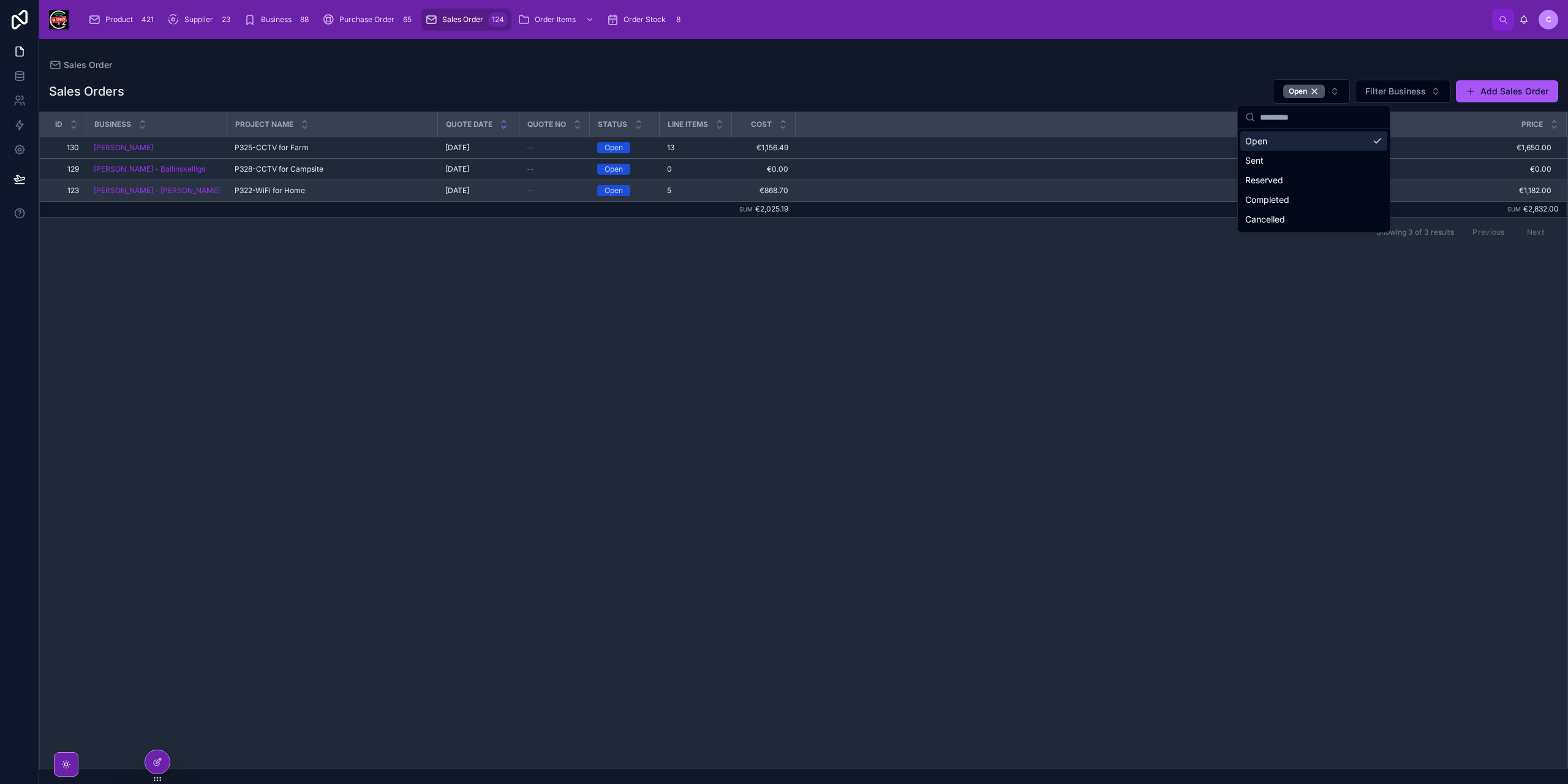
click at [371, 192] on div "P322-WiFi for Home P322-WiFi for Home" at bounding box center [333, 190] width 196 height 10
